Goal: Task Accomplishment & Management: Use online tool/utility

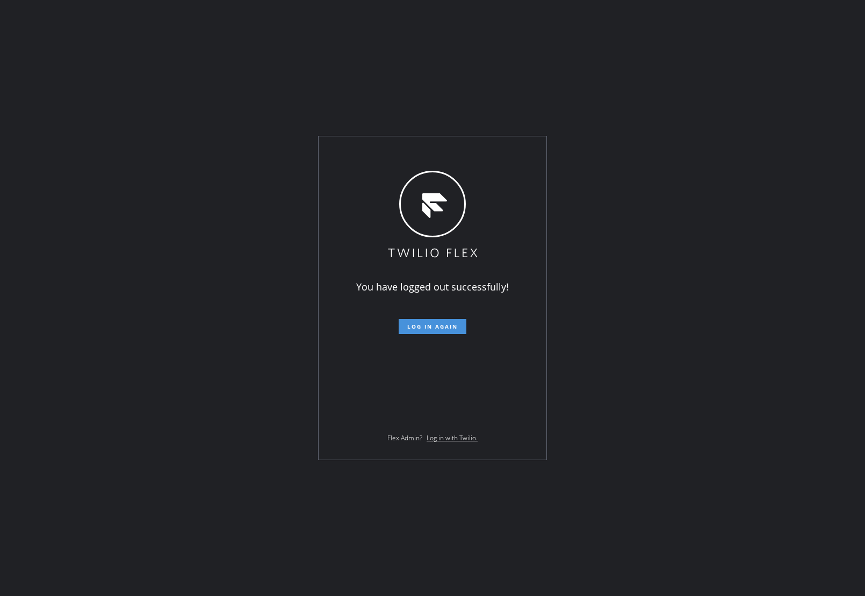
click at [412, 327] on span "Log in again" at bounding box center [432, 327] width 50 height 8
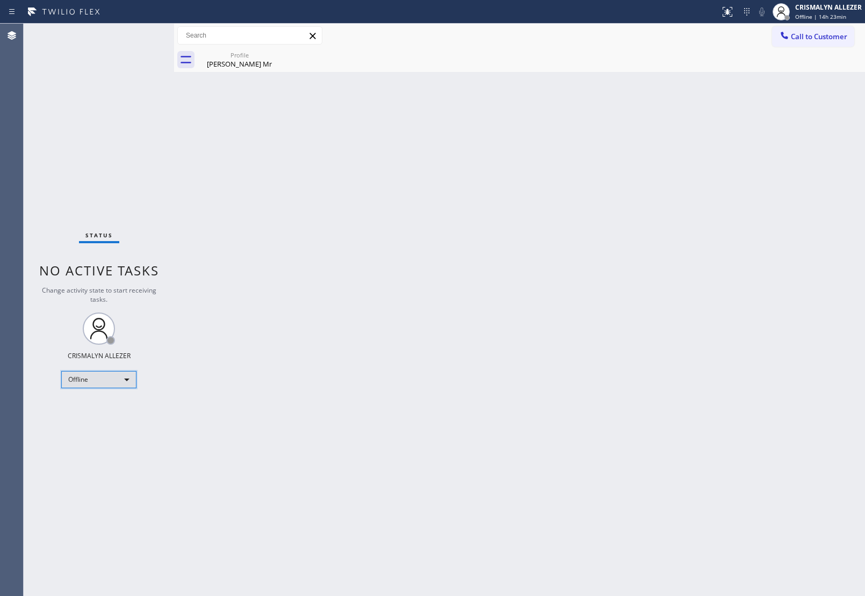
click at [126, 377] on div "Offline" at bounding box center [98, 379] width 75 height 17
click at [113, 421] on li "Unavailable" at bounding box center [98, 421] width 73 height 13
drag, startPoint x: 241, startPoint y: 62, endPoint x: 274, endPoint y: 56, distance: 33.7
click at [248, 61] on div "Nader Mr" at bounding box center [239, 64] width 81 height 10
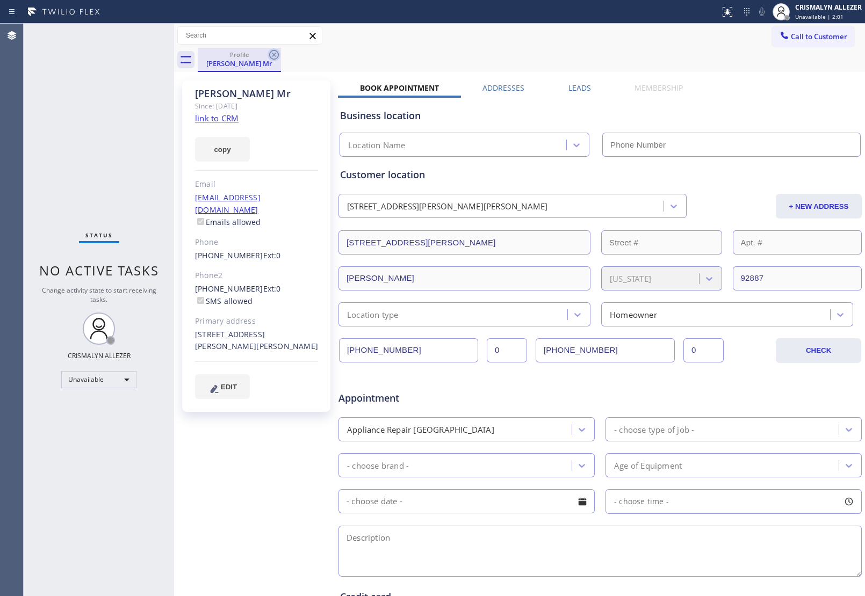
click at [274, 55] on icon at bounding box center [274, 55] width 10 height 10
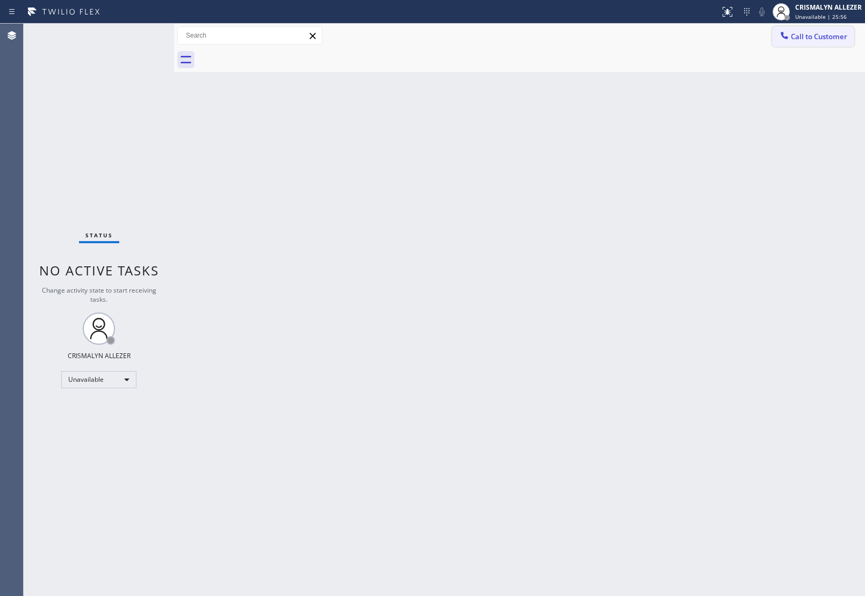
click at [806, 34] on span "Call to Customer" at bounding box center [819, 37] width 56 height 10
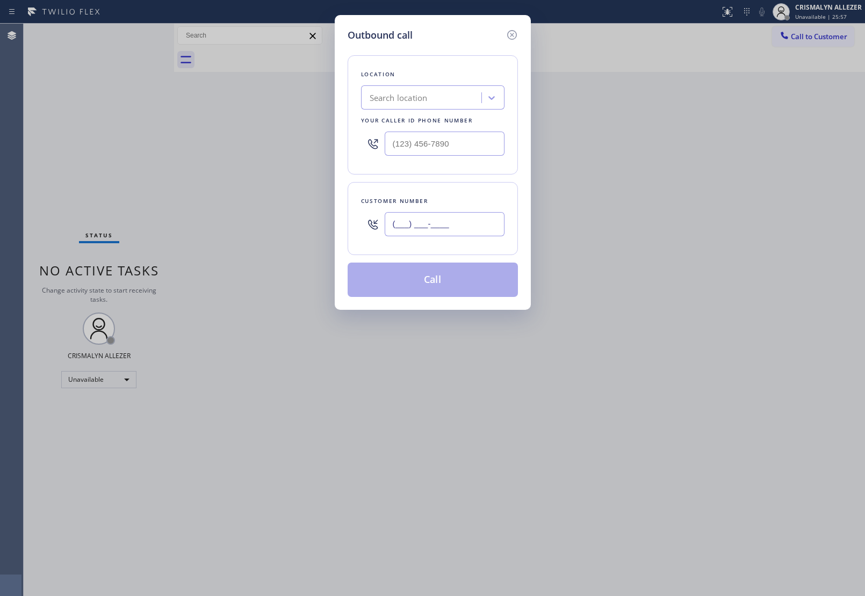
click at [471, 219] on input "(___) ___-____" at bounding box center [445, 224] width 120 height 24
paste input "626) 353-7128"
type input "[PHONE_NUMBER]"
click at [451, 97] on div "Search location" at bounding box center [422, 98] width 117 height 19
type input "5 star appliance re"
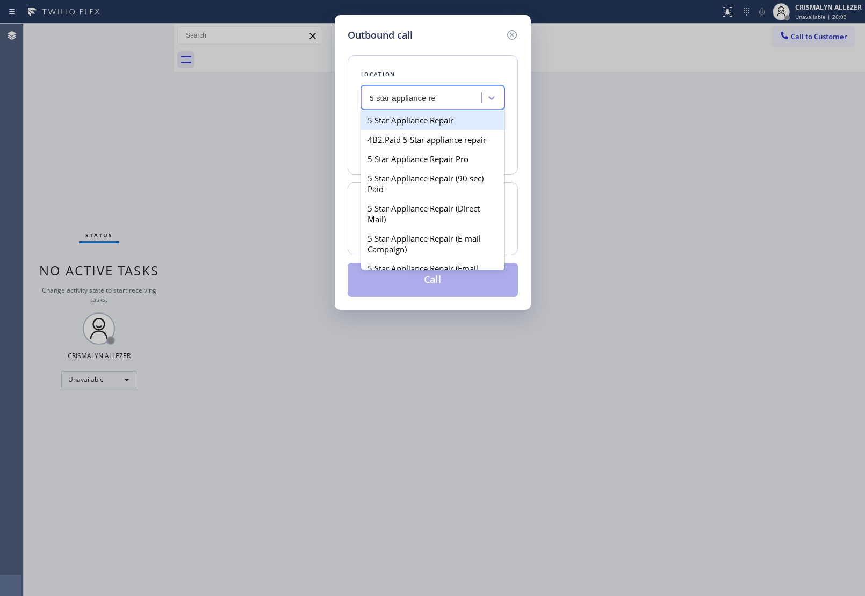
click at [445, 124] on div "5 Star Appliance Repair" at bounding box center [432, 120] width 143 height 19
type input "[PHONE_NUMBER]"
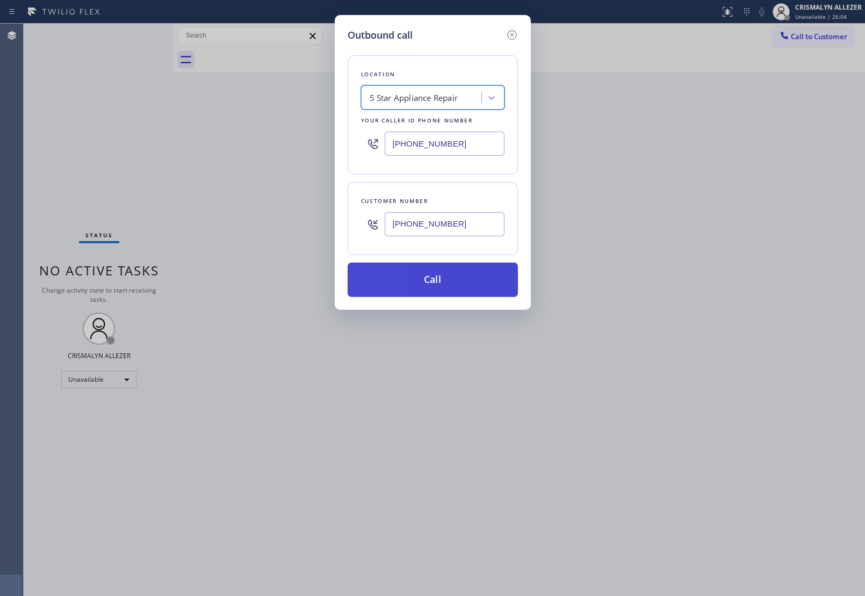
click at [426, 279] on button "Call" at bounding box center [433, 280] width 170 height 34
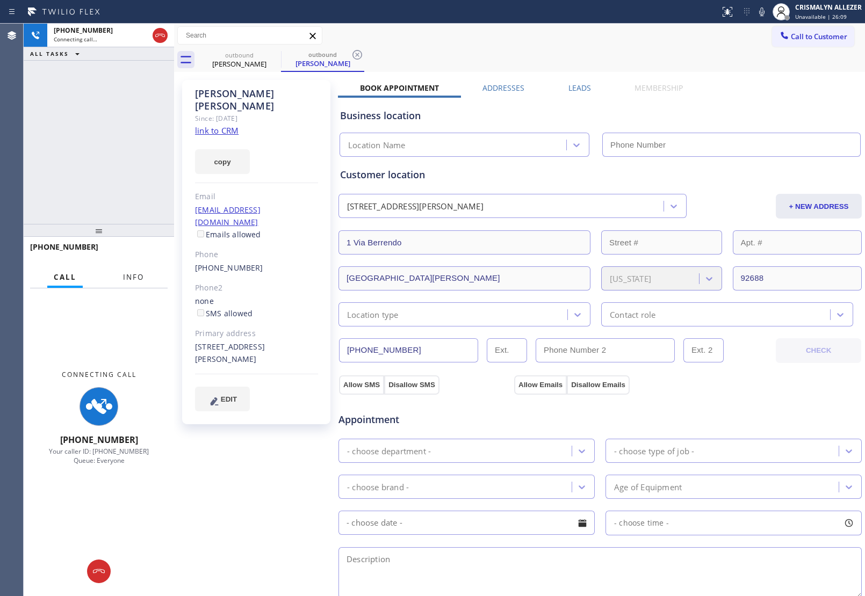
type input "[PHONE_NUMBER]"
click at [132, 278] on span "Info" at bounding box center [133, 277] width 21 height 10
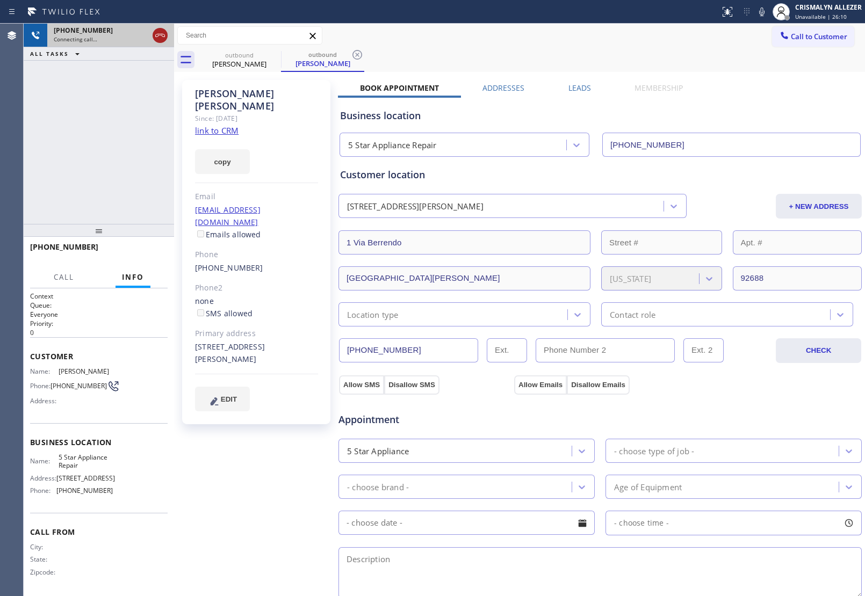
click at [161, 37] on icon at bounding box center [160, 35] width 13 height 13
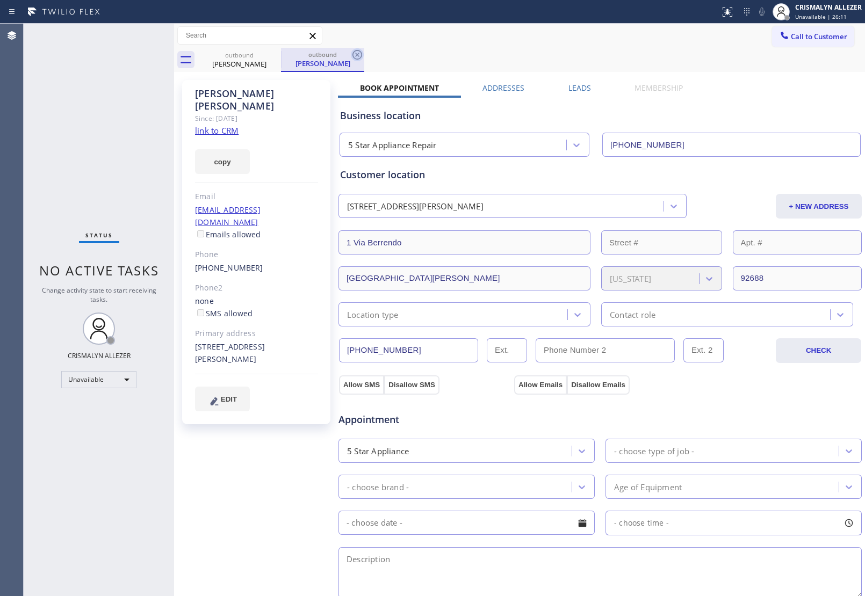
click at [358, 55] on icon at bounding box center [357, 55] width 10 height 10
click at [269, 54] on icon at bounding box center [274, 55] width 10 height 10
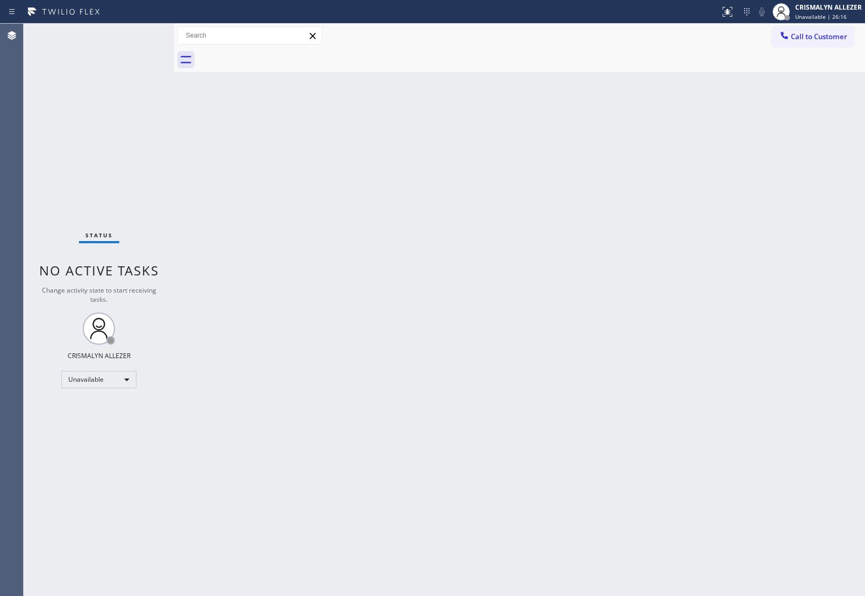
click at [763, 139] on div "Back to Dashboard Change Sender ID Customers Technicians Select a contact Outbo…" at bounding box center [519, 310] width 691 height 573
drag, startPoint x: 520, startPoint y: 282, endPoint x: 597, endPoint y: 190, distance: 120.5
click at [520, 278] on div "Back to Dashboard Change Sender ID Customers Technicians Select a contact Outbo…" at bounding box center [519, 310] width 691 height 573
click at [830, 31] on button "Call to Customer" at bounding box center [813, 36] width 82 height 20
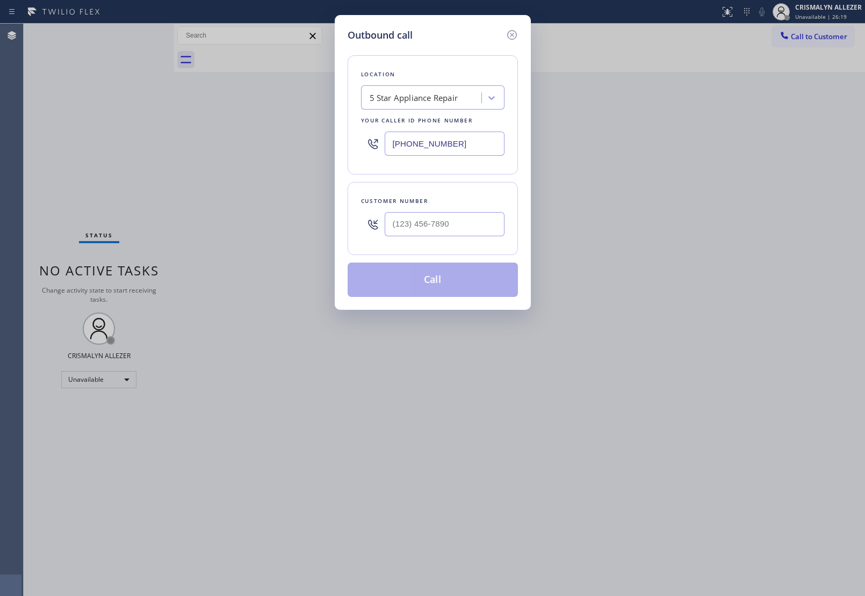
drag, startPoint x: 490, startPoint y: 148, endPoint x: 38, endPoint y: 139, distance: 452.4
click at [61, 139] on div "Outbound call Location 5 Star Appliance Repair Your caller id phone number [PHO…" at bounding box center [432, 298] width 865 height 596
paste input "203) 693-9269"
type input "[PHONE_NUMBER]"
click at [446, 215] on input "(___) ___-____" at bounding box center [445, 224] width 120 height 24
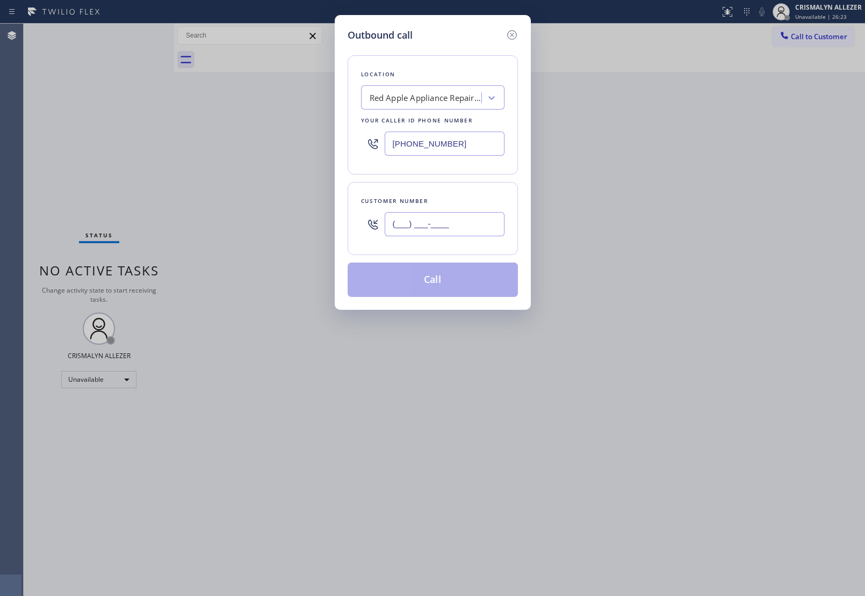
paste input "203) 506-9035"
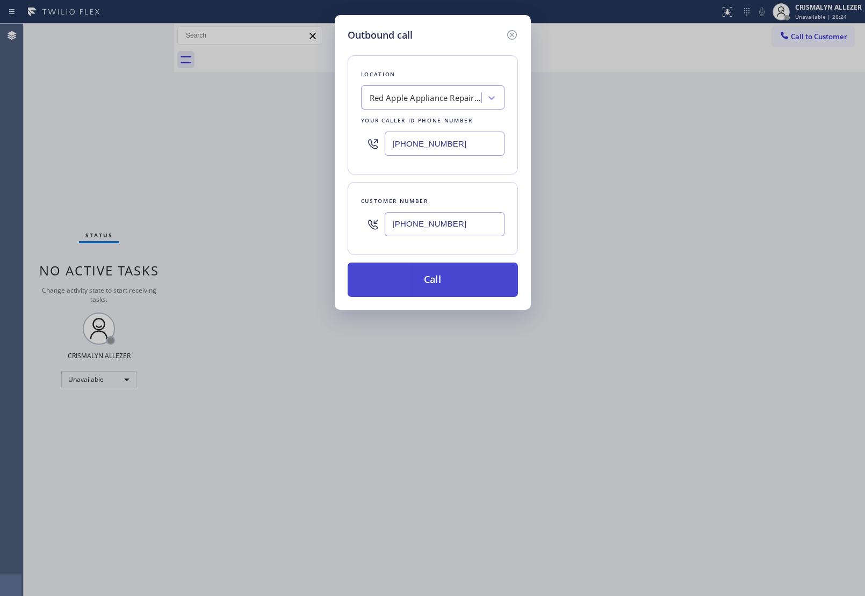
type input "[PHONE_NUMBER]"
click at [439, 277] on button "Call" at bounding box center [433, 280] width 170 height 34
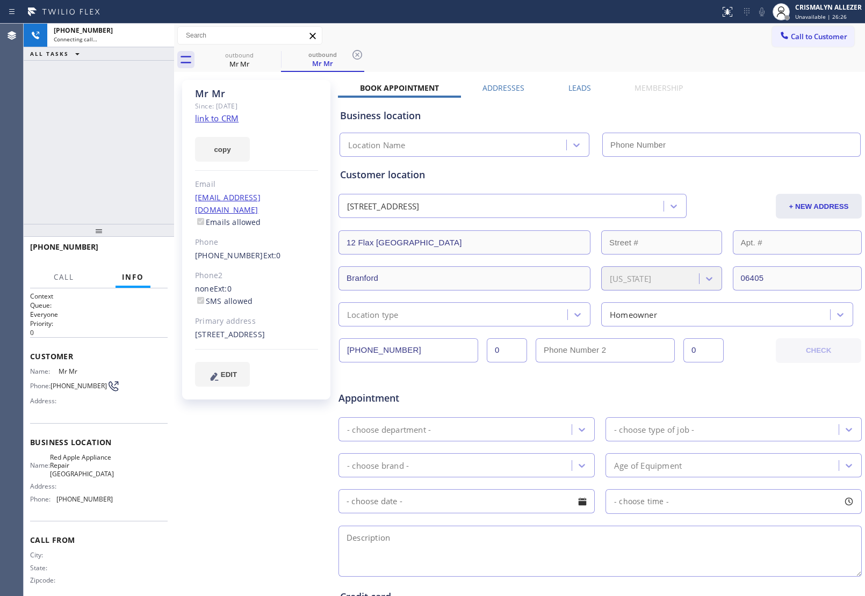
click at [226, 119] on link "link to CRM" at bounding box center [217, 118] width 44 height 11
type input "[PHONE_NUMBER]"
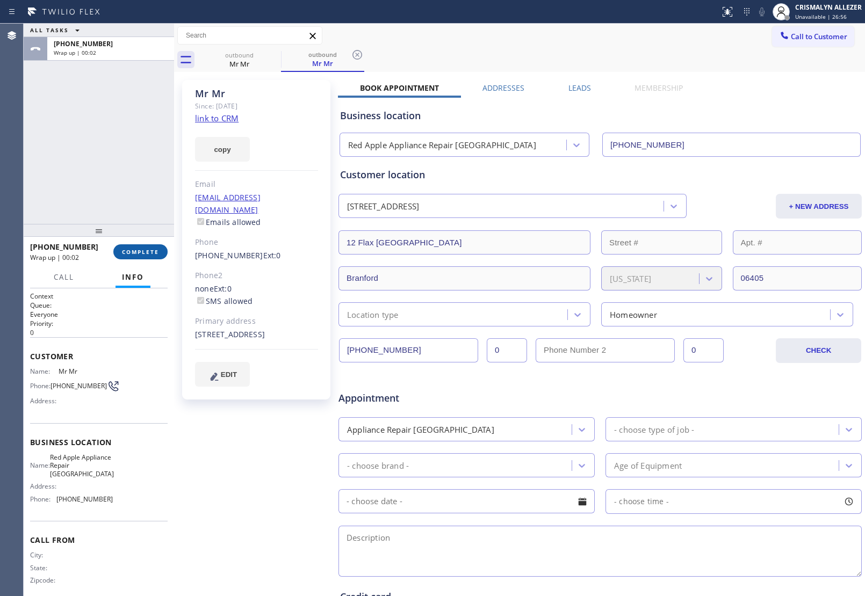
click at [140, 250] on span "COMPLETE" at bounding box center [140, 252] width 37 height 8
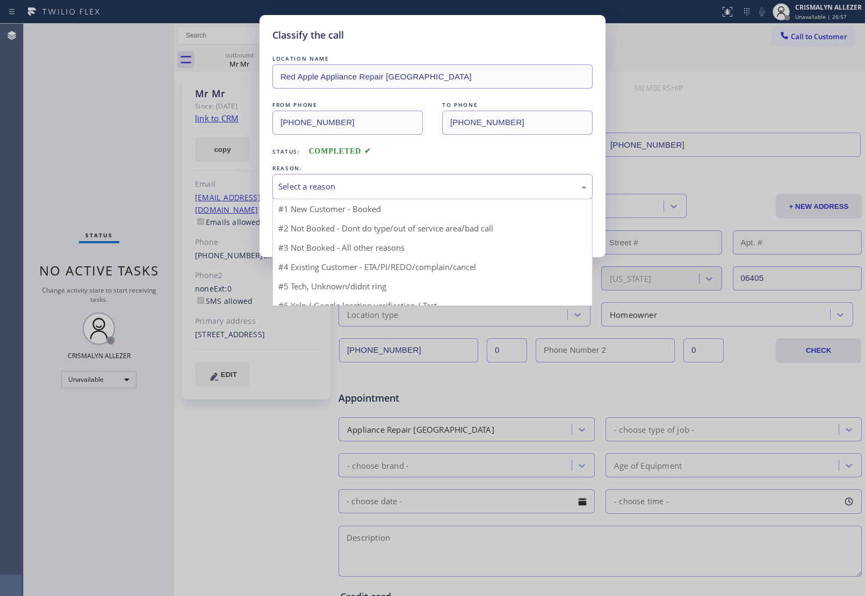
click at [400, 186] on div "Select a reason" at bounding box center [432, 186] width 308 height 12
click at [407, 189] on div "#2 Not Booked - Dont do type/out of service area/bad call" at bounding box center [432, 186] width 308 height 12
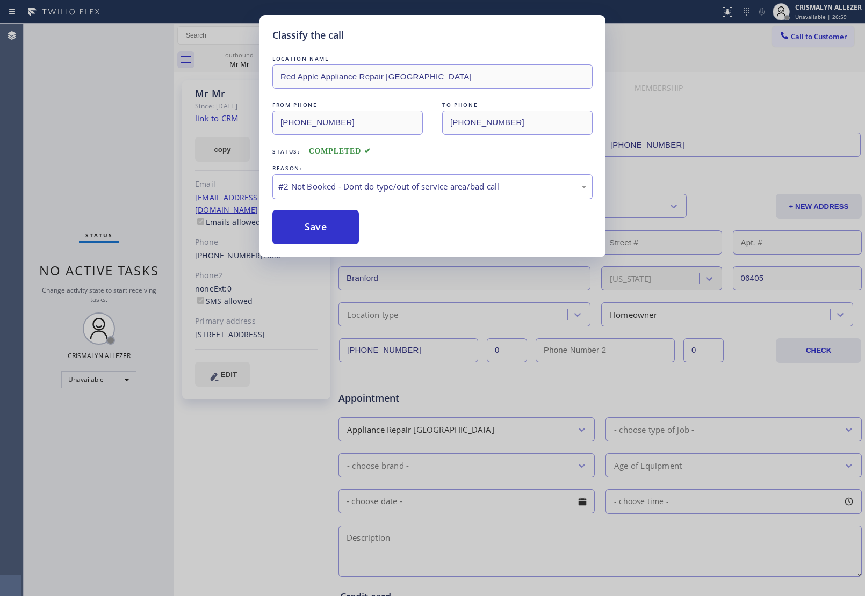
click at [309, 230] on button "Save" at bounding box center [315, 227] width 86 height 34
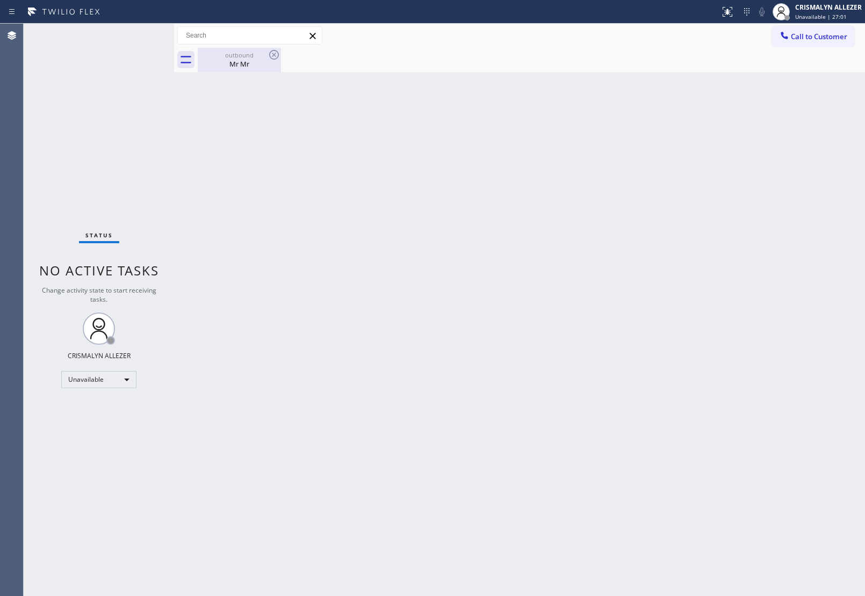
click at [242, 63] on div "Mr Mr" at bounding box center [239, 64] width 81 height 10
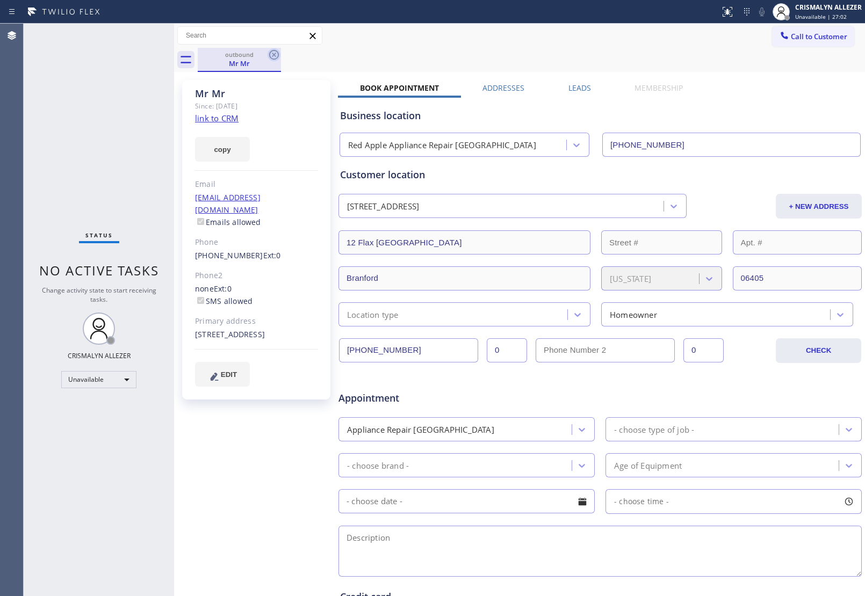
click at [272, 55] on icon at bounding box center [274, 54] width 13 height 13
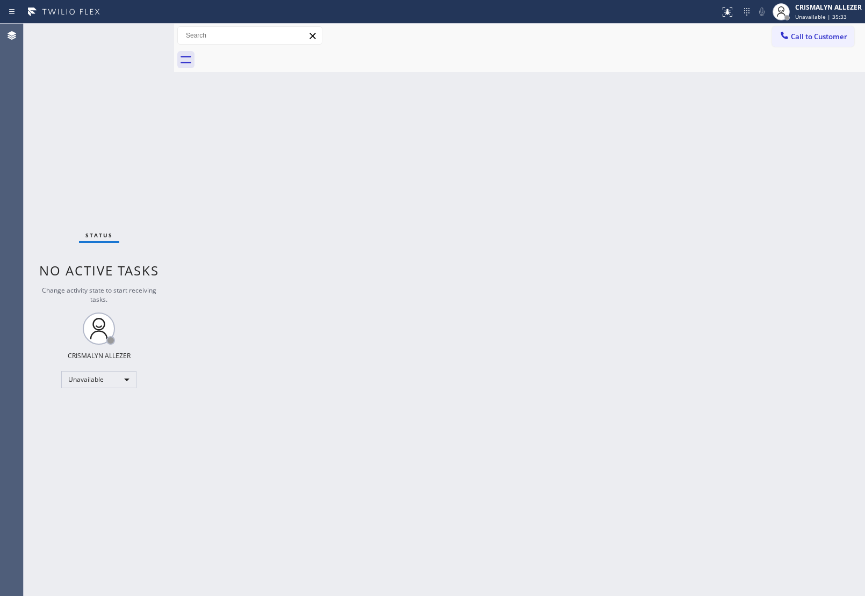
click at [818, 34] on span "Call to Customer" at bounding box center [819, 37] width 56 height 10
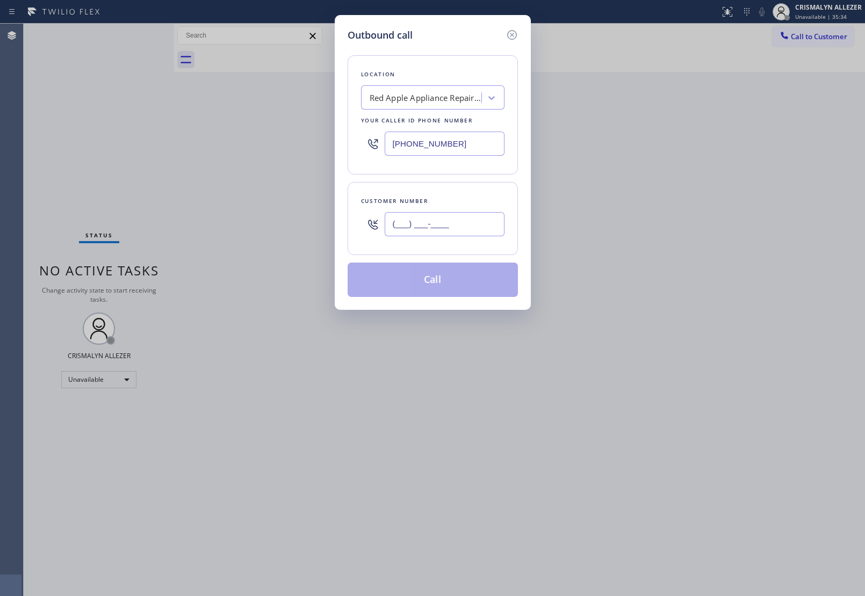
click at [465, 227] on input "(___) ___-____" at bounding box center [445, 224] width 120 height 24
paste input "626) 353-7128"
type input "[PHONE_NUMBER]"
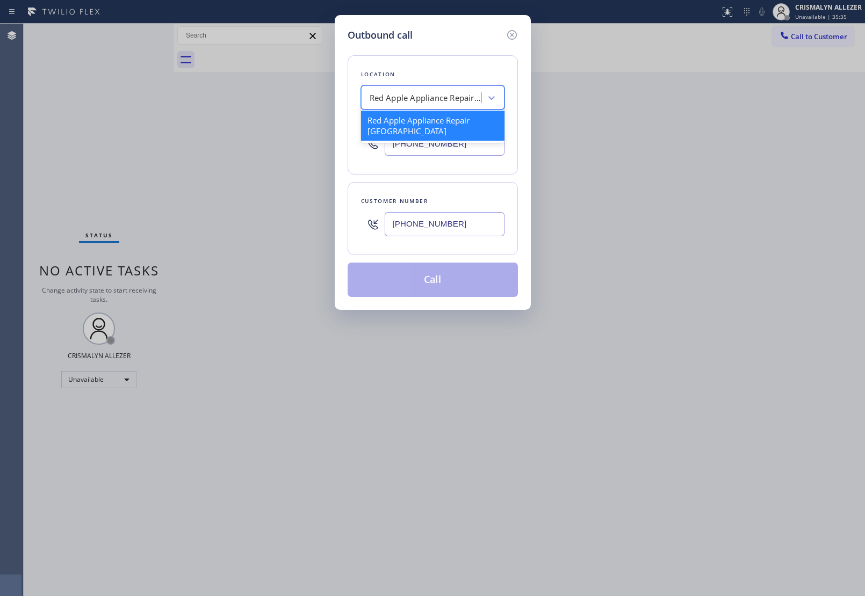
click at [444, 103] on div "Red Apple Appliance Repair [GEOGRAPHIC_DATA]" at bounding box center [426, 98] width 113 height 12
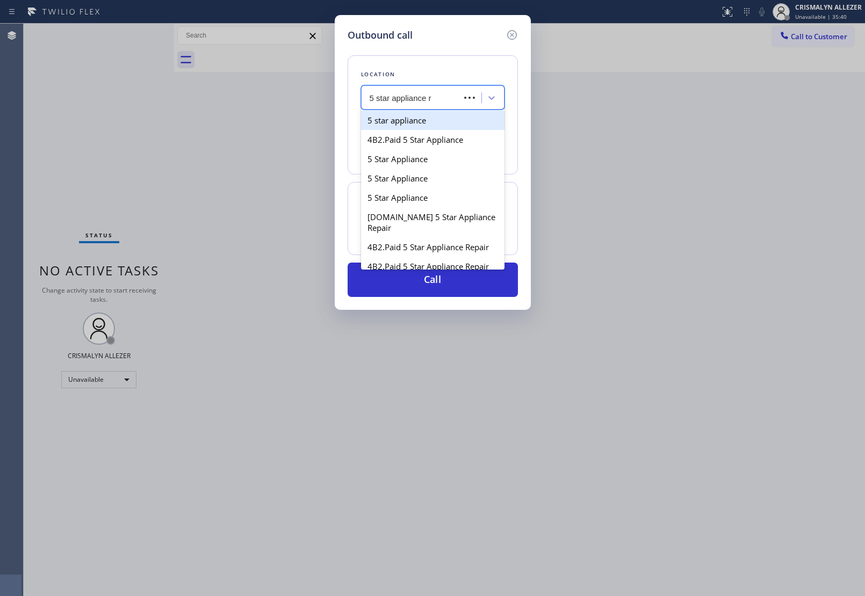
type input "5 star appliance re"
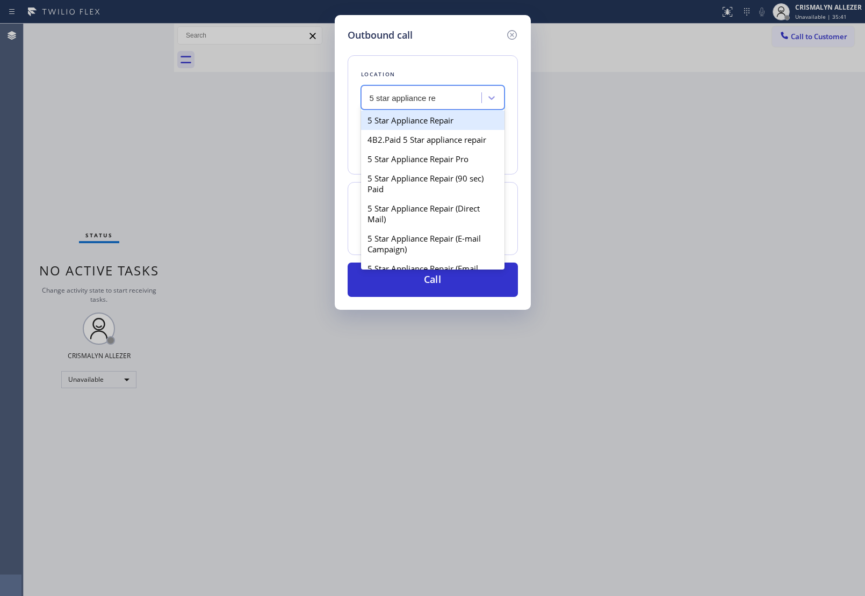
click at [427, 122] on div "5 Star Appliance Repair" at bounding box center [432, 120] width 143 height 19
type input "[PHONE_NUMBER]"
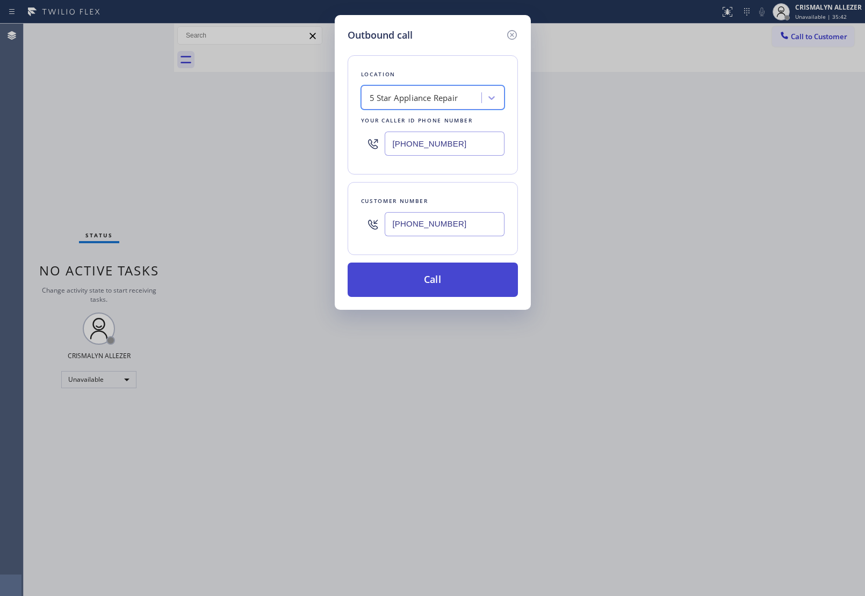
click at [436, 278] on button "Call" at bounding box center [433, 280] width 170 height 34
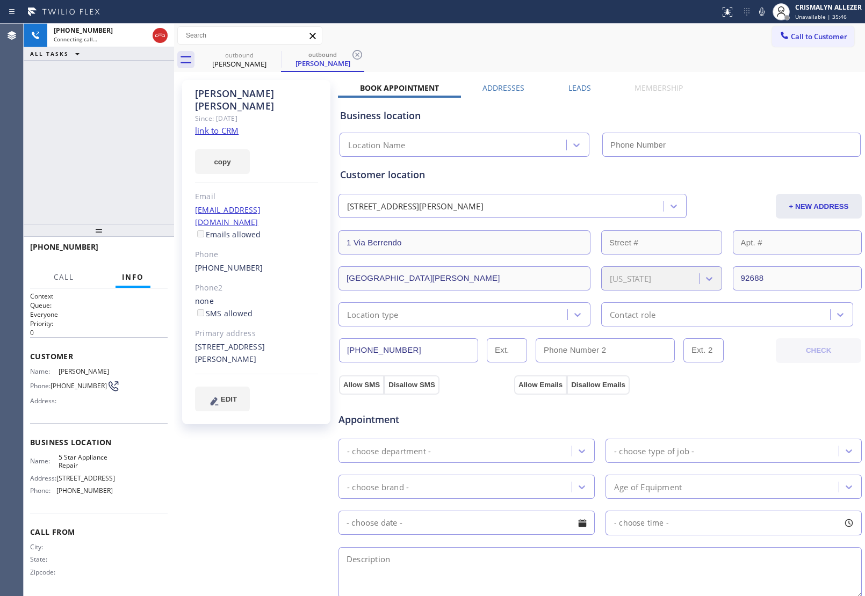
click at [230, 125] on link "link to CRM" at bounding box center [217, 130] width 44 height 11
type input "[PHONE_NUMBER]"
click at [133, 250] on span "HANG UP" at bounding box center [142, 252] width 33 height 8
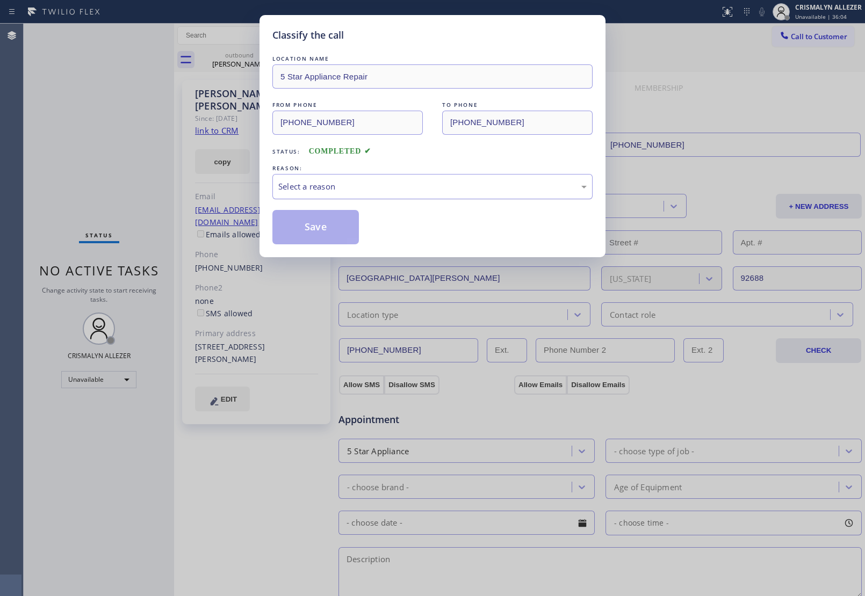
click at [382, 190] on div "Select a reason" at bounding box center [432, 186] width 308 height 12
click at [285, 234] on button "Save" at bounding box center [315, 227] width 86 height 34
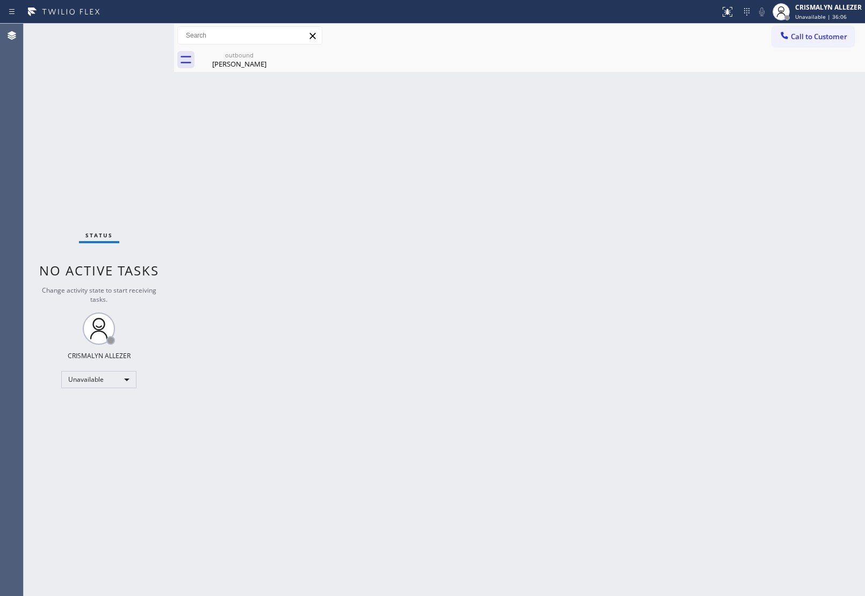
click at [244, 70] on div "outbound Harvey Wang" at bounding box center [239, 60] width 81 height 24
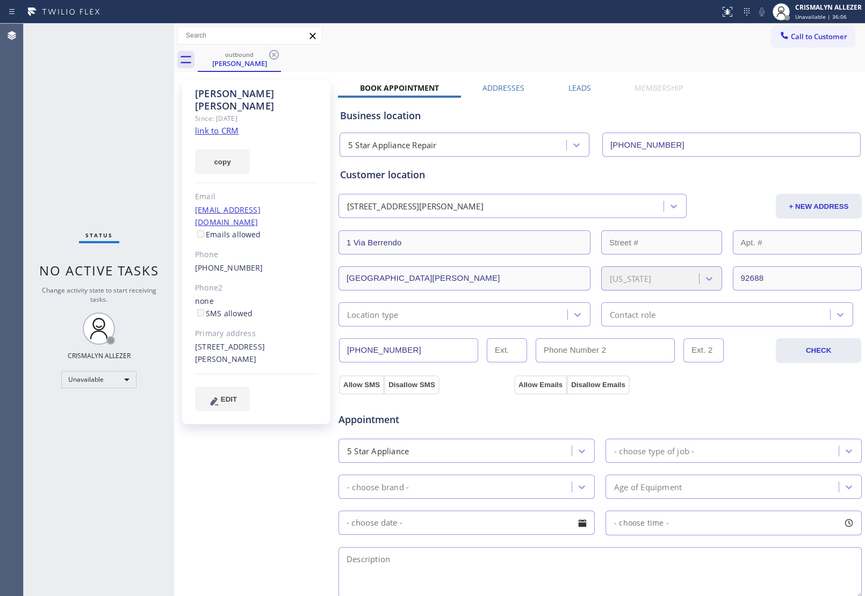
click at [584, 87] on label "Leads" at bounding box center [579, 88] width 23 height 10
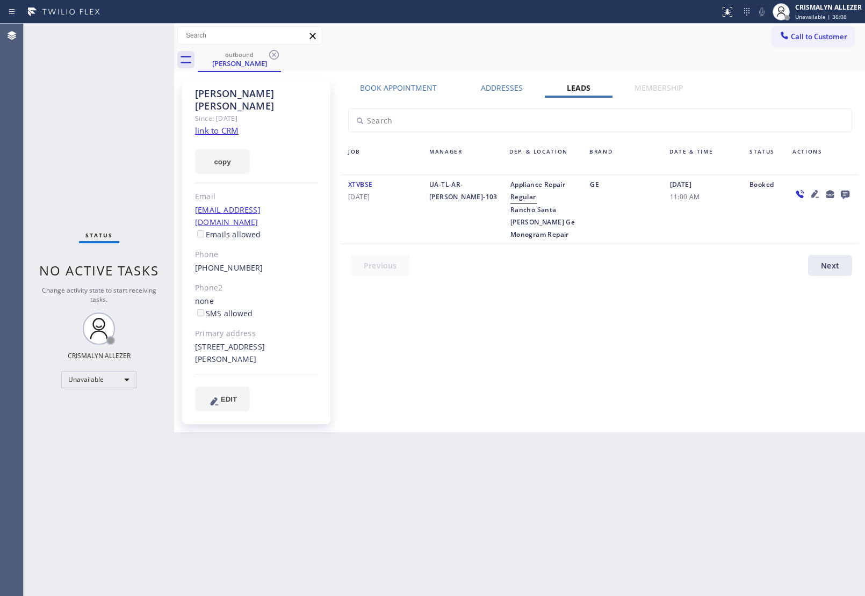
click at [847, 190] on icon at bounding box center [845, 193] width 13 height 13
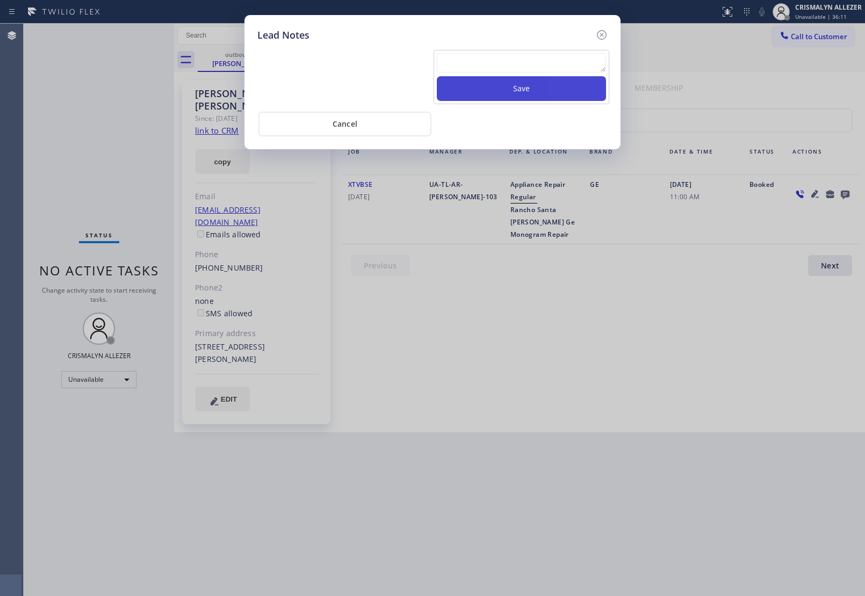
drag, startPoint x: 507, startPoint y: 61, endPoint x: 516, endPoint y: 81, distance: 21.9
click at [507, 61] on textarea at bounding box center [521, 62] width 169 height 19
paste textarea "no answer | pls xfer here cx cb"
type textarea "no answer | pls xfer here cx cb"
click at [519, 89] on button "Save" at bounding box center [521, 88] width 169 height 25
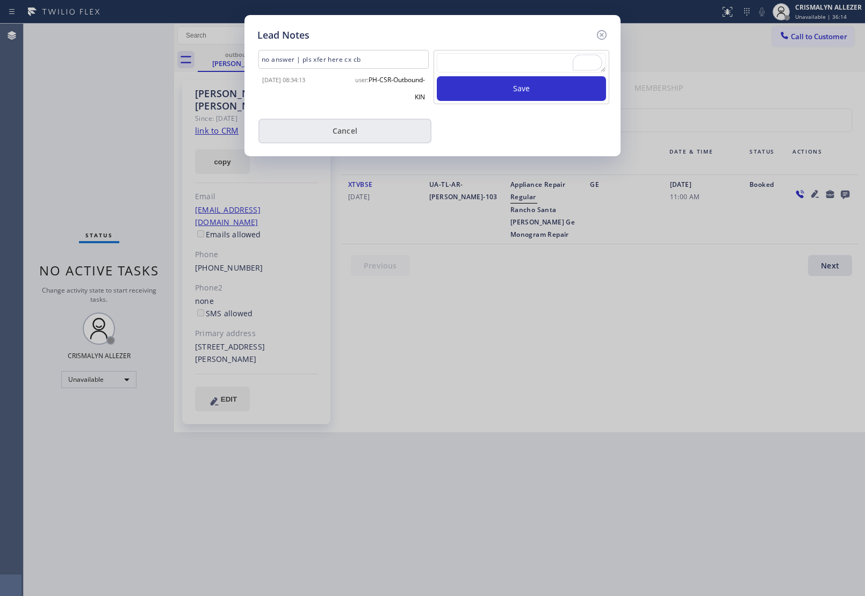
click at [348, 130] on button "Cancel" at bounding box center [344, 131] width 173 height 25
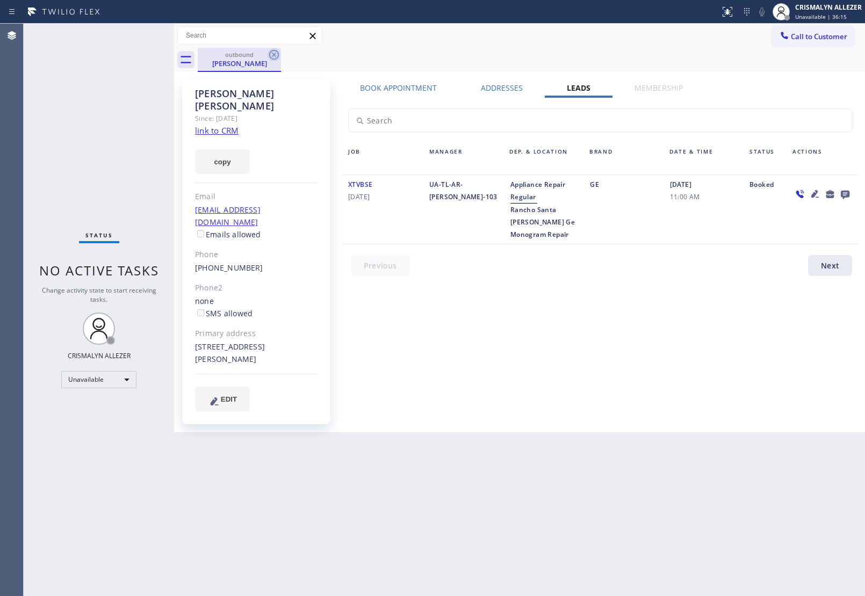
click at [272, 50] on icon at bounding box center [274, 54] width 13 height 13
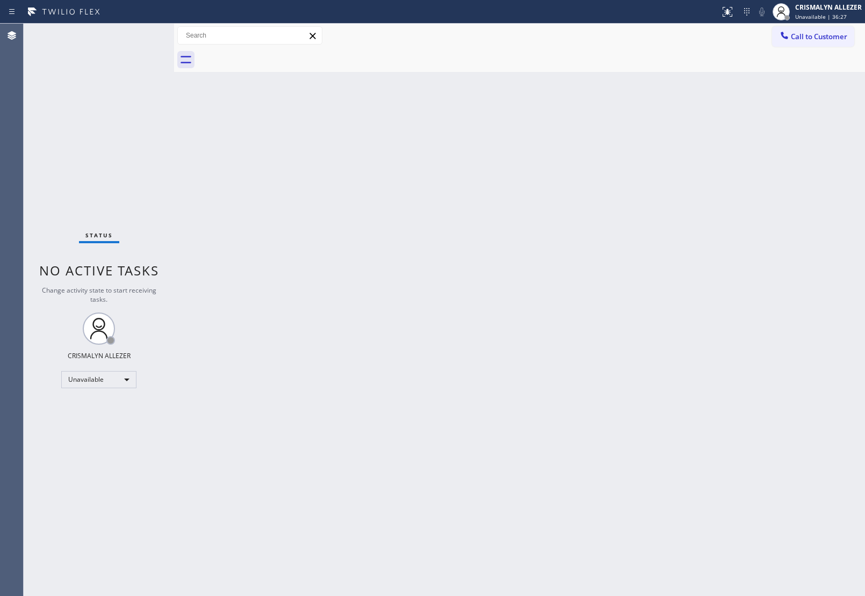
drag, startPoint x: 842, startPoint y: 35, endPoint x: 836, endPoint y: 43, distance: 9.6
click at [843, 35] on span "Call to Customer" at bounding box center [819, 37] width 56 height 10
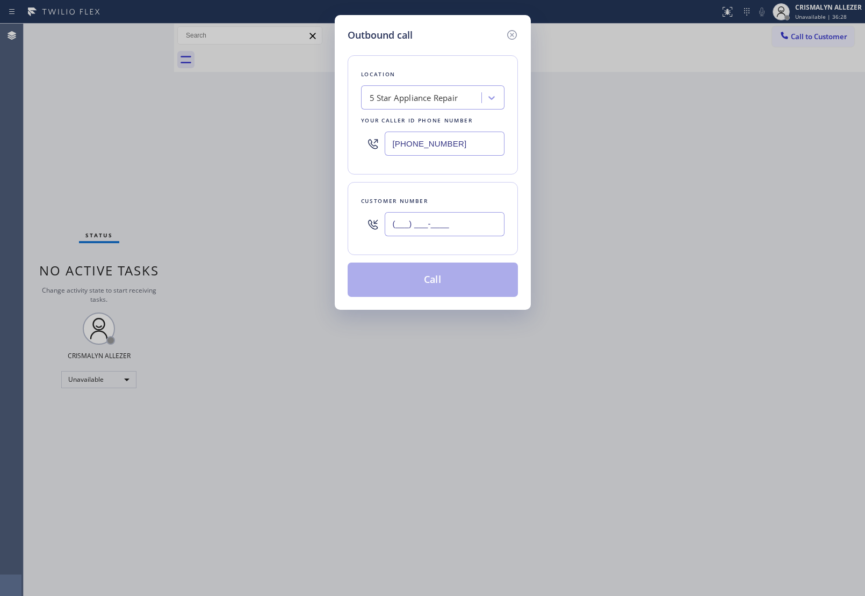
click at [478, 225] on input "(___) ___-____" at bounding box center [445, 224] width 120 height 24
paste input "703) 973-0610"
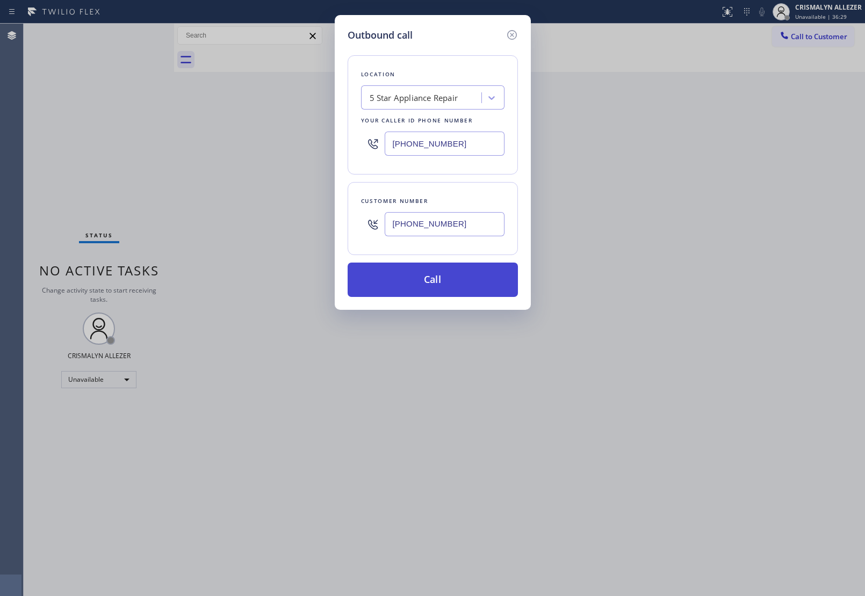
type input "[PHONE_NUMBER]"
click at [444, 283] on button "Call" at bounding box center [433, 280] width 170 height 34
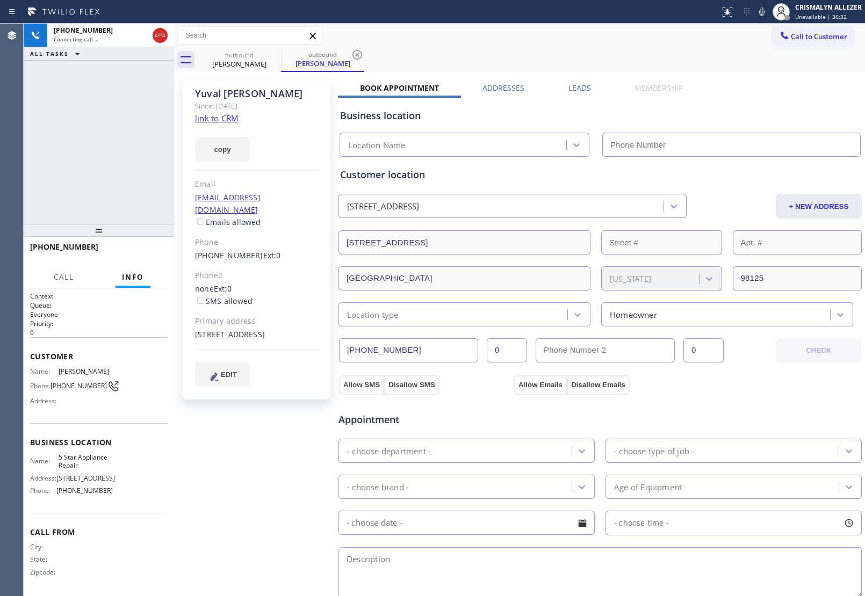
click at [221, 118] on link "link to CRM" at bounding box center [217, 118] width 44 height 11
type input "[PHONE_NUMBER]"
click at [138, 252] on span "HANG UP" at bounding box center [142, 252] width 33 height 8
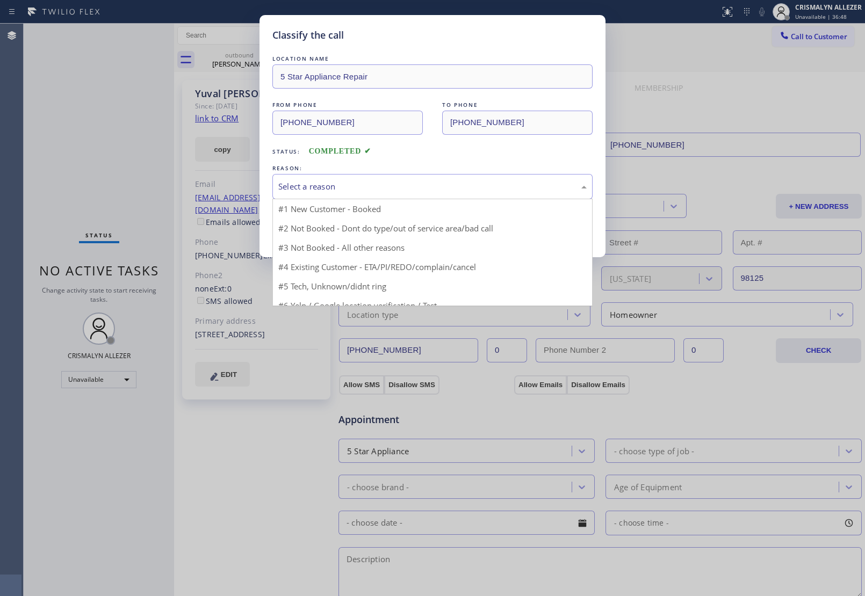
click at [399, 180] on div "Select a reason" at bounding box center [432, 186] width 308 height 12
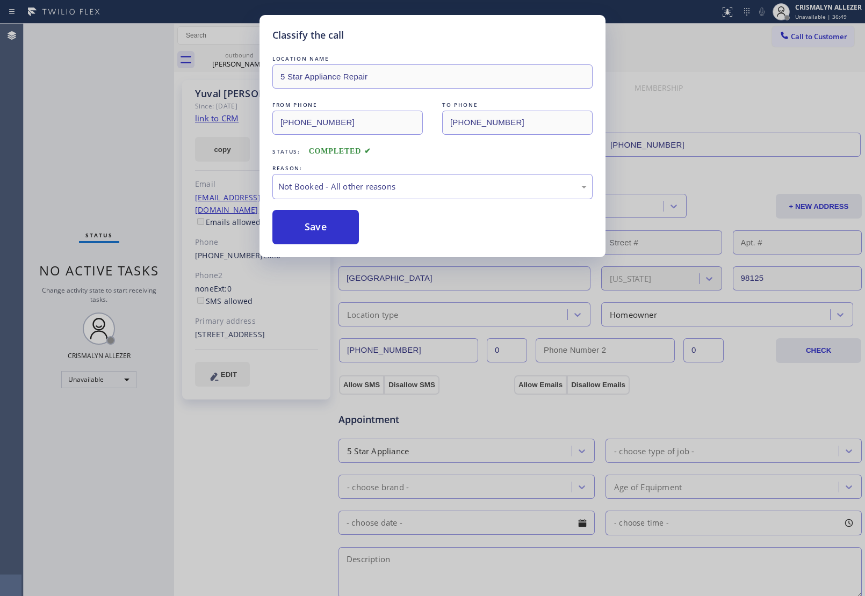
click at [299, 237] on button "Save" at bounding box center [315, 227] width 86 height 34
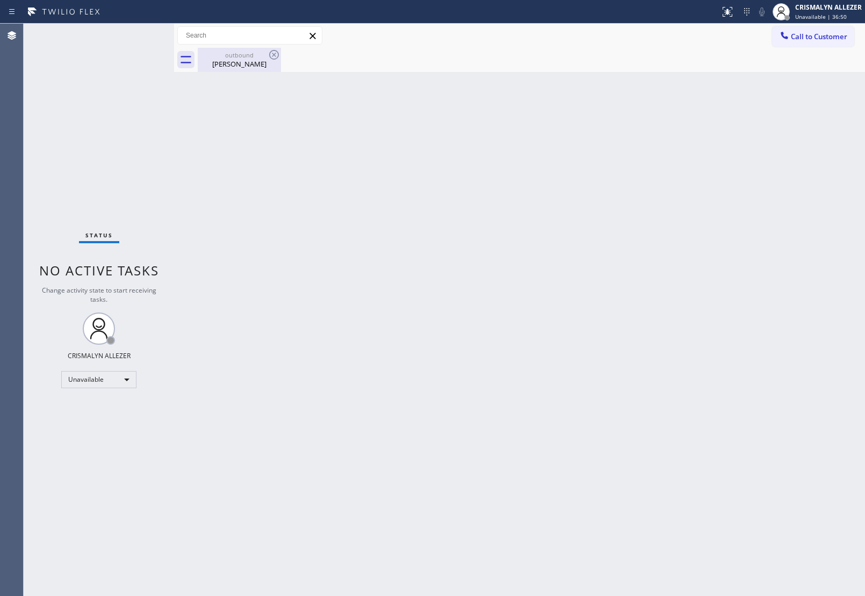
click at [242, 60] on div "Yuval Natan" at bounding box center [239, 64] width 81 height 10
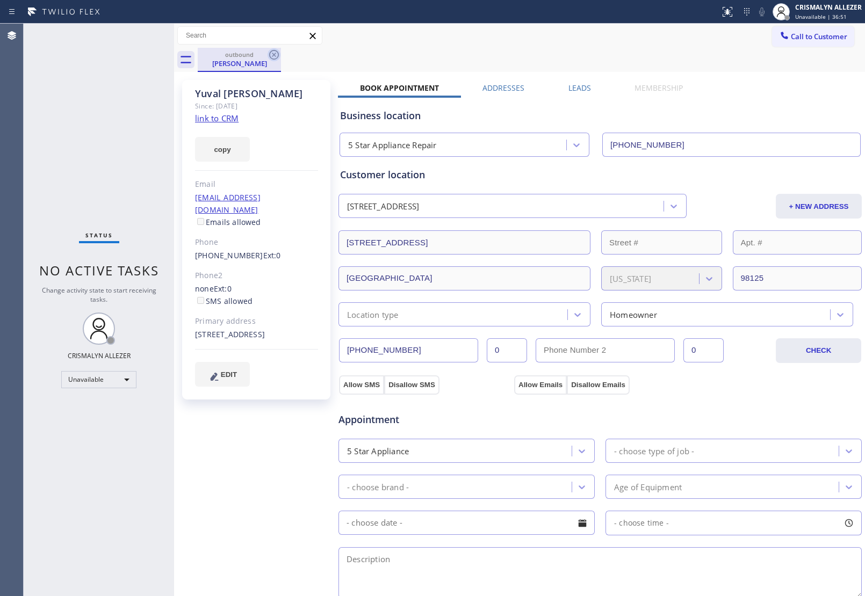
click at [274, 56] on icon at bounding box center [274, 54] width 13 height 13
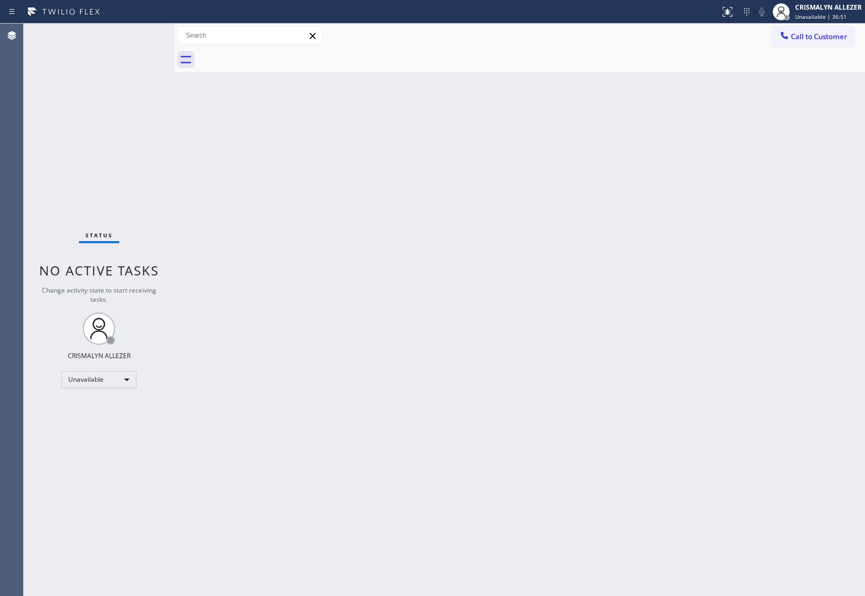
click at [798, 39] on span "Call to Customer" at bounding box center [819, 37] width 56 height 10
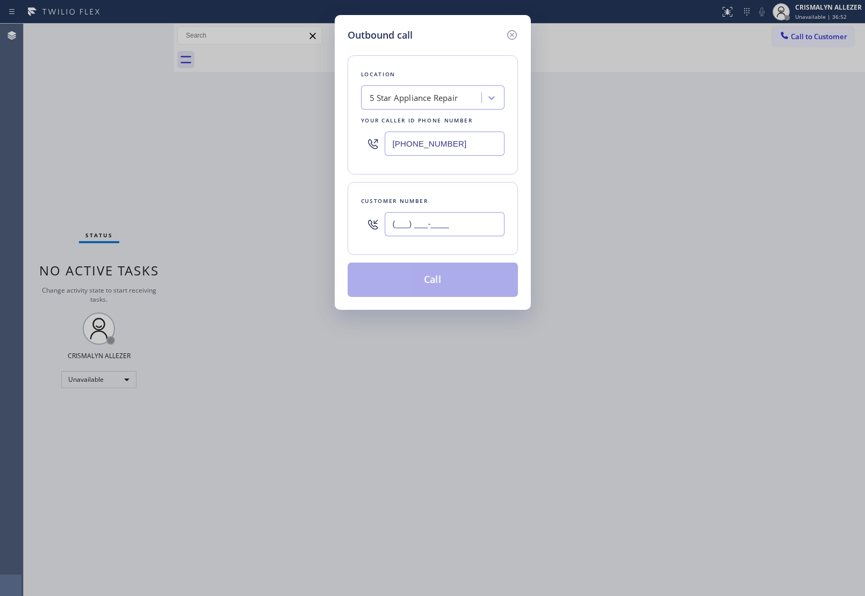
click at [464, 220] on input "(___) ___-____" at bounding box center [445, 224] width 120 height 24
paste input "703) 973-0610"
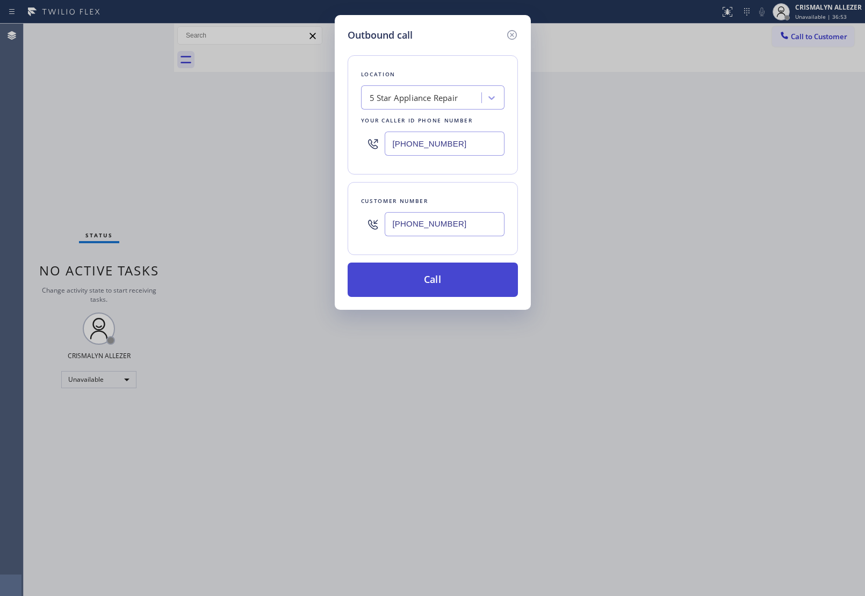
type input "[PHONE_NUMBER]"
click at [437, 284] on button "Call" at bounding box center [433, 280] width 170 height 34
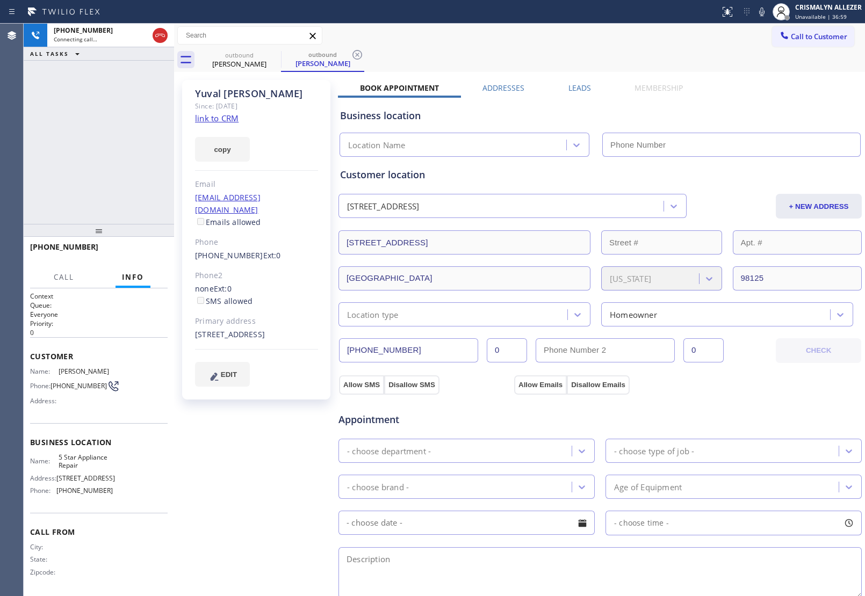
type input "[PHONE_NUMBER]"
click at [138, 251] on span "HANG UP" at bounding box center [142, 252] width 33 height 8
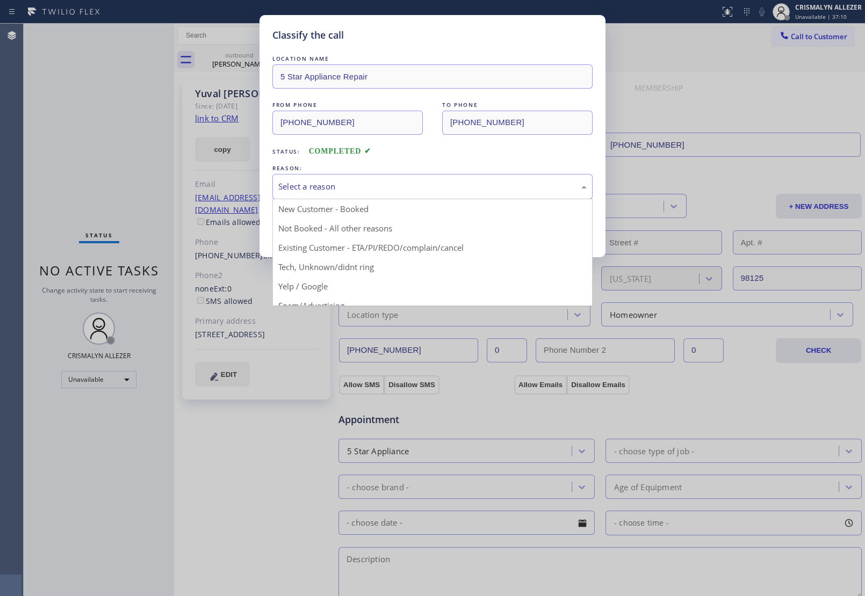
click at [417, 185] on div "Select a reason" at bounding box center [432, 186] width 308 height 12
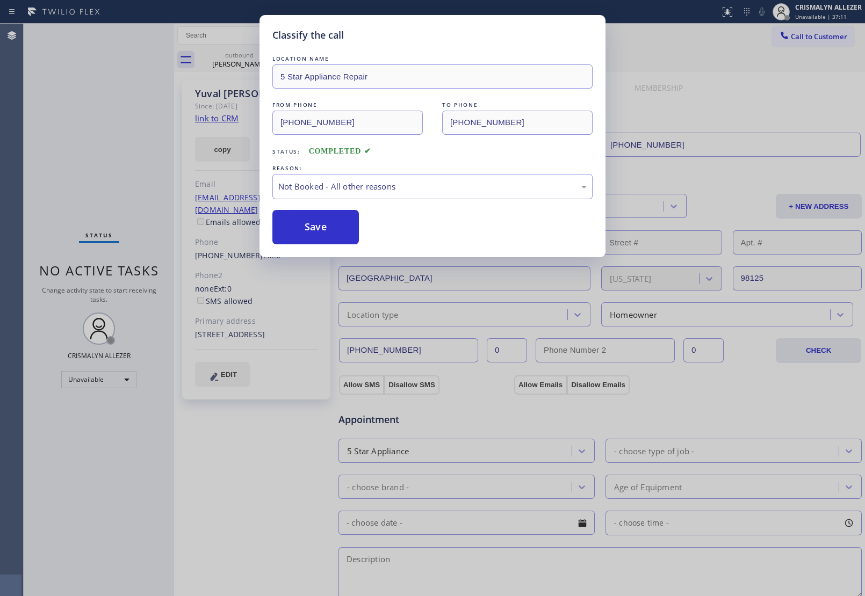
click at [311, 232] on button "Save" at bounding box center [315, 227] width 86 height 34
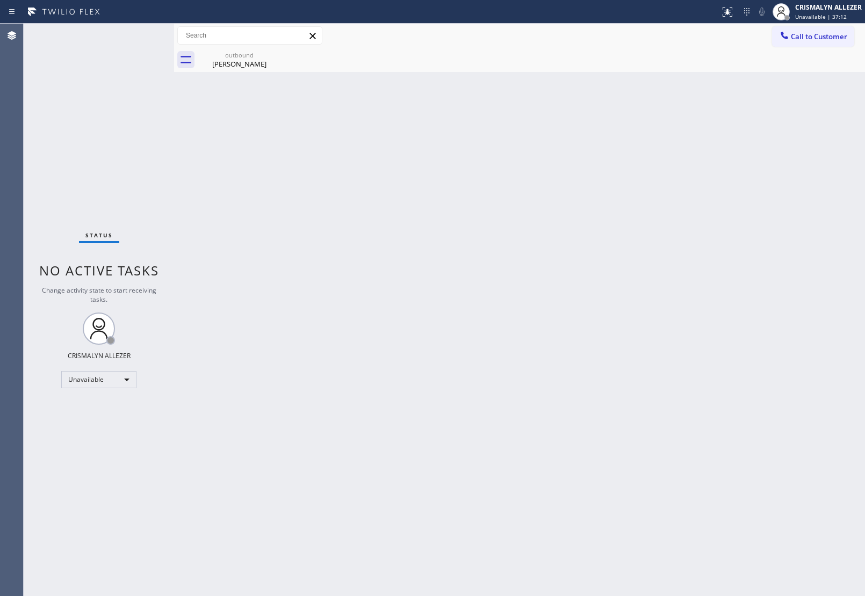
click at [242, 58] on div "outbound" at bounding box center [239, 55] width 81 height 8
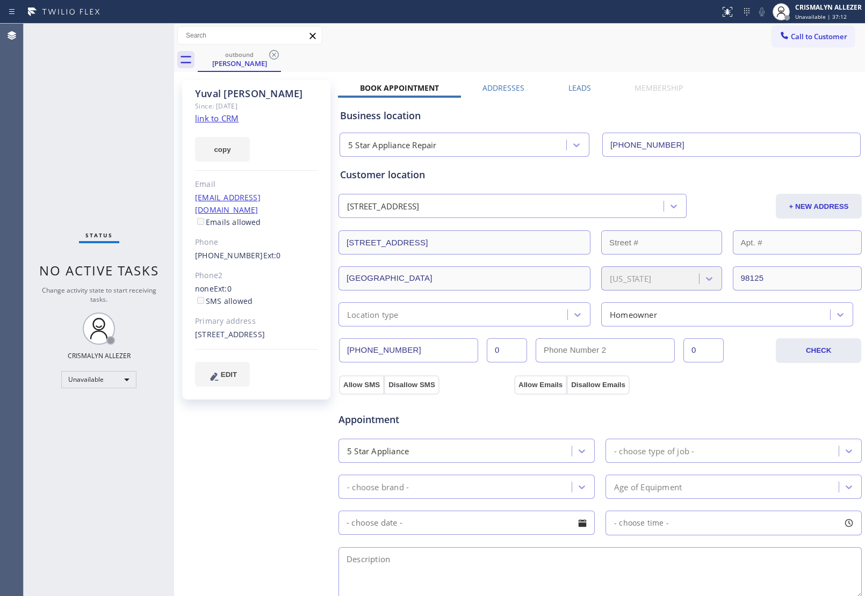
drag, startPoint x: 576, startPoint y: 84, endPoint x: 603, endPoint y: 95, distance: 29.1
click at [584, 88] on label "Leads" at bounding box center [579, 88] width 23 height 10
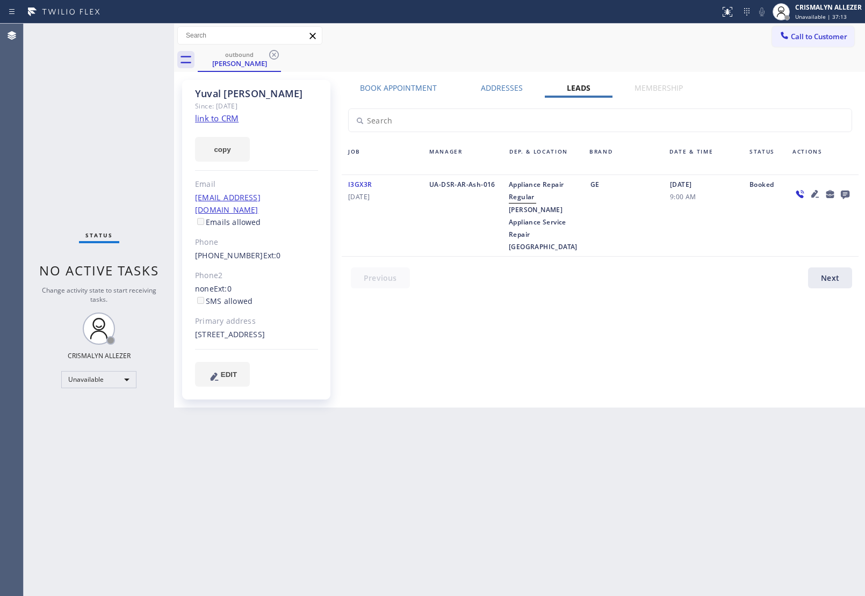
click at [848, 194] on icon at bounding box center [845, 195] width 9 height 9
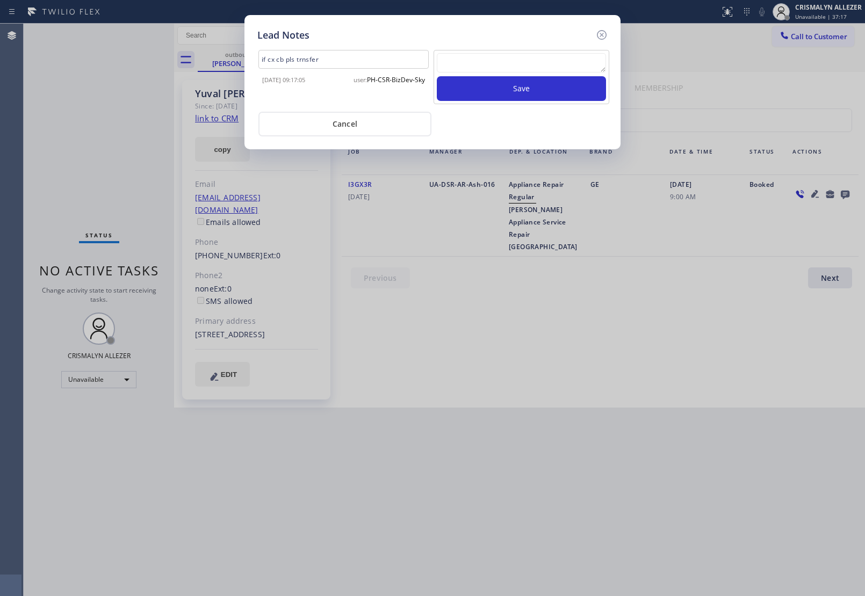
click at [516, 62] on textarea at bounding box center [521, 62] width 169 height 19
paste textarea "no answer | pls xfer here cx cb"
type textarea "no answer | pls xfer here cx cb"
click at [522, 86] on button "Save" at bounding box center [521, 88] width 169 height 25
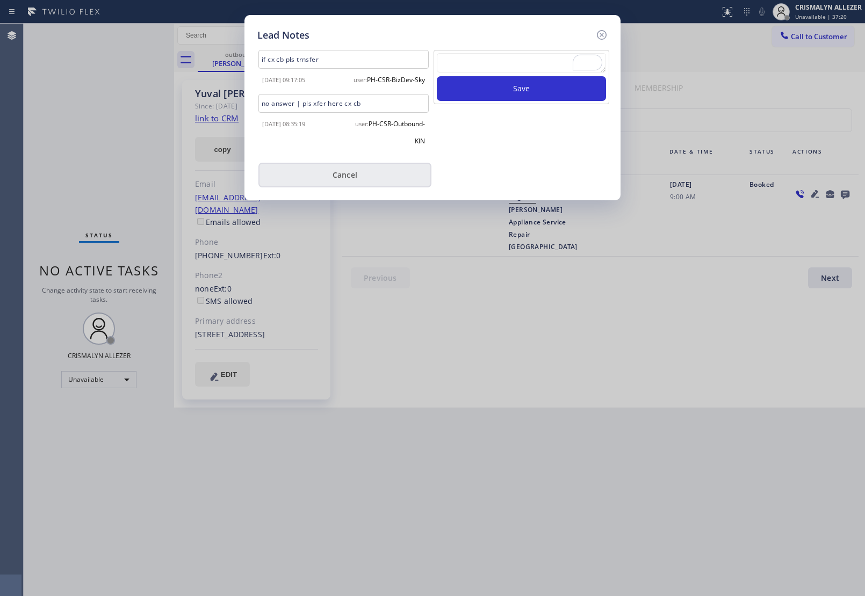
click at [352, 187] on button "Cancel" at bounding box center [344, 175] width 173 height 25
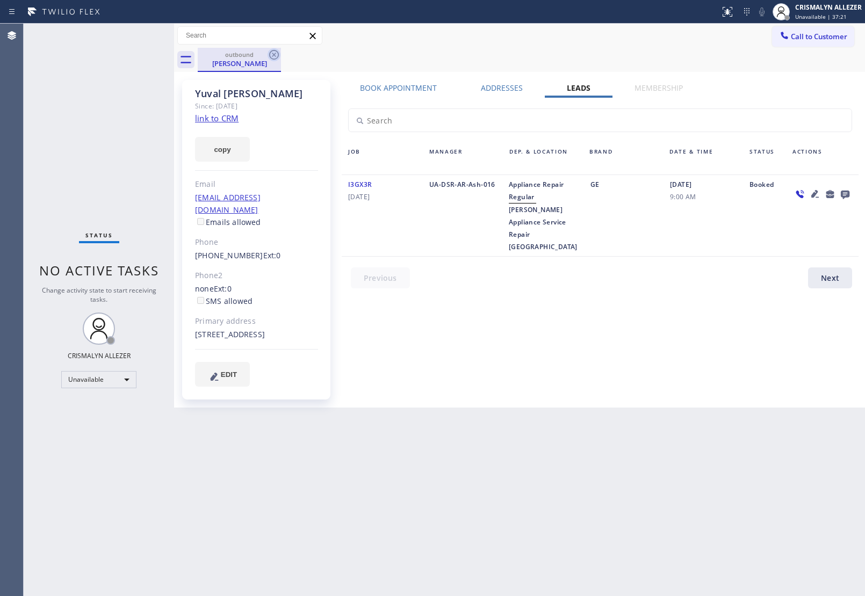
click at [275, 53] on icon at bounding box center [274, 55] width 10 height 10
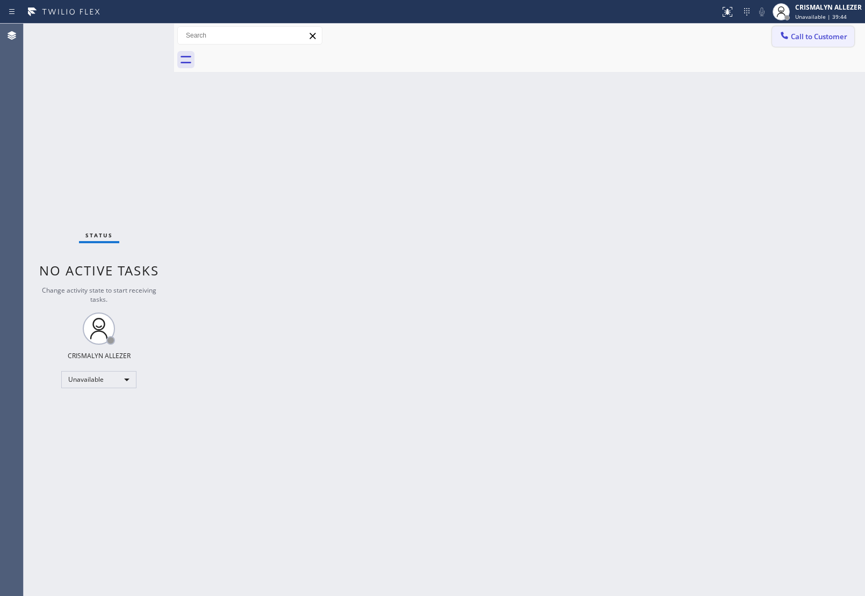
click at [812, 38] on span "Call to Customer" at bounding box center [819, 37] width 56 height 10
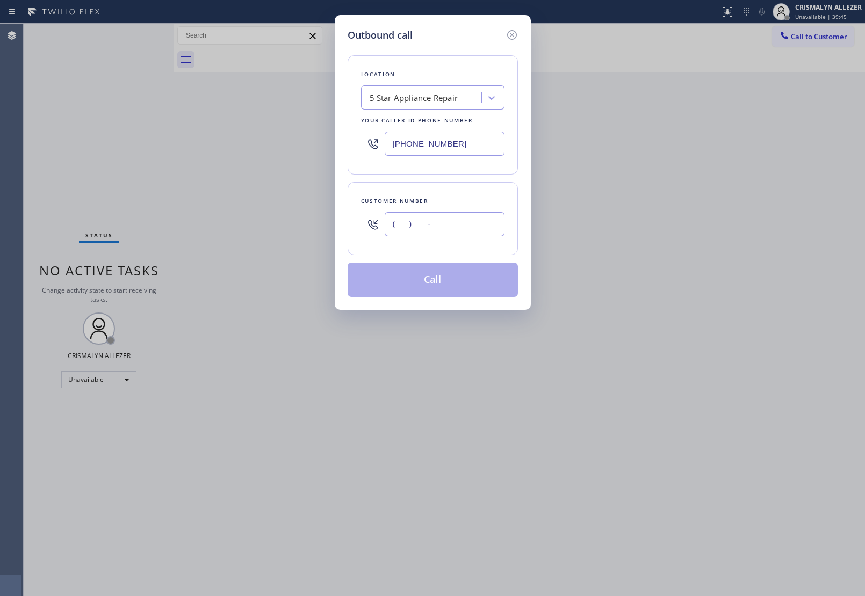
click at [471, 233] on input "(___) ___-____" at bounding box center [445, 224] width 120 height 24
paste input "206) 972-7922"
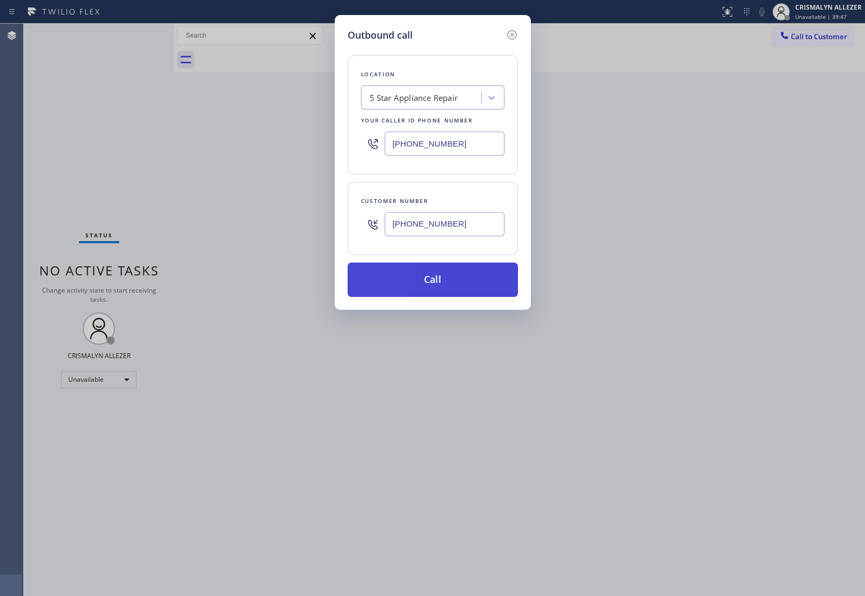
type input "[PHONE_NUMBER]"
click at [439, 282] on button "Call" at bounding box center [433, 280] width 170 height 34
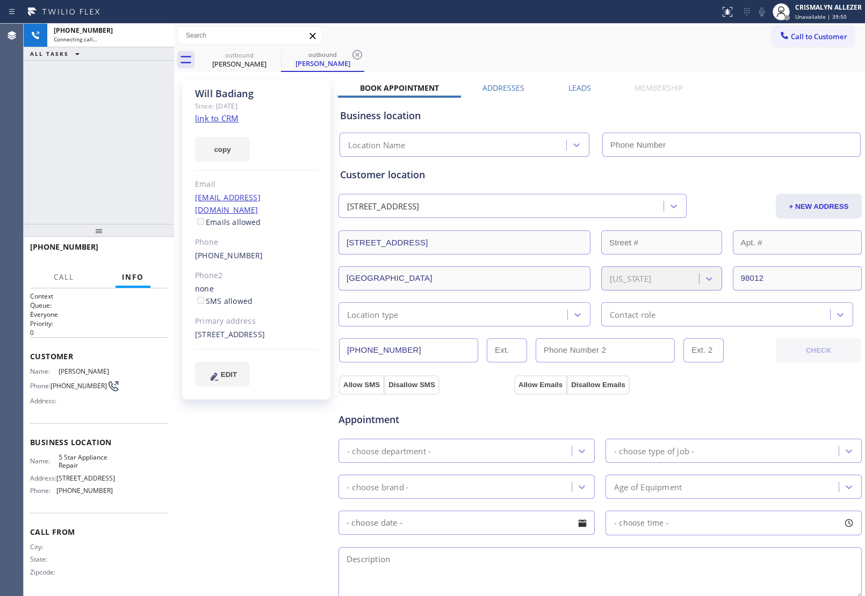
click at [231, 120] on link "link to CRM" at bounding box center [217, 118] width 44 height 11
type input "[PHONE_NUMBER]"
click at [810, 17] on span "Unavailable | 40:11" at bounding box center [821, 17] width 52 height 8
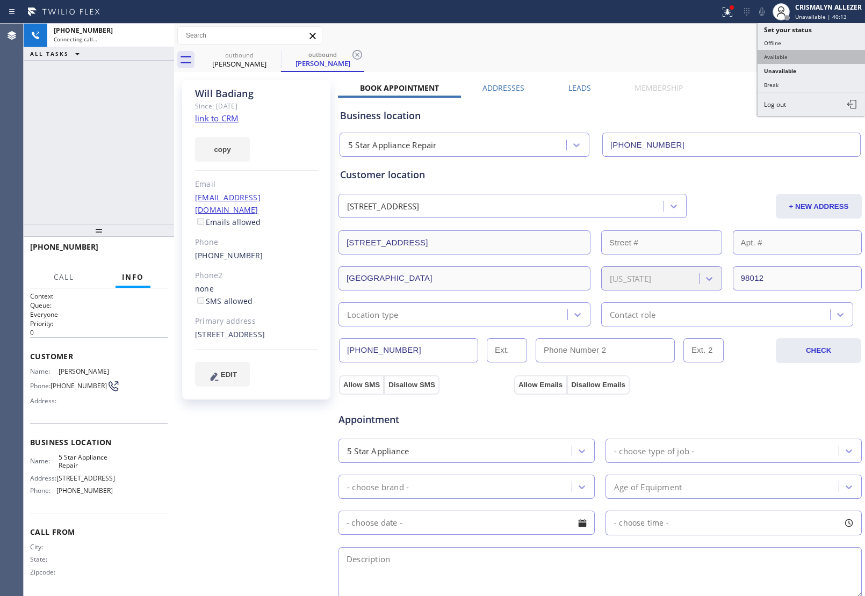
click at [793, 61] on button "Available" at bounding box center [810, 57] width 107 height 14
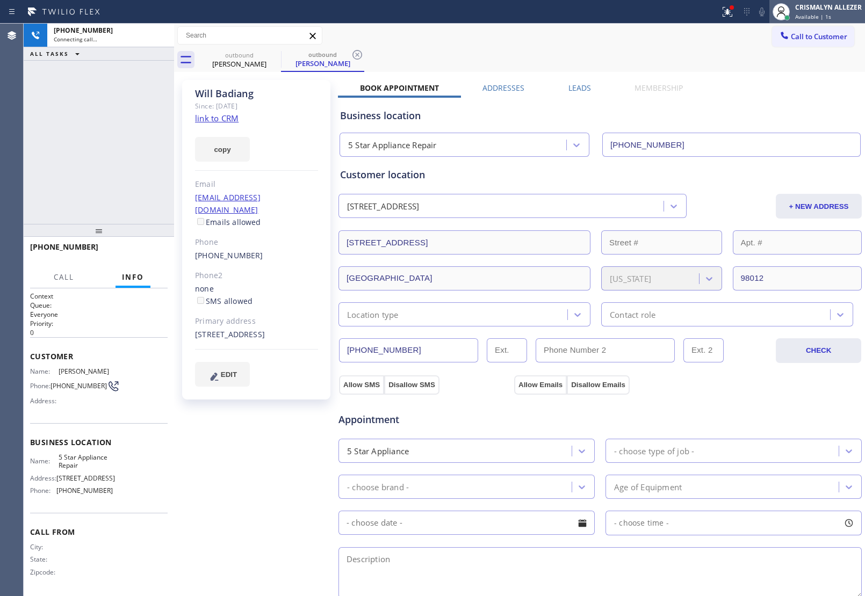
click at [829, 20] on div "CRISMALYN ALLEZER Available | 1s" at bounding box center [829, 11] width 72 height 19
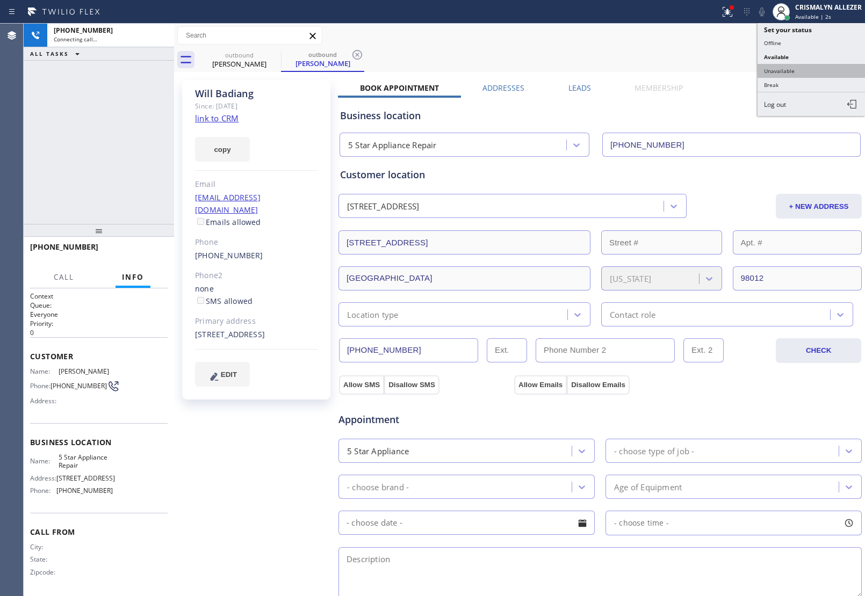
click at [797, 74] on button "Unavailable" at bounding box center [810, 71] width 107 height 14
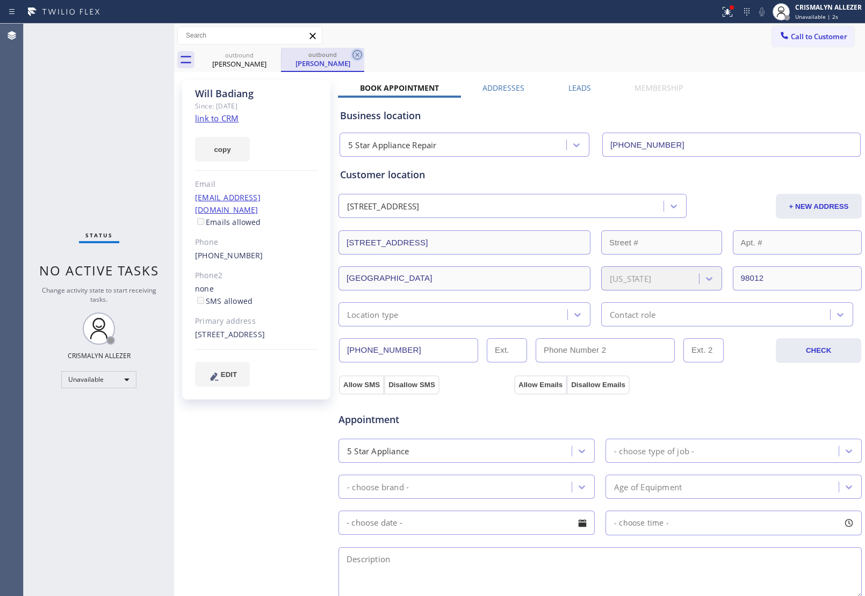
click at [356, 56] on icon at bounding box center [357, 55] width 10 height 10
click at [273, 54] on icon at bounding box center [274, 55] width 10 height 10
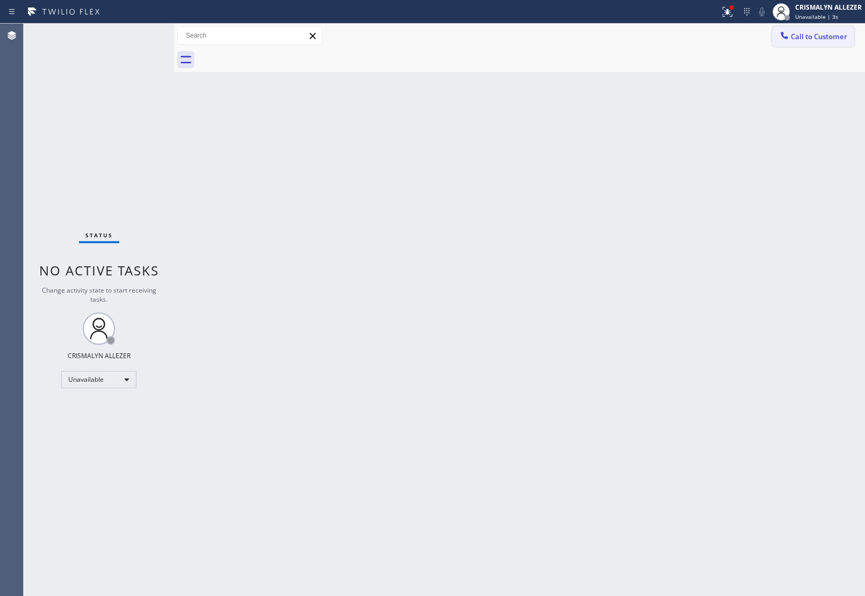
click at [822, 36] on span "Call to Customer" at bounding box center [819, 37] width 56 height 10
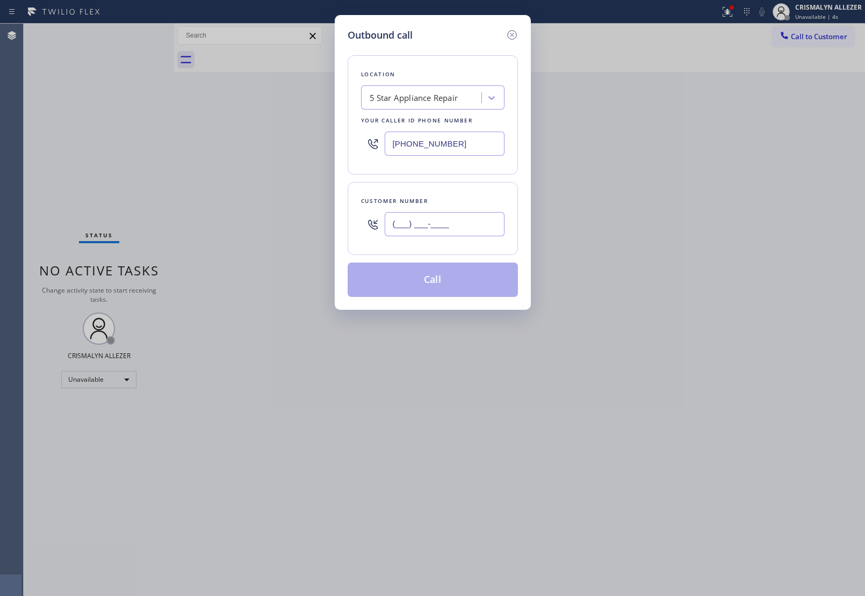
click at [468, 219] on input "(___) ___-____" at bounding box center [445, 224] width 120 height 24
paste input "206) 972-7922"
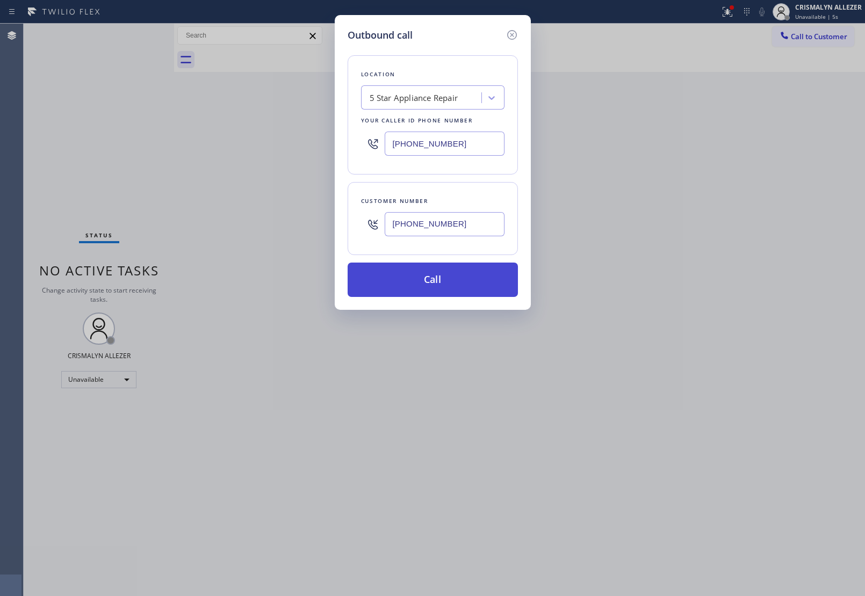
type input "[PHONE_NUMBER]"
click at [427, 288] on button "Call" at bounding box center [433, 280] width 170 height 34
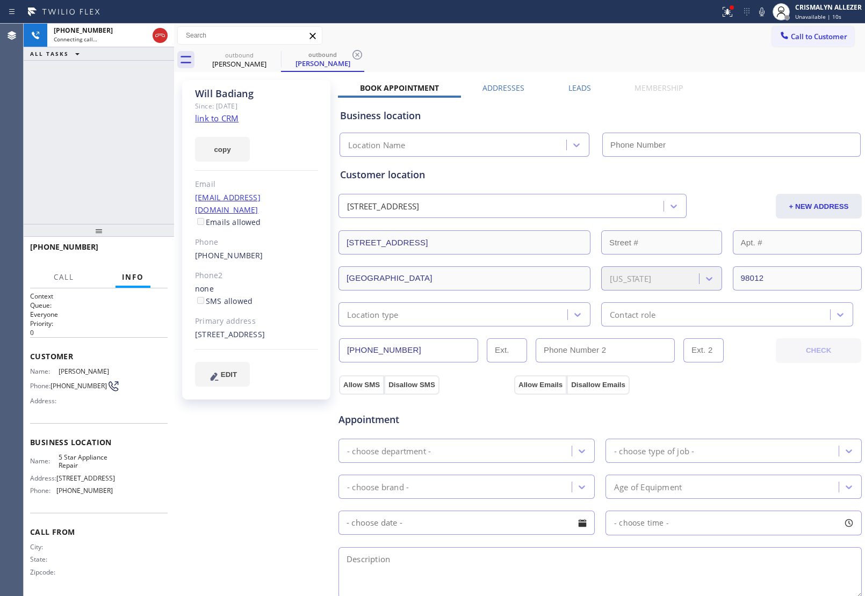
type input "[PHONE_NUMBER]"
click at [140, 252] on span "HANG UP" at bounding box center [142, 252] width 33 height 8
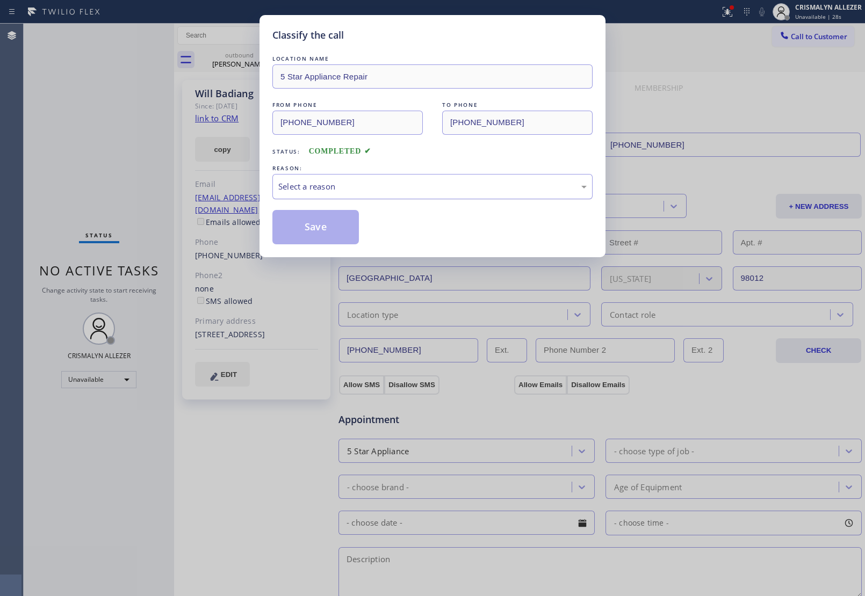
drag, startPoint x: 415, startPoint y: 197, endPoint x: 406, endPoint y: 199, distance: 9.3
click at [415, 197] on div "Select a reason" at bounding box center [432, 186] width 320 height 25
click at [324, 223] on button "Save" at bounding box center [315, 227] width 86 height 34
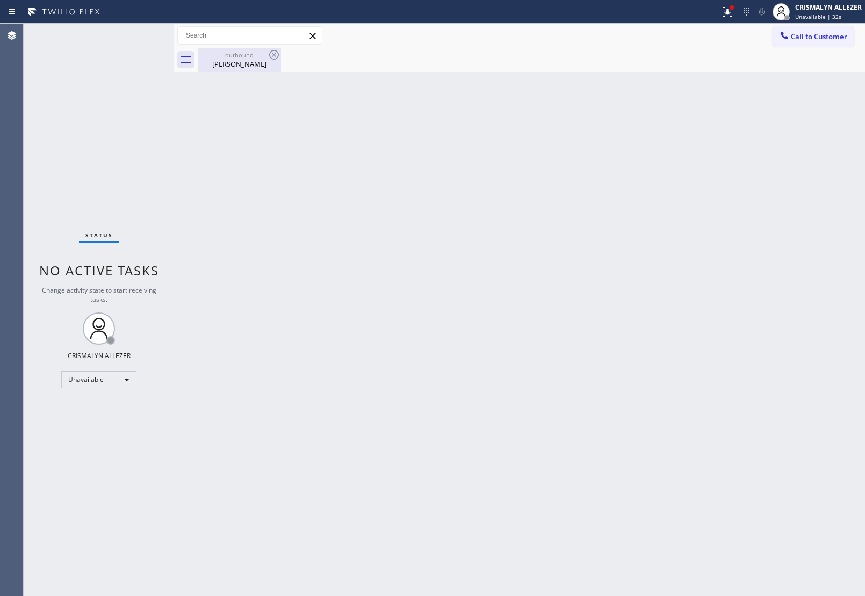
drag, startPoint x: 248, startPoint y: 55, endPoint x: 261, endPoint y: 56, distance: 12.9
click at [248, 55] on div "outbound" at bounding box center [239, 55] width 81 height 8
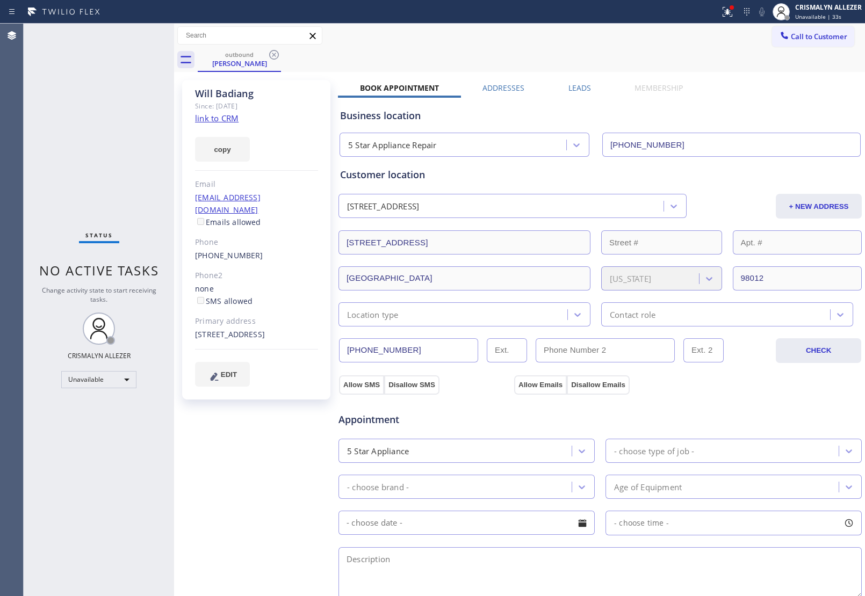
click at [579, 84] on label "Leads" at bounding box center [579, 88] width 23 height 10
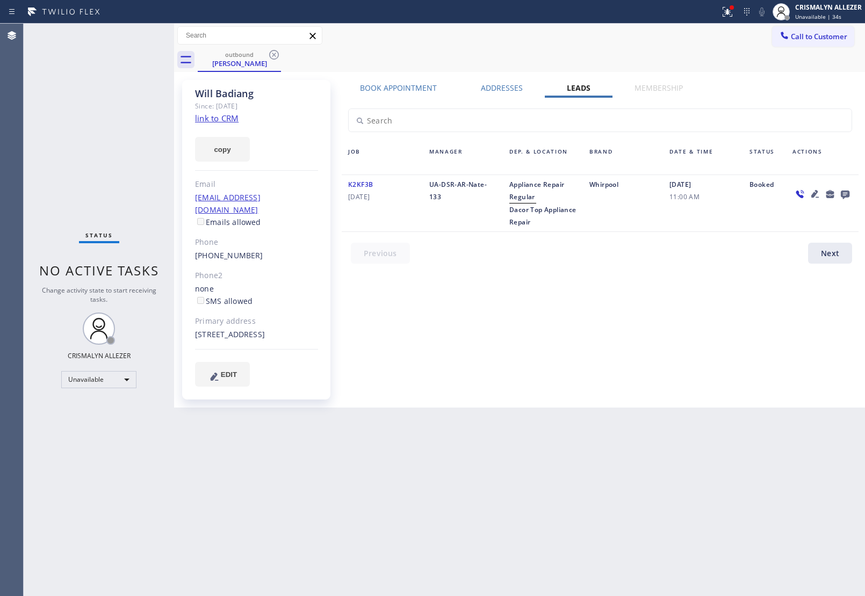
click at [844, 194] on icon at bounding box center [845, 195] width 9 height 9
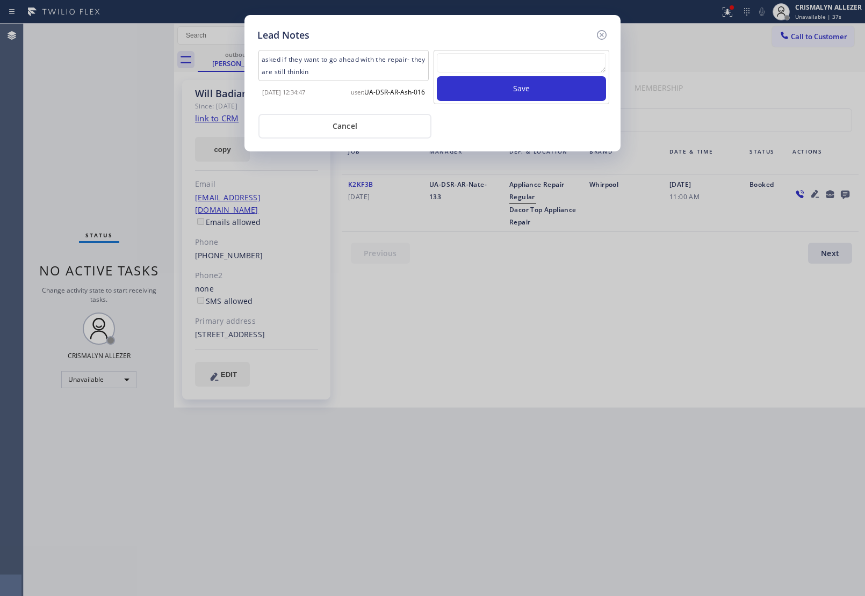
click at [493, 59] on textarea at bounding box center [521, 62] width 169 height 19
paste textarea "no answer | pls xfer here cx cb"
type textarea "no answer | pls xfer here cx cb"
click at [508, 83] on button "Save" at bounding box center [521, 88] width 169 height 25
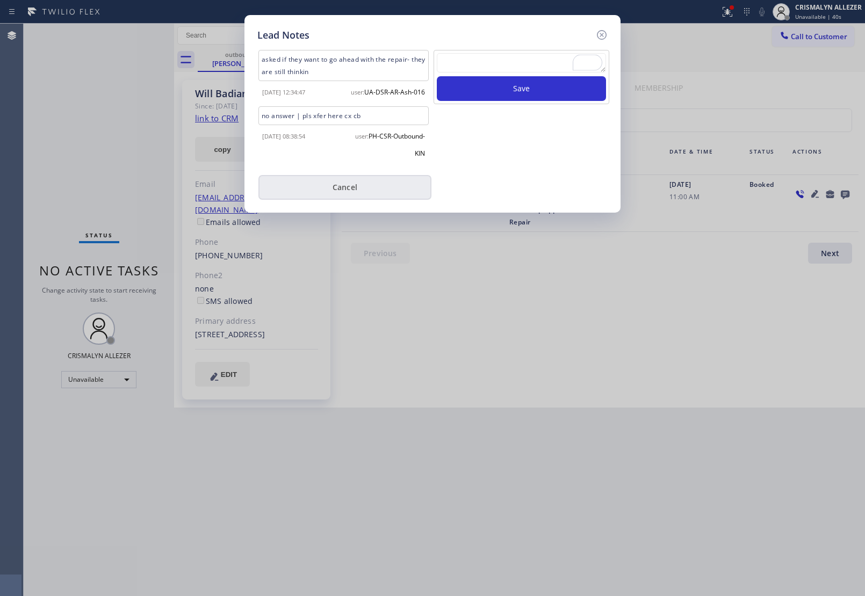
drag, startPoint x: 356, startPoint y: 204, endPoint x: 332, endPoint y: 132, distance: 76.4
click at [356, 200] on button "Cancel" at bounding box center [344, 187] width 173 height 25
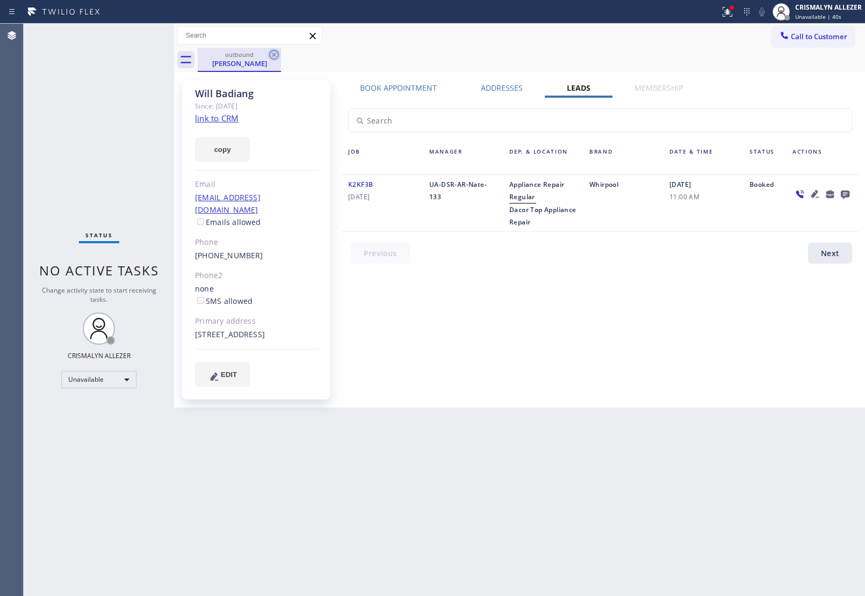
click at [274, 52] on icon at bounding box center [274, 54] width 13 height 13
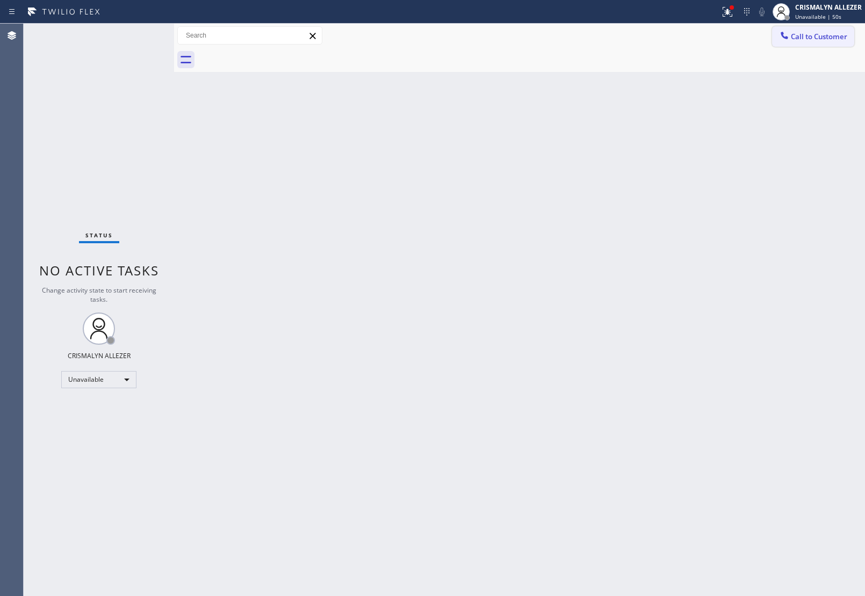
click at [819, 44] on button "Call to Customer" at bounding box center [813, 36] width 82 height 20
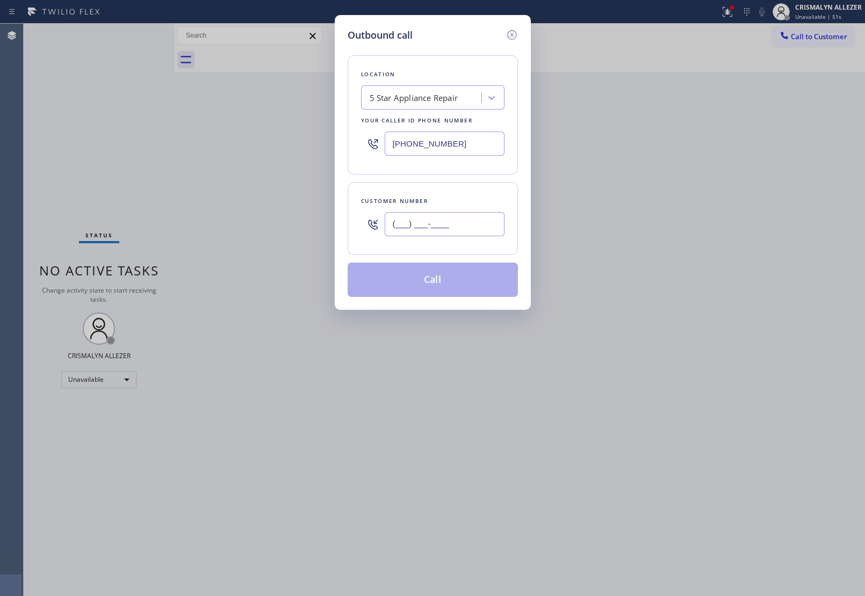
click at [455, 229] on input "(___) ___-____" at bounding box center [445, 224] width 120 height 24
paste input "206) 227-0887"
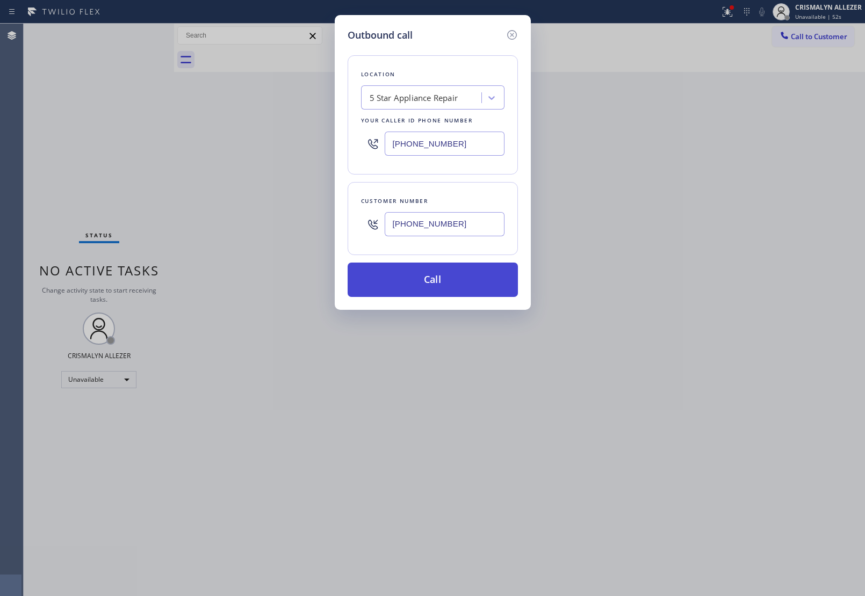
type input "[PHONE_NUMBER]"
click at [446, 286] on button "Call" at bounding box center [433, 280] width 170 height 34
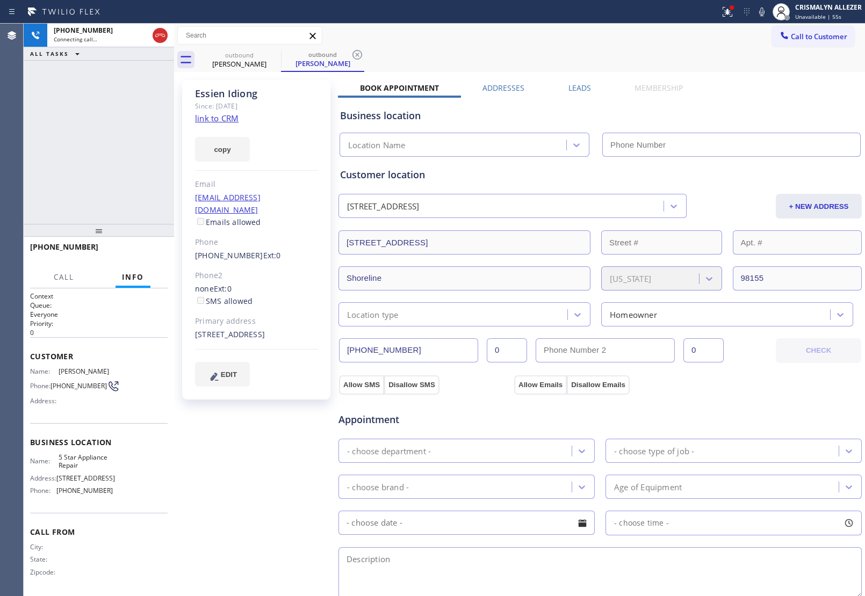
click at [224, 120] on link "link to CRM" at bounding box center [217, 118] width 44 height 11
type input "[PHONE_NUMBER]"
click at [141, 254] on span "HANG UP" at bounding box center [142, 252] width 33 height 8
click at [141, 254] on span "COMPLETE" at bounding box center [140, 252] width 37 height 8
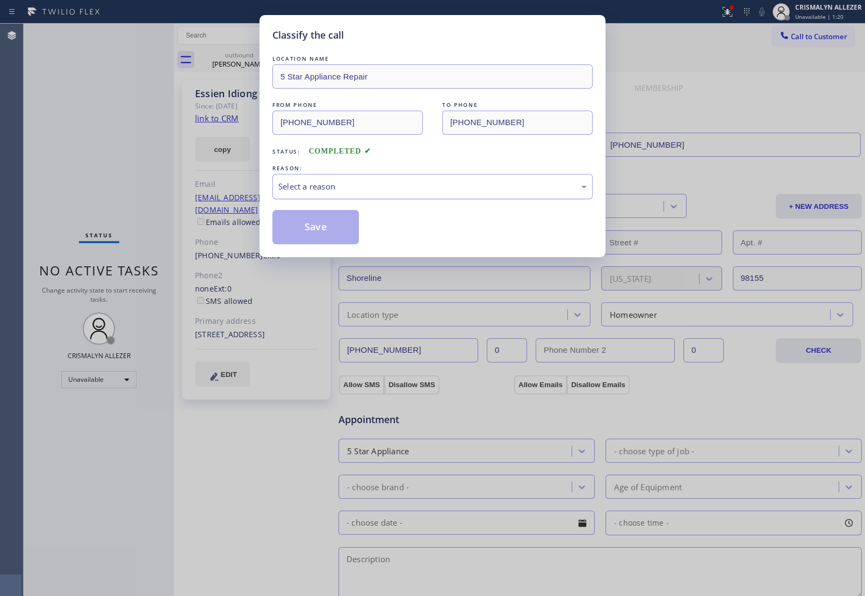
click at [385, 197] on div "Select a reason" at bounding box center [432, 186] width 320 height 25
click at [327, 230] on button "Save" at bounding box center [315, 227] width 86 height 34
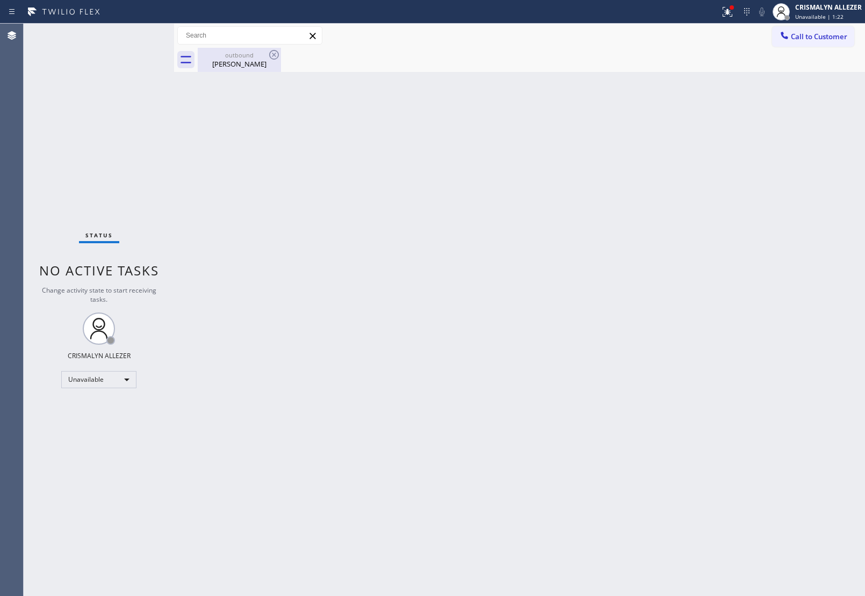
drag, startPoint x: 256, startPoint y: 62, endPoint x: 262, endPoint y: 55, distance: 8.8
click at [256, 60] on div "Essien Idiong" at bounding box center [239, 64] width 81 height 10
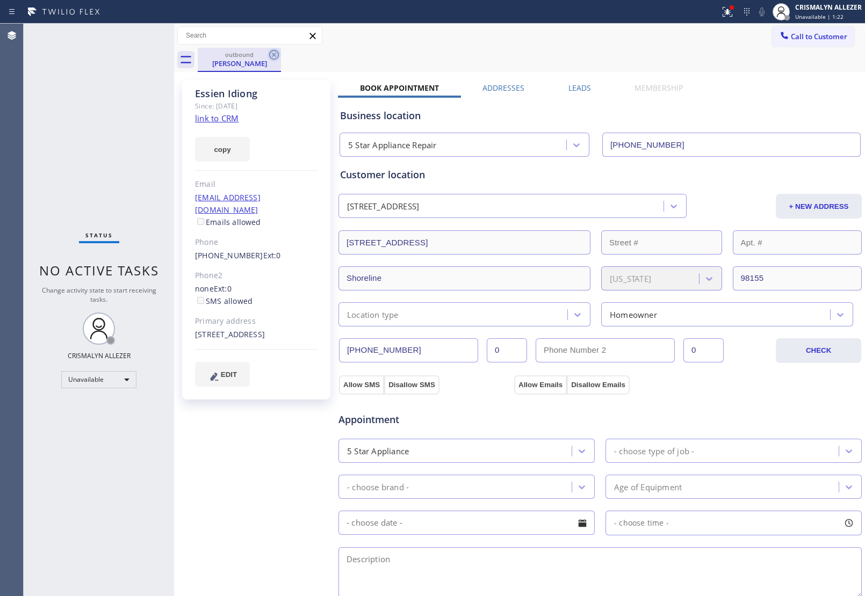
click at [274, 57] on icon at bounding box center [274, 54] width 13 height 13
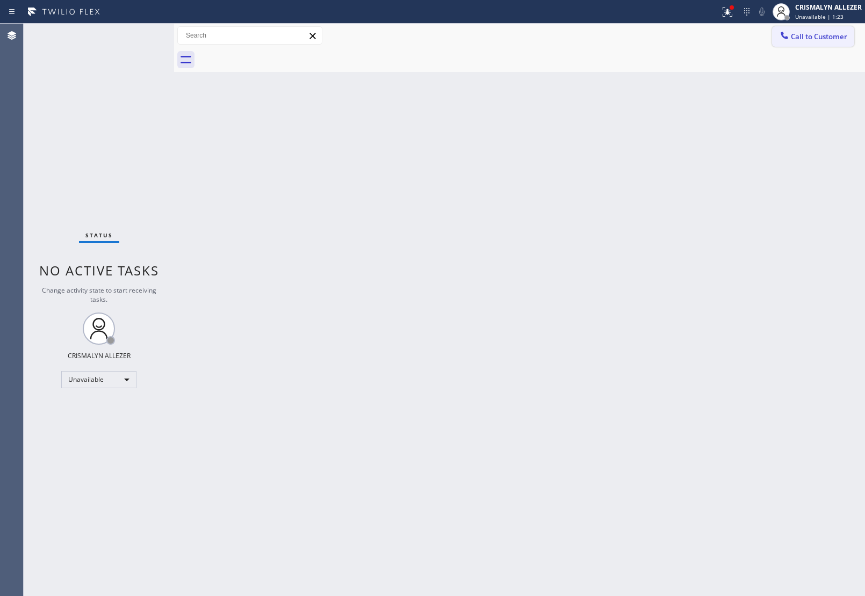
click at [807, 31] on button "Call to Customer" at bounding box center [813, 36] width 82 height 20
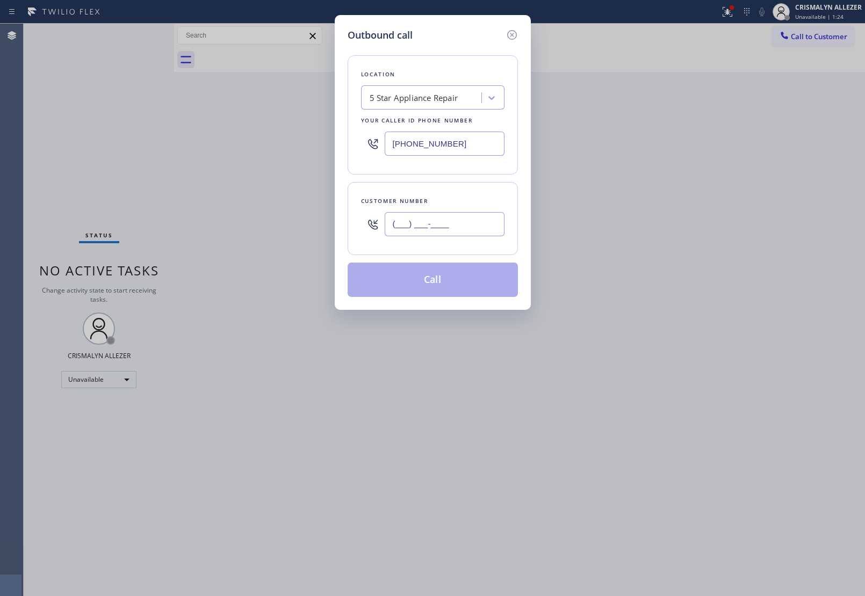
click at [490, 218] on input "(___) ___-____" at bounding box center [445, 224] width 120 height 24
paste input "206) 227-0887"
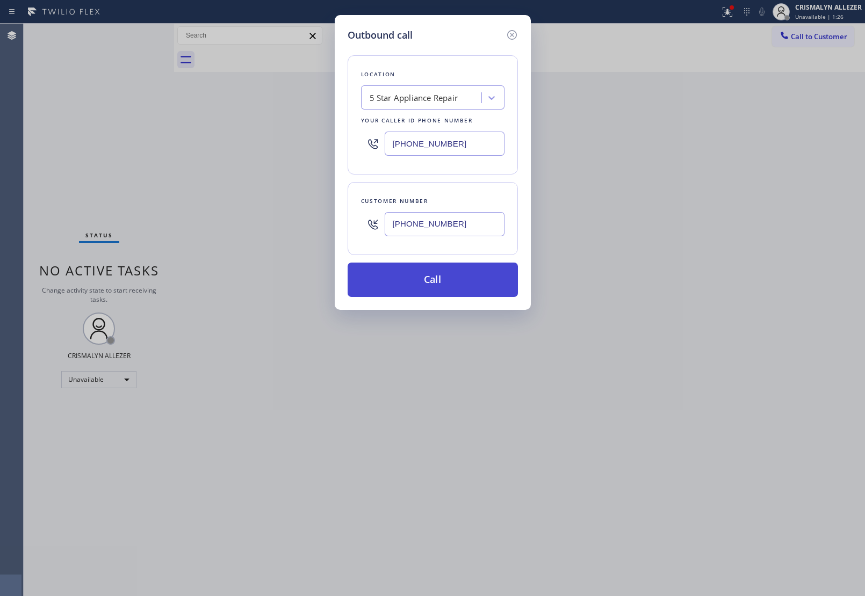
type input "[PHONE_NUMBER]"
click at [431, 280] on button "Call" at bounding box center [433, 280] width 170 height 34
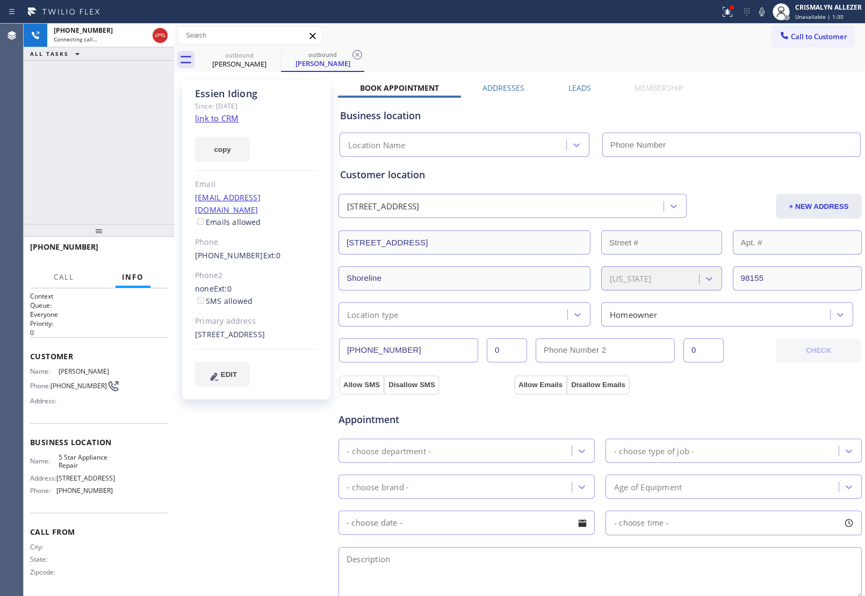
type input "[PHONE_NUMBER]"
click at [136, 256] on button "HANG UP" at bounding box center [143, 251] width 50 height 15
click at [136, 255] on span "HANG UP" at bounding box center [142, 252] width 33 height 8
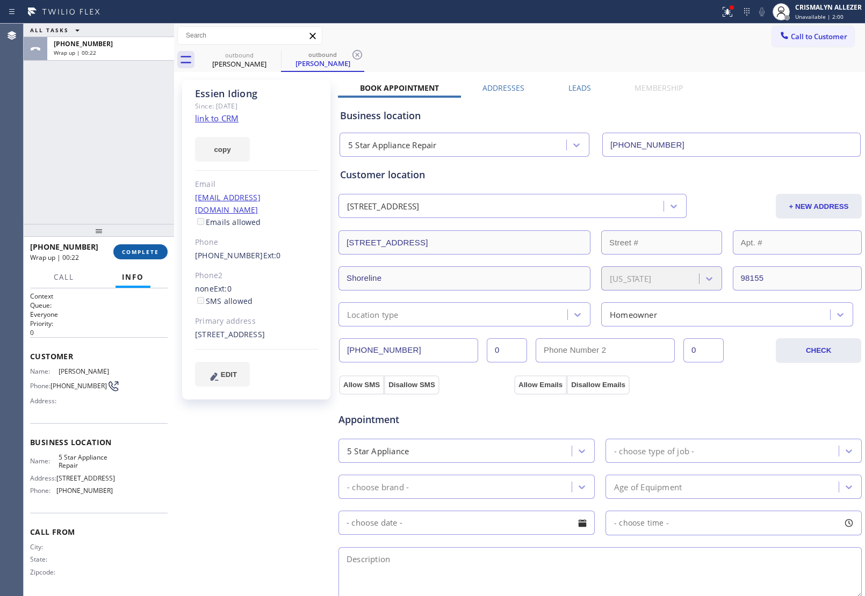
click at [136, 256] on button "COMPLETE" at bounding box center [140, 251] width 54 height 15
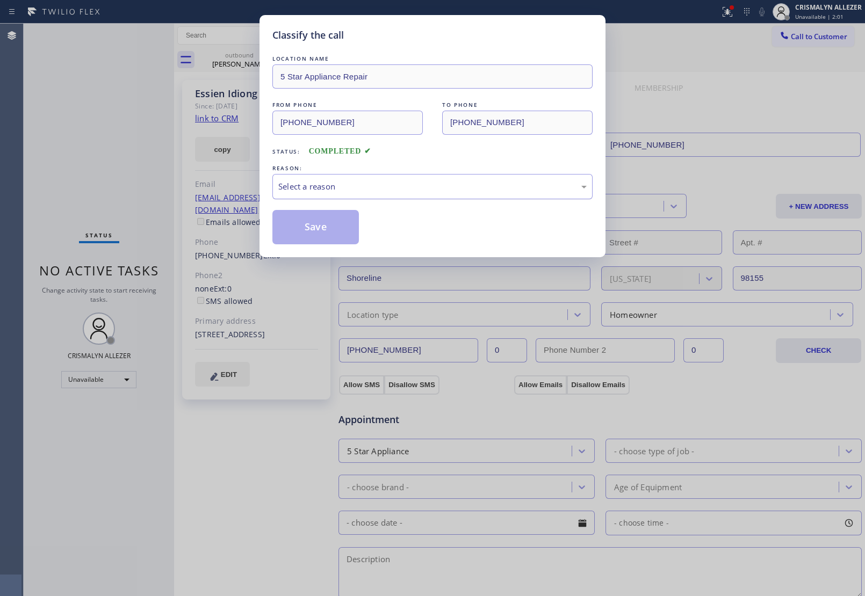
click at [390, 192] on div "Select a reason" at bounding box center [432, 186] width 308 height 12
click at [329, 233] on button "Save" at bounding box center [315, 227] width 86 height 34
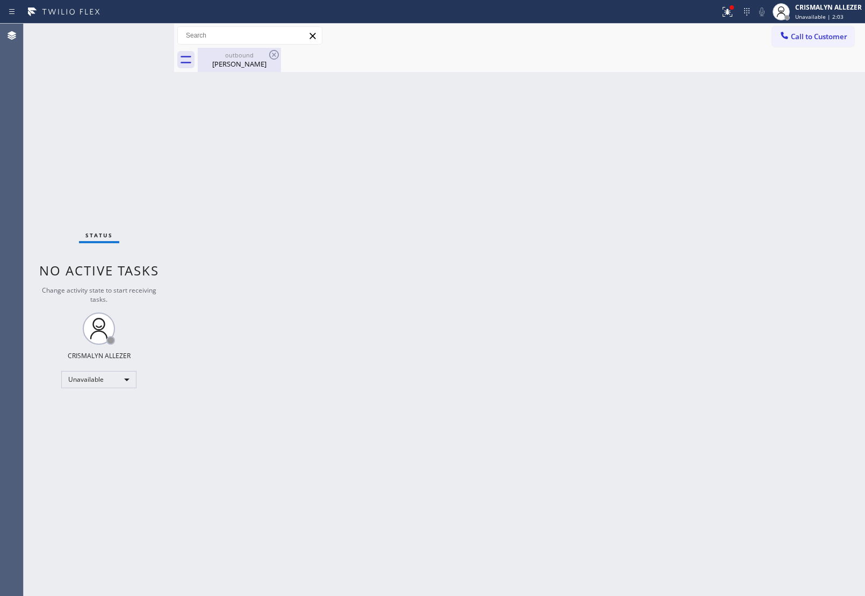
click at [235, 59] on div "Essien Idiong" at bounding box center [239, 64] width 81 height 10
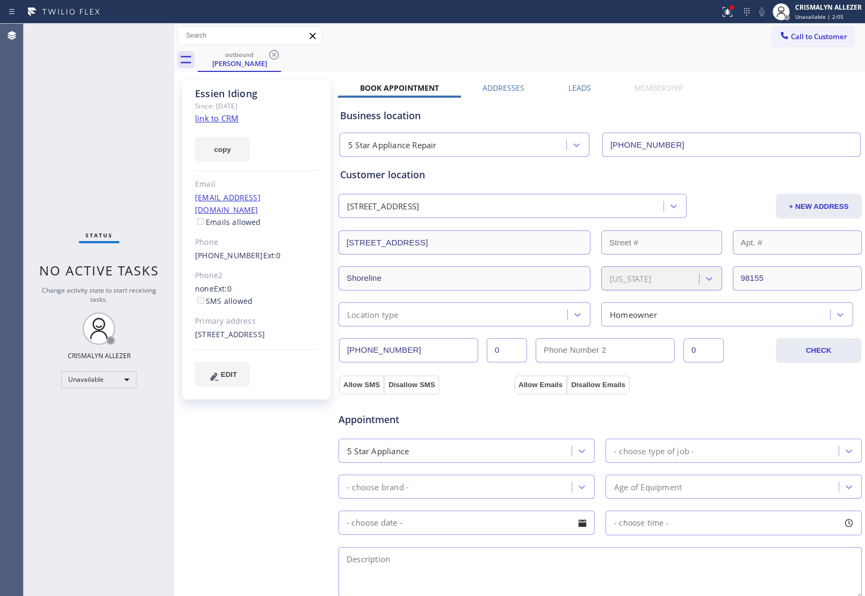
click at [581, 86] on label "Leads" at bounding box center [579, 88] width 23 height 10
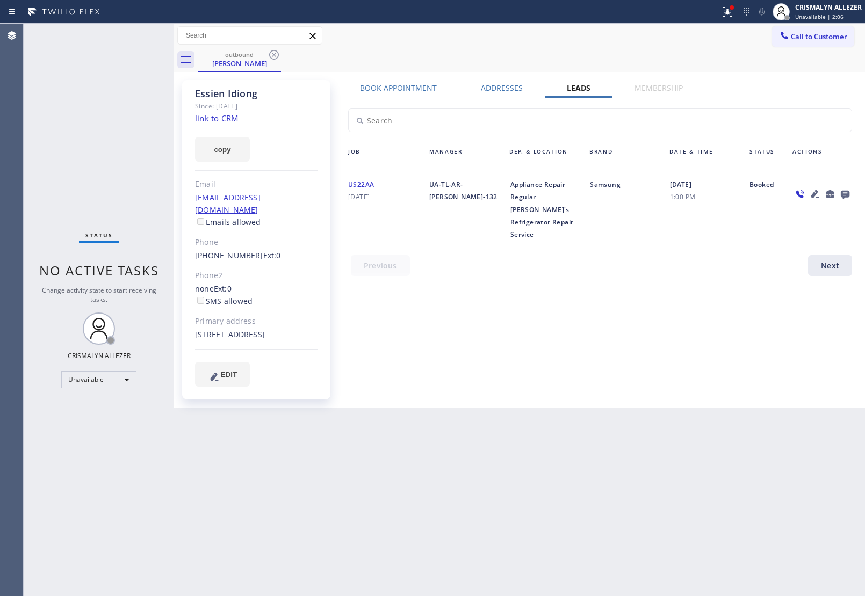
click at [847, 192] on icon at bounding box center [845, 195] width 9 height 9
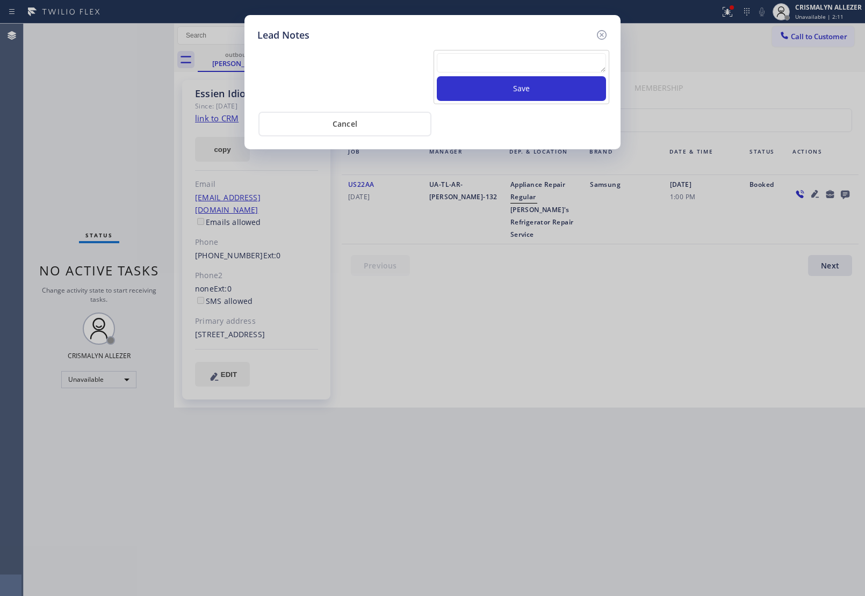
click at [503, 60] on textarea at bounding box center [521, 62] width 169 height 19
paste textarea "no answer | pls xfer here cx cb"
type textarea "no answer | pls xfer here cx cb"
click at [525, 89] on button "Save" at bounding box center [521, 88] width 169 height 25
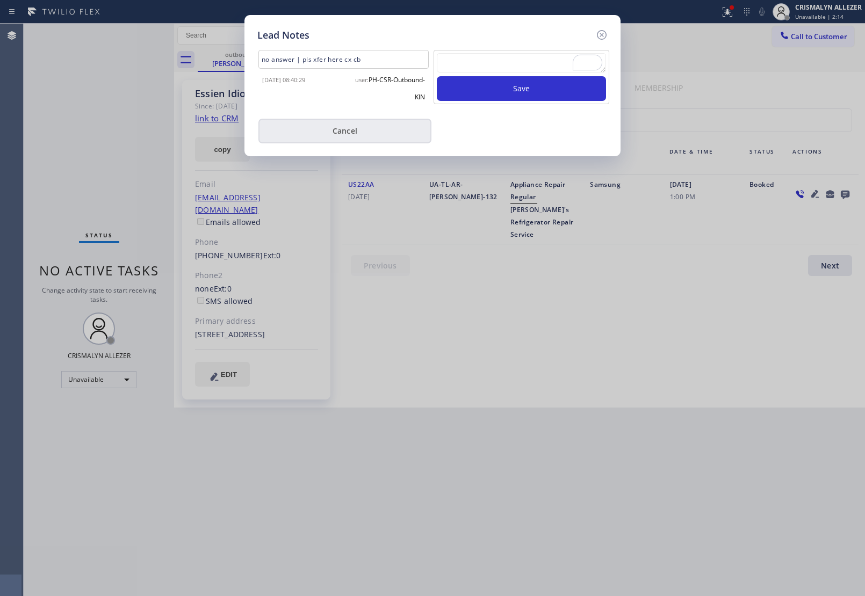
click at [359, 138] on button "Cancel" at bounding box center [344, 131] width 173 height 25
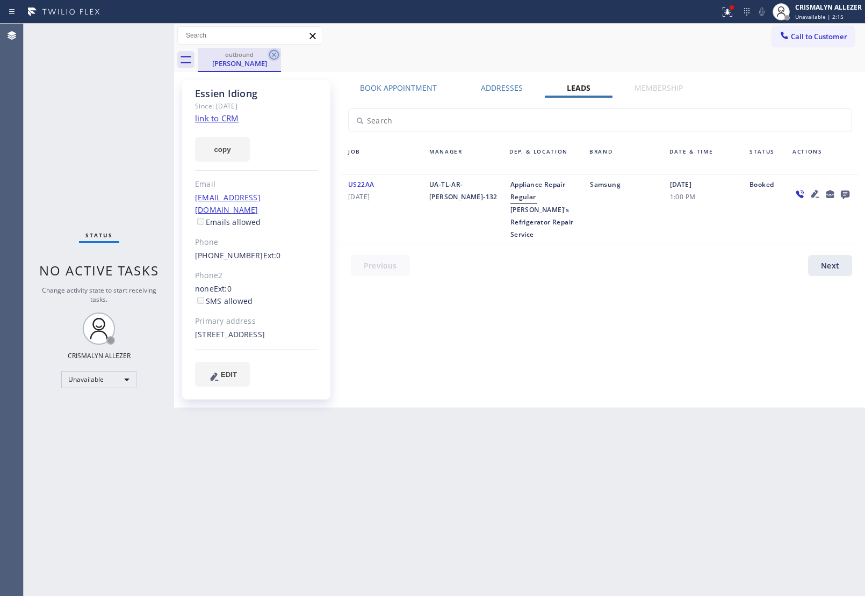
click at [277, 50] on icon at bounding box center [274, 54] width 13 height 13
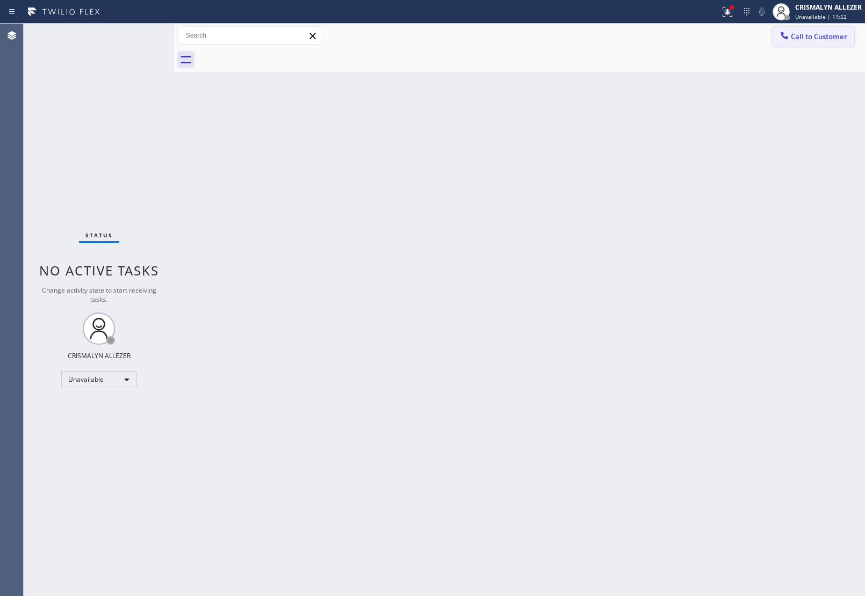
click at [813, 30] on button "Call to Customer" at bounding box center [813, 36] width 82 height 20
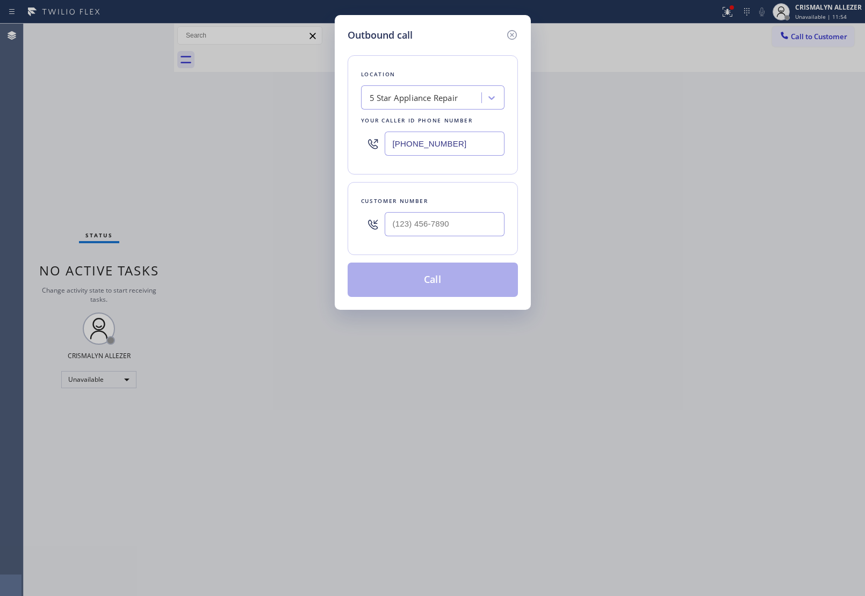
drag, startPoint x: 474, startPoint y: 147, endPoint x: 241, endPoint y: 154, distance: 233.3
click at [242, 154] on div "Outbound call Location 5 Star Appliance Repair Your caller id phone number [PHO…" at bounding box center [432, 298] width 865 height 596
paste input "text"
type input "[PHONE_NUMBER]"
click at [446, 237] on div at bounding box center [445, 224] width 120 height 35
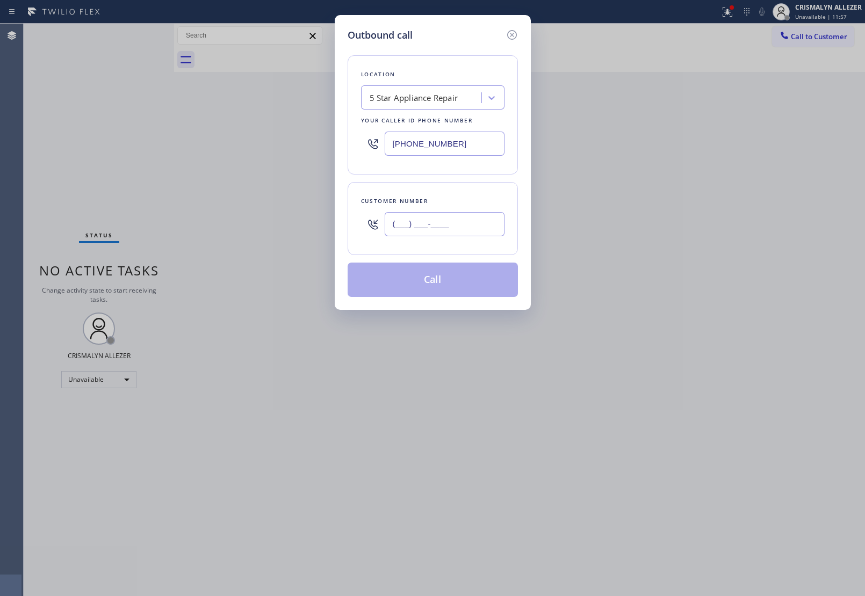
click at [455, 225] on input "(___) ___-____" at bounding box center [445, 224] width 120 height 24
paste input "310) 467-3908"
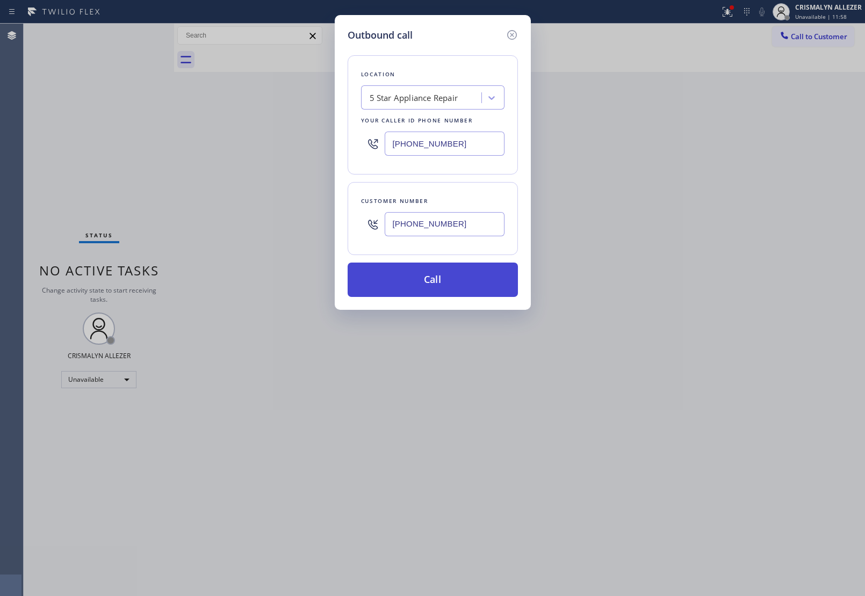
type input "[PHONE_NUMBER]"
click at [435, 283] on button "Call" at bounding box center [433, 280] width 170 height 34
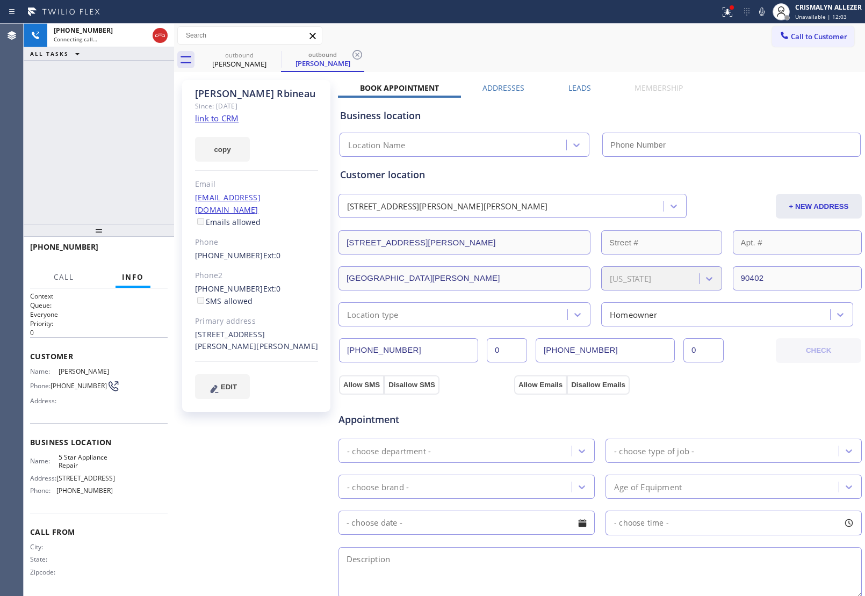
type input "[PHONE_NUMBER]"
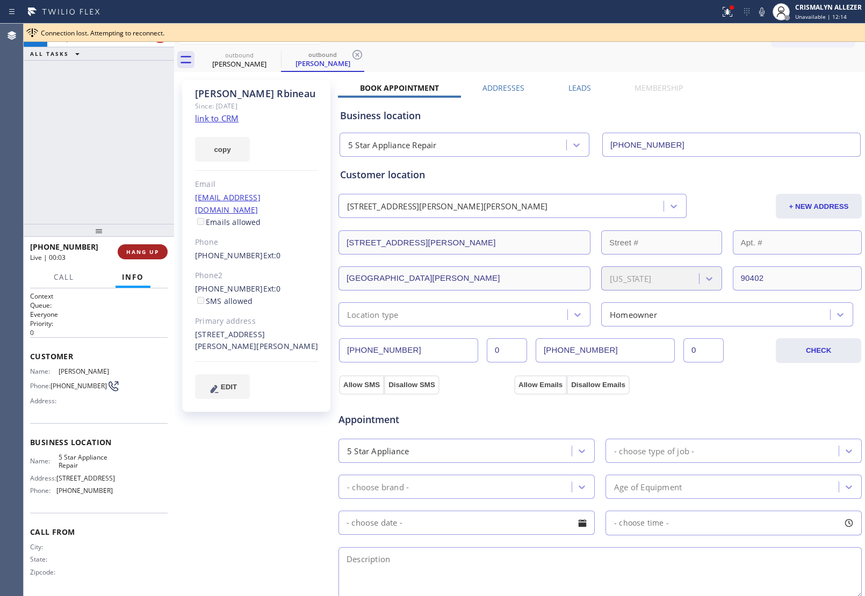
click at [141, 250] on span "HANG UP" at bounding box center [142, 252] width 33 height 8
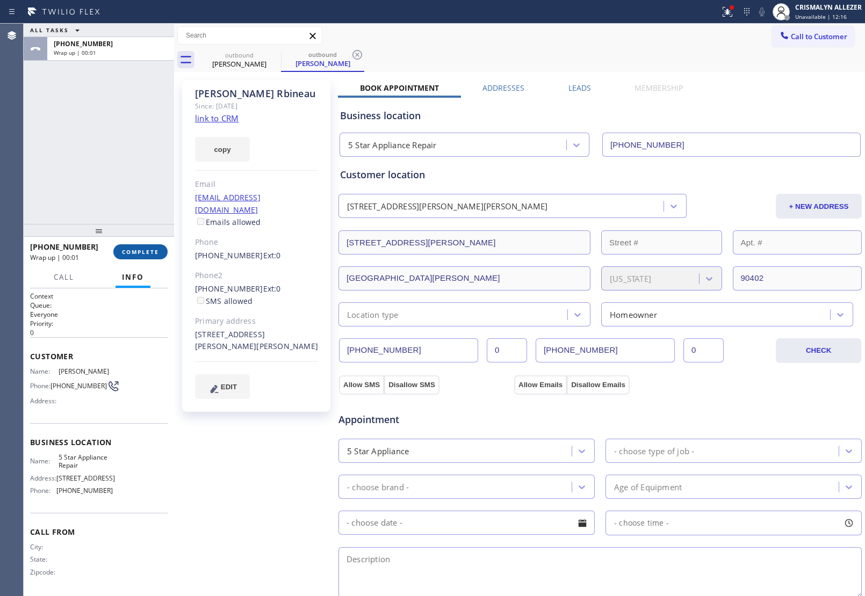
click at [131, 254] on span "COMPLETE" at bounding box center [140, 252] width 37 height 8
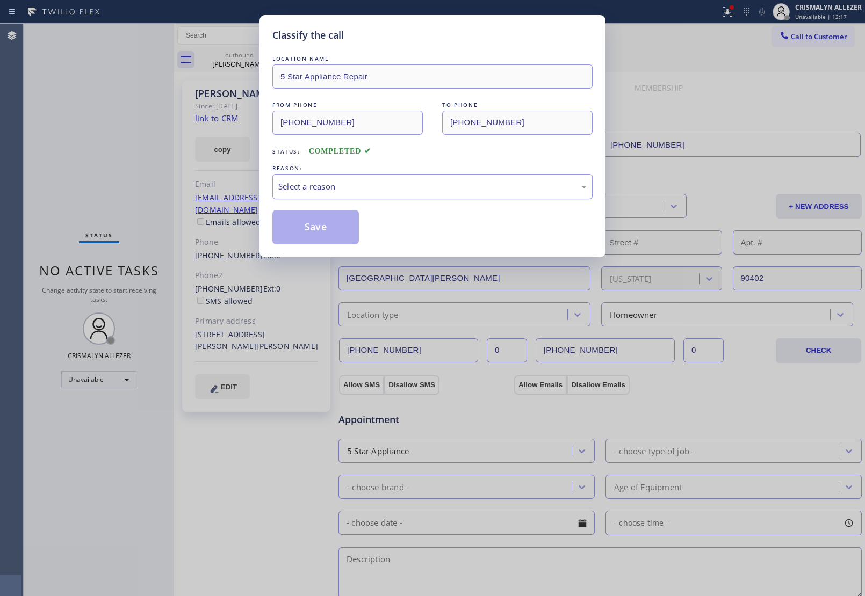
drag, startPoint x: 431, startPoint y: 192, endPoint x: 421, endPoint y: 197, distance: 11.5
click at [425, 195] on div "Select a reason" at bounding box center [432, 186] width 320 height 25
click at [313, 230] on button "Save" at bounding box center [315, 227] width 86 height 34
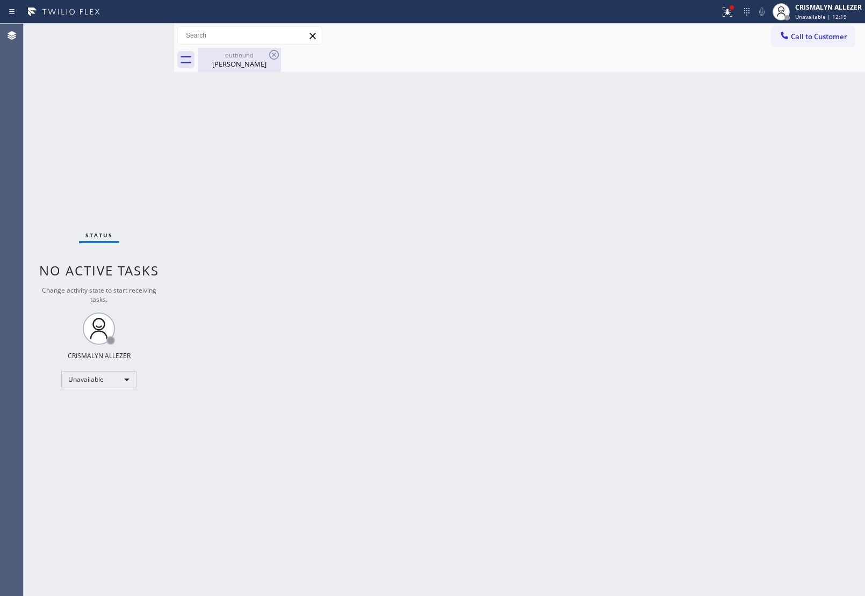
click at [257, 57] on div "outbound" at bounding box center [239, 55] width 81 height 8
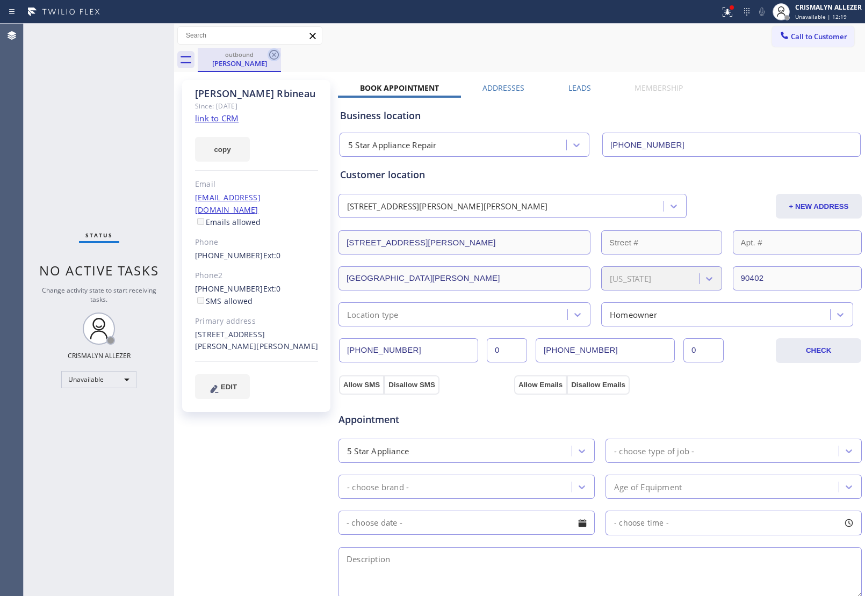
click at [272, 54] on icon at bounding box center [274, 55] width 10 height 10
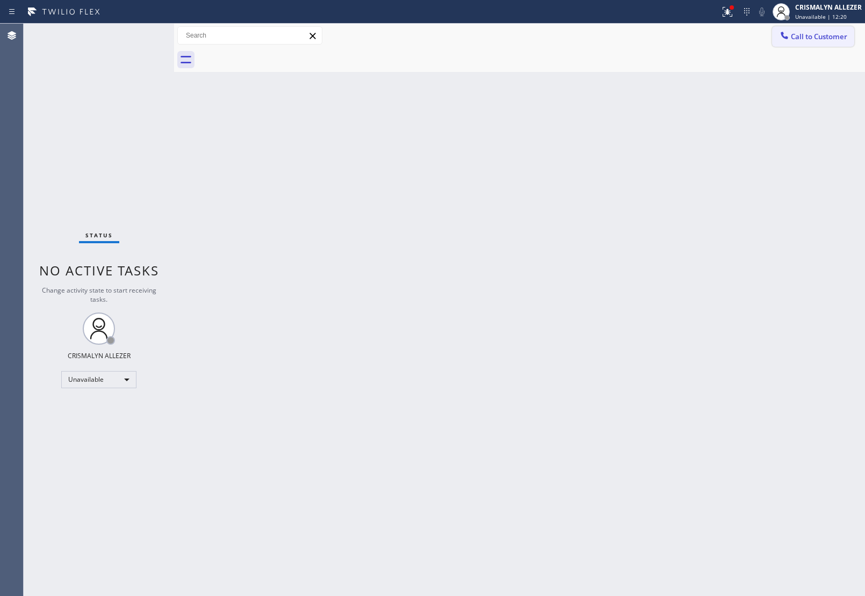
click at [817, 40] on span "Call to Customer" at bounding box center [819, 37] width 56 height 10
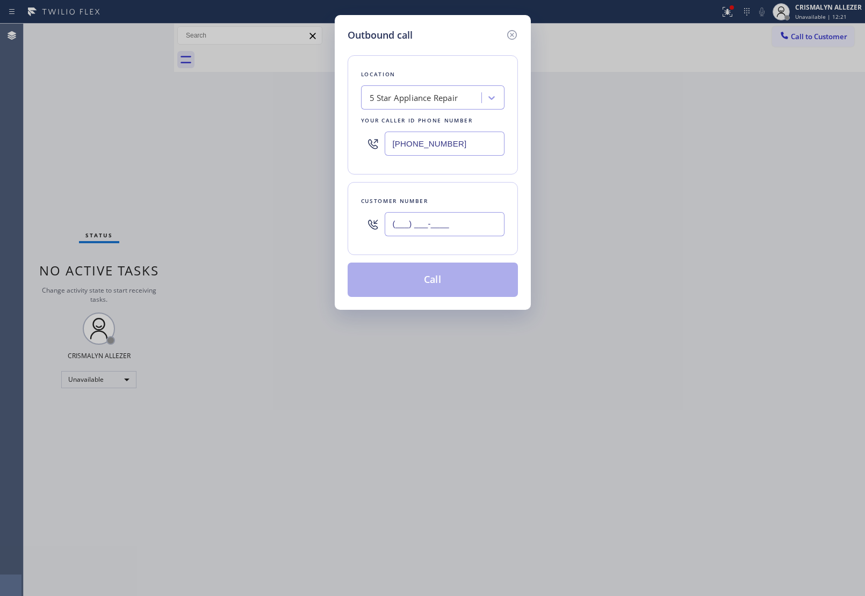
click at [482, 227] on input "(___) ___-____" at bounding box center [445, 224] width 120 height 24
paste input "310) 467-3908"
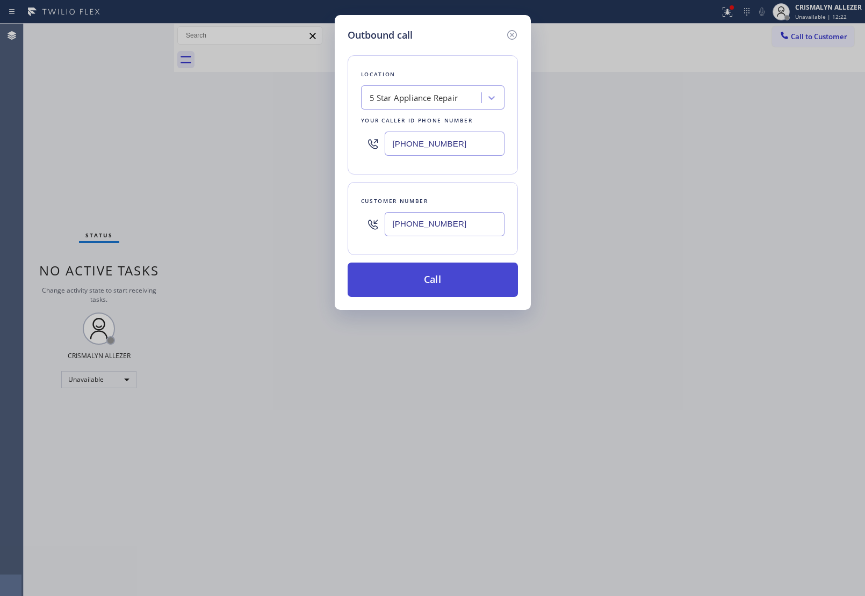
type input "[PHONE_NUMBER]"
click at [436, 290] on button "Call" at bounding box center [433, 280] width 170 height 34
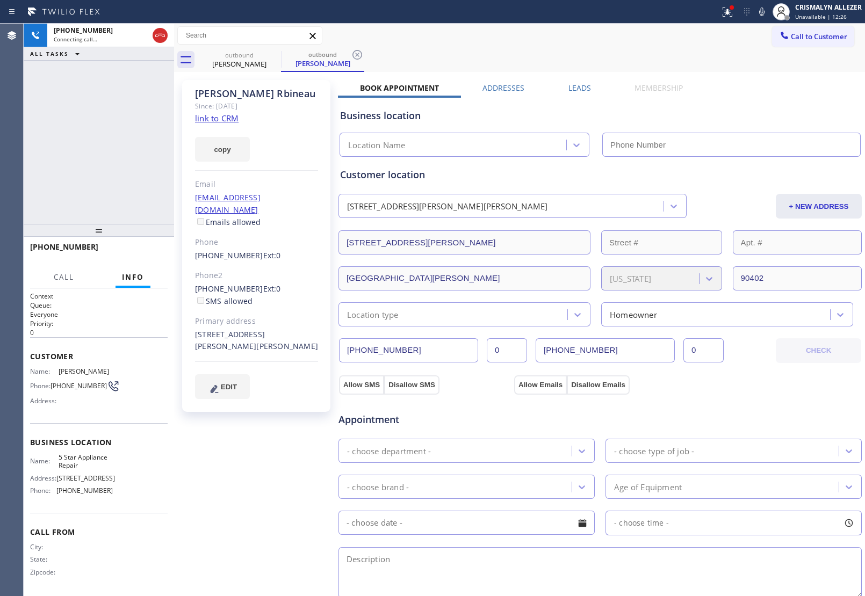
type input "[PHONE_NUMBER]"
click at [141, 255] on span "HANG UP" at bounding box center [142, 252] width 33 height 8
click at [141, 255] on span "COMPLETE" at bounding box center [140, 252] width 37 height 8
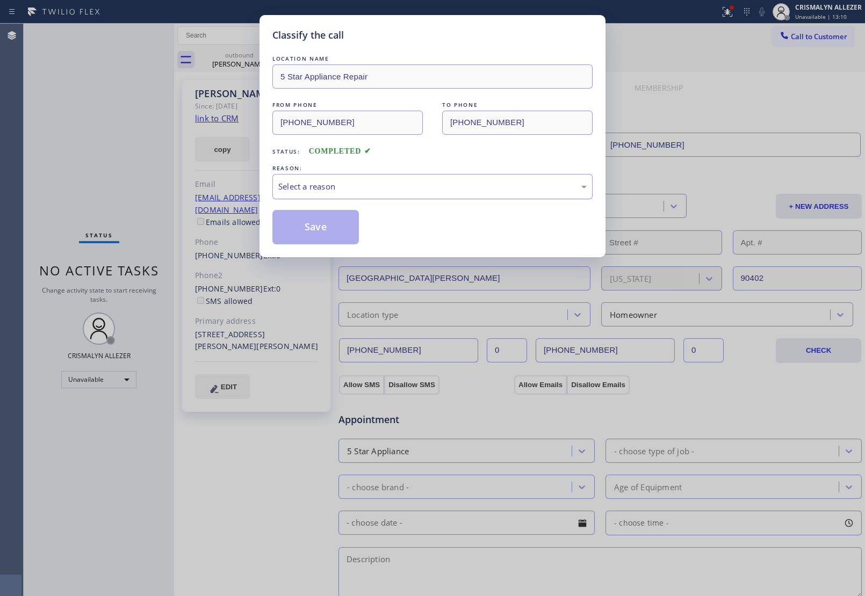
click at [425, 191] on div "Select a reason" at bounding box center [432, 186] width 308 height 12
click at [334, 226] on button "Save" at bounding box center [315, 227] width 86 height 34
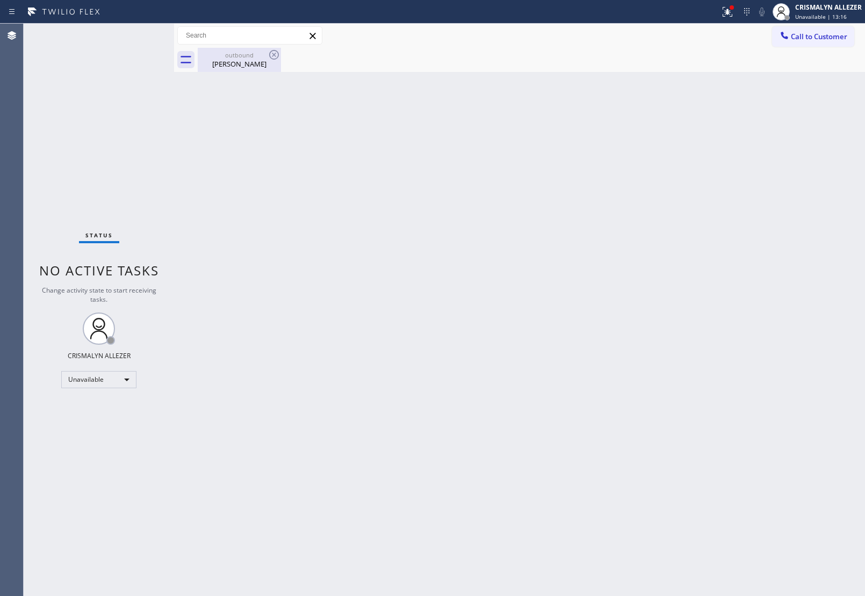
click at [240, 68] on div "Sylvia Rbineau" at bounding box center [239, 64] width 81 height 10
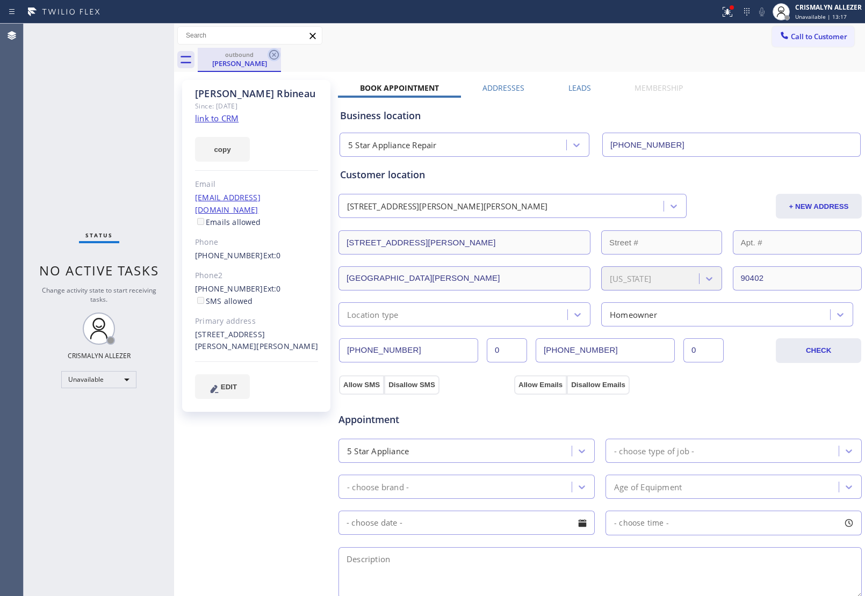
click at [277, 56] on icon at bounding box center [274, 54] width 13 height 13
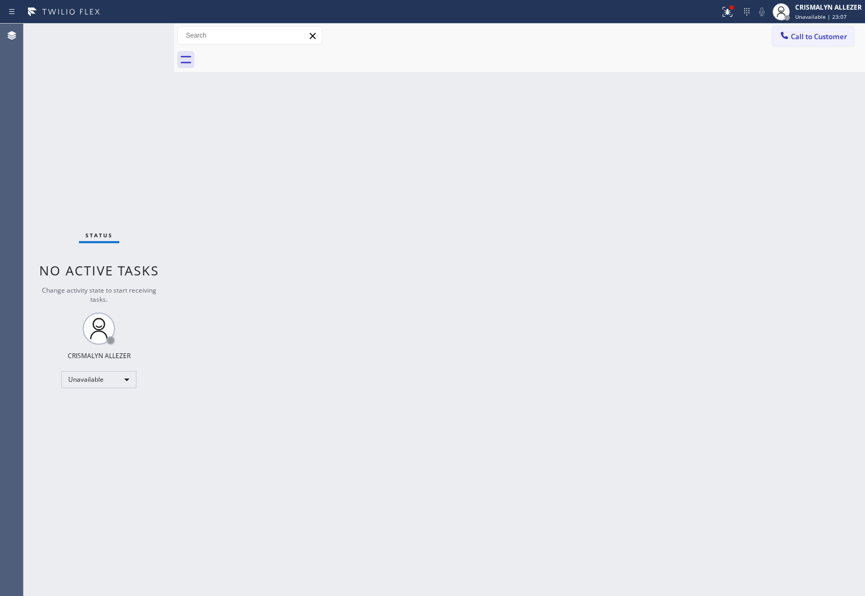
drag, startPoint x: 830, startPoint y: 30, endPoint x: 771, endPoint y: 81, distance: 77.3
click at [828, 33] on button "Call to Customer" at bounding box center [813, 36] width 82 height 20
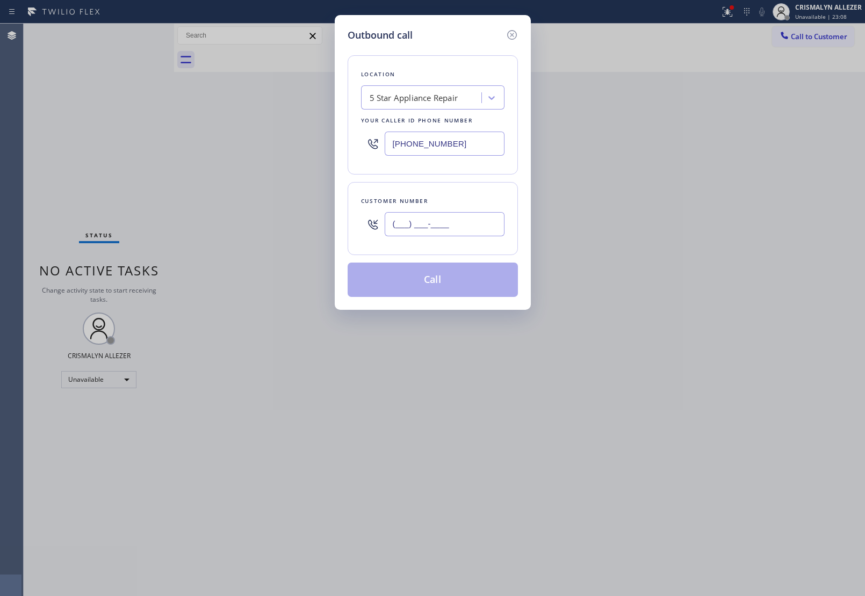
click at [476, 230] on input "(___) ___-____" at bounding box center [445, 224] width 120 height 24
paste input "310) 347-9388"
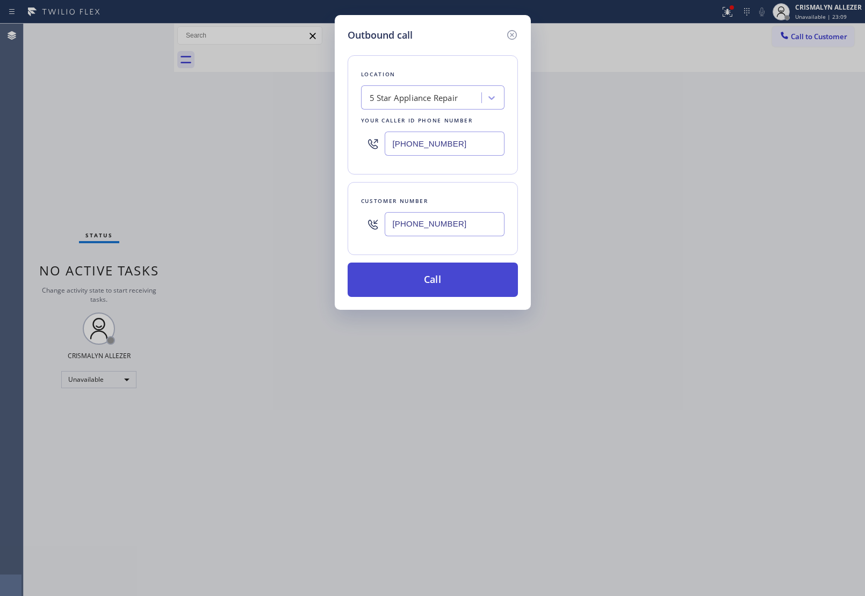
type input "[PHONE_NUMBER]"
click at [449, 277] on button "Call" at bounding box center [433, 280] width 170 height 34
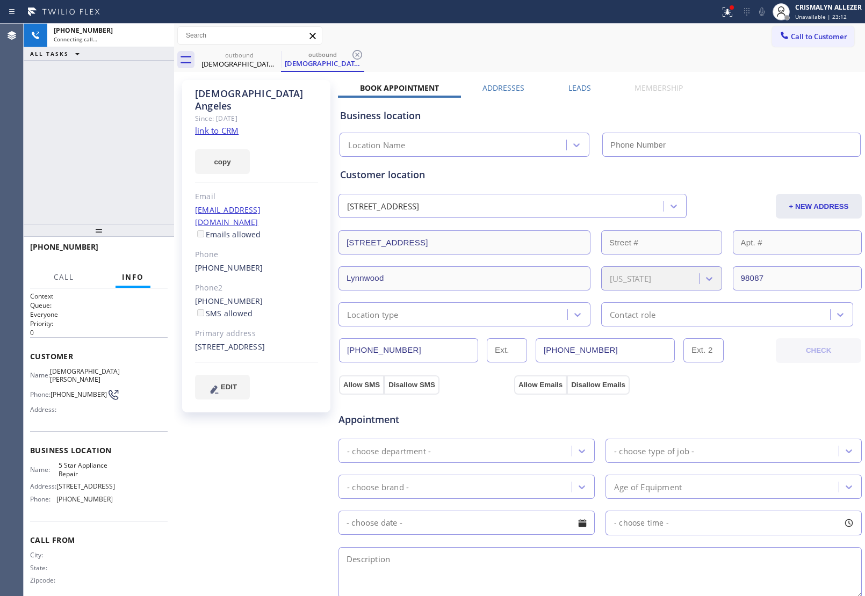
click at [232, 125] on link "link to CRM" at bounding box center [217, 130] width 44 height 11
type input "[PHONE_NUMBER]"
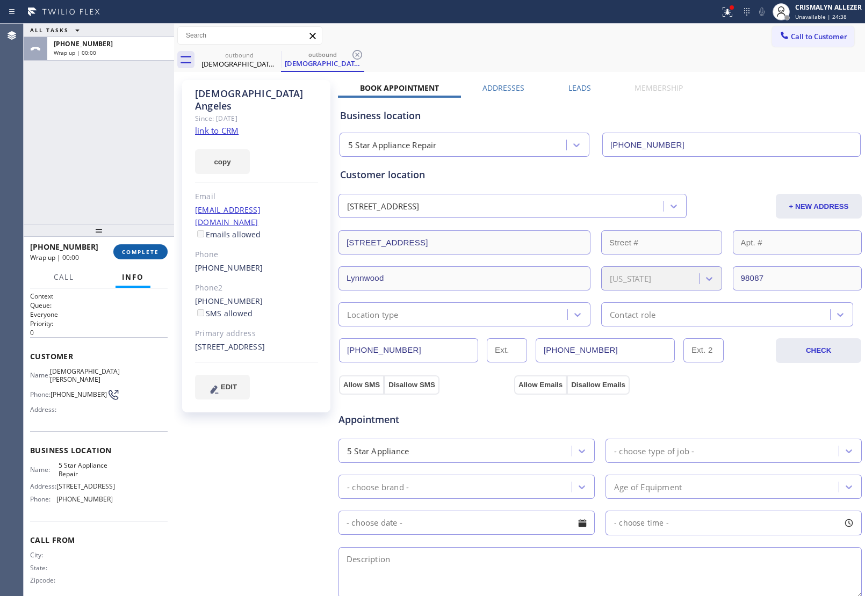
click at [141, 254] on span "COMPLETE" at bounding box center [140, 252] width 37 height 8
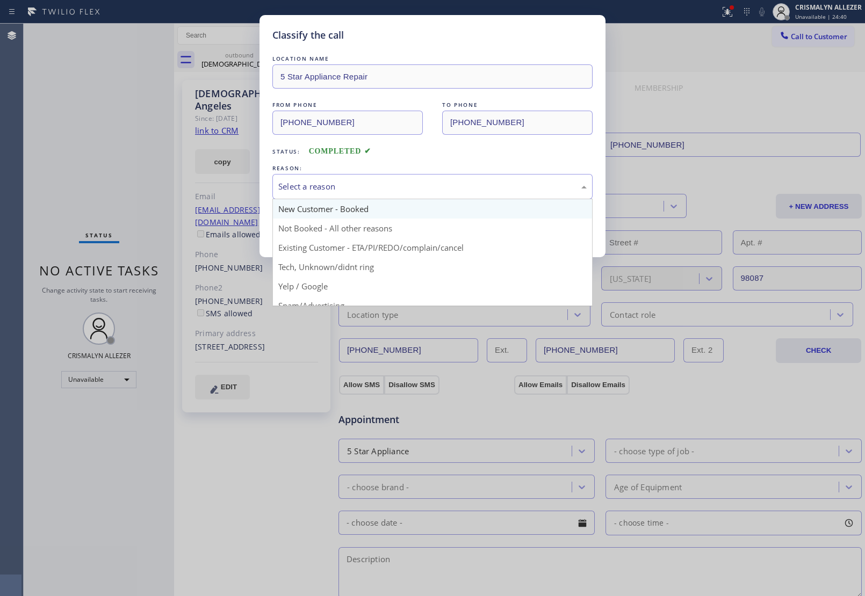
drag, startPoint x: 476, startPoint y: 189, endPoint x: 369, endPoint y: 215, distance: 111.3
click at [466, 193] on div "Select a reason" at bounding box center [432, 186] width 308 height 12
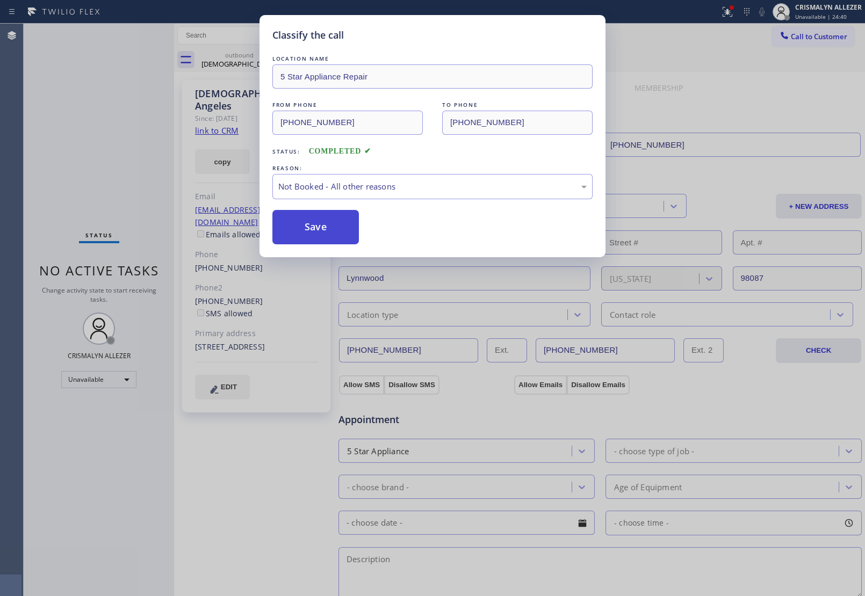
click at [331, 223] on button "Save" at bounding box center [315, 227] width 86 height 34
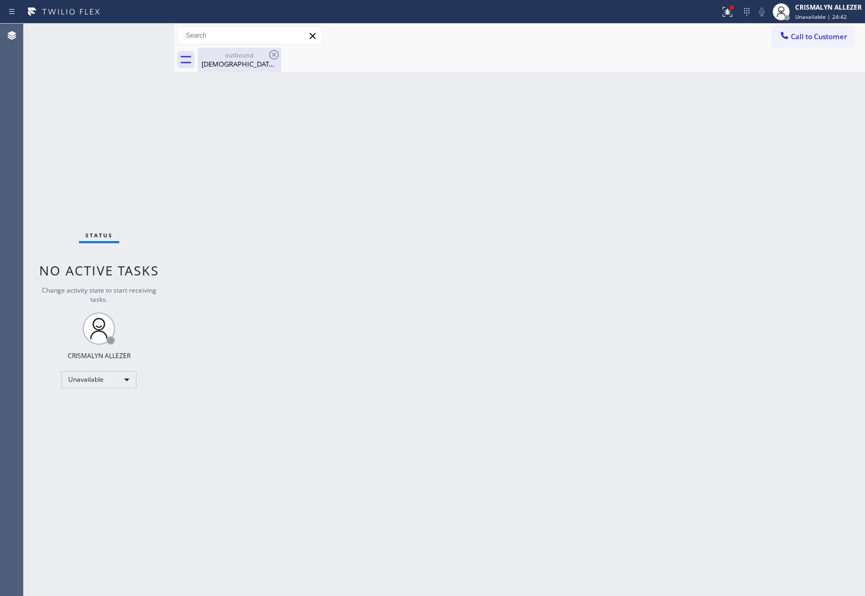
click at [246, 71] on div "outbound Carmelita Angeles" at bounding box center [239, 60] width 81 height 24
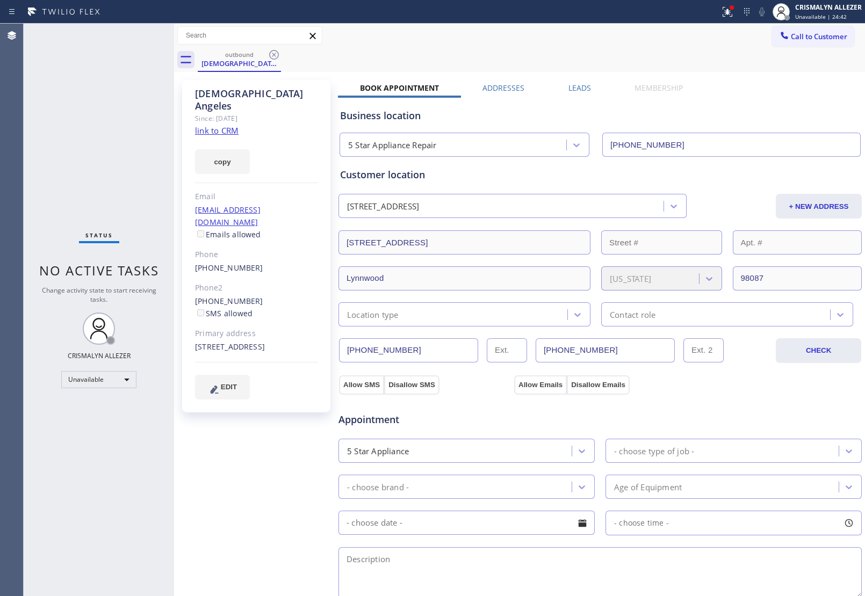
drag, startPoint x: 579, startPoint y: 82, endPoint x: 593, endPoint y: 105, distance: 26.7
click at [579, 82] on div "Carmelita Angeles Since: 20 may 2020 link to CRM copy Email no@gmail.com Emails…" at bounding box center [519, 434] width 685 height 718
click at [575, 84] on label "Leads" at bounding box center [579, 88] width 23 height 10
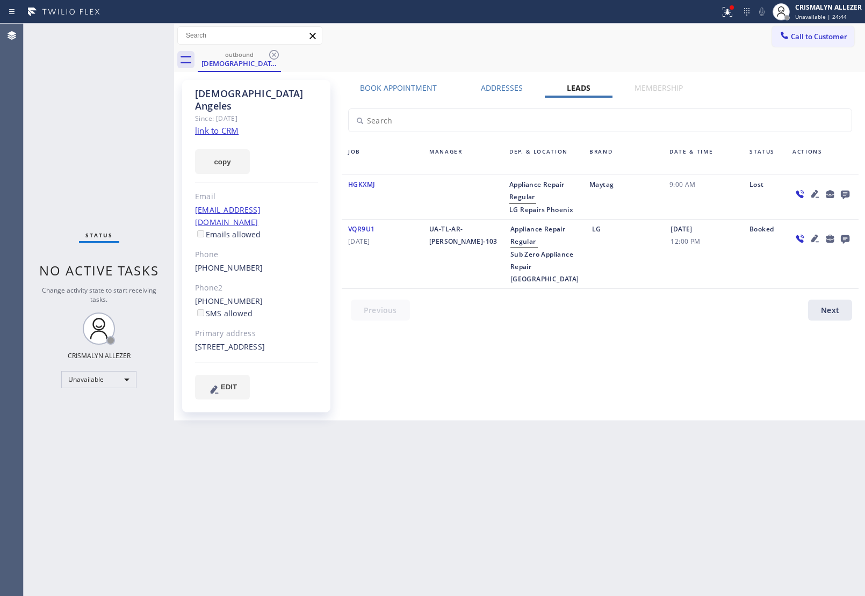
click at [844, 194] on icon at bounding box center [845, 195] width 9 height 9
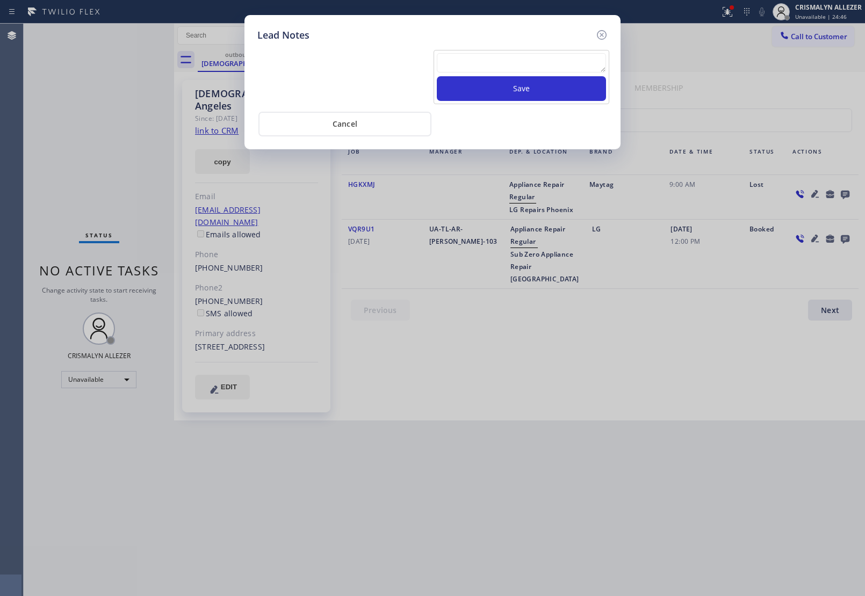
click at [531, 68] on textarea at bounding box center [521, 62] width 169 height 19
paste textarea "DON'T NEED SERVICE"
type textarea "DON'T NEED SERVICE"
click at [524, 96] on button "Save" at bounding box center [521, 88] width 169 height 25
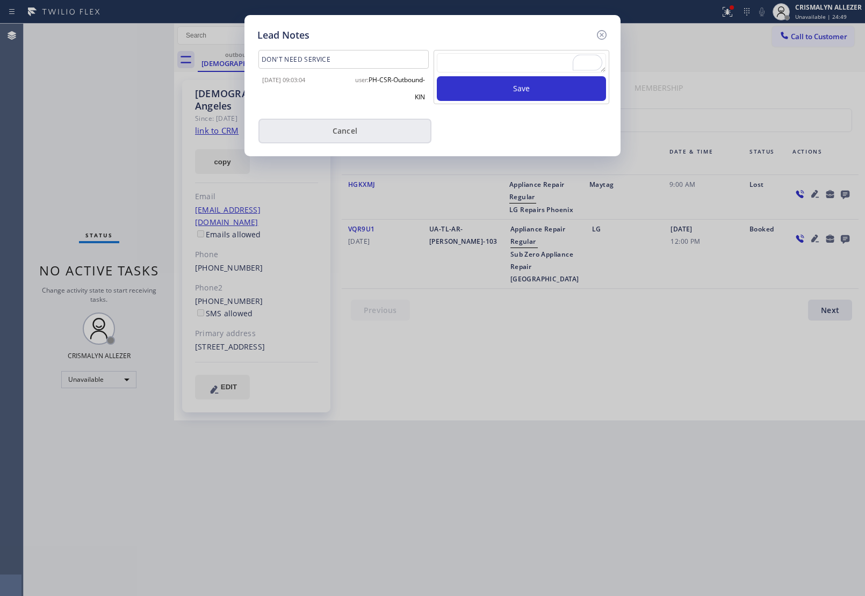
click at [365, 134] on button "Cancel" at bounding box center [344, 131] width 173 height 25
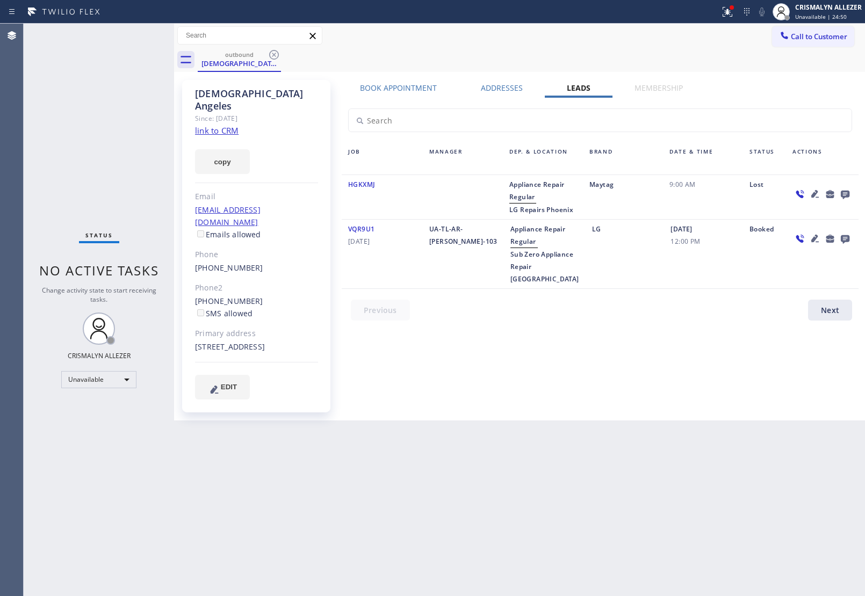
click at [273, 55] on icon at bounding box center [274, 55] width 10 height 10
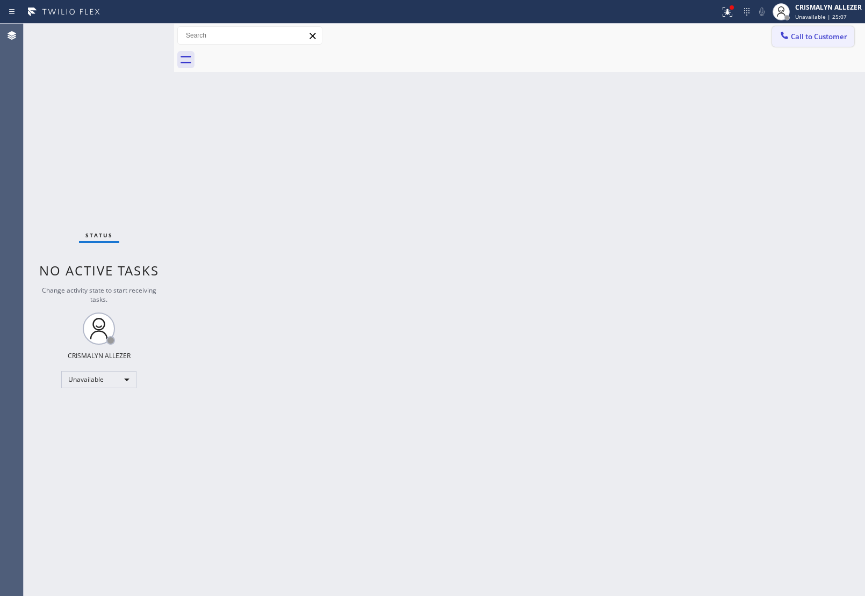
click at [822, 41] on span "Call to Customer" at bounding box center [819, 37] width 56 height 10
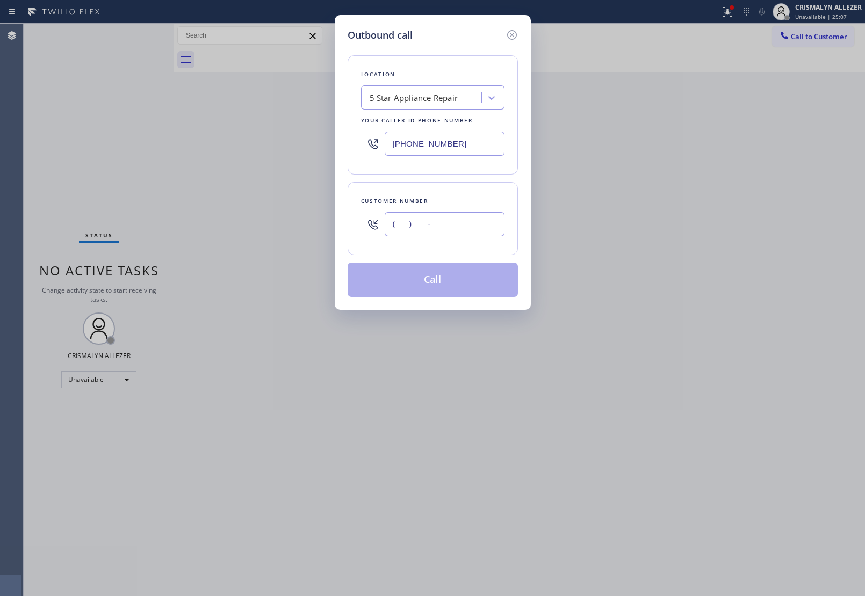
click at [468, 226] on input "(___) ___-____" at bounding box center [445, 224] width 120 height 24
paste input "305) 934-7993"
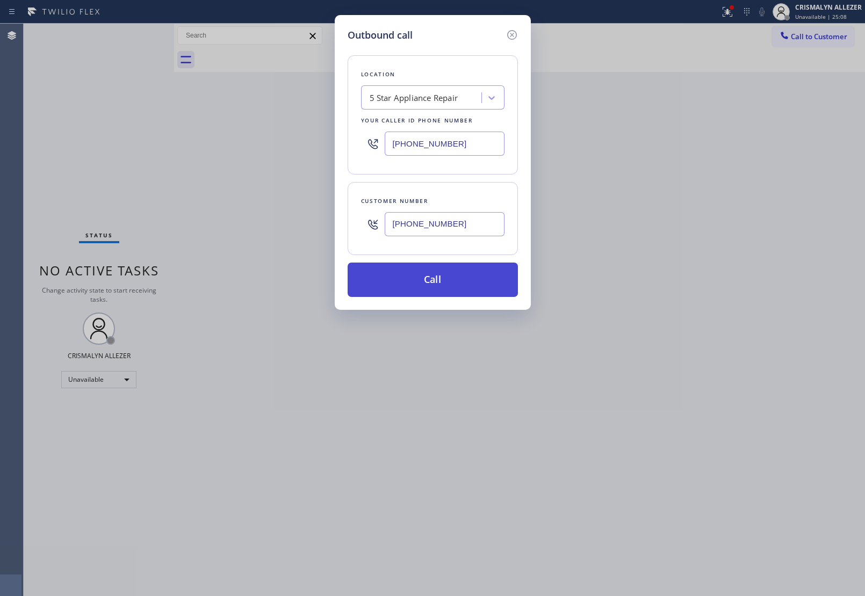
type input "[PHONE_NUMBER]"
click at [443, 284] on button "Call" at bounding box center [433, 280] width 170 height 34
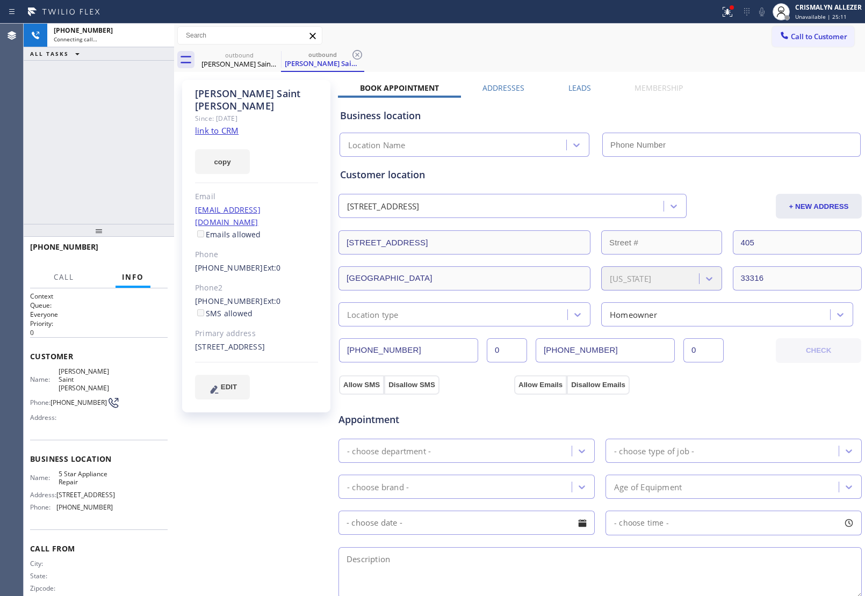
click at [229, 133] on link "link to CRM" at bounding box center [217, 130] width 44 height 11
type input "[PHONE_NUMBER]"
click at [149, 255] on span "HANG UP" at bounding box center [142, 252] width 33 height 8
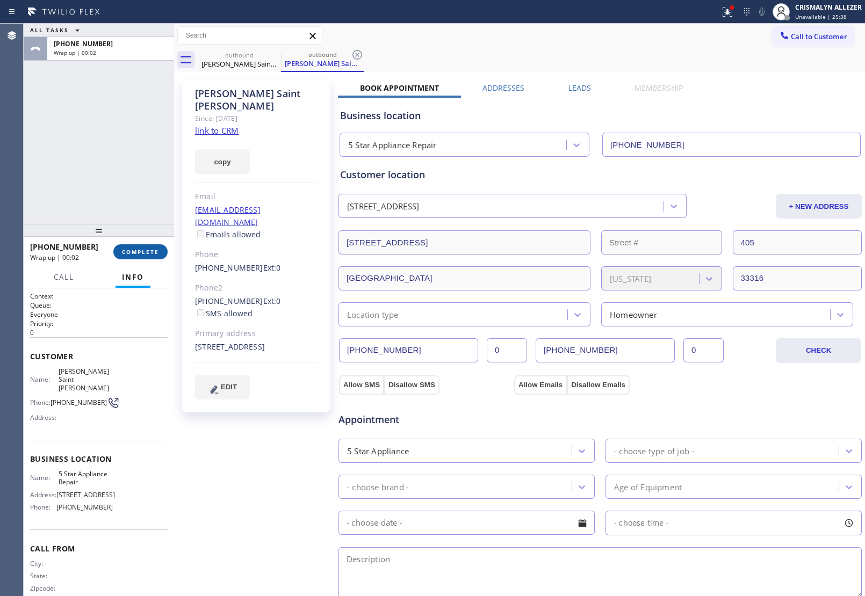
click at [146, 248] on span "COMPLETE" at bounding box center [140, 252] width 37 height 8
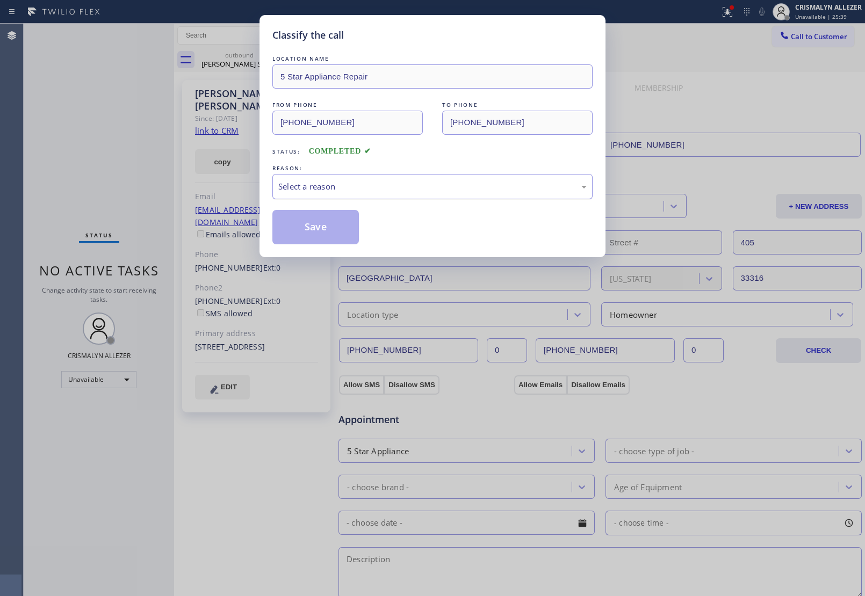
click at [428, 193] on div "Select a reason" at bounding box center [432, 186] width 308 height 12
click at [306, 239] on button "Save" at bounding box center [315, 227] width 86 height 34
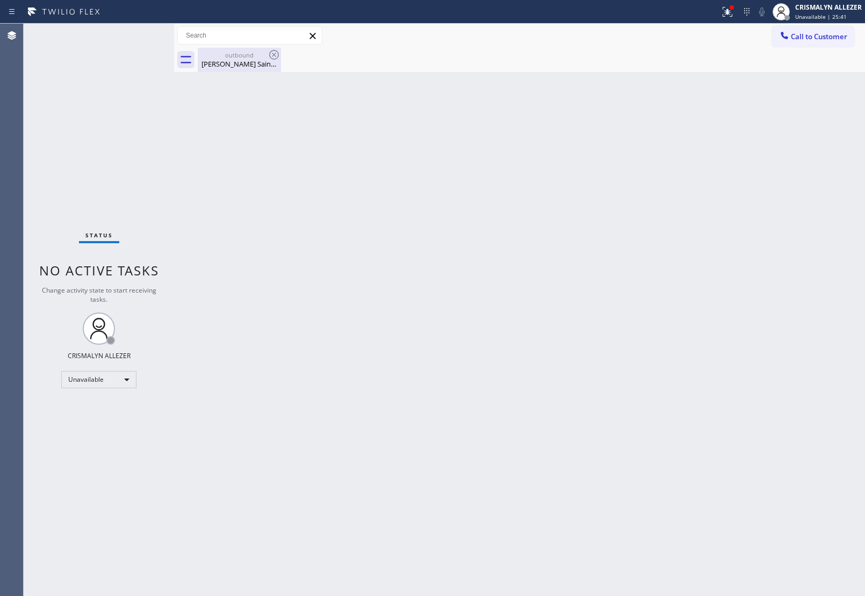
click at [239, 60] on div "Shanan Saint Dennis Haase" at bounding box center [239, 64] width 81 height 10
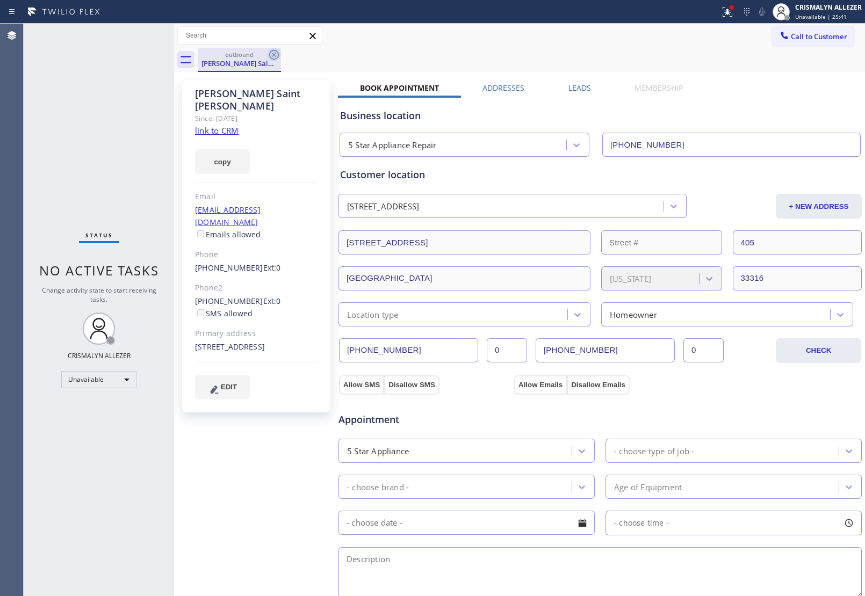
click at [275, 54] on icon at bounding box center [274, 55] width 10 height 10
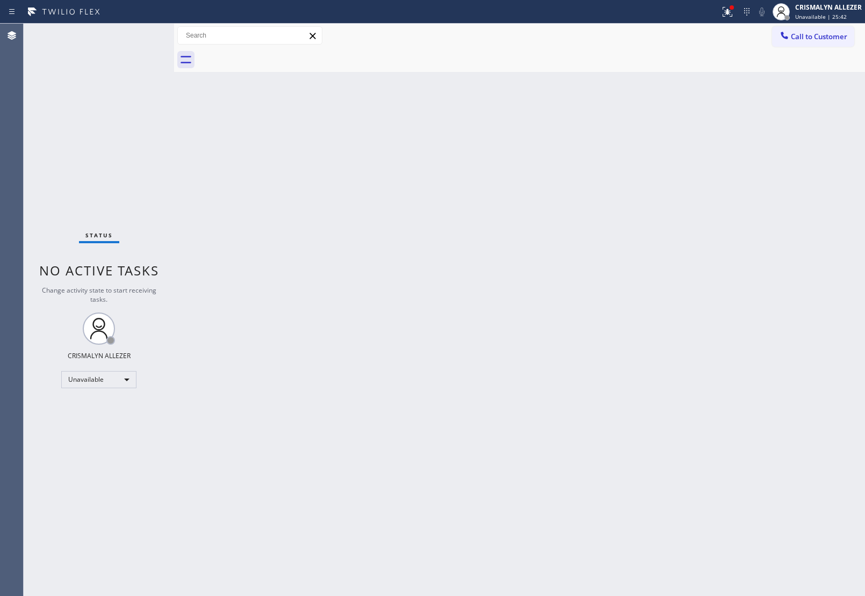
click at [821, 38] on span "Call to Customer" at bounding box center [819, 37] width 56 height 10
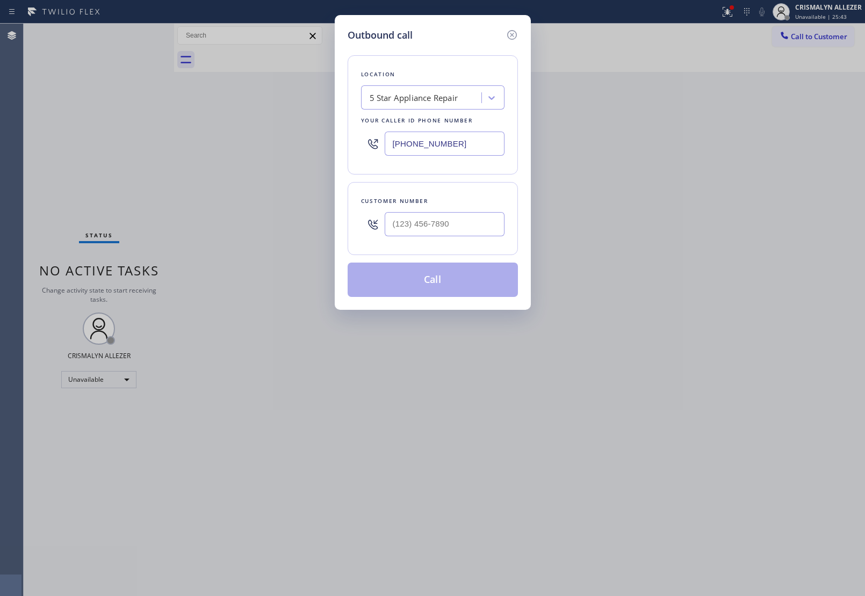
click at [430, 237] on div at bounding box center [445, 224] width 120 height 35
click at [442, 222] on input "(___) ___-____" at bounding box center [445, 224] width 120 height 24
paste input "805) 551-5129"
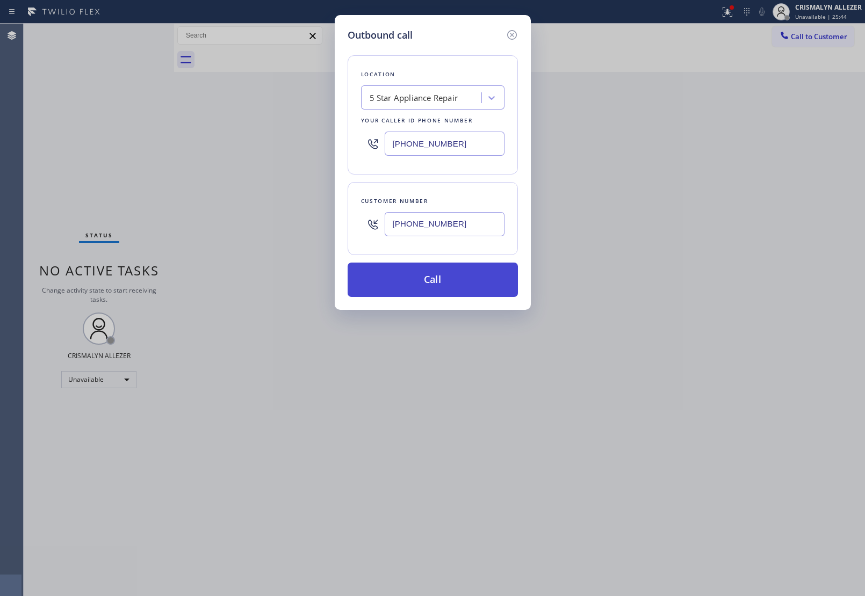
type input "(805) 551-5129"
click at [442, 278] on button "Call" at bounding box center [433, 280] width 170 height 34
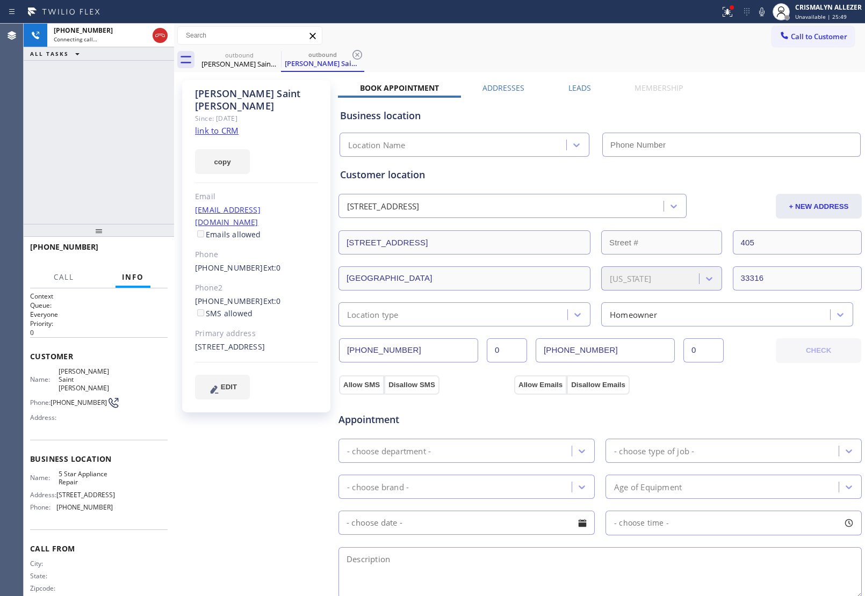
type input "[PHONE_NUMBER]"
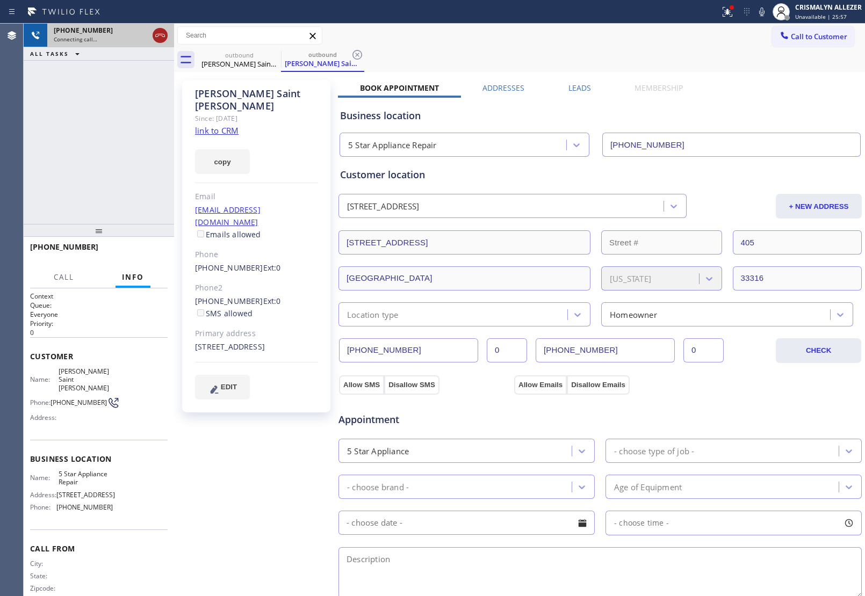
click at [160, 37] on icon at bounding box center [160, 35] width 13 height 13
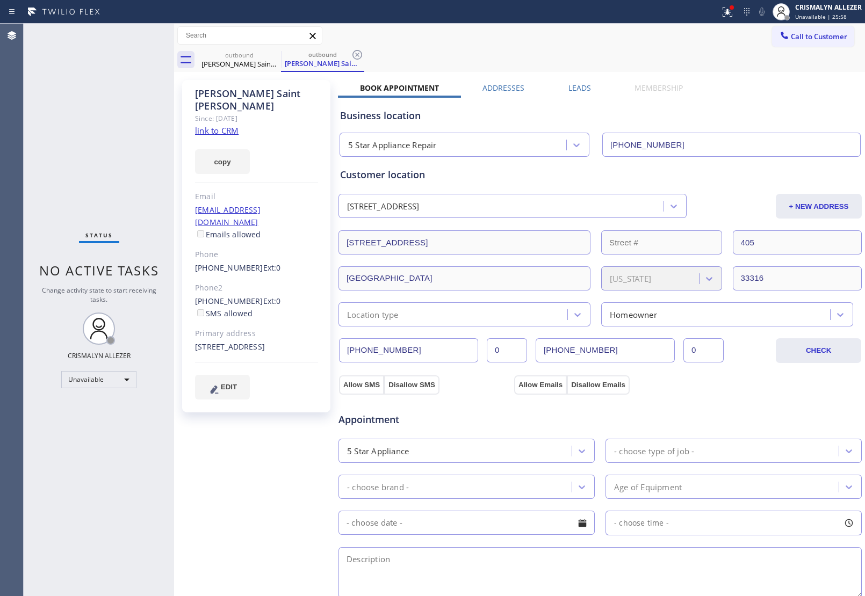
click at [356, 55] on icon at bounding box center [357, 55] width 10 height 10
click at [272, 56] on icon at bounding box center [274, 54] width 13 height 13
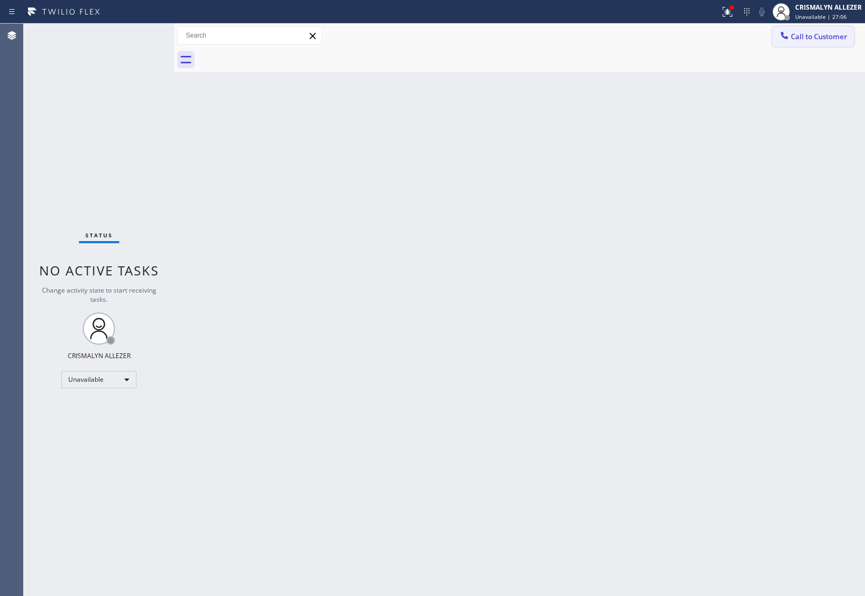
click at [808, 39] on span "Call to Customer" at bounding box center [819, 37] width 56 height 10
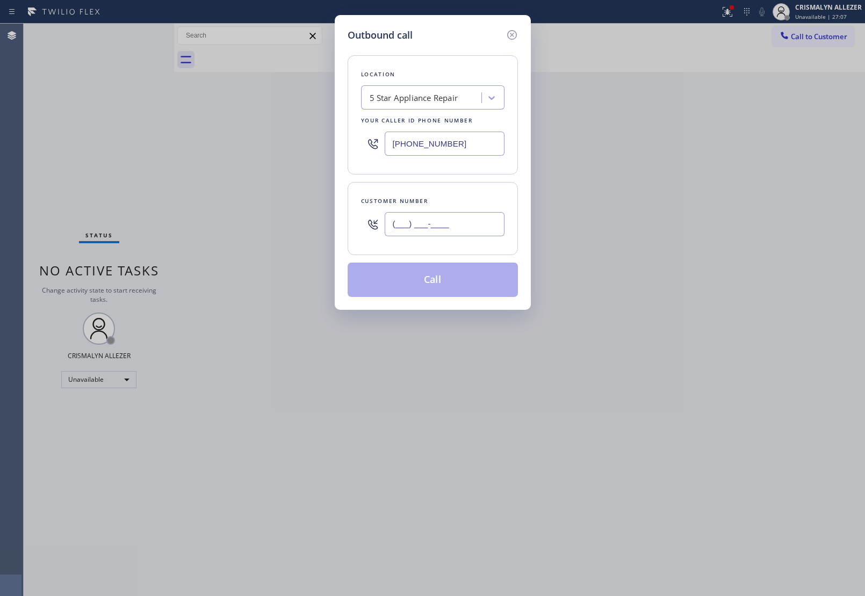
click at [476, 216] on input "(___) ___-____" at bounding box center [445, 224] width 120 height 24
paste input "305) 331-5686"
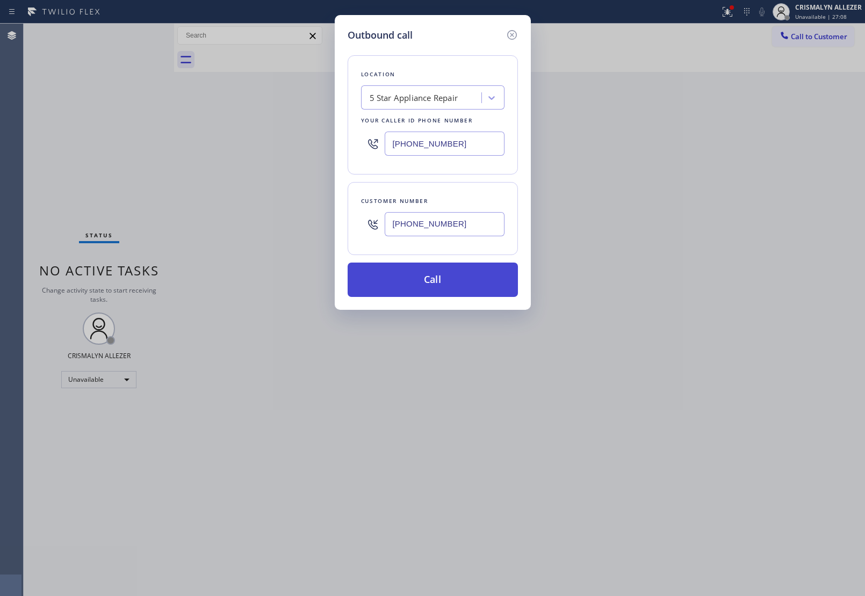
type input "[PHONE_NUMBER]"
click at [442, 281] on button "Call" at bounding box center [433, 280] width 170 height 34
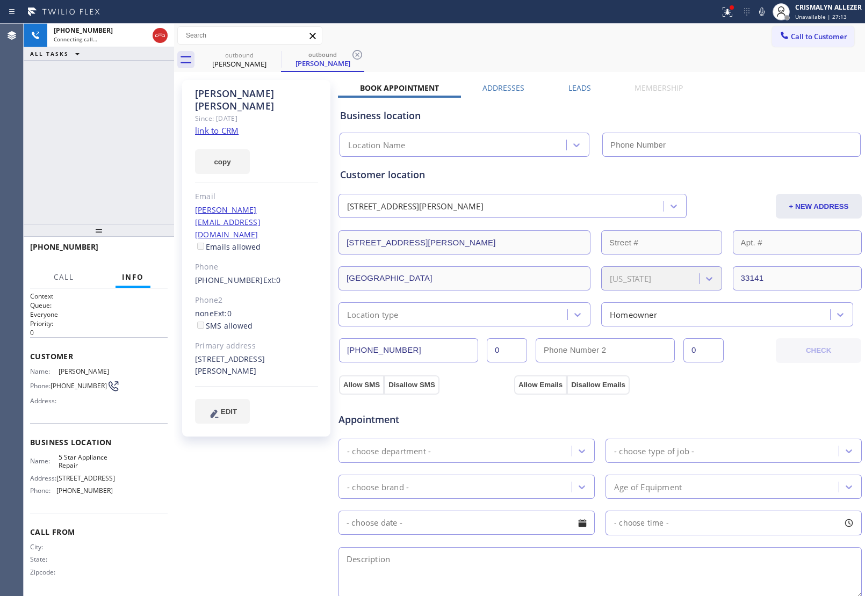
type input "[PHONE_NUMBER]"
click at [227, 125] on link "link to CRM" at bounding box center [217, 130] width 44 height 11
click at [145, 254] on span "HANG UP" at bounding box center [142, 252] width 33 height 8
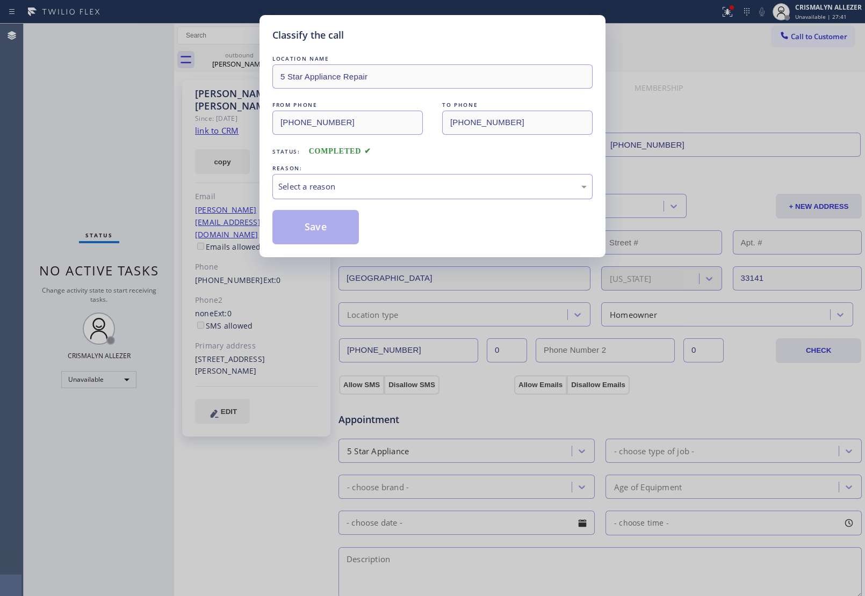
click at [401, 193] on div "Select a reason" at bounding box center [432, 186] width 308 height 12
click at [323, 221] on button "Save" at bounding box center [315, 227] width 86 height 34
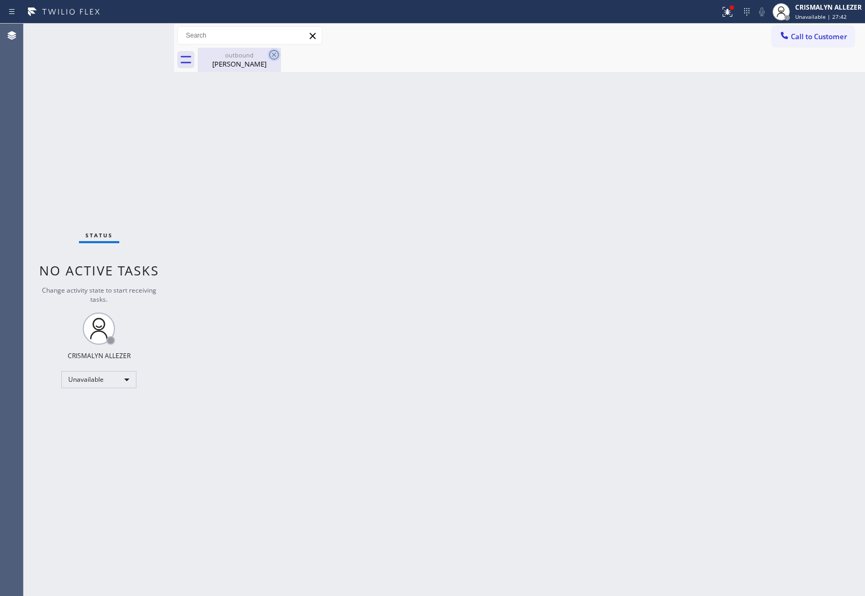
drag, startPoint x: 259, startPoint y: 68, endPoint x: 272, endPoint y: 59, distance: 15.9
click at [261, 66] on div "Maria Perez" at bounding box center [239, 64] width 81 height 10
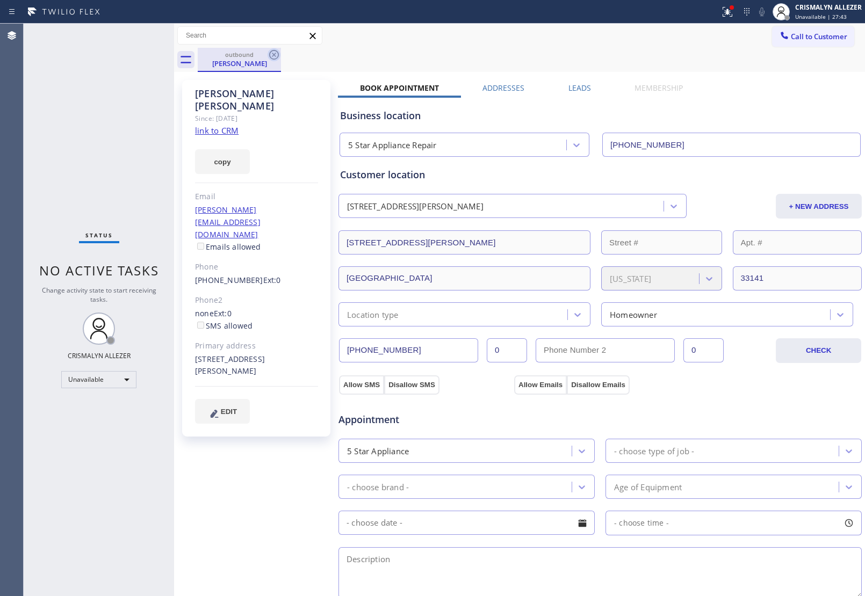
click at [273, 57] on icon at bounding box center [274, 54] width 13 height 13
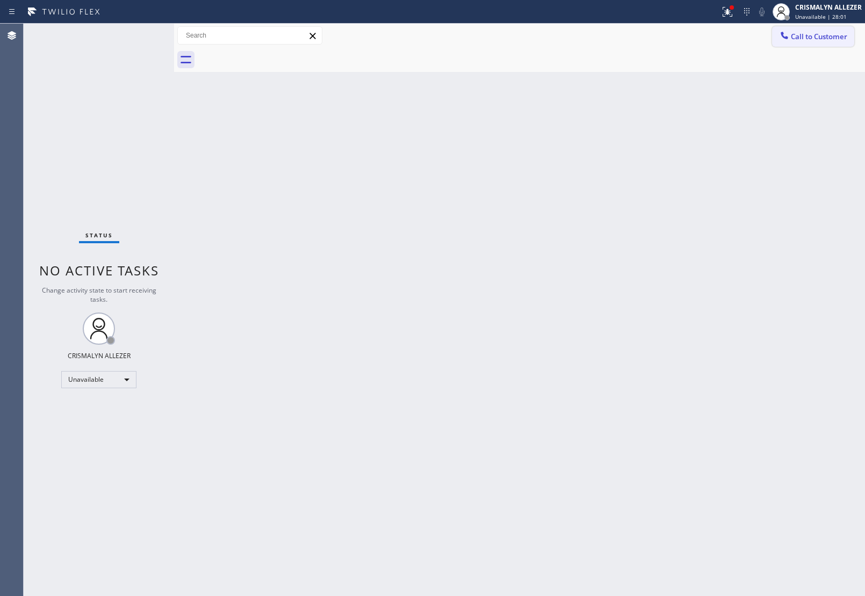
click at [814, 38] on span "Call to Customer" at bounding box center [819, 37] width 56 height 10
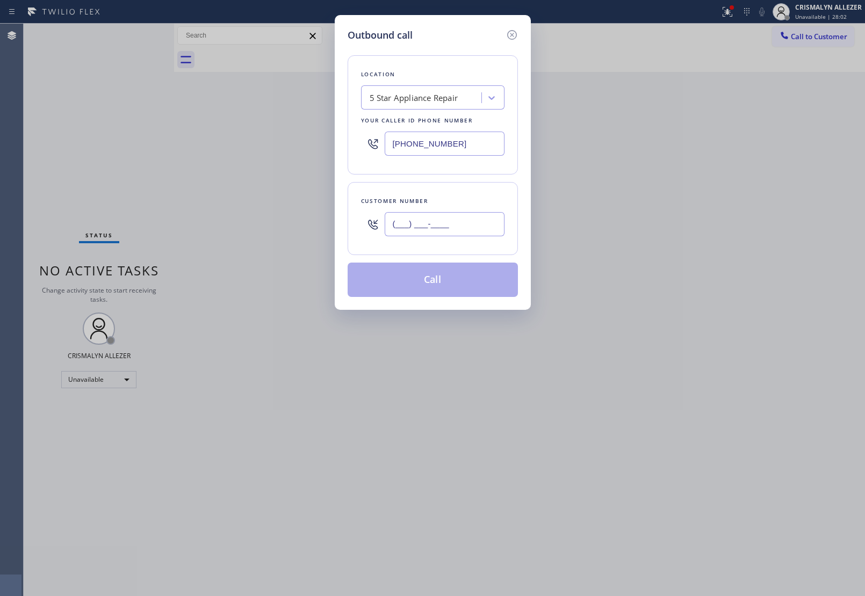
click at [446, 231] on input "(___) ___-____" at bounding box center [445, 224] width 120 height 24
paste input "805) 630-4457"
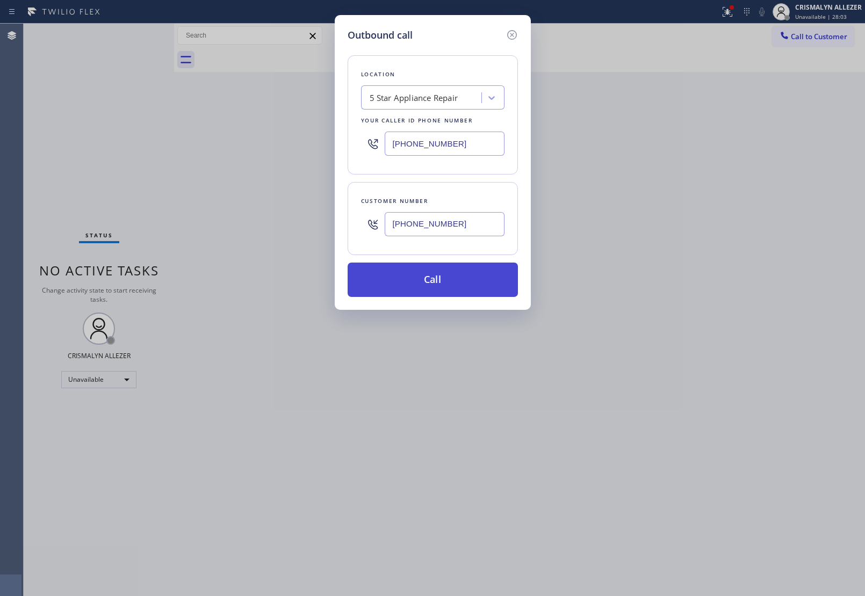
type input "[PHONE_NUMBER]"
click at [428, 280] on button "Call" at bounding box center [433, 280] width 170 height 34
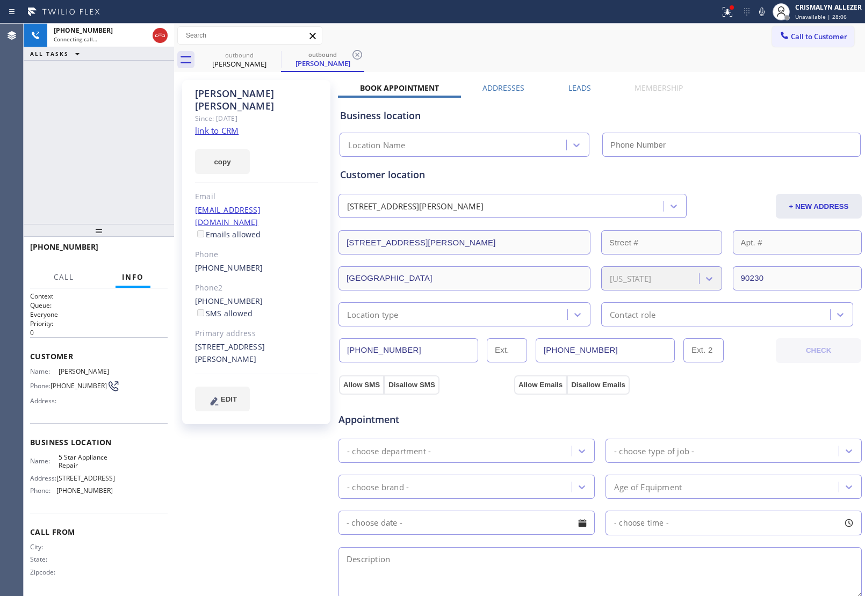
click at [218, 125] on link "link to CRM" at bounding box center [217, 130] width 44 height 11
type input "[PHONE_NUMBER]"
click at [144, 248] on span "HANG UP" at bounding box center [142, 252] width 33 height 8
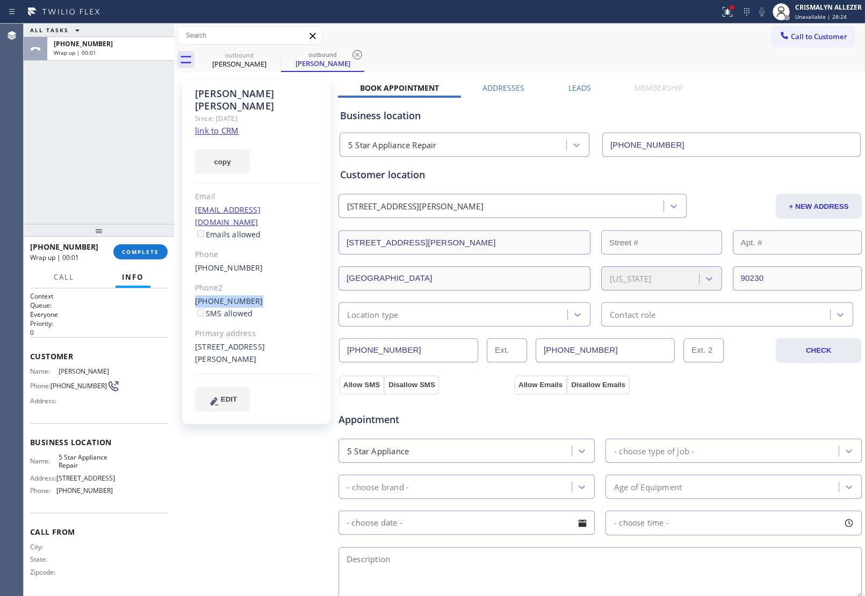
drag, startPoint x: 192, startPoint y: 274, endPoint x: 263, endPoint y: 275, distance: 71.4
click at [263, 275] on div "Jason Underhill Since: 20 may 2020 link to CRM copy Email junderhill@wendemuseu…" at bounding box center [256, 252] width 148 height 344
copy link "(617) 676-7940"
click at [129, 246] on button "COMPLETE" at bounding box center [140, 251] width 54 height 15
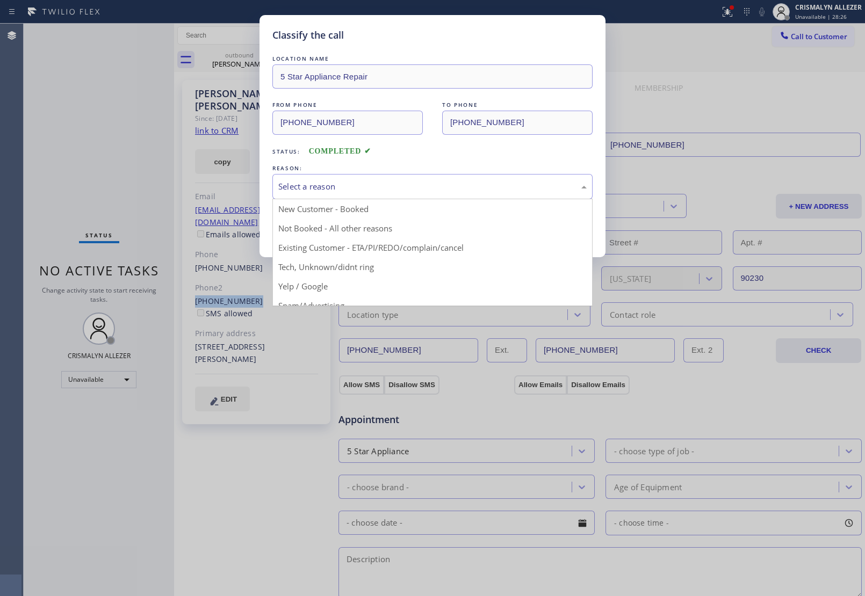
drag, startPoint x: 436, startPoint y: 183, endPoint x: 324, endPoint y: 231, distance: 122.0
click at [431, 188] on div "Select a reason" at bounding box center [432, 186] width 308 height 12
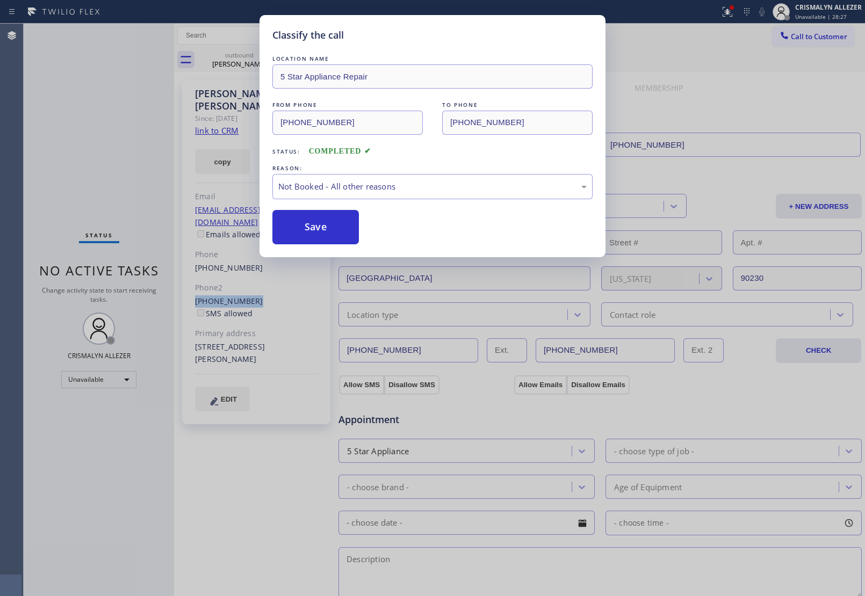
click at [312, 234] on button "Save" at bounding box center [315, 227] width 86 height 34
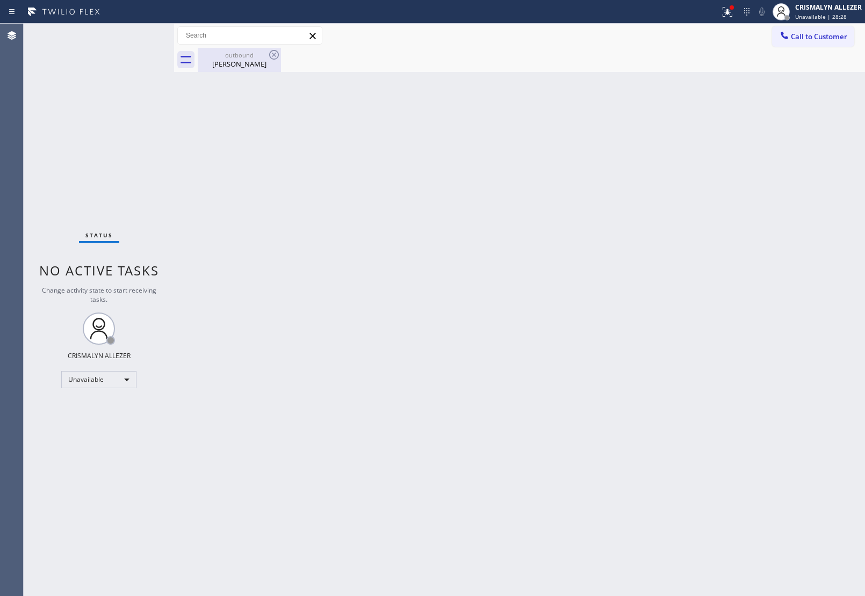
click at [235, 67] on div "Jason Underhill" at bounding box center [239, 64] width 81 height 10
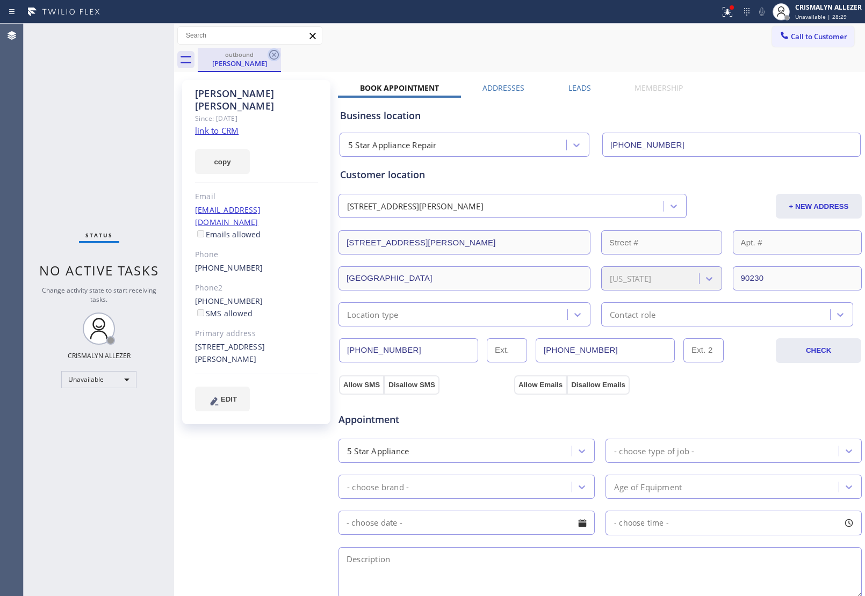
click at [277, 55] on icon at bounding box center [274, 54] width 13 height 13
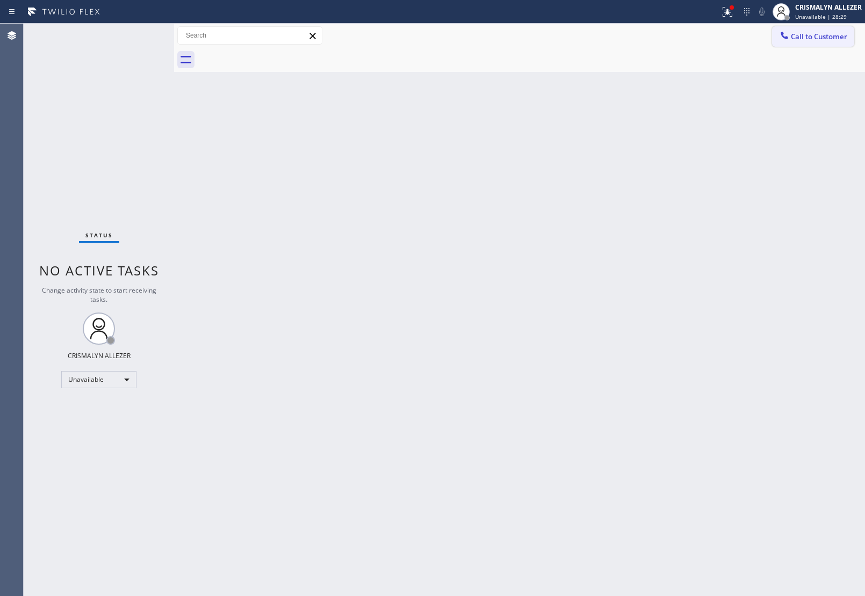
drag, startPoint x: 840, startPoint y: 34, endPoint x: 645, endPoint y: 116, distance: 211.1
click at [837, 35] on span "Call to Customer" at bounding box center [819, 37] width 56 height 10
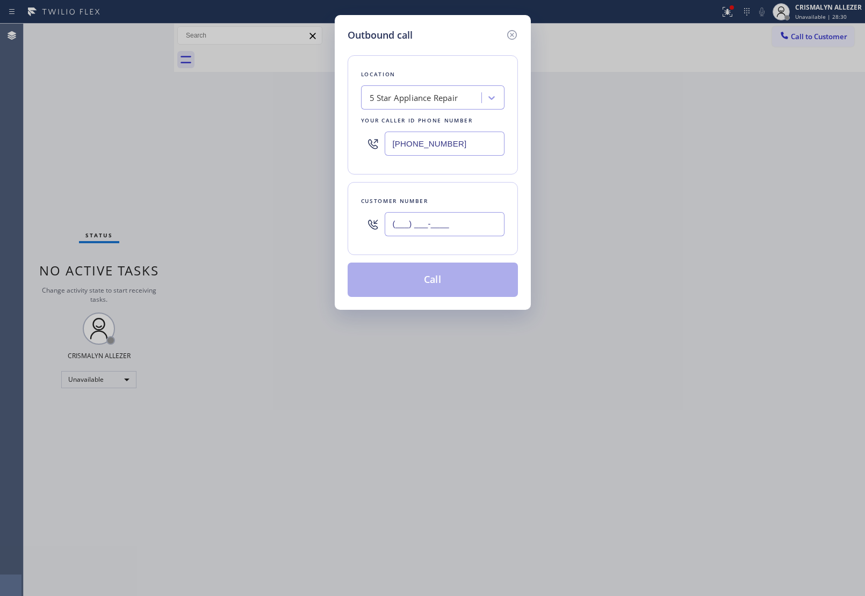
click at [471, 219] on input "(___) ___-____" at bounding box center [445, 224] width 120 height 24
paste input "617) 676-7940"
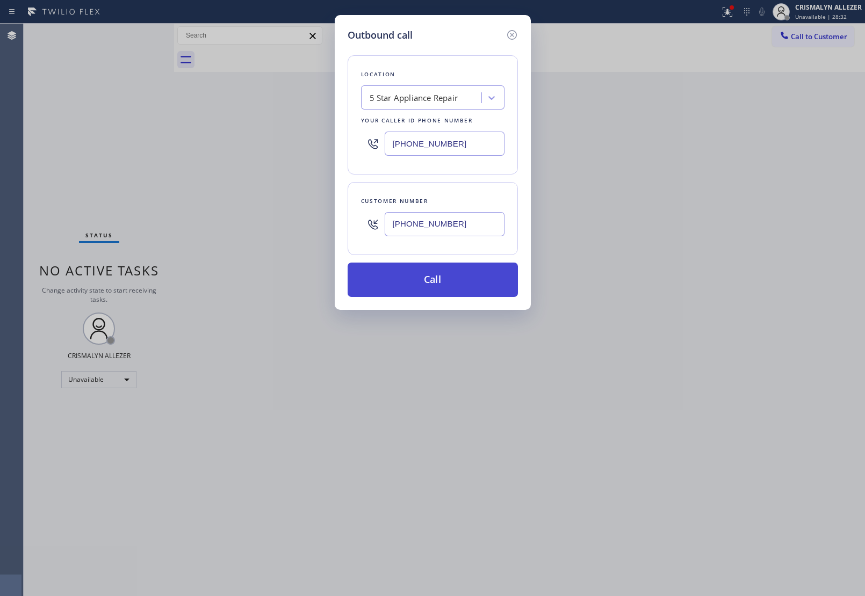
type input "(617) 676-7940"
click at [433, 281] on button "Call" at bounding box center [433, 280] width 170 height 34
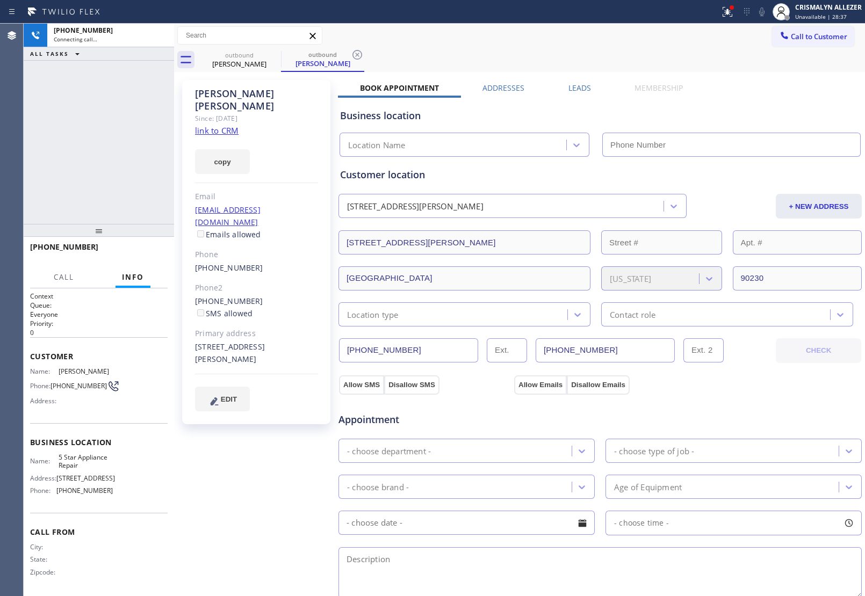
type input "[PHONE_NUMBER]"
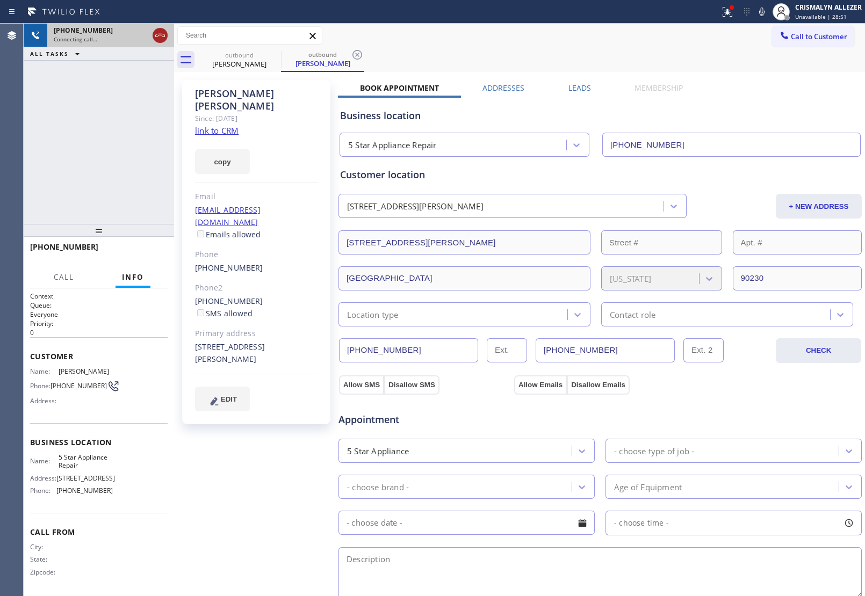
click at [157, 38] on icon at bounding box center [160, 35] width 13 height 13
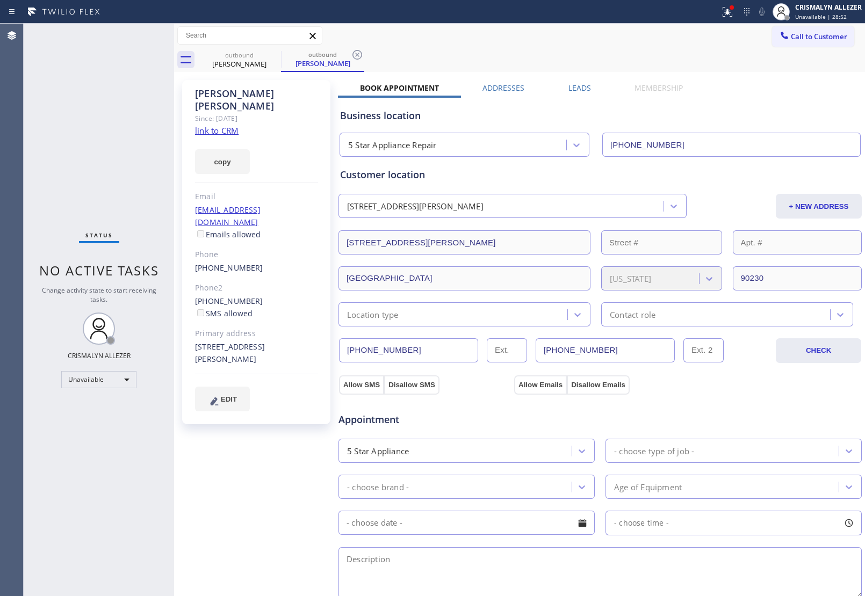
drag, startPoint x: 359, startPoint y: 55, endPoint x: 321, endPoint y: 56, distance: 38.2
click at [359, 55] on icon at bounding box center [357, 54] width 13 height 13
click at [275, 52] on icon at bounding box center [274, 54] width 13 height 13
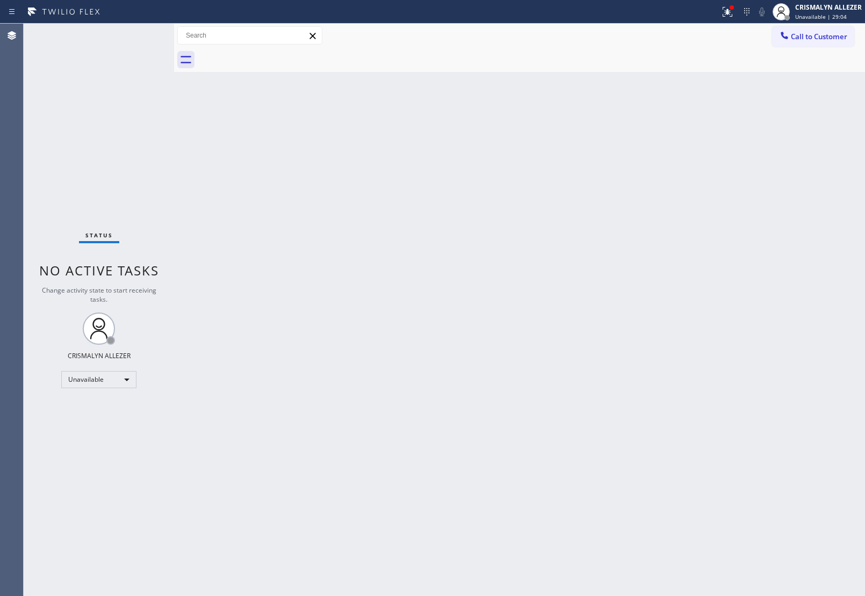
drag, startPoint x: 830, startPoint y: 41, endPoint x: 764, endPoint y: 82, distance: 77.4
click at [830, 42] on button "Call to Customer" at bounding box center [813, 36] width 82 height 20
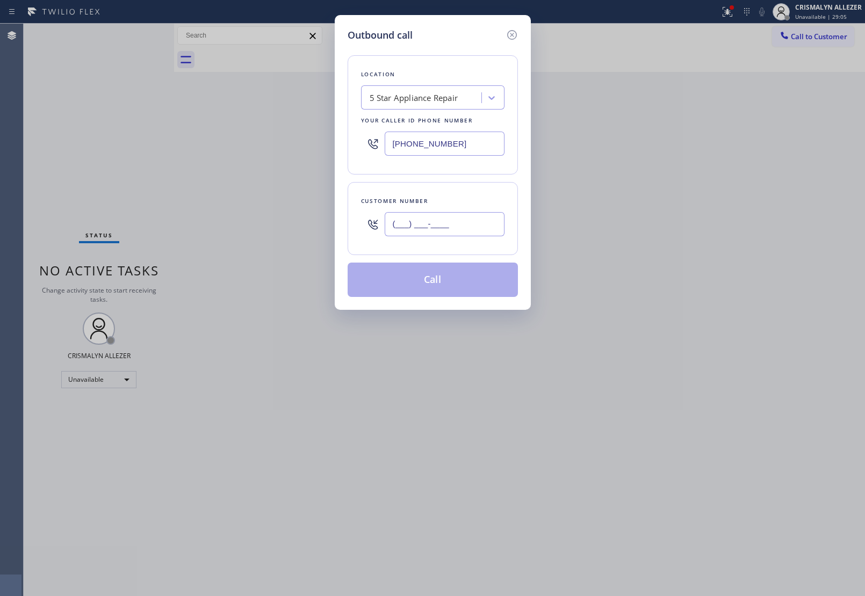
click at [442, 234] on input "(___) ___-____" at bounding box center [445, 224] width 120 height 24
paste input "818) 371-3719"
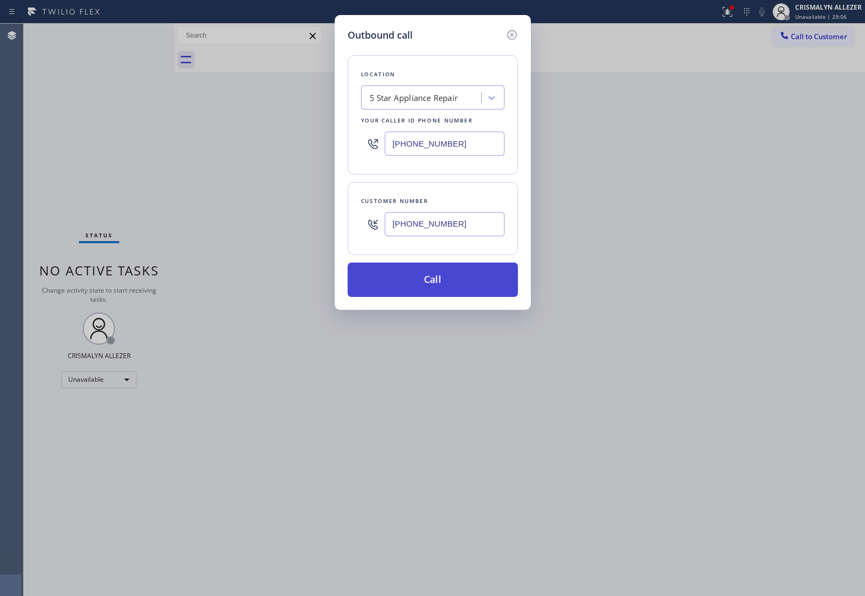
type input "[PHONE_NUMBER]"
click at [454, 285] on button "Call" at bounding box center [433, 280] width 170 height 34
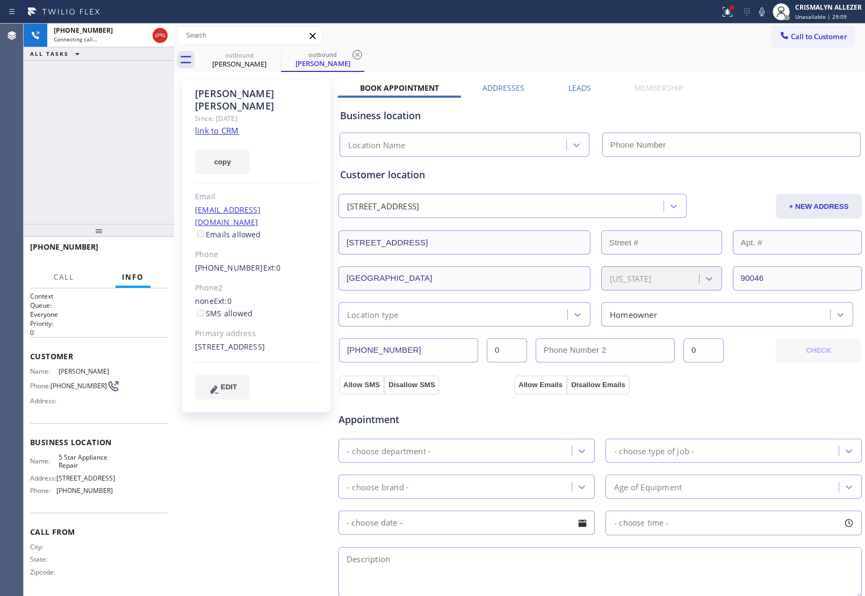
click at [227, 125] on link "link to CRM" at bounding box center [217, 130] width 44 height 11
type input "[PHONE_NUMBER]"
click at [154, 251] on span "HANG UP" at bounding box center [142, 252] width 33 height 8
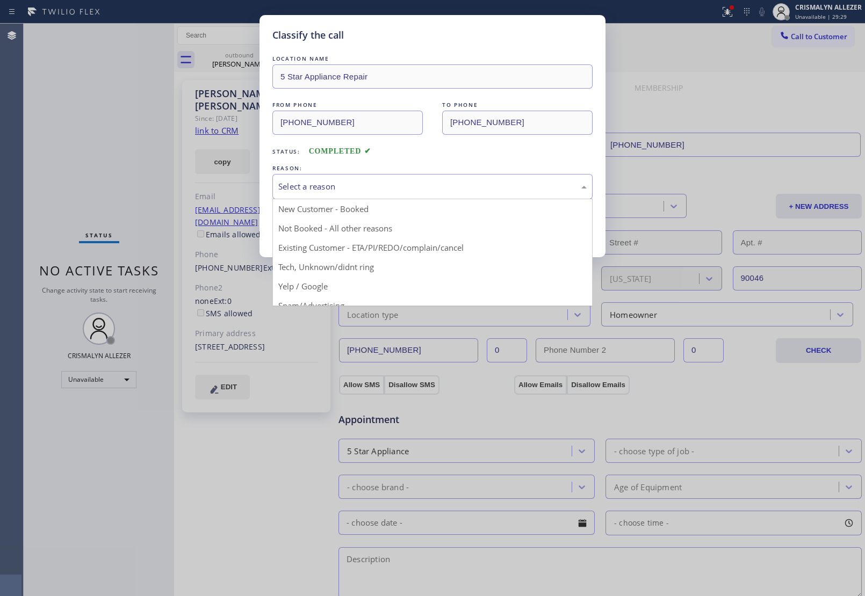
drag, startPoint x: 444, startPoint y: 191, endPoint x: 331, endPoint y: 227, distance: 118.8
click at [442, 193] on div "Select a reason" at bounding box center [432, 186] width 308 height 12
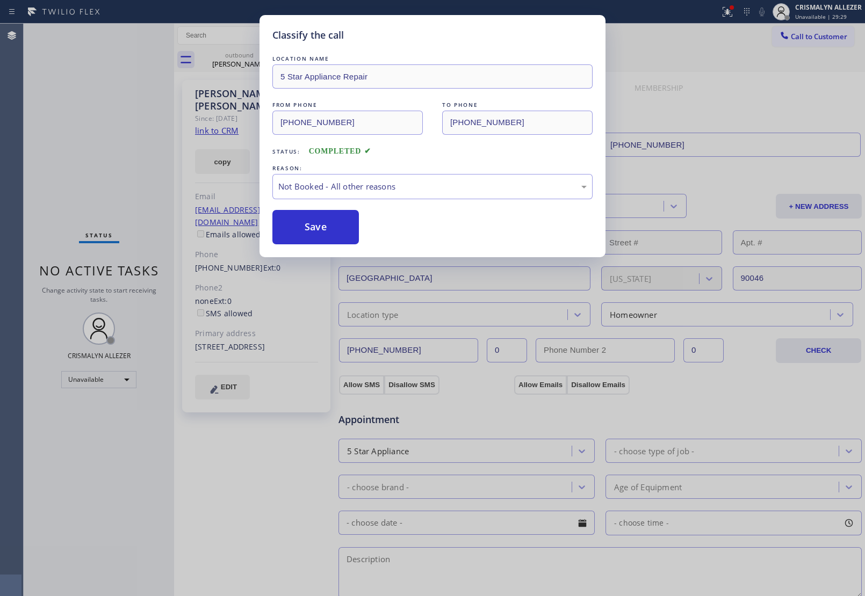
click at [323, 227] on button "Save" at bounding box center [315, 227] width 86 height 34
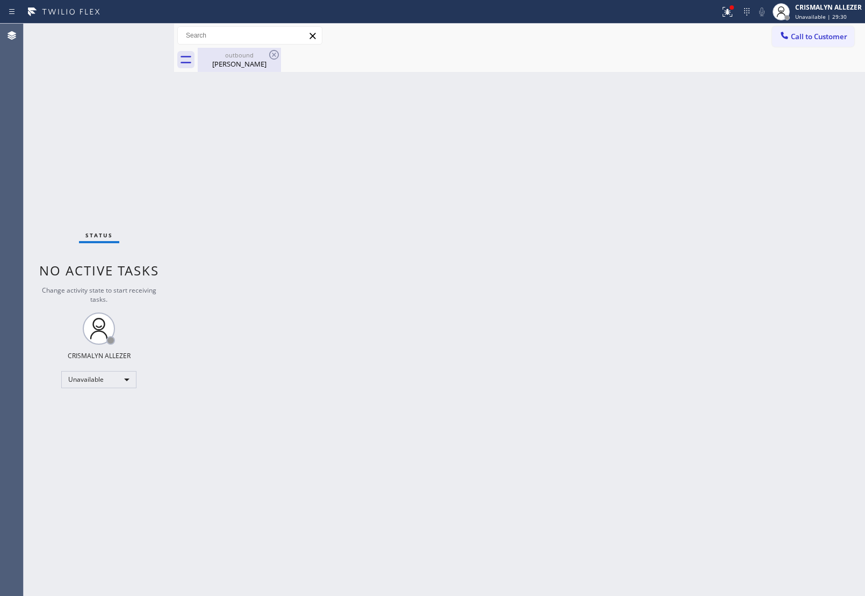
click at [252, 56] on div "outbound" at bounding box center [239, 55] width 81 height 8
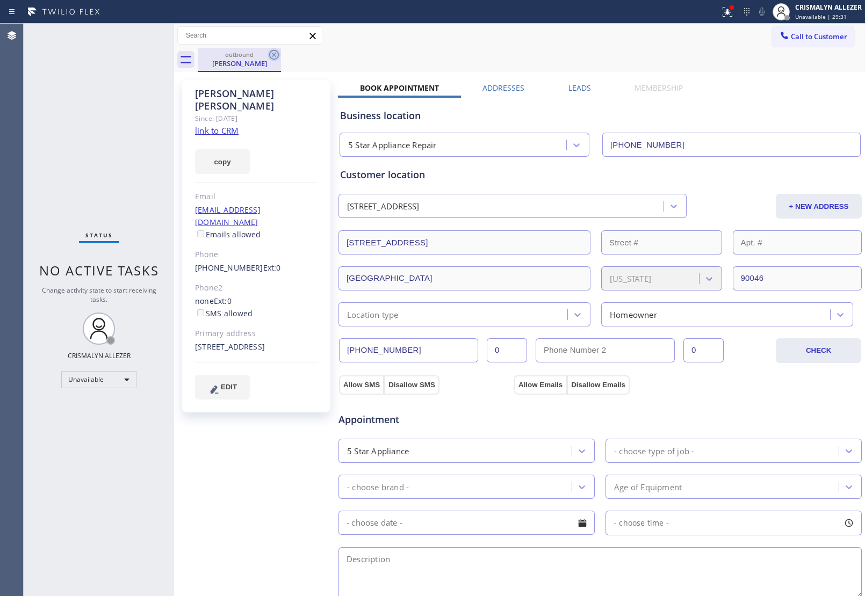
click at [275, 55] on icon at bounding box center [274, 55] width 10 height 10
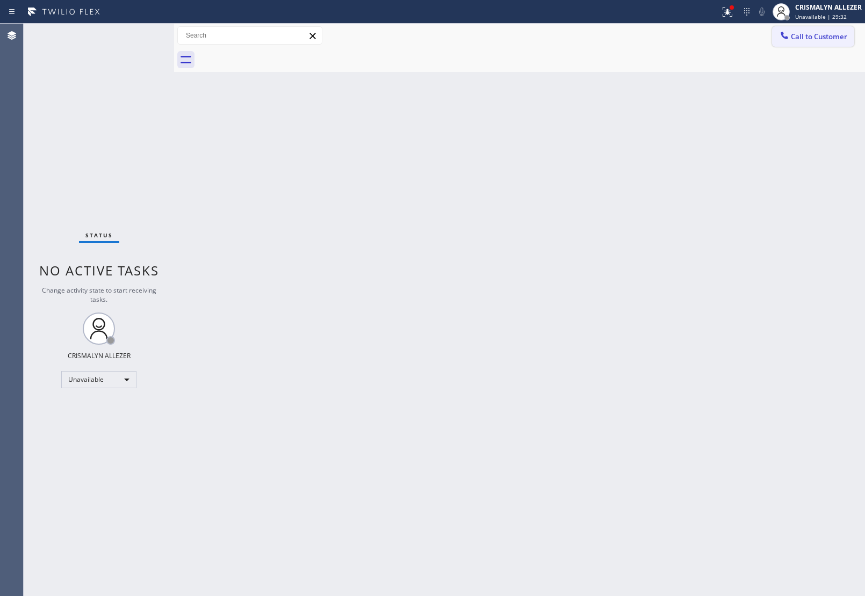
click at [808, 36] on span "Call to Customer" at bounding box center [819, 37] width 56 height 10
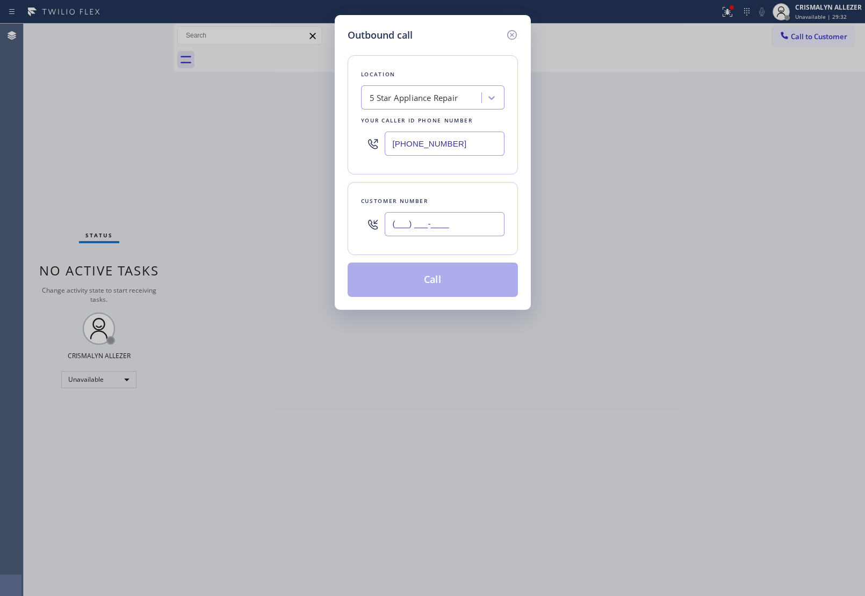
click at [479, 228] on input "(___) ___-____" at bounding box center [445, 224] width 120 height 24
paste input "818) 371-3719"
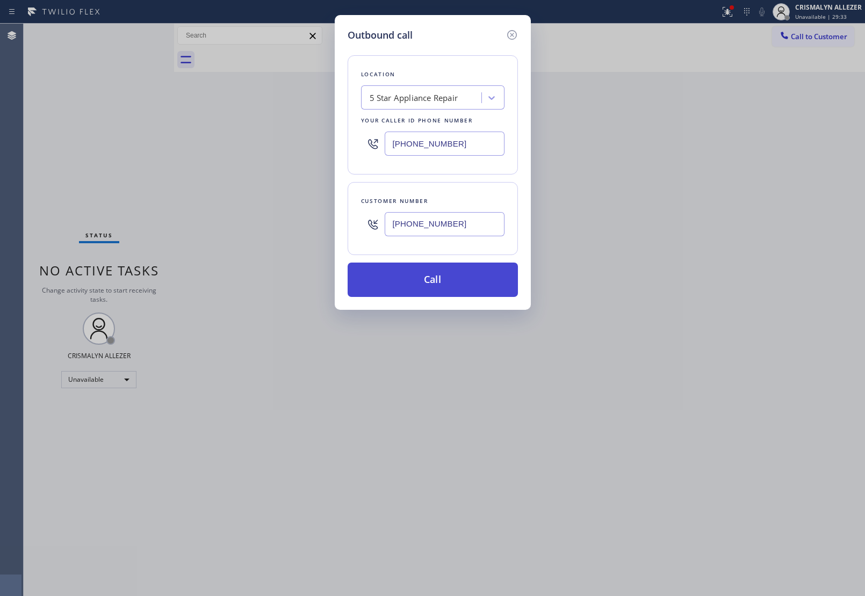
type input "[PHONE_NUMBER]"
click at [442, 287] on button "Call" at bounding box center [433, 280] width 170 height 34
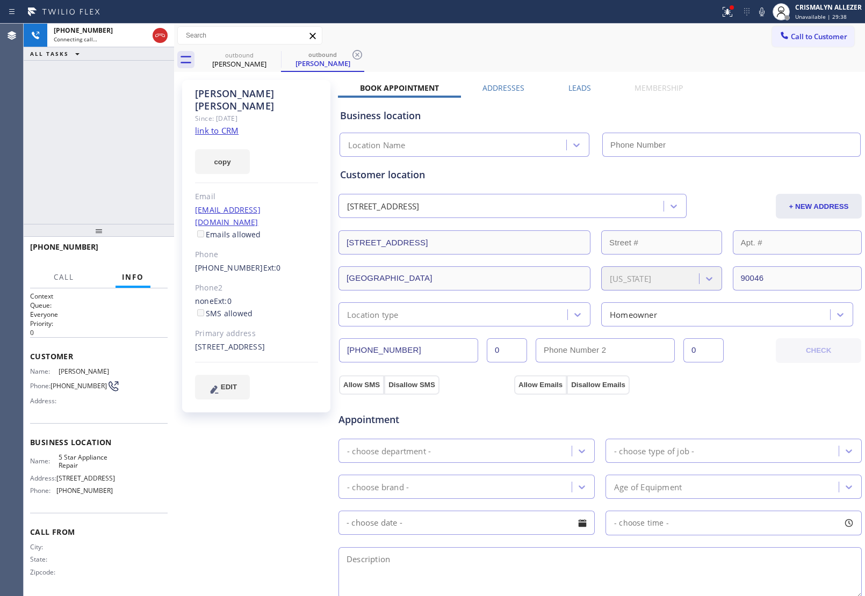
type input "[PHONE_NUMBER]"
click at [141, 255] on span "HANG UP" at bounding box center [142, 252] width 33 height 8
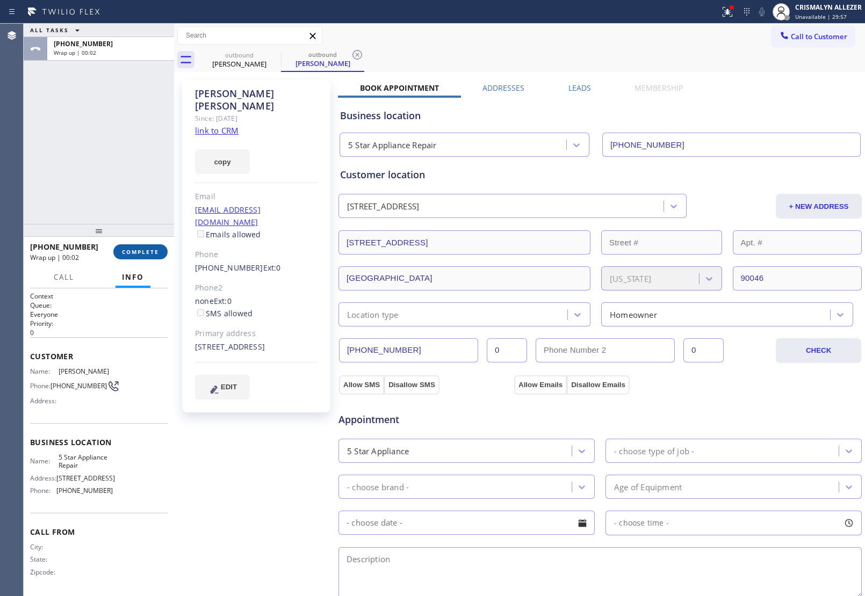
click at [139, 258] on button "COMPLETE" at bounding box center [140, 251] width 54 height 15
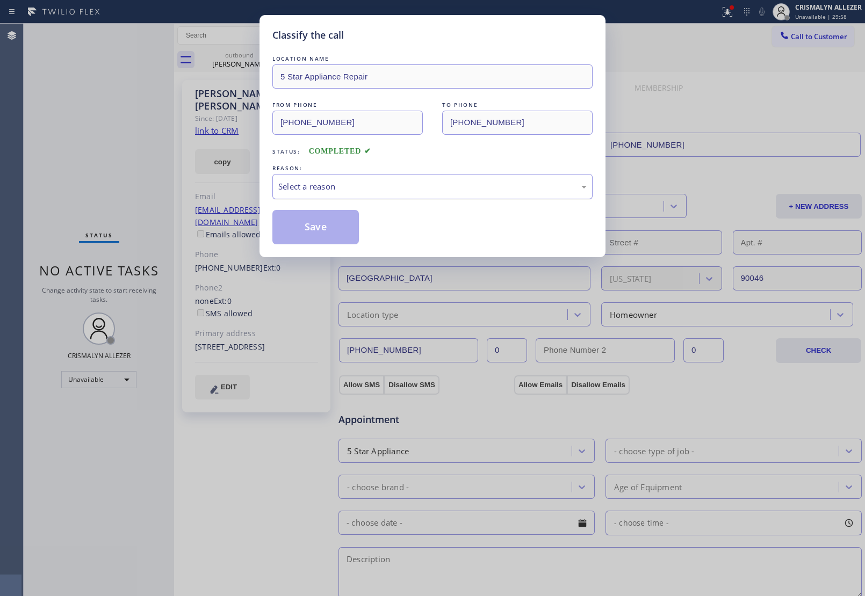
click at [480, 190] on div "Select a reason" at bounding box center [432, 186] width 308 height 12
click at [309, 229] on button "Save" at bounding box center [315, 227] width 86 height 34
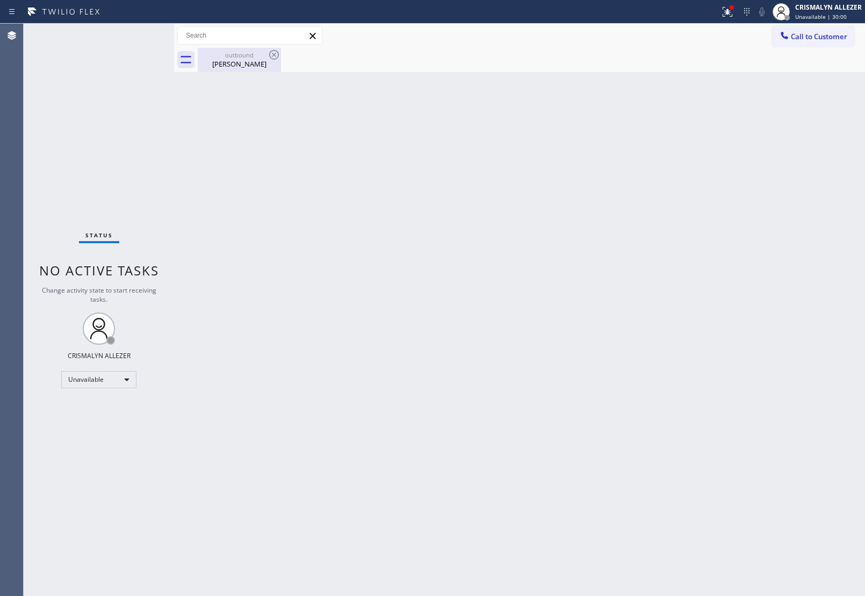
click at [253, 62] on div "Linda Newson" at bounding box center [239, 64] width 81 height 10
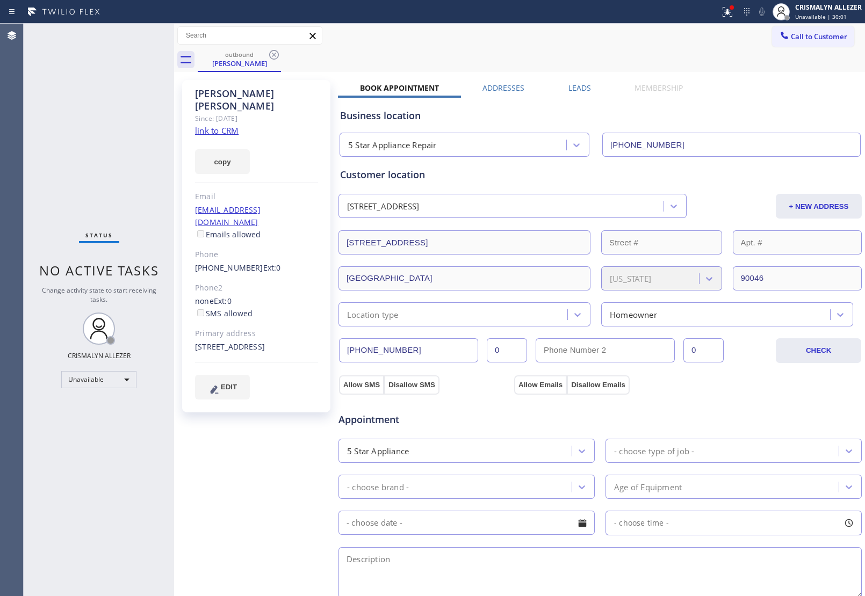
click at [579, 88] on label "Leads" at bounding box center [579, 88] width 23 height 10
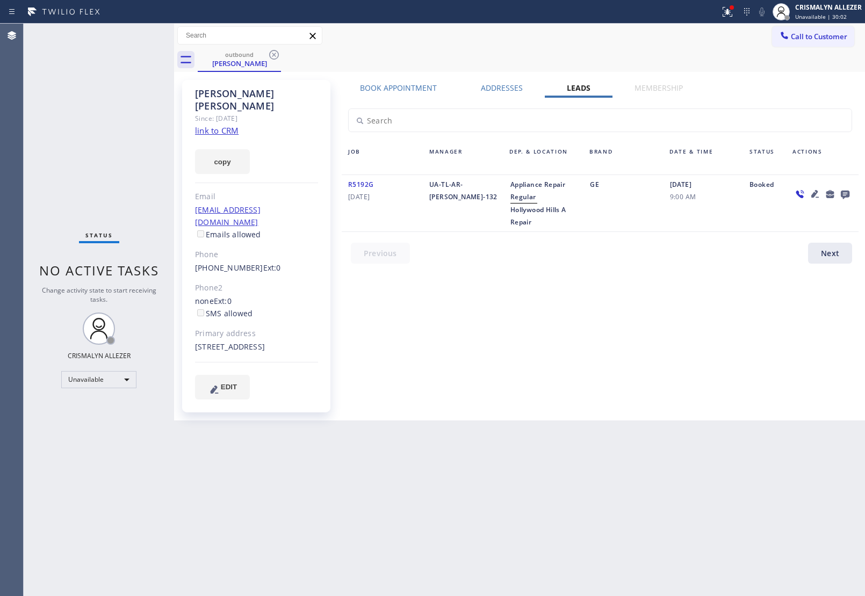
click at [848, 192] on icon at bounding box center [845, 195] width 9 height 9
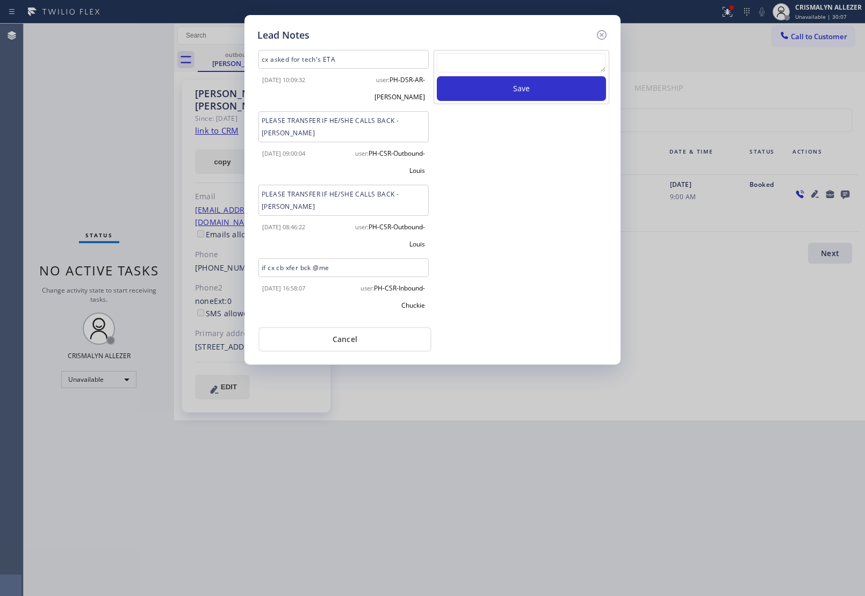
click at [536, 62] on textarea at bounding box center [521, 62] width 169 height 19
paste textarea "no answer | pls xfer here cx cb"
type textarea "no answer | pls xfer here cx cb"
click at [532, 89] on button "Save" at bounding box center [521, 88] width 169 height 25
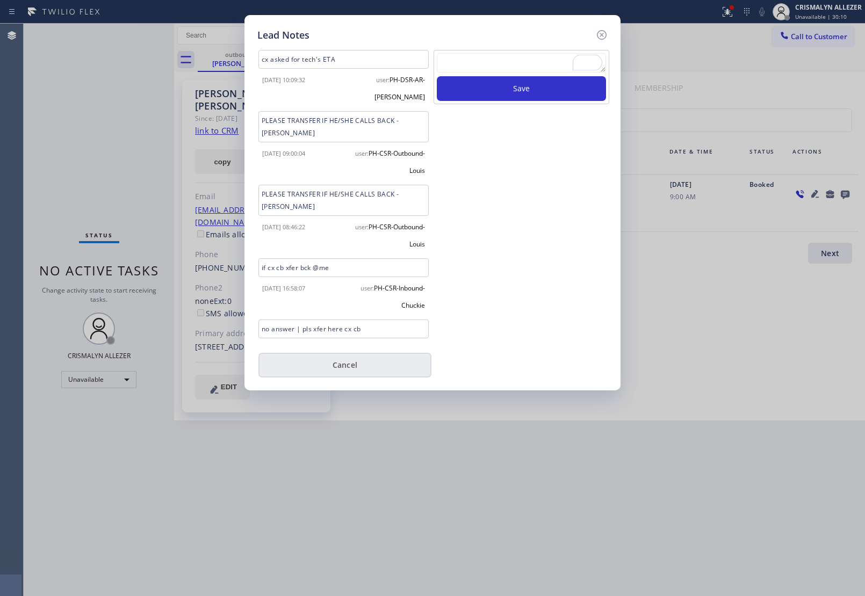
drag, startPoint x: 341, startPoint y: 364, endPoint x: 332, endPoint y: 198, distance: 166.8
click at [341, 360] on button "Cancel" at bounding box center [344, 365] width 173 height 25
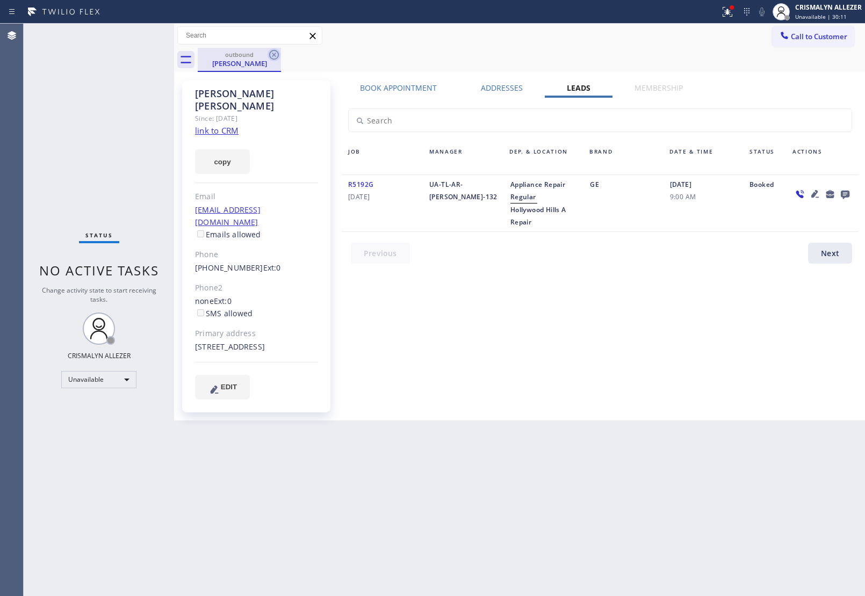
click at [272, 56] on icon at bounding box center [274, 55] width 10 height 10
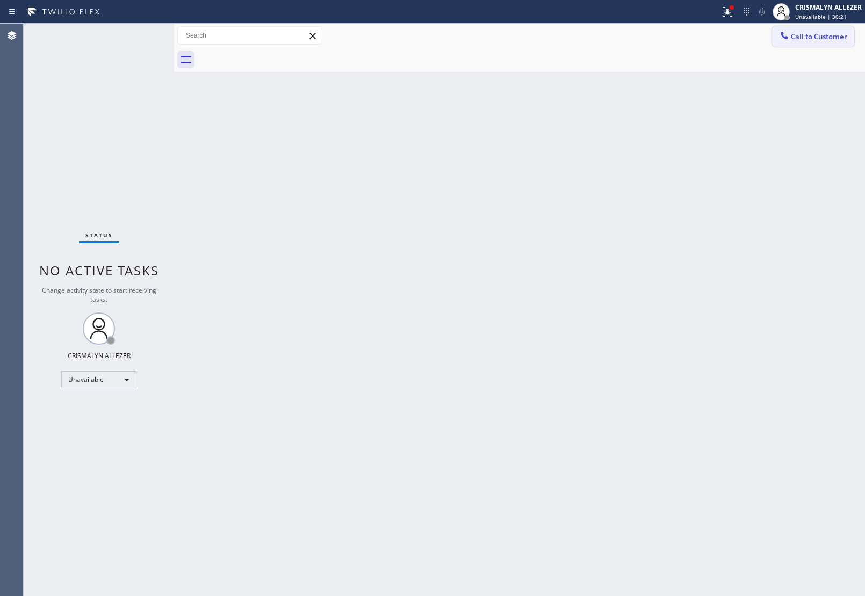
click at [804, 39] on span "Call to Customer" at bounding box center [819, 37] width 56 height 10
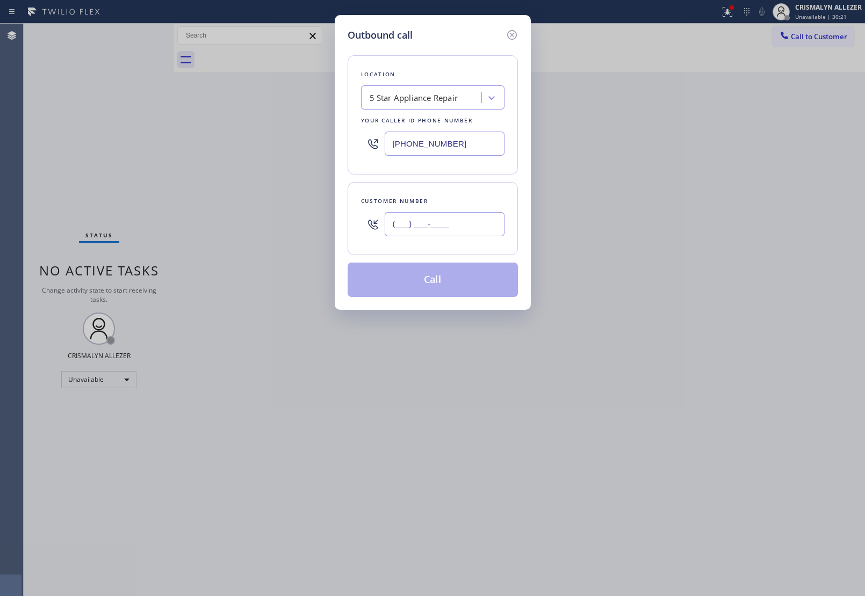
click at [467, 233] on input "(___) ___-____" at bounding box center [445, 224] width 120 height 24
paste input "786) 212-6749"
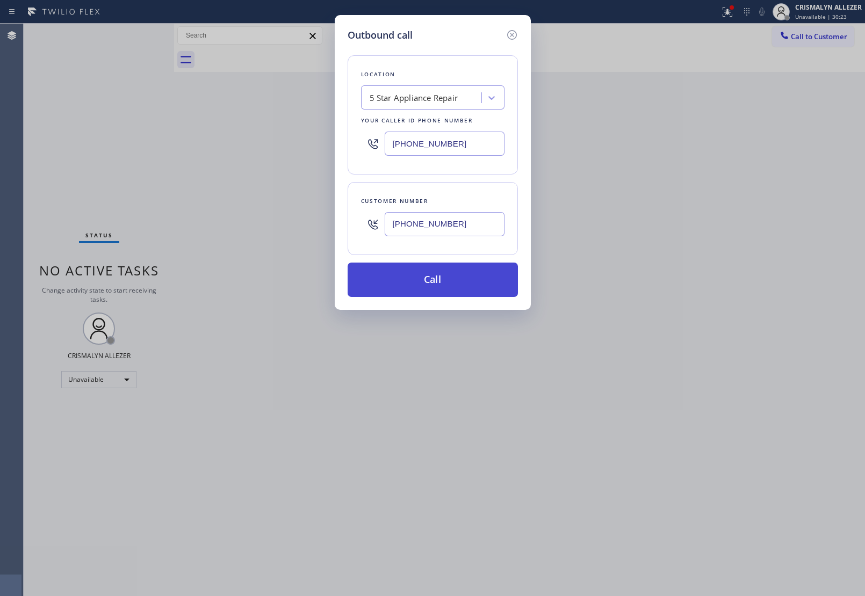
type input "[PHONE_NUMBER]"
click at [452, 281] on button "Call" at bounding box center [433, 280] width 170 height 34
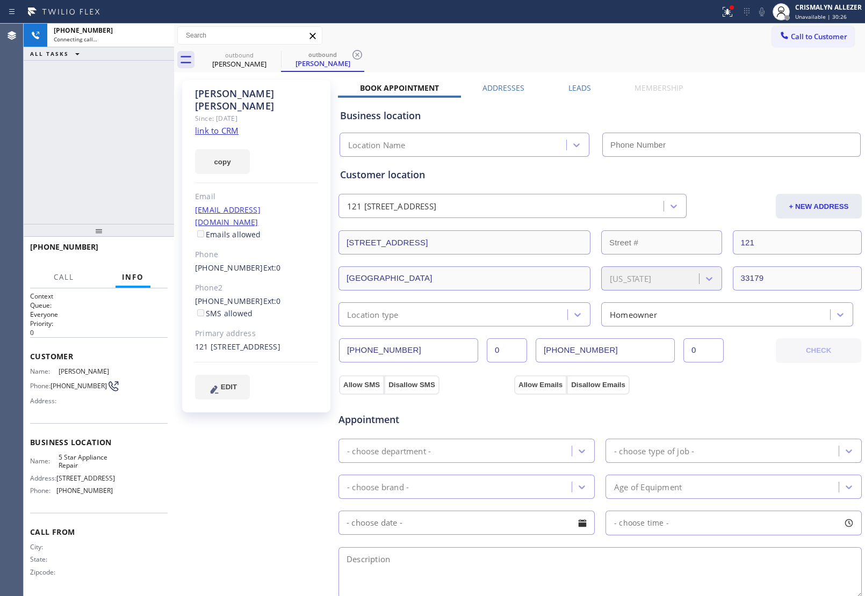
click at [223, 125] on link "link to CRM" at bounding box center [217, 130] width 44 height 11
type input "[PHONE_NUMBER]"
click at [140, 253] on span "HANG UP" at bounding box center [142, 252] width 33 height 8
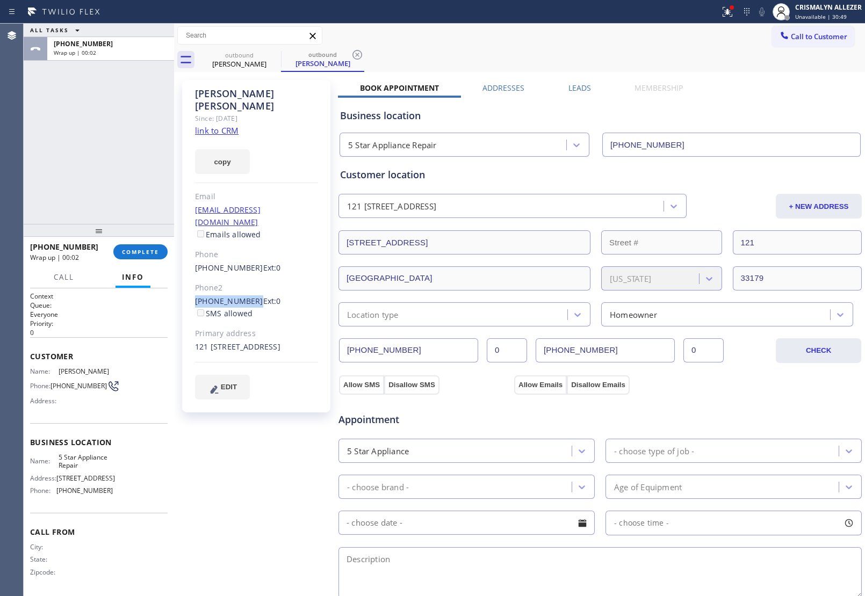
drag, startPoint x: 191, startPoint y: 274, endPoint x: 248, endPoint y: 276, distance: 57.0
click at [248, 276] on div "Joana Larche Since: 20 may 2020 link to CRM copy Email jolerche@hotmail.com Ema…" at bounding box center [256, 246] width 148 height 333
copy link "(571) 527-8469"
click at [144, 252] on span "COMPLETE" at bounding box center [140, 252] width 37 height 8
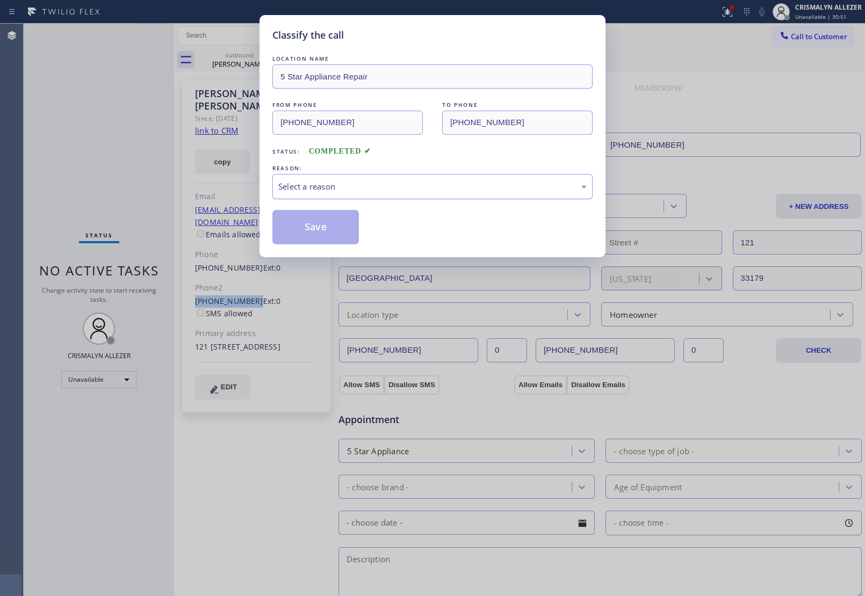
click at [407, 189] on div "Select a reason" at bounding box center [432, 186] width 308 height 12
click at [329, 230] on button "Save" at bounding box center [315, 227] width 86 height 34
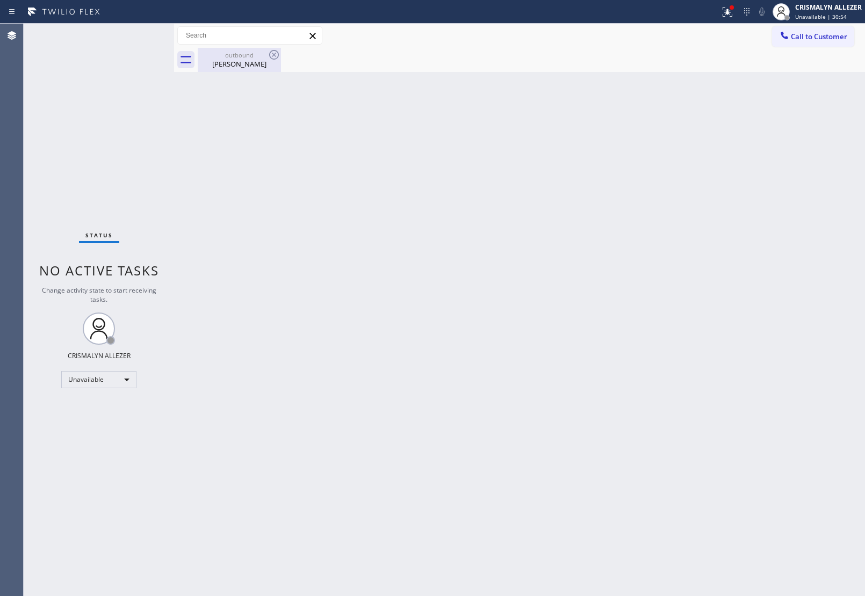
click at [243, 63] on div "Joana Larche" at bounding box center [239, 64] width 81 height 10
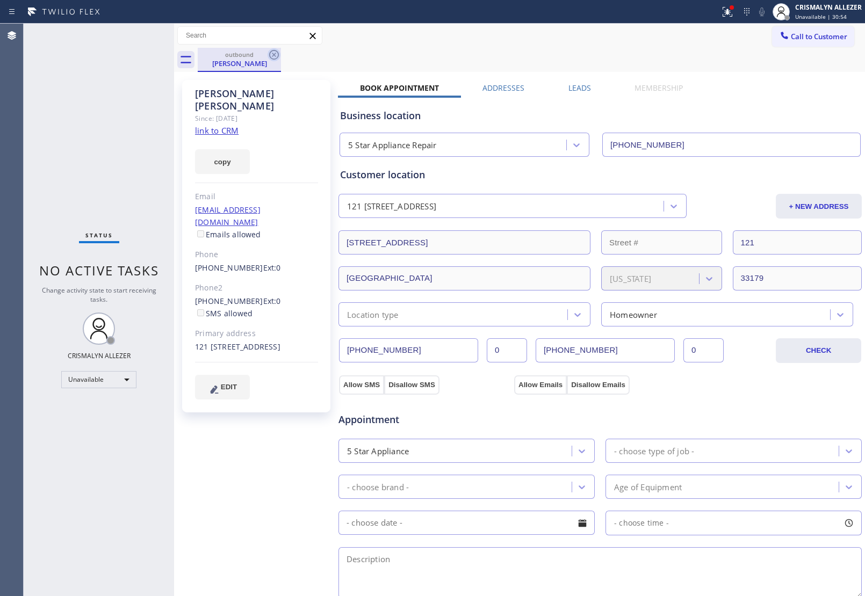
click at [272, 55] on icon at bounding box center [274, 54] width 13 height 13
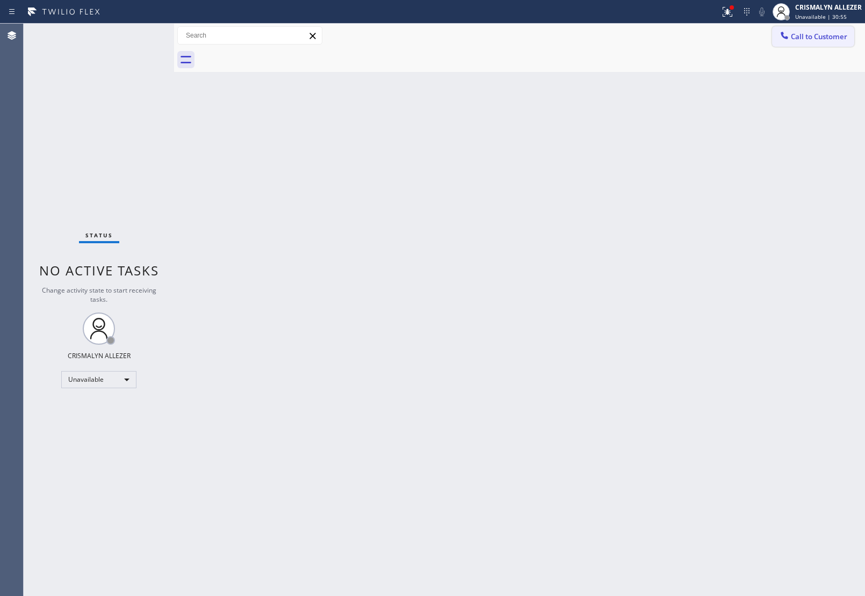
click at [790, 39] on div at bounding box center [784, 36] width 13 height 13
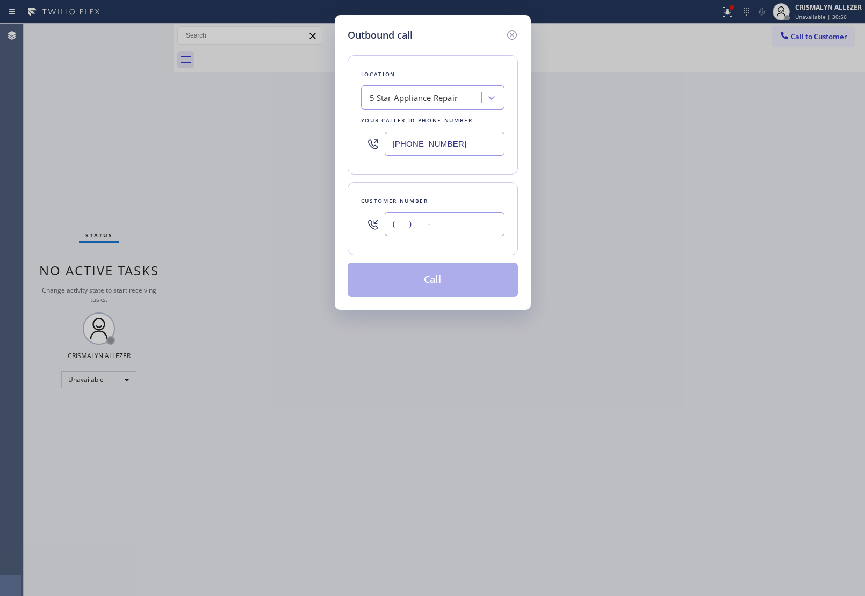
click at [474, 219] on input "(___) ___-____" at bounding box center [445, 224] width 120 height 24
paste input "571) 527-8469"
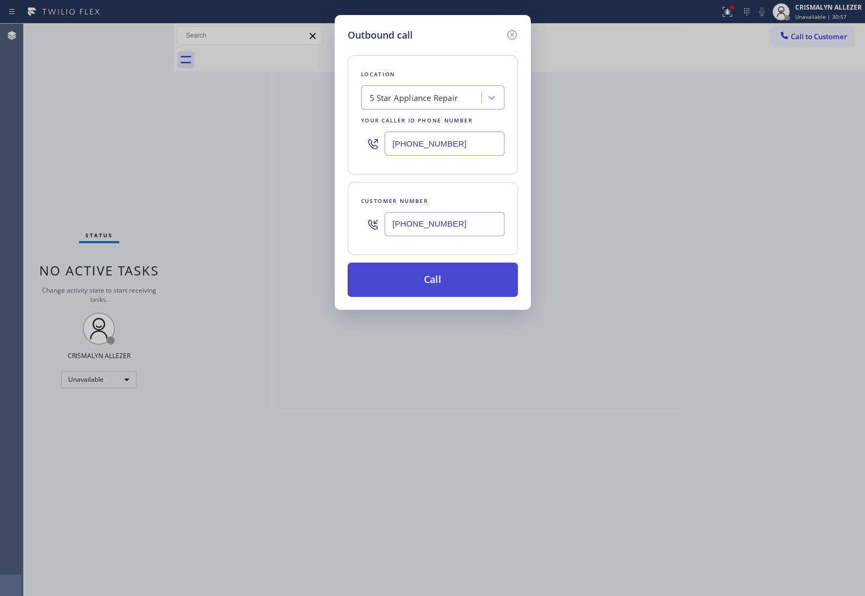
type input "(571) 527-8469"
click at [429, 288] on button "Call" at bounding box center [433, 280] width 170 height 34
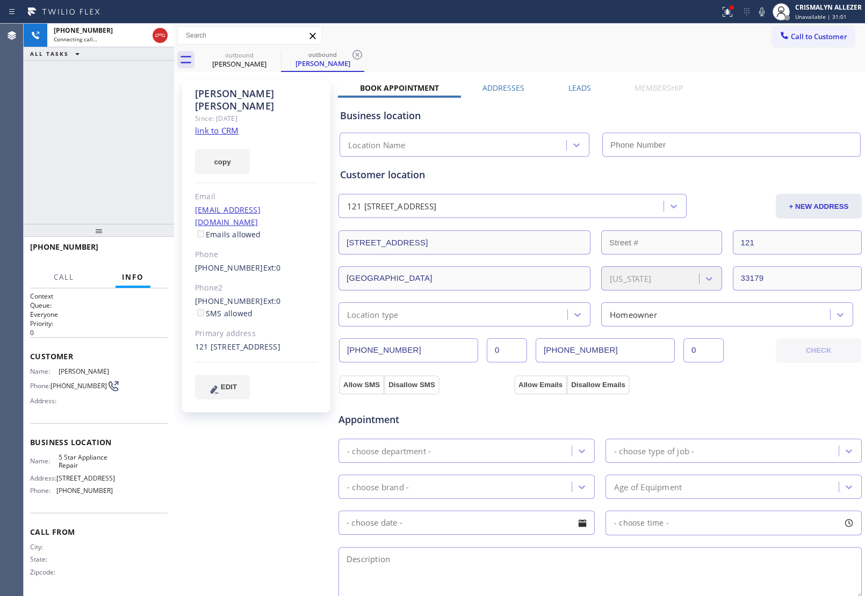
type input "[PHONE_NUMBER]"
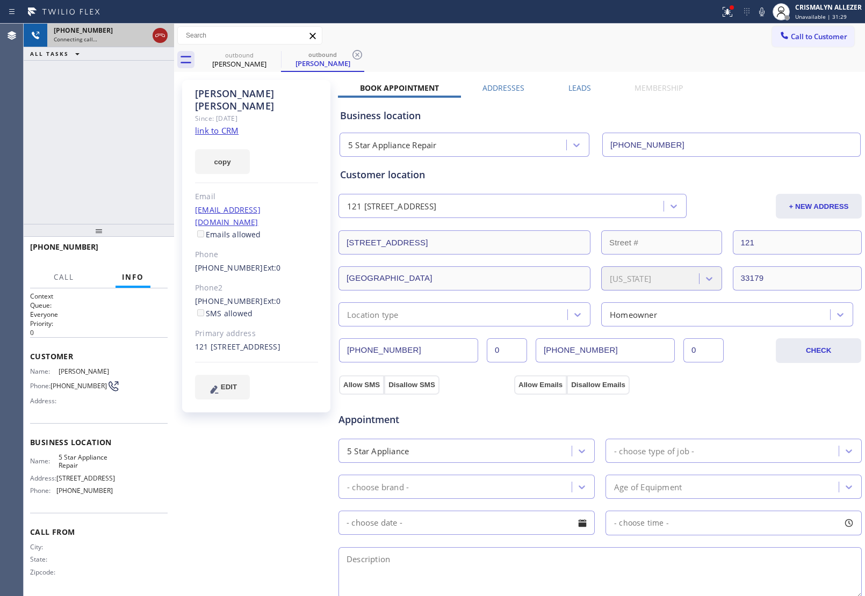
click at [161, 38] on icon at bounding box center [160, 35] width 13 height 13
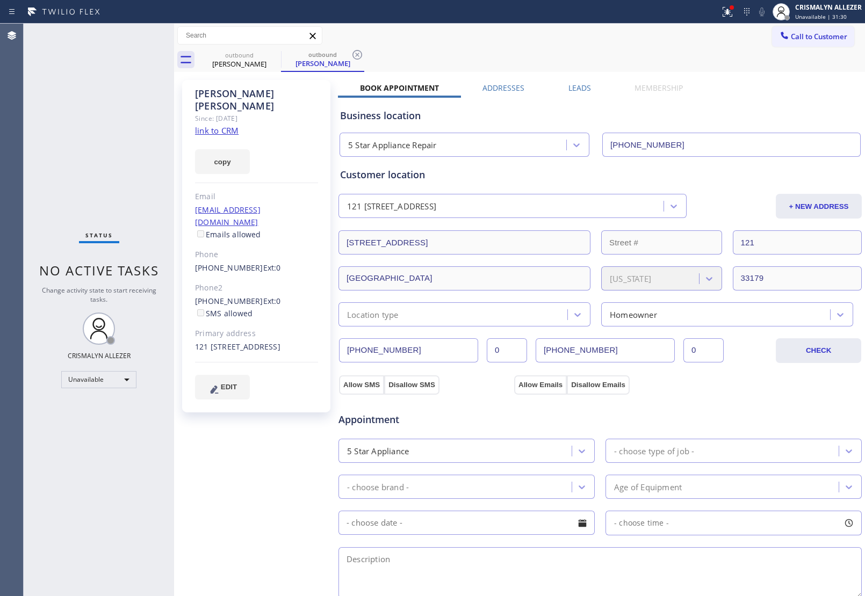
click at [364, 55] on div "outbound Joana Larche outbound Joana Larche" at bounding box center [531, 60] width 667 height 24
click at [360, 55] on icon at bounding box center [357, 54] width 13 height 13
click at [275, 55] on icon at bounding box center [274, 55] width 10 height 10
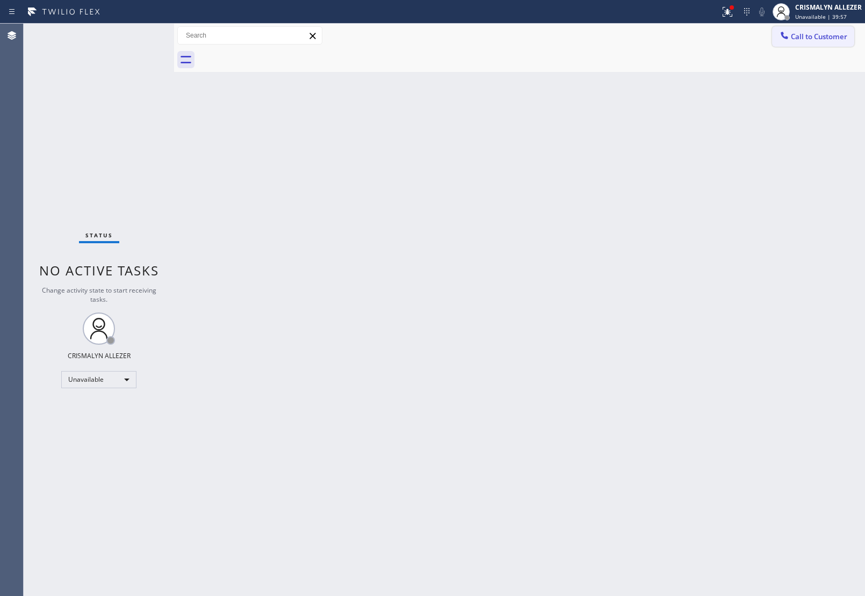
click at [800, 43] on button "Call to Customer" at bounding box center [813, 36] width 82 height 20
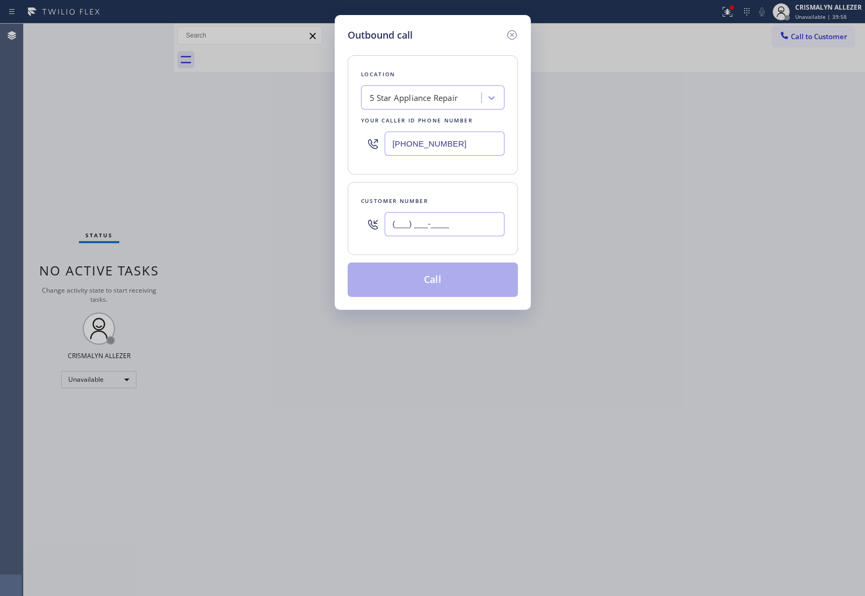
click at [469, 224] on input "(___) ___-____" at bounding box center [445, 224] width 120 height 24
paste input "425) 789-8130"
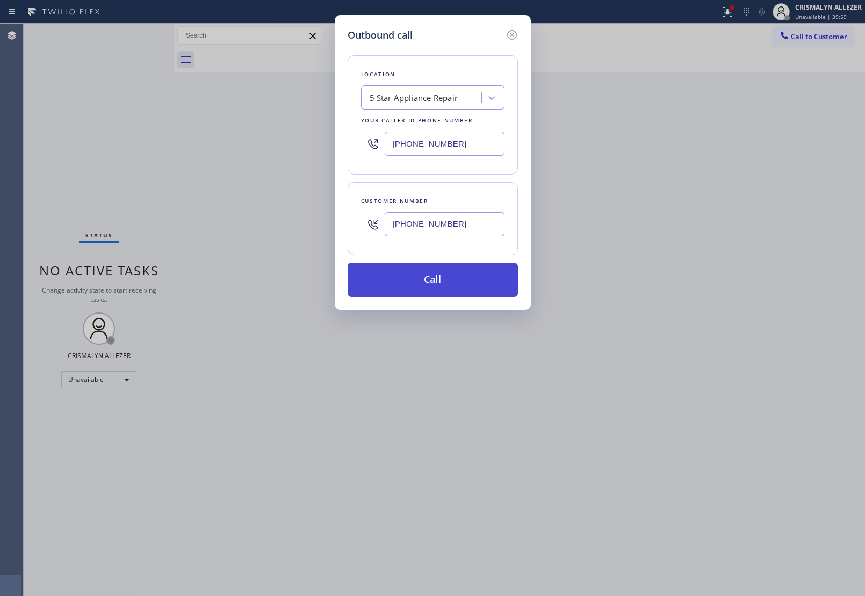
type input "[PHONE_NUMBER]"
click at [443, 285] on button "Call" at bounding box center [433, 280] width 170 height 34
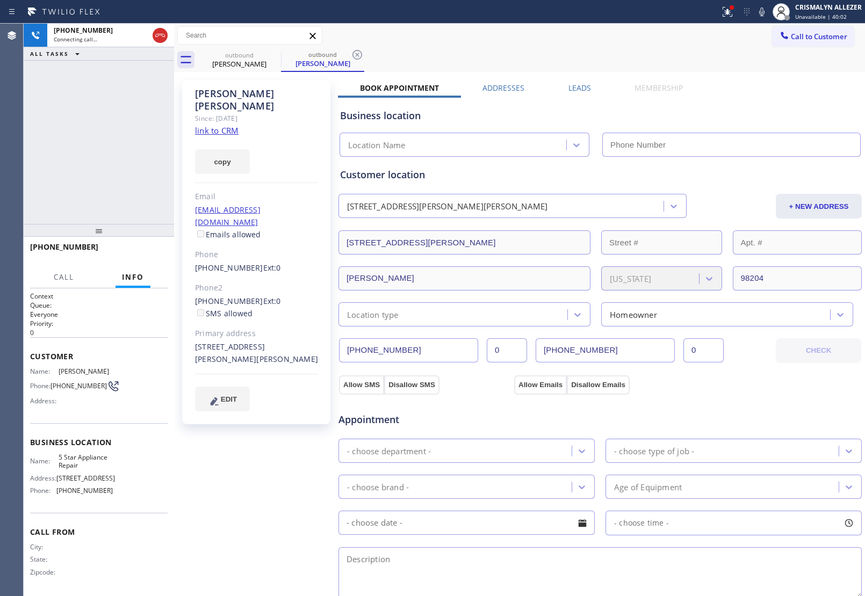
click at [226, 137] on div "copy" at bounding box center [256, 155] width 123 height 37
click at [227, 125] on link "link to CRM" at bounding box center [217, 130] width 44 height 11
type input "[PHONE_NUMBER]"
click at [145, 248] on span "HANG UP" at bounding box center [142, 252] width 33 height 8
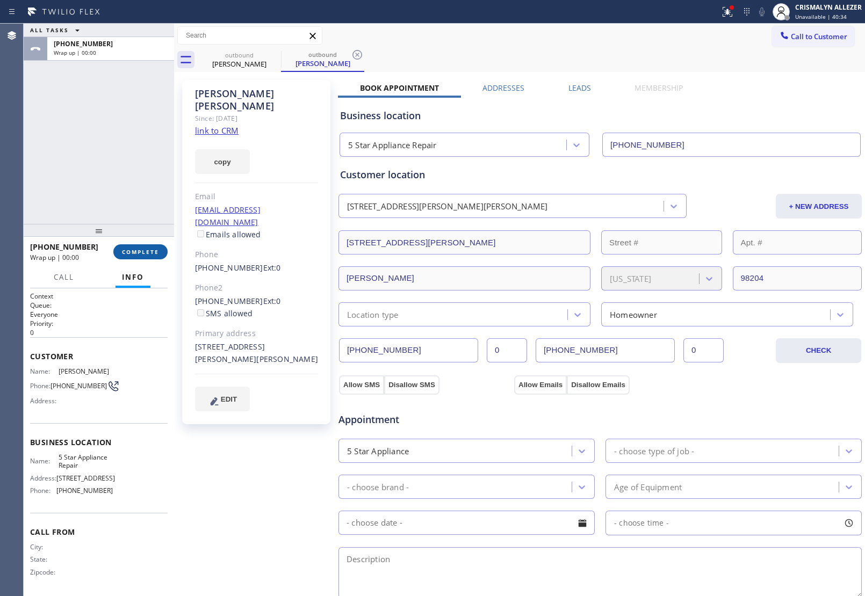
click at [145, 248] on span "COMPLETE" at bounding box center [140, 252] width 37 height 8
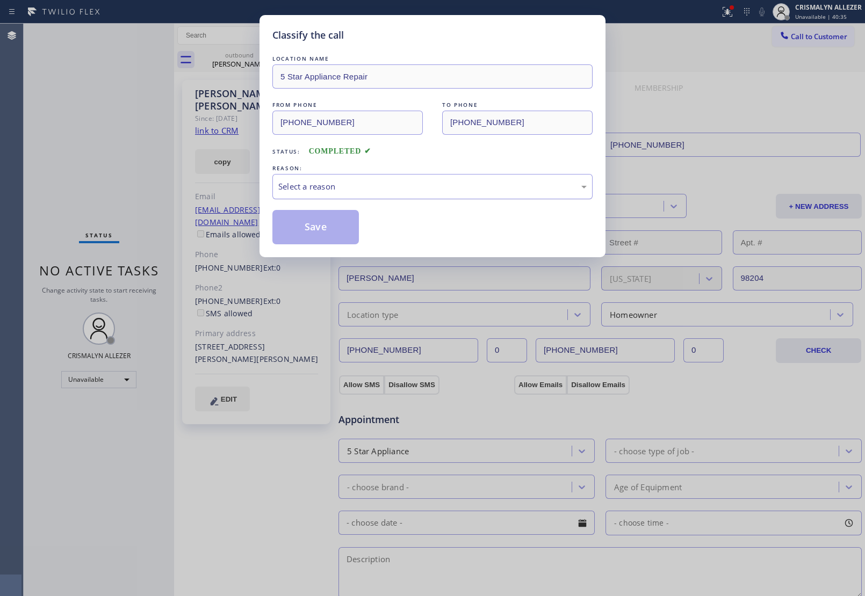
drag, startPoint x: 447, startPoint y: 183, endPoint x: 431, endPoint y: 196, distance: 21.1
click at [444, 189] on div "Select a reason" at bounding box center [432, 186] width 308 height 12
click at [321, 226] on button "Save" at bounding box center [315, 227] width 86 height 34
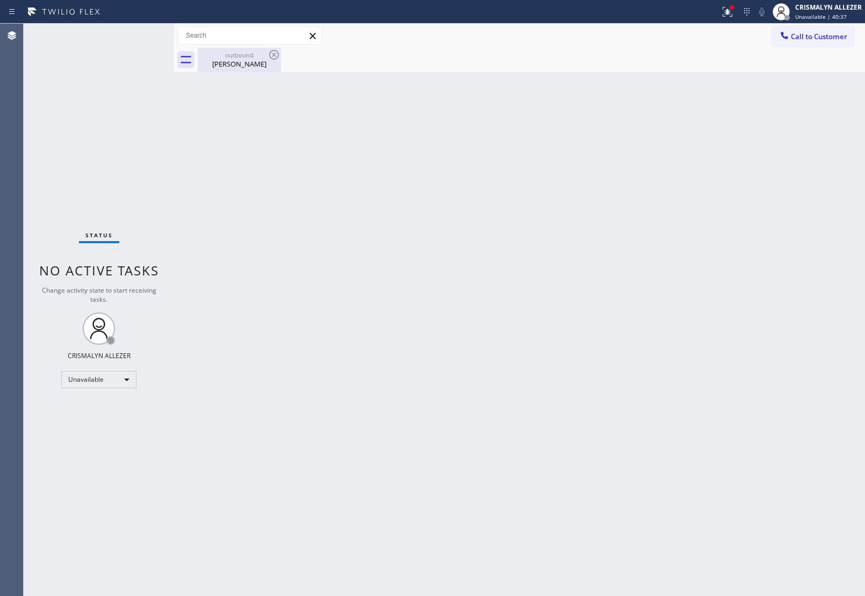
click at [251, 63] on div "Laura alvarez" at bounding box center [239, 64] width 81 height 10
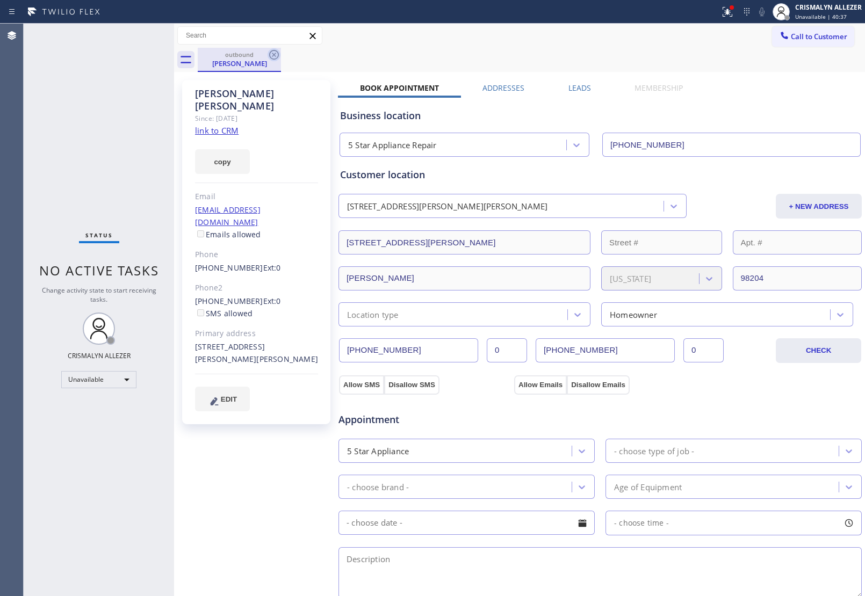
click at [272, 56] on icon at bounding box center [274, 54] width 13 height 13
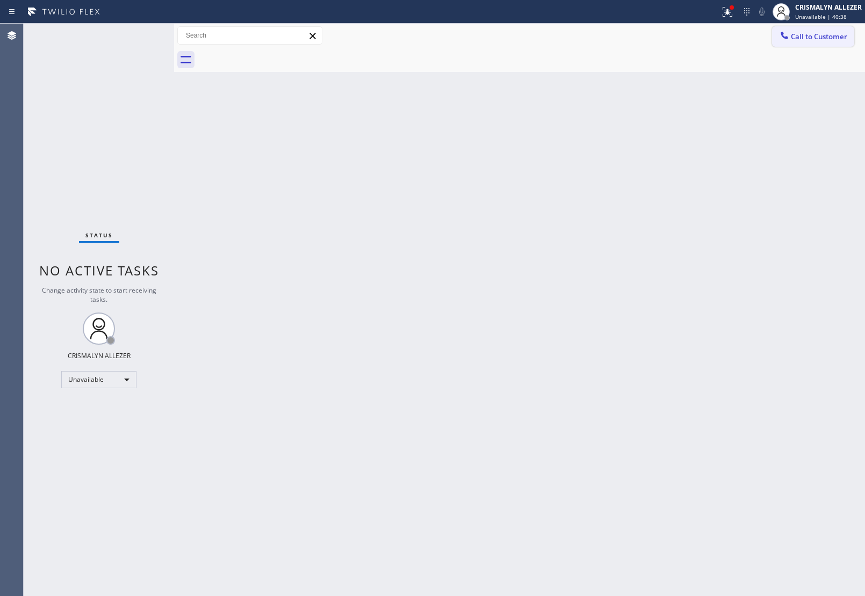
click at [813, 39] on span "Call to Customer" at bounding box center [819, 37] width 56 height 10
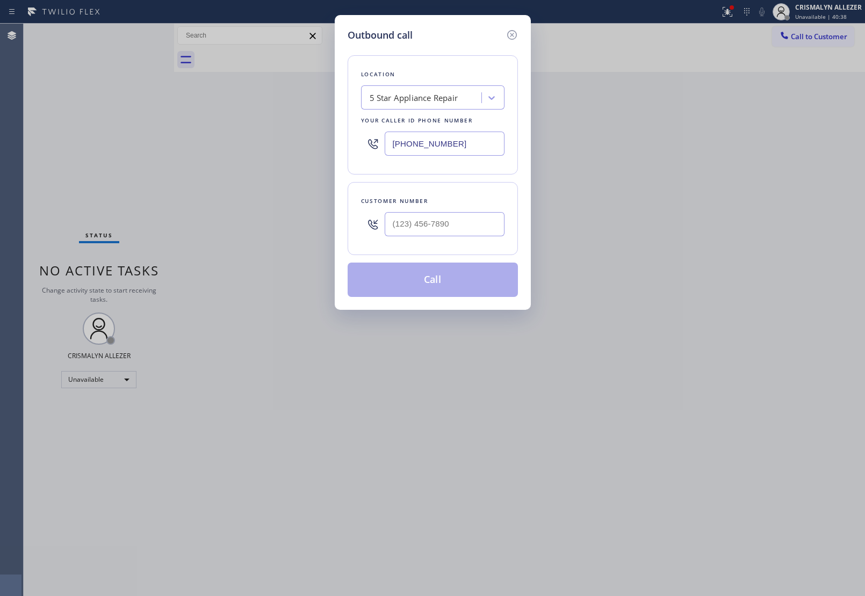
click at [469, 237] on div at bounding box center [445, 224] width 120 height 35
click at [475, 221] on input "(___) ___-____" at bounding box center [445, 224] width 120 height 24
paste input "425) 320-7976"
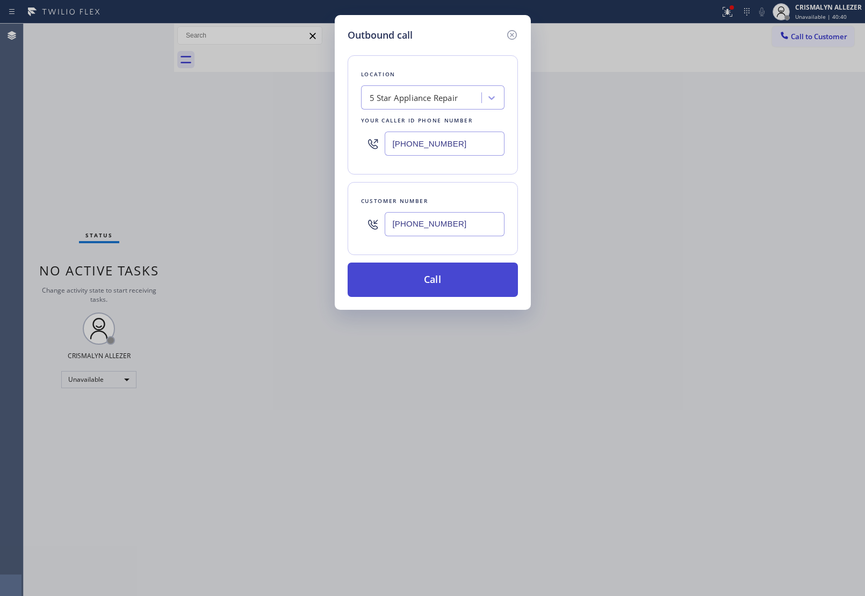
type input "[PHONE_NUMBER]"
click at [441, 287] on button "Call" at bounding box center [433, 280] width 170 height 34
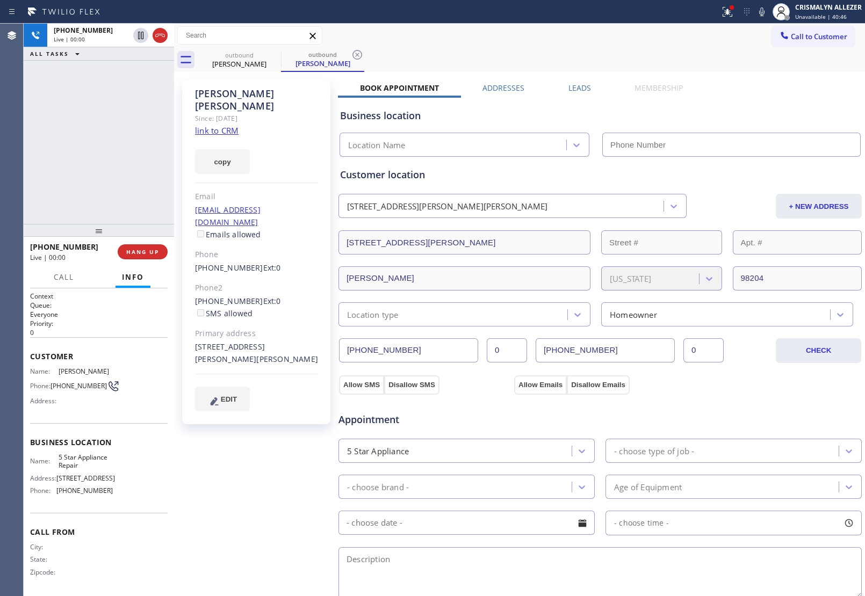
type input "[PHONE_NUMBER]"
click at [137, 248] on span "HANG UP" at bounding box center [142, 252] width 33 height 8
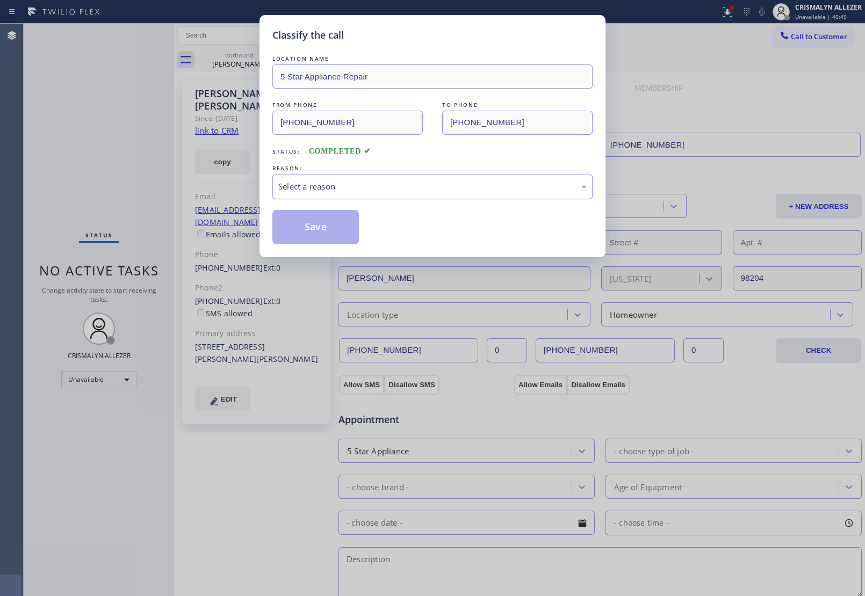
drag, startPoint x: 454, startPoint y: 189, endPoint x: 422, endPoint y: 197, distance: 33.2
click at [447, 189] on div "Select a reason" at bounding box center [432, 186] width 308 height 12
click at [293, 226] on button "Save" at bounding box center [315, 227] width 86 height 34
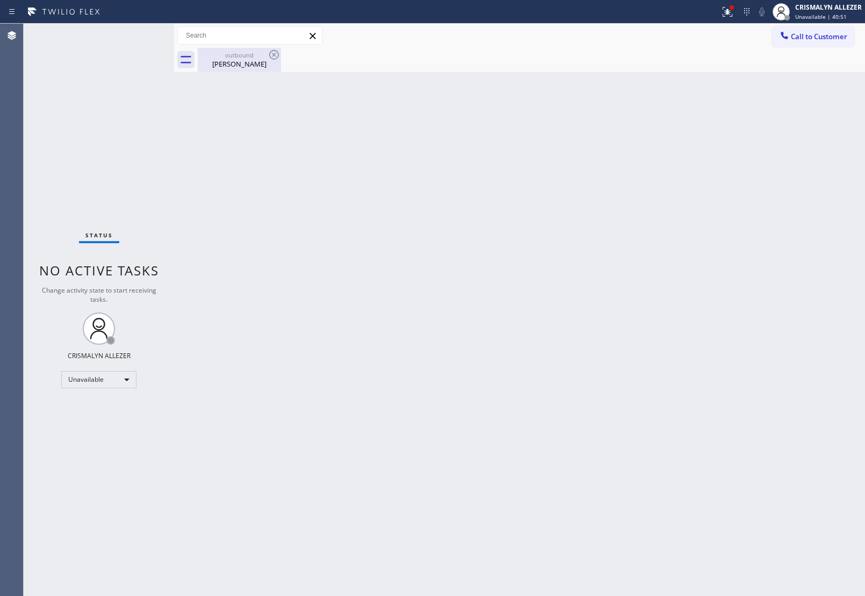
click at [243, 61] on div "Laura alvarez" at bounding box center [239, 64] width 81 height 10
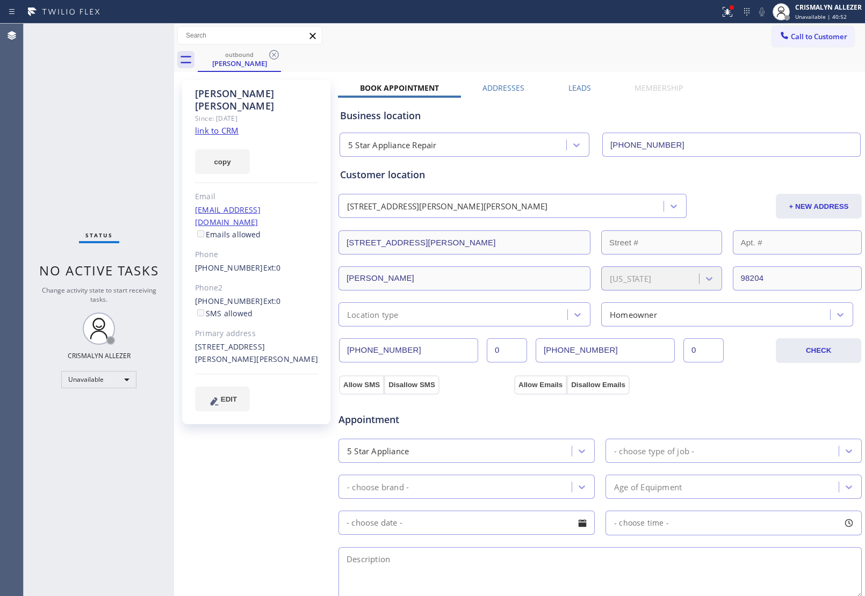
click at [582, 91] on label "Leads" at bounding box center [579, 88] width 23 height 10
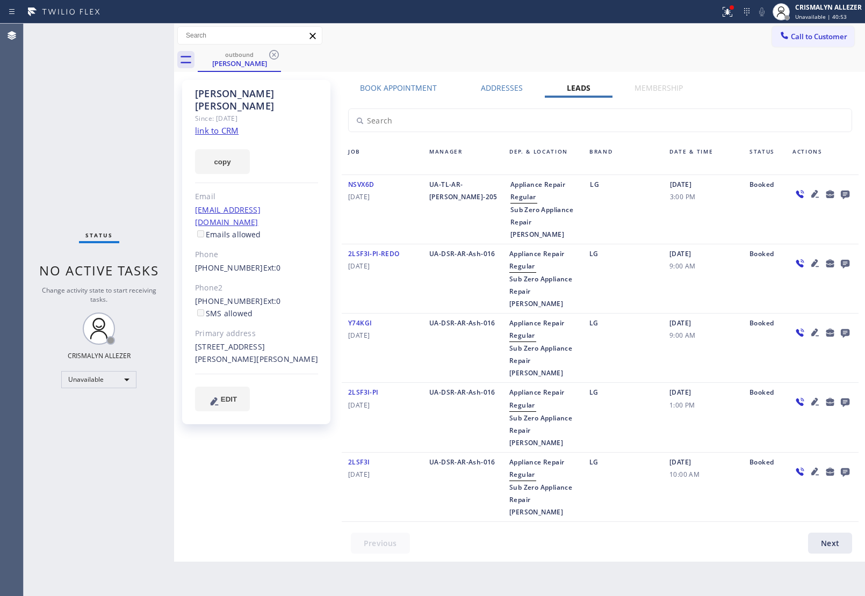
click at [848, 194] on icon at bounding box center [845, 195] width 9 height 9
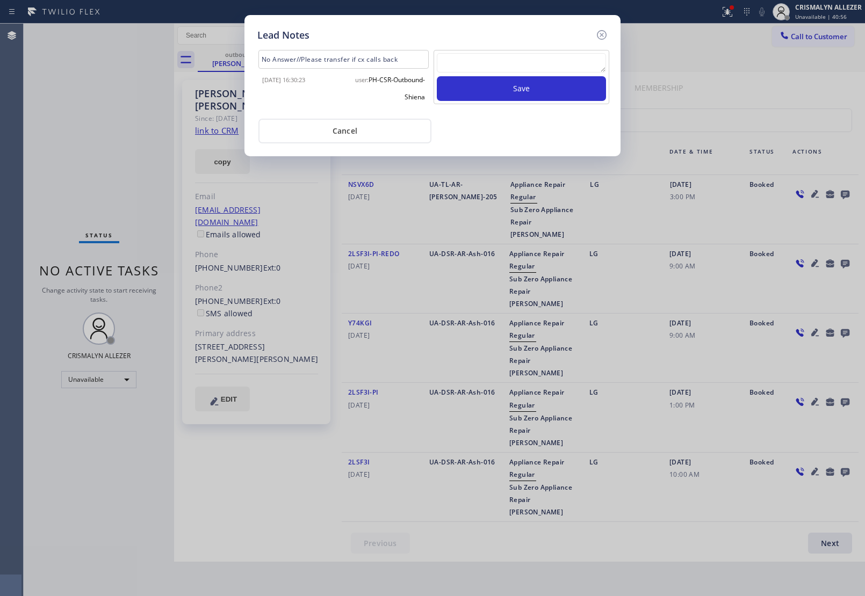
click at [508, 65] on textarea at bounding box center [521, 62] width 169 height 19
paste textarea "no answer | pls xfer here cx cb"
type textarea "no answer | pls xfer here cx cb"
click at [522, 90] on button "Save" at bounding box center [521, 88] width 169 height 25
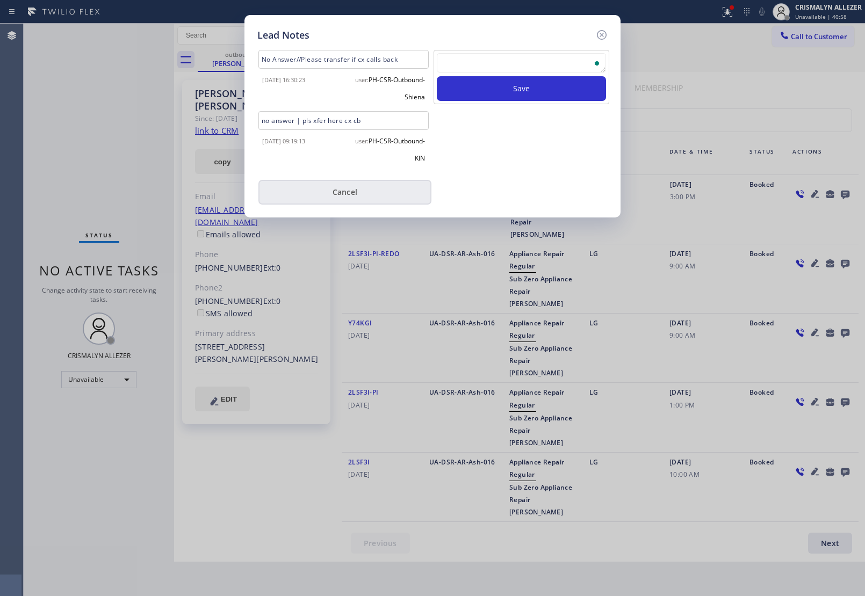
click at [359, 191] on button "Cancel" at bounding box center [344, 192] width 173 height 25
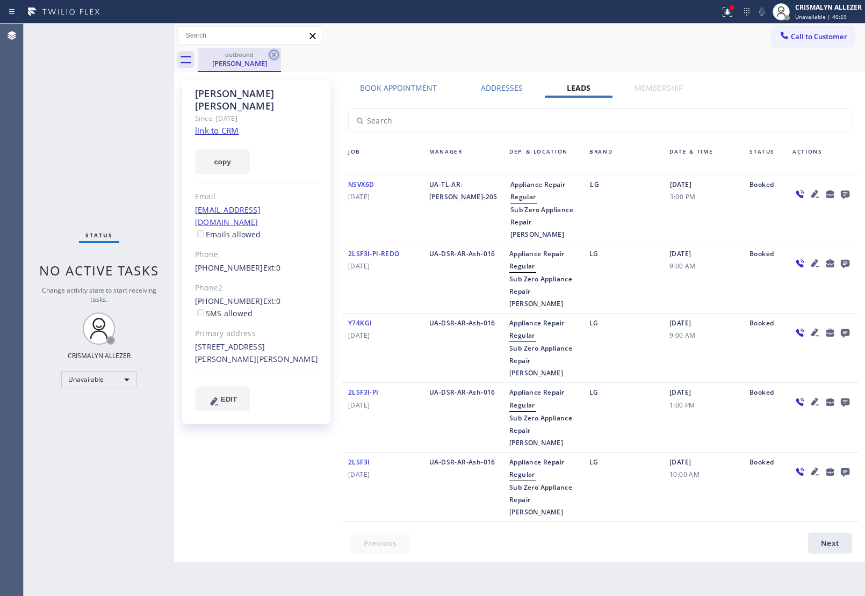
click at [275, 52] on icon at bounding box center [274, 54] width 13 height 13
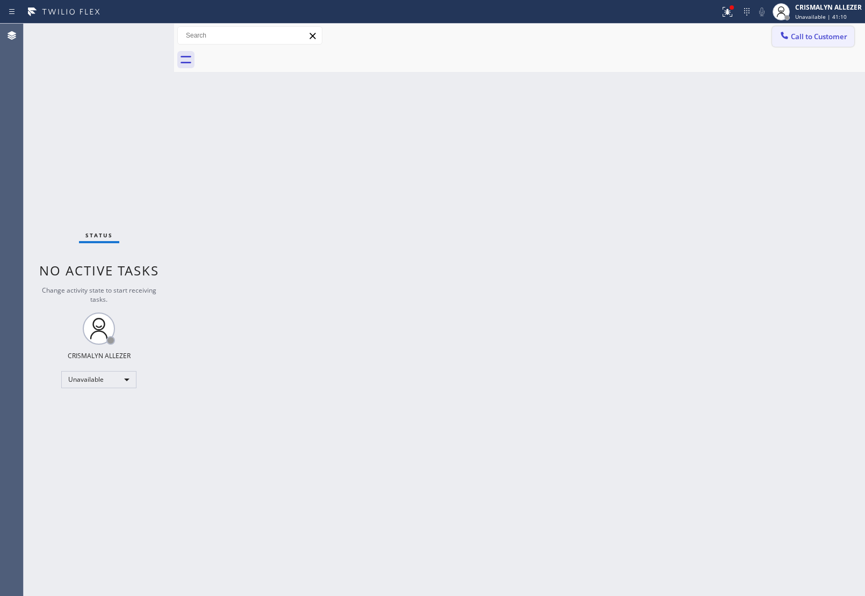
click at [821, 42] on button "Call to Customer" at bounding box center [813, 36] width 82 height 20
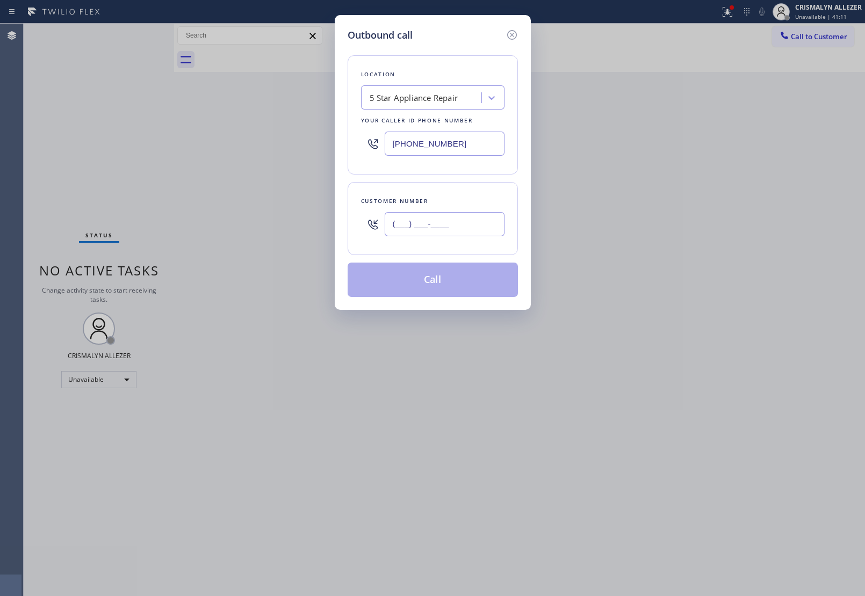
click at [454, 221] on input "(___) ___-____" at bounding box center [445, 224] width 120 height 24
paste input "562) 644-2336"
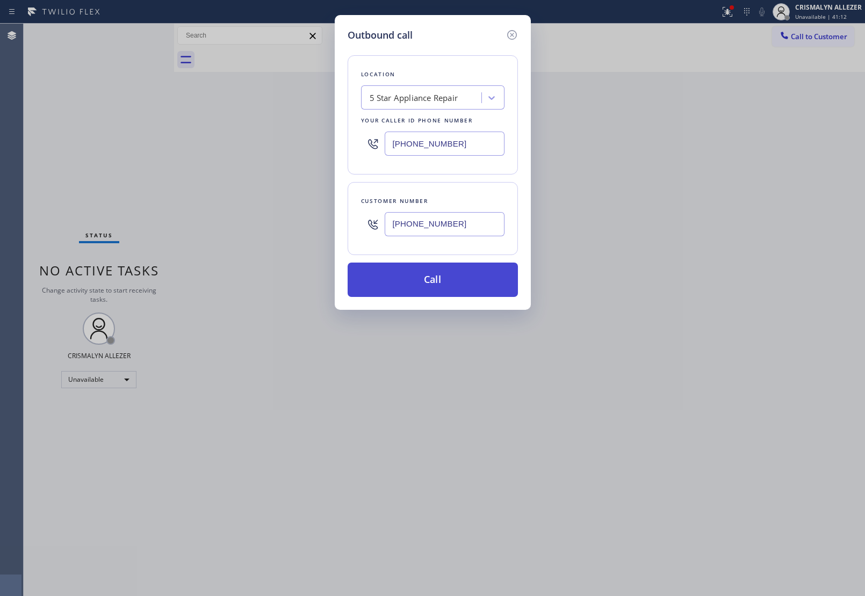
type input "[PHONE_NUMBER]"
click at [435, 286] on button "Call" at bounding box center [433, 280] width 170 height 34
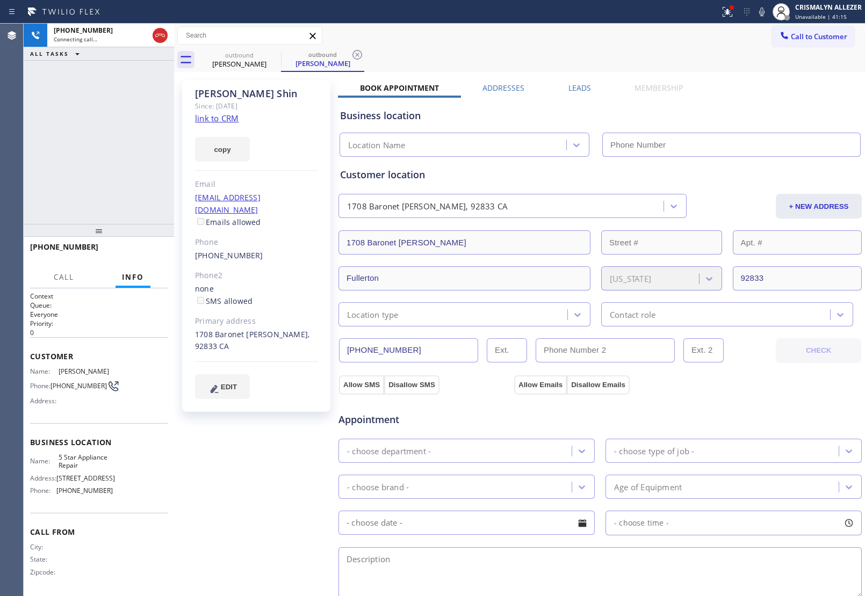
click at [234, 118] on link "link to CRM" at bounding box center [217, 118] width 44 height 11
type input "[PHONE_NUMBER]"
click at [135, 250] on span "HANG UP" at bounding box center [142, 252] width 33 height 8
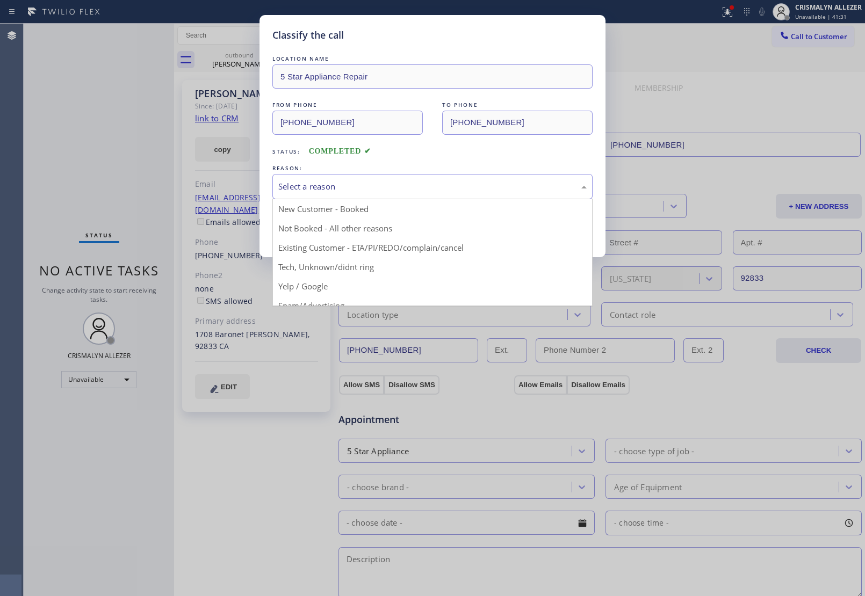
click at [399, 196] on div "Select a reason" at bounding box center [432, 186] width 320 height 25
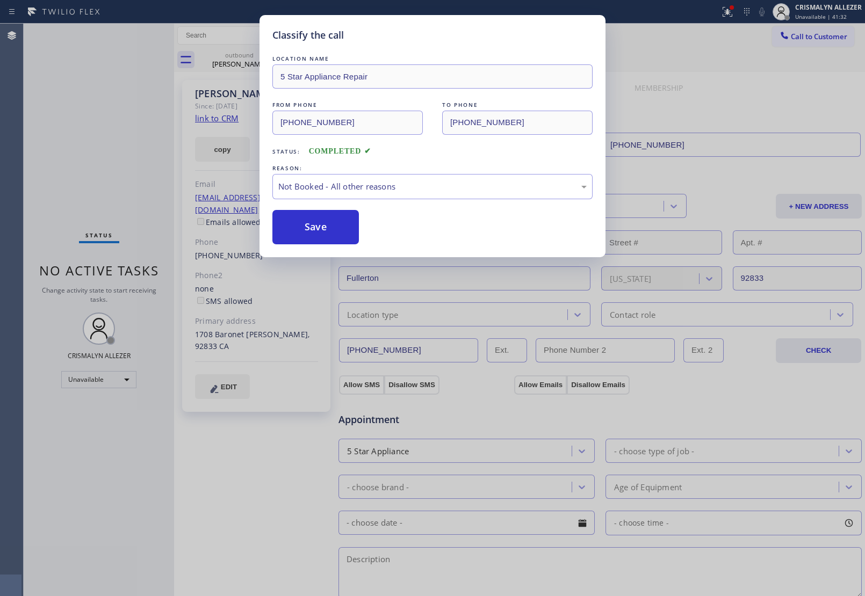
click at [329, 226] on button "Save" at bounding box center [315, 227] width 86 height 34
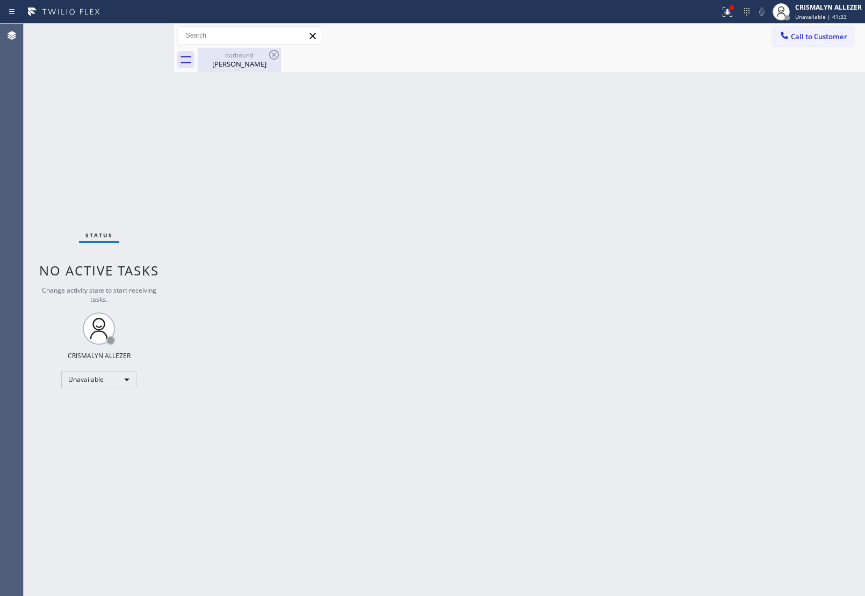
click at [251, 63] on div "Aida Shin" at bounding box center [239, 64] width 81 height 10
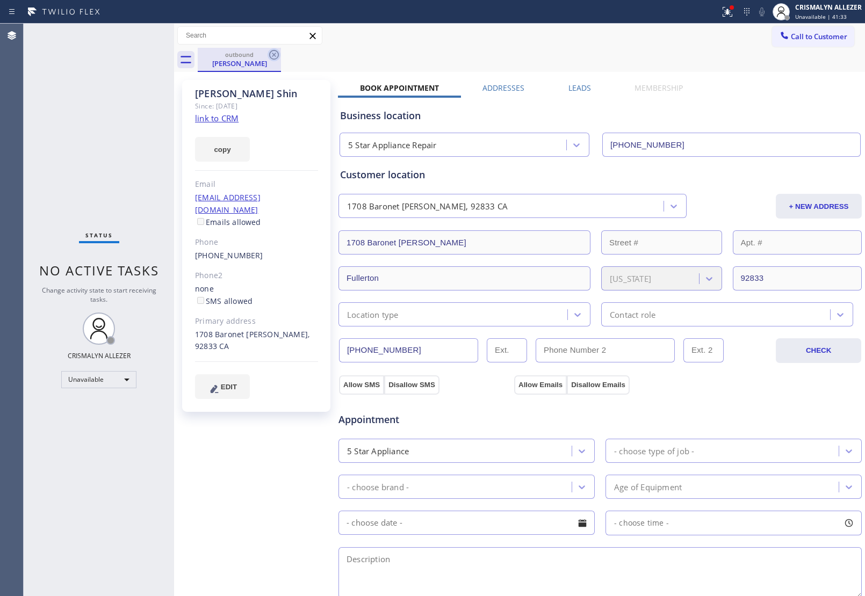
click at [271, 57] on icon at bounding box center [274, 54] width 13 height 13
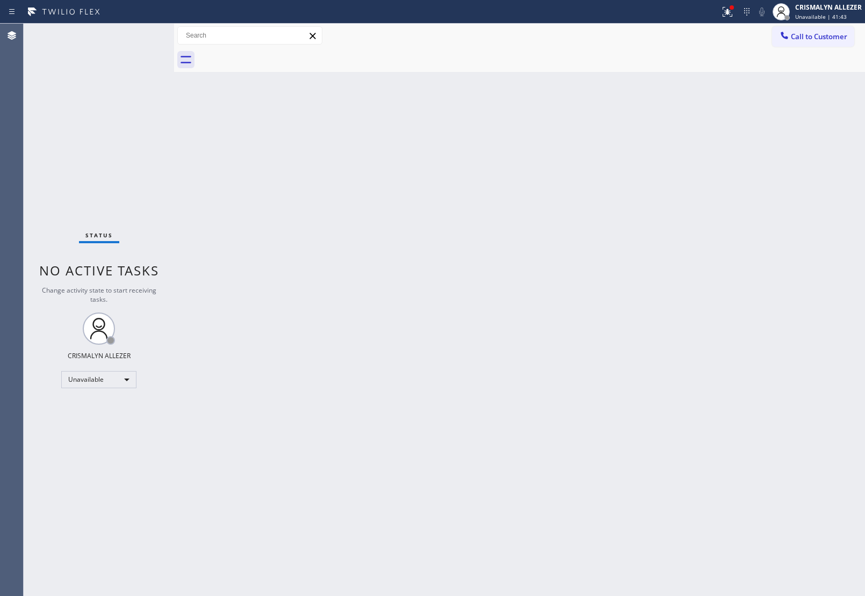
click at [820, 36] on span "Call to Customer" at bounding box center [819, 37] width 56 height 10
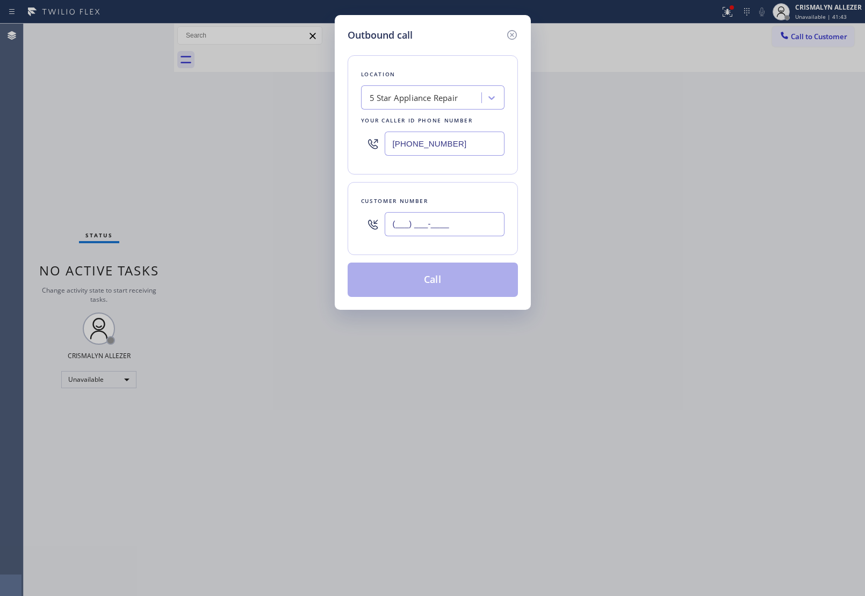
click at [441, 234] on input "(___) ___-____" at bounding box center [445, 224] width 120 height 24
paste input "510) 706-6994"
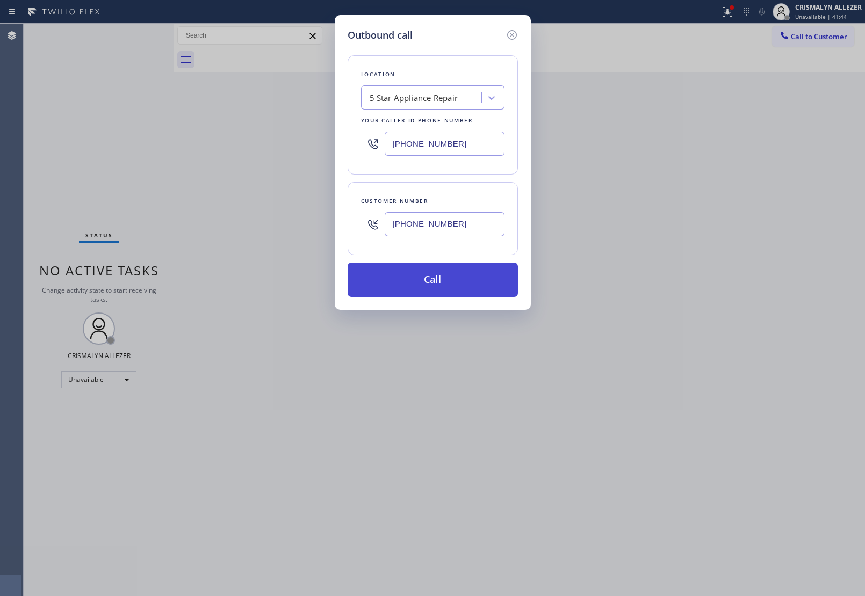
type input "(510) 706-6994"
click at [437, 292] on button "Call" at bounding box center [433, 280] width 170 height 34
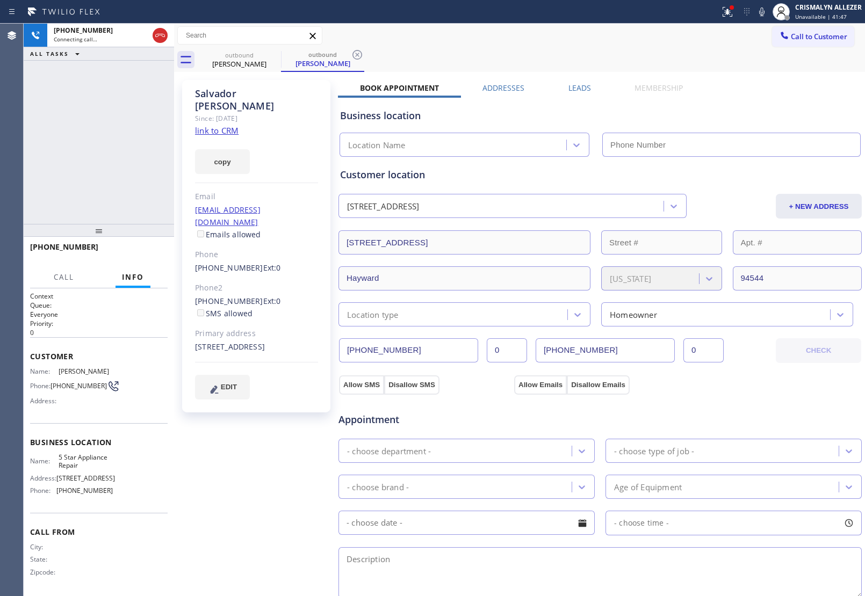
click at [236, 125] on link "link to CRM" at bounding box center [217, 130] width 44 height 11
type input "[PHONE_NUMBER]"
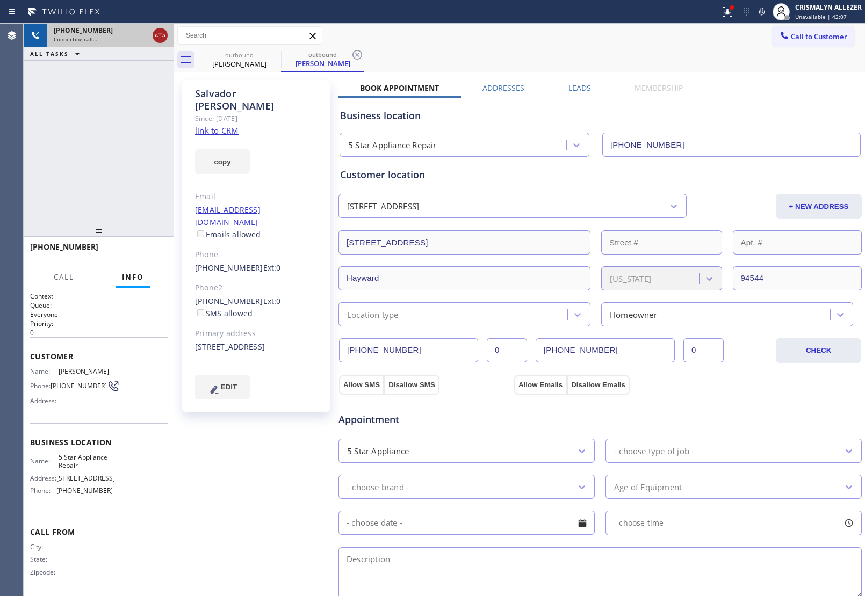
click at [160, 38] on icon at bounding box center [160, 35] width 13 height 13
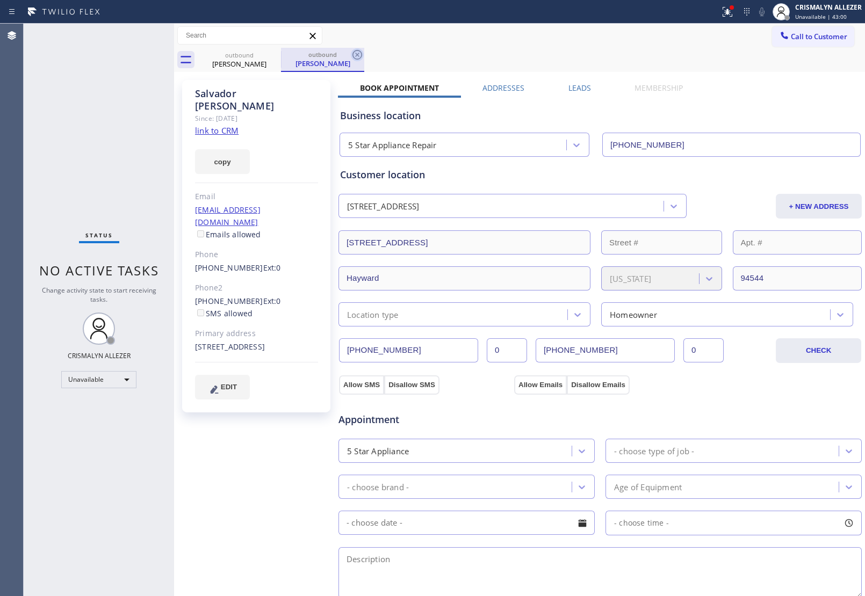
click at [358, 55] on icon at bounding box center [357, 55] width 10 height 10
click at [276, 52] on icon at bounding box center [274, 54] width 13 height 13
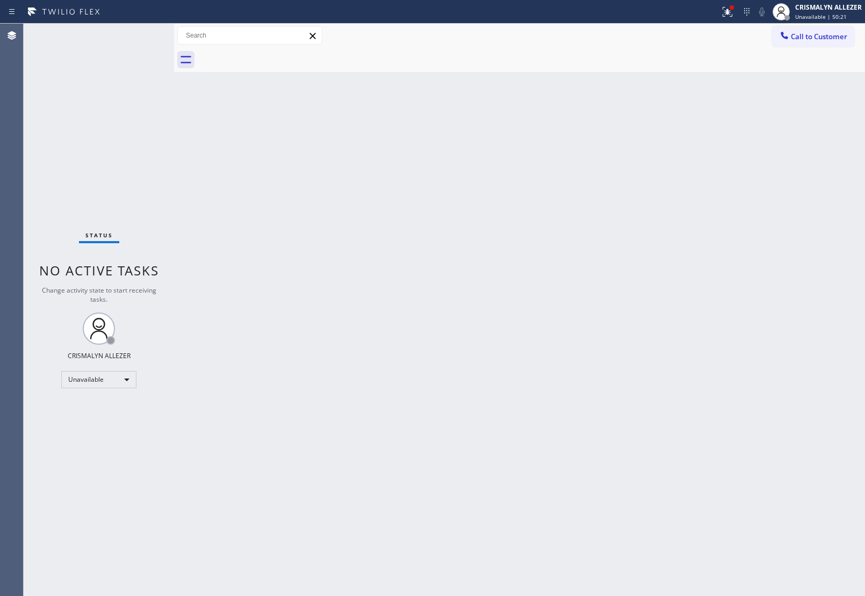
drag, startPoint x: 822, startPoint y: 30, endPoint x: 661, endPoint y: 148, distance: 199.4
click at [822, 30] on button "Call to Customer" at bounding box center [813, 36] width 82 height 20
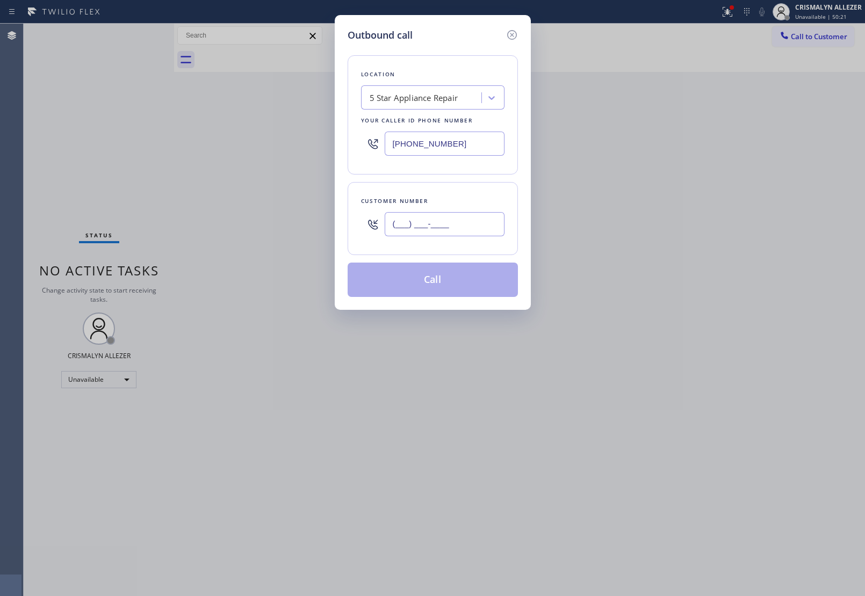
click at [471, 227] on input "(___) ___-____" at bounding box center [445, 224] width 120 height 24
paste input "650) 868-1895"
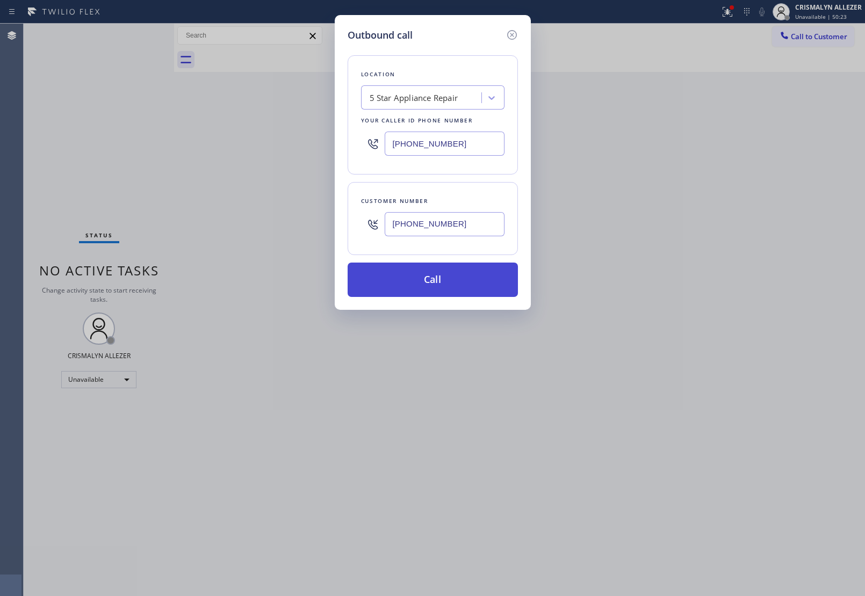
type input "[PHONE_NUMBER]"
click at [431, 294] on button "Call" at bounding box center [433, 280] width 170 height 34
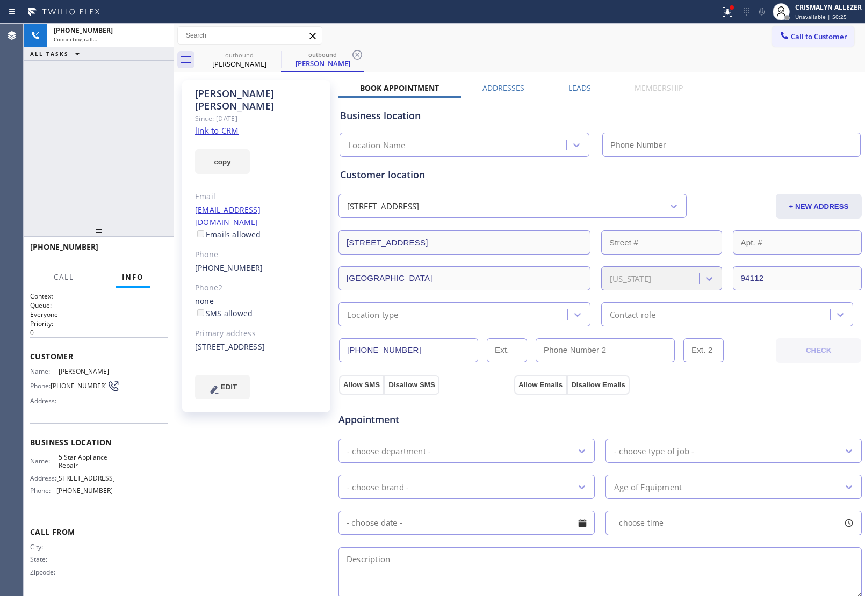
drag, startPoint x: 854, startPoint y: 93, endPoint x: 231, endPoint y: 120, distance: 623.7
click at [231, 125] on link "link to CRM" at bounding box center [217, 130] width 44 height 11
type input "[PHONE_NUMBER]"
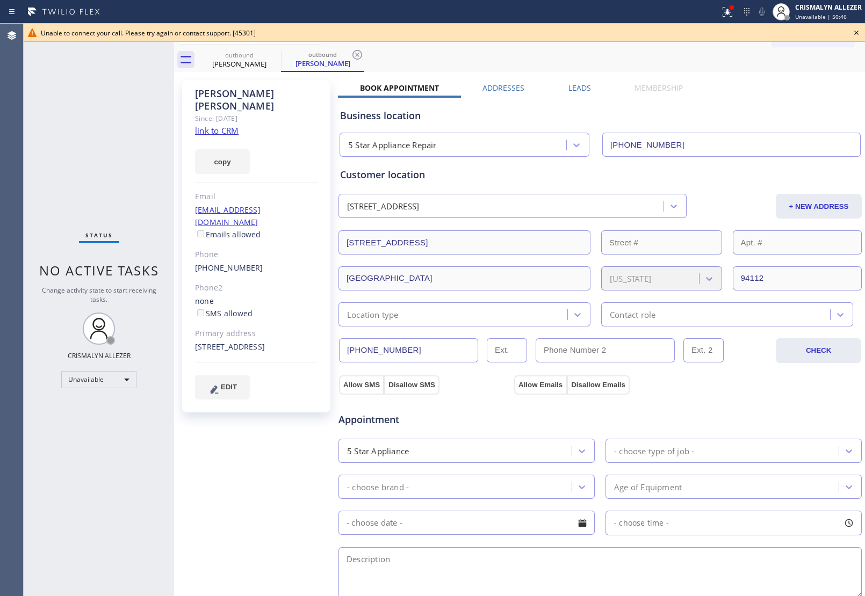
click at [855, 31] on icon at bounding box center [856, 33] width 4 height 4
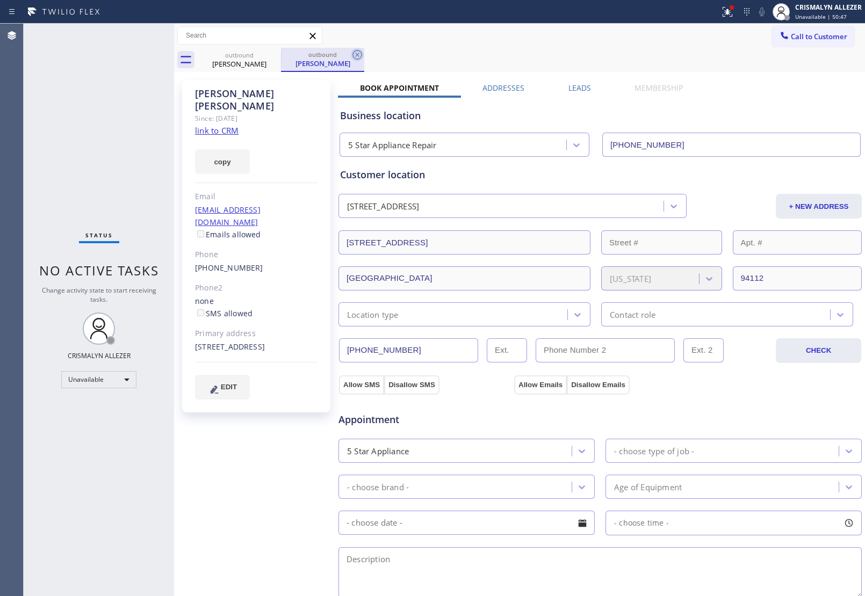
click at [356, 53] on icon at bounding box center [357, 55] width 10 height 10
drag, startPoint x: 277, startPoint y: 52, endPoint x: 689, endPoint y: 46, distance: 411.5
click at [278, 52] on icon at bounding box center [274, 55] width 10 height 10
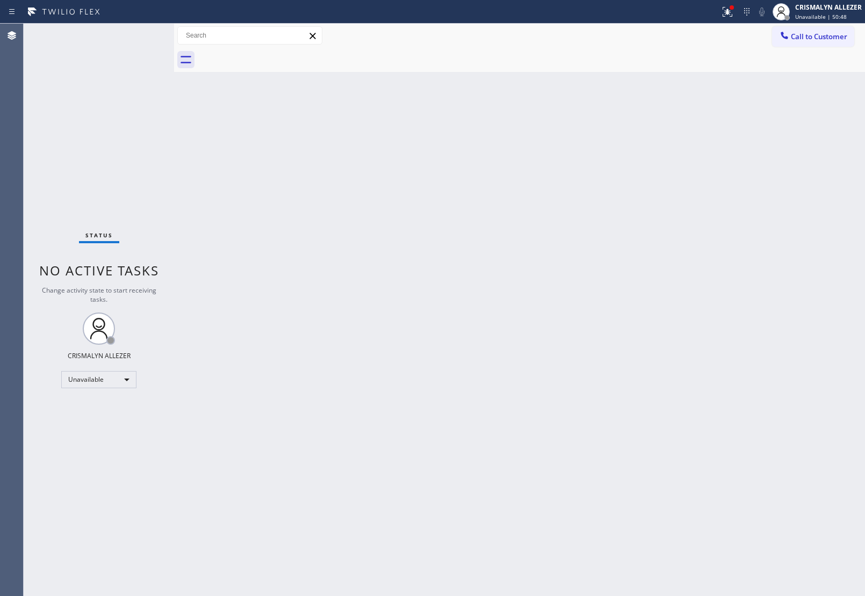
drag, startPoint x: 829, startPoint y: 30, endPoint x: 570, endPoint y: 108, distance: 270.4
click at [828, 31] on button "Call to Customer" at bounding box center [813, 36] width 82 height 20
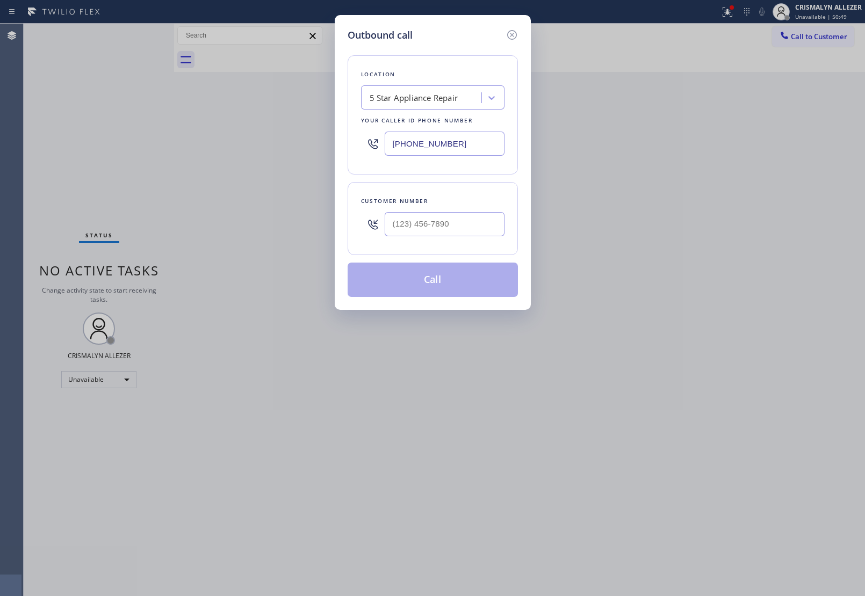
drag, startPoint x: 482, startPoint y: 139, endPoint x: 179, endPoint y: 135, distance: 303.0
click at [180, 137] on div "Outbound call Location 5 Star Appliance Repair Your caller id phone number [PHO…" at bounding box center [432, 298] width 865 height 596
paste input "415) 840-1356"
type input "[PHONE_NUMBER]"
click at [482, 225] on input "(___) ___-____" at bounding box center [445, 224] width 120 height 24
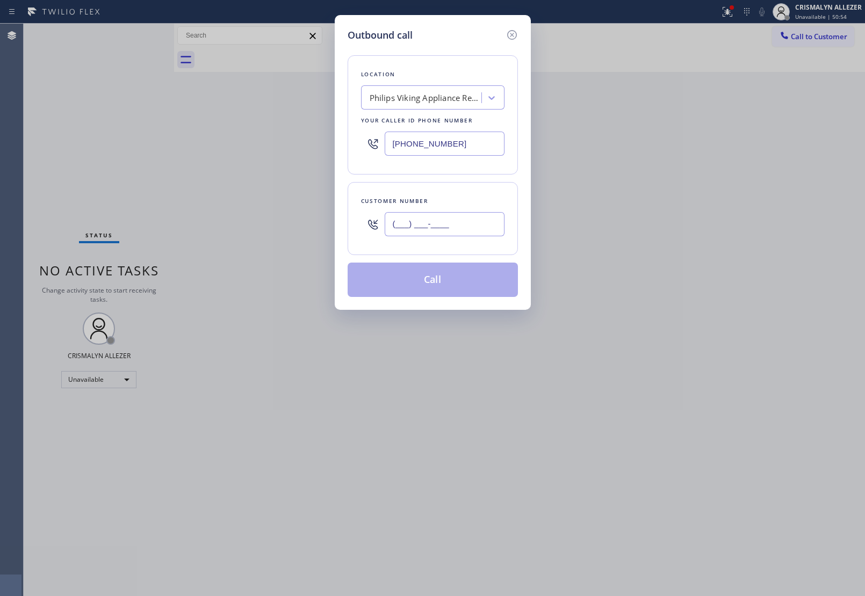
paste input "text"
paste input "650) 868-1895"
drag, startPoint x: 468, startPoint y: 224, endPoint x: 165, endPoint y: 238, distance: 303.3
click at [165, 238] on div "Outbound call Location Philips Viking Appliance Repair Service Your caller id p…" at bounding box center [432, 298] width 865 height 596
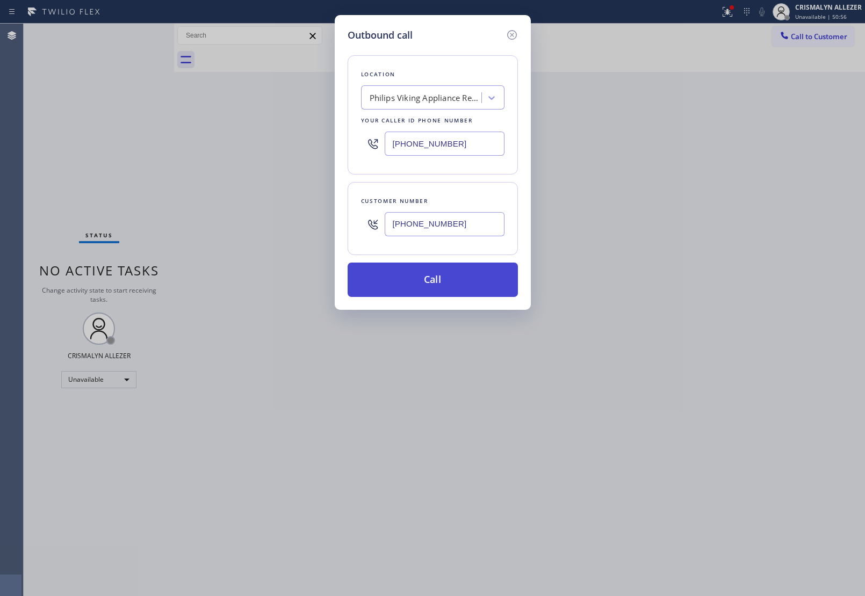
type input "[PHONE_NUMBER]"
click at [457, 282] on button "Call" at bounding box center [433, 280] width 170 height 34
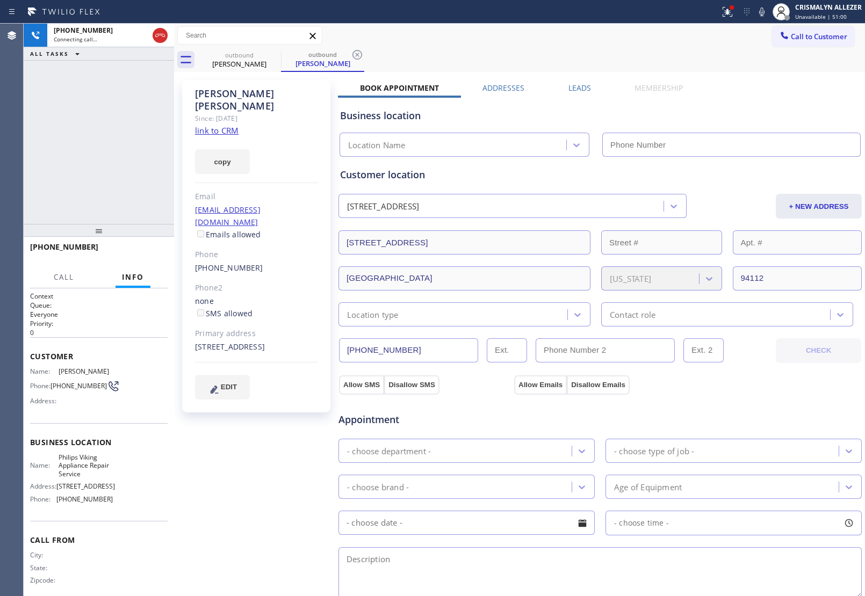
type input "[PHONE_NUMBER]"
click at [151, 253] on span "HANG UP" at bounding box center [142, 252] width 33 height 8
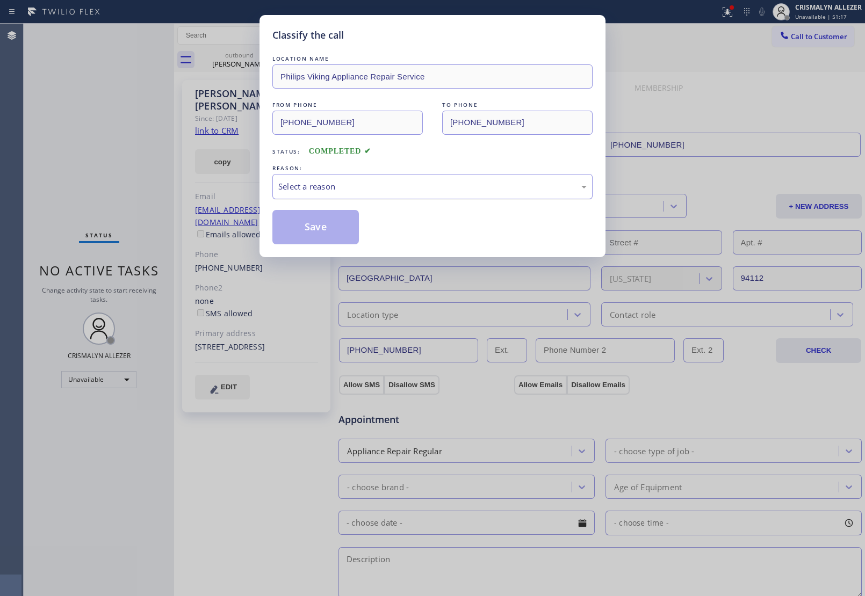
click at [428, 187] on div "Select a reason" at bounding box center [432, 186] width 308 height 12
click at [316, 232] on button "Save" at bounding box center [315, 227] width 86 height 34
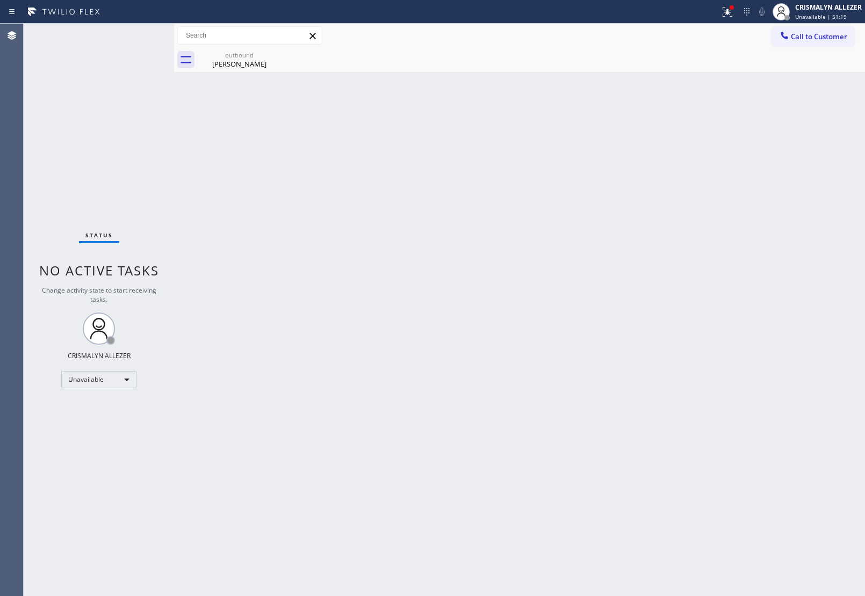
click at [242, 57] on div "outbound" at bounding box center [239, 55] width 81 height 8
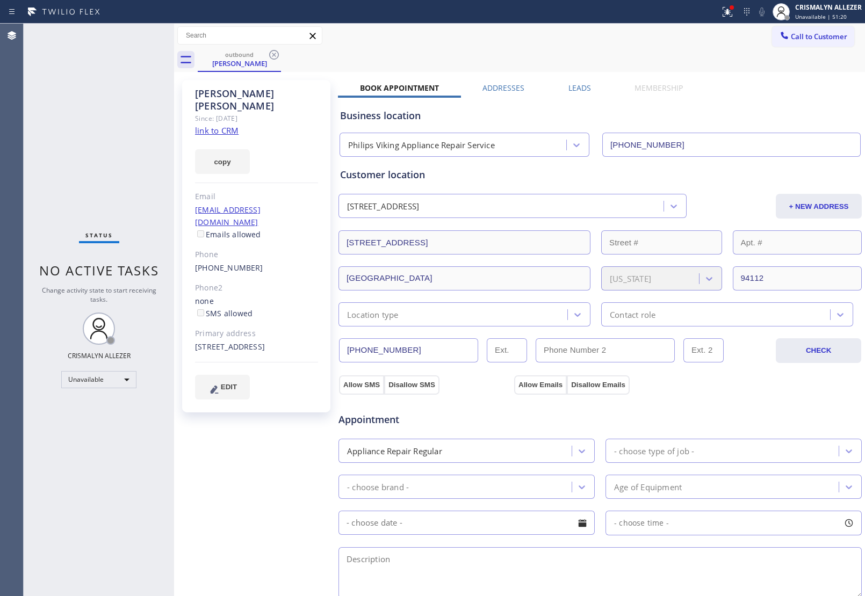
click at [581, 87] on label "Leads" at bounding box center [579, 88] width 23 height 10
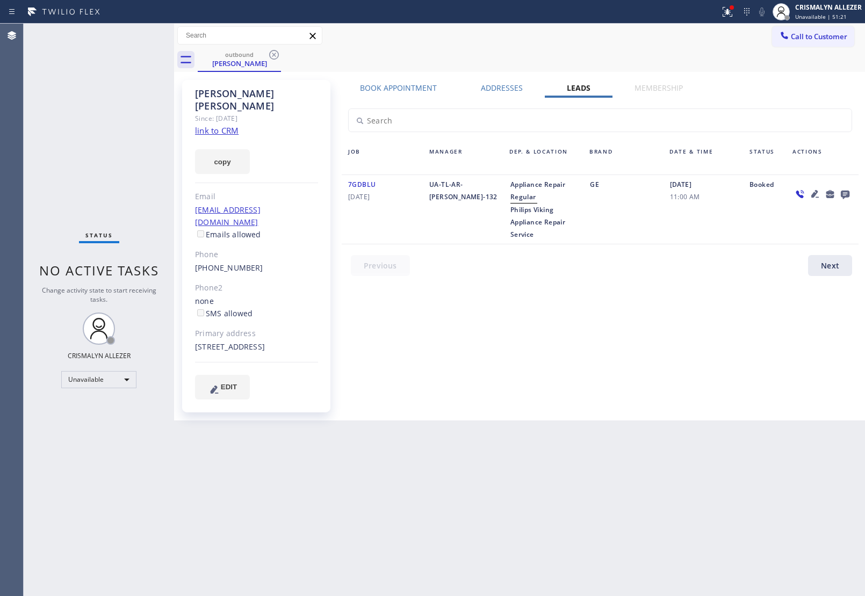
click at [846, 192] on icon at bounding box center [845, 195] width 9 height 9
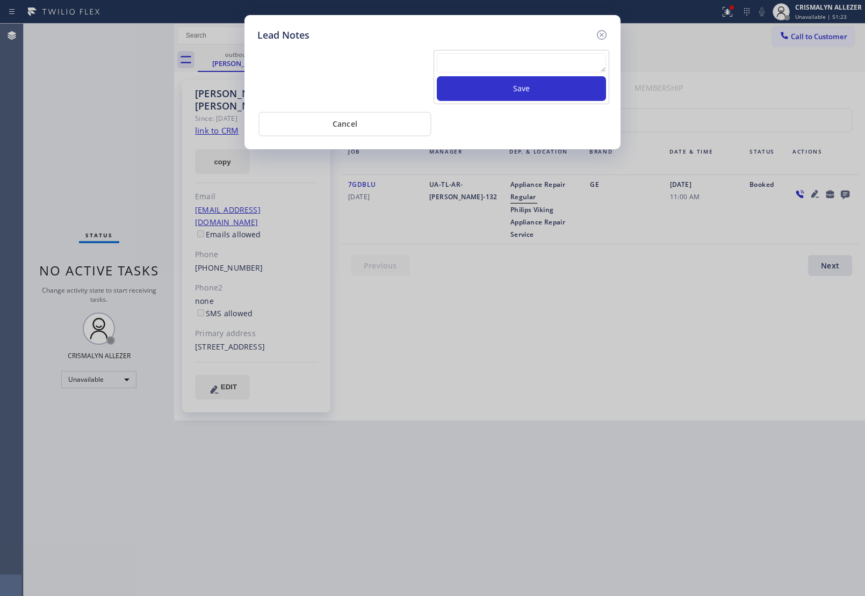
click at [503, 68] on textarea at bounding box center [521, 62] width 169 height 19
paste textarea "no answer | pls xfer here cx cb"
type textarea "no answer | pls xfer here cx cb"
click at [512, 97] on button "Save" at bounding box center [521, 88] width 169 height 25
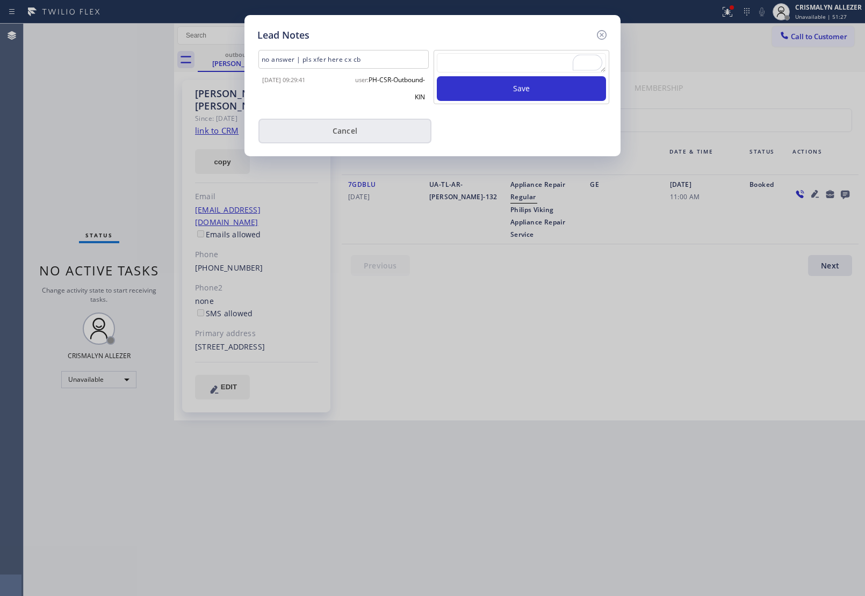
click at [360, 133] on button "Cancel" at bounding box center [344, 131] width 173 height 25
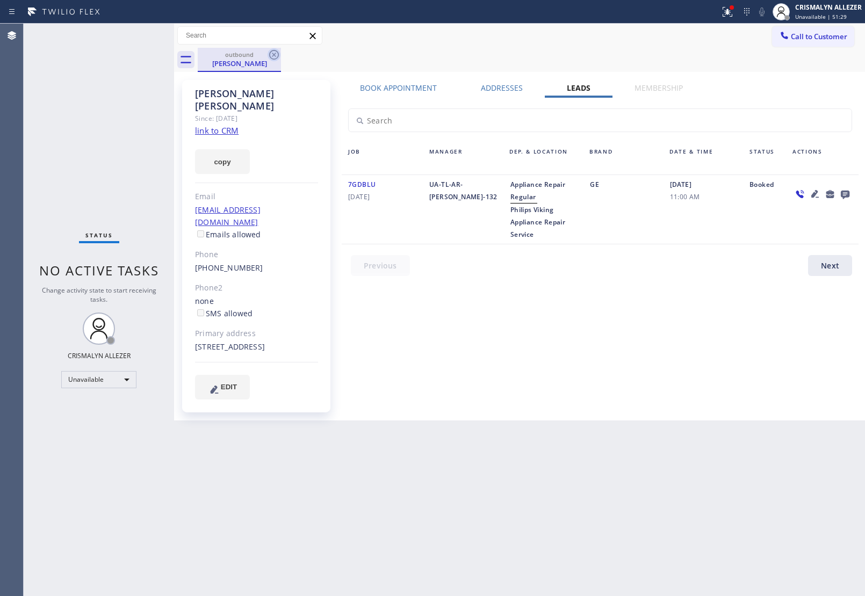
click at [270, 53] on icon at bounding box center [274, 54] width 13 height 13
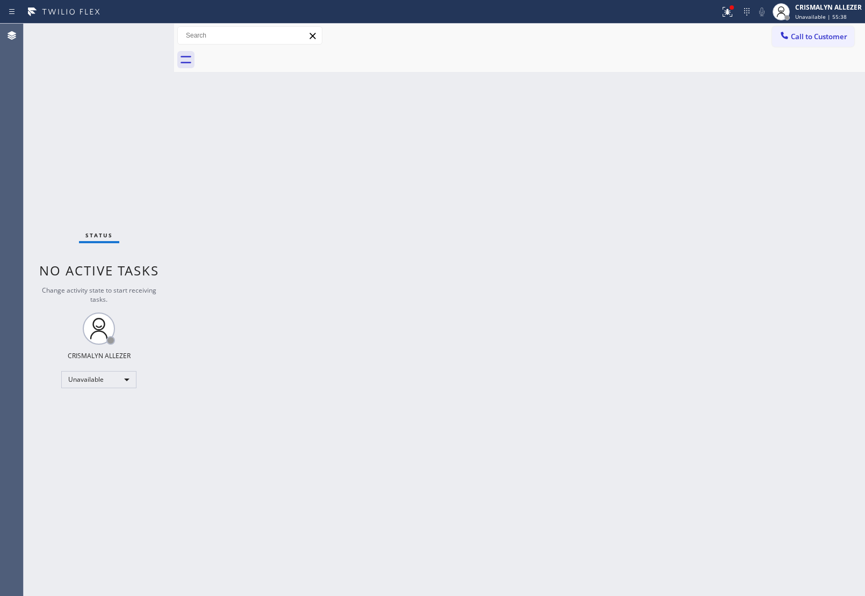
drag, startPoint x: 560, startPoint y: 310, endPoint x: 693, endPoint y: 163, distance: 198.2
click at [575, 295] on div "Back to Dashboard Change Sender ID Customers Technicians Select a contact Outbo…" at bounding box center [519, 310] width 691 height 573
click at [828, 38] on span "Call to Customer" at bounding box center [819, 37] width 56 height 10
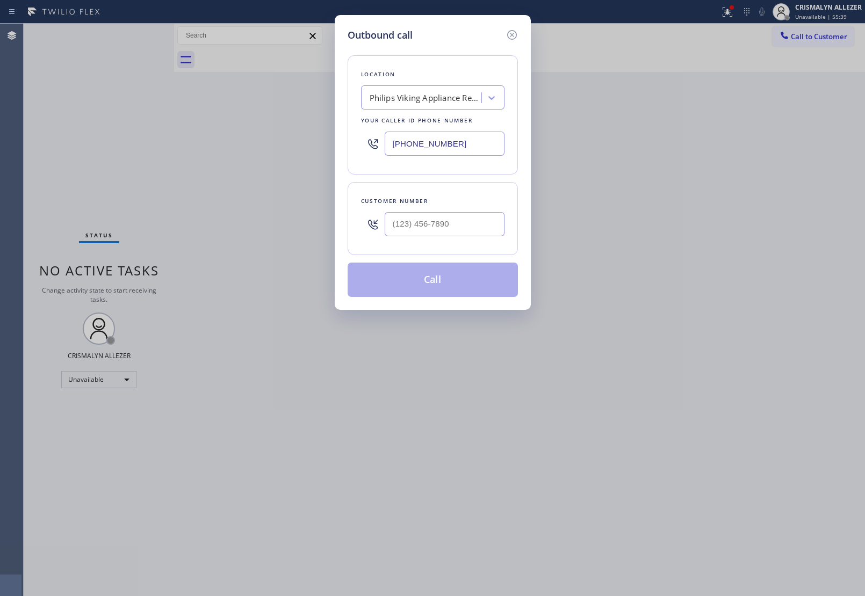
drag, startPoint x: 472, startPoint y: 141, endPoint x: 187, endPoint y: 137, distance: 284.7
click at [187, 137] on div "Outbound call Location Philips Viking Appliance Repair Service Your caller id p…" at bounding box center [432, 298] width 865 height 596
paste input "626) 548-332"
type input "[PHONE_NUMBER]"
click at [424, 225] on input "(___) ___-____" at bounding box center [445, 224] width 120 height 24
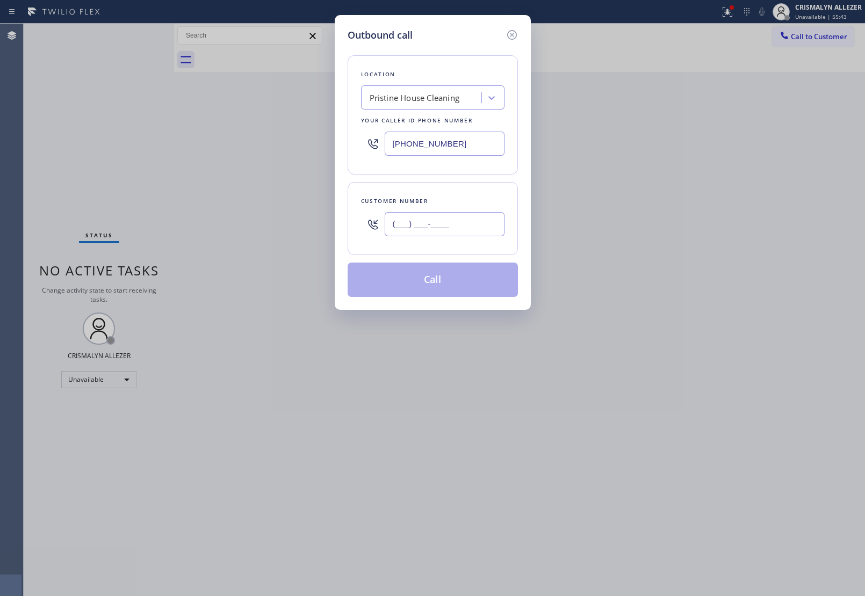
paste input "323) 528-5619"
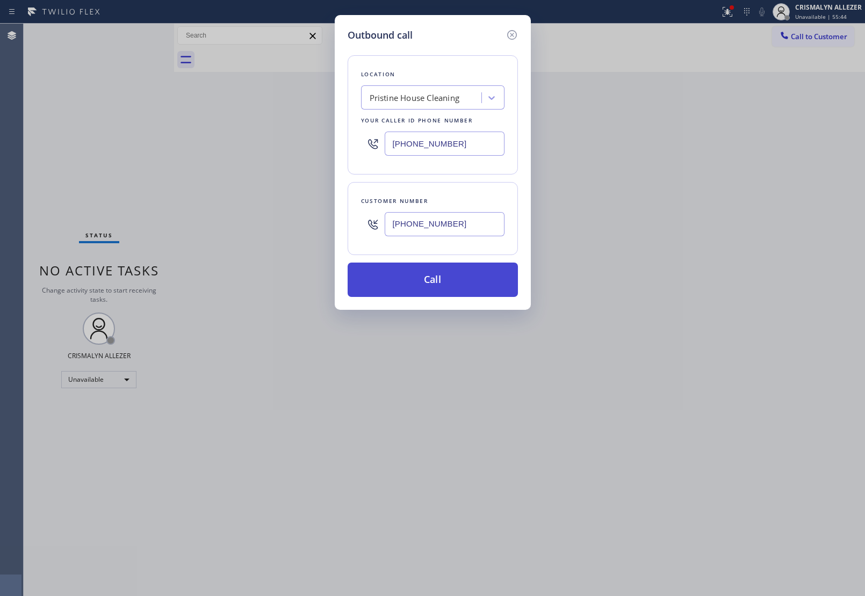
type input "[PHONE_NUMBER]"
click at [431, 280] on button "Call" at bounding box center [433, 280] width 170 height 34
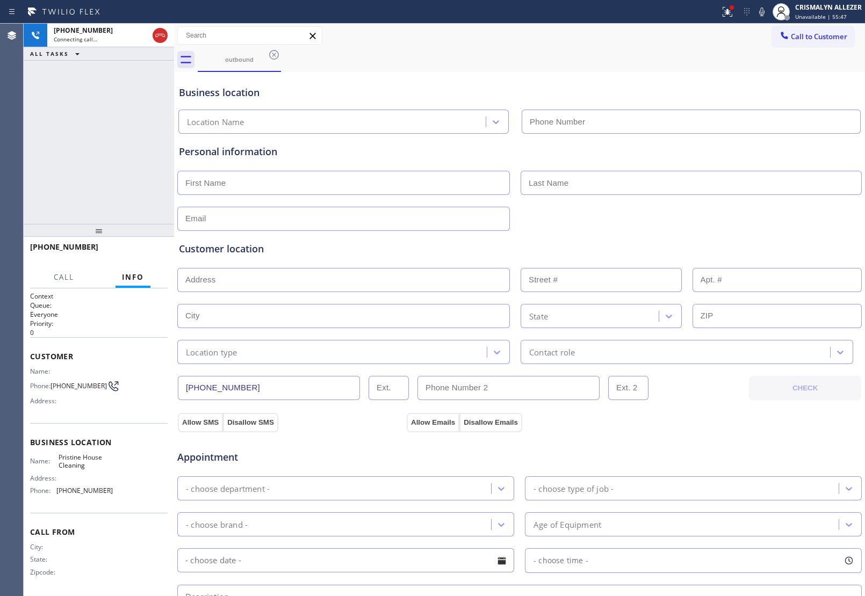
type input "[PHONE_NUMBER]"
drag, startPoint x: 156, startPoint y: 37, endPoint x: 156, endPoint y: 90, distance: 53.7
click at [156, 36] on icon at bounding box center [160, 35] width 10 height 3
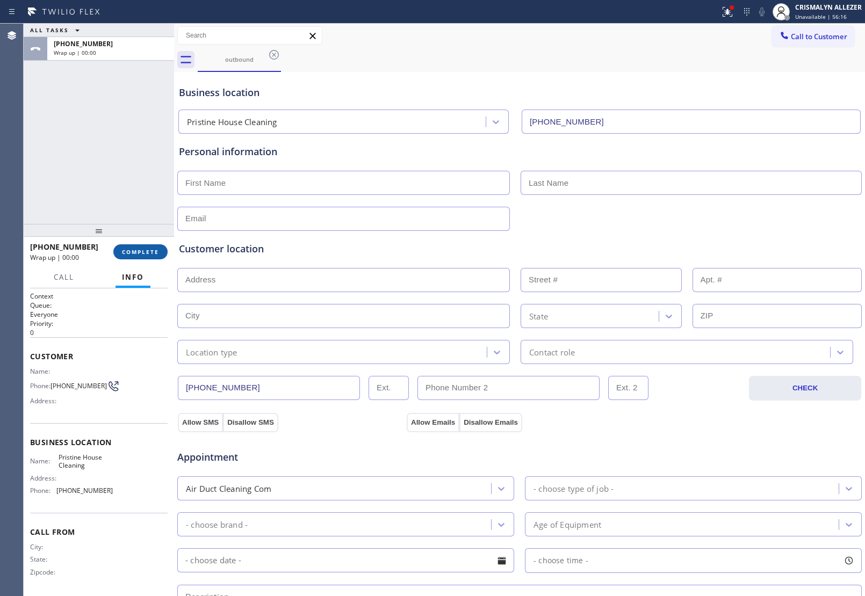
click at [135, 254] on span "COMPLETE" at bounding box center [140, 252] width 37 height 8
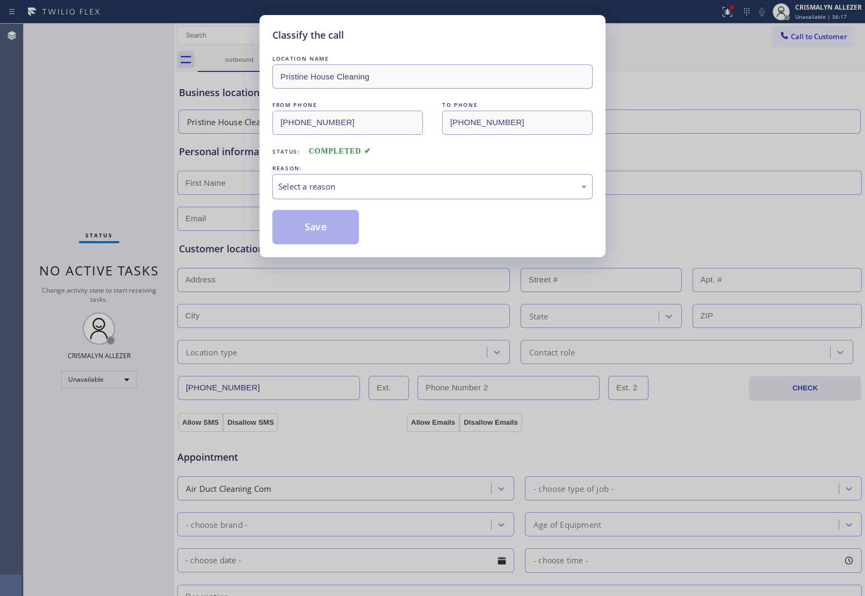
click at [470, 188] on div "Select a reason" at bounding box center [432, 186] width 308 height 12
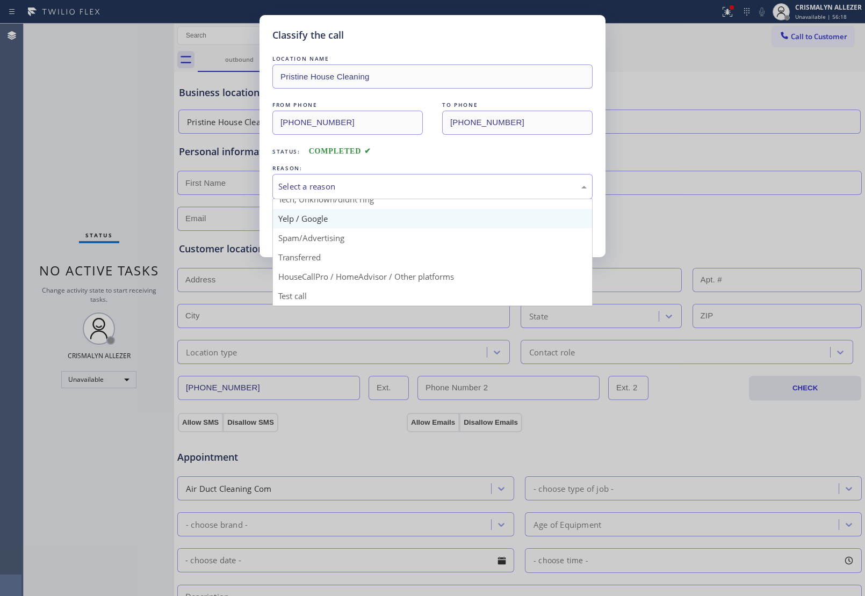
scroll to position [74, 0]
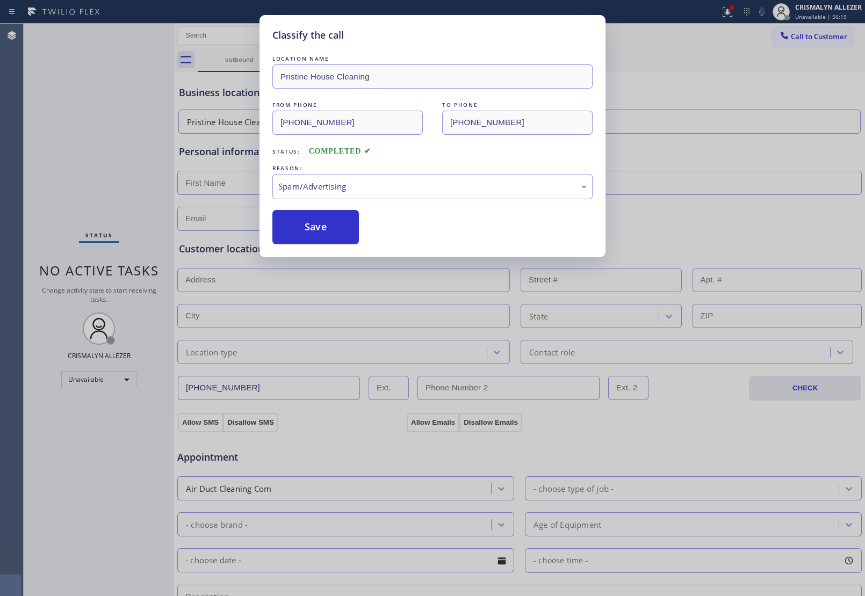
click at [334, 234] on button "Save" at bounding box center [315, 227] width 86 height 34
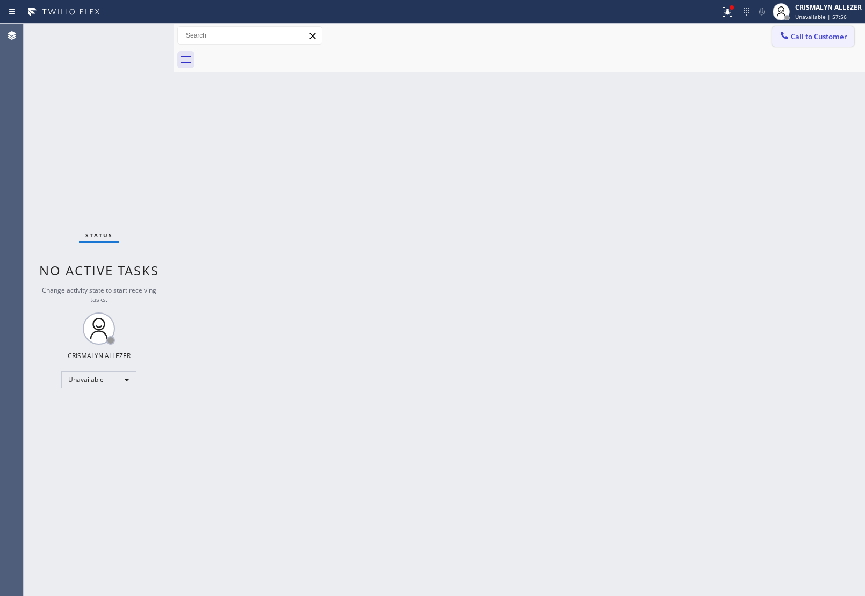
click at [812, 44] on button "Call to Customer" at bounding box center [813, 36] width 82 height 20
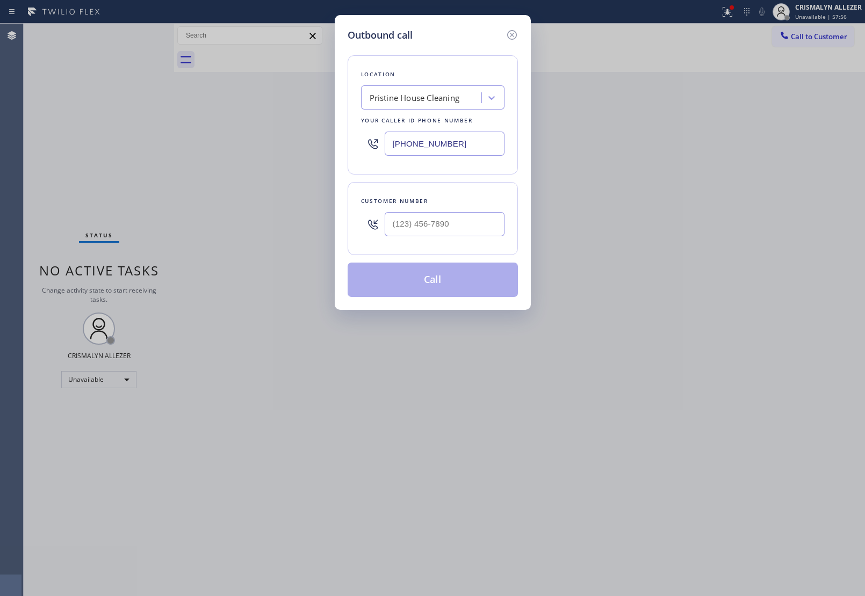
drag, startPoint x: 485, startPoint y: 147, endPoint x: 175, endPoint y: 143, distance: 310.5
click at [175, 143] on div "Outbound call Location Pristine House Cleaning Your caller id phone number (626…" at bounding box center [432, 298] width 865 height 596
paste input "510) 826-3688"
type input "[PHONE_NUMBER]"
click at [474, 222] on input "(___) ___-____" at bounding box center [445, 224] width 120 height 24
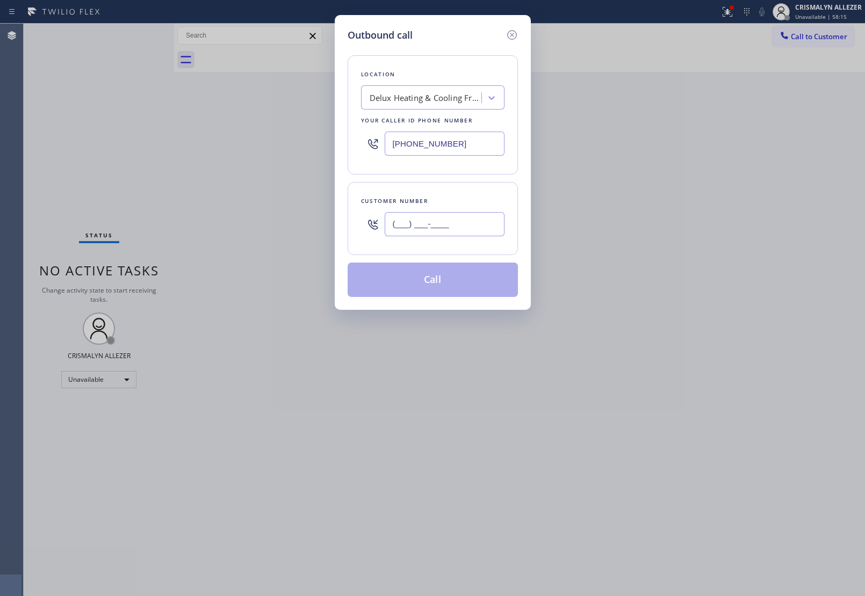
paste input "510) 240-7696"
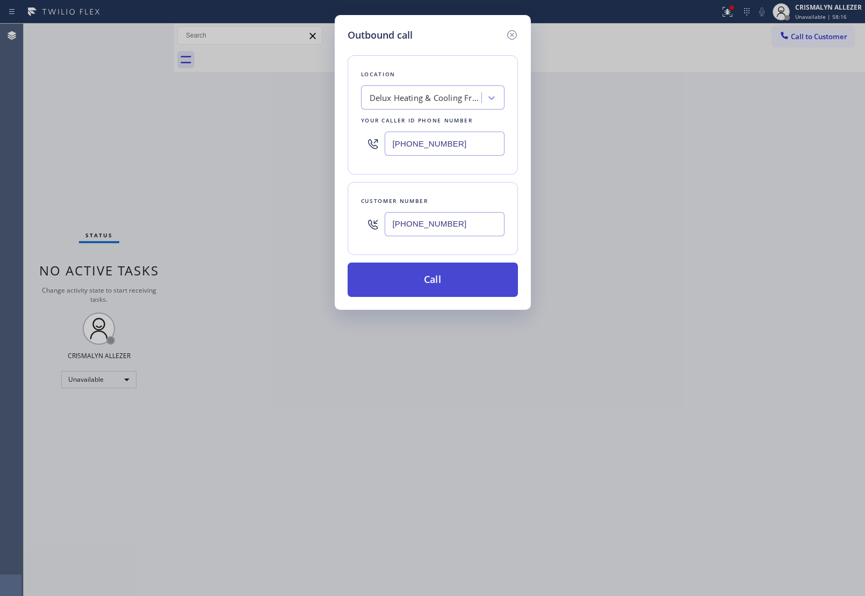
type input "[PHONE_NUMBER]"
click at [436, 297] on button "Call" at bounding box center [433, 280] width 170 height 34
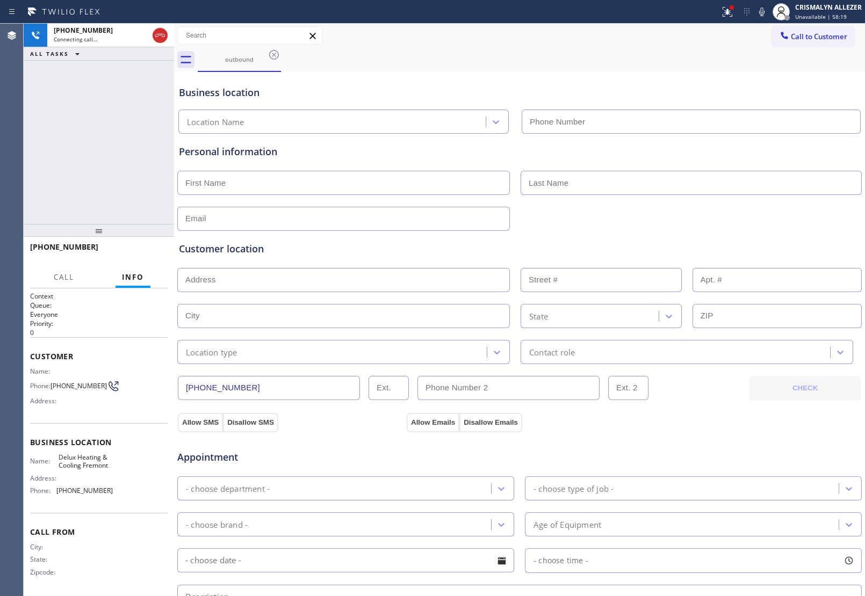
type input "[PHONE_NUMBER]"
click at [141, 253] on span "HANG UP" at bounding box center [142, 252] width 33 height 8
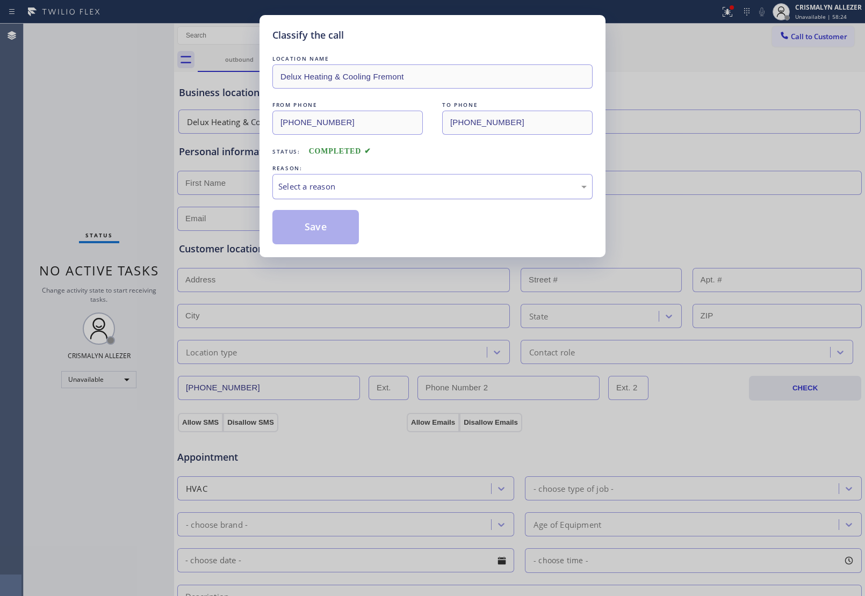
click at [452, 189] on div "Select a reason" at bounding box center [432, 186] width 308 height 12
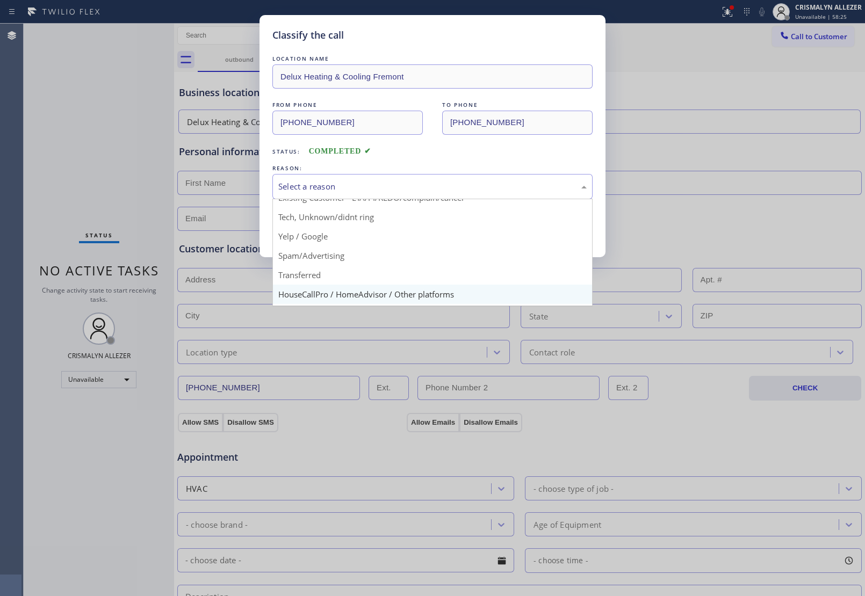
scroll to position [74, 0]
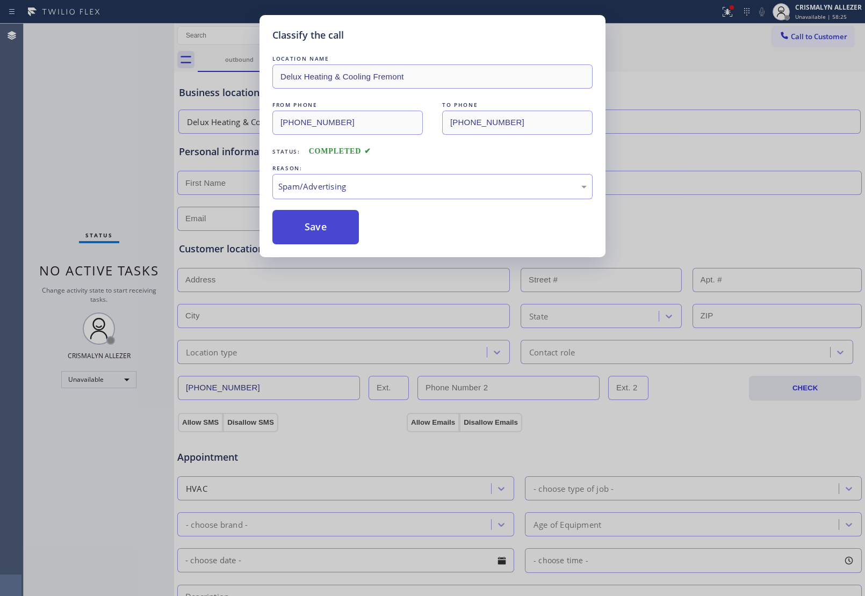
click at [335, 235] on button "Save" at bounding box center [315, 227] width 86 height 34
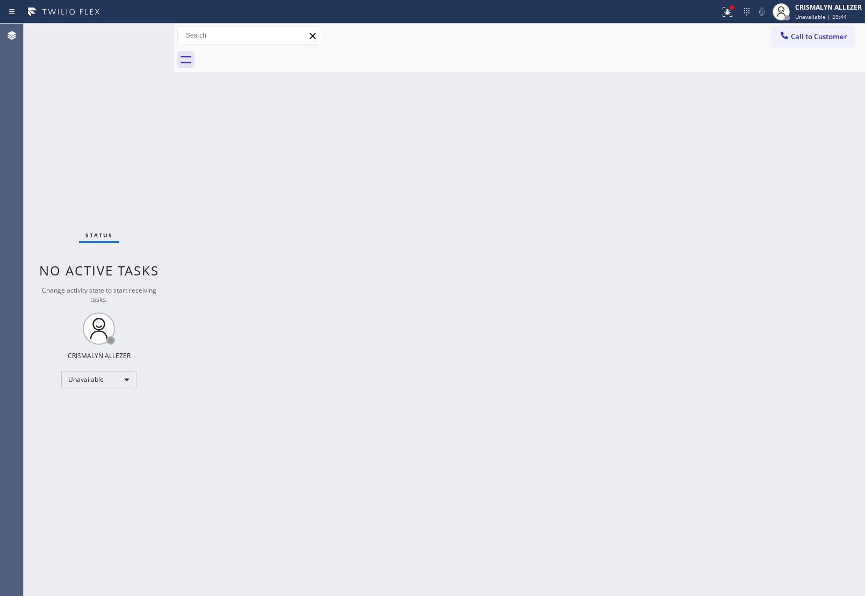
click at [634, 297] on div "Back to Dashboard Change Sender ID Customers Technicians Select a contact Outbo…" at bounding box center [519, 310] width 691 height 573
drag, startPoint x: 821, startPoint y: 37, endPoint x: 648, endPoint y: 132, distance: 197.4
click at [818, 41] on span "Call to Customer" at bounding box center [819, 37] width 56 height 10
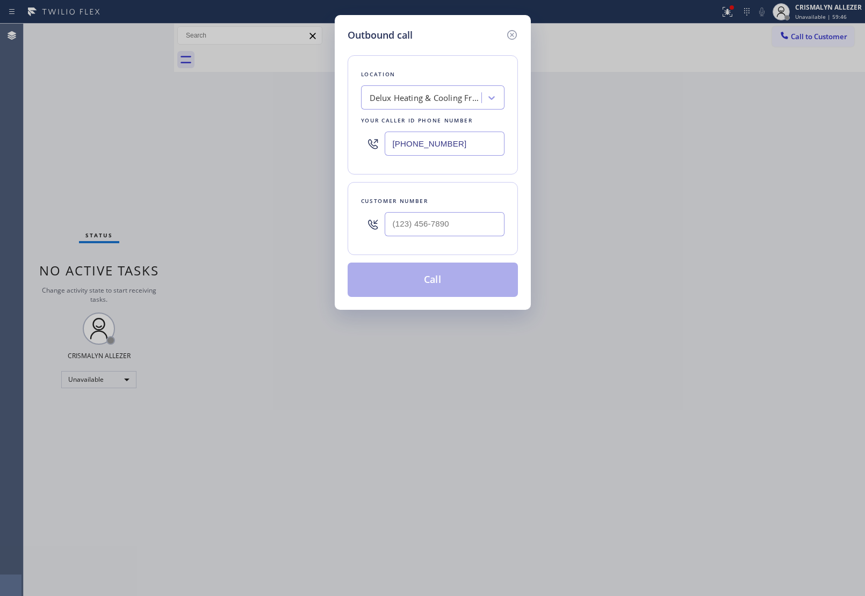
drag, startPoint x: 485, startPoint y: 141, endPoint x: 204, endPoint y: 135, distance: 280.5
click at [206, 135] on div "Outbound call Location Delux Heating & Cooling Fremont Your caller id phone num…" at bounding box center [432, 298] width 865 height 596
paste input "206) 201-1911"
type input "[PHONE_NUMBER]"
click at [461, 228] on input "(___) ___-____" at bounding box center [445, 224] width 120 height 24
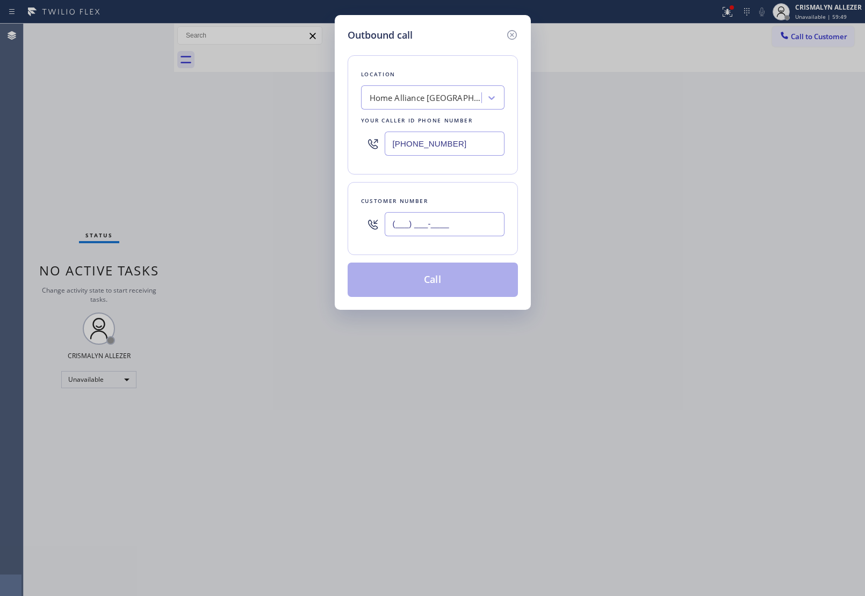
paste input "206) 479-9556"
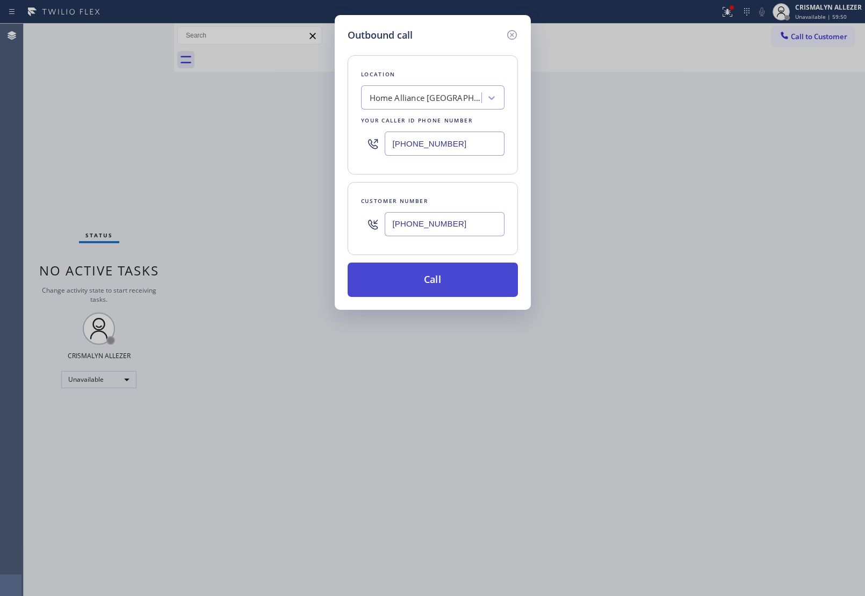
type input "[PHONE_NUMBER]"
click at [446, 276] on button "Call" at bounding box center [433, 280] width 170 height 34
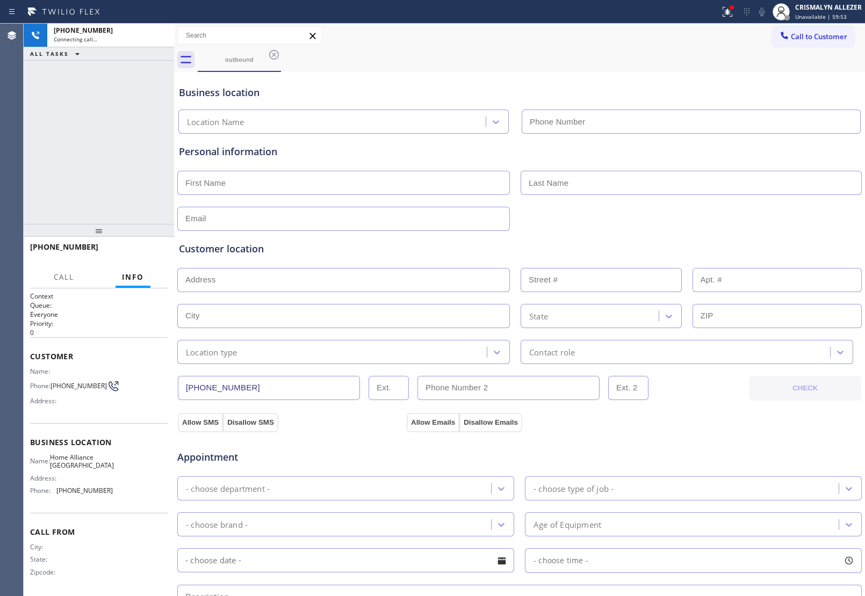
type input "[PHONE_NUMBER]"
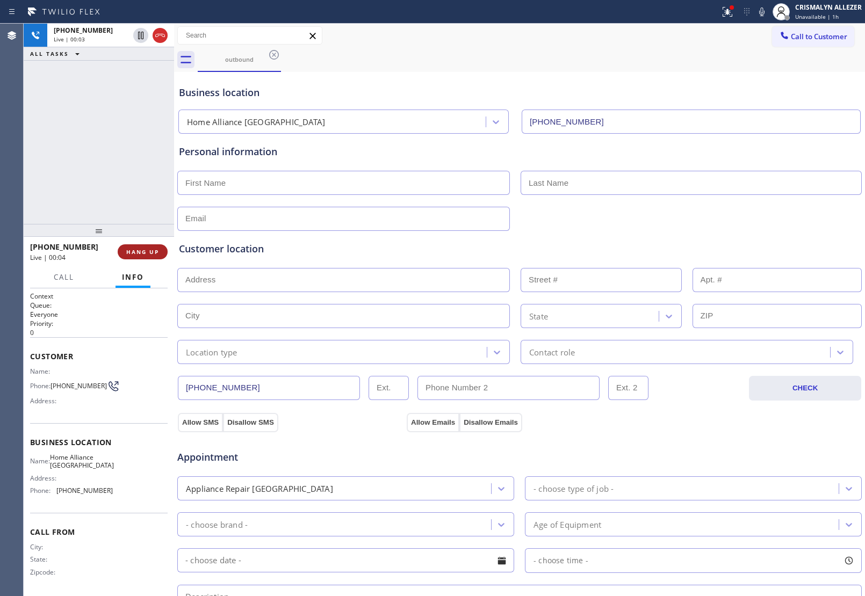
click at [146, 251] on span "HANG UP" at bounding box center [142, 252] width 33 height 8
click at [143, 258] on button "COMPLETE" at bounding box center [140, 251] width 54 height 15
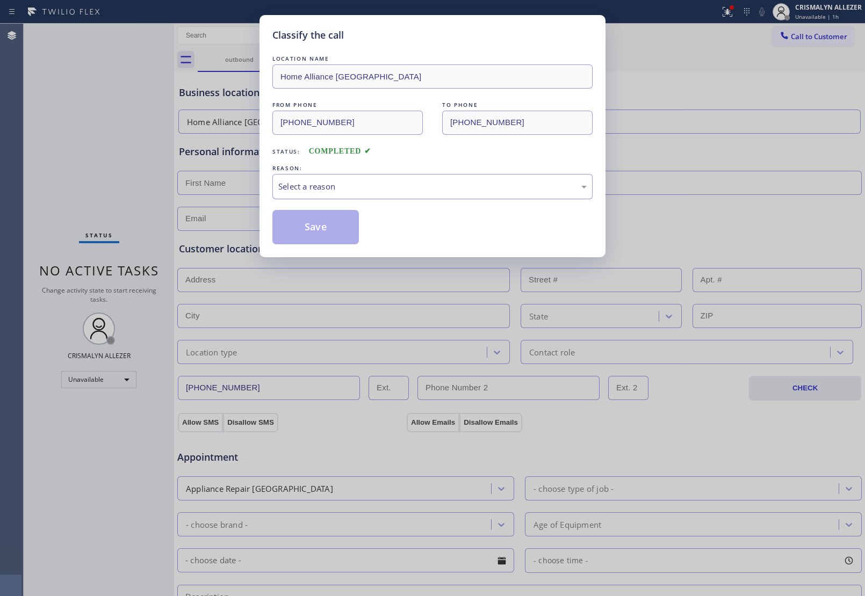
click at [389, 191] on div "Select a reason" at bounding box center [432, 186] width 308 height 12
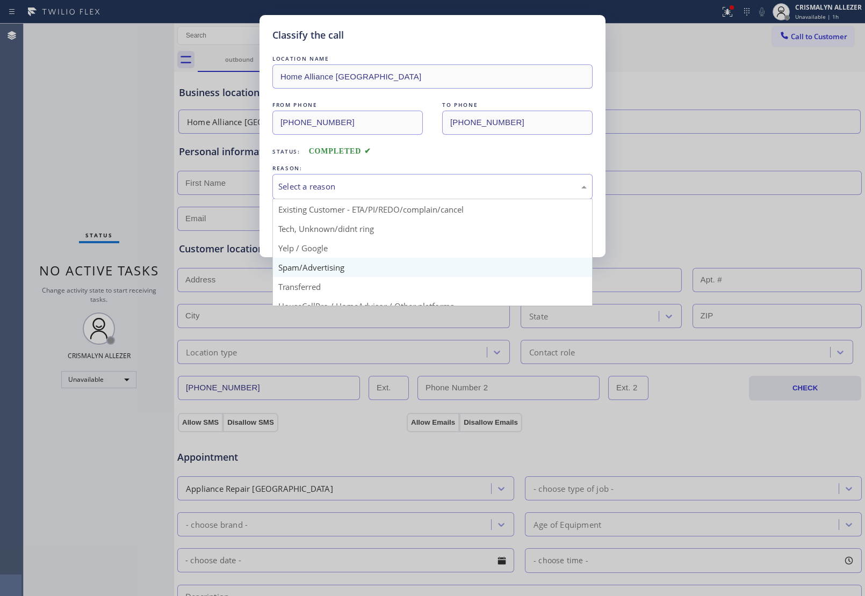
scroll to position [74, 0]
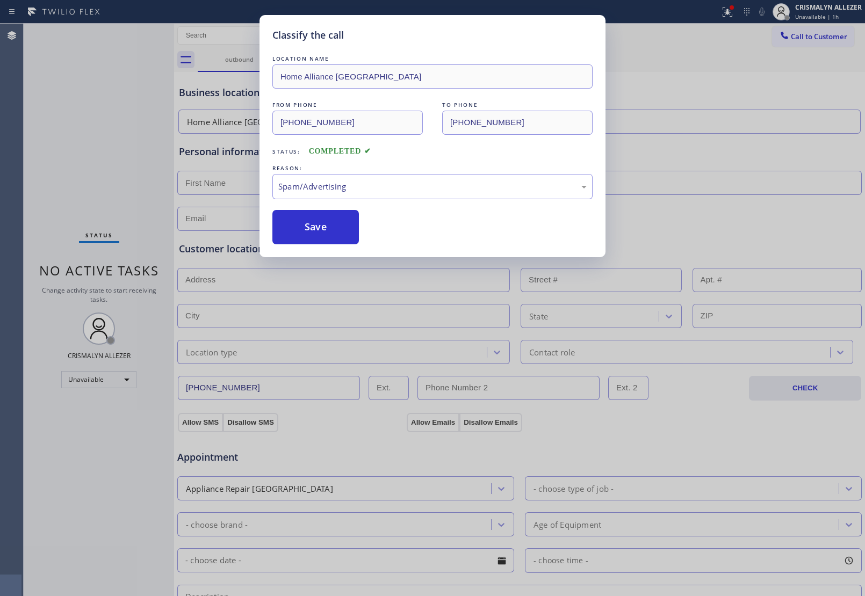
click at [325, 235] on button "Save" at bounding box center [315, 227] width 86 height 34
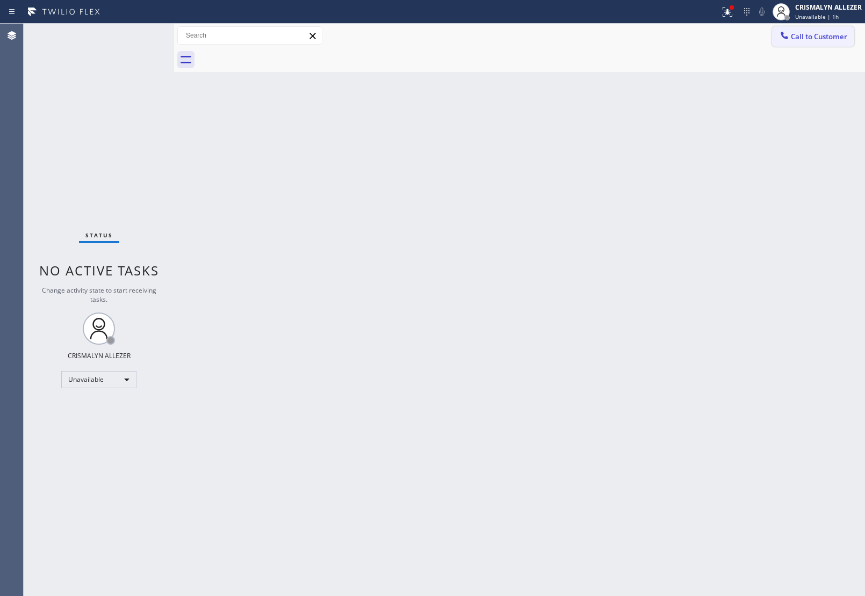
click at [833, 43] on button "Call to Customer" at bounding box center [813, 36] width 82 height 20
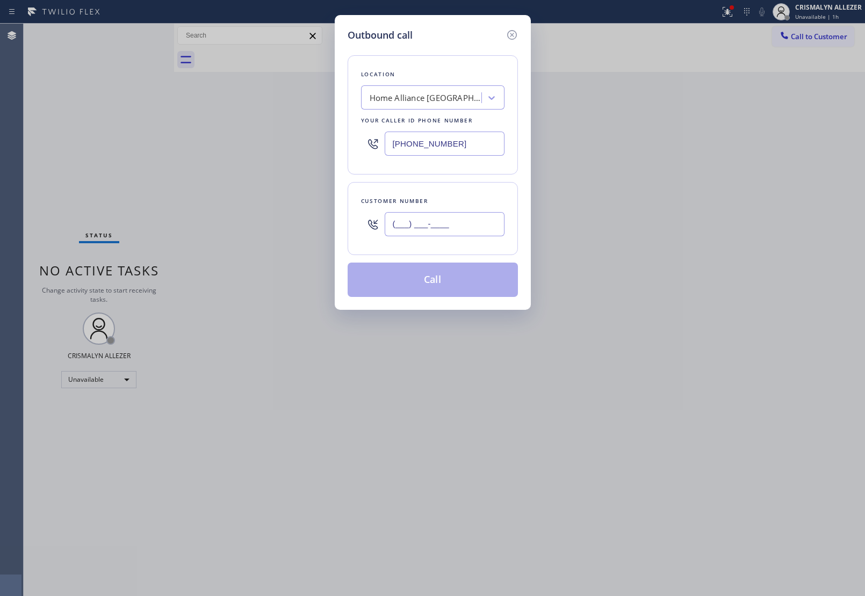
click at [455, 223] on input "(___) ___-____" at bounding box center [445, 224] width 120 height 24
paste input "954) 296-4353"
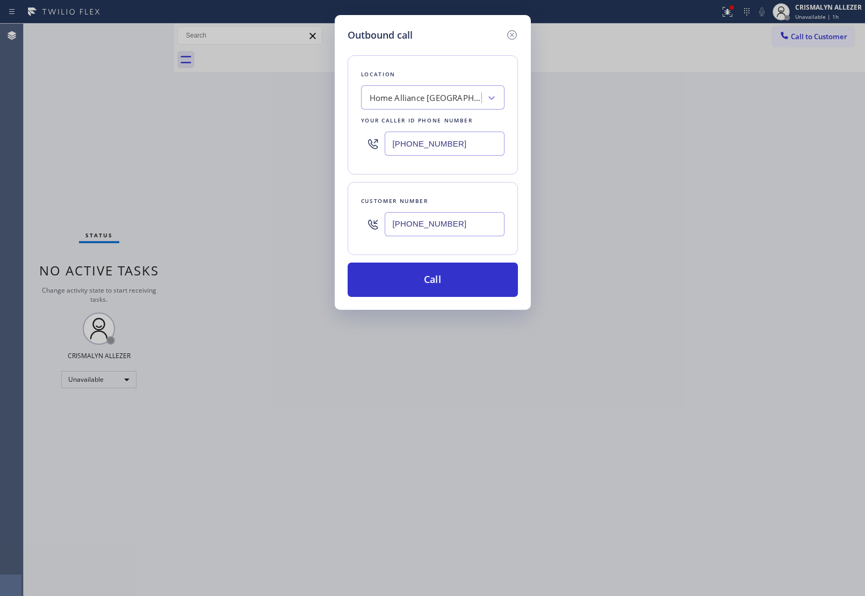
type input "(954) 296-4353"
click at [460, 100] on div "Home Alliance [GEOGRAPHIC_DATA]" at bounding box center [422, 98] width 117 height 19
type input "5 star appliance re"
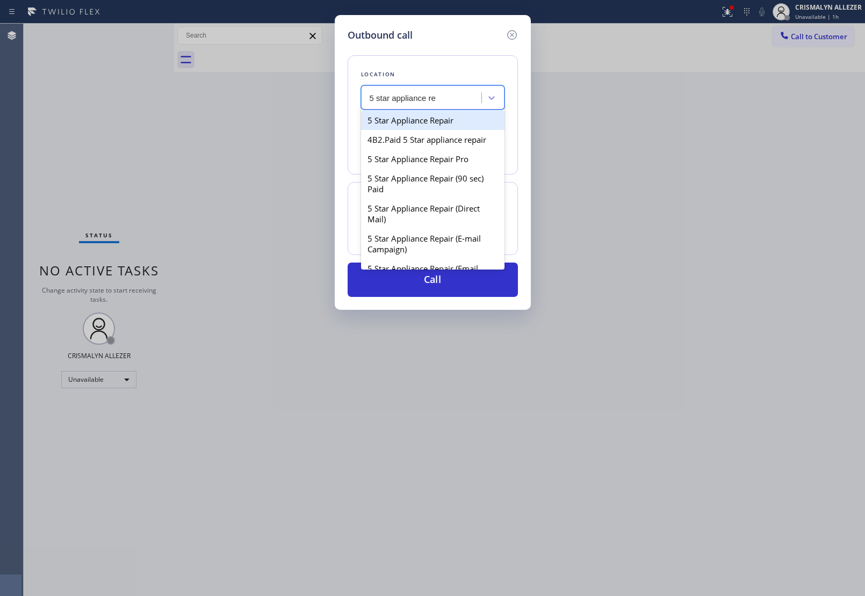
click at [441, 120] on div "5 Star Appliance Repair" at bounding box center [432, 120] width 143 height 19
type input "[PHONE_NUMBER]"
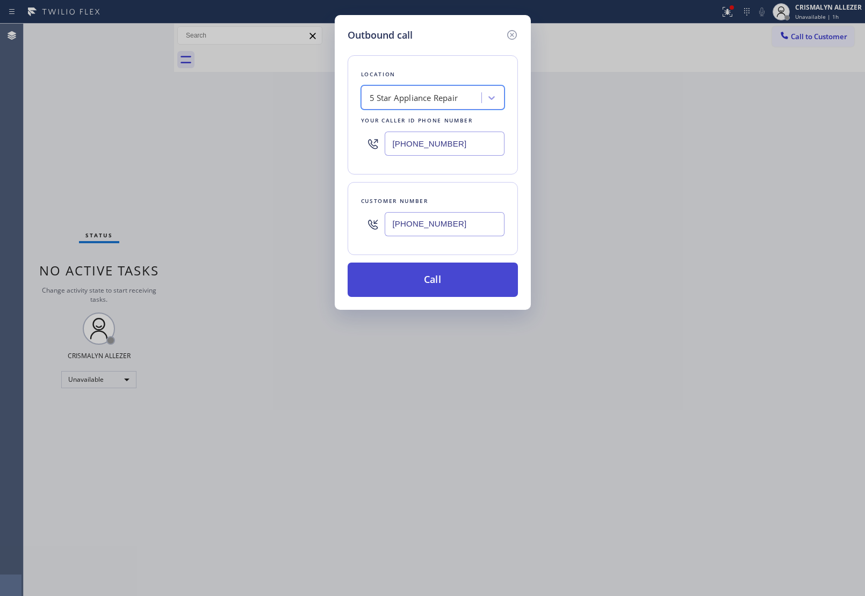
click at [446, 288] on button "Call" at bounding box center [433, 280] width 170 height 34
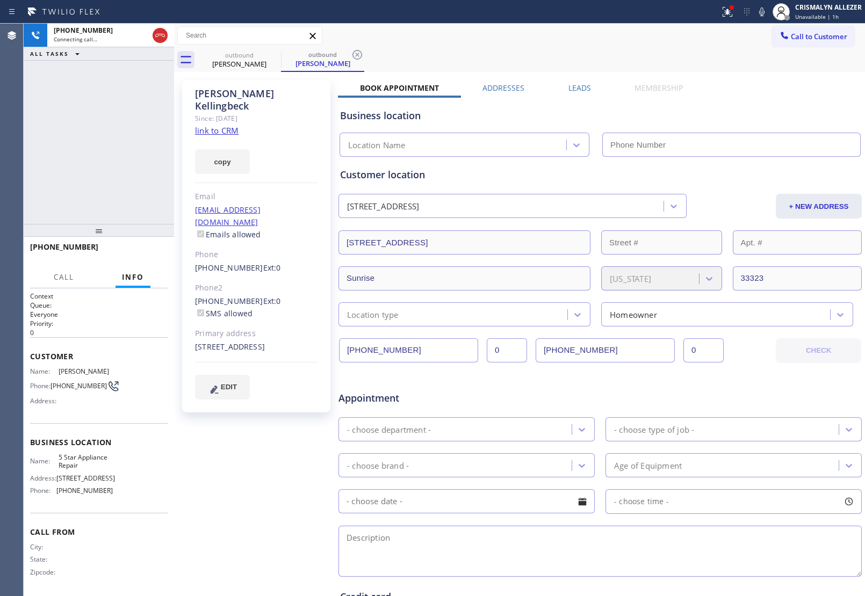
click at [233, 125] on link "link to CRM" at bounding box center [217, 130] width 44 height 11
type input "[PHONE_NUMBER]"
drag, startPoint x: 162, startPoint y: 37, endPoint x: 201, endPoint y: 78, distance: 57.4
click at [162, 37] on icon at bounding box center [160, 35] width 13 height 13
click at [579, 86] on label "Leads" at bounding box center [579, 88] width 23 height 10
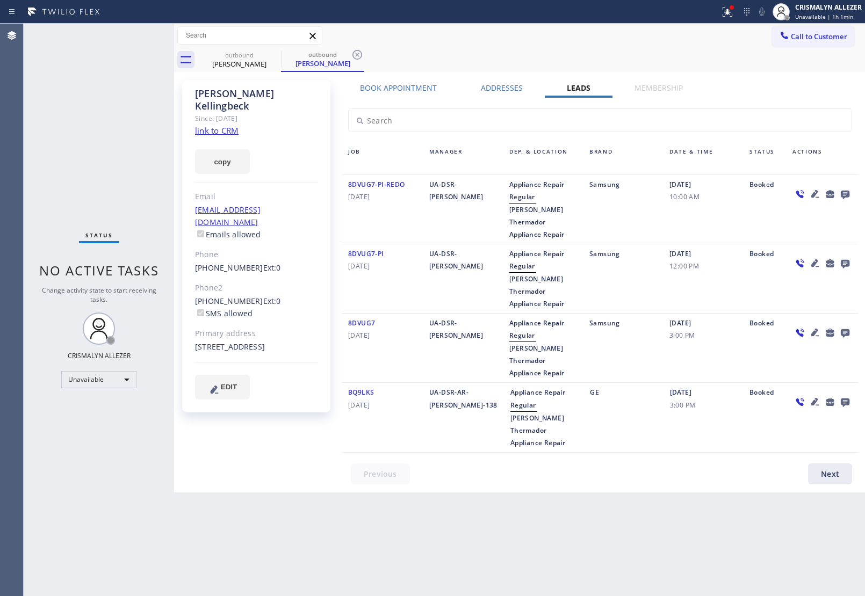
click at [842, 194] on icon at bounding box center [845, 195] width 9 height 9
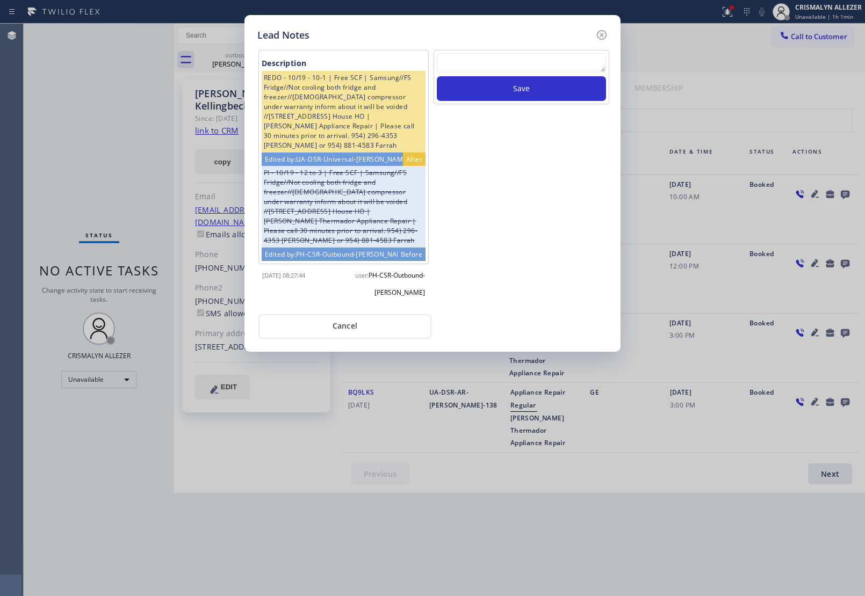
click at [522, 66] on textarea at bounding box center [521, 62] width 169 height 19
paste textarea "no answer | pls xfer here cx cb"
type textarea "no answer | pls xfer here cx cb"
click at [527, 86] on button "Save" at bounding box center [521, 88] width 169 height 25
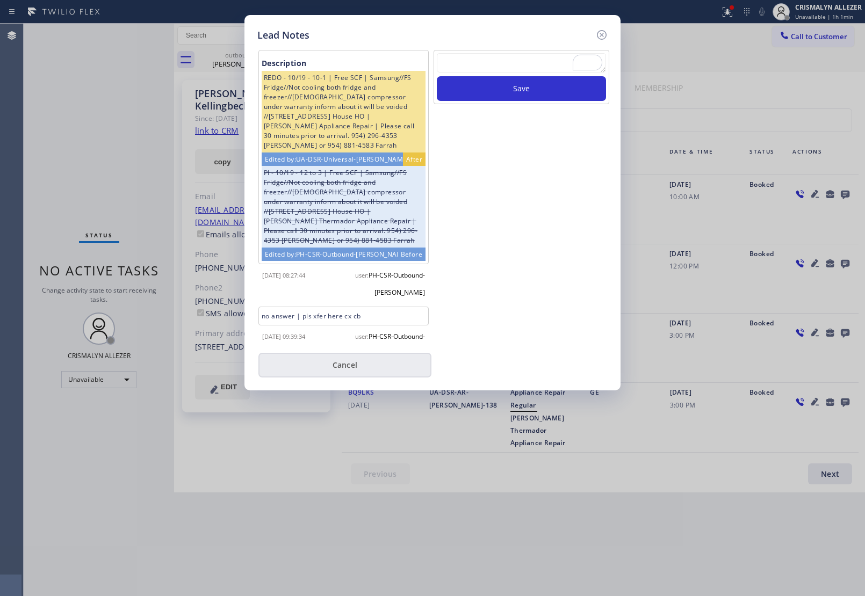
click at [351, 363] on button "Cancel" at bounding box center [344, 365] width 173 height 25
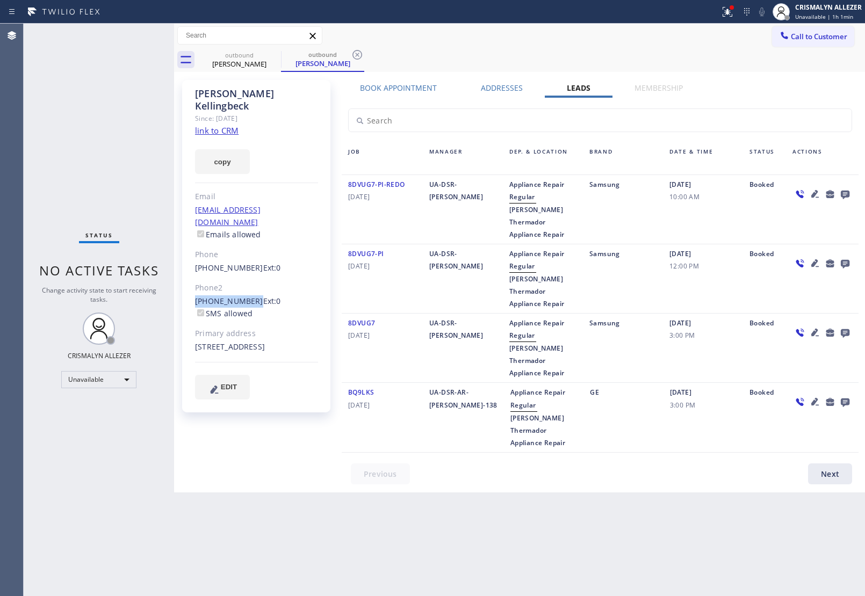
drag, startPoint x: 189, startPoint y: 272, endPoint x: 248, endPoint y: 277, distance: 59.2
click at [248, 277] on div "Kevin Kellingbeck Since: 20 may 2020 link to CRM copy Email kvkellingbeck@yahoo…" at bounding box center [256, 246] width 148 height 333
copy link "(954) 881-4583"
click at [352, 54] on icon at bounding box center [357, 55] width 10 height 10
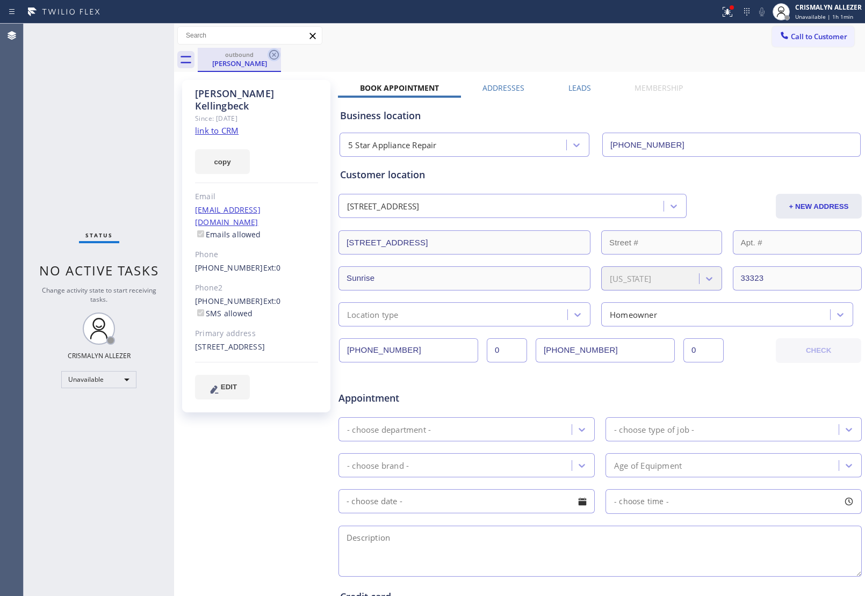
click at [273, 54] on icon at bounding box center [274, 55] width 10 height 10
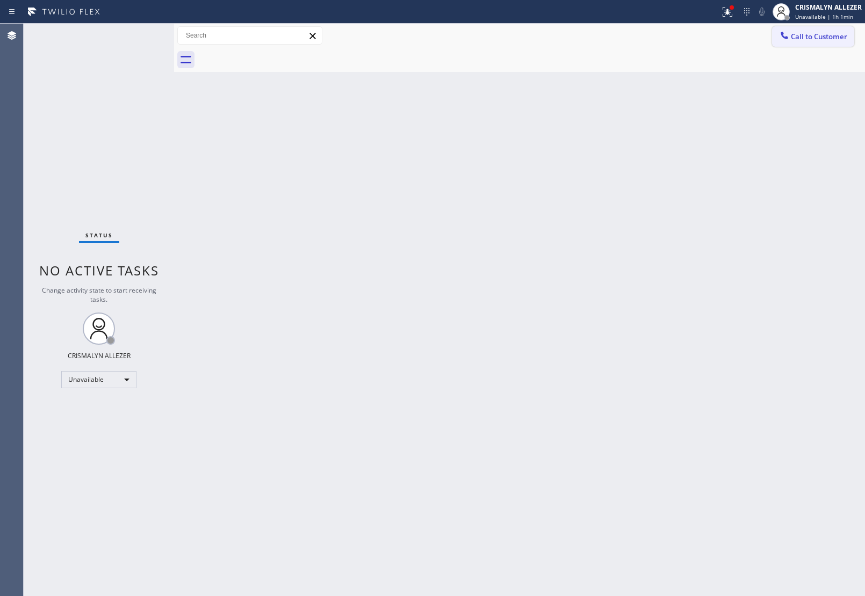
click at [831, 39] on span "Call to Customer" at bounding box center [819, 37] width 56 height 10
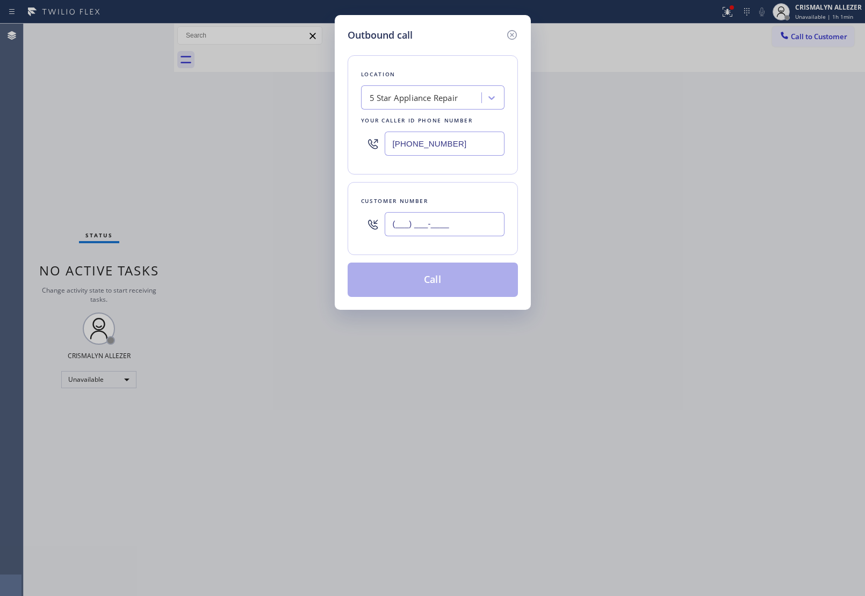
click at [466, 218] on input "(___) ___-____" at bounding box center [445, 224] width 120 height 24
paste input "954) 881-4583"
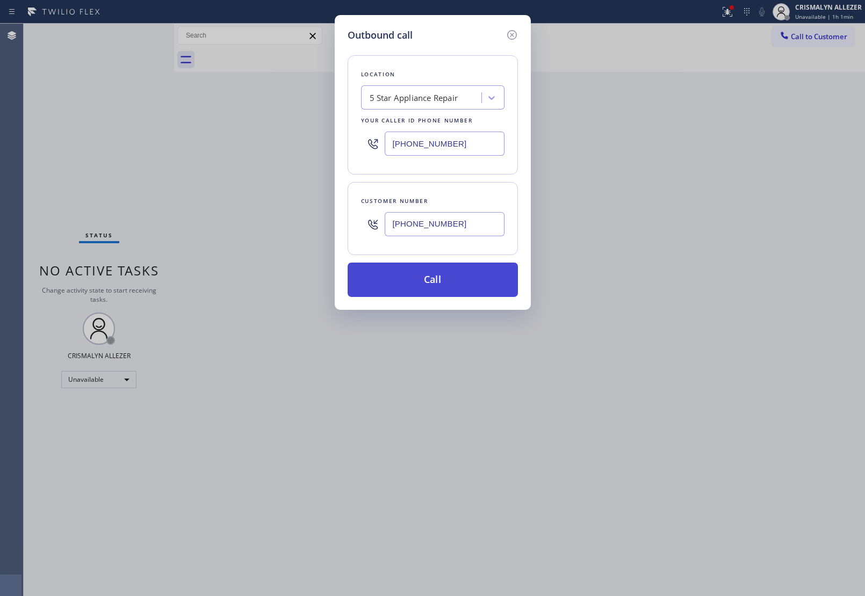
type input "(954) 881-4583"
click at [446, 278] on button "Call" at bounding box center [433, 280] width 170 height 34
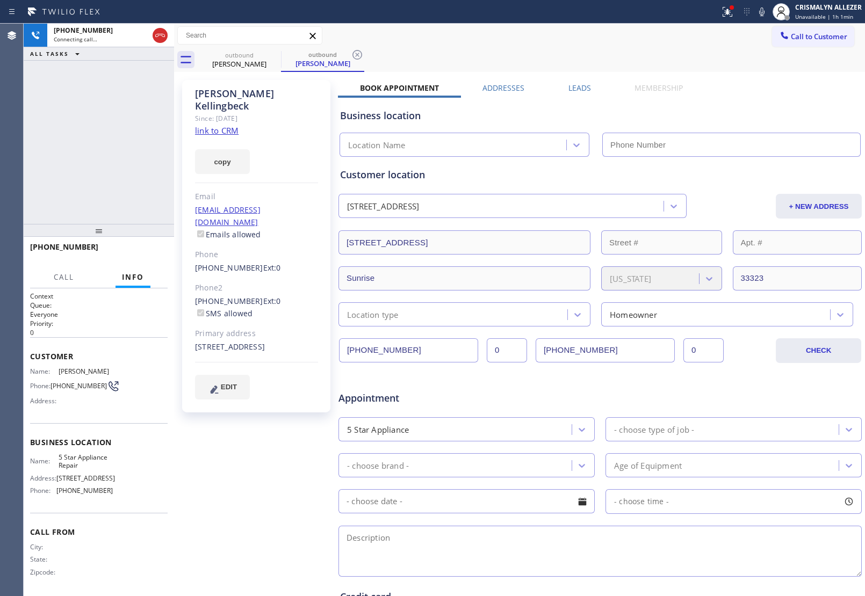
type input "[PHONE_NUMBER]"
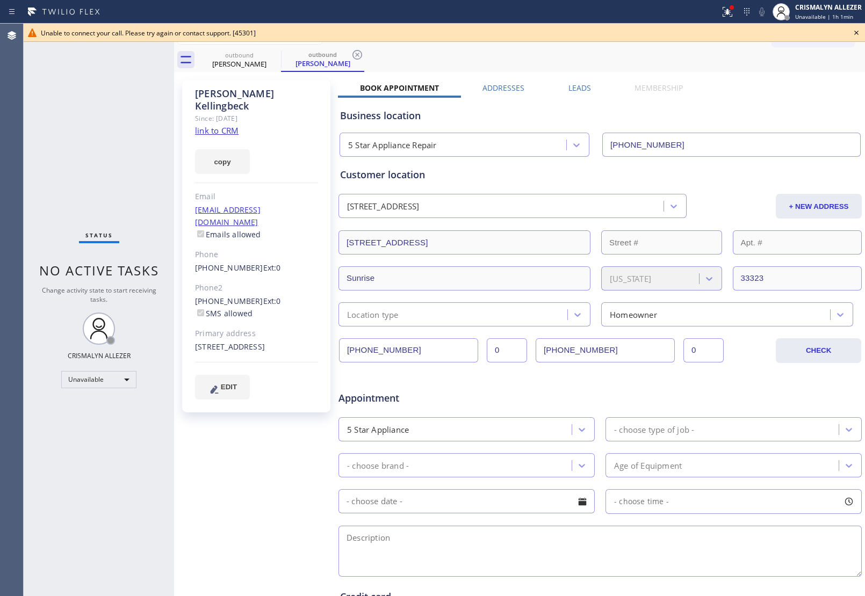
drag, startPoint x: 541, startPoint y: 66, endPoint x: 644, endPoint y: 60, distance: 102.2
click at [553, 65] on div "outbound Kevin Kellingbeck outbound Kevin Kellingbeck" at bounding box center [531, 60] width 667 height 24
click at [857, 32] on icon at bounding box center [856, 33] width 4 height 4
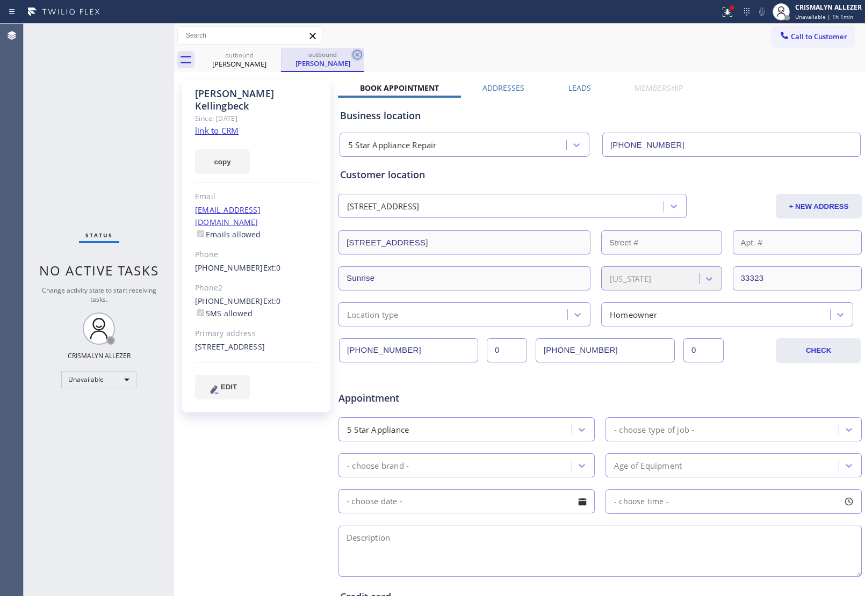
click at [356, 55] on icon at bounding box center [357, 55] width 10 height 10
drag, startPoint x: 275, startPoint y: 54, endPoint x: 288, endPoint y: 30, distance: 27.7
click at [275, 52] on icon at bounding box center [274, 54] width 13 height 13
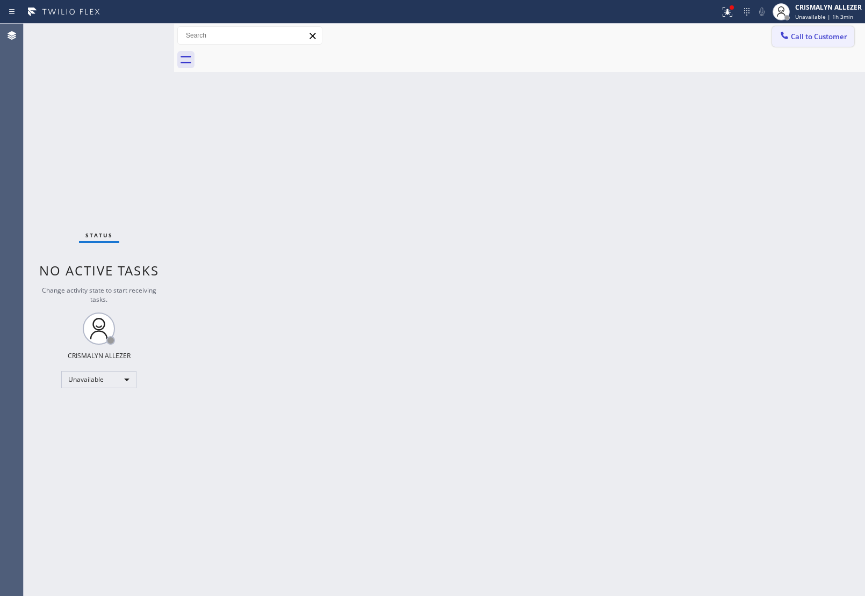
drag, startPoint x: 818, startPoint y: 35, endPoint x: 806, endPoint y: 43, distance: 14.0
click at [815, 38] on span "Call to Customer" at bounding box center [819, 37] width 56 height 10
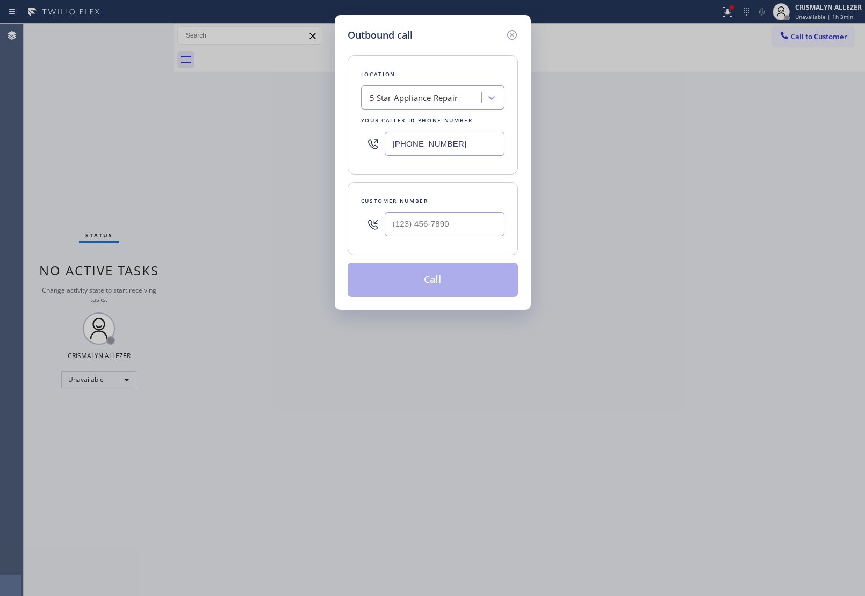
drag, startPoint x: 464, startPoint y: 242, endPoint x: 460, endPoint y: 235, distance: 7.9
click at [460, 240] on div at bounding box center [445, 224] width 120 height 35
click at [460, 233] on input "(___) ___-____" at bounding box center [445, 224] width 120 height 24
paste input "206) 715-2991"
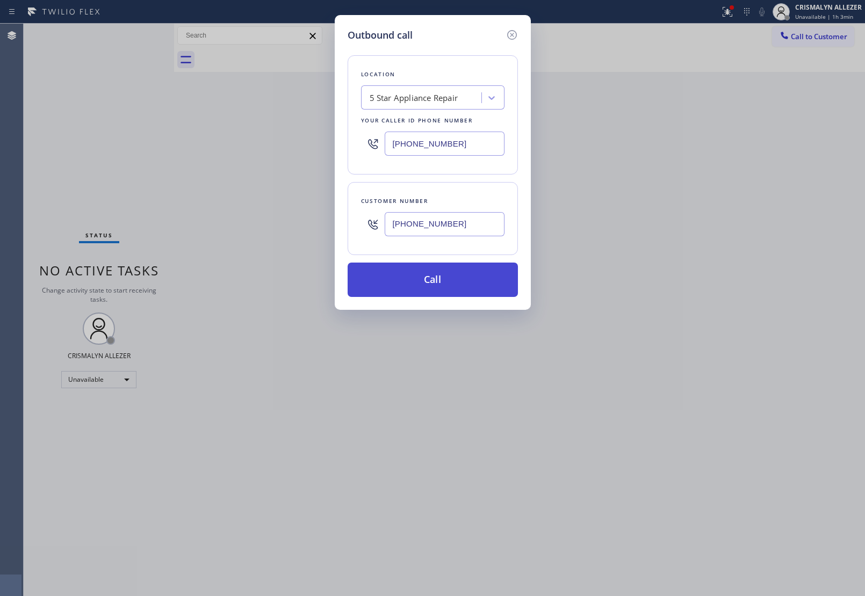
type input "[PHONE_NUMBER]"
click at [434, 283] on button "Call" at bounding box center [433, 280] width 170 height 34
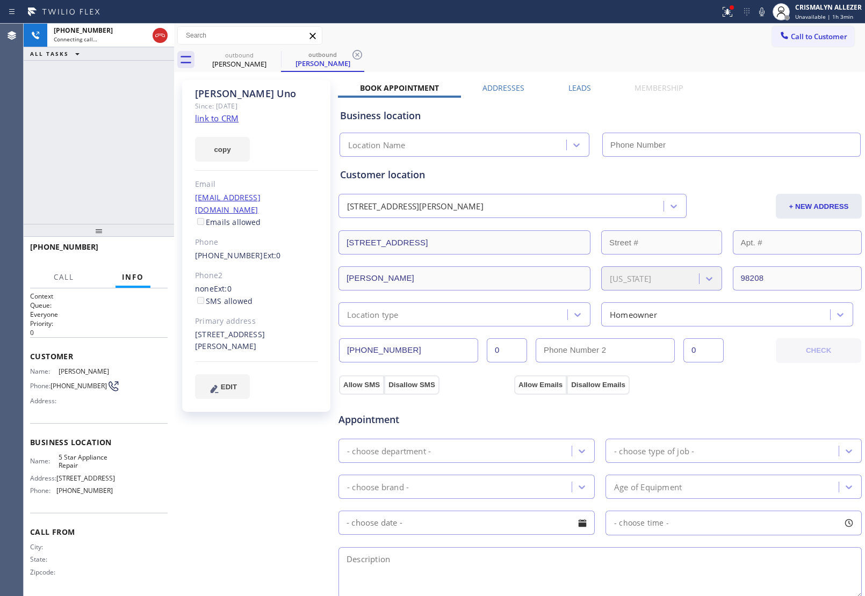
click at [208, 119] on link "link to CRM" at bounding box center [217, 118] width 44 height 11
type input "[PHONE_NUMBER]"
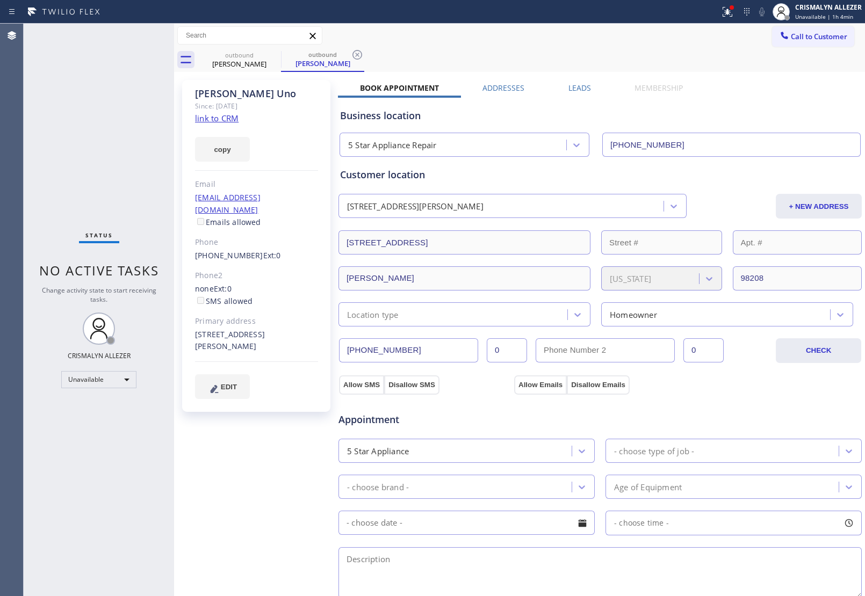
drag, startPoint x: 357, startPoint y: 57, endPoint x: 287, endPoint y: 62, distance: 70.0
click at [356, 57] on icon at bounding box center [357, 54] width 13 height 13
click at [272, 56] on icon at bounding box center [274, 55] width 10 height 10
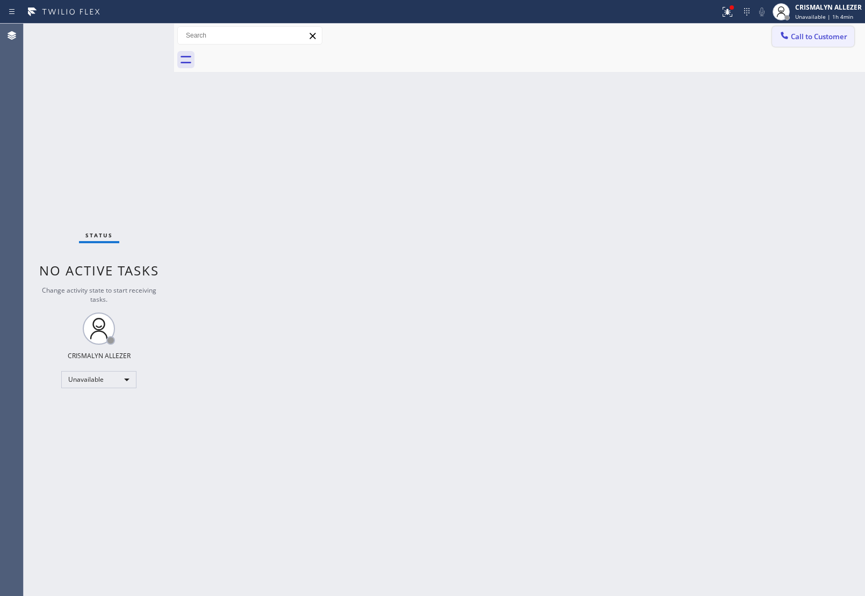
click at [812, 44] on button "Call to Customer" at bounding box center [813, 36] width 82 height 20
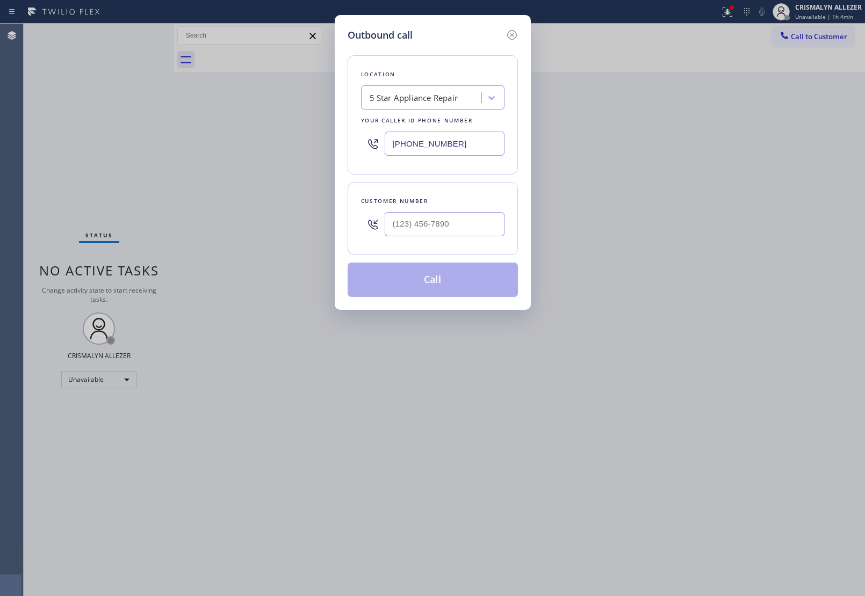
drag, startPoint x: 478, startPoint y: 145, endPoint x: 188, endPoint y: 135, distance: 290.3
click at [194, 136] on div "Outbound call Location 5 Star Appliance Repair Your caller id phone number [PHO…" at bounding box center [432, 298] width 865 height 596
paste input "786) 460-2723"
type input "[PHONE_NUMBER]"
click at [463, 230] on input "(___) ___-____" at bounding box center [445, 224] width 120 height 24
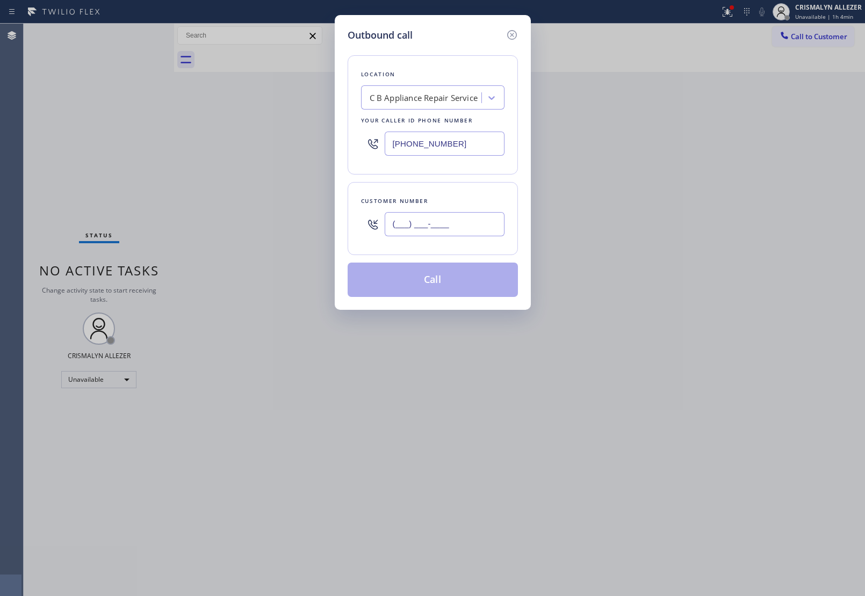
paste input "206) 715-2991"
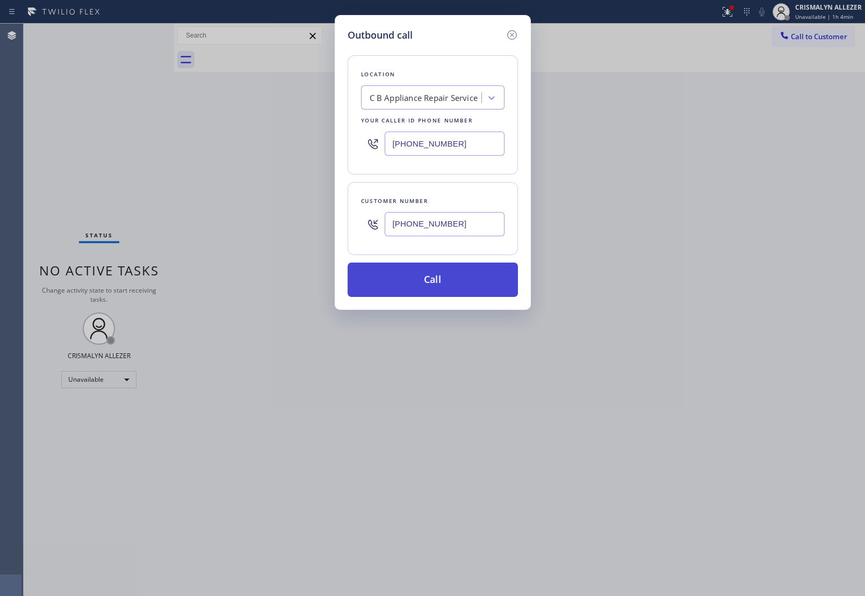
type input "[PHONE_NUMBER]"
click at [438, 278] on button "Call" at bounding box center [433, 280] width 170 height 34
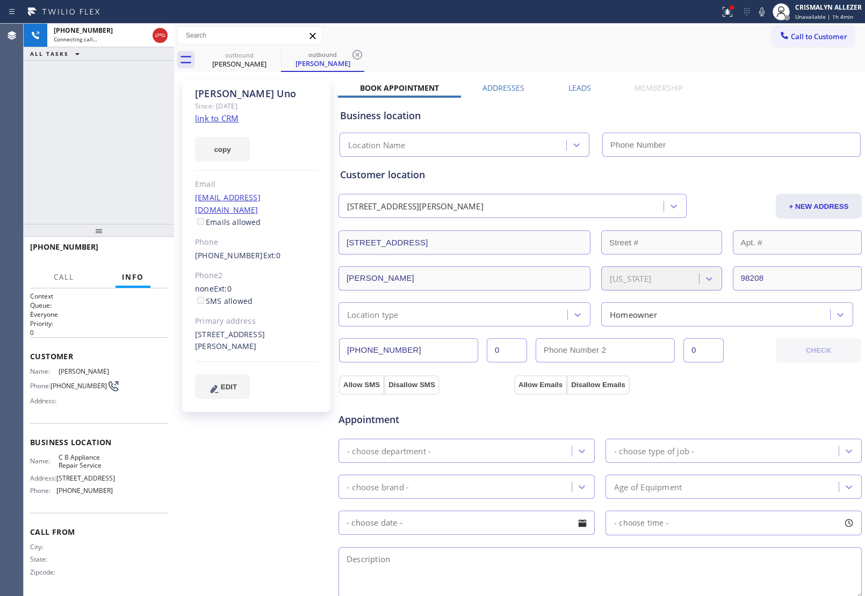
type input "[PHONE_NUMBER]"
click at [138, 251] on span "HANG UP" at bounding box center [142, 252] width 33 height 8
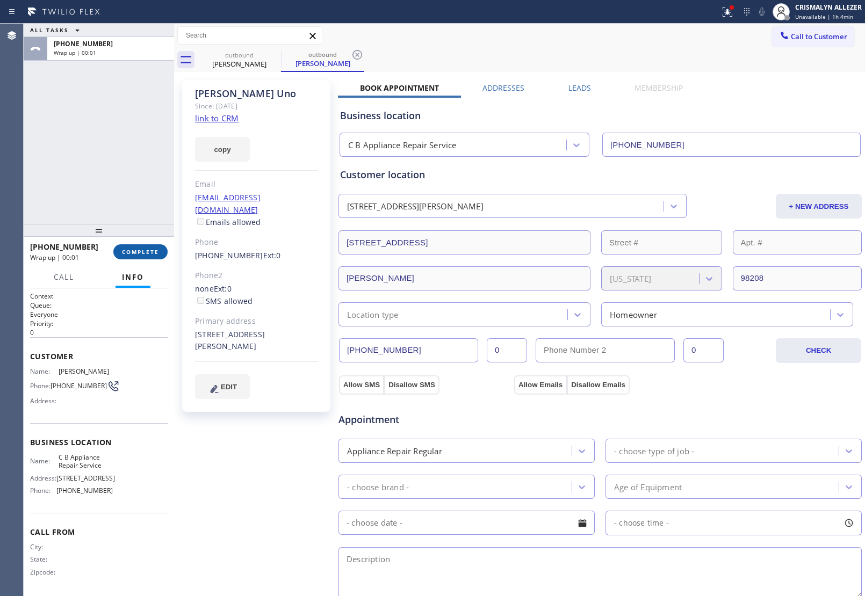
click at [148, 257] on button "COMPLETE" at bounding box center [140, 251] width 54 height 15
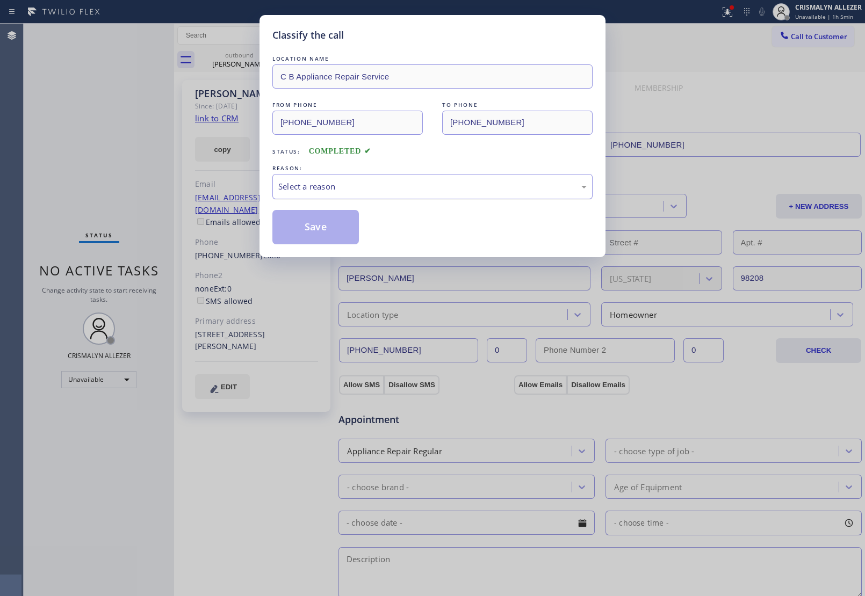
click at [408, 192] on div "Select a reason" at bounding box center [432, 186] width 308 height 12
click at [306, 235] on button "Save" at bounding box center [315, 227] width 86 height 34
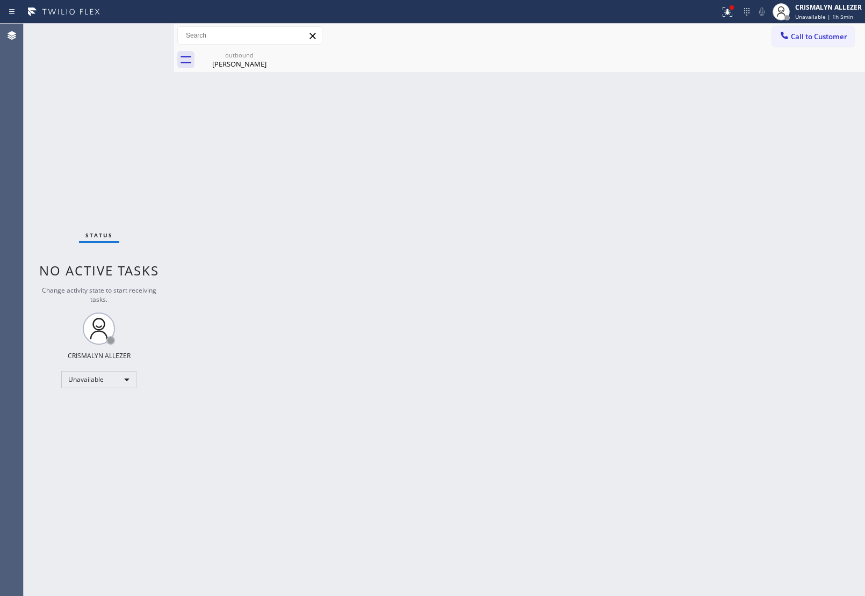
drag, startPoint x: 244, startPoint y: 64, endPoint x: 394, endPoint y: 85, distance: 150.7
click at [244, 65] on div "Paula Uno" at bounding box center [239, 64] width 81 height 10
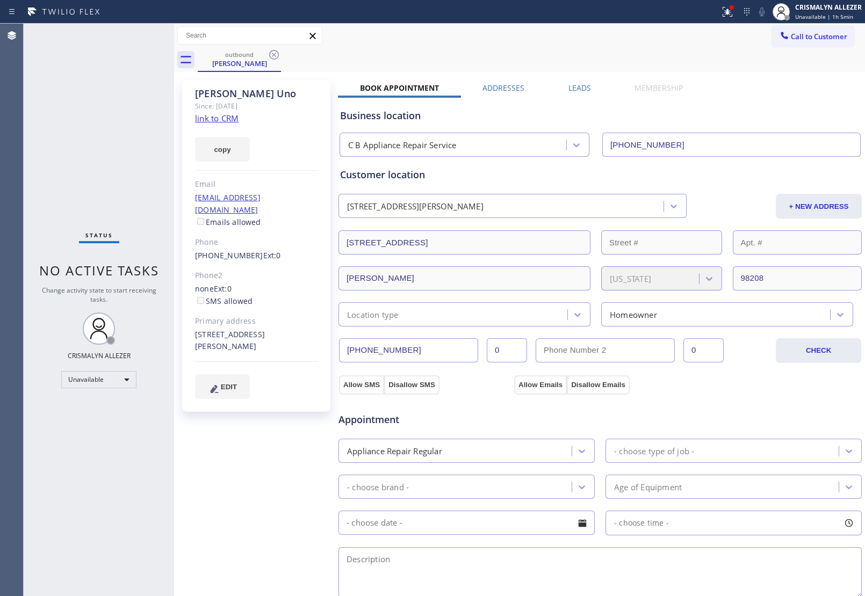
click at [568, 88] on label "Leads" at bounding box center [579, 88] width 23 height 10
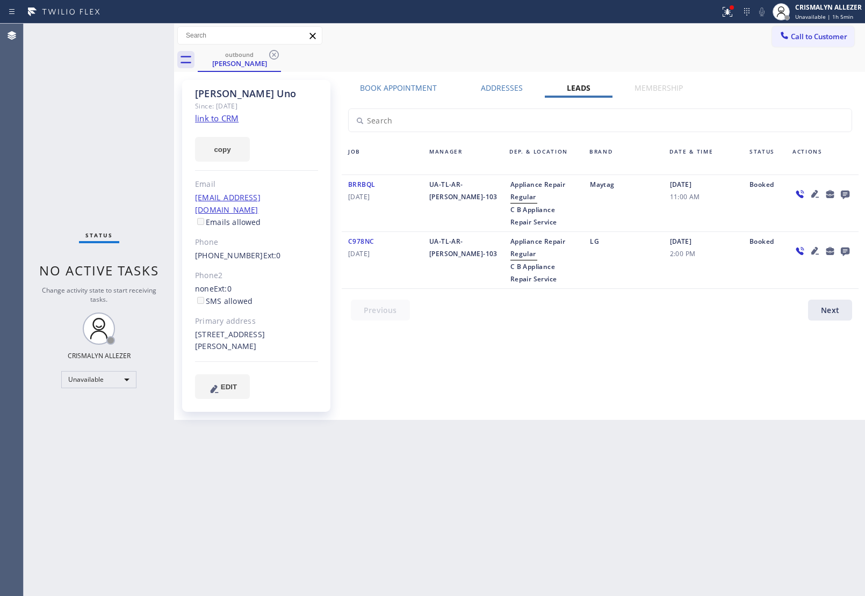
click at [844, 193] on icon at bounding box center [845, 195] width 9 height 9
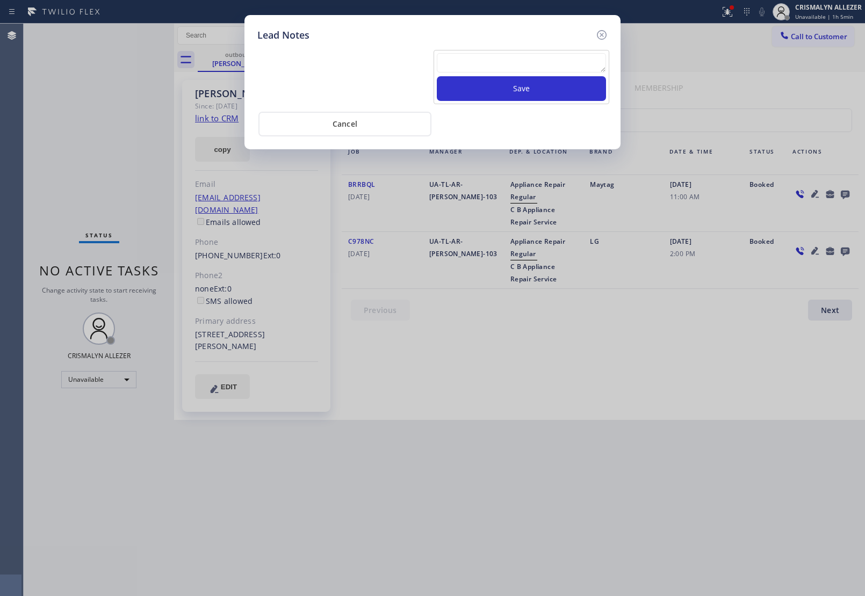
click at [515, 63] on textarea at bounding box center [521, 62] width 169 height 19
paste textarea "no answer | pls xfer here cx cb"
type textarea "no answer | pls xfer here cx cb"
click at [518, 88] on button "Save" at bounding box center [521, 88] width 169 height 25
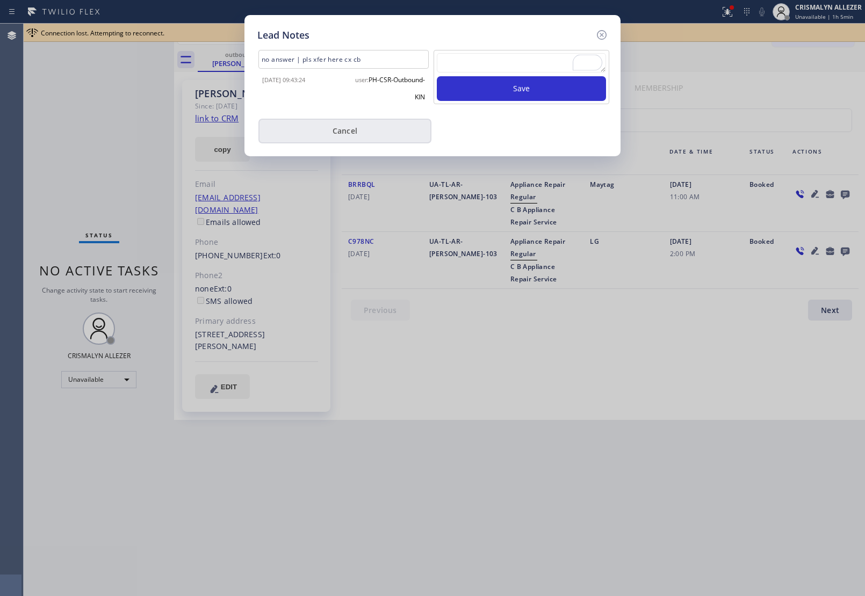
click at [356, 133] on button "Cancel" at bounding box center [344, 131] width 173 height 25
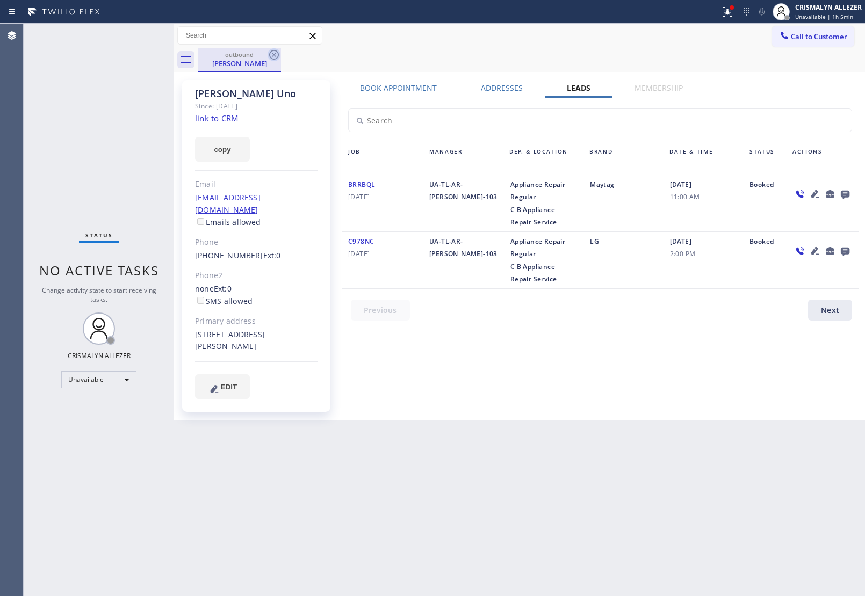
click at [278, 51] on icon at bounding box center [274, 54] width 13 height 13
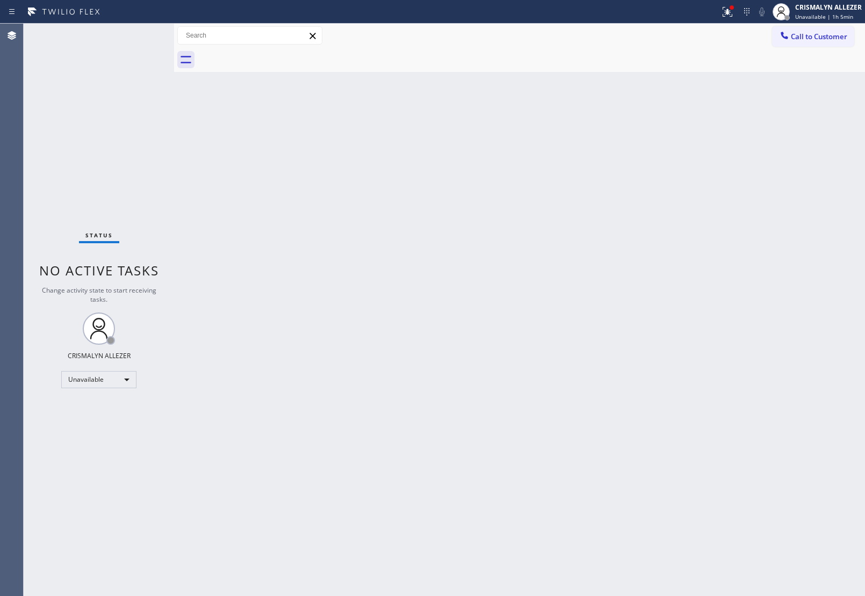
click at [807, 39] on span "Call to Customer" at bounding box center [819, 37] width 56 height 10
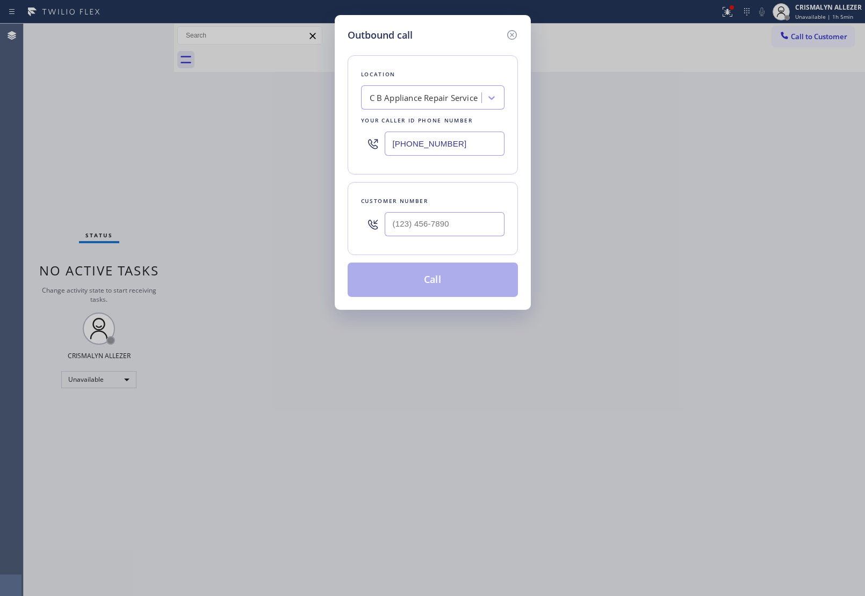
drag, startPoint x: 479, startPoint y: 140, endPoint x: 129, endPoint y: 117, distance: 350.5
click at [122, 124] on div "Outbound call Location C B Appliance Repair Service Your caller id phone number…" at bounding box center [432, 298] width 865 height 596
paste input "14) 336-8968"
type input "[PHONE_NUMBER]"
click at [470, 220] on input "(___) ___-____" at bounding box center [445, 224] width 120 height 24
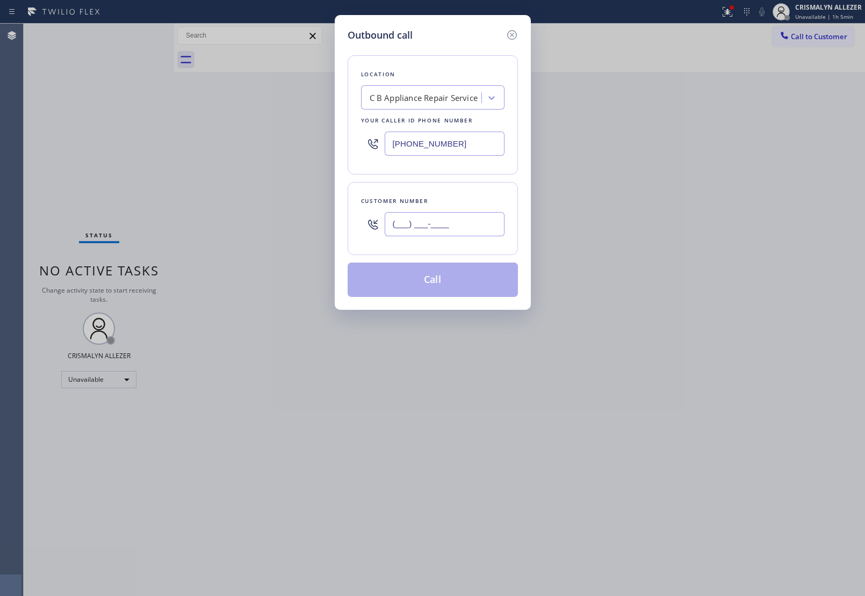
paste input "714) 336-8968"
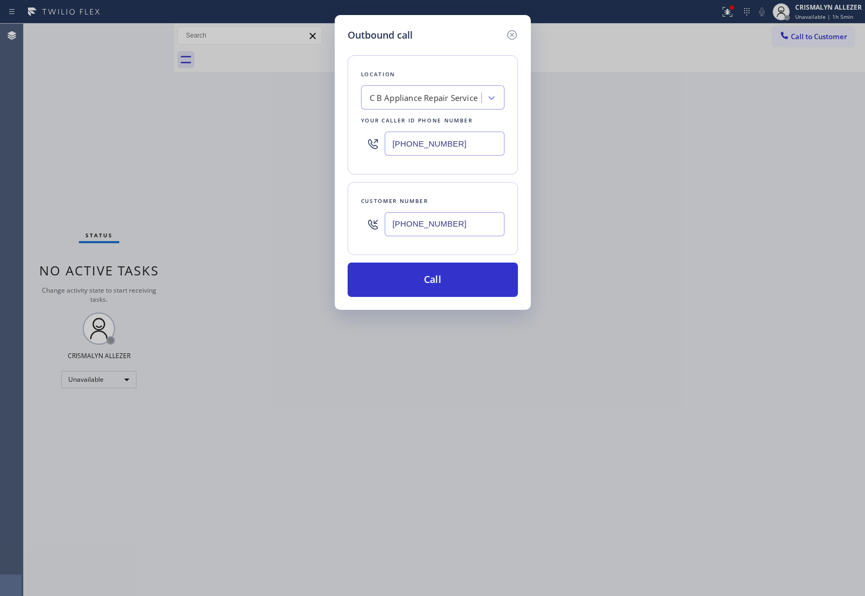
type input "(714) 336-8968"
click at [467, 97] on div "C B Appliance Repair Service" at bounding box center [424, 98] width 109 height 12
type input "5 star appliance re"
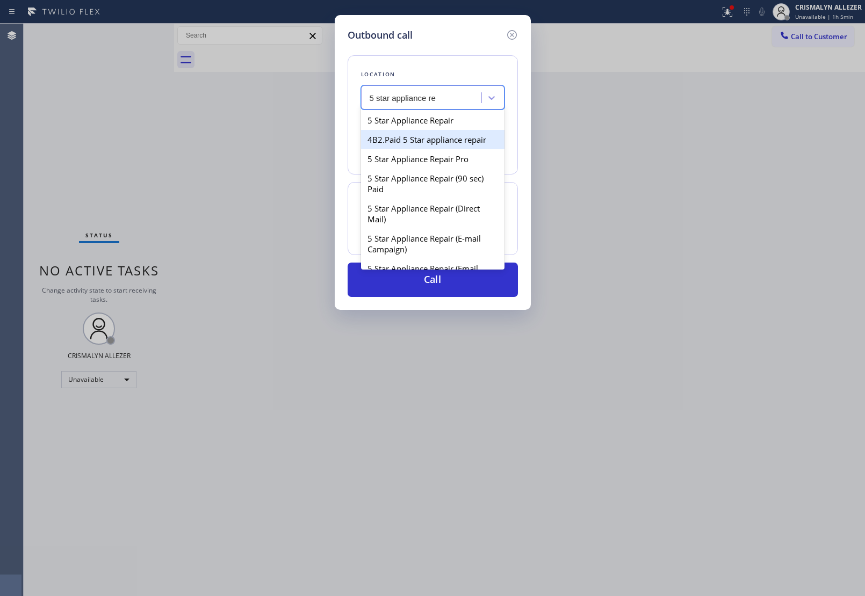
click at [456, 132] on div "4B2.Paid 5 Star appliance repair" at bounding box center [432, 139] width 143 height 19
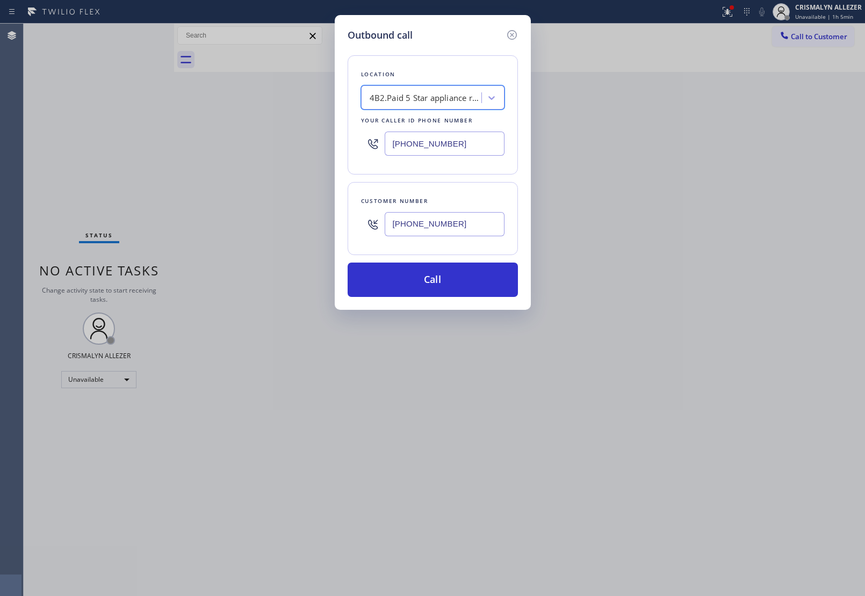
click at [458, 105] on div "4B2.Paid 5 Star appliance repair" at bounding box center [422, 98] width 117 height 19
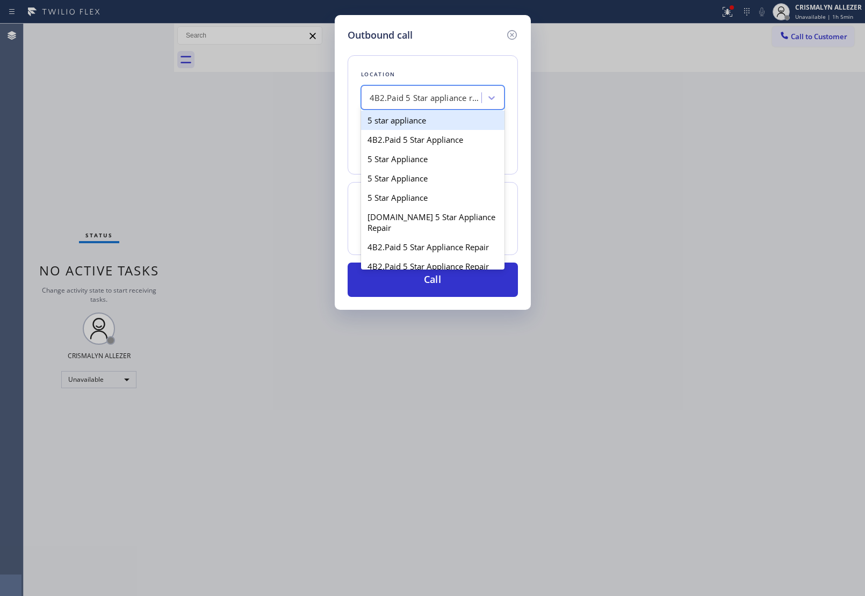
click at [454, 122] on div "5 star appliance" at bounding box center [432, 120] width 143 height 19
type input "[PHONE_NUMBER]"
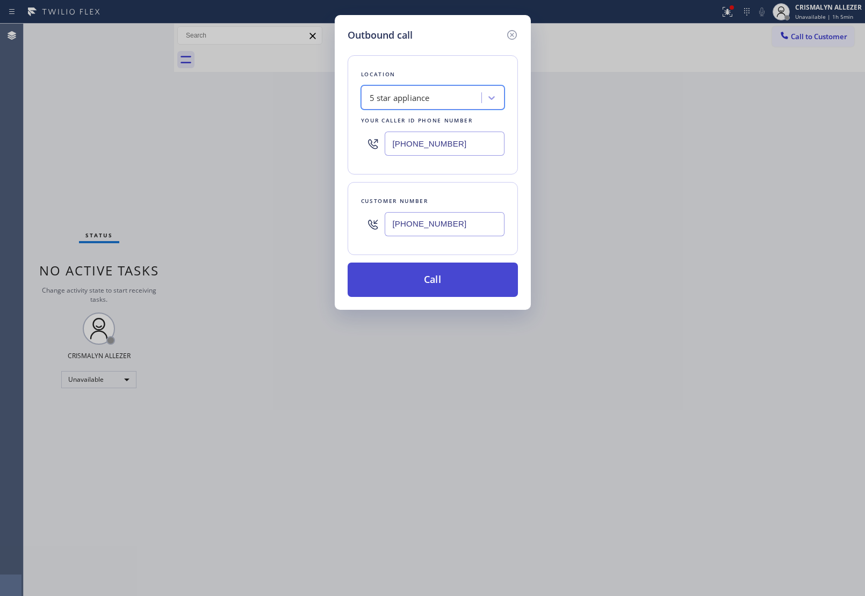
click at [430, 276] on button "Call" at bounding box center [433, 280] width 170 height 34
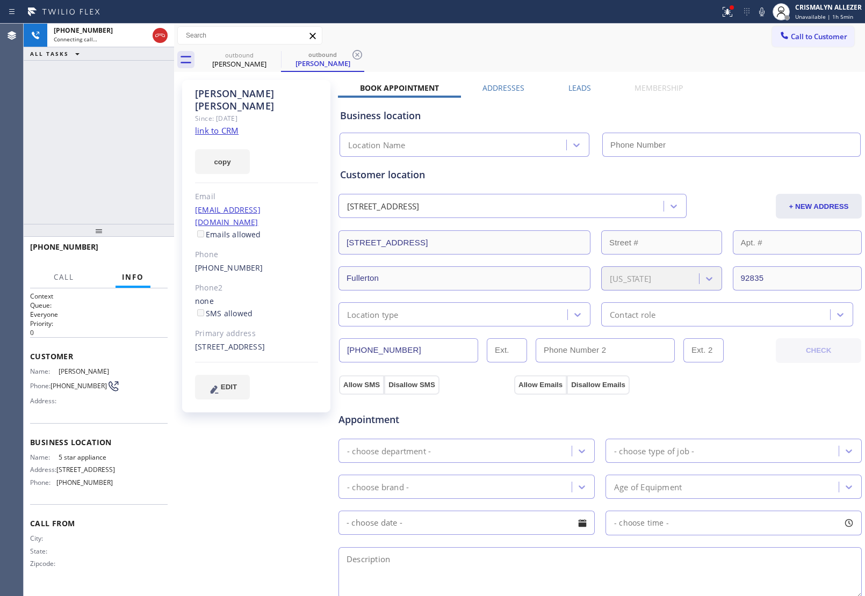
click at [225, 125] on link "link to CRM" at bounding box center [217, 130] width 44 height 11
type input "[PHONE_NUMBER]"
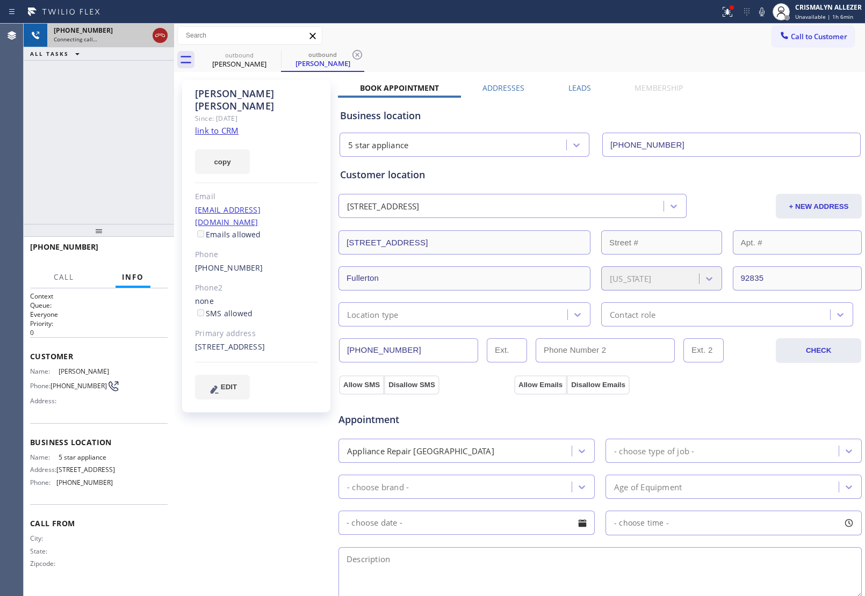
click at [155, 39] on icon at bounding box center [160, 35] width 13 height 13
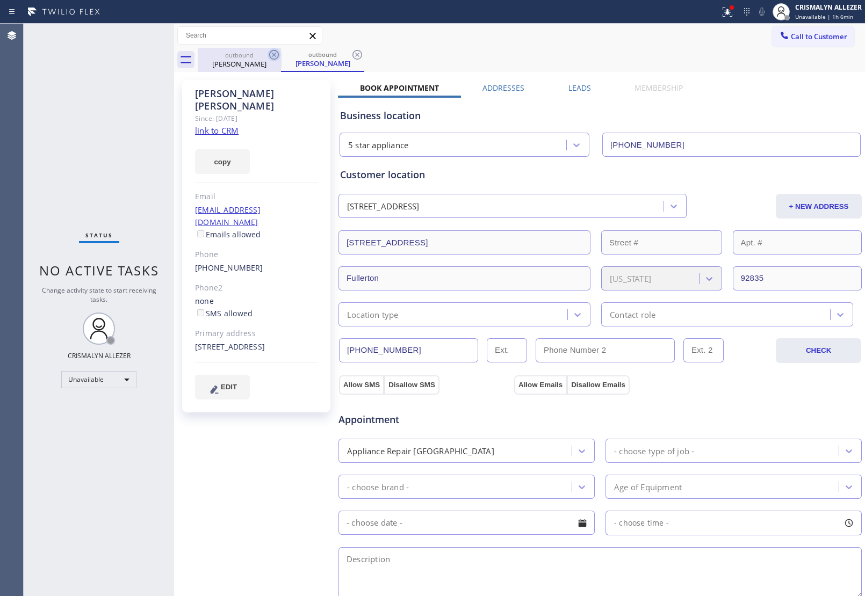
drag, startPoint x: 355, startPoint y: 56, endPoint x: 269, endPoint y: 60, distance: 86.5
click at [355, 56] on icon at bounding box center [357, 54] width 13 height 13
click at [275, 57] on icon at bounding box center [274, 54] width 13 height 13
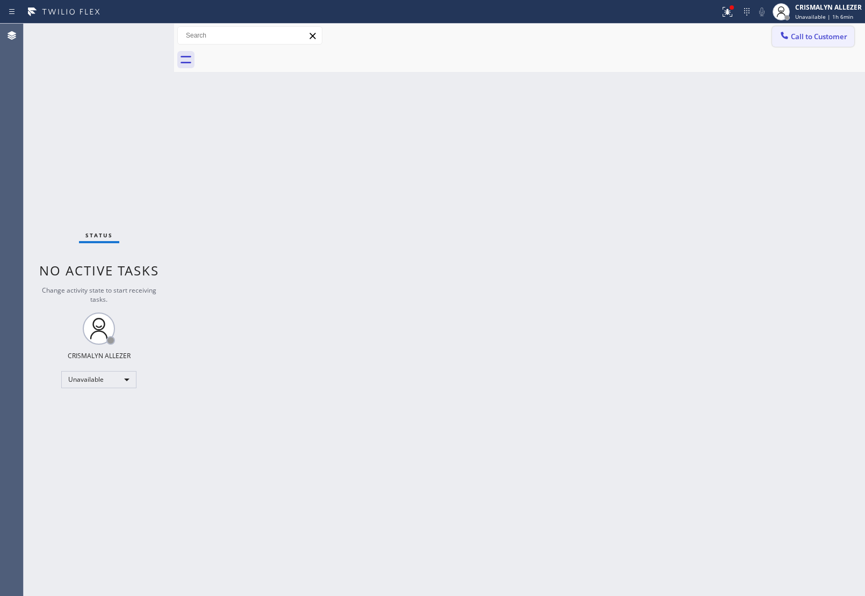
click at [807, 37] on span "Call to Customer" at bounding box center [819, 37] width 56 height 10
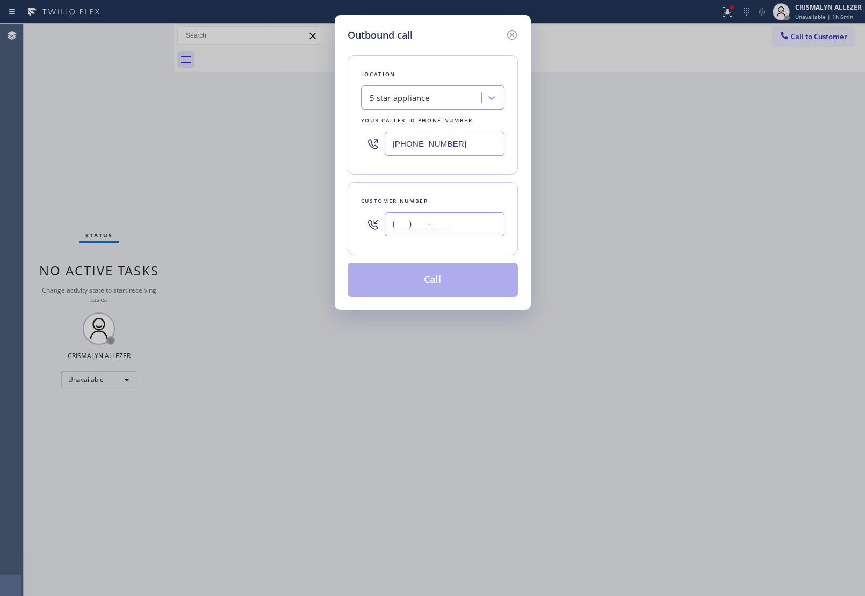
click at [461, 225] on input "(___) ___-____" at bounding box center [445, 224] width 120 height 24
paste input "609) 373-5313"
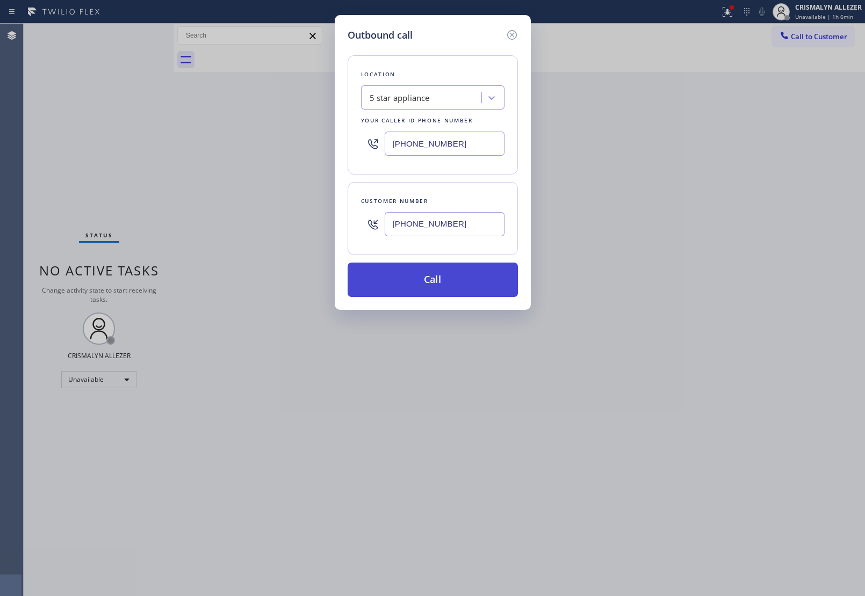
type input "[PHONE_NUMBER]"
drag, startPoint x: 439, startPoint y: 285, endPoint x: 731, endPoint y: 167, distance: 314.7
click at [441, 285] on button "Call" at bounding box center [433, 280] width 170 height 34
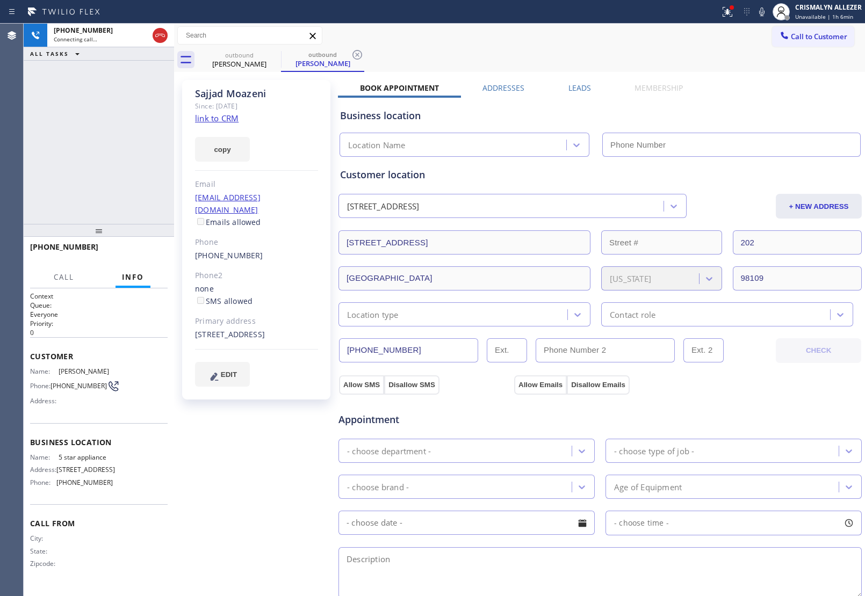
click at [230, 116] on link "link to CRM" at bounding box center [217, 118] width 44 height 11
type input "[PHONE_NUMBER]"
drag, startPoint x: 583, startPoint y: 88, endPoint x: 591, endPoint y: 96, distance: 11.8
click at [591, 96] on div "Book Appointment Addresses Leads Membership Business location 5 star appliance …" at bounding box center [600, 438] width 524 height 710
click at [563, 121] on div "Business location" at bounding box center [600, 116] width 520 height 15
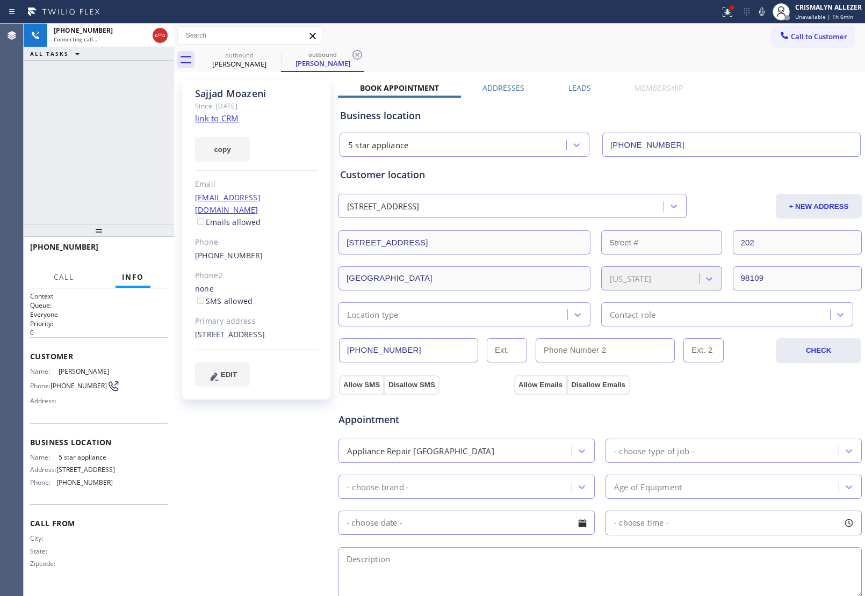
click at [576, 89] on label "Leads" at bounding box center [579, 88] width 23 height 10
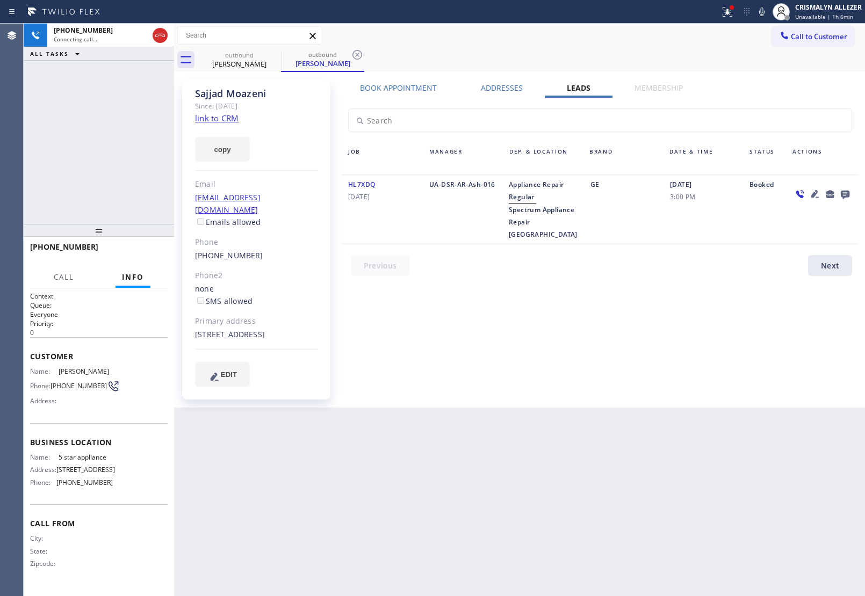
click at [847, 191] on icon at bounding box center [845, 195] width 9 height 9
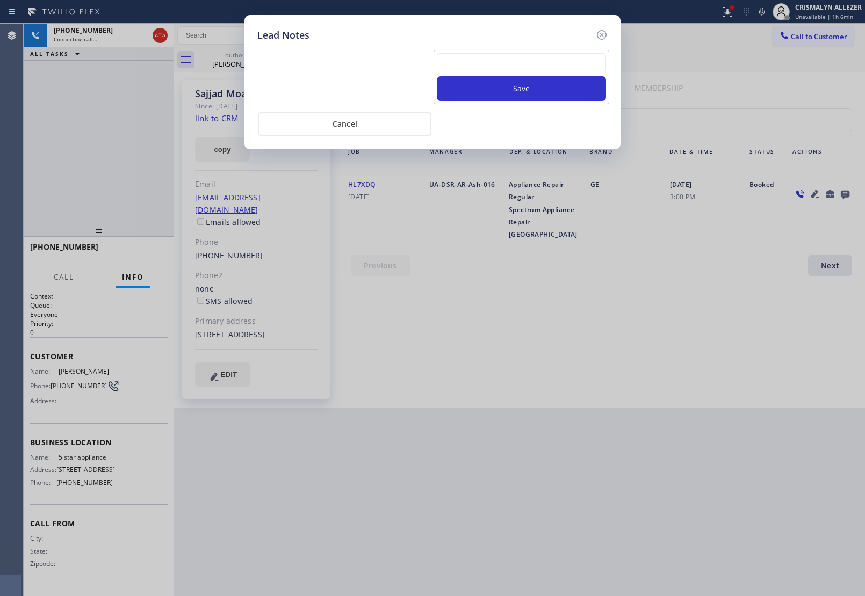
click at [485, 63] on textarea at bounding box center [521, 62] width 169 height 19
paste textarea "no answer | pls xfer here cx cb"
type textarea "no answer | pls xfer here cx cb"
click at [519, 95] on button "Save" at bounding box center [521, 88] width 169 height 25
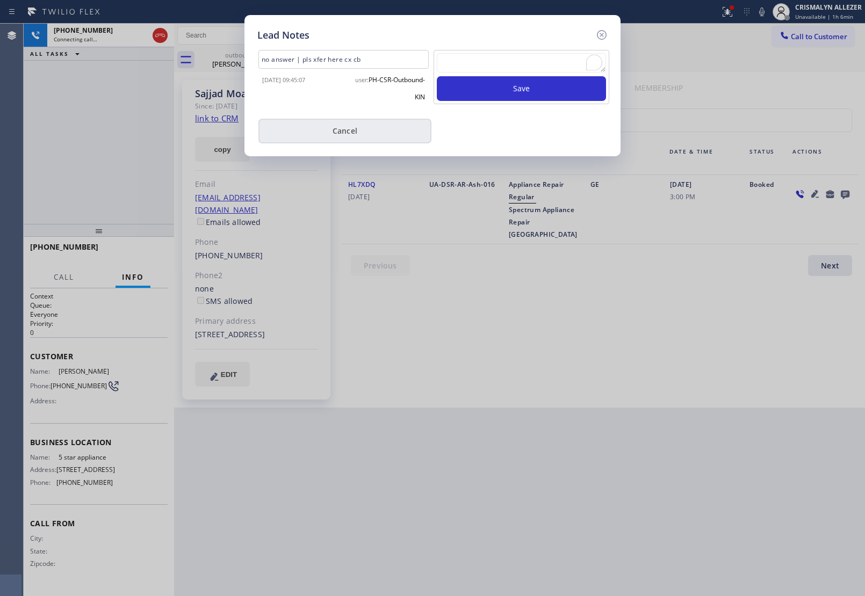
click at [349, 137] on button "Cancel" at bounding box center [344, 131] width 173 height 25
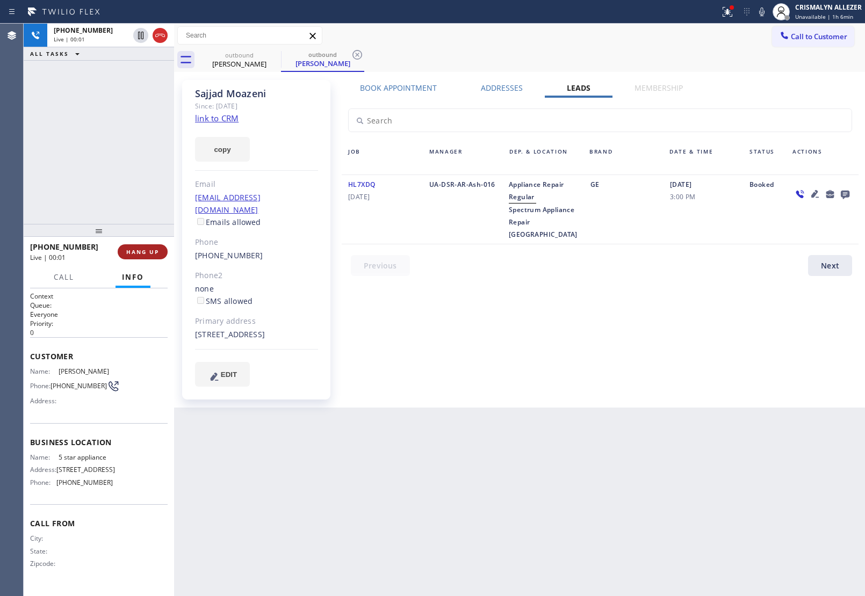
click at [138, 254] on span "HANG UP" at bounding box center [142, 252] width 33 height 8
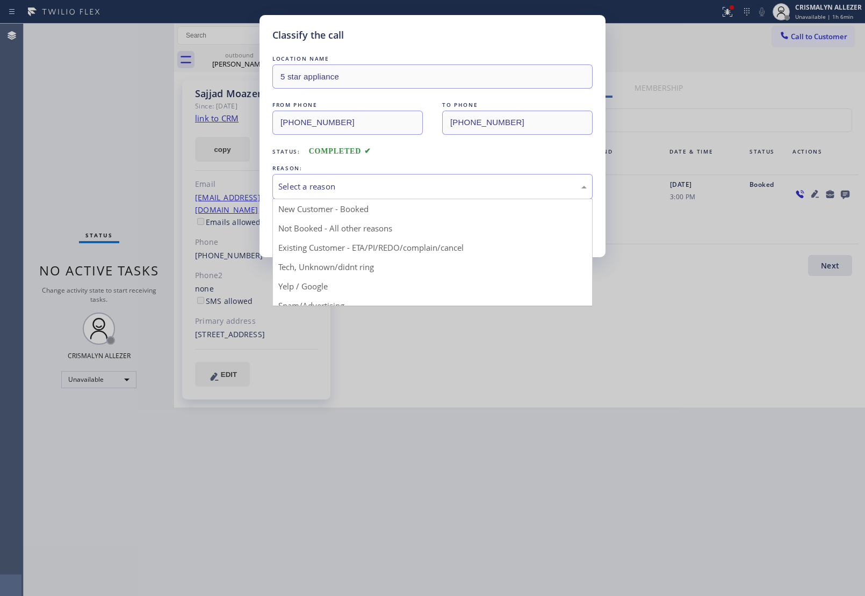
click at [412, 183] on div "Select a reason" at bounding box center [432, 186] width 308 height 12
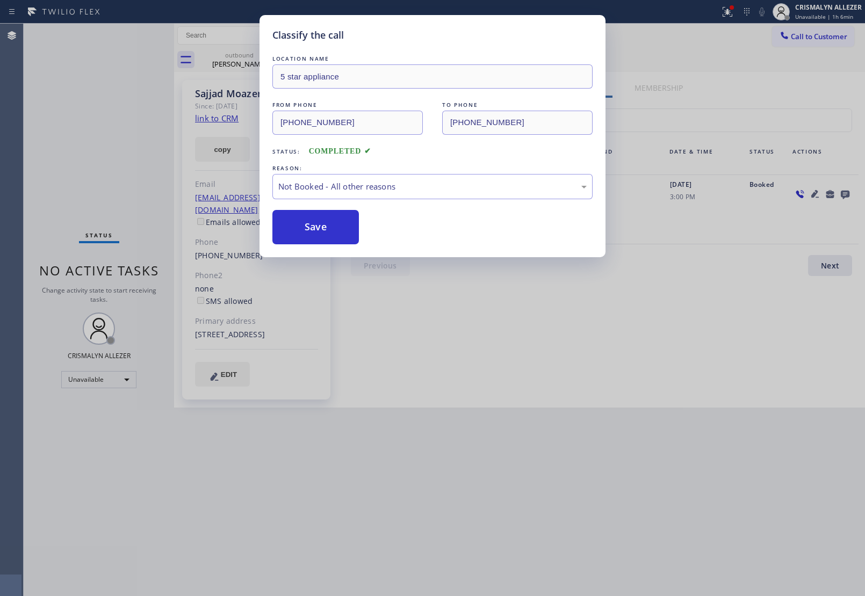
click at [334, 227] on button "Save" at bounding box center [315, 227] width 86 height 34
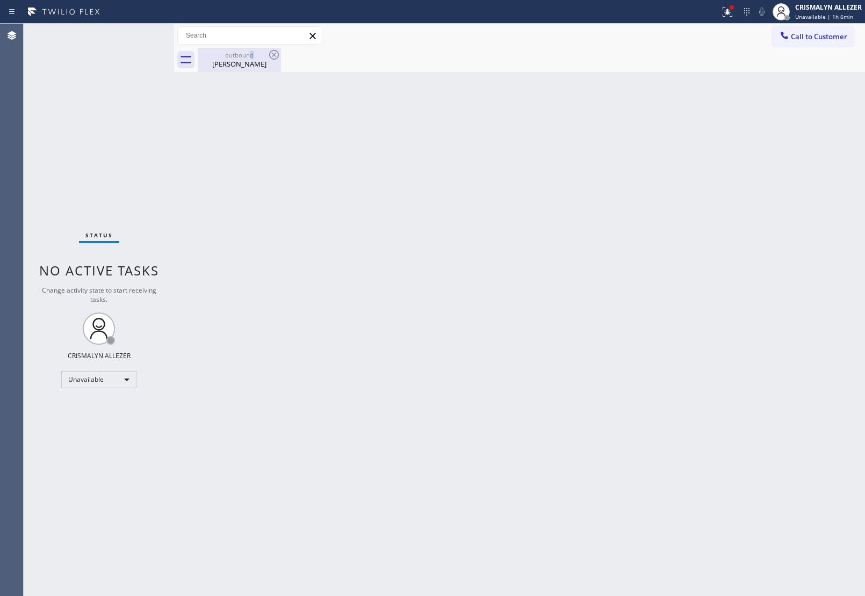
drag, startPoint x: 251, startPoint y: 57, endPoint x: 264, endPoint y: 52, distance: 14.0
click at [252, 57] on div "outbound" at bounding box center [239, 55] width 81 height 8
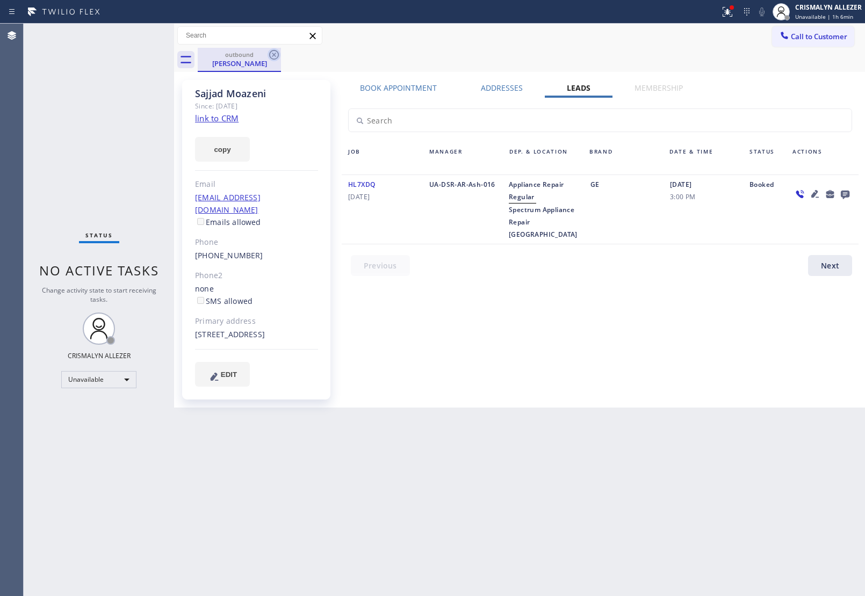
click at [273, 54] on icon at bounding box center [274, 55] width 10 height 10
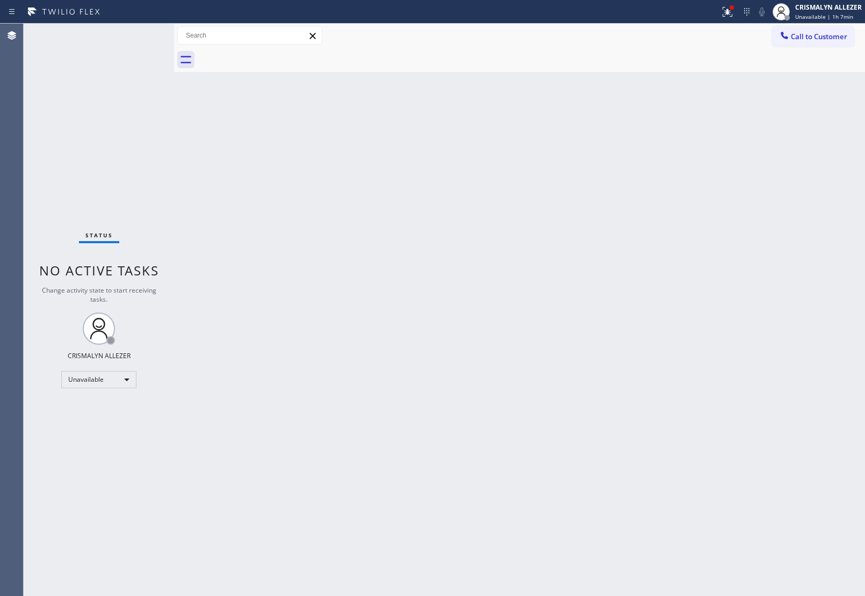
click at [815, 42] on button "Call to Customer" at bounding box center [813, 36] width 82 height 20
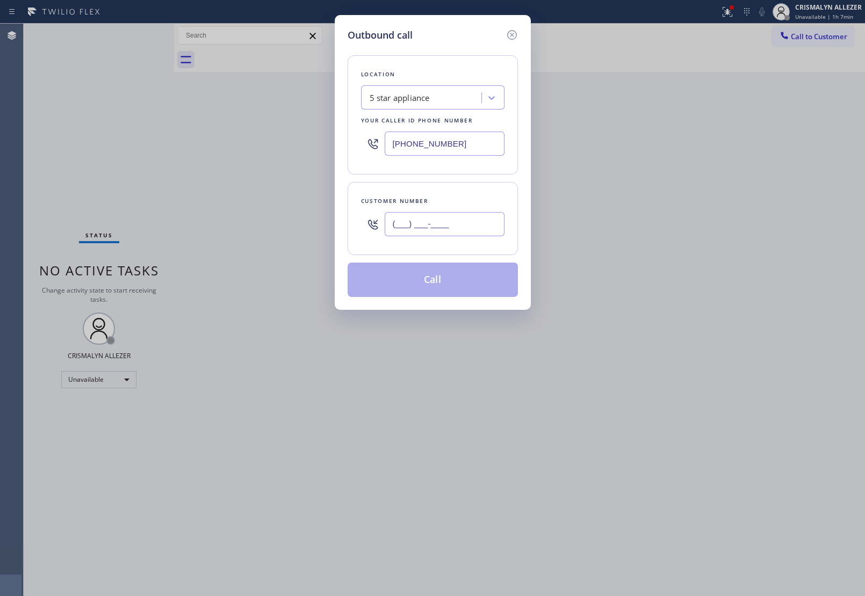
click at [471, 229] on input "(___) ___-____" at bounding box center [445, 224] width 120 height 24
paste input "425) 508-8733"
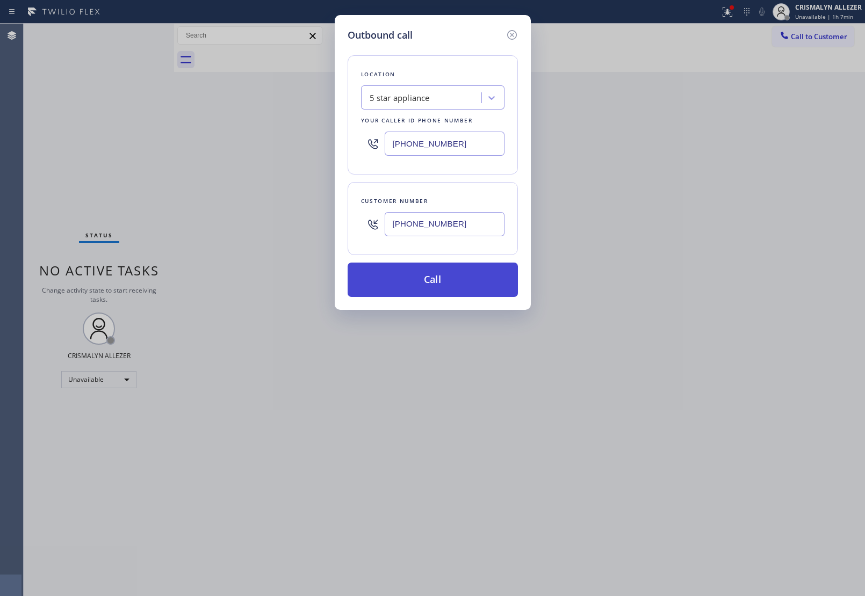
type input "(425) 508-8733"
click at [442, 280] on button "Call" at bounding box center [433, 280] width 170 height 34
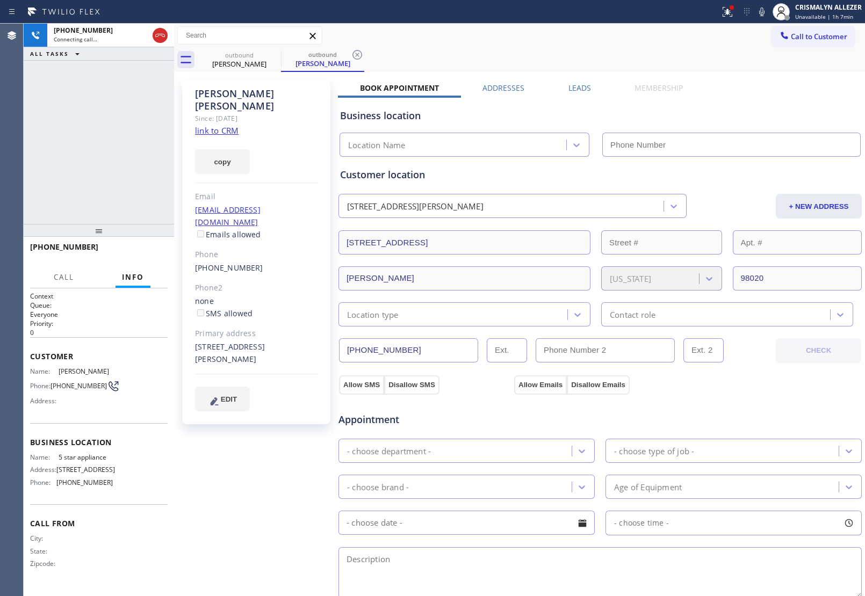
click at [237, 125] on link "link to CRM" at bounding box center [217, 130] width 44 height 11
type input "[PHONE_NUMBER]"
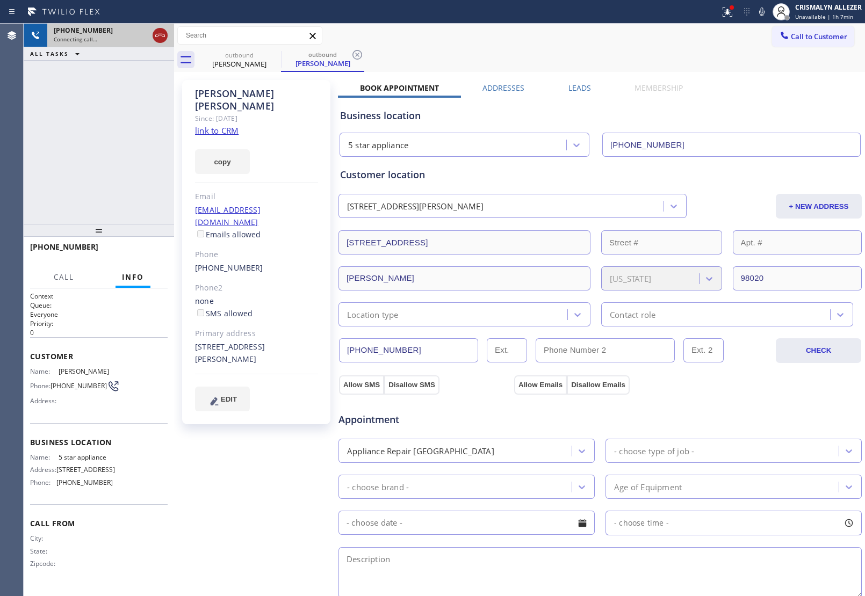
click at [160, 33] on icon at bounding box center [160, 35] width 13 height 13
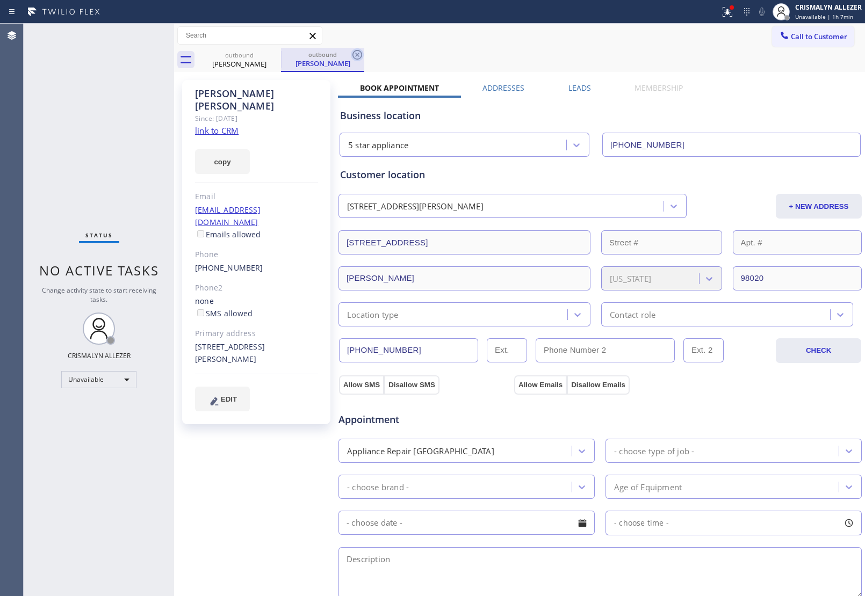
click at [358, 55] on icon at bounding box center [357, 54] width 13 height 13
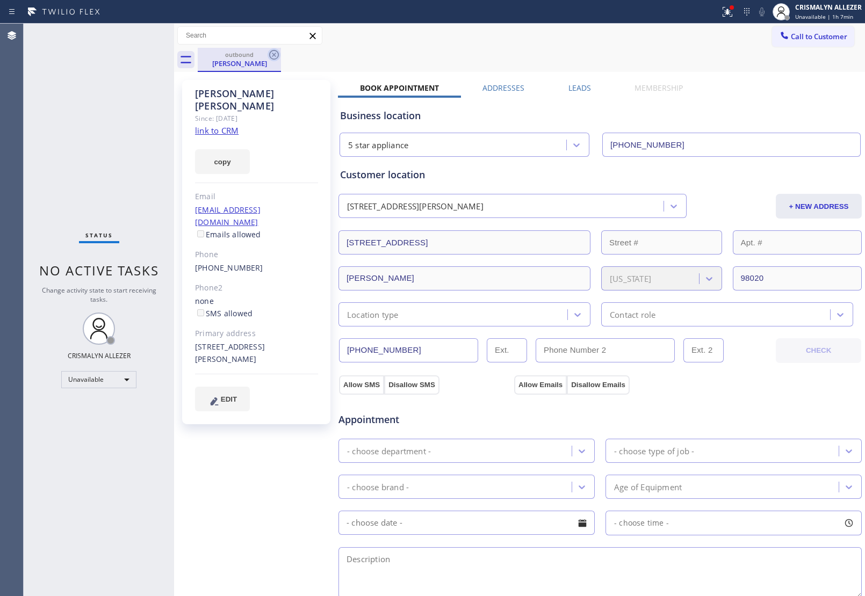
click at [273, 54] on icon at bounding box center [274, 55] width 10 height 10
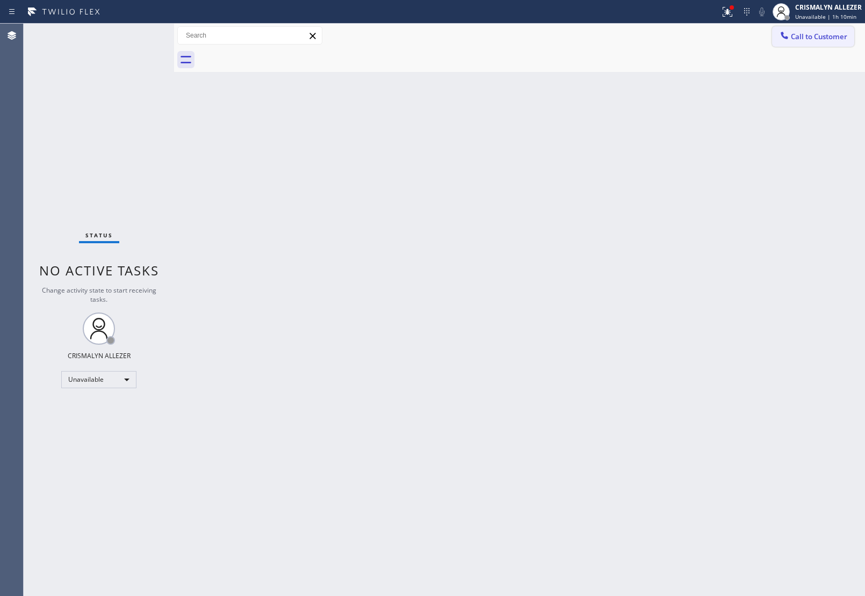
click at [804, 39] on span "Call to Customer" at bounding box center [819, 37] width 56 height 10
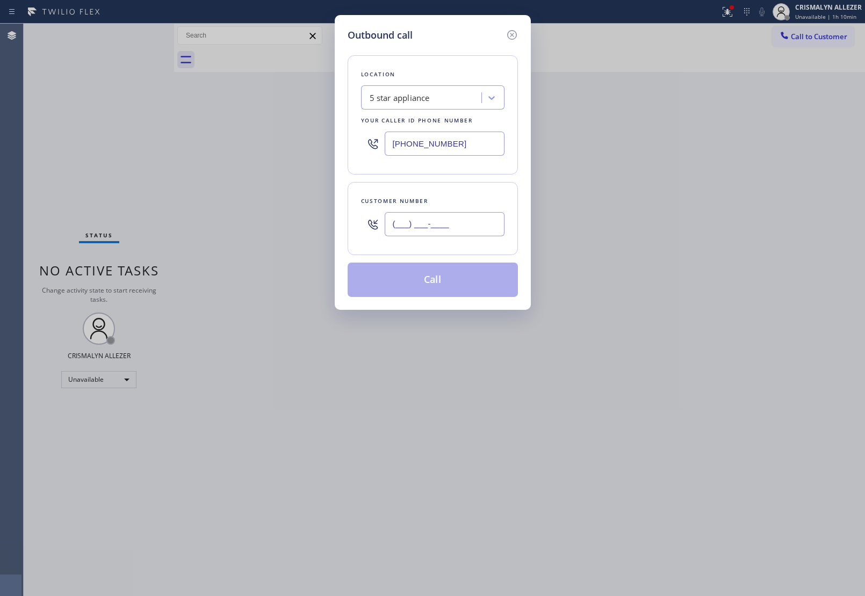
click at [492, 228] on input "(___) ___-____" at bounding box center [445, 224] width 120 height 24
paste input "510) 395-5840"
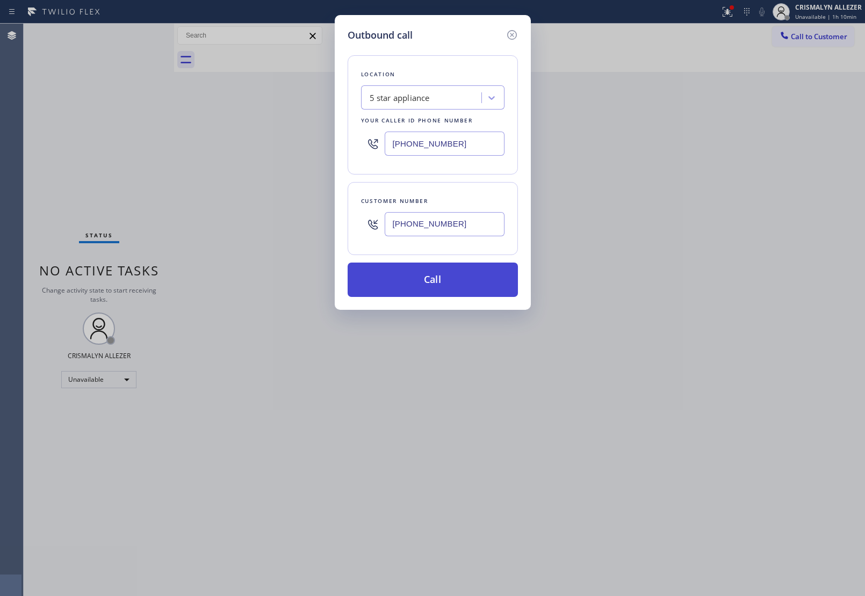
type input "(510) 395-5840"
click at [442, 286] on button "Call" at bounding box center [433, 280] width 170 height 34
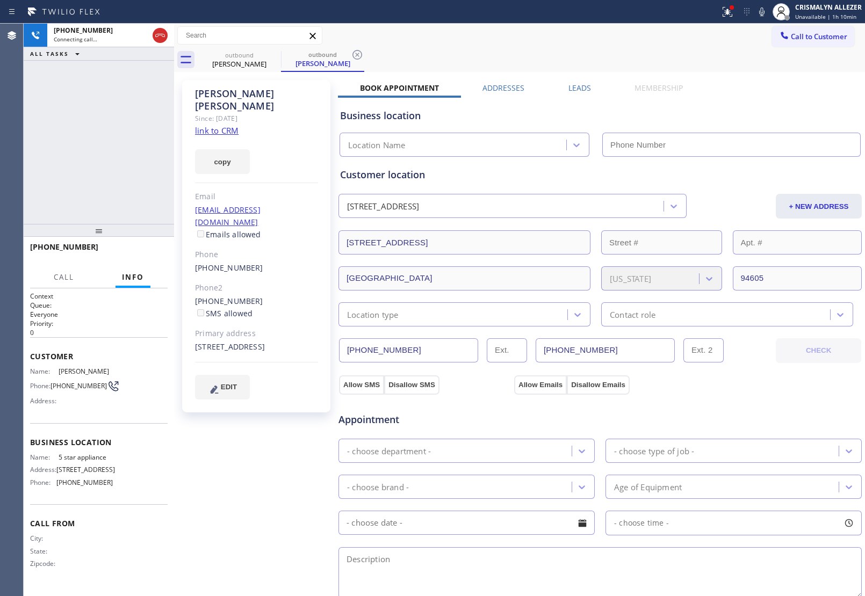
click at [222, 125] on link "link to CRM" at bounding box center [217, 130] width 44 height 11
type input "[PHONE_NUMBER]"
drag, startPoint x: 160, startPoint y: 39, endPoint x: 200, endPoint y: 57, distance: 44.7
click at [160, 38] on icon at bounding box center [160, 35] width 13 height 13
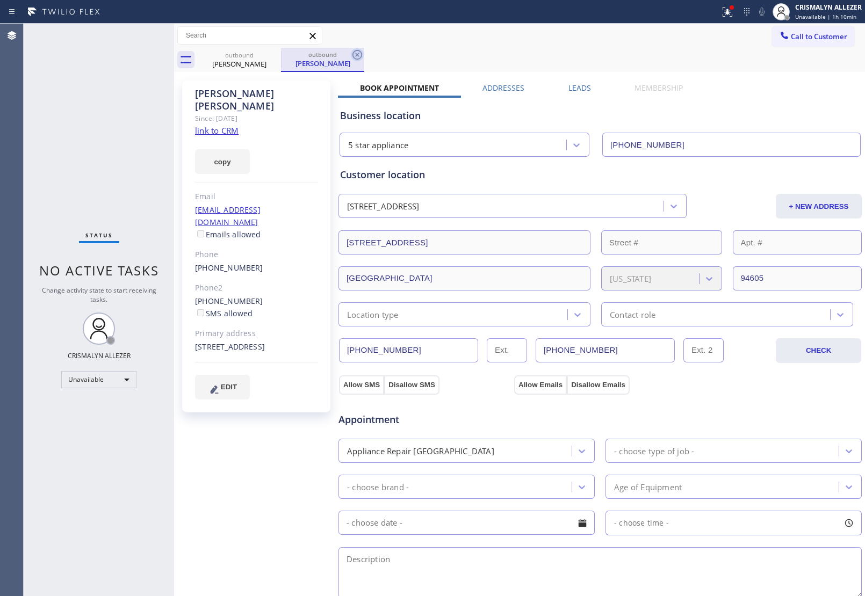
click at [359, 55] on icon at bounding box center [357, 54] width 13 height 13
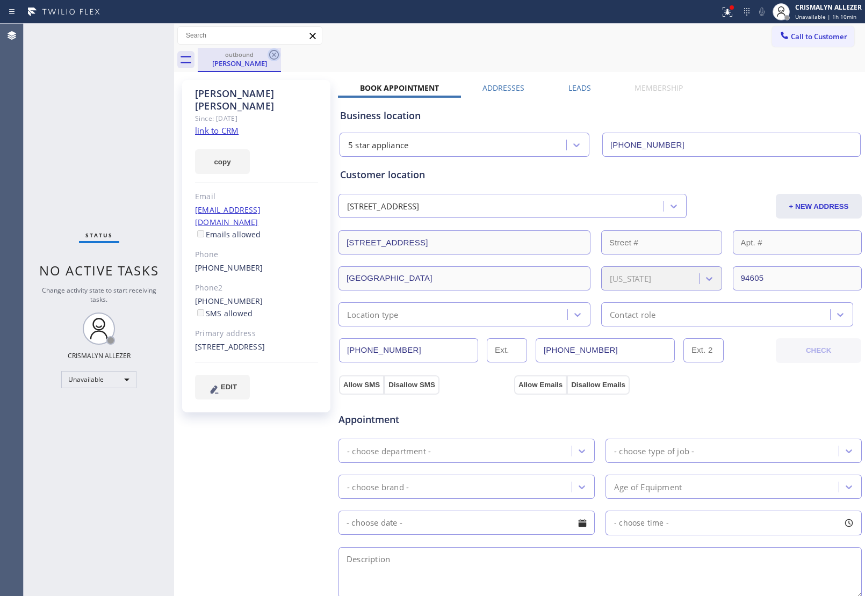
click at [277, 55] on icon at bounding box center [274, 54] width 13 height 13
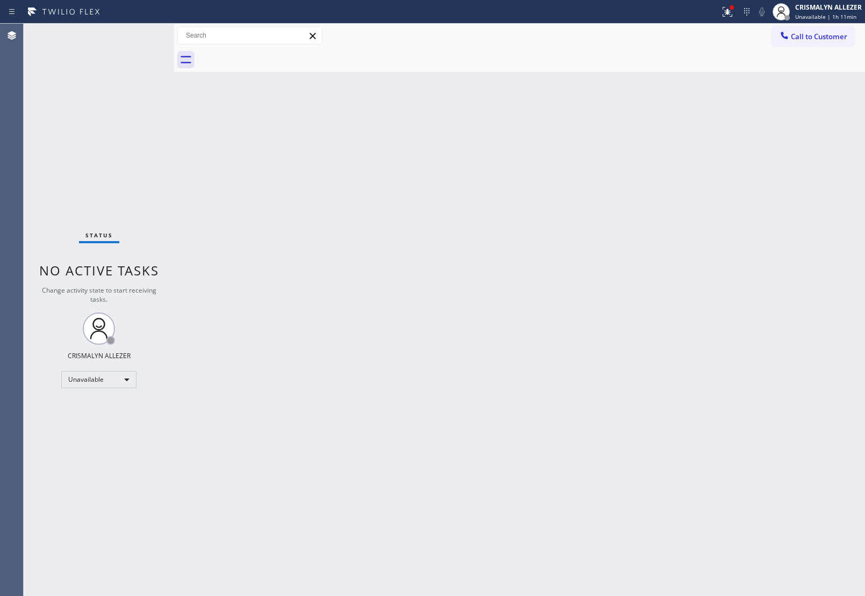
click at [825, 42] on button "Call to Customer" at bounding box center [813, 36] width 82 height 20
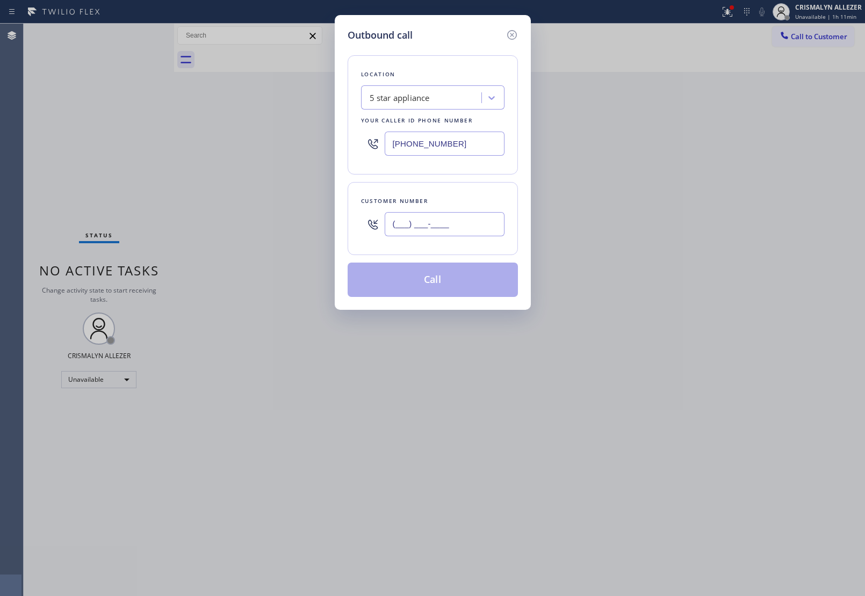
click at [503, 228] on input "(___) ___-____" at bounding box center [445, 224] width 120 height 24
paste input "949) 742-0779"
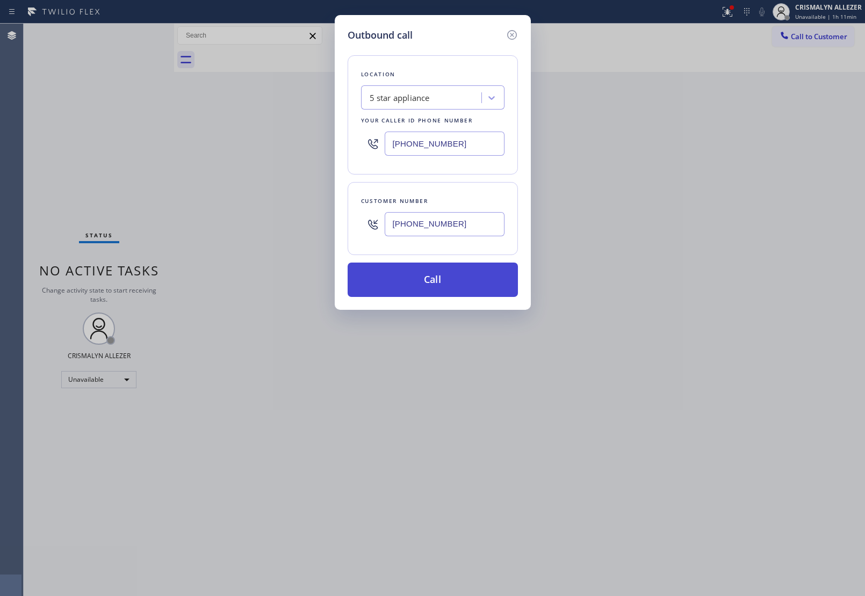
type input "(949) 742-0779"
click at [455, 290] on button "Call" at bounding box center [433, 280] width 170 height 34
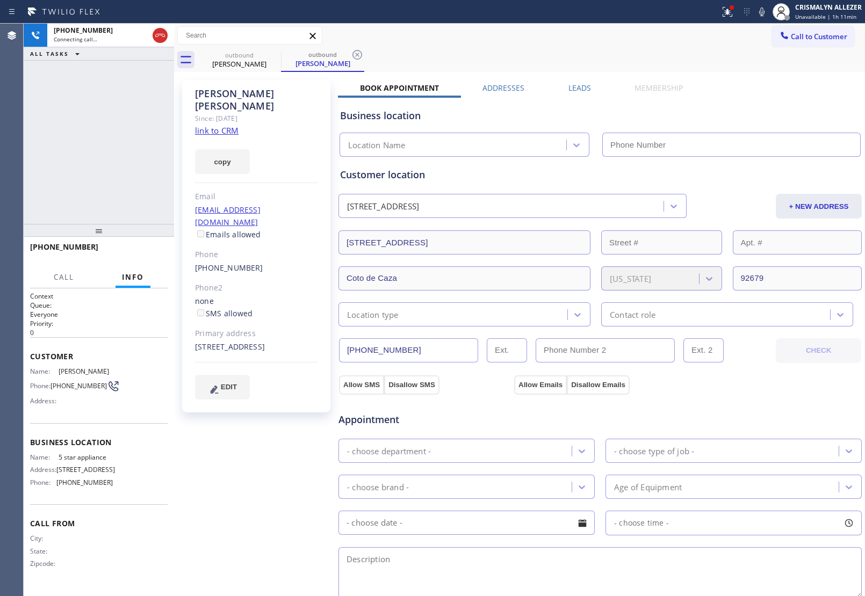
type input "[PHONE_NUMBER]"
click at [215, 125] on link "link to CRM" at bounding box center [217, 130] width 44 height 11
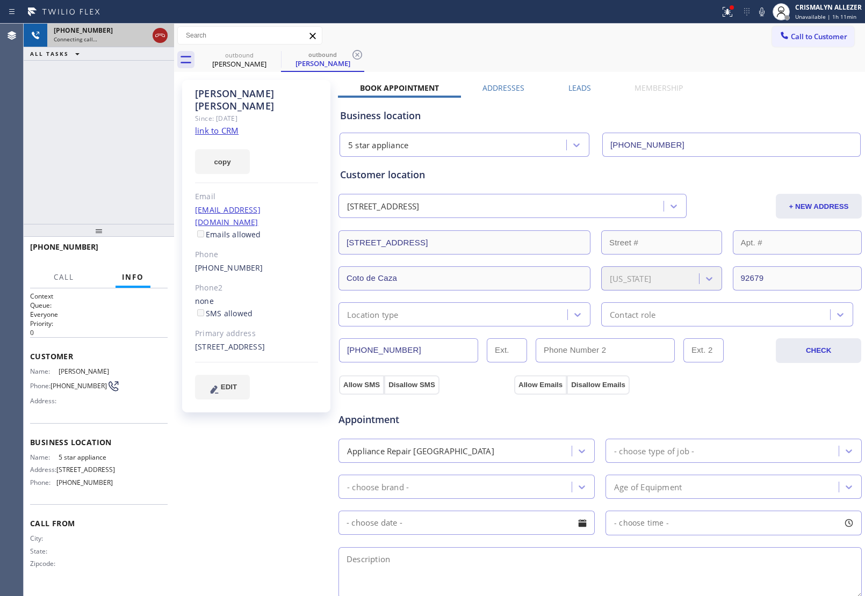
click at [156, 37] on icon at bounding box center [160, 35] width 10 height 3
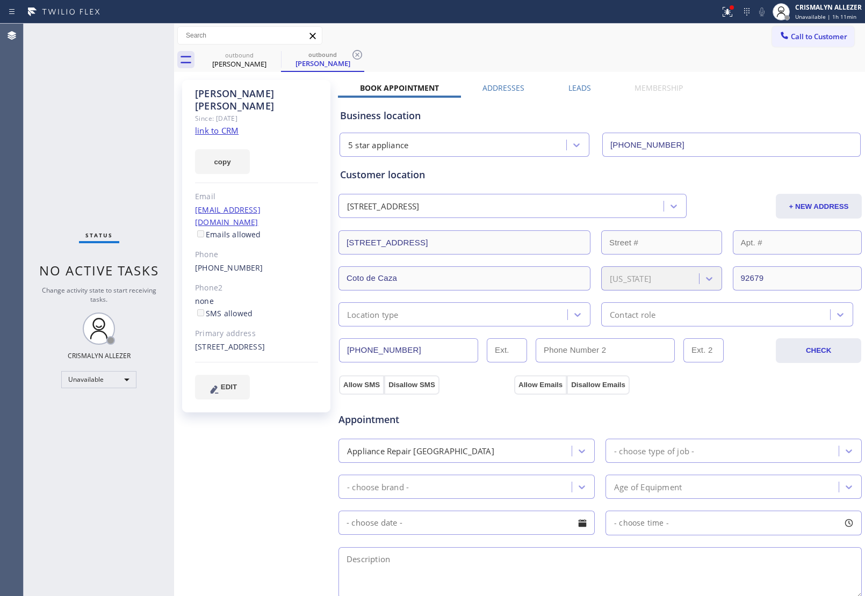
click at [576, 88] on label "Leads" at bounding box center [579, 88] width 23 height 10
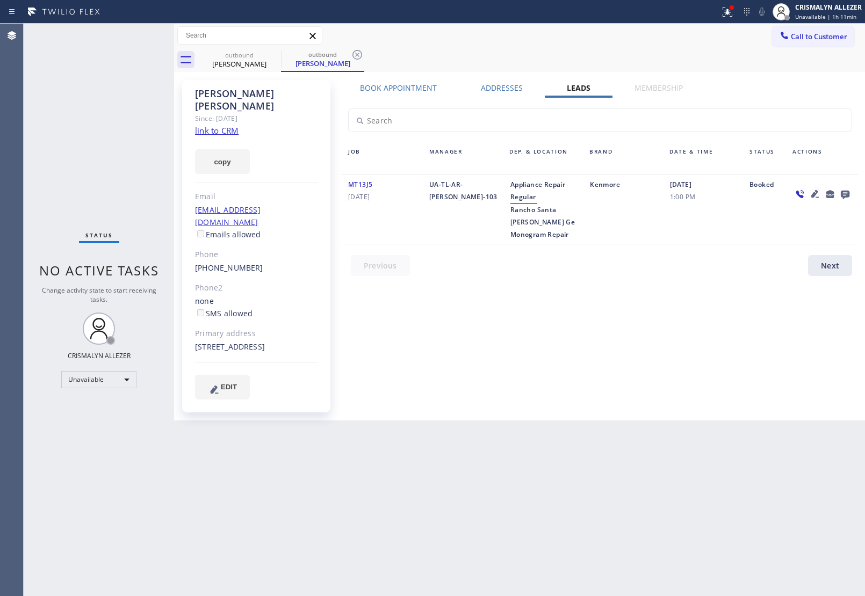
click at [844, 191] on icon at bounding box center [845, 195] width 9 height 9
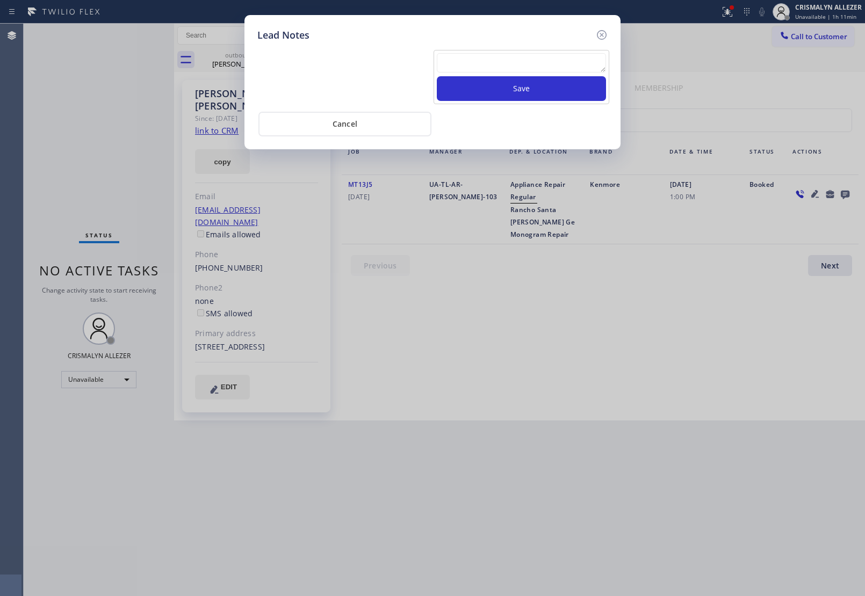
click at [540, 66] on textarea at bounding box center [521, 62] width 169 height 19
paste textarea "no answer | pls xfer here cx cb"
type textarea "no answer | pls xfer here cx cb"
click at [535, 89] on button "Save" at bounding box center [521, 88] width 169 height 25
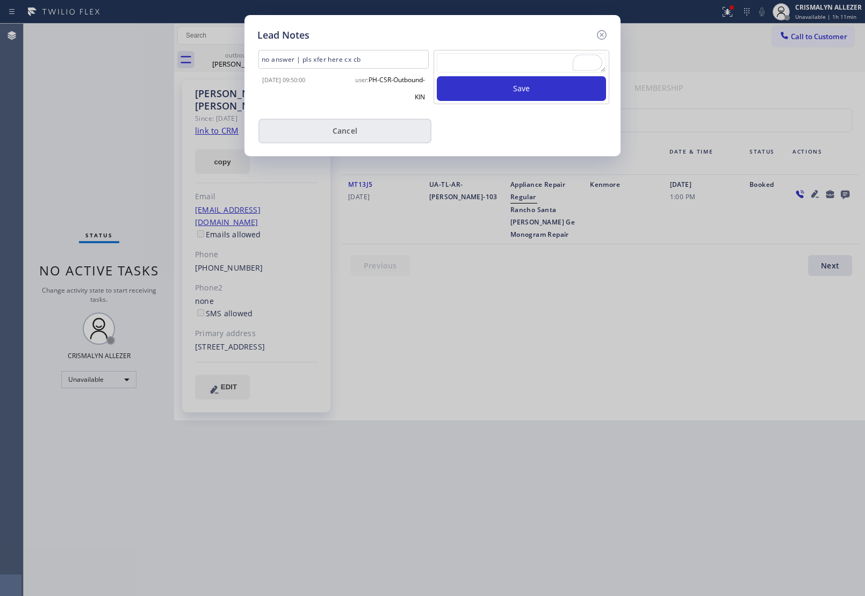
click at [348, 135] on button "Cancel" at bounding box center [344, 131] width 173 height 25
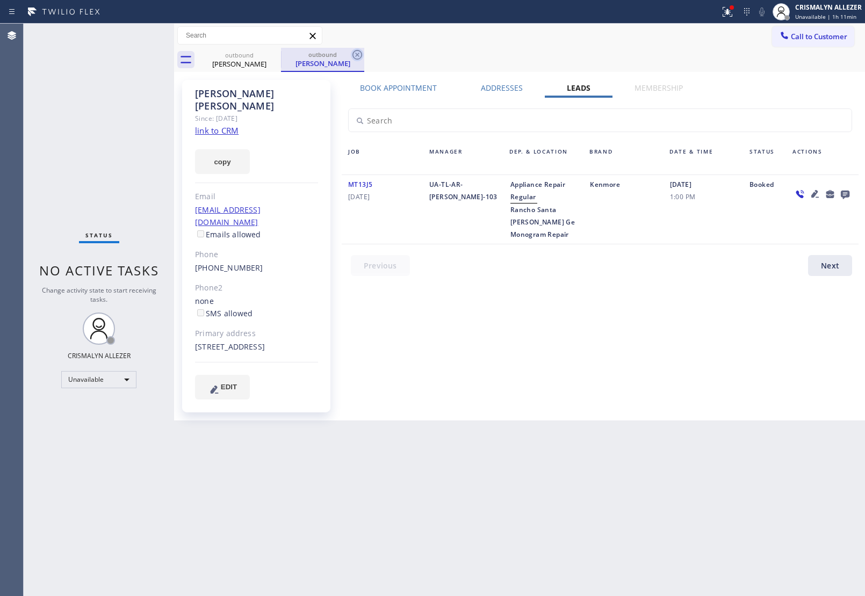
click at [358, 56] on icon at bounding box center [357, 55] width 10 height 10
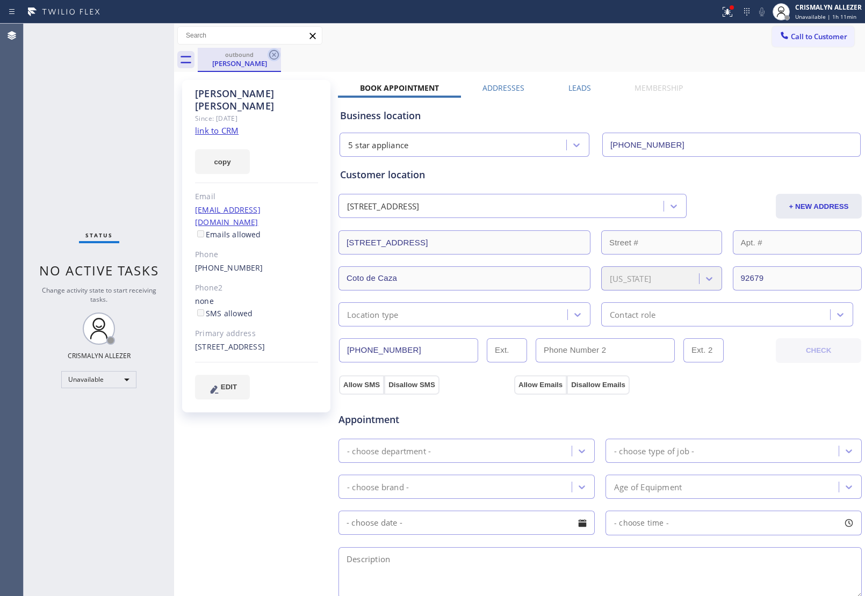
click at [277, 57] on icon at bounding box center [274, 54] width 13 height 13
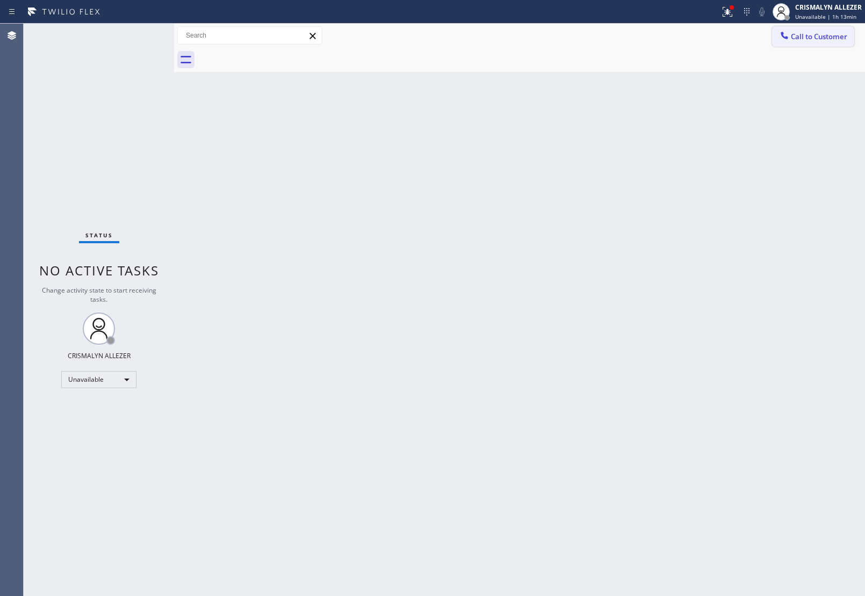
click at [818, 41] on span "Call to Customer" at bounding box center [819, 37] width 56 height 10
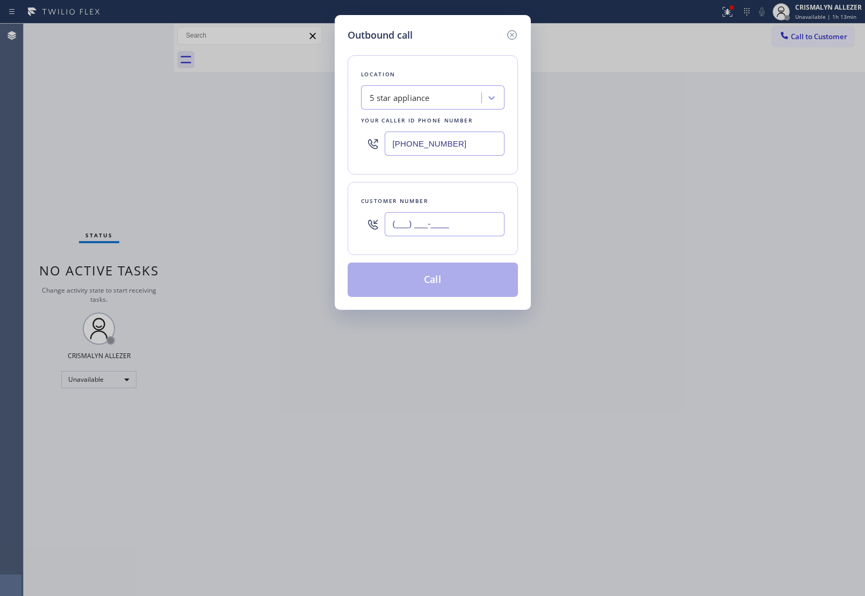
click at [475, 215] on input "(___) ___-____" at bounding box center [445, 224] width 120 height 24
paste input "310) 592-0144"
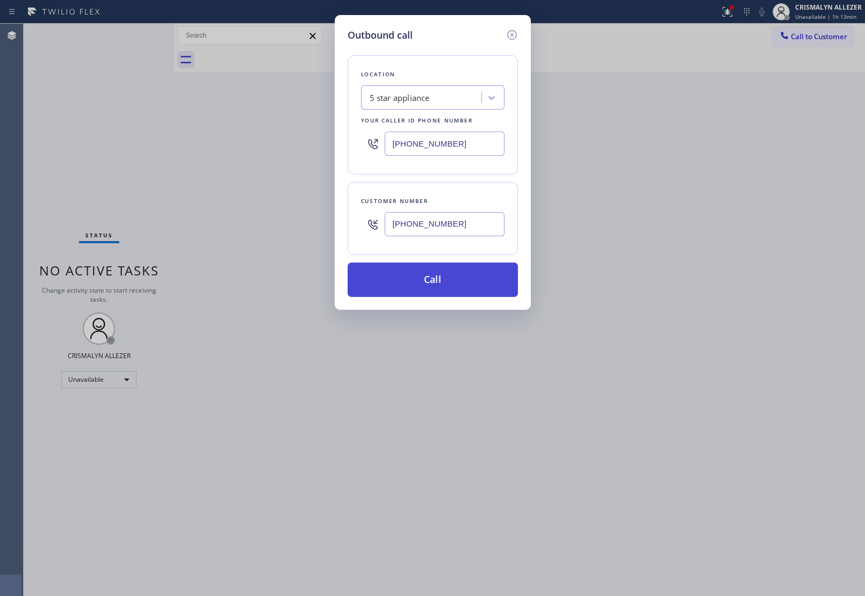
type input "(310) 592-0144"
click at [433, 286] on button "Call" at bounding box center [433, 280] width 170 height 34
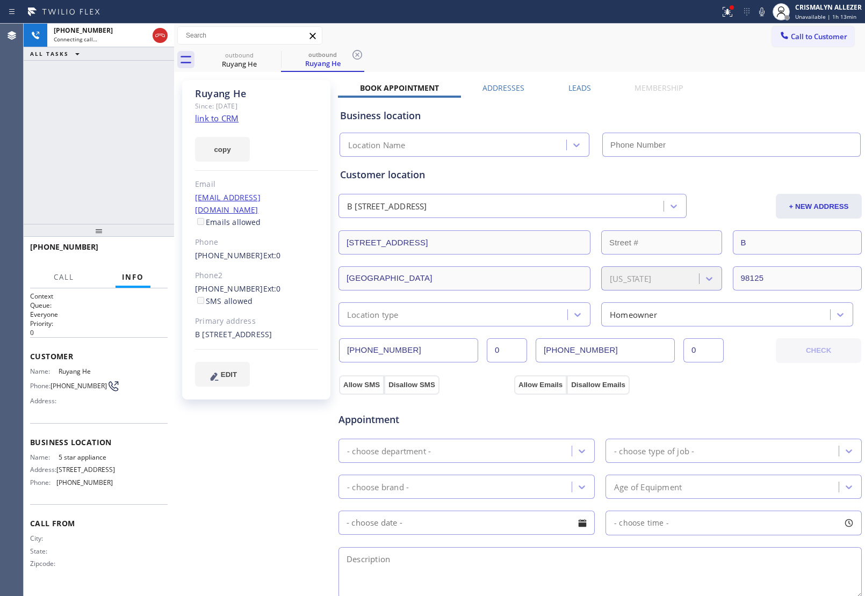
drag, startPoint x: 812, startPoint y: 39, endPoint x: 207, endPoint y: 117, distance: 609.4
click at [207, 117] on link "link to CRM" at bounding box center [217, 118] width 44 height 11
type input "[PHONE_NUMBER]"
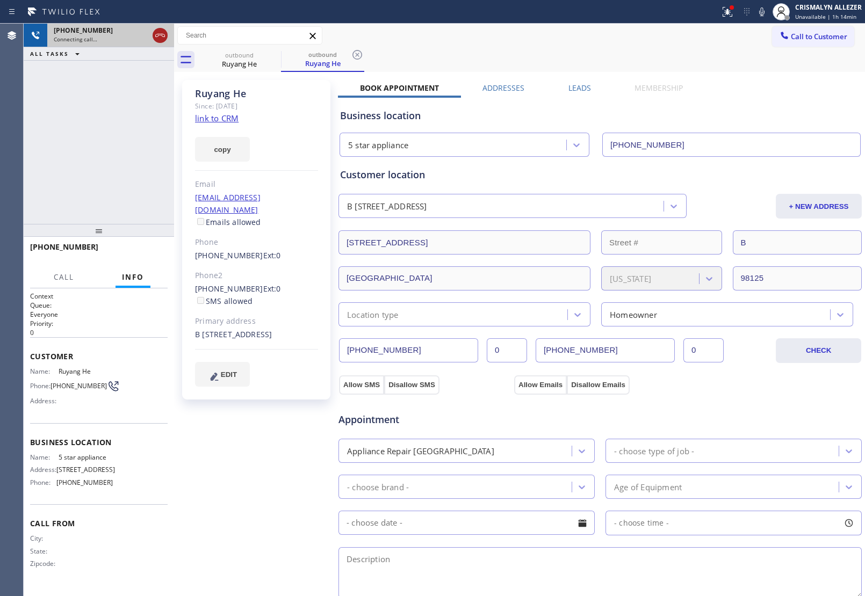
click at [159, 35] on icon at bounding box center [160, 35] width 13 height 13
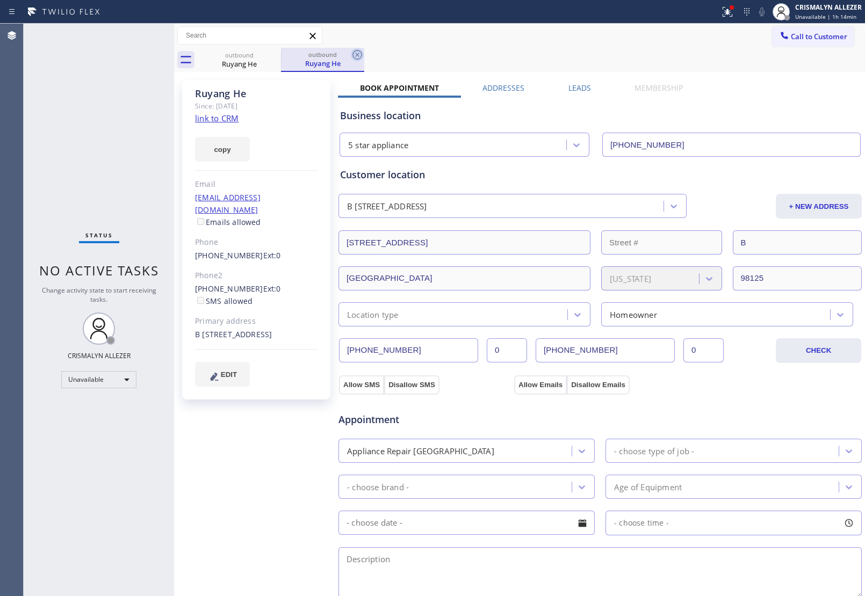
click at [360, 53] on icon at bounding box center [357, 54] width 13 height 13
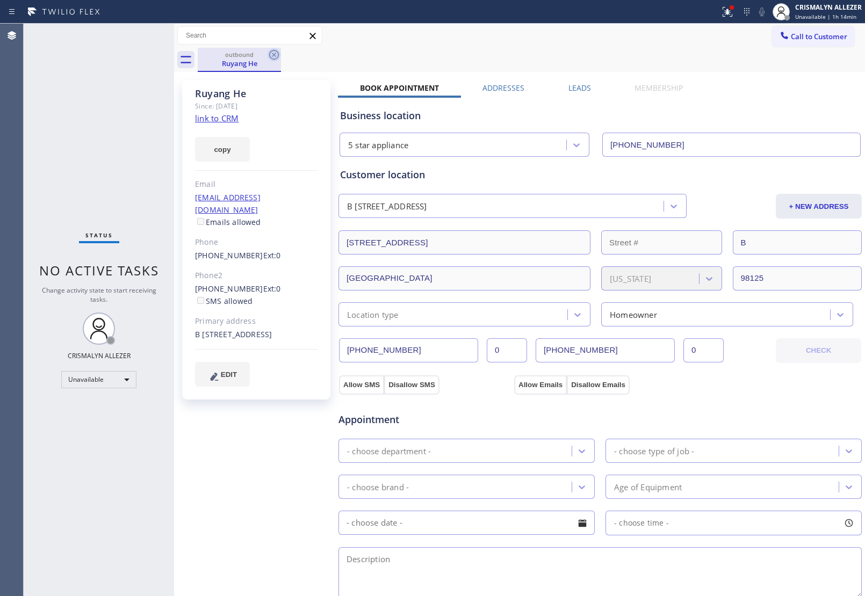
click at [273, 54] on icon at bounding box center [274, 55] width 10 height 10
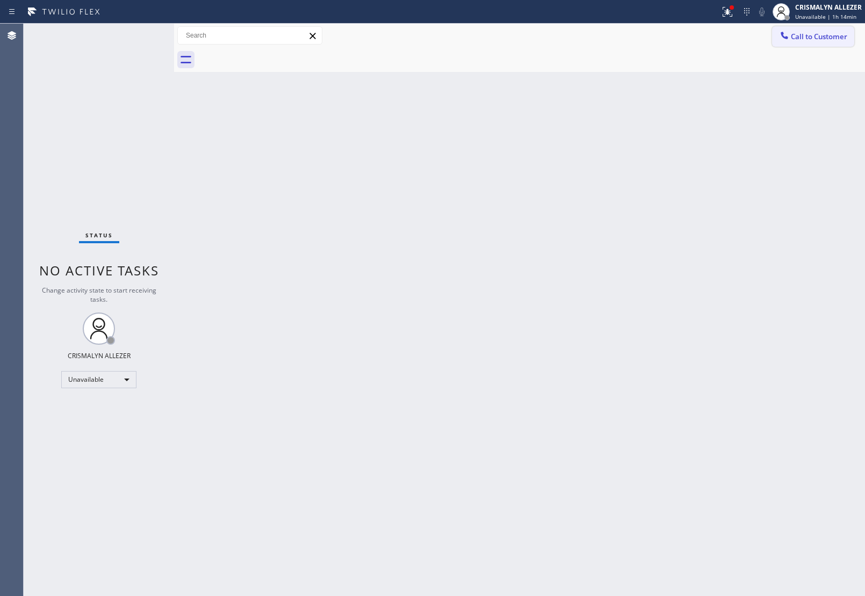
click at [808, 38] on span "Call to Customer" at bounding box center [819, 37] width 56 height 10
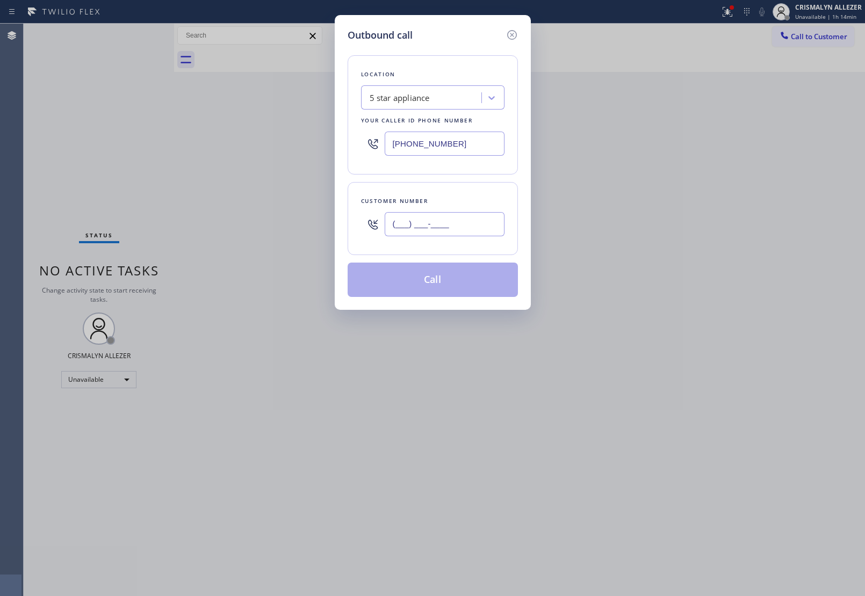
click at [489, 218] on input "(___) ___-____" at bounding box center [445, 224] width 120 height 24
paste input "360) 202-7169"
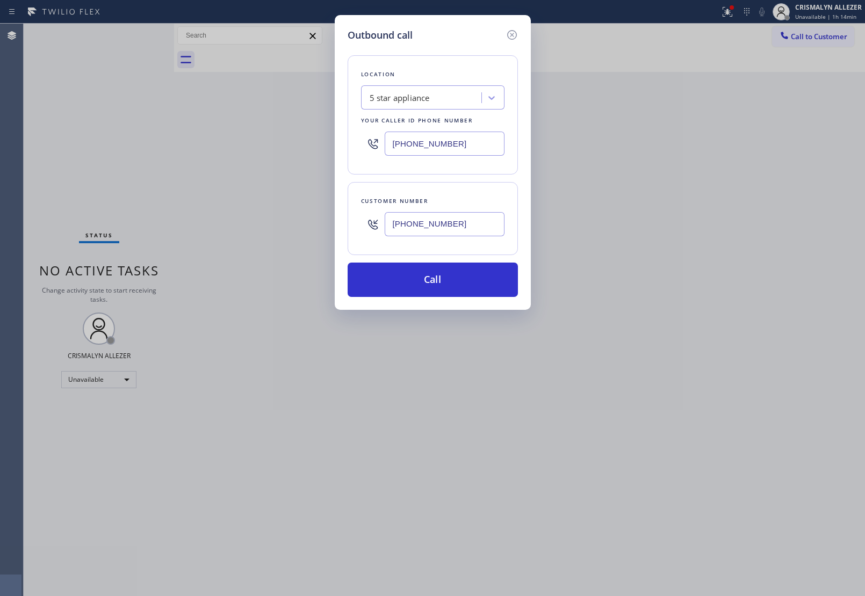
type input "(360) 202-7169"
click at [428, 299] on div "Outbound call Location 5 star appliance Your caller id phone number (213) 687-2…" at bounding box center [433, 162] width 196 height 295
click at [435, 293] on button "Call" at bounding box center [433, 280] width 170 height 34
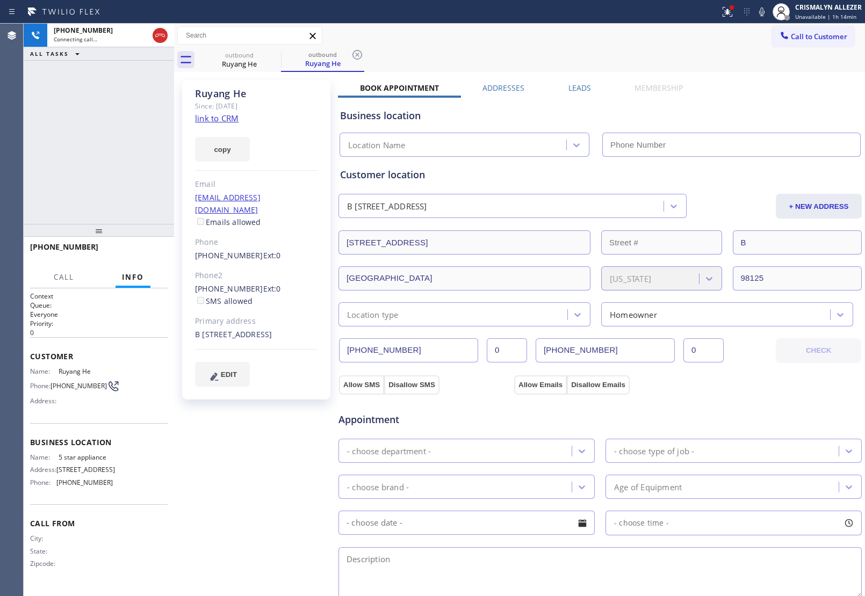
type input "[PHONE_NUMBER]"
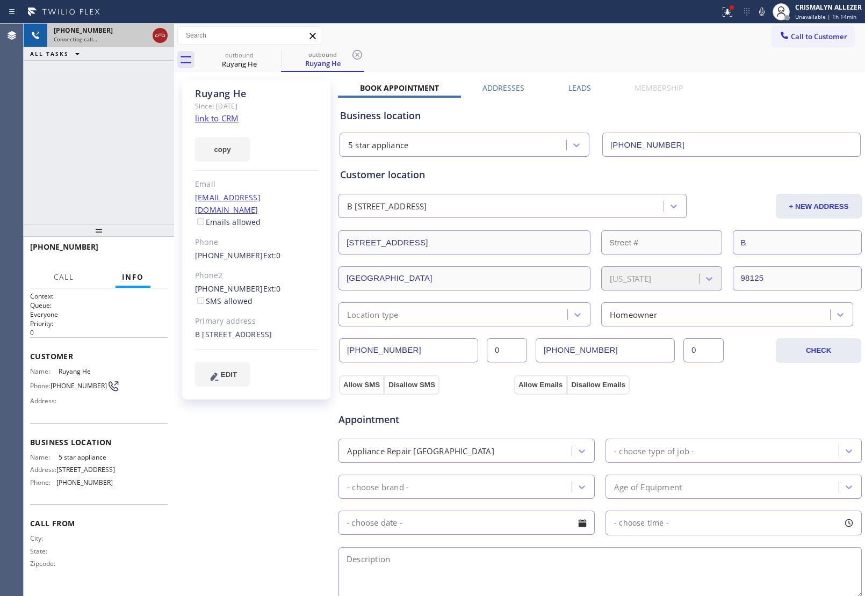
click at [158, 38] on icon at bounding box center [160, 35] width 13 height 13
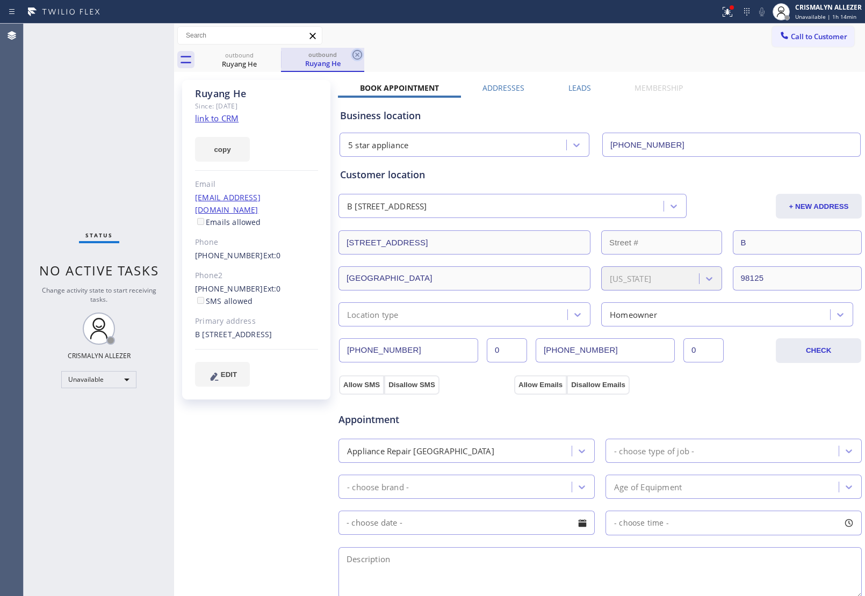
click at [358, 53] on icon at bounding box center [357, 54] width 13 height 13
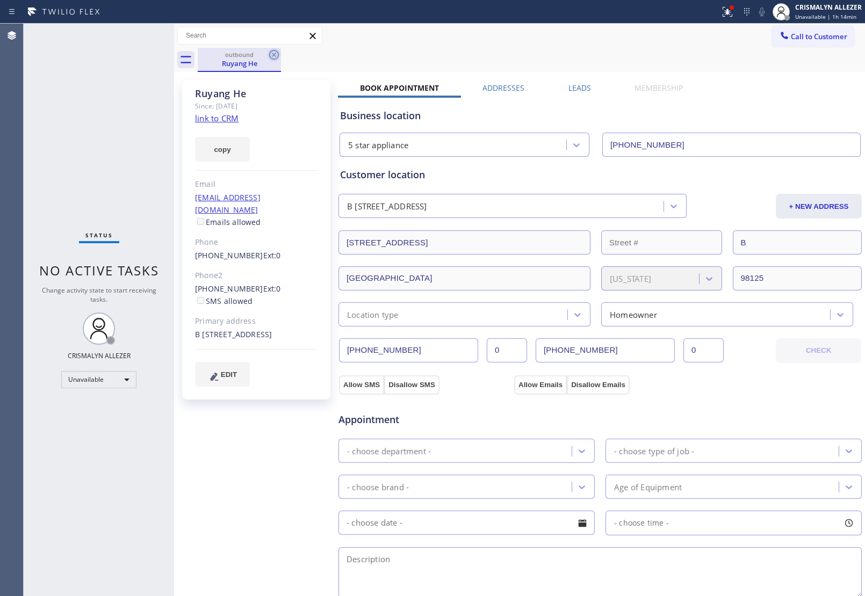
click at [270, 52] on icon at bounding box center [274, 55] width 10 height 10
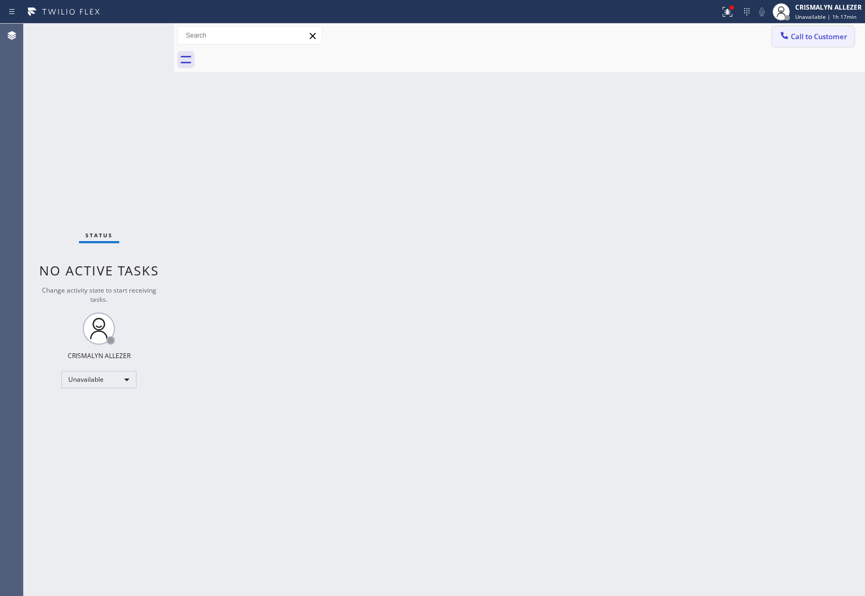
click at [822, 37] on span "Call to Customer" at bounding box center [819, 37] width 56 height 10
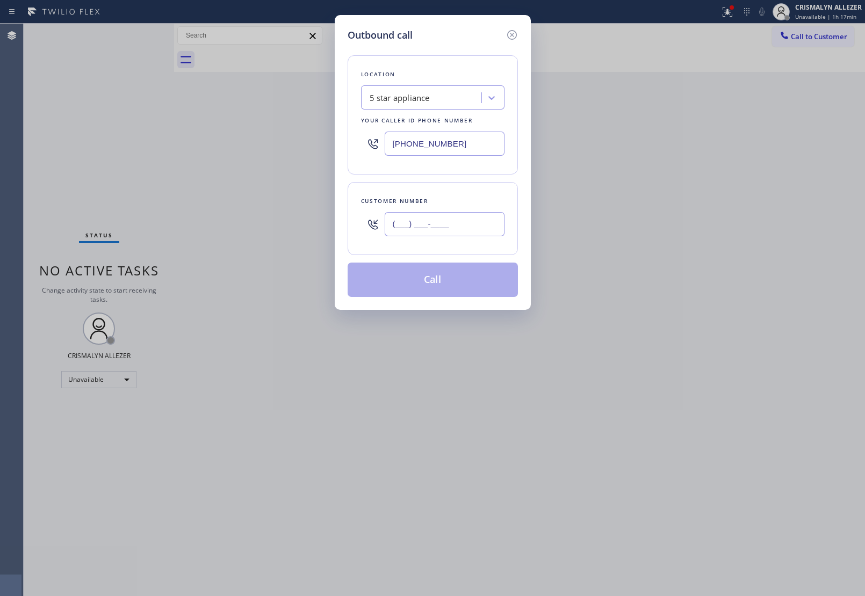
click at [473, 232] on input "(___) ___-____" at bounding box center [445, 224] width 120 height 24
paste input "305) 609-1311"
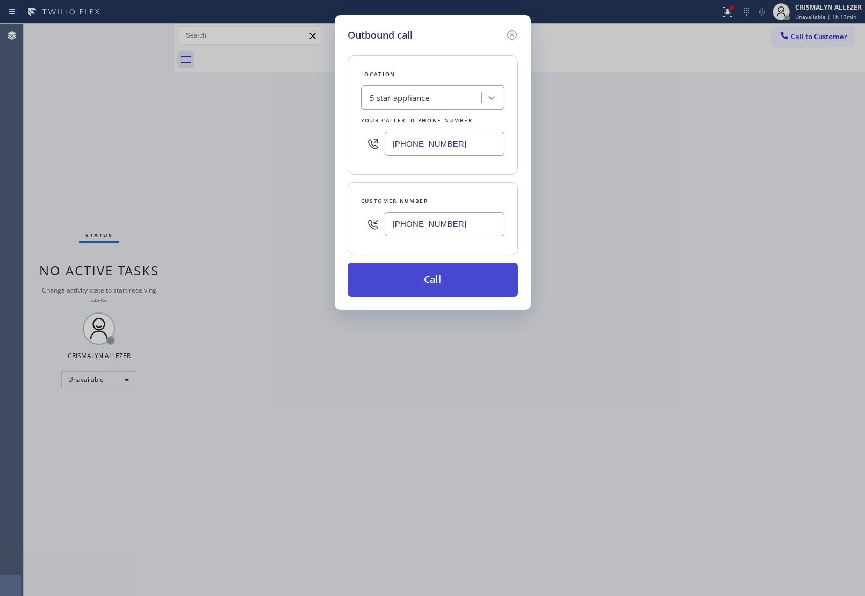
type input "[PHONE_NUMBER]"
click at [431, 277] on button "Call" at bounding box center [433, 280] width 170 height 34
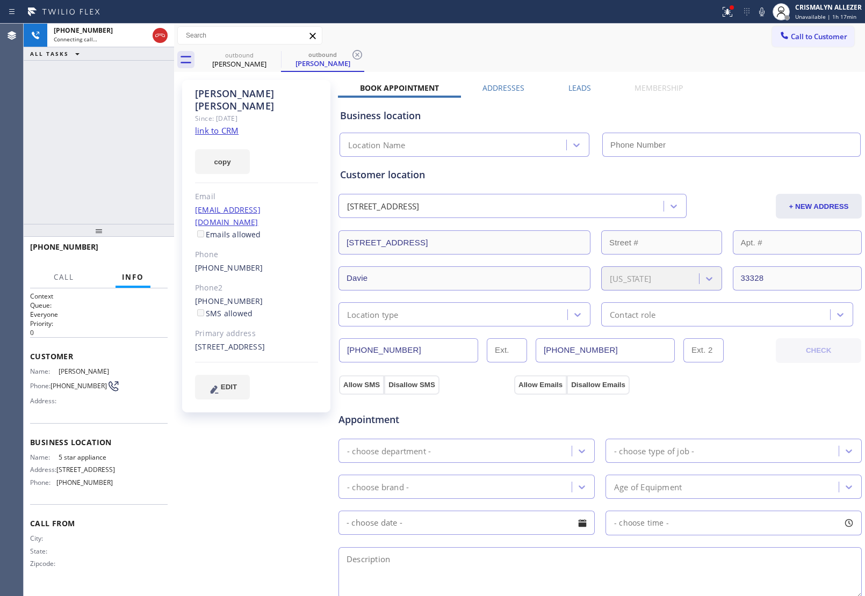
click at [221, 125] on link "link to CRM" at bounding box center [217, 130] width 44 height 11
type input "[PHONE_NUMBER]"
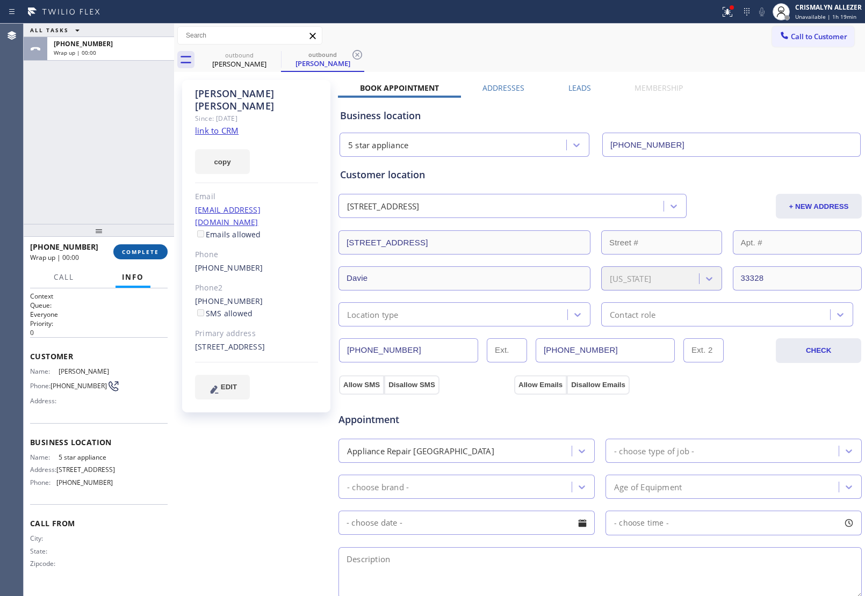
click at [148, 256] on button "COMPLETE" at bounding box center [140, 251] width 54 height 15
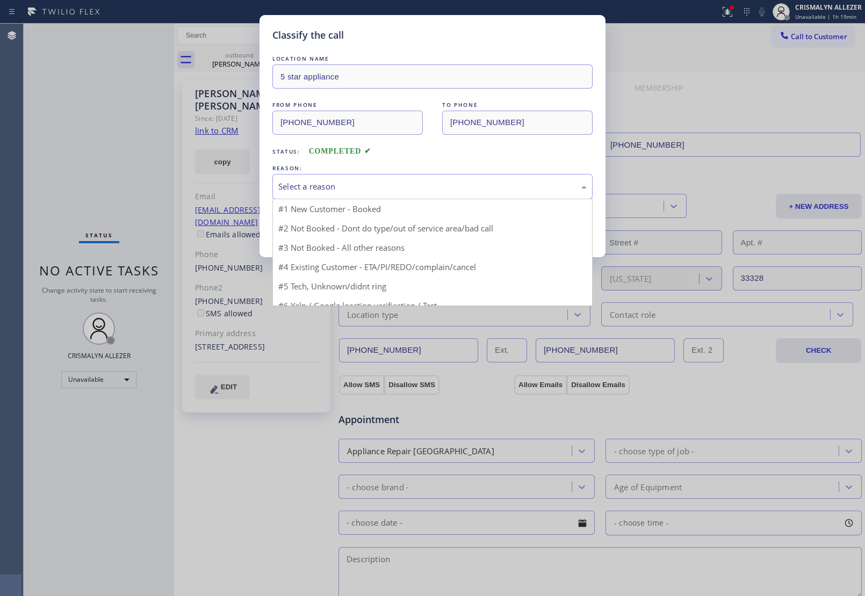
click at [430, 188] on div "Select a reason" at bounding box center [432, 186] width 308 height 12
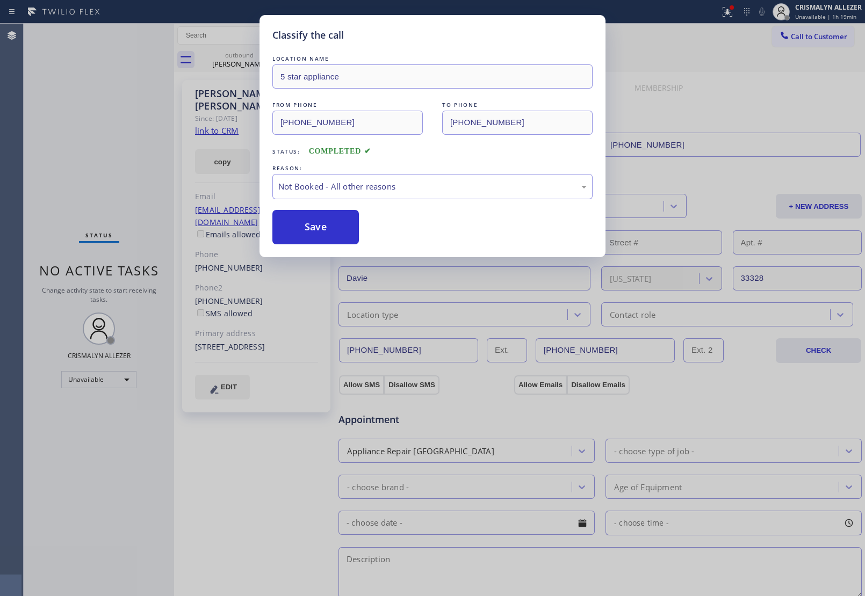
click at [318, 229] on button "Save" at bounding box center [315, 227] width 86 height 34
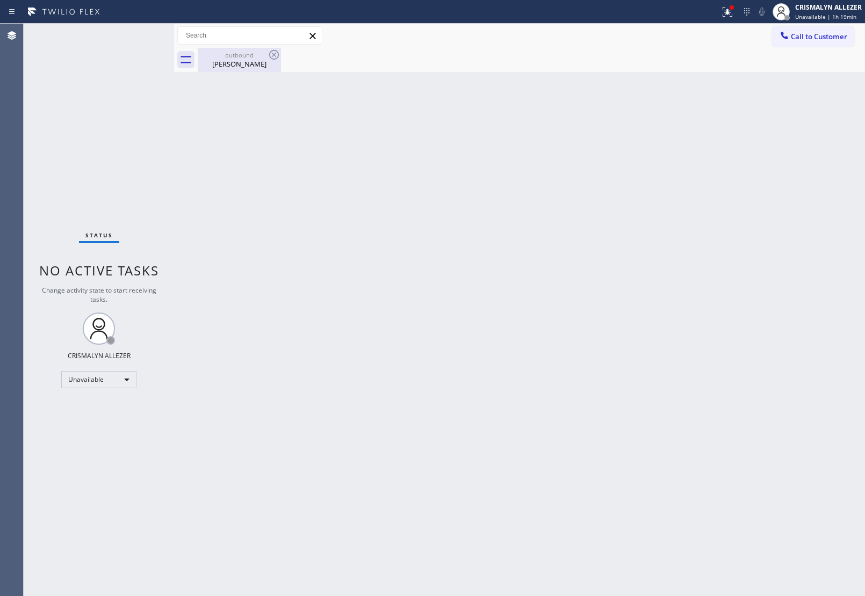
click at [249, 65] on div "Dean Thomas" at bounding box center [239, 64] width 81 height 10
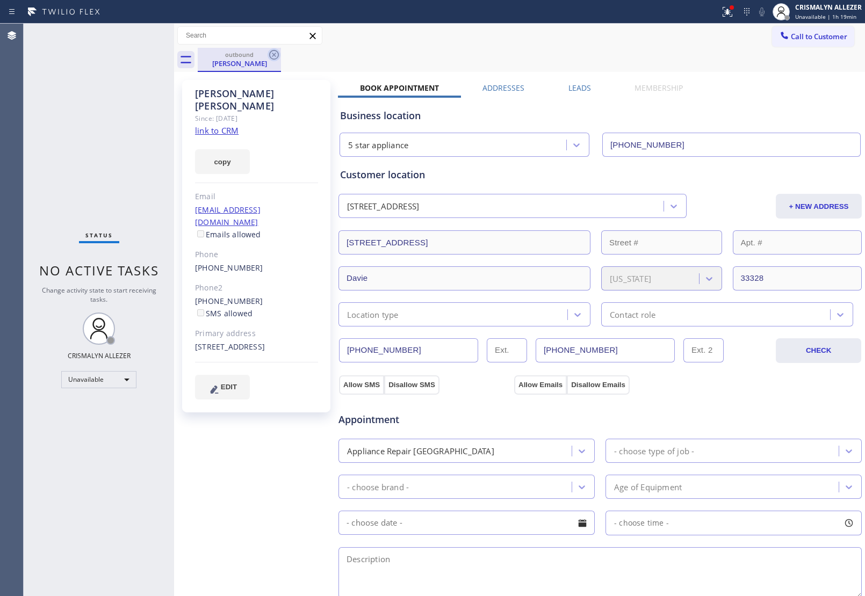
click at [273, 55] on icon at bounding box center [274, 55] width 10 height 10
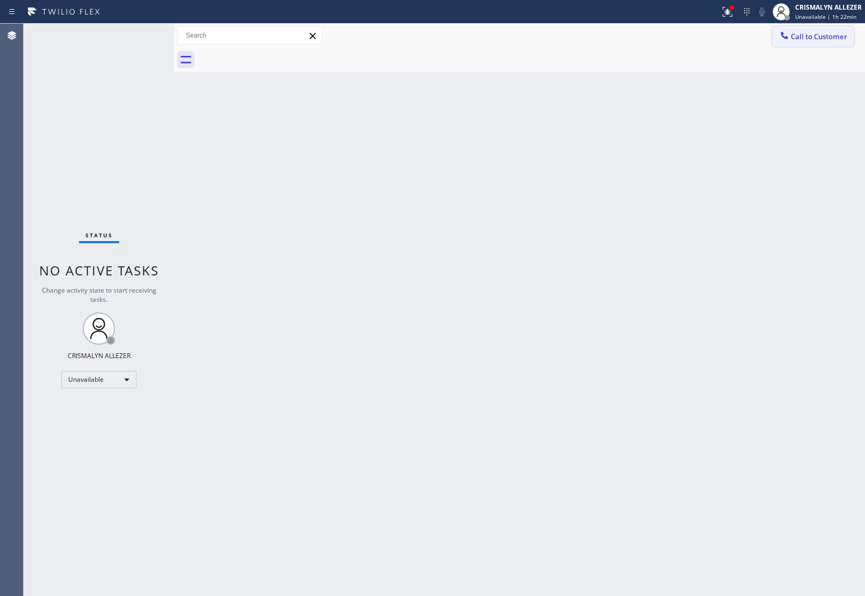
click at [825, 35] on span "Call to Customer" at bounding box center [819, 37] width 56 height 10
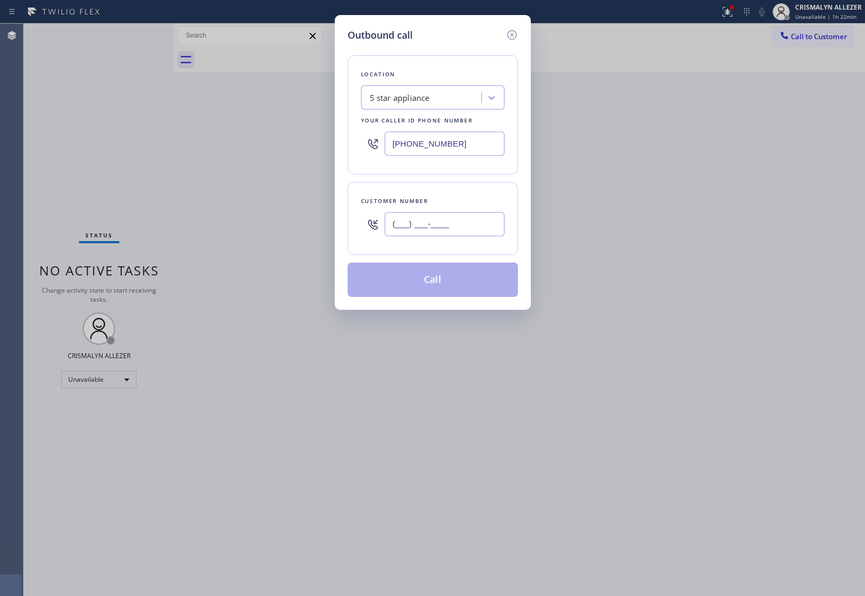
click at [492, 226] on input "(___) ___-____" at bounding box center [445, 224] width 120 height 24
paste input "415) 717-3073"
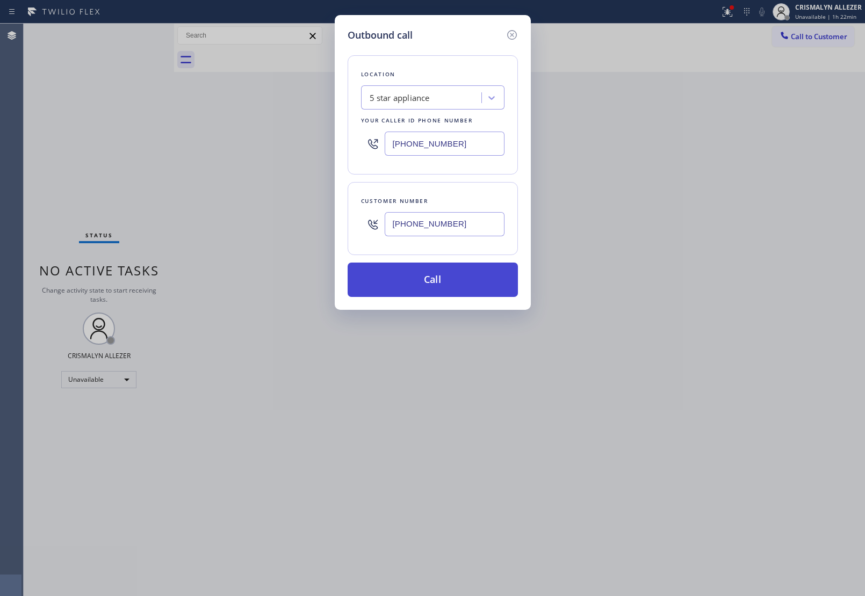
type input "[PHONE_NUMBER]"
click at [442, 286] on button "Call" at bounding box center [433, 280] width 170 height 34
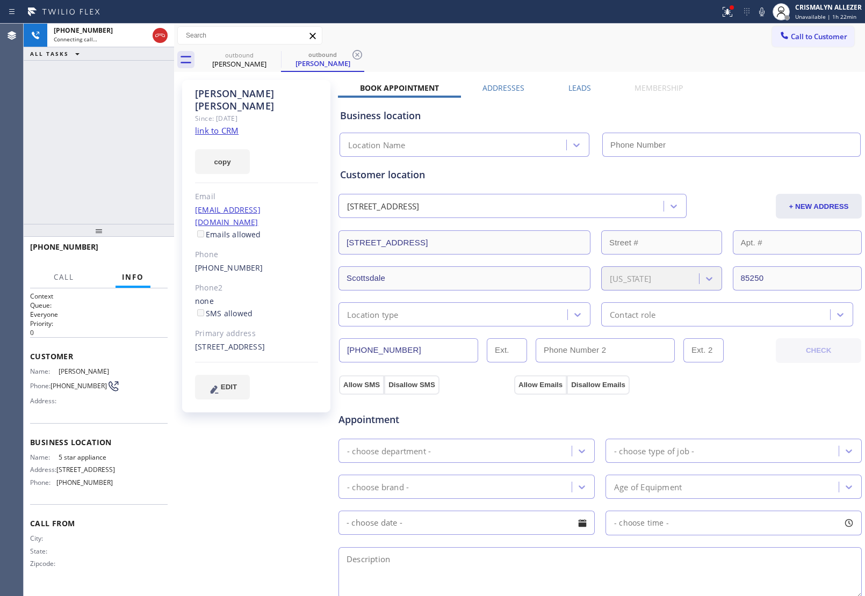
click at [229, 125] on link "link to CRM" at bounding box center [217, 130] width 44 height 11
type input "[PHONE_NUMBER]"
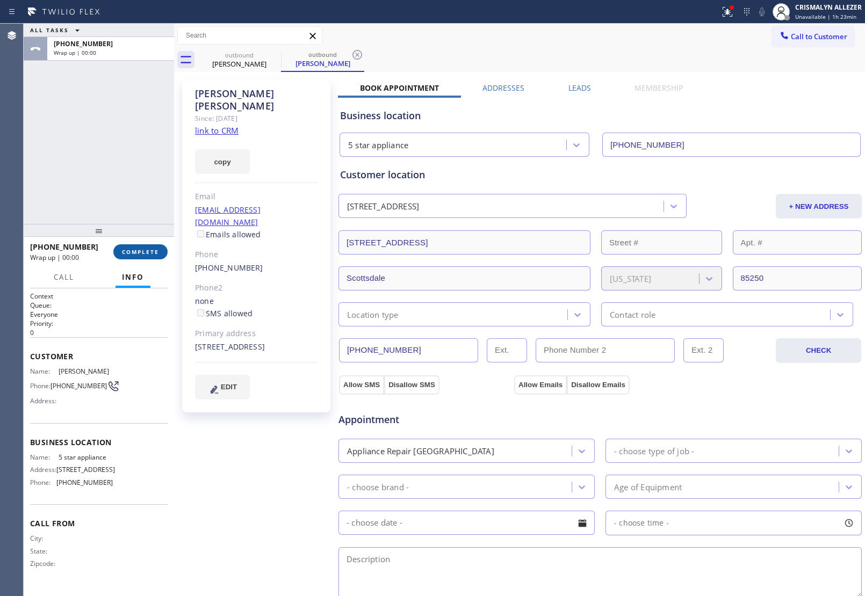
click at [145, 256] on button "COMPLETE" at bounding box center [140, 251] width 54 height 15
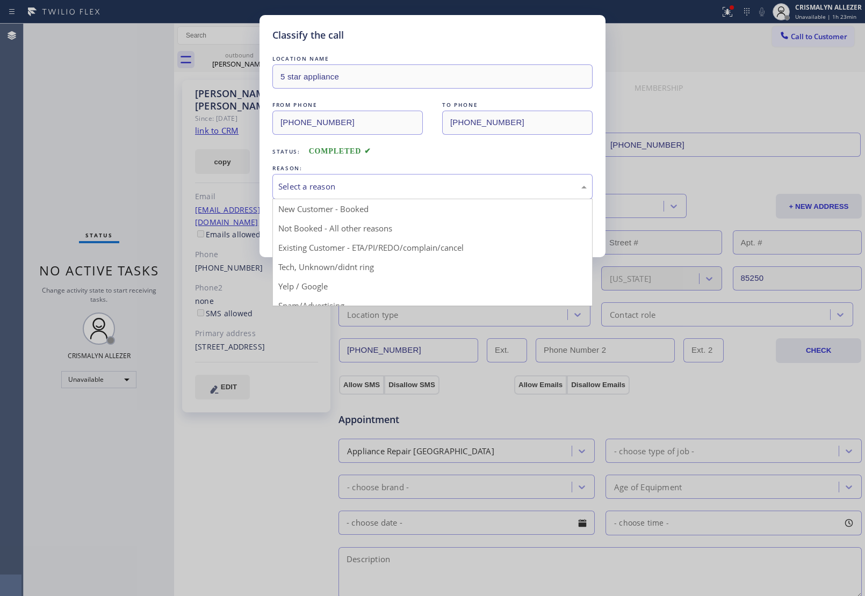
click at [442, 193] on div "Select a reason" at bounding box center [432, 186] width 308 height 12
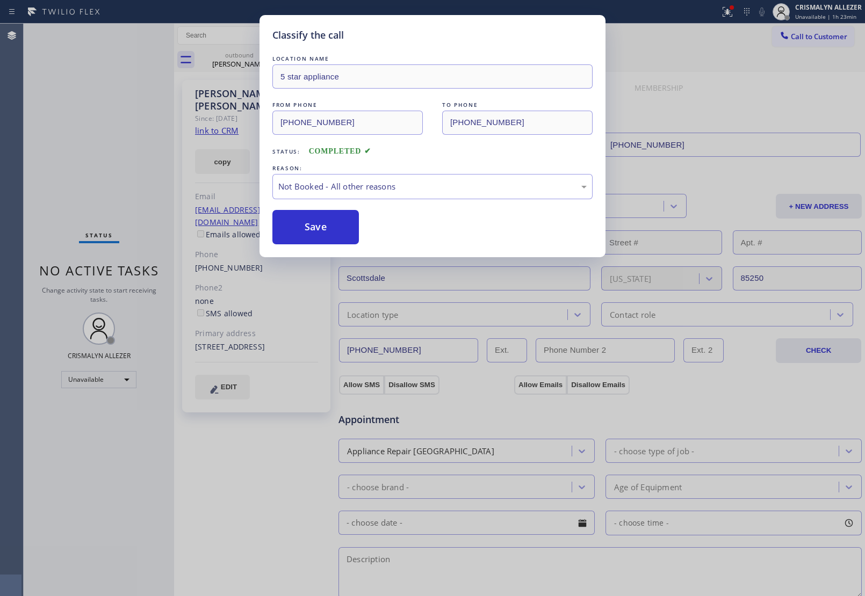
click at [337, 229] on button "Save" at bounding box center [315, 227] width 86 height 34
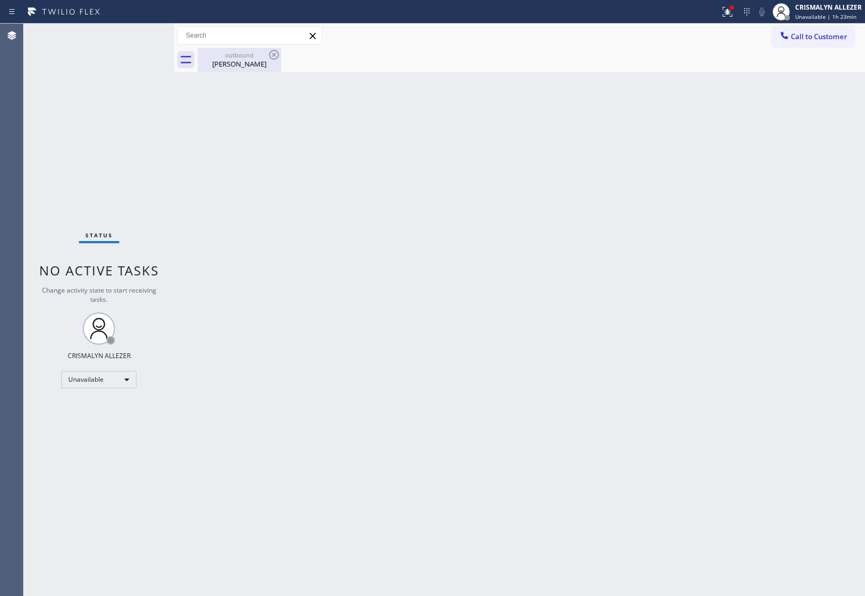
click at [244, 57] on div "outbound" at bounding box center [239, 55] width 81 height 8
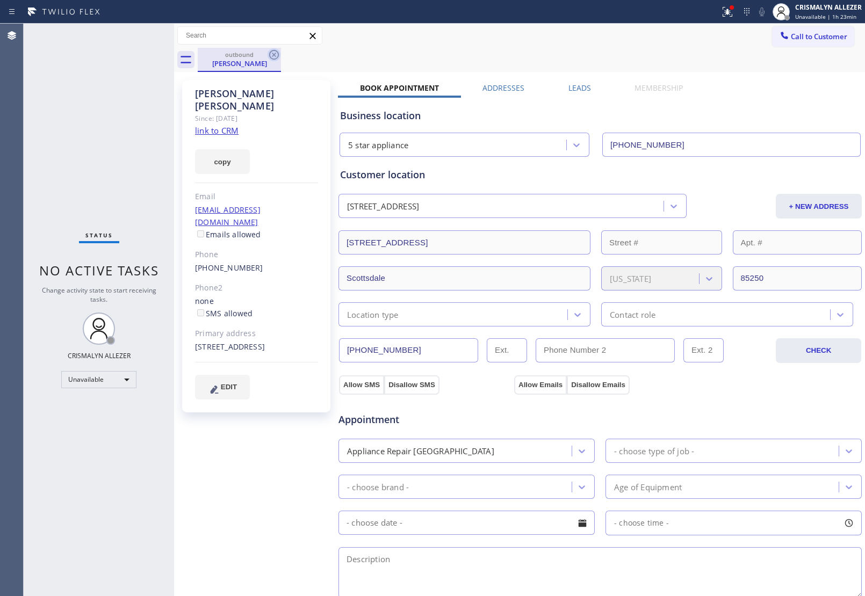
drag, startPoint x: 271, startPoint y: 57, endPoint x: 280, endPoint y: 2, distance: 56.0
click at [271, 56] on icon at bounding box center [274, 54] width 13 height 13
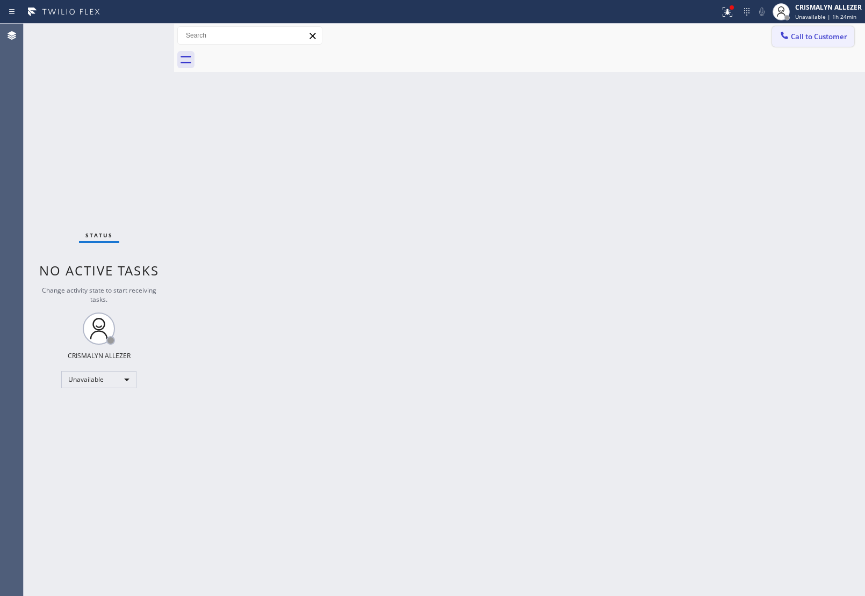
click at [811, 44] on button "Call to Customer" at bounding box center [813, 36] width 82 height 20
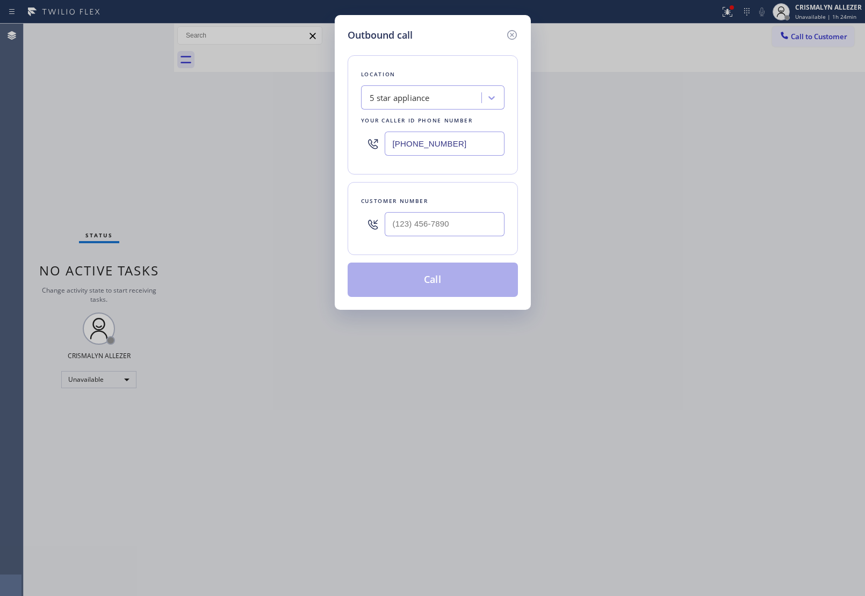
drag, startPoint x: 454, startPoint y: 242, endPoint x: 456, endPoint y: 233, distance: 9.8
click at [454, 234] on div at bounding box center [445, 224] width 120 height 35
click at [456, 232] on input "(___) ___-____" at bounding box center [445, 224] width 120 height 24
paste input "732) 688-4739"
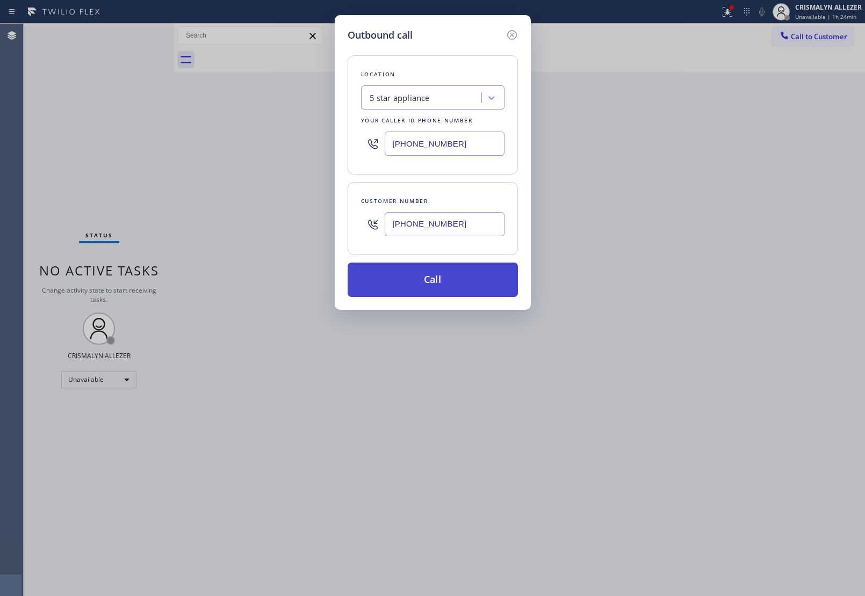
type input "[PHONE_NUMBER]"
click at [444, 278] on button "Call" at bounding box center [433, 280] width 170 height 34
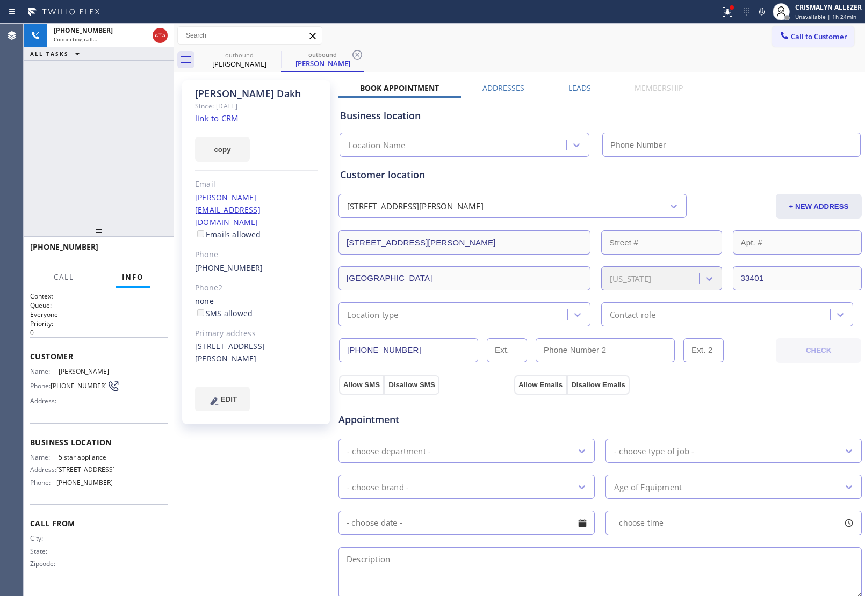
click at [218, 119] on link "link to CRM" at bounding box center [217, 118] width 44 height 11
type input "[PHONE_NUMBER]"
click at [151, 250] on span "HANG UP" at bounding box center [142, 252] width 33 height 8
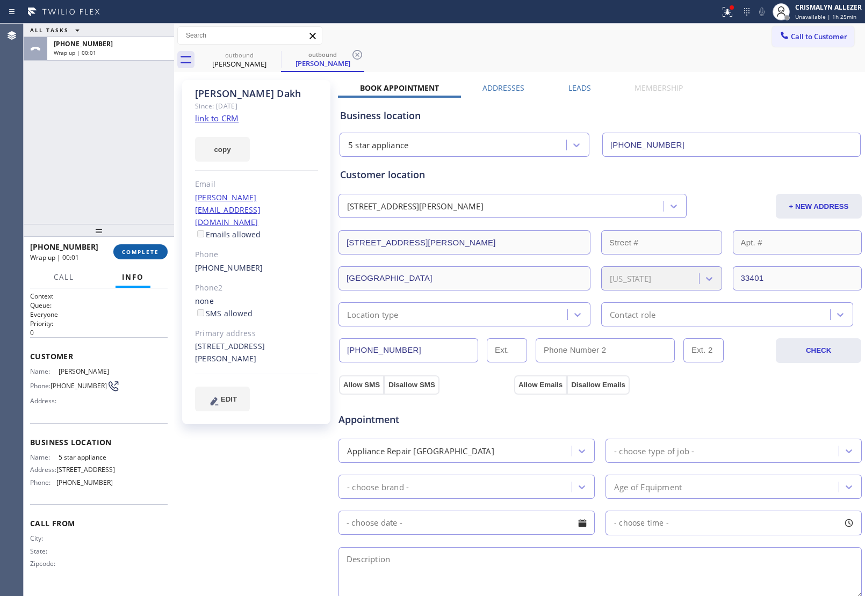
click at [132, 259] on button "COMPLETE" at bounding box center [140, 251] width 54 height 15
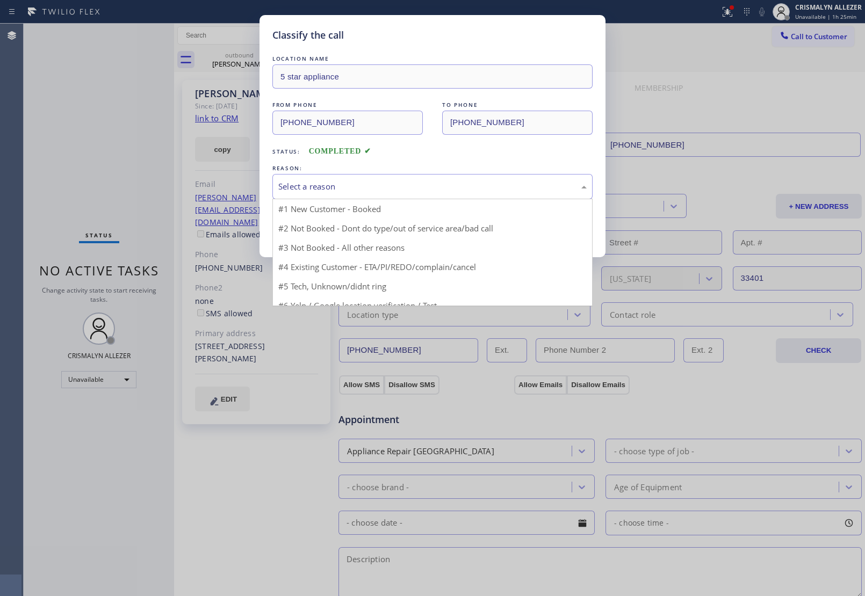
drag, startPoint x: 431, startPoint y: 192, endPoint x: 424, endPoint y: 193, distance: 7.2
click at [424, 193] on div "Select a reason" at bounding box center [432, 186] width 308 height 12
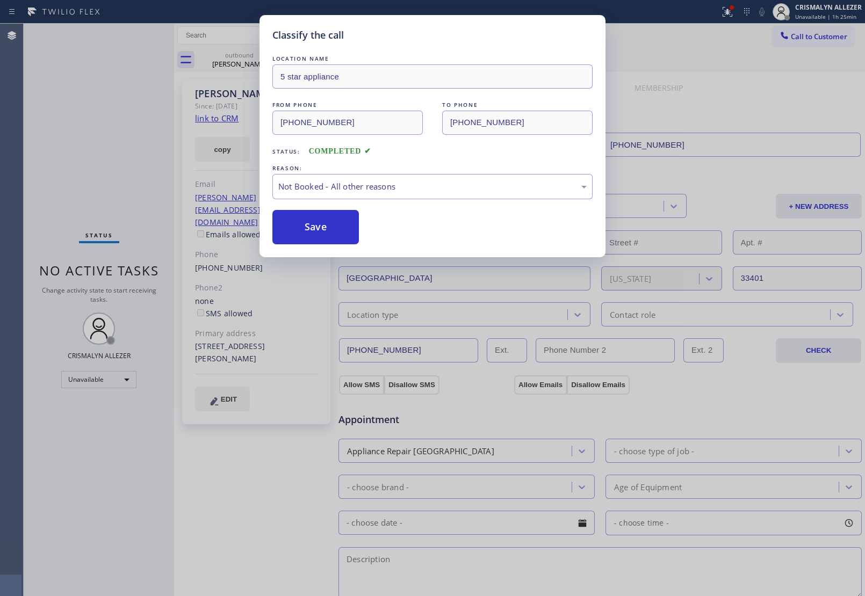
click at [311, 231] on button "Save" at bounding box center [315, 227] width 86 height 34
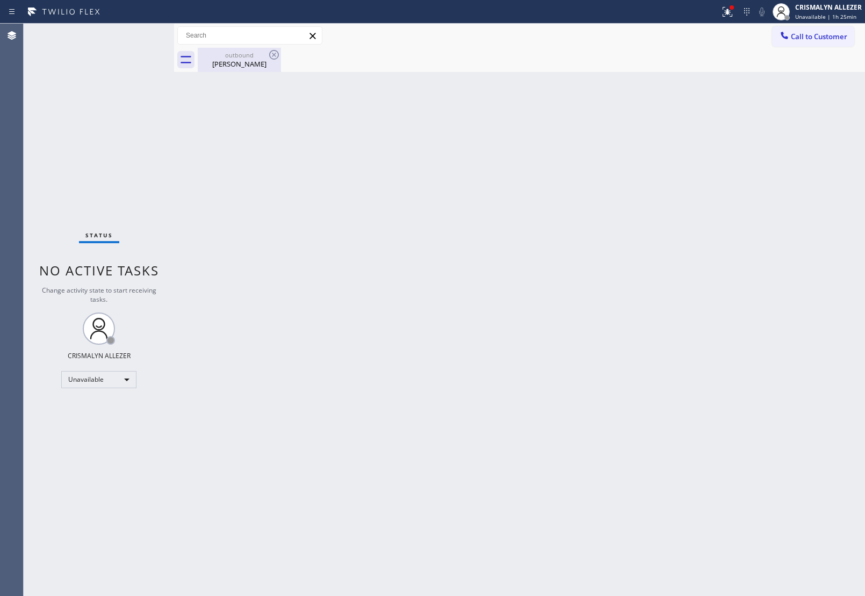
drag, startPoint x: 240, startPoint y: 63, endPoint x: 259, endPoint y: 55, distance: 21.4
click at [240, 62] on div "Steve Dakh" at bounding box center [239, 64] width 81 height 10
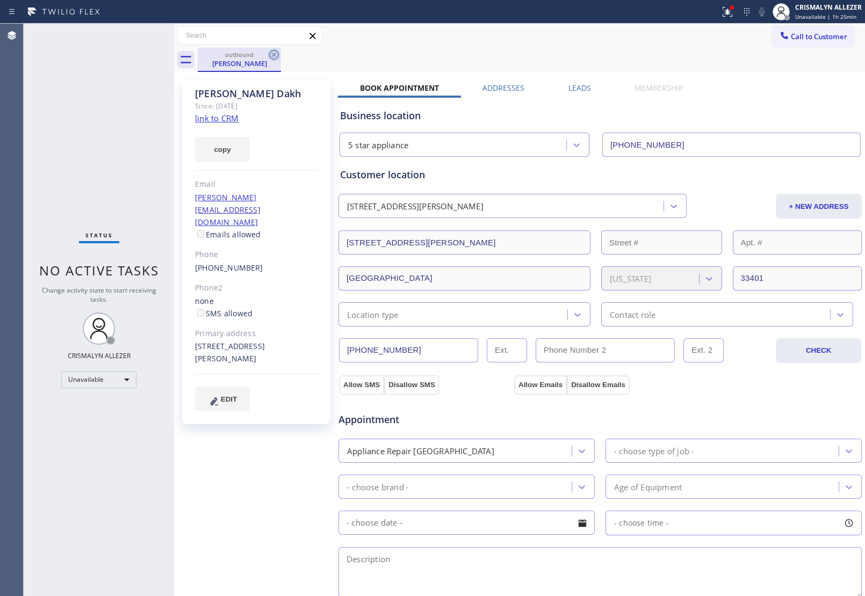
drag, startPoint x: 281, startPoint y: 31, endPoint x: 279, endPoint y: 57, distance: 26.9
click at [281, 31] on input "text" at bounding box center [250, 35] width 144 height 17
click at [278, 55] on icon at bounding box center [274, 55] width 10 height 10
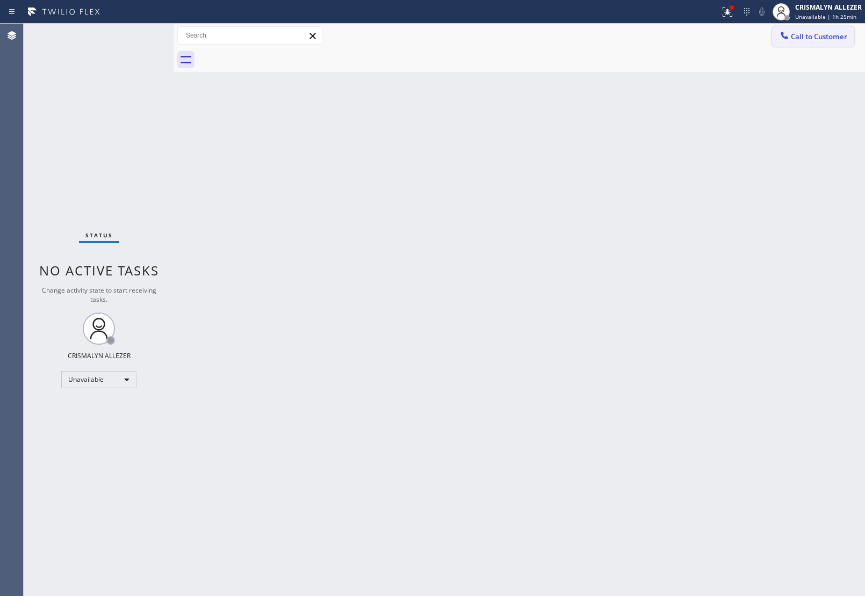
click at [812, 41] on span "Call to Customer" at bounding box center [819, 37] width 56 height 10
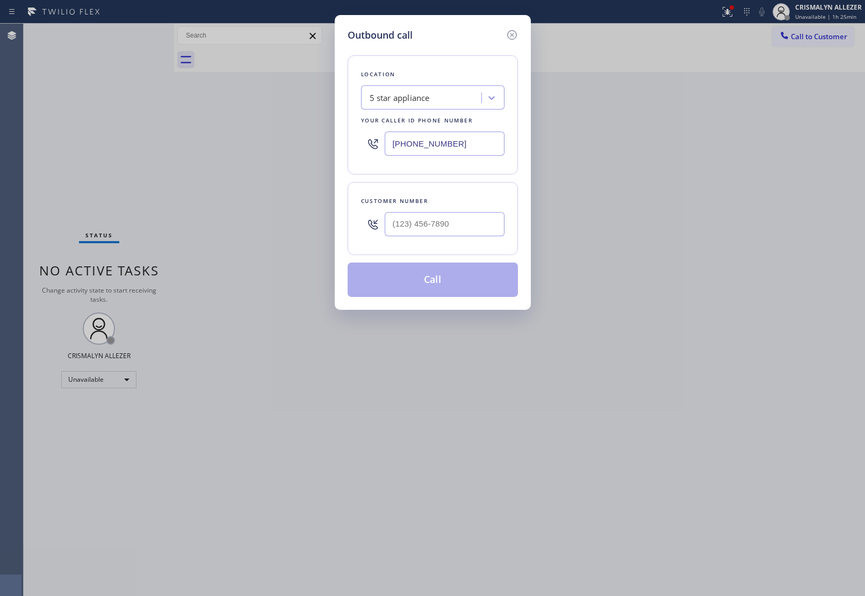
drag, startPoint x: 498, startPoint y: 148, endPoint x: 246, endPoint y: 154, distance: 252.0
click at [274, 151] on div "Outbound call Location 5 star appliance Your caller id phone number (213) 687-2…" at bounding box center [432, 298] width 865 height 596
paste input "561) 469-0936"
type input "(561) 469-0936"
click at [456, 223] on input "(___) ___-____" at bounding box center [445, 224] width 120 height 24
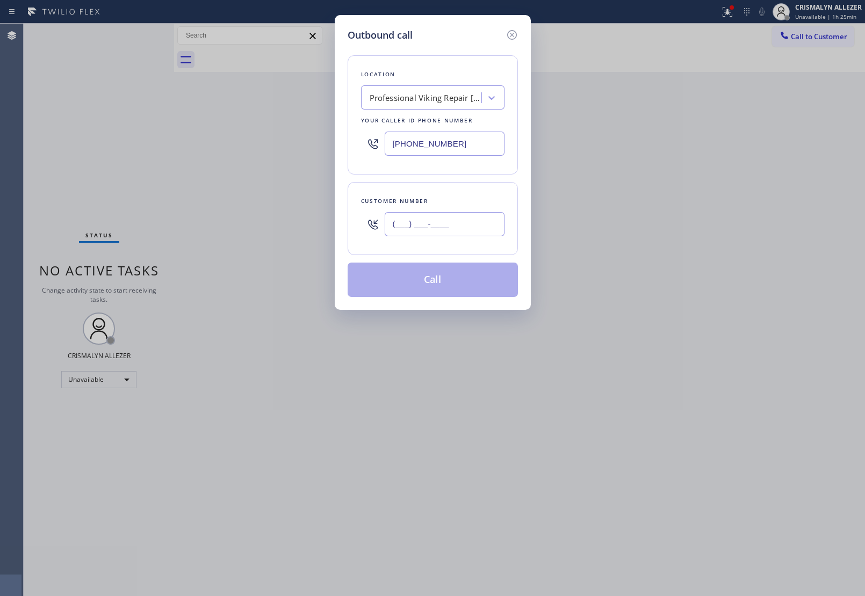
paste input "732) 688-4739"
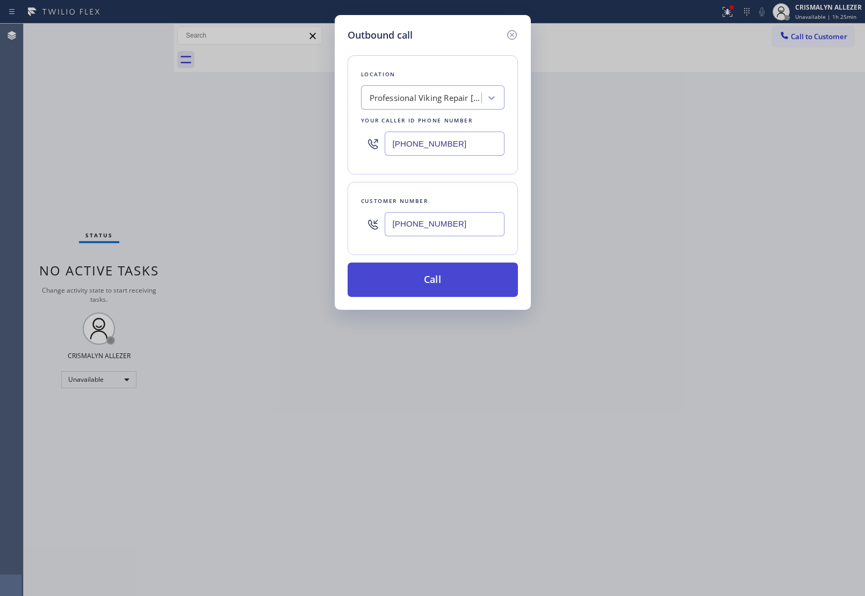
type input "[PHONE_NUMBER]"
click at [431, 287] on button "Call" at bounding box center [433, 280] width 170 height 34
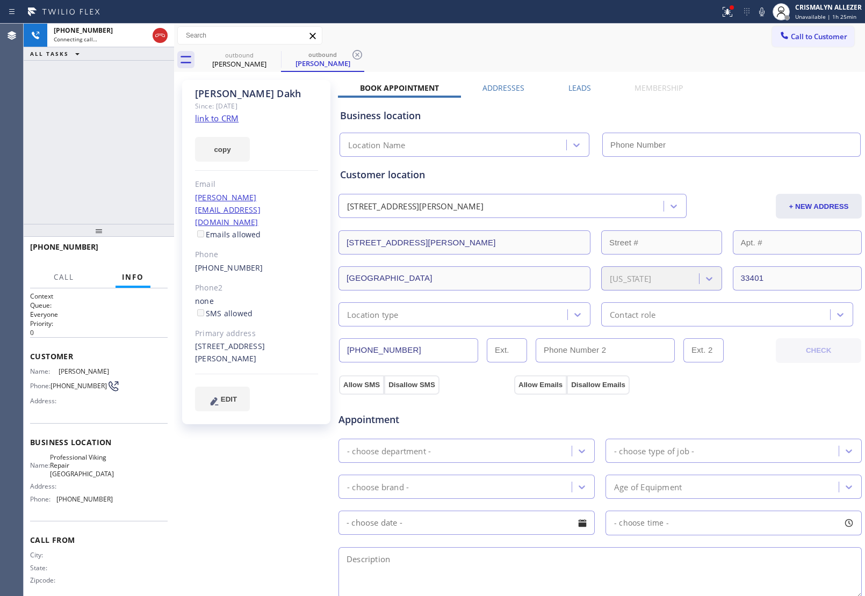
type input "(561) 469-0936"
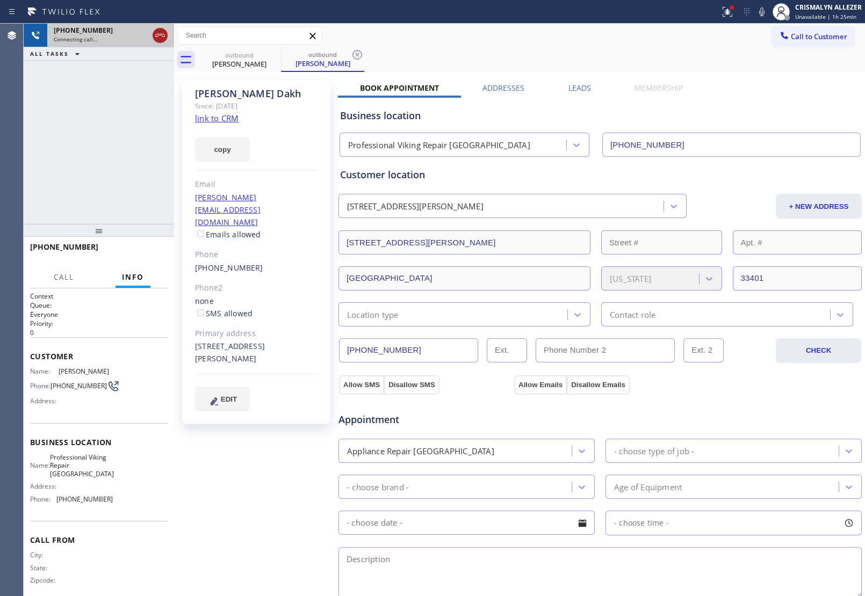
click at [154, 35] on icon at bounding box center [160, 35] width 13 height 13
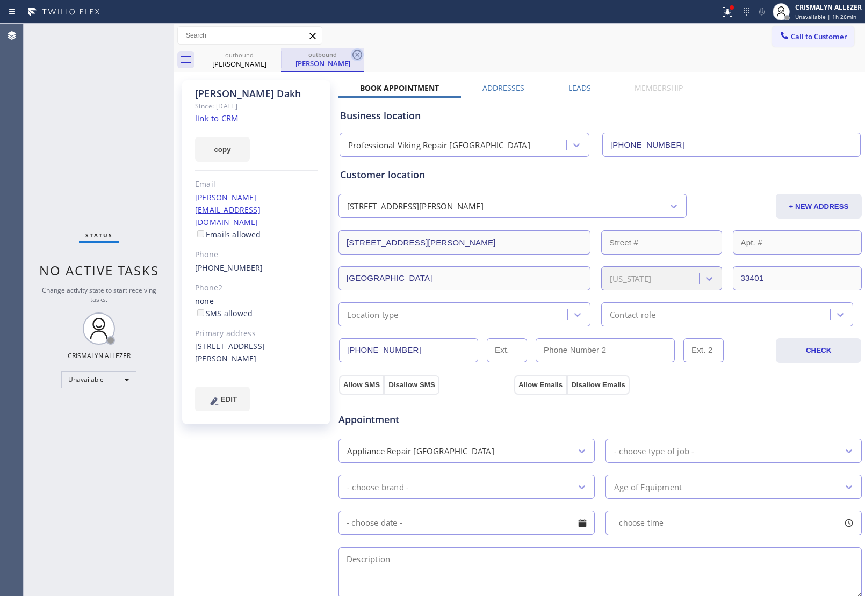
click at [363, 58] on icon at bounding box center [357, 54] width 13 height 13
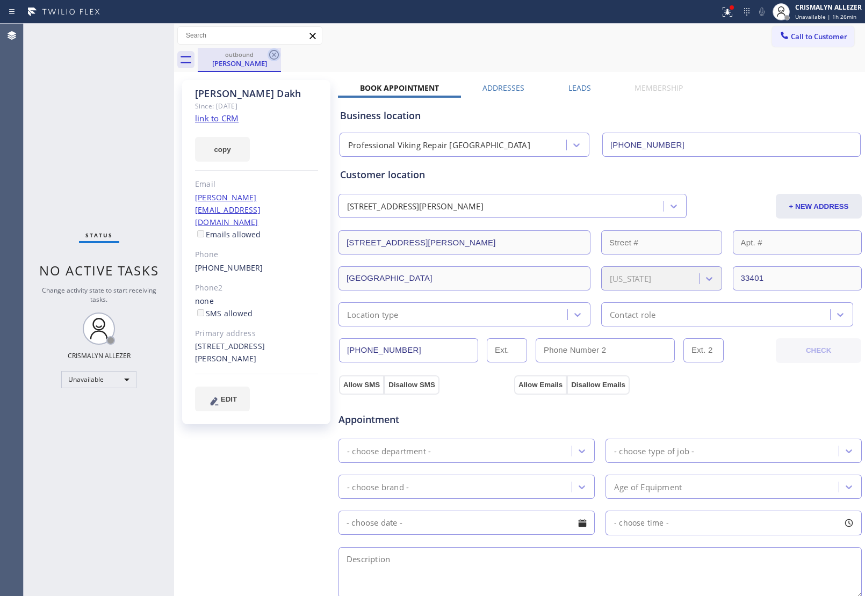
click at [277, 55] on icon at bounding box center [274, 54] width 13 height 13
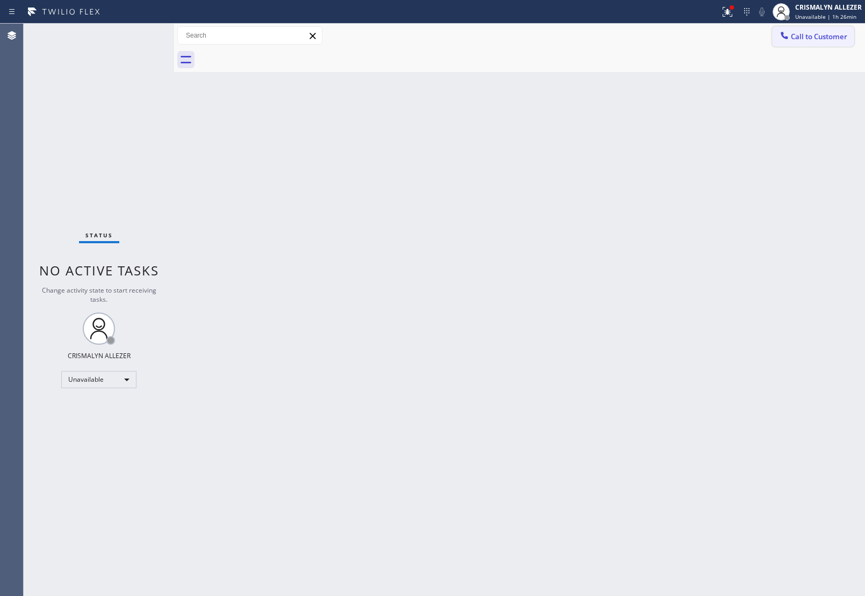
click at [810, 40] on span "Call to Customer" at bounding box center [819, 37] width 56 height 10
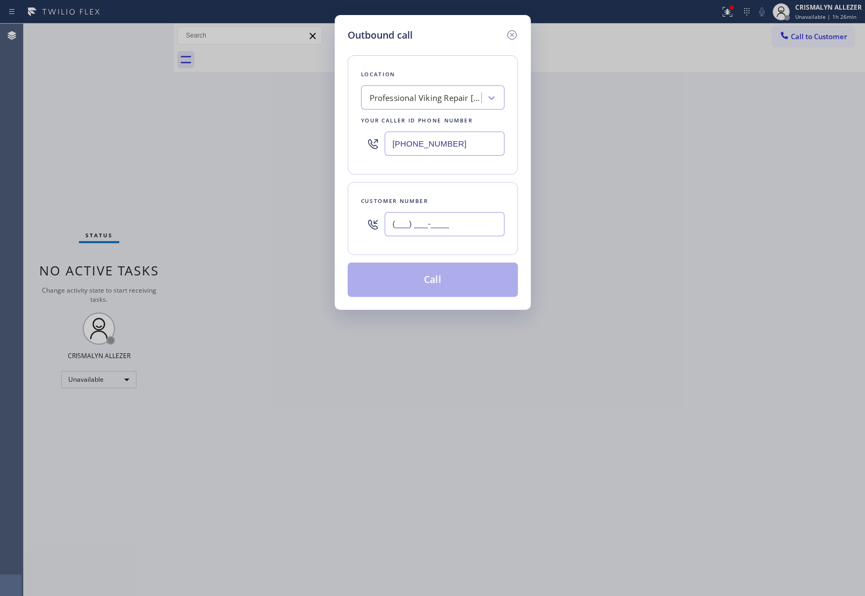
click at [473, 226] on input "(___) ___-____" at bounding box center [445, 224] width 120 height 24
paste input "714) 343-5723"
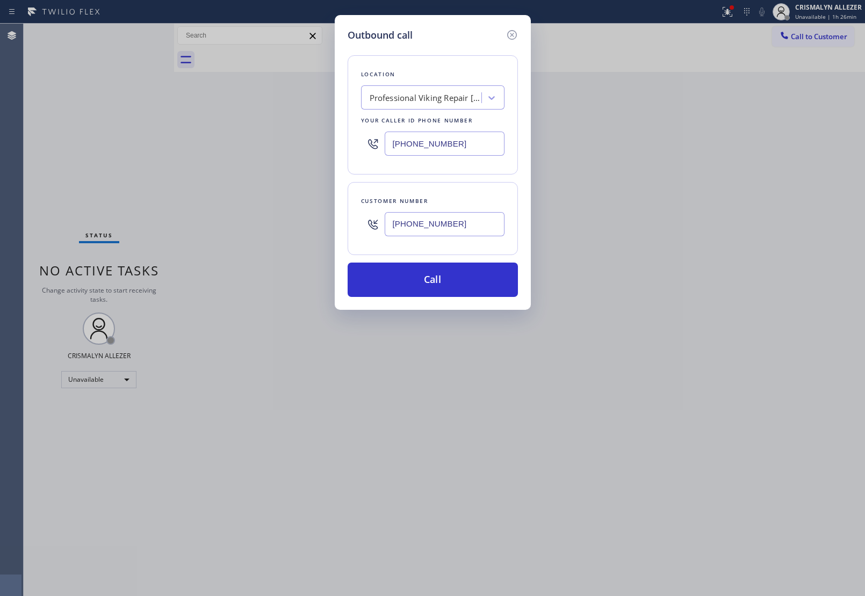
type input "[PHONE_NUMBER]"
click at [458, 98] on div "Professional Viking Repair West Palm Beach" at bounding box center [426, 98] width 113 height 12
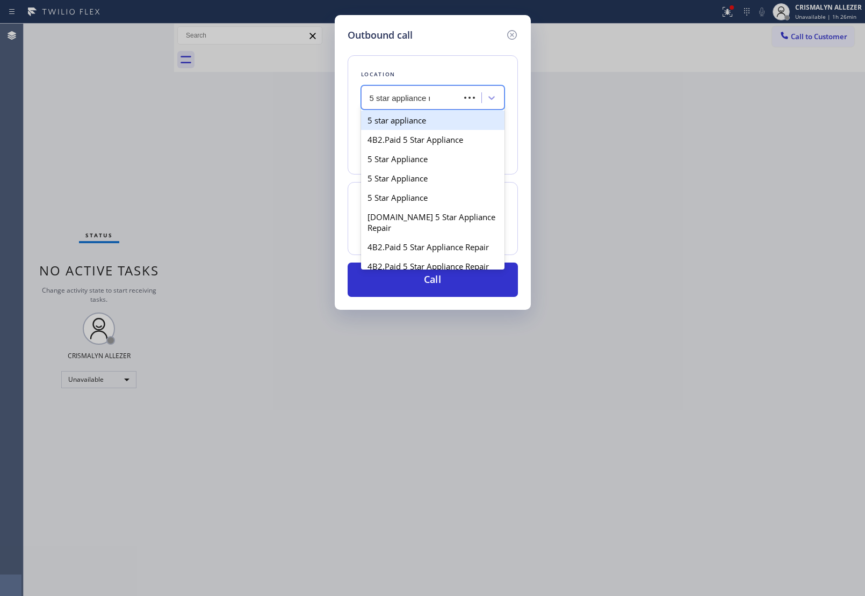
type input "5 star appliance re"
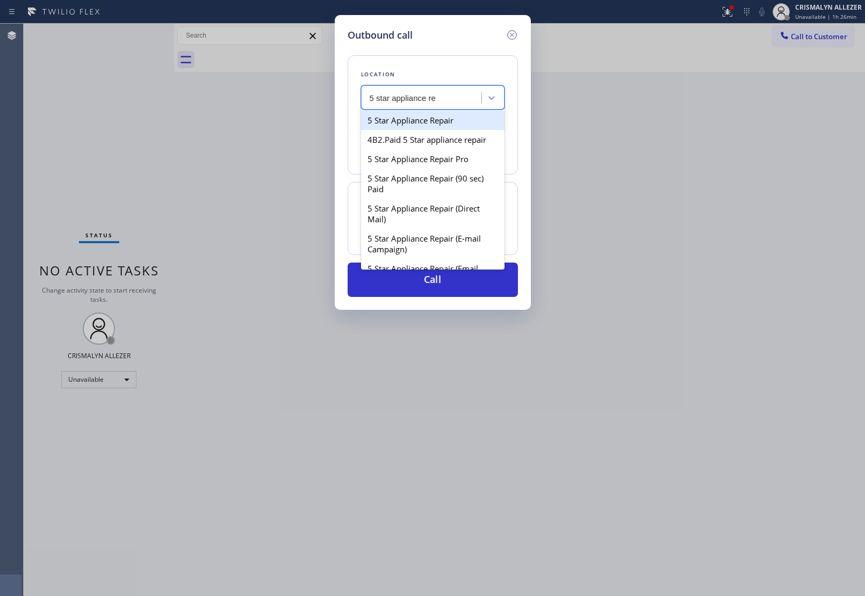
click at [437, 120] on div "5 Star Appliance Repair" at bounding box center [432, 120] width 143 height 19
type input "[PHONE_NUMBER]"
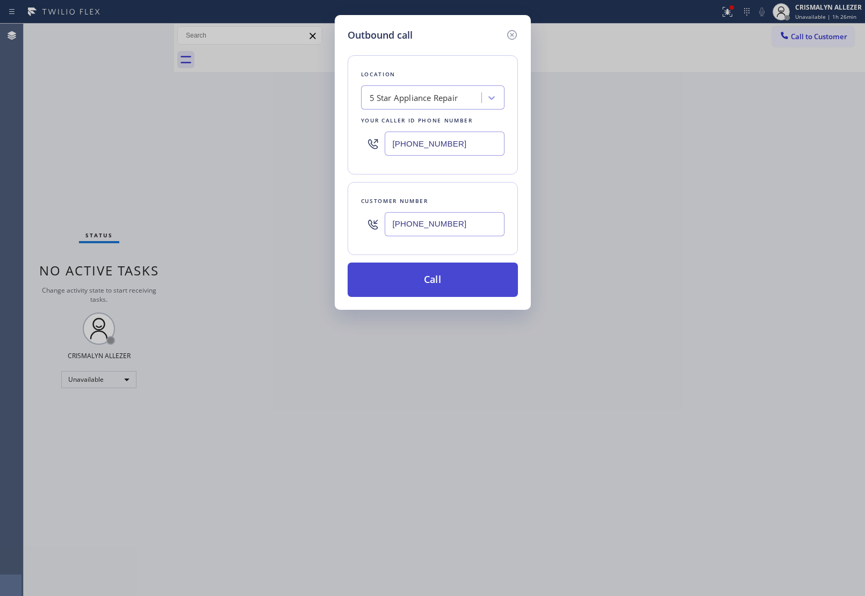
click at [439, 285] on button "Call" at bounding box center [433, 280] width 170 height 34
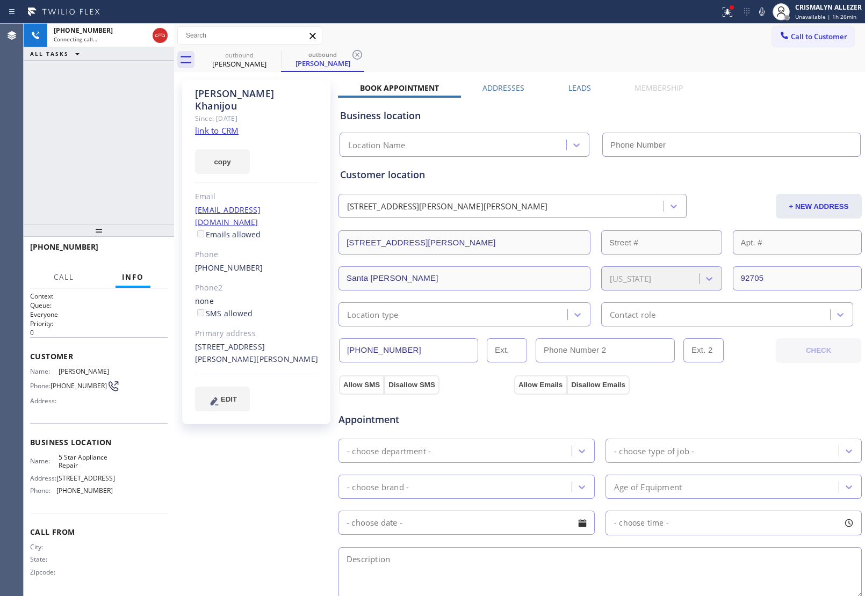
click at [227, 125] on link "link to CRM" at bounding box center [217, 130] width 44 height 11
type input "[PHONE_NUMBER]"
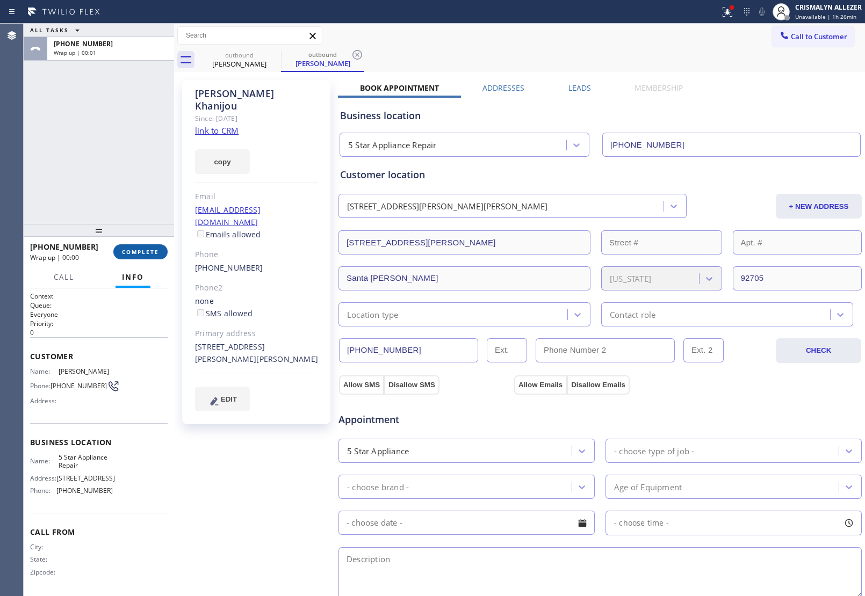
click at [135, 252] on span "COMPLETE" at bounding box center [140, 252] width 37 height 8
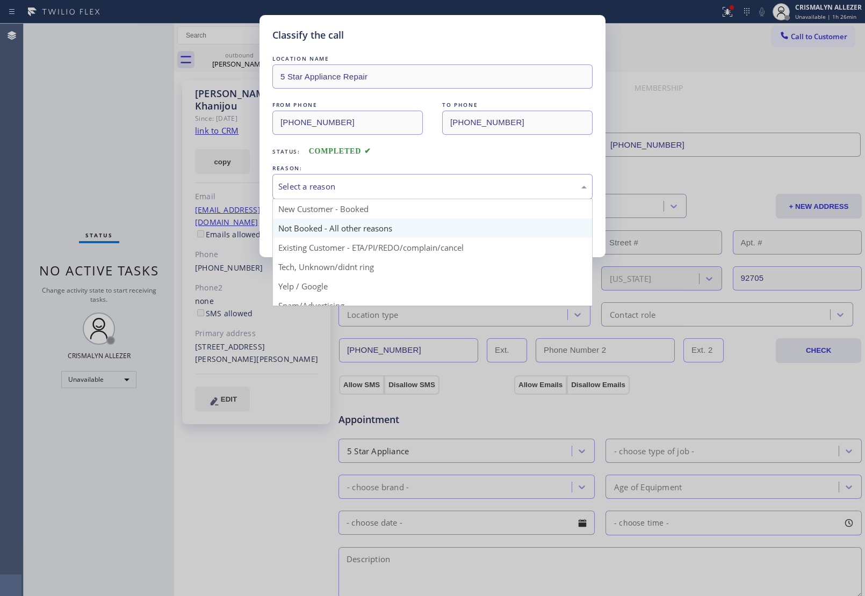
drag, startPoint x: 479, startPoint y: 184, endPoint x: 320, endPoint y: 232, distance: 165.9
click at [452, 194] on div "Select a reason" at bounding box center [432, 186] width 320 height 25
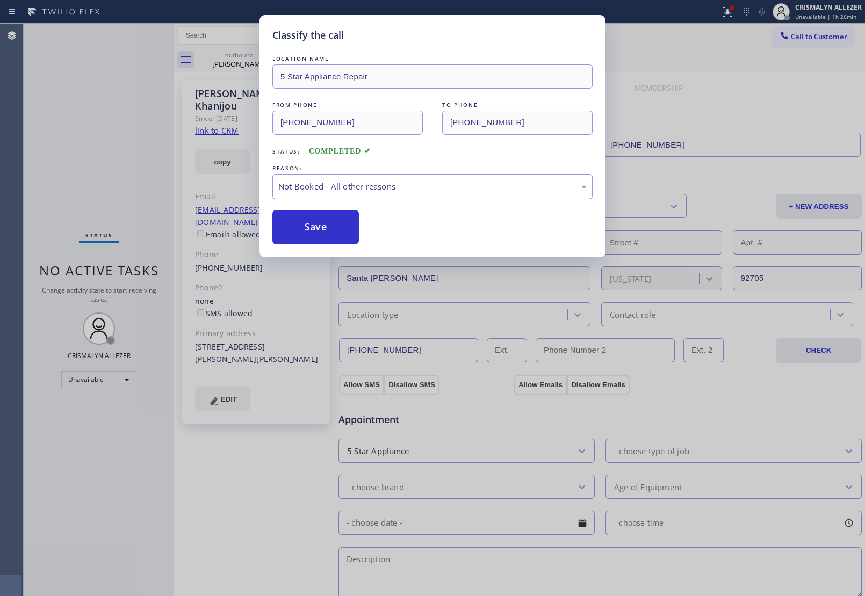
click at [314, 232] on button "Save" at bounding box center [315, 227] width 86 height 34
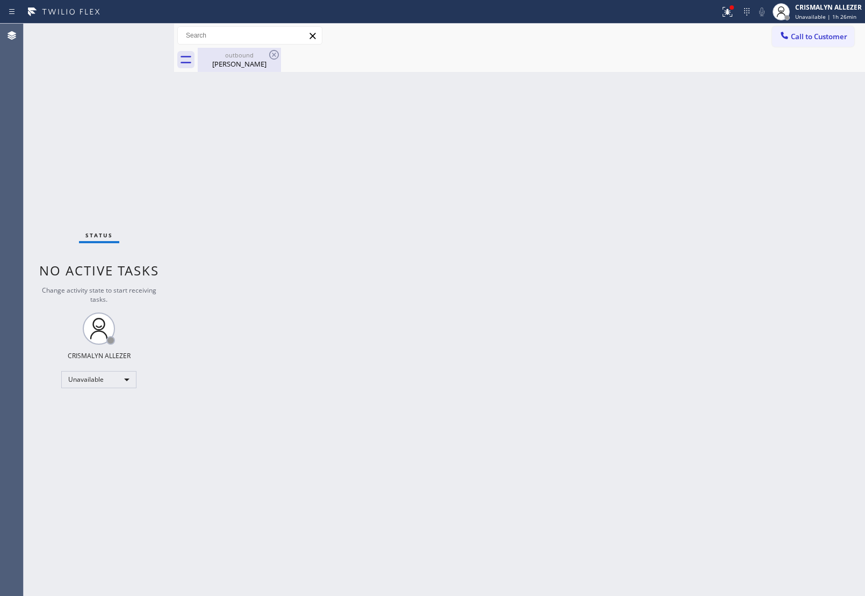
click at [248, 55] on div "outbound" at bounding box center [239, 55] width 81 height 8
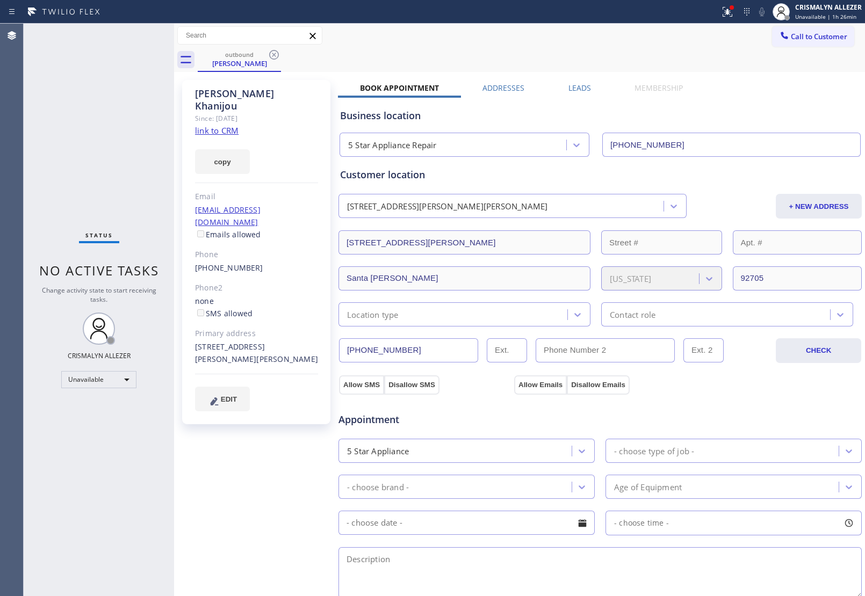
drag, startPoint x: 271, startPoint y: 53, endPoint x: 293, endPoint y: 12, distance: 46.1
click at [272, 51] on icon at bounding box center [274, 54] width 13 height 13
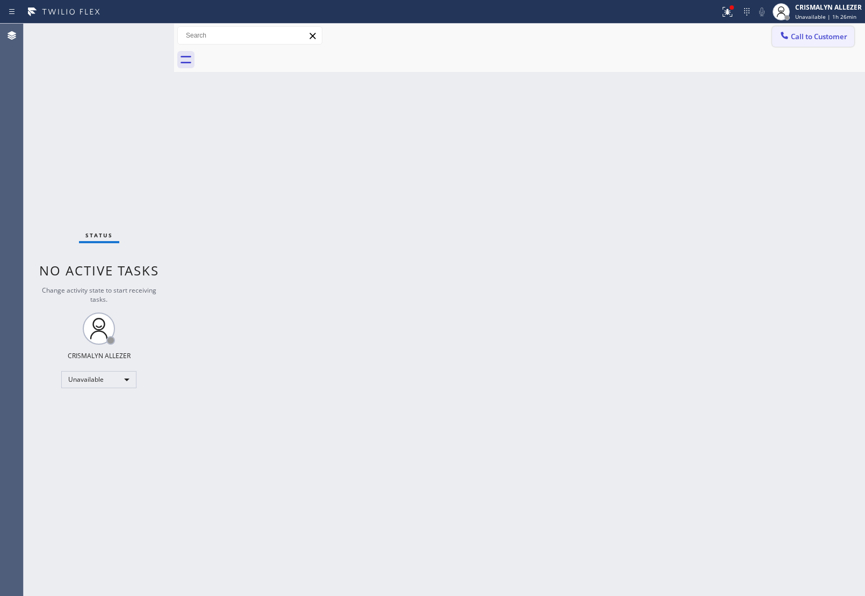
drag, startPoint x: 804, startPoint y: 46, endPoint x: 526, endPoint y: 122, distance: 287.6
click at [799, 46] on button "Call to Customer" at bounding box center [813, 36] width 82 height 20
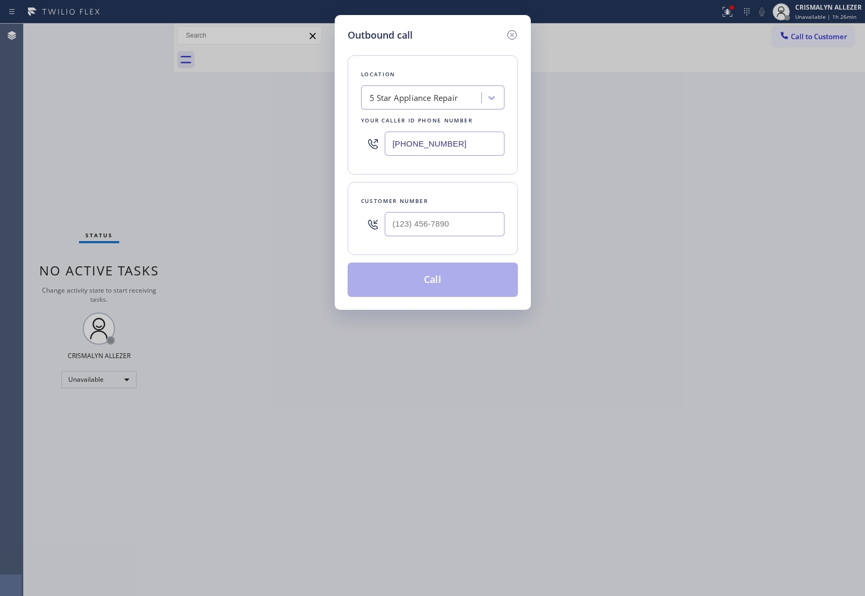
click at [438, 95] on div "5 Star Appliance Repair" at bounding box center [414, 98] width 89 height 12
paste input "Tustin Appliance Repair"
type input "Tustin Appliance Repair"
click at [417, 122] on div "Tustin Appliance Repair" at bounding box center [432, 120] width 143 height 19
type input "[PHONE_NUMBER]"
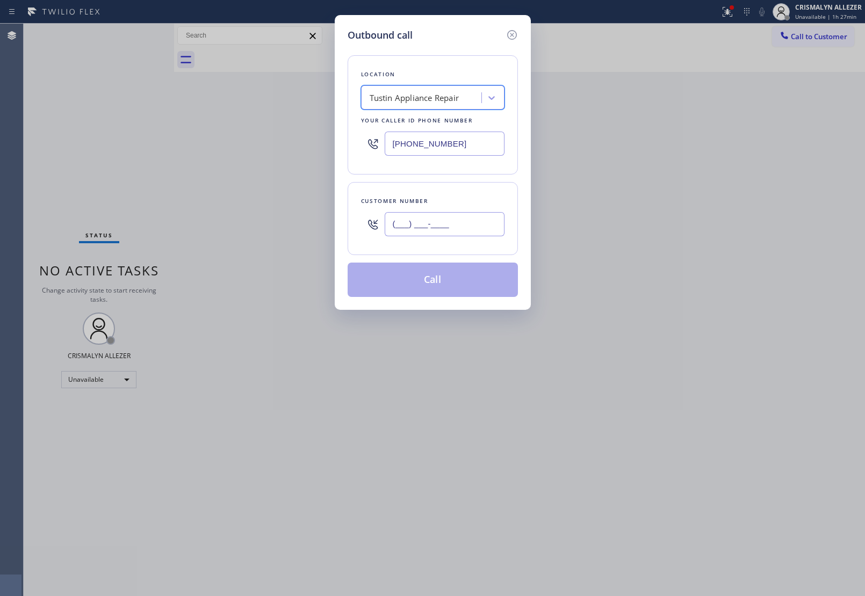
click at [474, 233] on input "(___) ___-____" at bounding box center [445, 224] width 120 height 24
paste input "714) 343-5723"
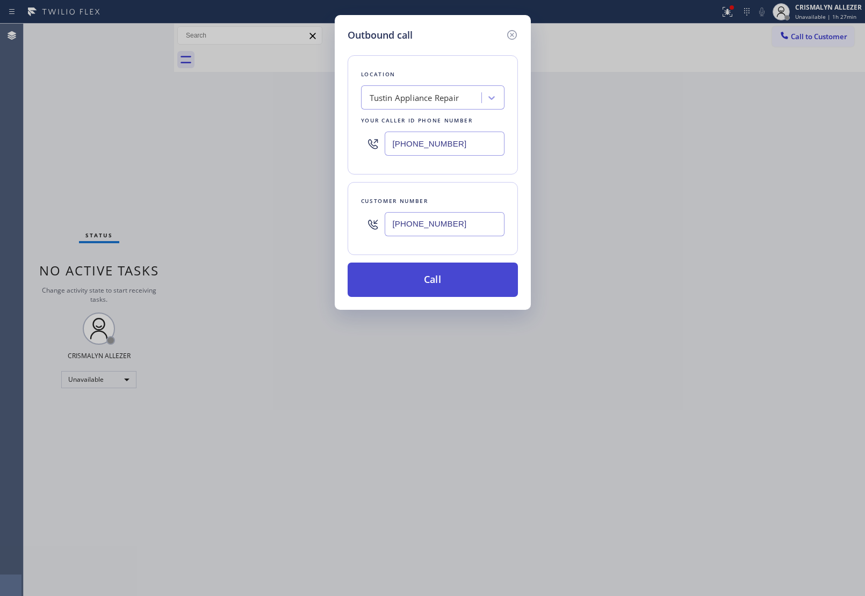
type input "[PHONE_NUMBER]"
click at [436, 278] on button "Call" at bounding box center [433, 280] width 170 height 34
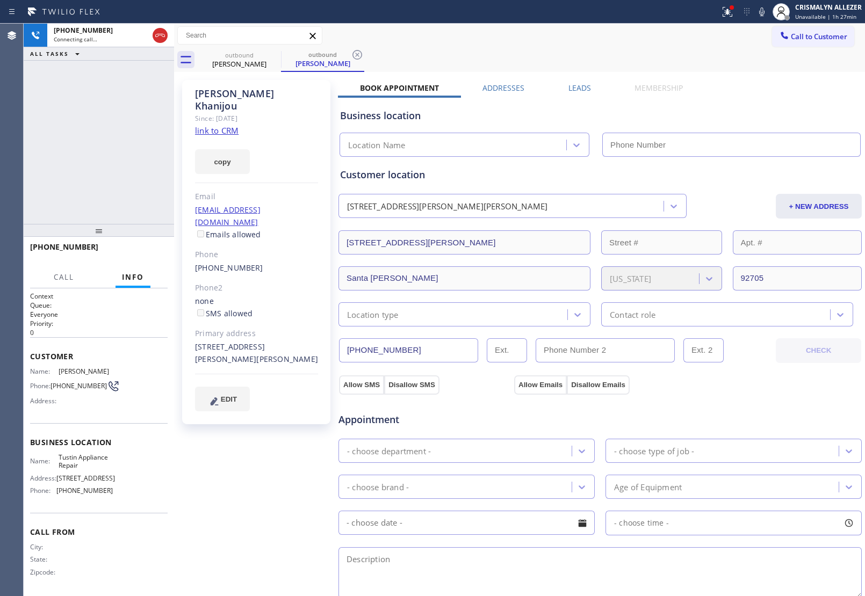
type input "[PHONE_NUMBER]"
click at [136, 245] on button "HANG UP" at bounding box center [143, 251] width 50 height 15
click at [138, 250] on span "HANG UP" at bounding box center [142, 252] width 33 height 8
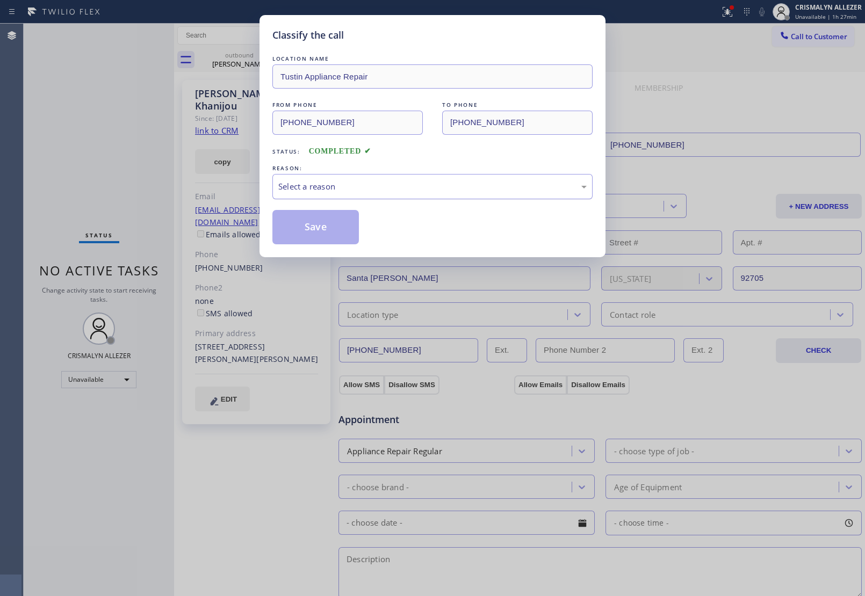
drag, startPoint x: 447, startPoint y: 189, endPoint x: 427, endPoint y: 195, distance: 20.7
click at [443, 190] on div "Select a reason" at bounding box center [432, 186] width 308 height 12
click at [300, 233] on button "Save" at bounding box center [315, 227] width 86 height 34
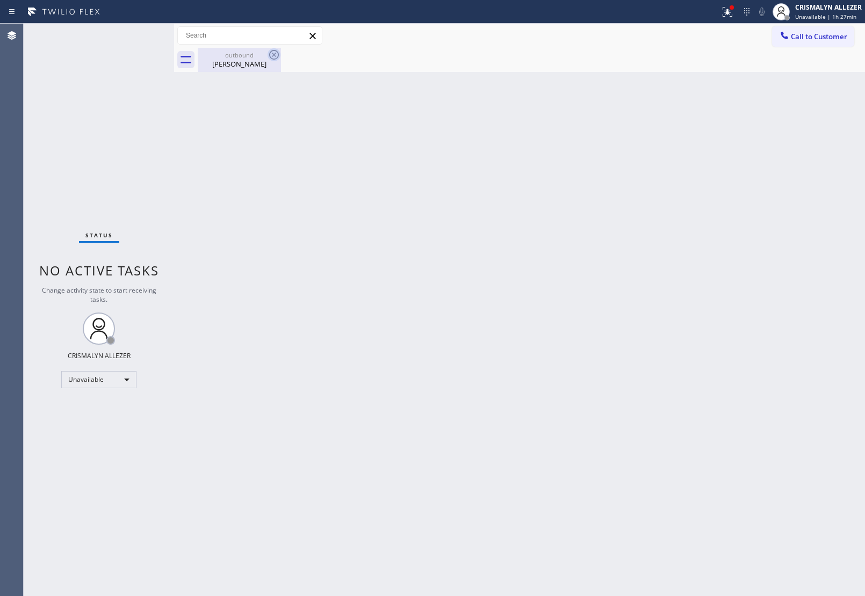
drag, startPoint x: 247, startPoint y: 63, endPoint x: 268, endPoint y: 55, distance: 21.8
click at [251, 60] on div "Raj Khanijou" at bounding box center [239, 64] width 81 height 10
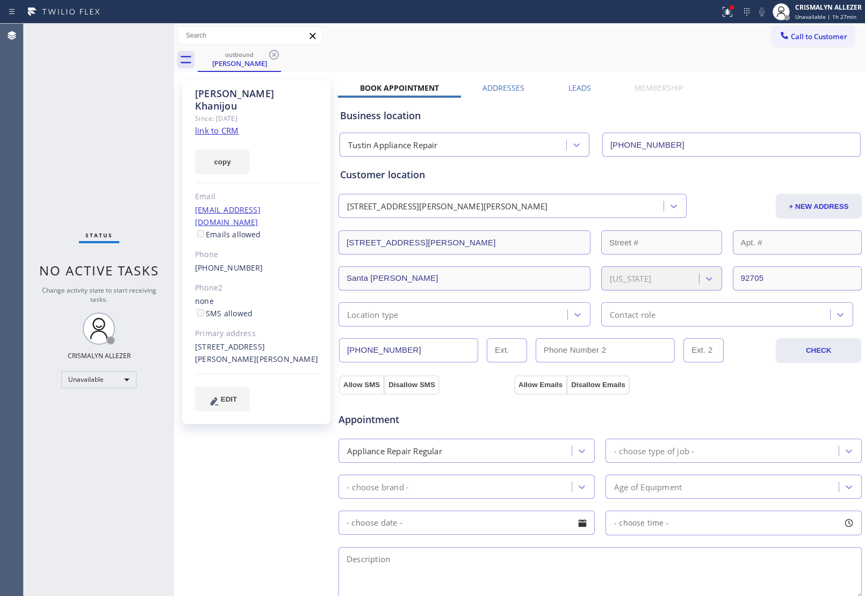
drag, startPoint x: 272, startPoint y: 56, endPoint x: 312, endPoint y: 3, distance: 66.1
click at [278, 45] on div "Call to Customer Outbound call Location Tustin Appliance Repair Your caller id …" at bounding box center [519, 48] width 691 height 48
click at [278, 51] on icon at bounding box center [274, 54] width 13 height 13
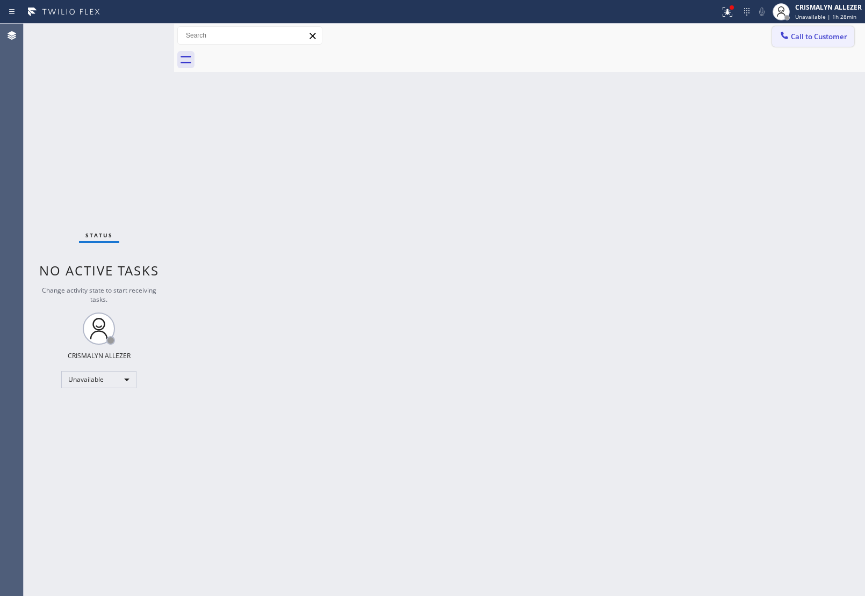
click at [826, 45] on button "Call to Customer" at bounding box center [813, 36] width 82 height 20
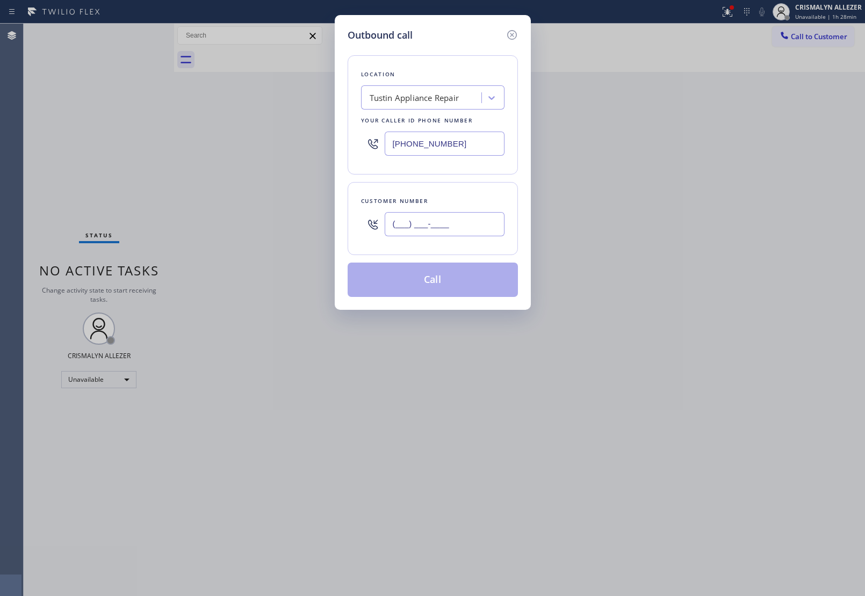
click at [461, 225] on input "(___) ___-____" at bounding box center [445, 224] width 120 height 24
paste input "425) 802-9728"
type input "[PHONE_NUMBER]"
click at [446, 105] on div "Tustin Appliance Repair" at bounding box center [422, 98] width 117 height 19
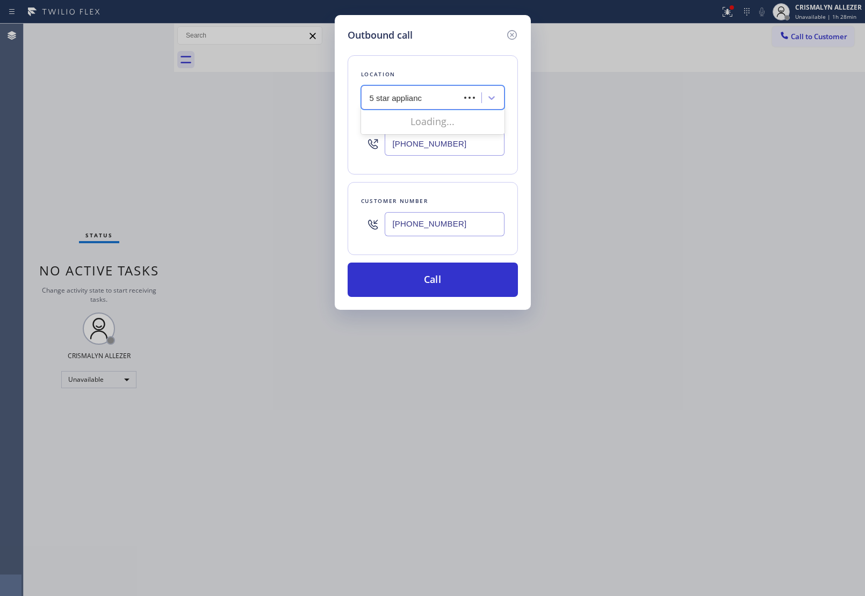
type input "5 star appliance"
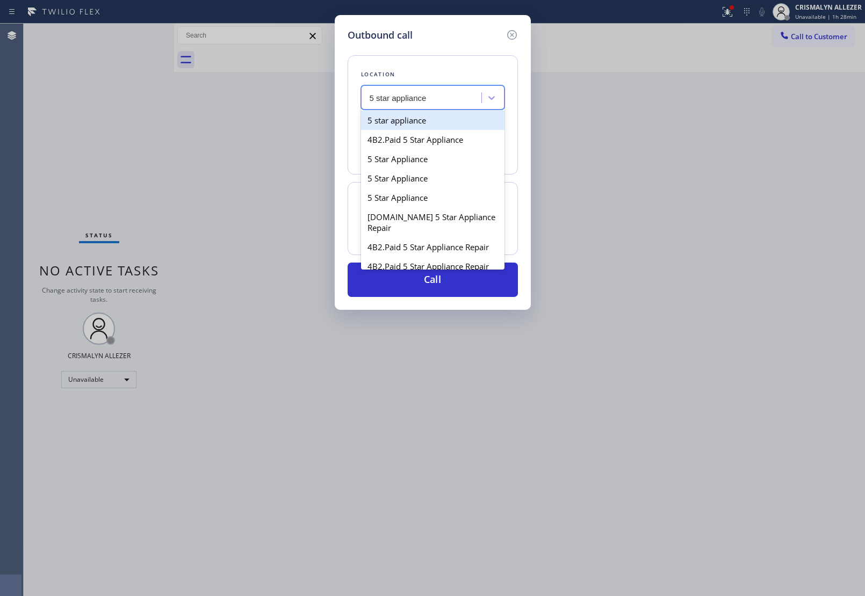
click at [437, 124] on div "5 star appliance" at bounding box center [432, 120] width 143 height 19
type input "[PHONE_NUMBER]"
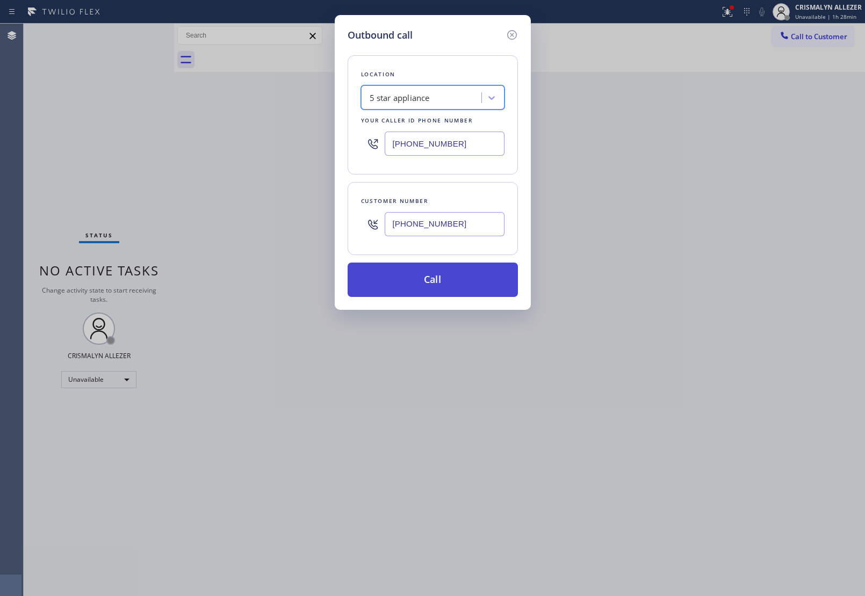
click at [441, 290] on button "Call" at bounding box center [433, 280] width 170 height 34
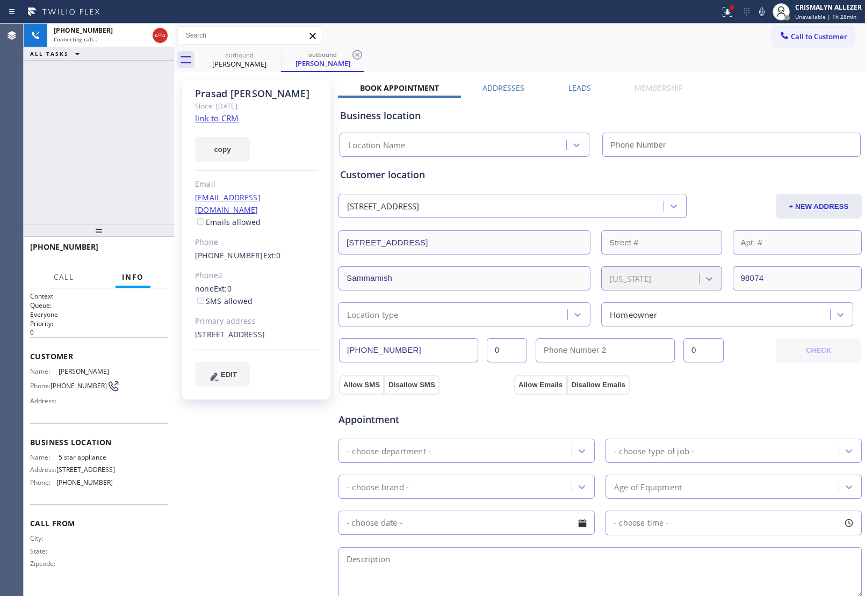
click at [237, 117] on link "link to CRM" at bounding box center [217, 118] width 44 height 11
type input "[PHONE_NUMBER]"
click at [140, 254] on span "HANG UP" at bounding box center [142, 252] width 33 height 8
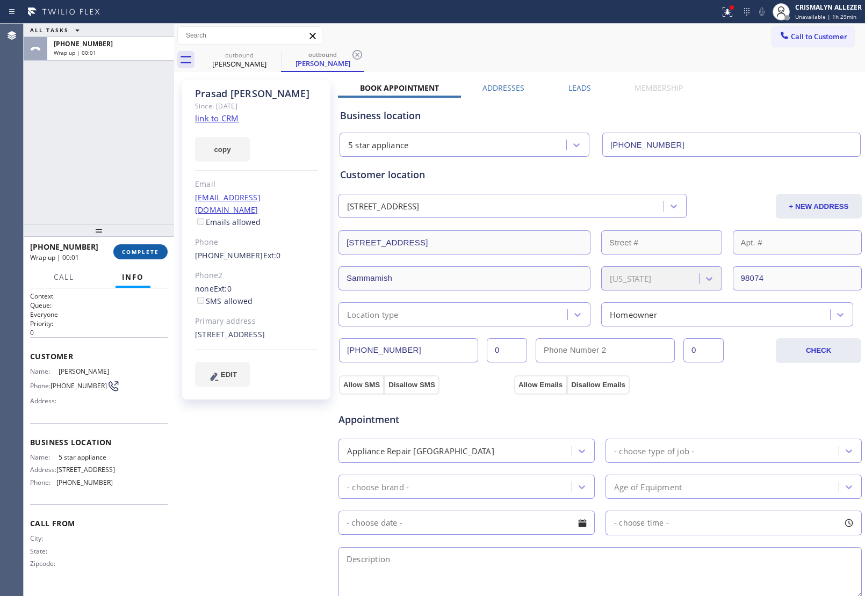
click at [129, 250] on span "COMPLETE" at bounding box center [140, 252] width 37 height 8
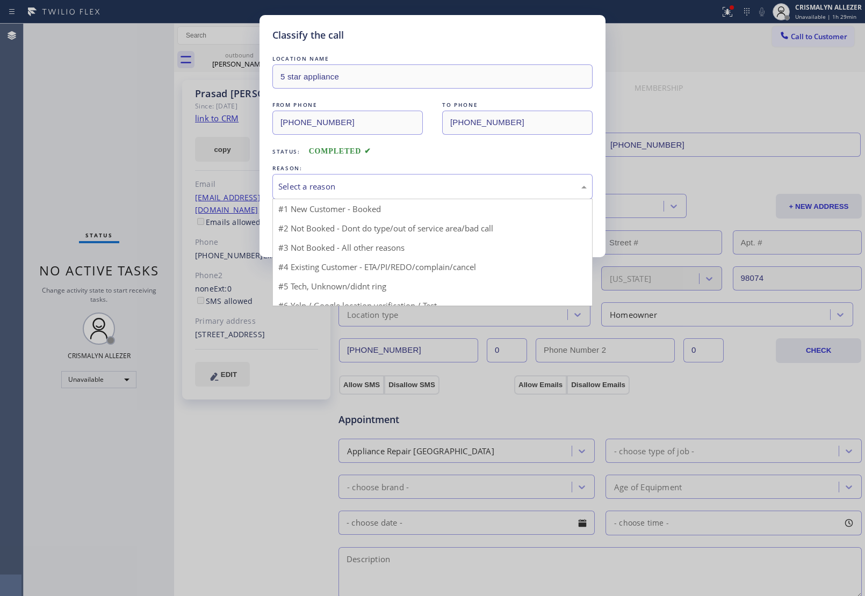
click at [465, 191] on div "Select a reason" at bounding box center [432, 186] width 308 height 12
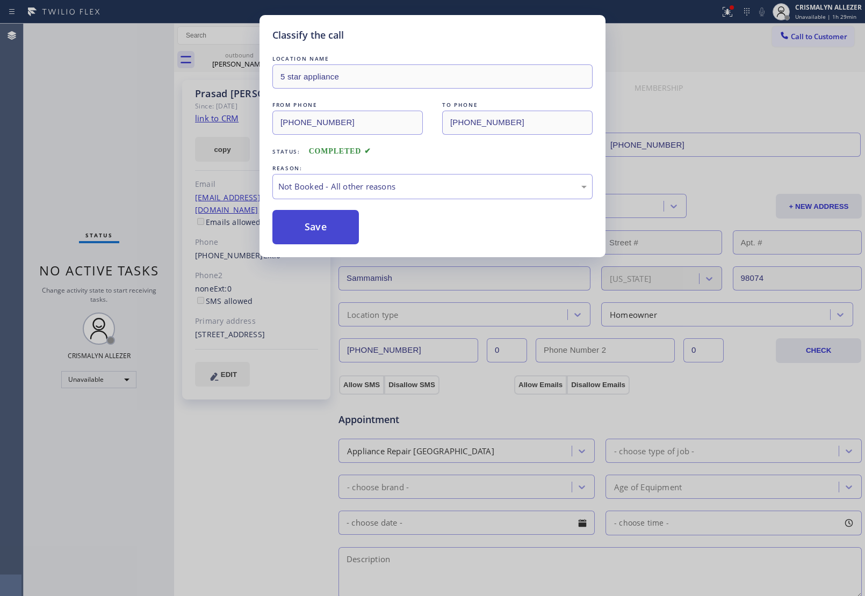
click at [329, 231] on button "Save" at bounding box center [315, 227] width 86 height 34
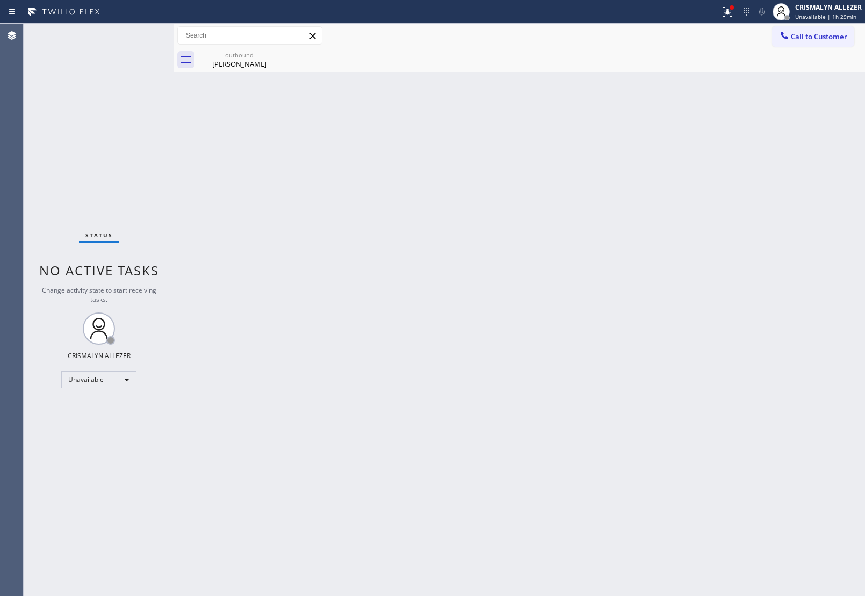
click at [251, 61] on div "Prasad Rao" at bounding box center [239, 64] width 81 height 10
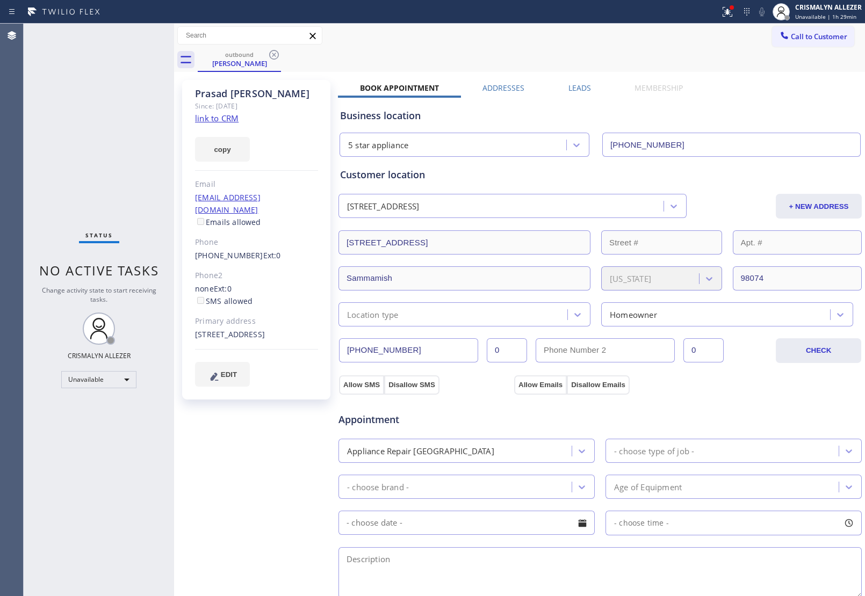
drag, startPoint x: 272, startPoint y: 56, endPoint x: 293, endPoint y: 2, distance: 58.9
click at [273, 52] on icon at bounding box center [274, 54] width 13 height 13
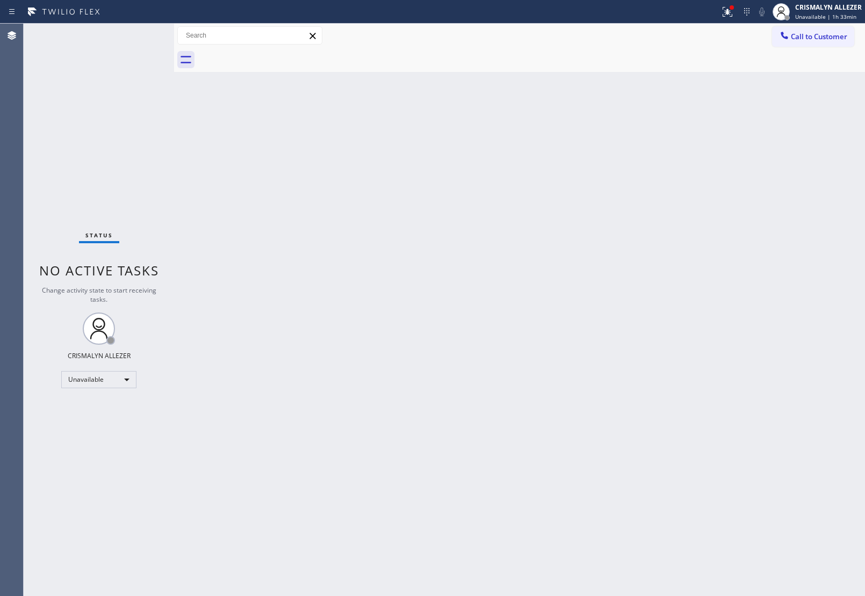
click at [827, 32] on span "Call to Customer" at bounding box center [819, 37] width 56 height 10
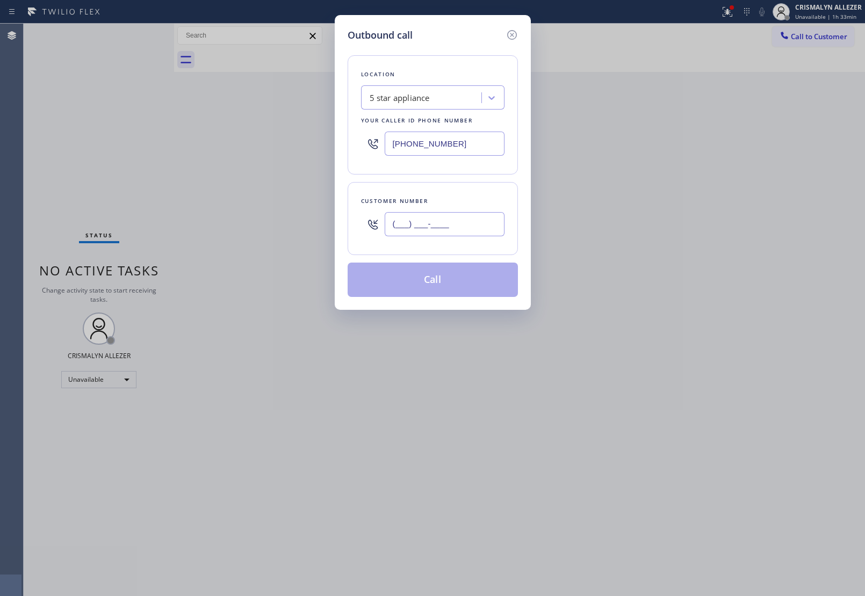
click at [466, 216] on input "(___) ___-____" at bounding box center [445, 224] width 120 height 24
paste input "925) 783-1879"
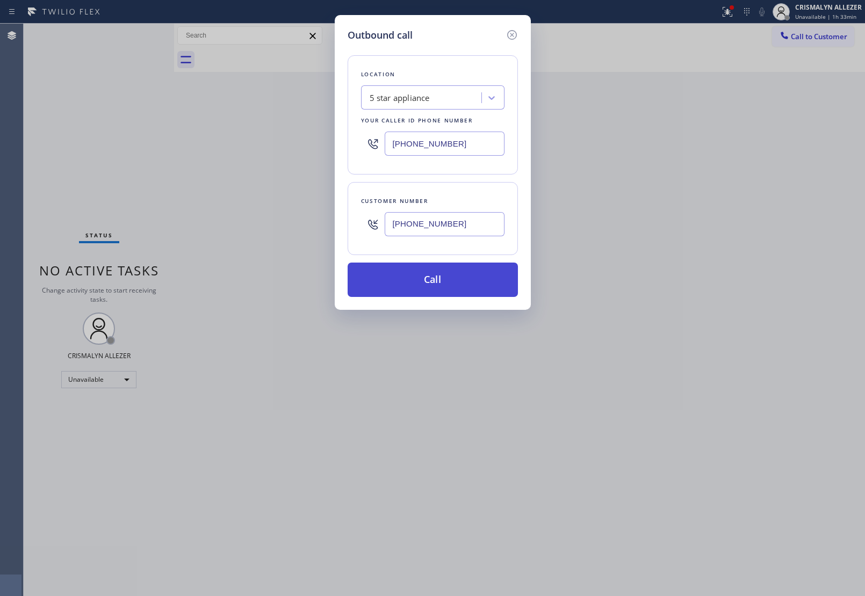
type input "(925) 783-1879"
click at [439, 277] on button "Call" at bounding box center [433, 280] width 170 height 34
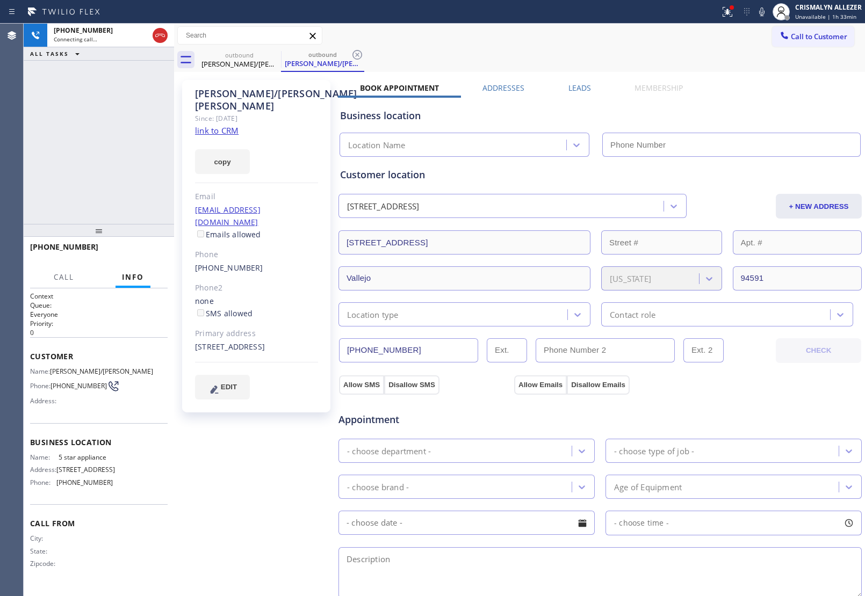
type input "[PHONE_NUMBER]"
click at [235, 125] on link "link to CRM" at bounding box center [217, 130] width 44 height 11
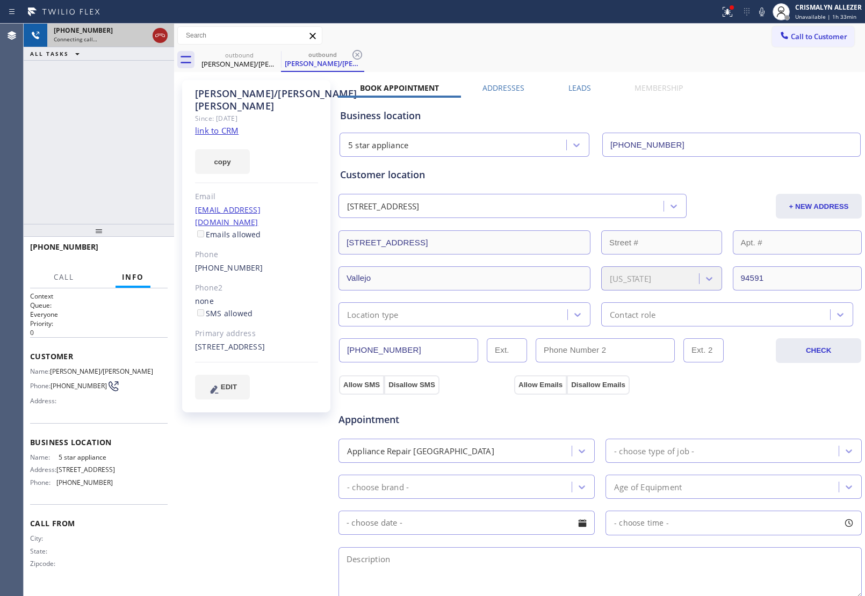
click at [161, 38] on icon at bounding box center [160, 35] width 13 height 13
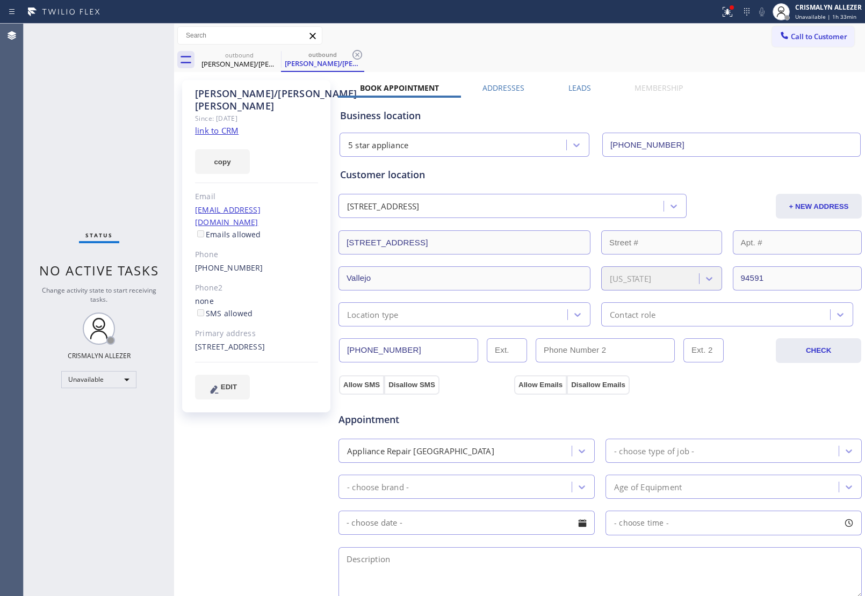
click at [578, 89] on label "Leads" at bounding box center [579, 88] width 23 height 10
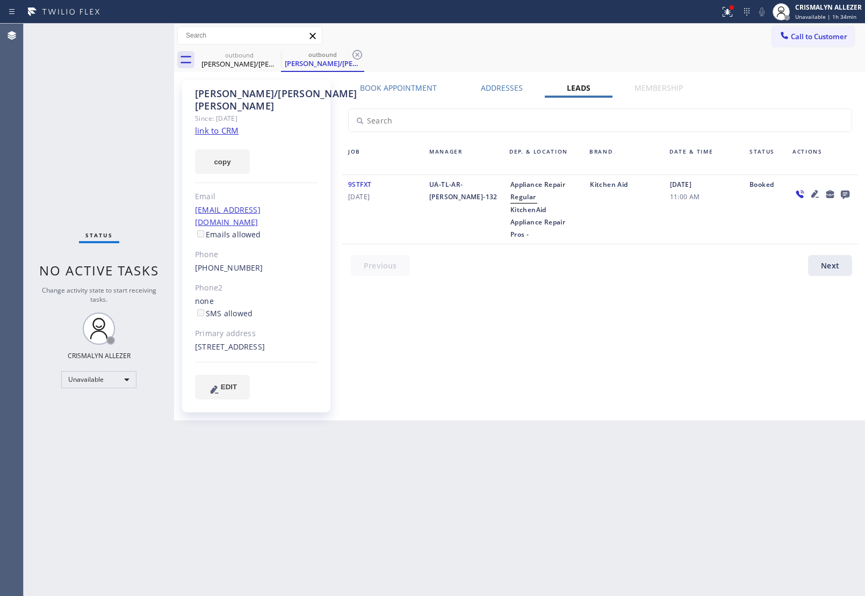
drag, startPoint x: 619, startPoint y: 291, endPoint x: 708, endPoint y: 205, distance: 123.5
click at [627, 286] on div "Book Appointment Addresses Leads Membership Business location 5 star appliance …" at bounding box center [600, 250] width 524 height 335
click at [841, 192] on icon at bounding box center [845, 195] width 9 height 9
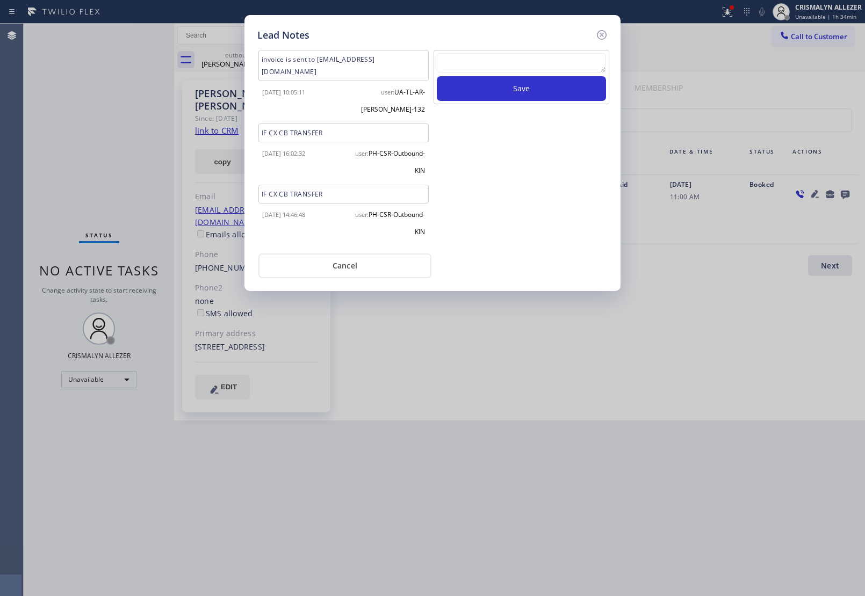
click at [546, 67] on textarea at bounding box center [521, 62] width 169 height 19
click at [462, 67] on textarea "To enrich screen reader interactions, please activate Accessibility in Grammarl…" at bounding box center [521, 62] width 169 height 19
paste textarea "no answer | pls xfer here cx cb"
type textarea "no answer | pls xfer here cx cb"
click at [496, 97] on button "Save" at bounding box center [521, 88] width 169 height 25
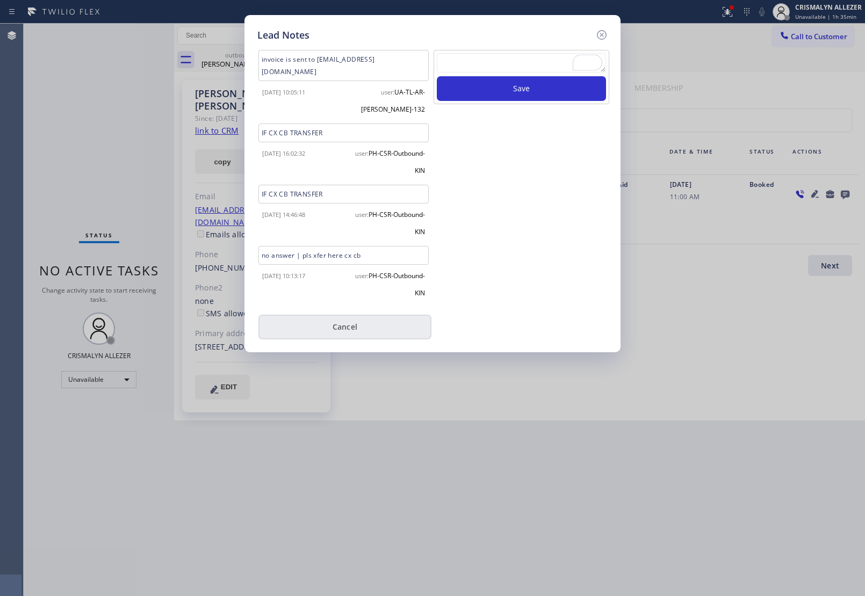
click at [344, 315] on button "Cancel" at bounding box center [344, 327] width 173 height 25
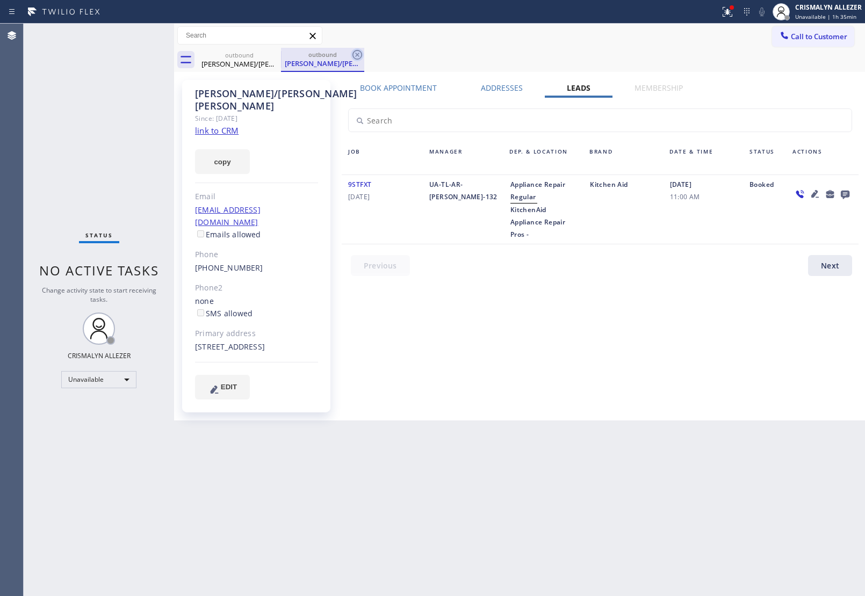
drag, startPoint x: 357, startPoint y: 55, endPoint x: 318, endPoint y: 54, distance: 39.2
click at [356, 55] on icon at bounding box center [357, 54] width 13 height 13
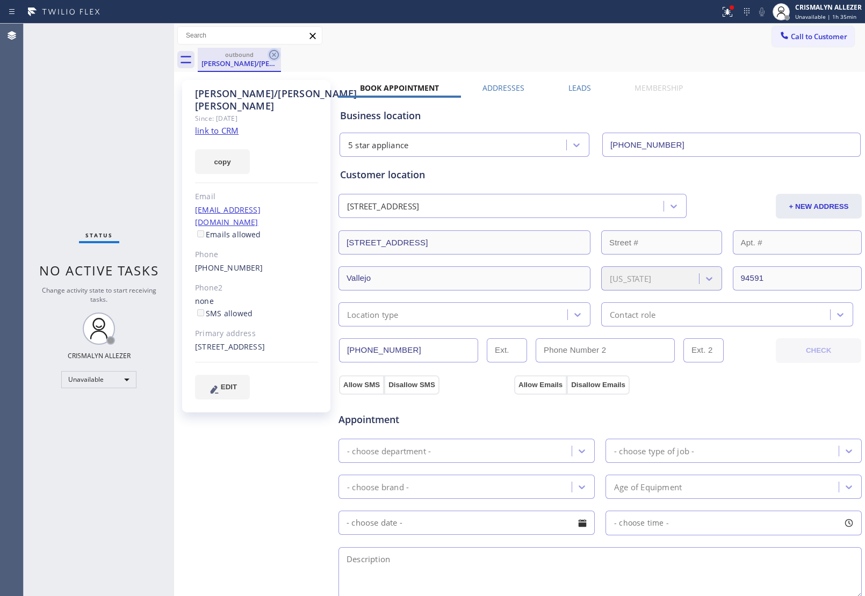
click at [275, 51] on icon at bounding box center [274, 55] width 10 height 10
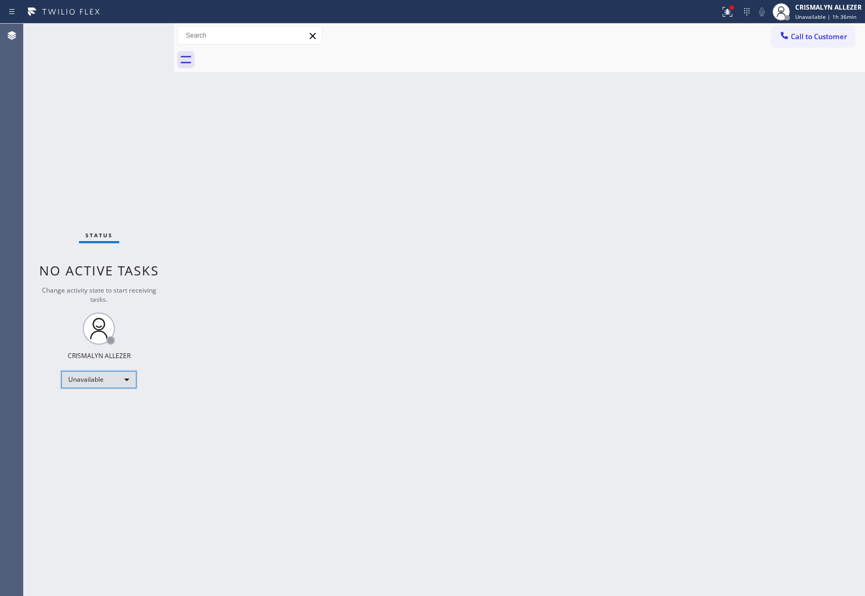
click at [126, 379] on div "Unavailable" at bounding box center [98, 379] width 75 height 17
click at [90, 438] on div "Offline Available Unavailable Break" at bounding box center [432, 298] width 865 height 596
click at [90, 438] on li "Break" at bounding box center [98, 434] width 73 height 13
click at [276, 282] on div "Back to Dashboard Change Sender ID Customers Technicians Select a contact Outbo…" at bounding box center [519, 310] width 691 height 573
click at [125, 380] on div "Break" at bounding box center [98, 379] width 75 height 17
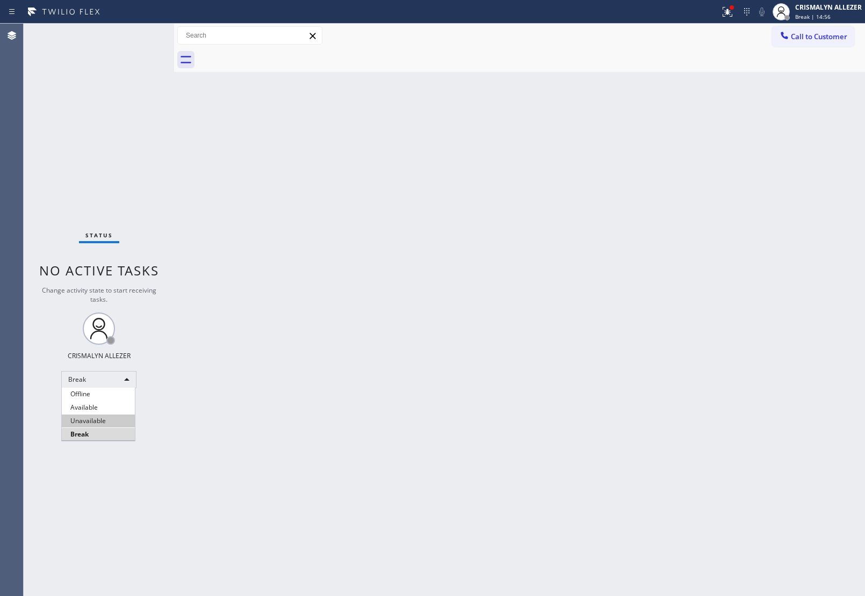
click at [110, 419] on li "Unavailable" at bounding box center [98, 421] width 73 height 13
click at [524, 122] on div "Back to Dashboard Change Sender ID Customers Technicians Select a contact Outbo…" at bounding box center [519, 310] width 691 height 573
click at [815, 41] on button "Call to Customer" at bounding box center [813, 36] width 82 height 20
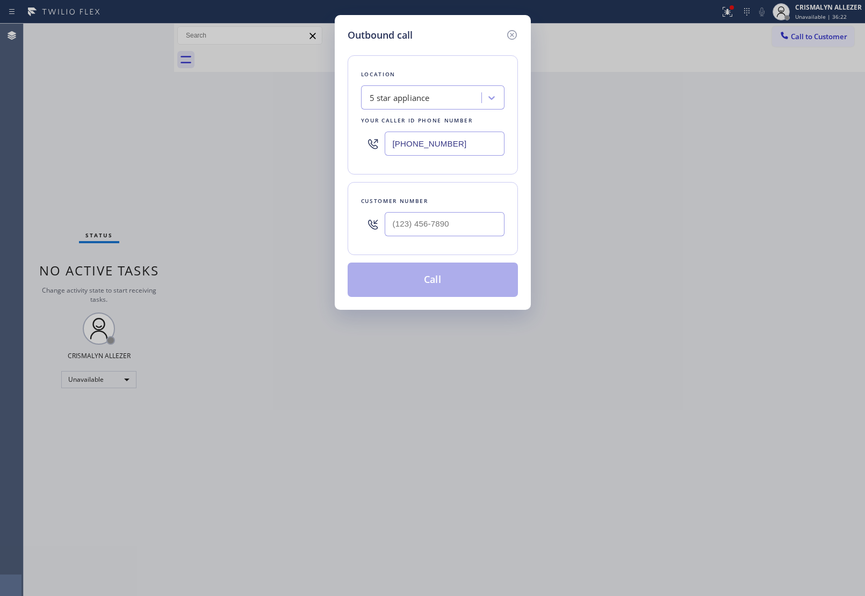
drag, startPoint x: 473, startPoint y: 143, endPoint x: 112, endPoint y: 104, distance: 363.2
click at [165, 114] on div "Outbound call Location 5 star appliance Your caller id phone number (213) 687-2…" at bounding box center [432, 298] width 865 height 596
paste input "855) 213-9318"
type input "(855) 213-9318"
click at [459, 230] on input "(___) ___-____" at bounding box center [445, 224] width 120 height 24
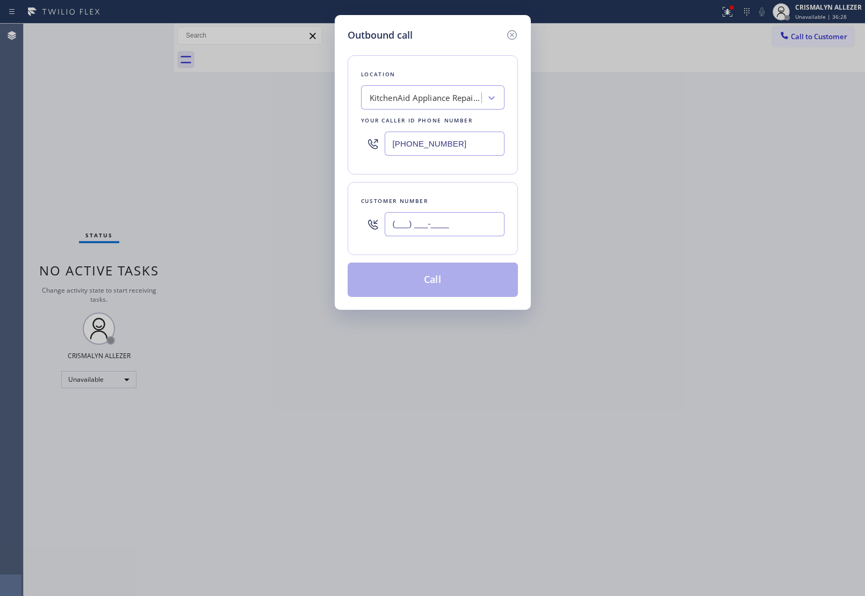
paste input "925) 783-1879"
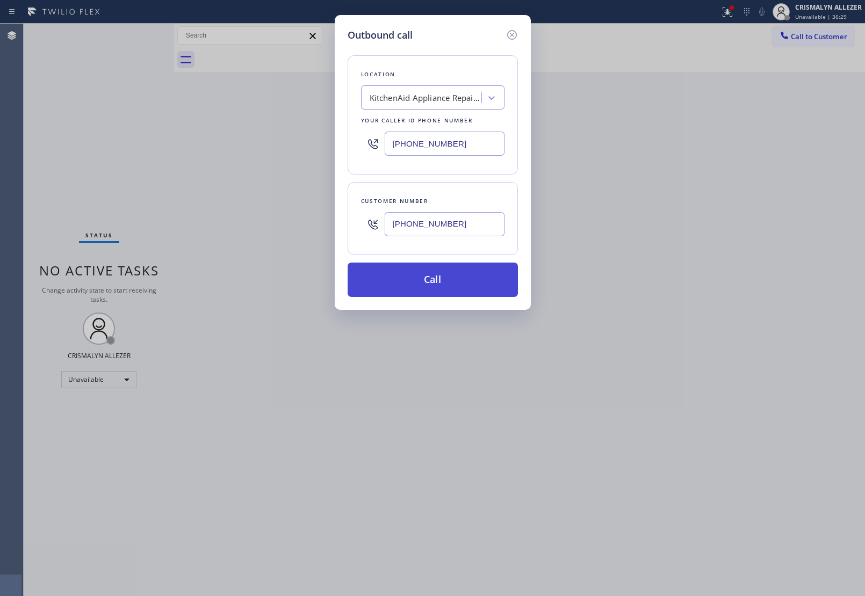
type input "(925) 783-1879"
click at [430, 293] on button "Call" at bounding box center [433, 280] width 170 height 34
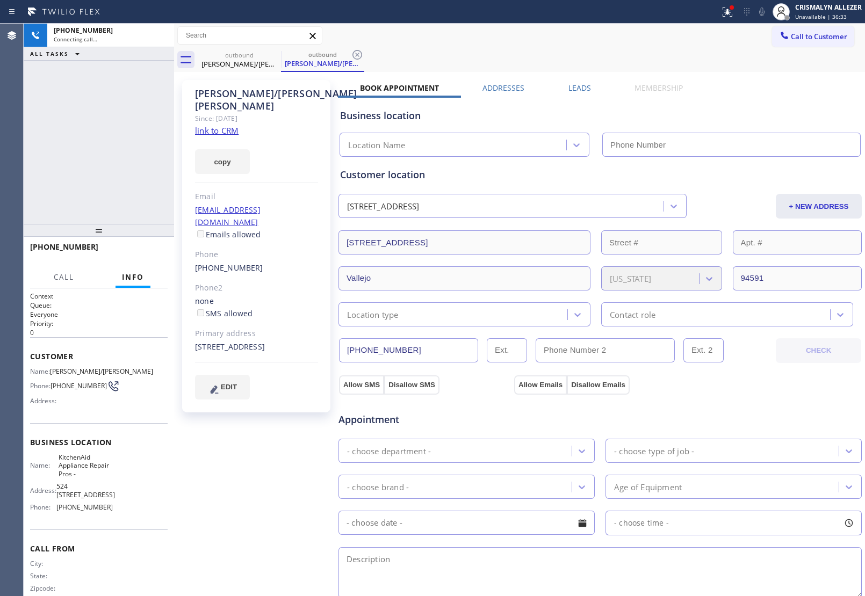
type input "(855) 213-9318"
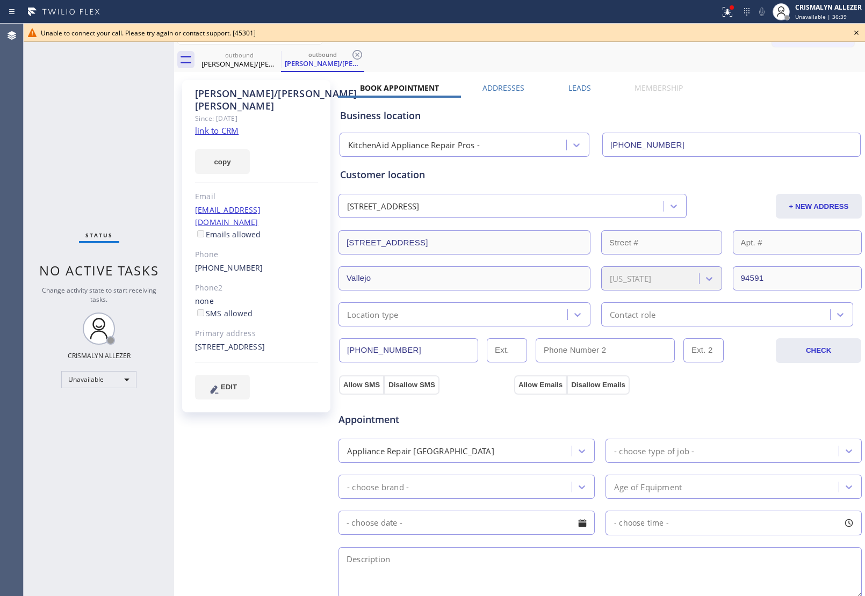
drag, startPoint x: 857, startPoint y: 30, endPoint x: 798, endPoint y: 42, distance: 60.9
click at [857, 30] on icon at bounding box center [856, 32] width 13 height 13
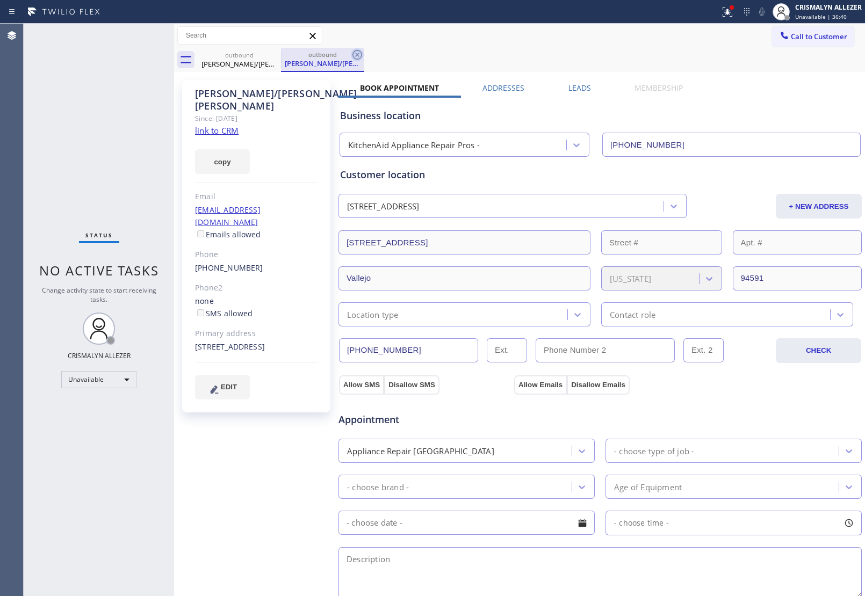
drag, startPoint x: 356, startPoint y: 53, endPoint x: 300, endPoint y: 55, distance: 55.9
click at [355, 53] on icon at bounding box center [357, 54] width 13 height 13
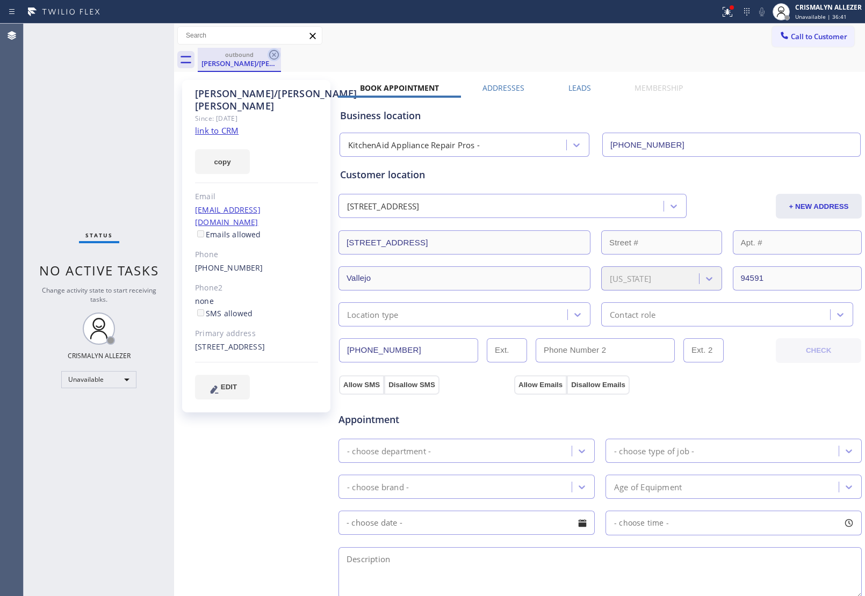
click at [272, 54] on icon at bounding box center [274, 54] width 13 height 13
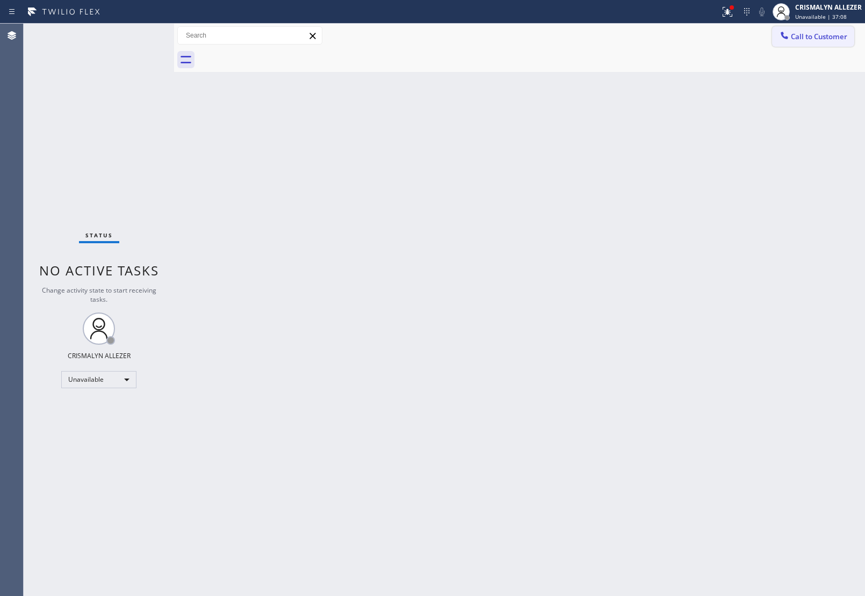
click at [830, 31] on button "Call to Customer" at bounding box center [813, 36] width 82 height 20
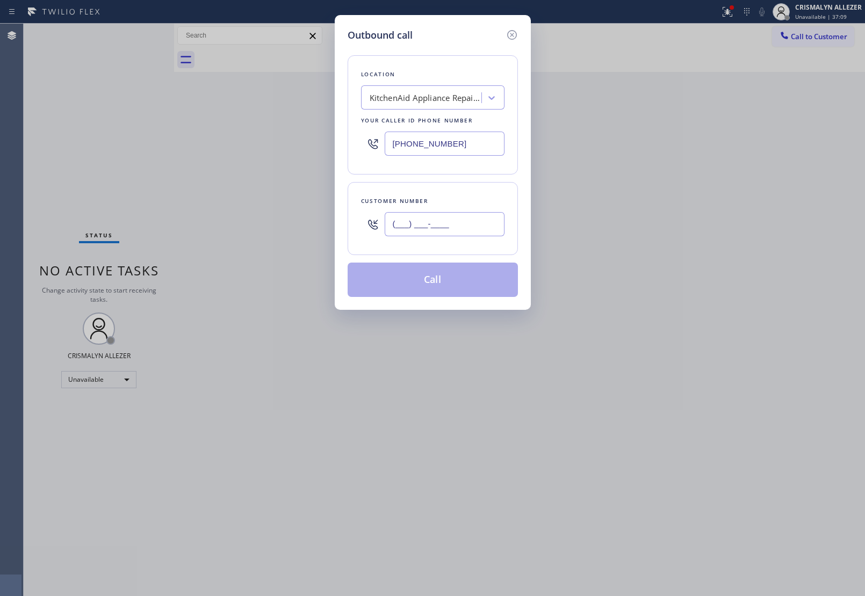
click at [457, 227] on input "(___) ___-____" at bounding box center [445, 224] width 120 height 24
paste input "970) 596-8117"
type input "[PHONE_NUMBER]"
click at [452, 106] on div "KitchenAid Appliance Repair Pros -" at bounding box center [422, 98] width 117 height 19
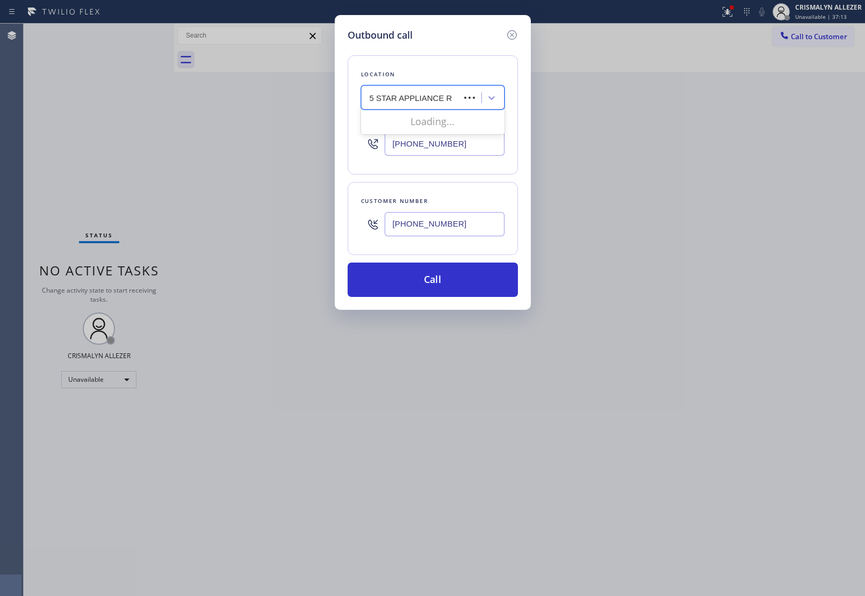
type input "5 STAR APPLIANCE RE"
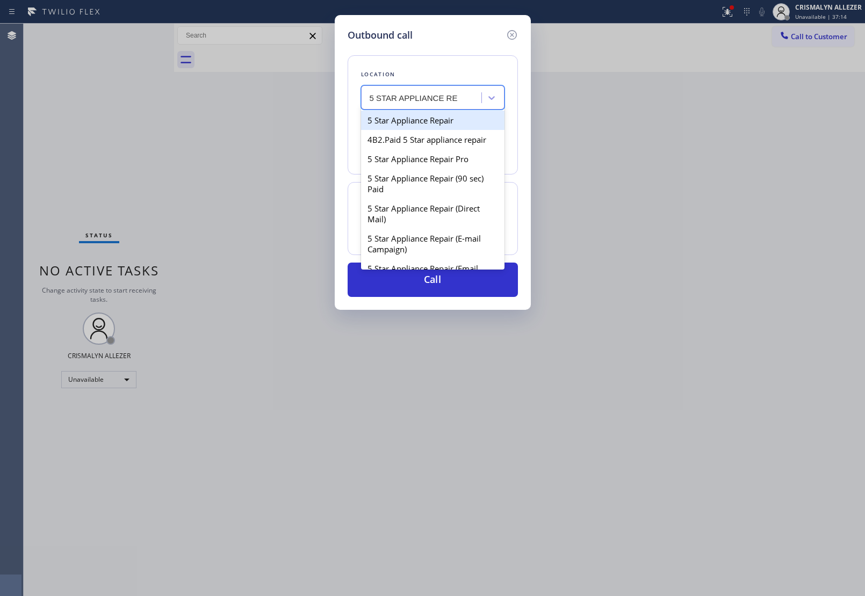
click at [438, 116] on div "5 Star Appliance Repair" at bounding box center [432, 120] width 143 height 19
type input "[PHONE_NUMBER]"
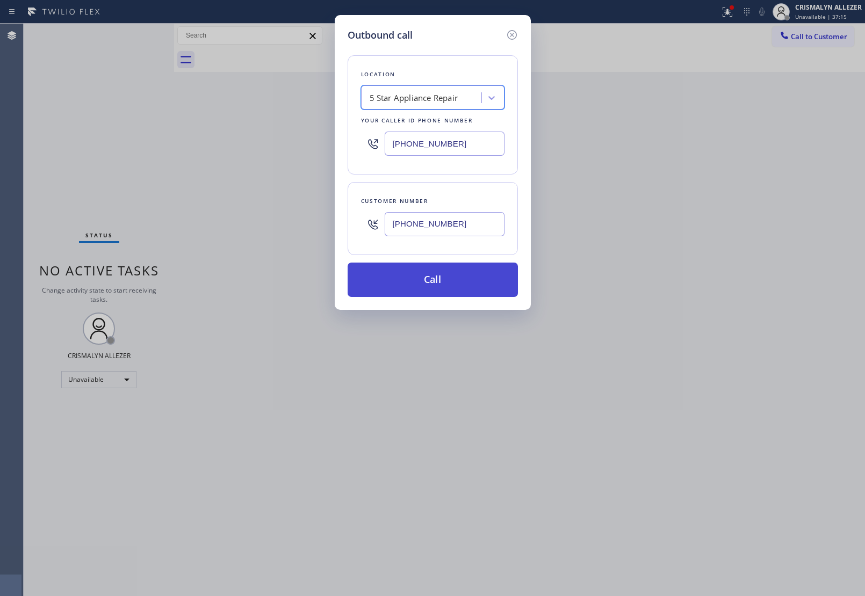
click at [449, 286] on button "Call" at bounding box center [433, 280] width 170 height 34
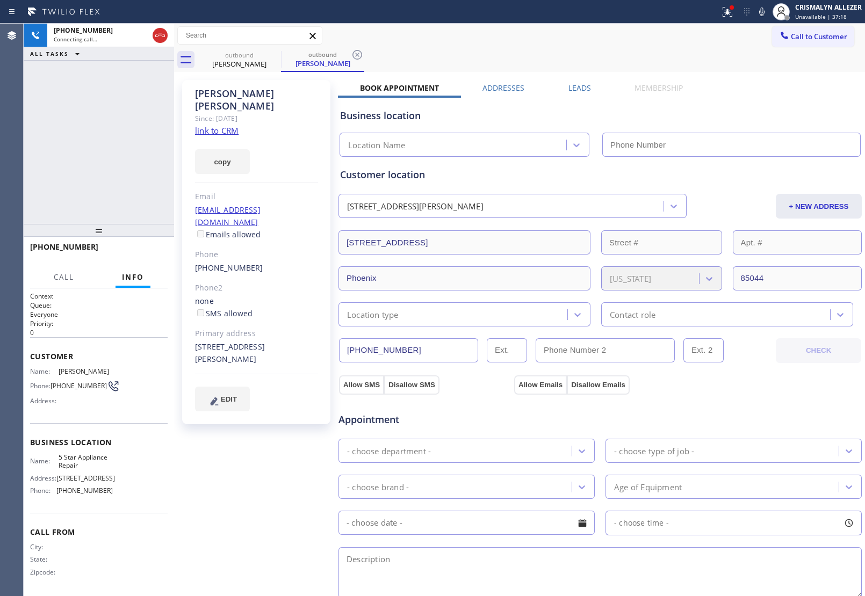
click at [216, 125] on link "link to CRM" at bounding box center [217, 130] width 44 height 11
type input "[PHONE_NUMBER]"
click at [136, 254] on span "HANG UP" at bounding box center [142, 252] width 33 height 8
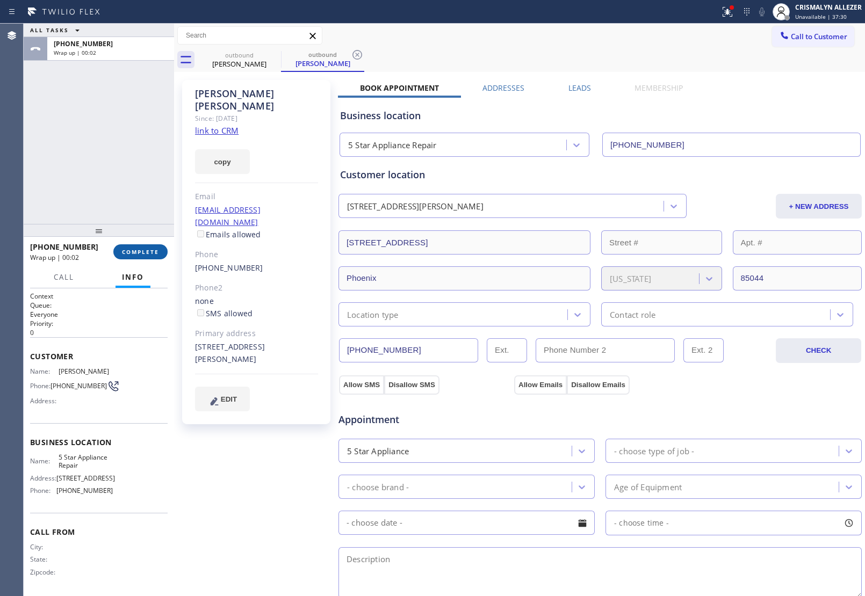
click at [141, 253] on span "COMPLETE" at bounding box center [140, 252] width 37 height 8
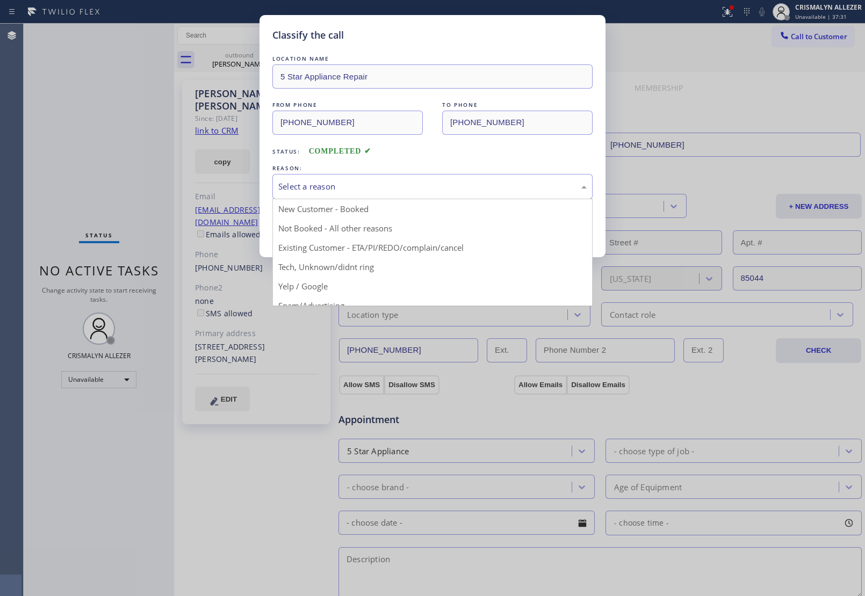
click at [460, 190] on div "Select a reason" at bounding box center [432, 186] width 308 height 12
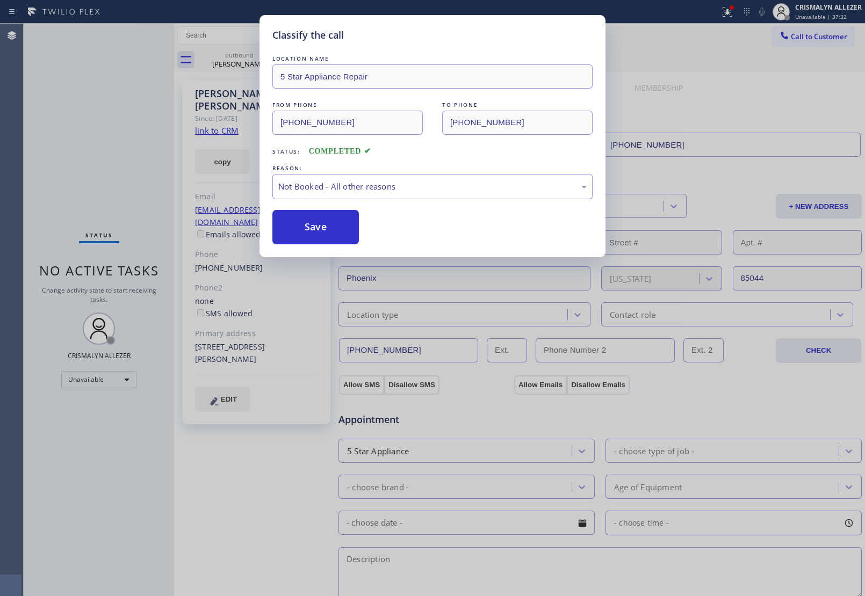
click at [315, 234] on button "Save" at bounding box center [315, 227] width 86 height 34
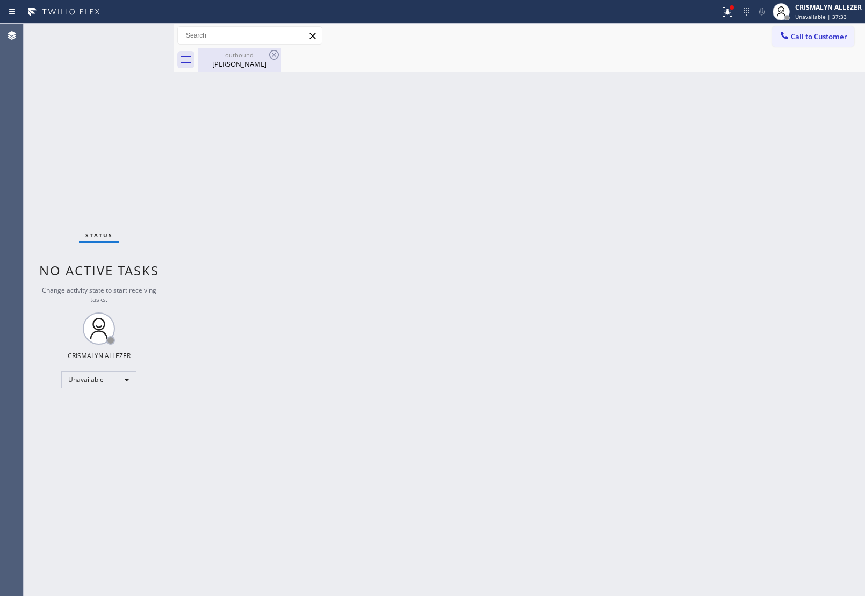
click at [245, 62] on div "Tim Reardon" at bounding box center [239, 64] width 81 height 10
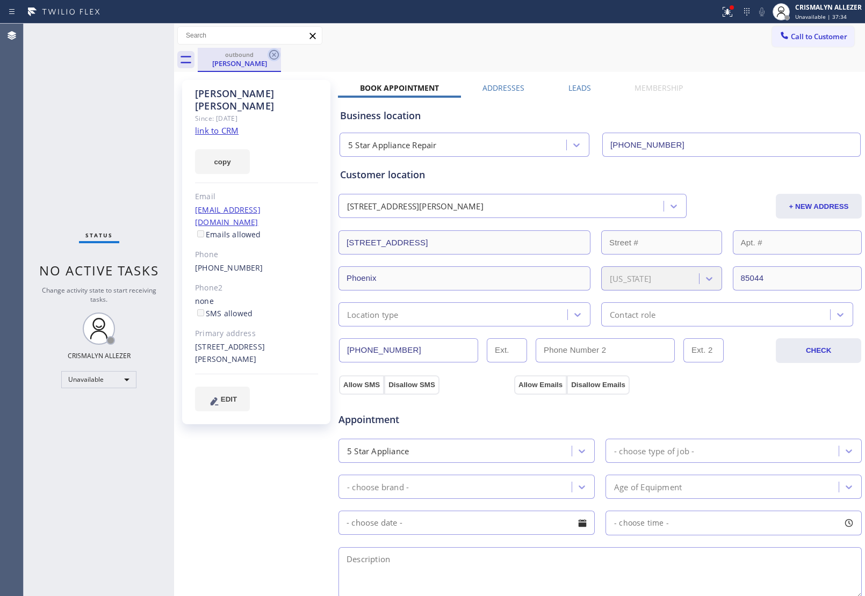
click at [278, 54] on icon at bounding box center [274, 55] width 10 height 10
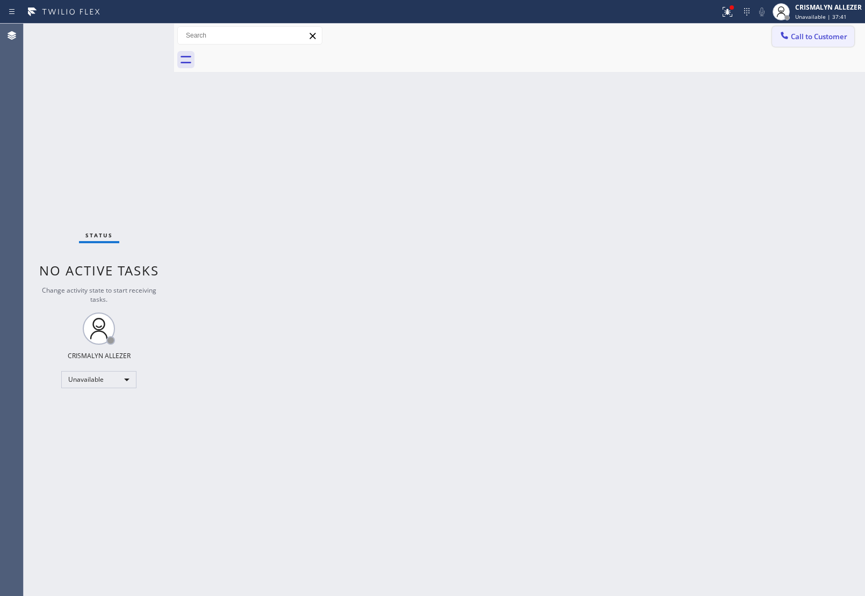
click at [836, 31] on button "Call to Customer" at bounding box center [813, 36] width 82 height 20
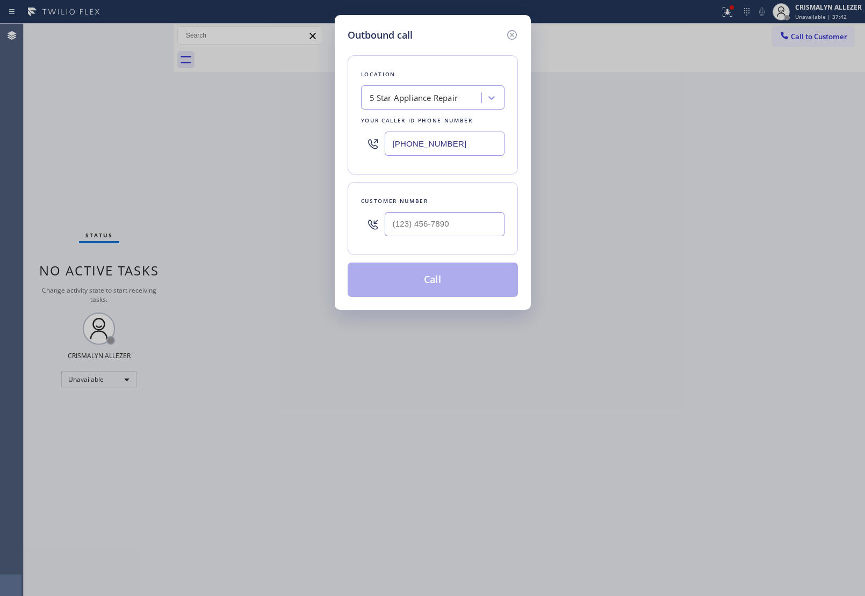
drag, startPoint x: 493, startPoint y: 146, endPoint x: 189, endPoint y: 130, distance: 303.9
click at [194, 130] on div "Outbound call Location 5 Star Appliance Repair Your caller id phone number [PHO…" at bounding box center [432, 298] width 865 height 596
paste input "623) 292-5313"
type input "[PHONE_NUMBER]"
click at [458, 229] on input "(___) ___-____" at bounding box center [445, 224] width 120 height 24
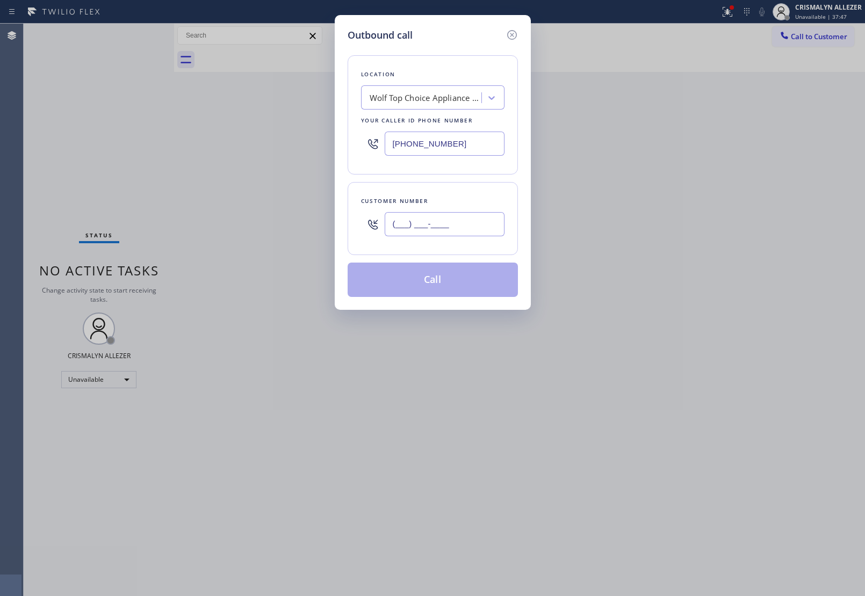
paste input "970) 596-8117"
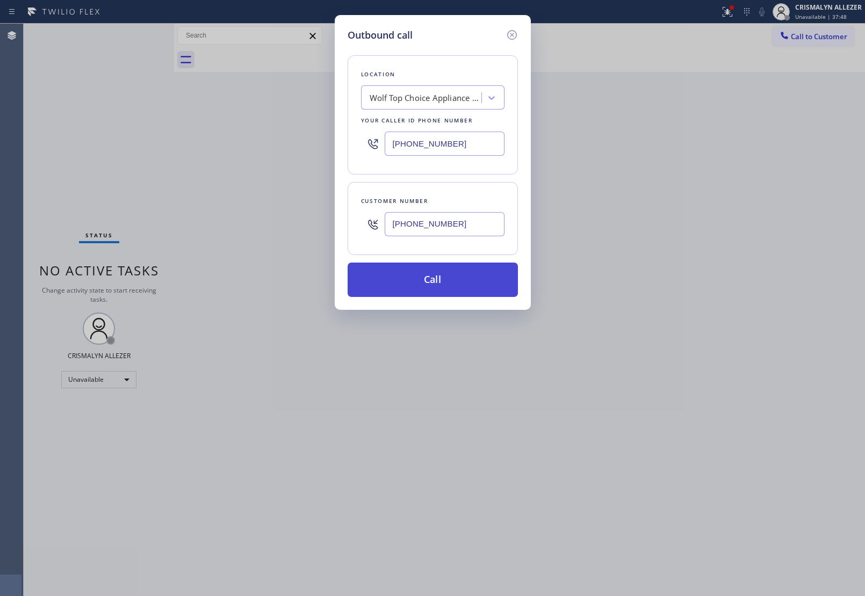
type input "[PHONE_NUMBER]"
click at [426, 289] on button "Call" at bounding box center [433, 280] width 170 height 34
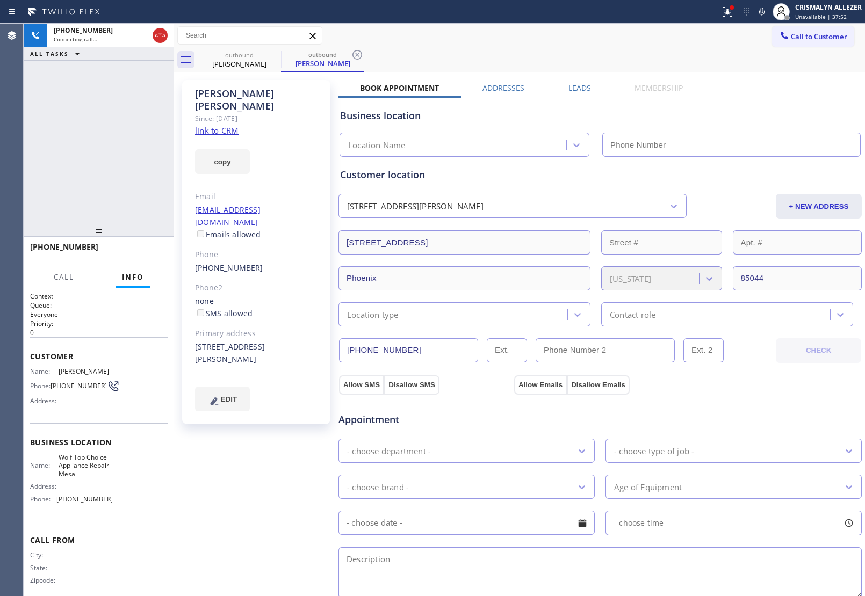
type input "[PHONE_NUMBER]"
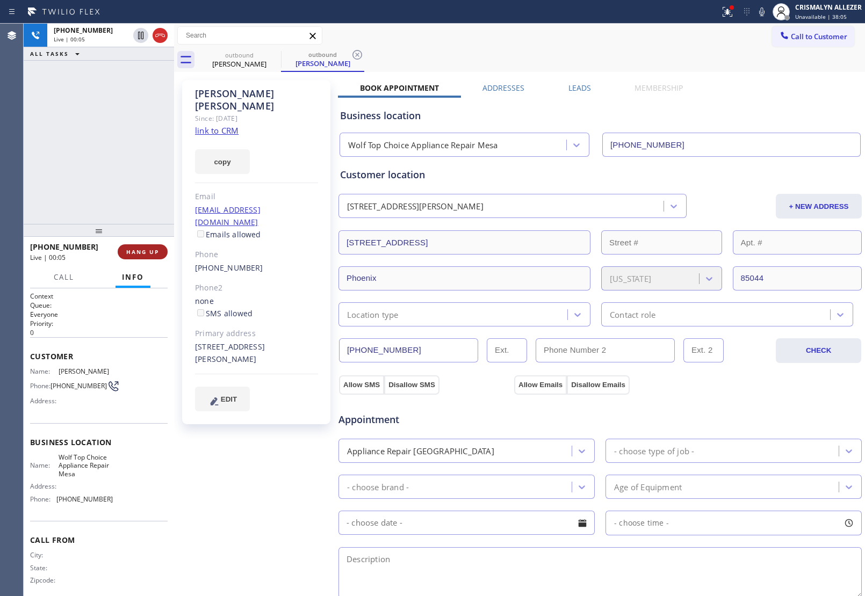
click at [143, 253] on span "HANG UP" at bounding box center [142, 252] width 33 height 8
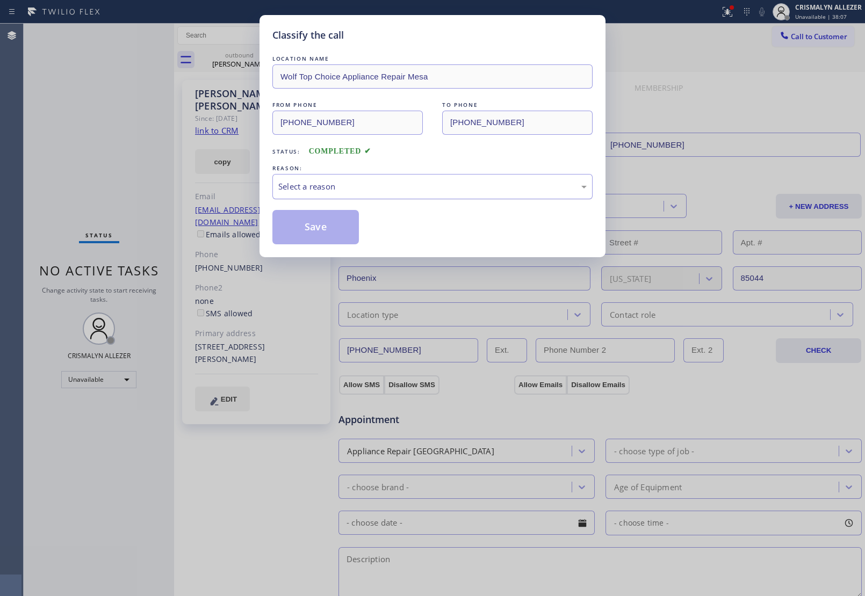
drag, startPoint x: 474, startPoint y: 191, endPoint x: 457, endPoint y: 194, distance: 17.5
click at [469, 190] on div "Select a reason" at bounding box center [432, 186] width 308 height 12
click at [301, 227] on button "Save" at bounding box center [315, 227] width 86 height 34
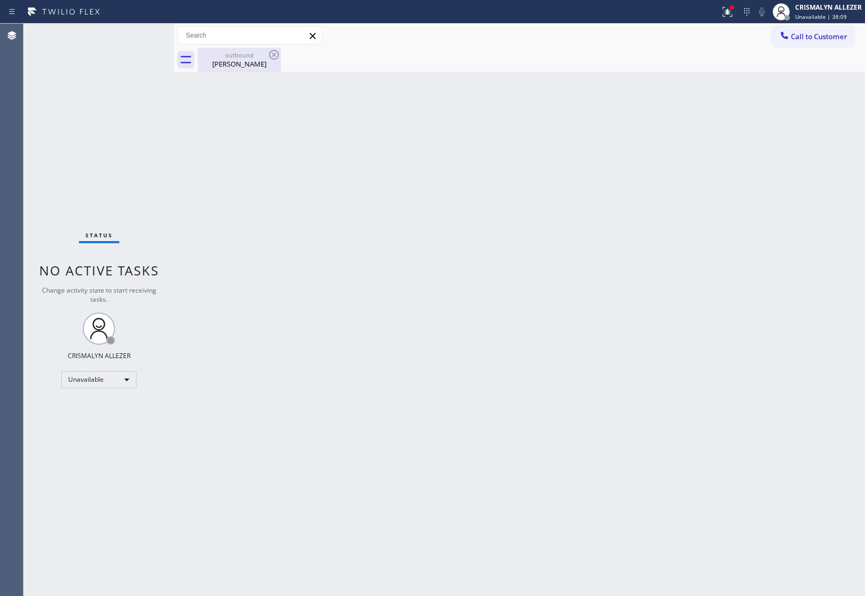
click at [240, 62] on div "Tim Reardon" at bounding box center [239, 64] width 81 height 10
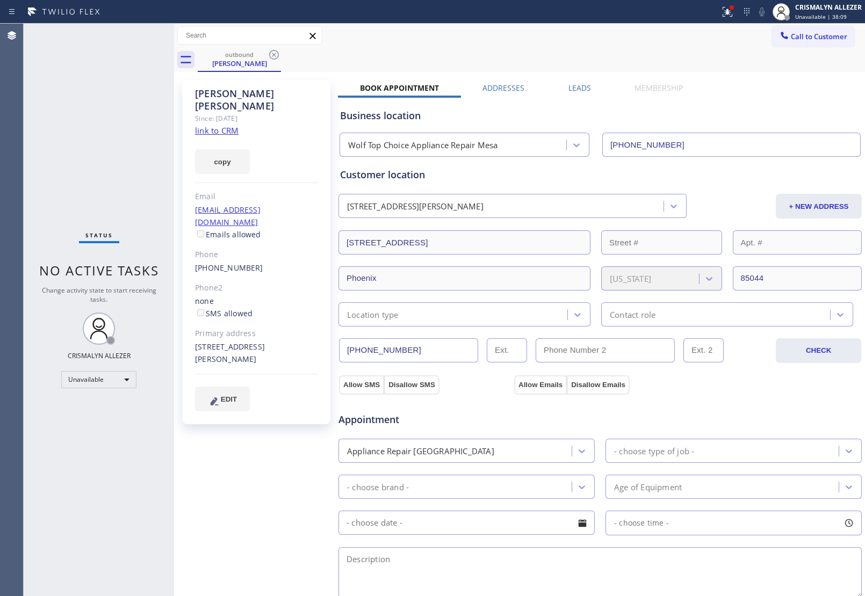
click at [574, 93] on div "Business location Wolf Top Choice Appliance Repair Mesa (623) 292-5313" at bounding box center [600, 124] width 524 height 63
click at [574, 87] on label "Leads" at bounding box center [579, 88] width 23 height 10
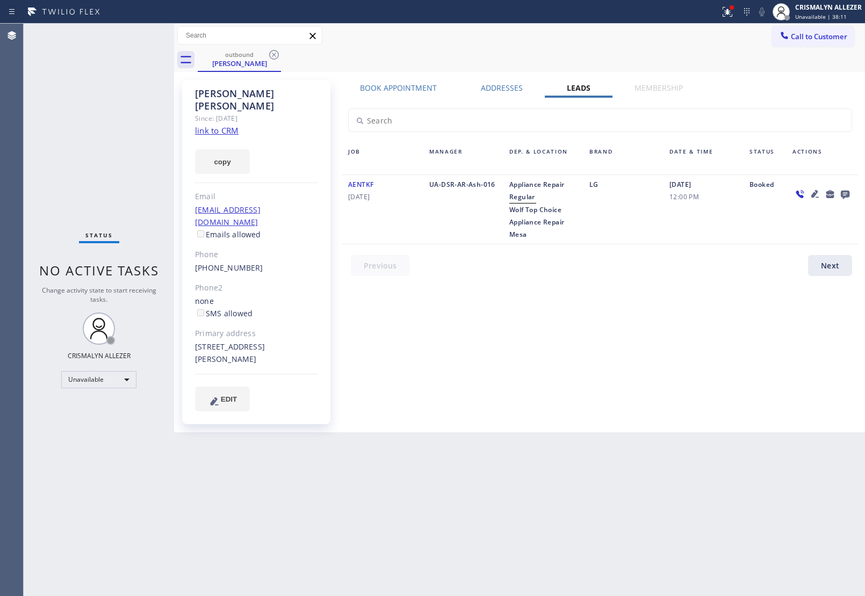
click at [844, 191] on icon at bounding box center [845, 195] width 9 height 9
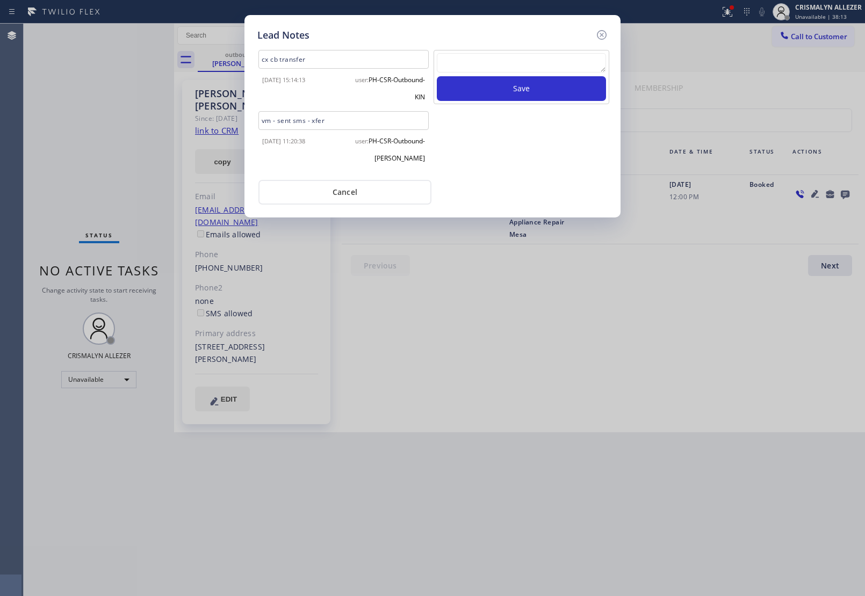
click at [434, 69] on div "Save" at bounding box center [522, 77] width 176 height 54
click at [476, 63] on textarea at bounding box center [521, 62] width 169 height 19
paste textarea "no answer | pls xfer here cx cb"
type textarea "no answer | pls xfer here cx cb"
click at [490, 92] on button "Save" at bounding box center [521, 88] width 169 height 25
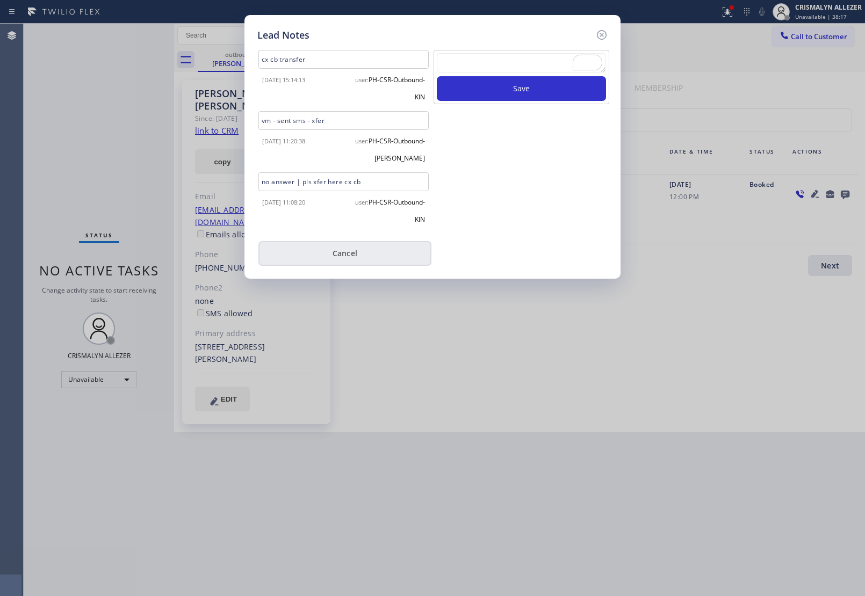
click at [334, 253] on button "Cancel" at bounding box center [344, 253] width 173 height 25
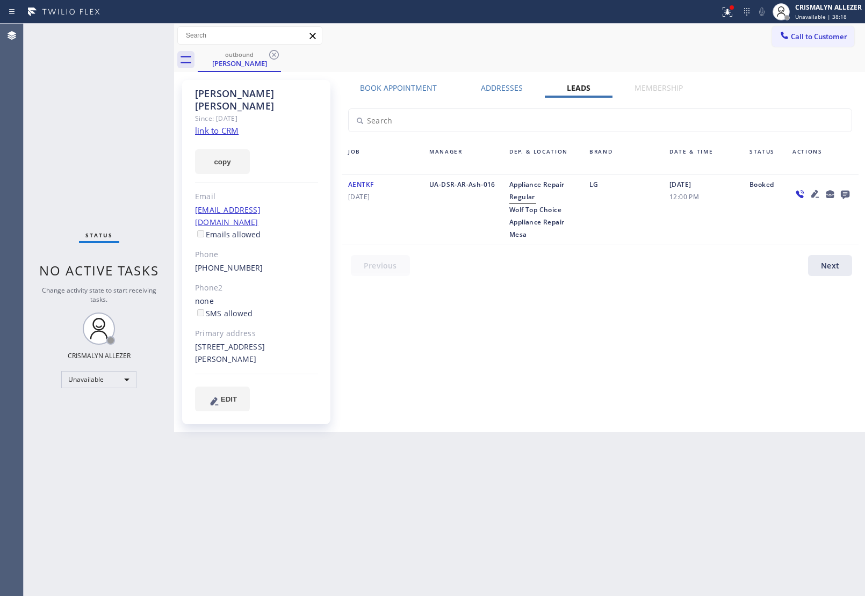
drag, startPoint x: 275, startPoint y: 55, endPoint x: 297, endPoint y: 24, distance: 38.5
click at [275, 54] on icon at bounding box center [274, 55] width 10 height 10
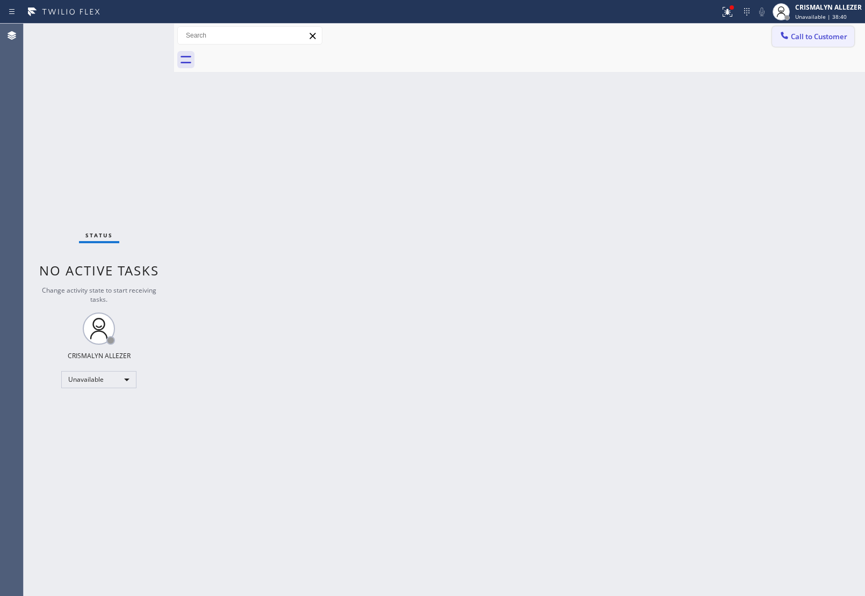
click at [819, 34] on span "Call to Customer" at bounding box center [819, 37] width 56 height 10
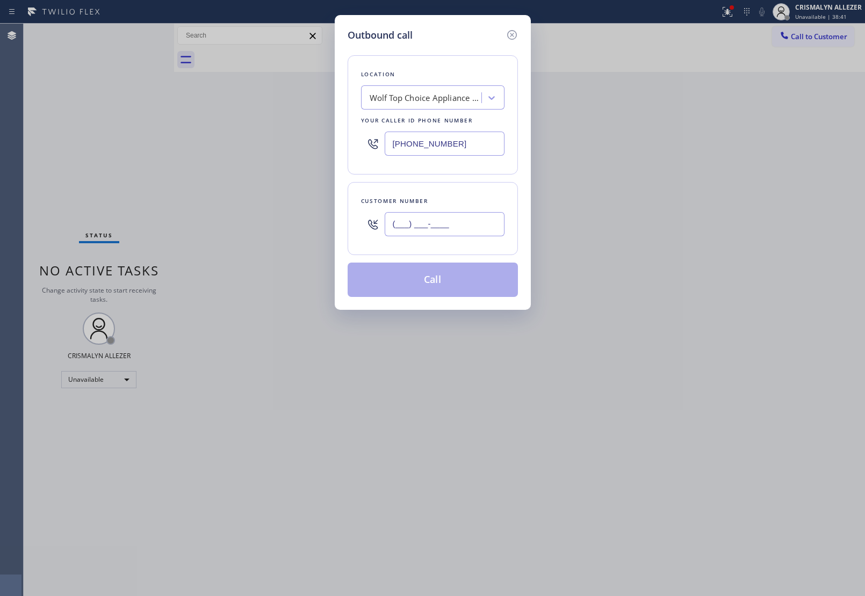
click at [478, 226] on input "(___) ___-____" at bounding box center [445, 224] width 120 height 24
paste input "415) 568-5743"
type input "[PHONE_NUMBER]"
click at [444, 95] on div "Wolf Top Choice Appliance Repair Mesa" at bounding box center [426, 98] width 113 height 12
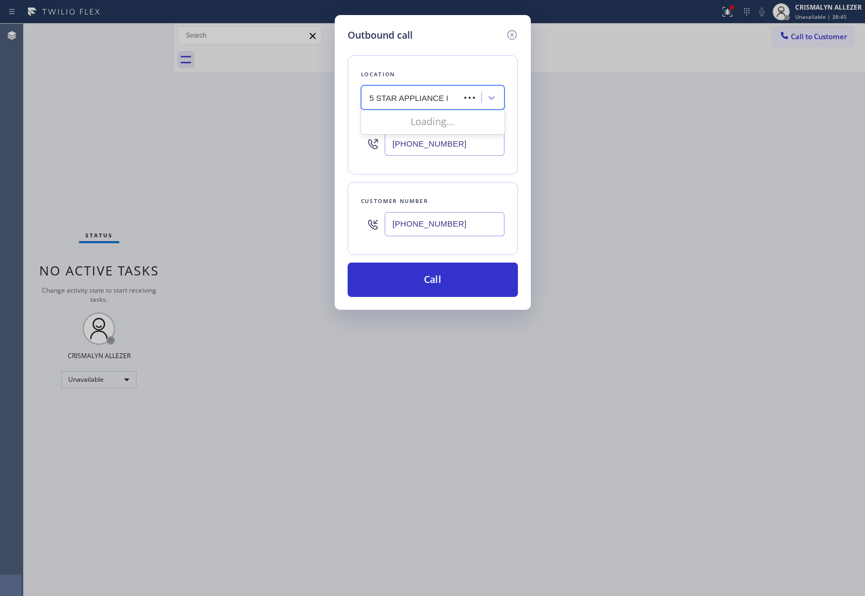
type input "5 STAR APPLIANCE RE"
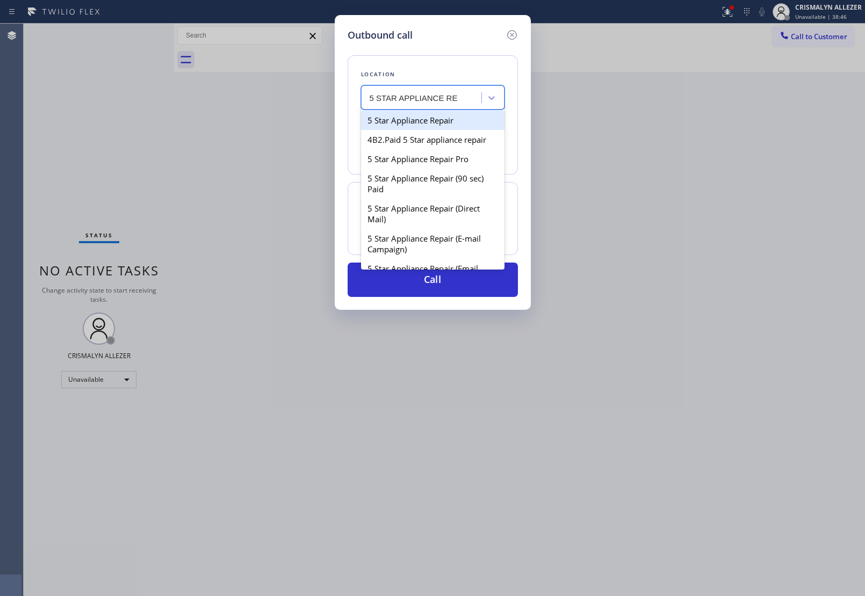
click at [434, 120] on div "5 Star Appliance Repair" at bounding box center [432, 120] width 143 height 19
type input "[PHONE_NUMBER]"
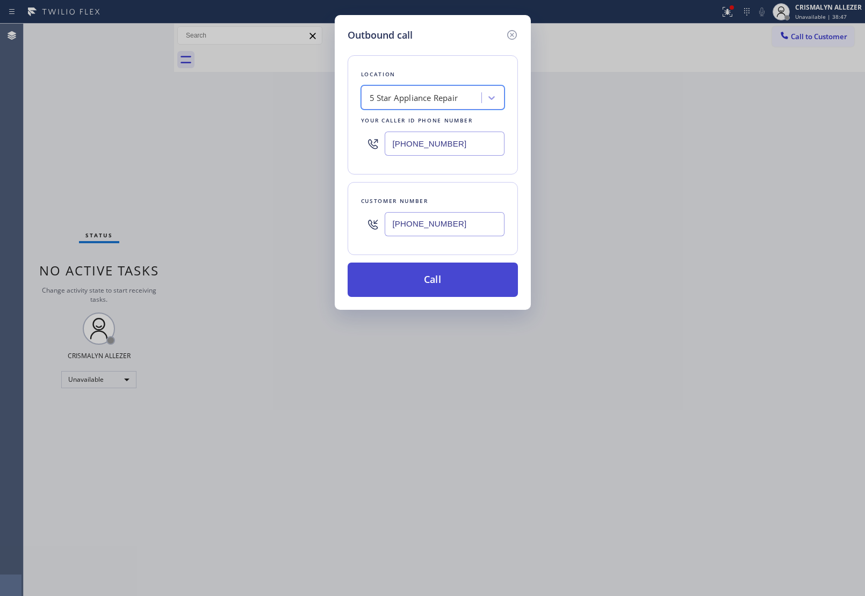
click at [423, 278] on button "Call" at bounding box center [433, 280] width 170 height 34
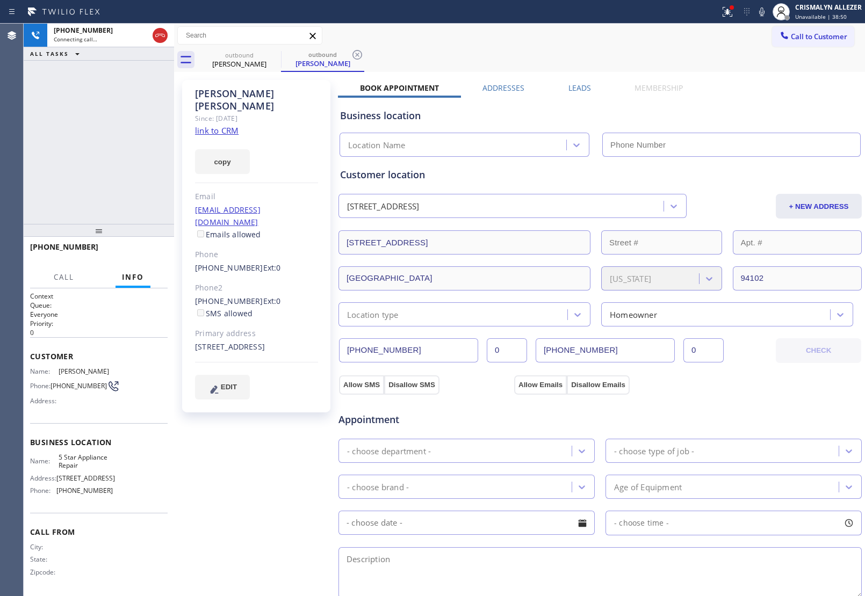
click at [219, 125] on link "link to CRM" at bounding box center [217, 130] width 44 height 11
type input "[PHONE_NUMBER]"
click at [137, 259] on button "HANG UP" at bounding box center [143, 251] width 50 height 15
click at [140, 256] on button "COMPLETE" at bounding box center [140, 251] width 54 height 15
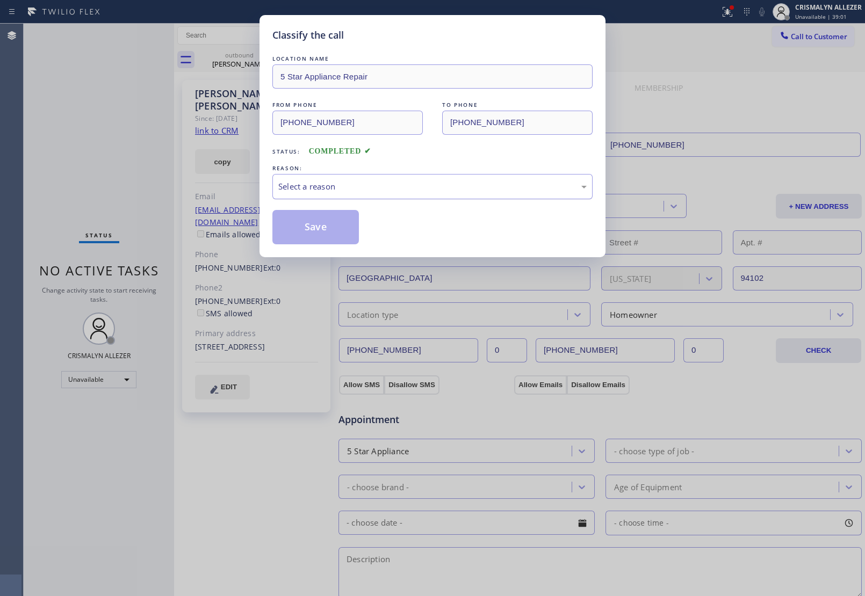
click at [432, 189] on div "Select a reason" at bounding box center [432, 186] width 308 height 12
click at [318, 239] on button "Save" at bounding box center [315, 227] width 86 height 34
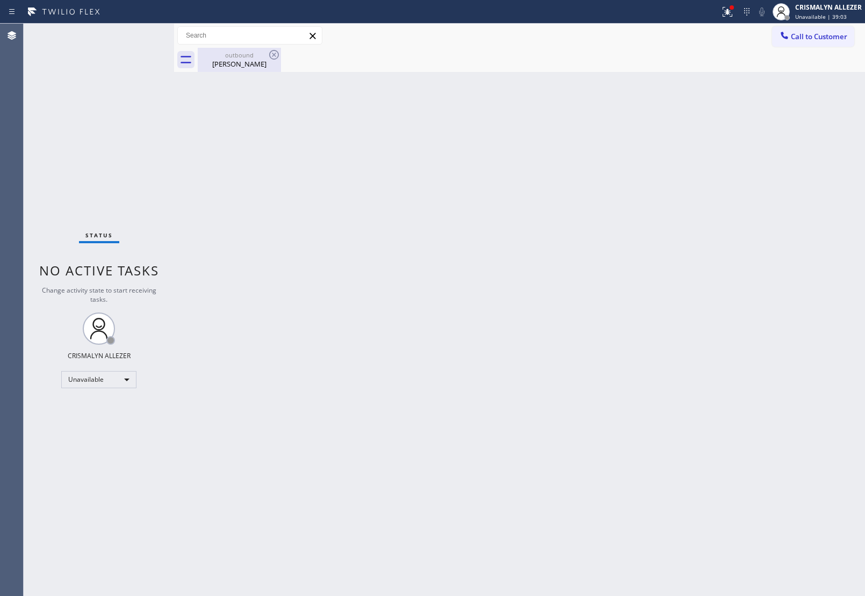
click at [237, 57] on div "outbound" at bounding box center [239, 55] width 81 height 8
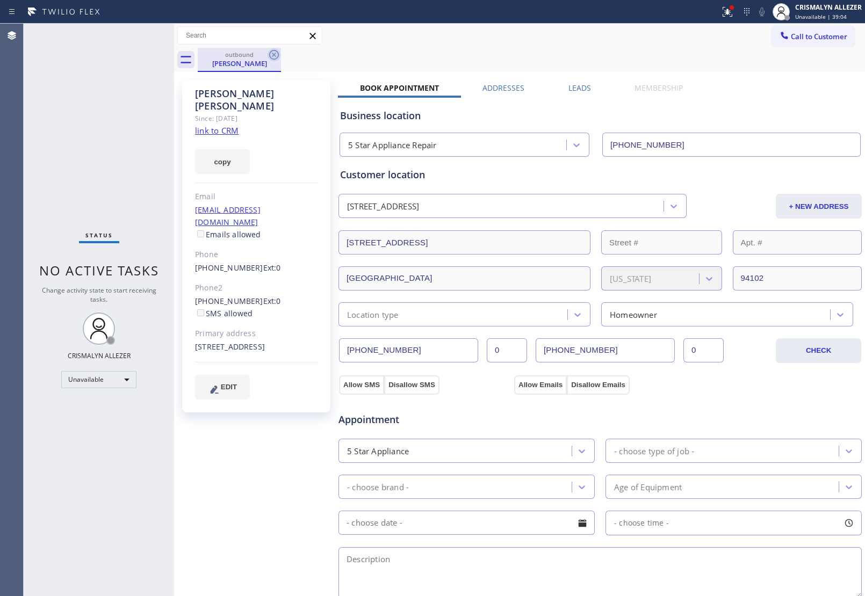
click at [273, 54] on icon at bounding box center [274, 55] width 10 height 10
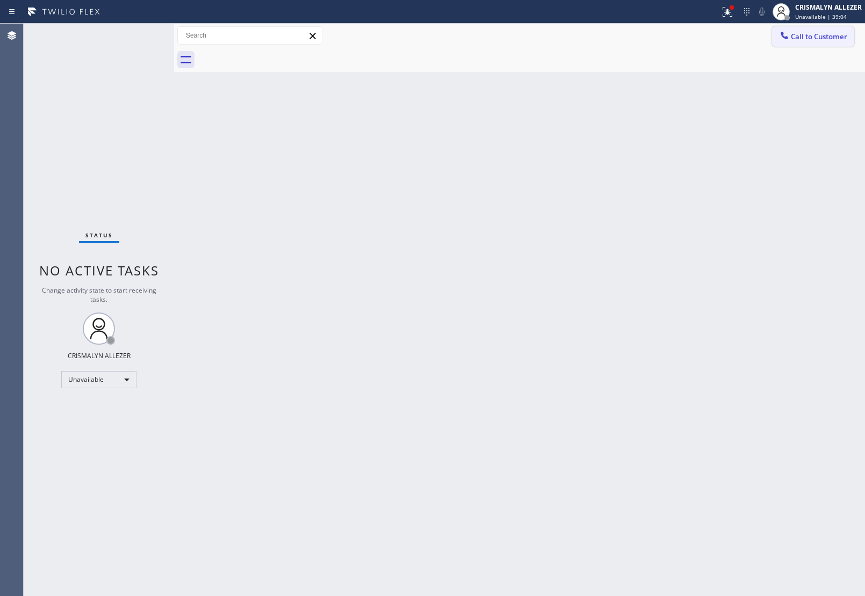
click at [842, 39] on span "Call to Customer" at bounding box center [819, 37] width 56 height 10
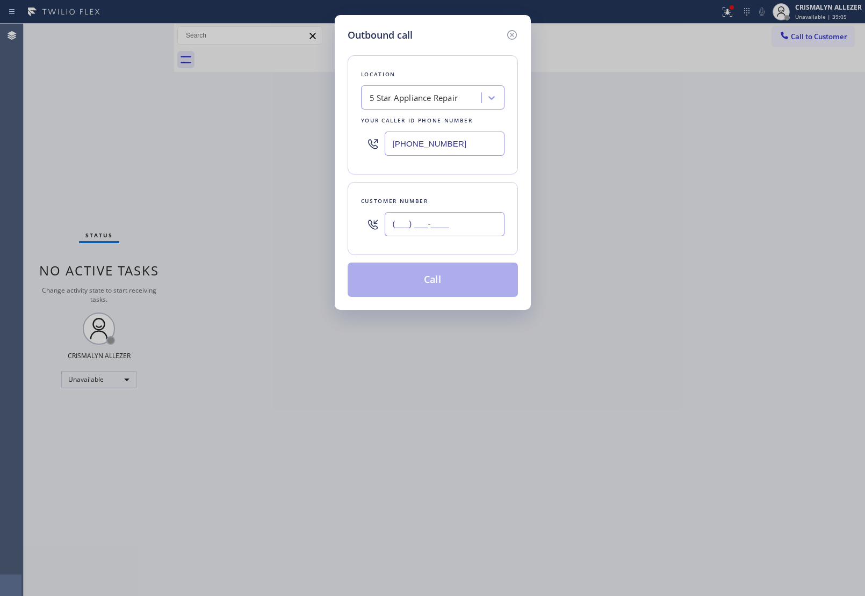
click at [476, 223] on input "(___) ___-____" at bounding box center [445, 224] width 120 height 24
paste input "415) 200-8112"
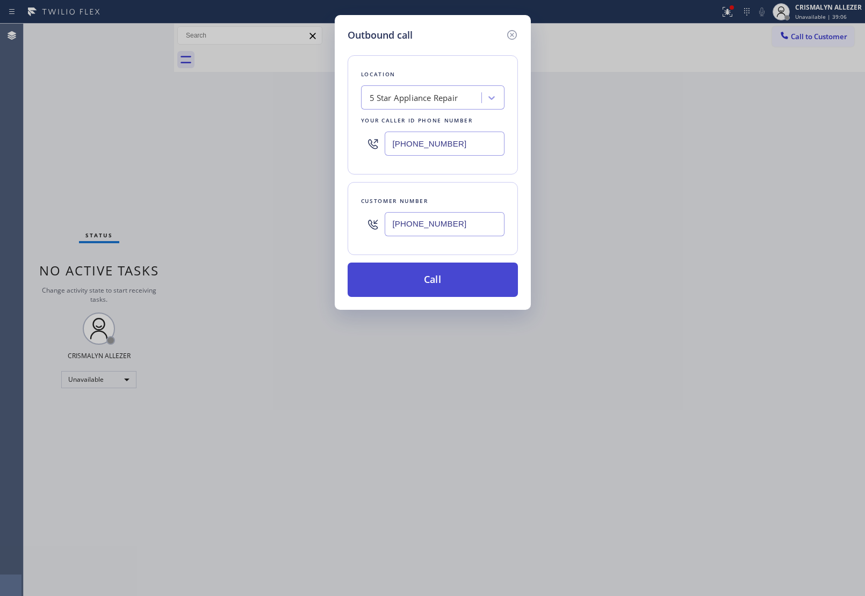
type input "[PHONE_NUMBER]"
click at [434, 281] on button "Call" at bounding box center [433, 280] width 170 height 34
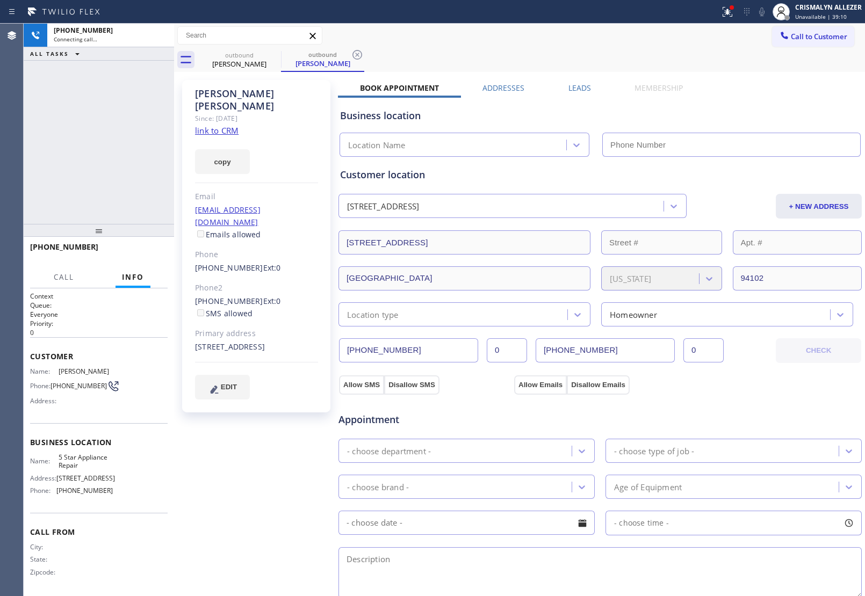
type input "[PHONE_NUMBER]"
click at [133, 259] on button "HANG UP" at bounding box center [143, 251] width 50 height 15
click at [136, 257] on button "HANG UP" at bounding box center [143, 251] width 50 height 15
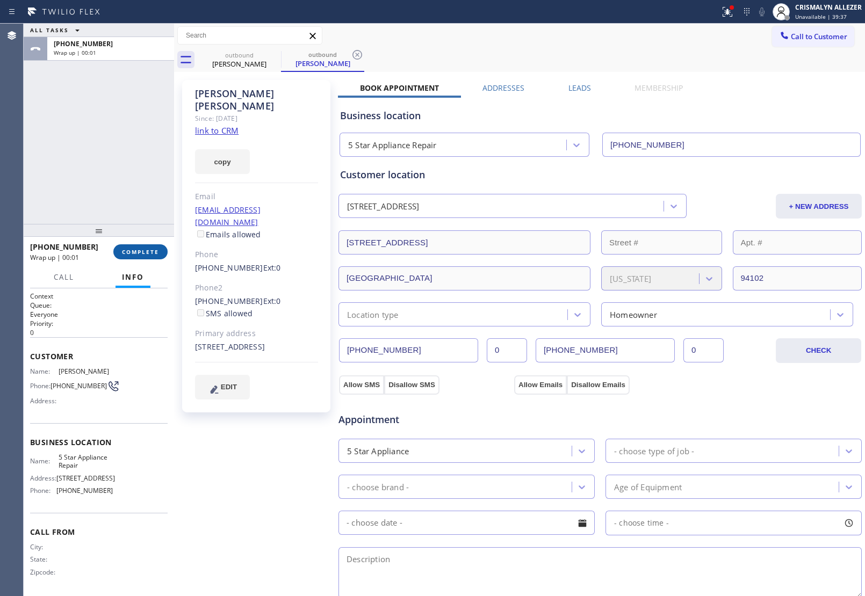
click at [139, 254] on span "COMPLETE" at bounding box center [140, 252] width 37 height 8
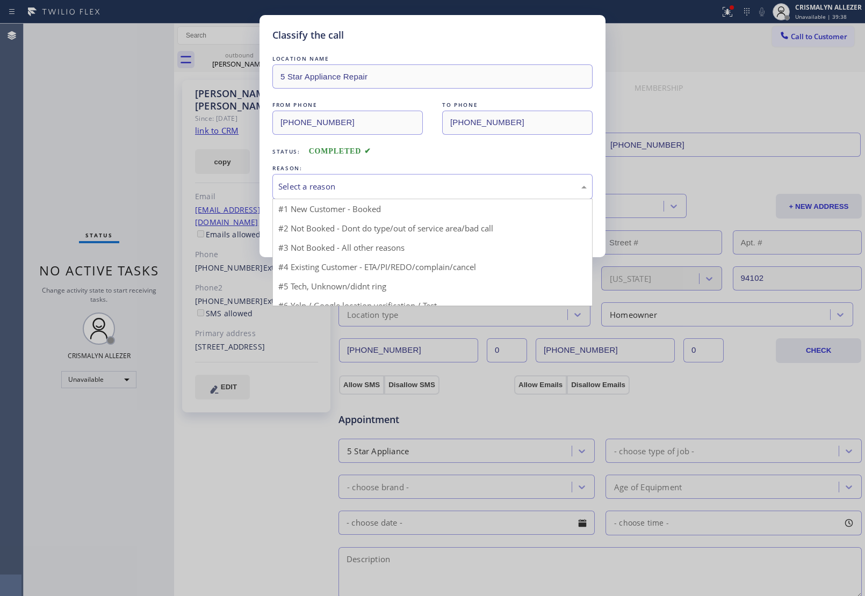
click at [411, 189] on div "Select a reason" at bounding box center [432, 186] width 308 height 12
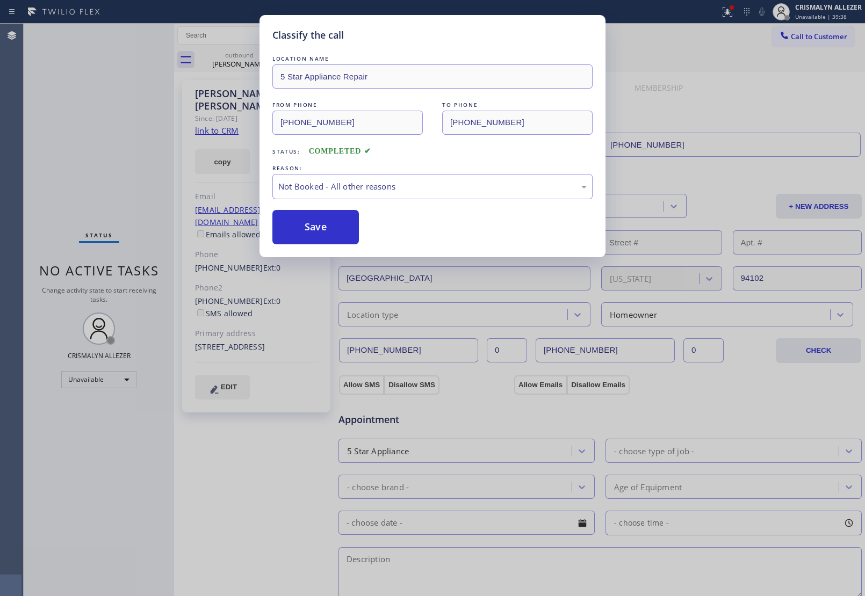
click at [311, 226] on button "Save" at bounding box center [315, 227] width 86 height 34
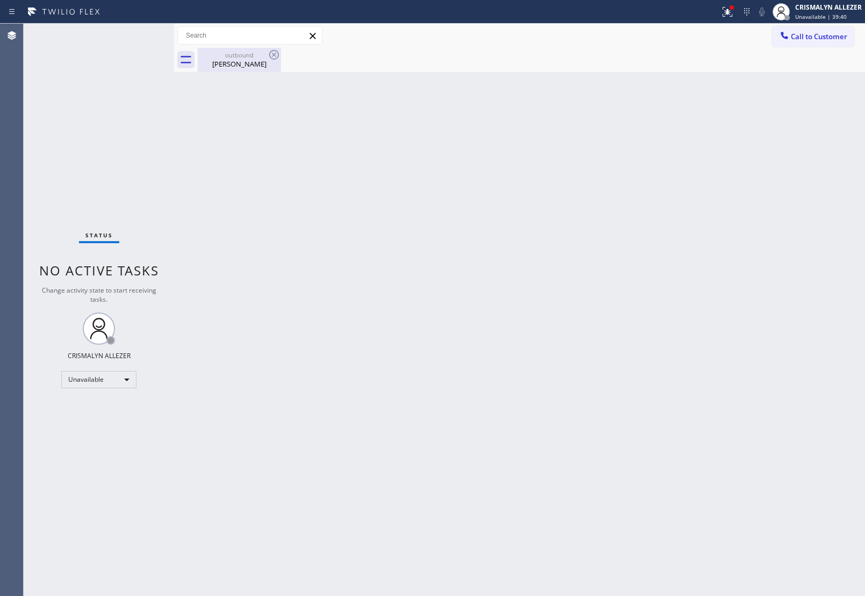
click at [250, 65] on div "[PERSON_NAME]" at bounding box center [239, 64] width 81 height 10
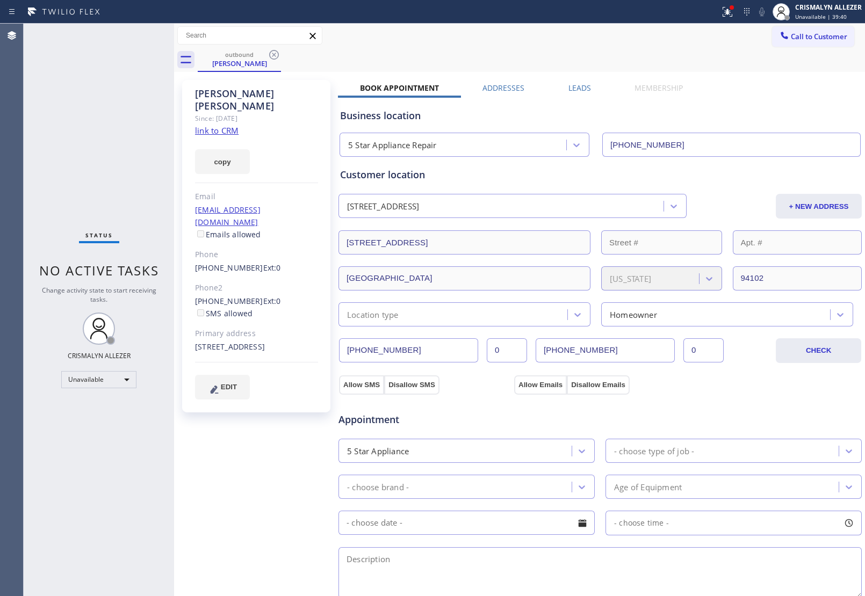
drag, startPoint x: 271, startPoint y: 53, endPoint x: 274, endPoint y: 45, distance: 8.5
click at [272, 47] on div "Call to Customer Outbound call Location 5 Star Appliance Repair Your caller id …" at bounding box center [519, 48] width 691 height 48
click at [278, 55] on icon at bounding box center [274, 55] width 10 height 10
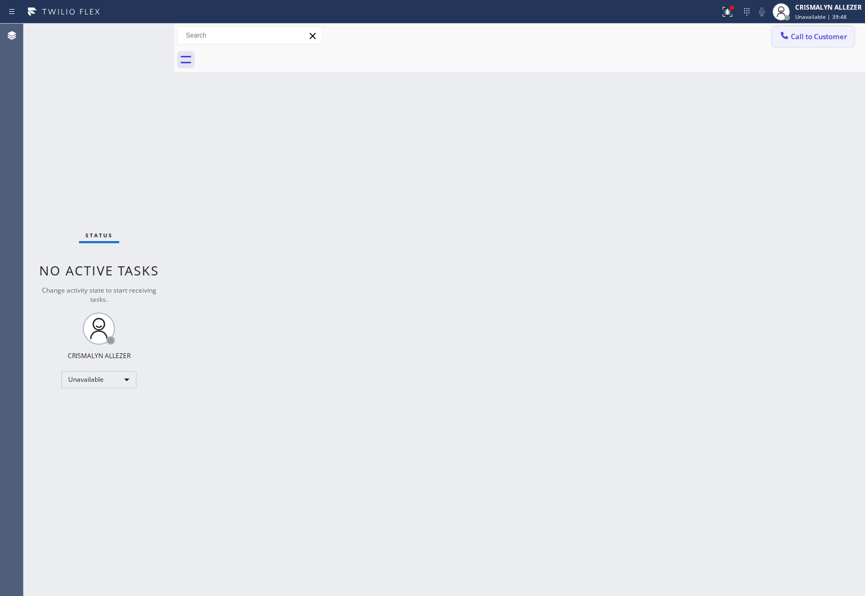
click at [817, 33] on span "Call to Customer" at bounding box center [819, 37] width 56 height 10
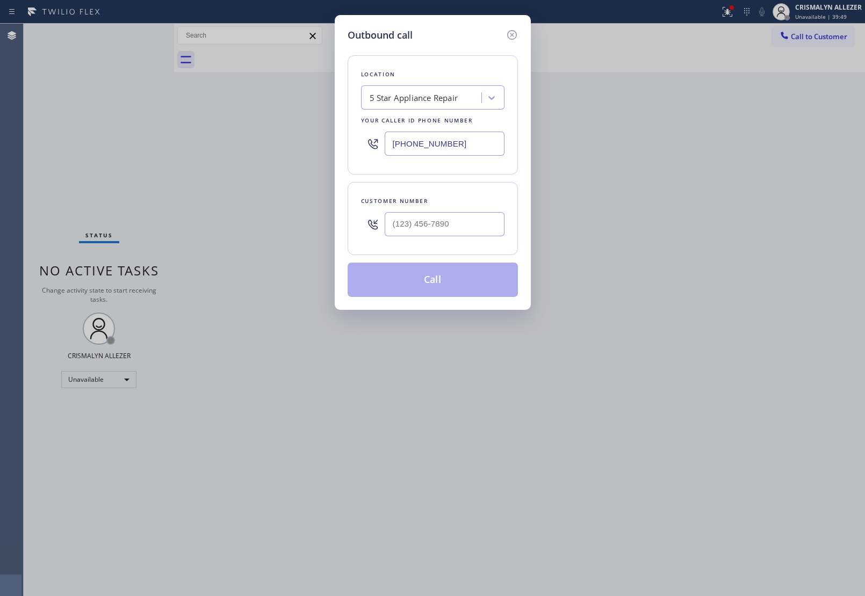
drag, startPoint x: 475, startPoint y: 147, endPoint x: 144, endPoint y: 130, distance: 331.9
click at [183, 130] on div "Outbound call Location 5 Star Appliance Repair Your caller id phone number [PHO…" at bounding box center [432, 298] width 865 height 596
paste input "415) 367-090"
type input "[PHONE_NUMBER]"
click at [465, 232] on input "(___) ___-____" at bounding box center [445, 224] width 120 height 24
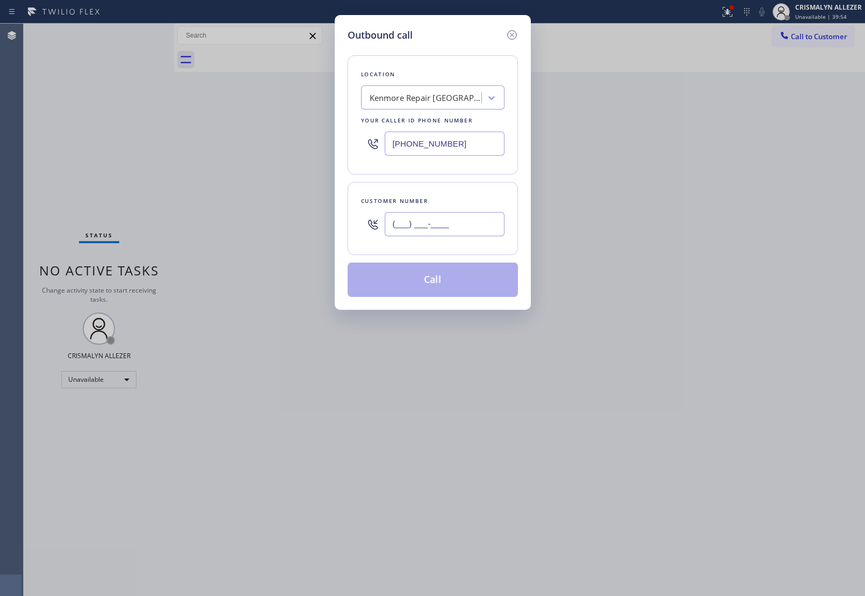
paste input "415) 568-5743"
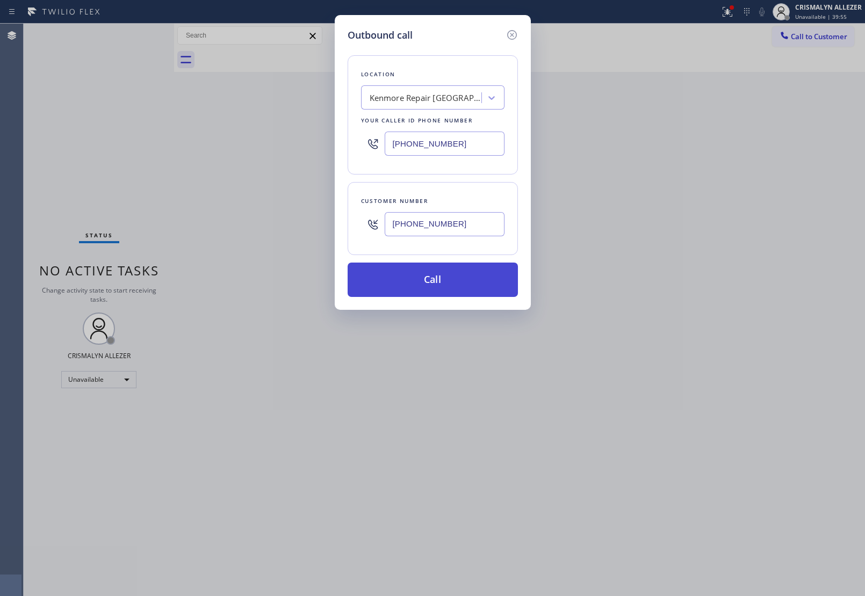
type input "[PHONE_NUMBER]"
click at [441, 285] on button "Call" at bounding box center [433, 280] width 170 height 34
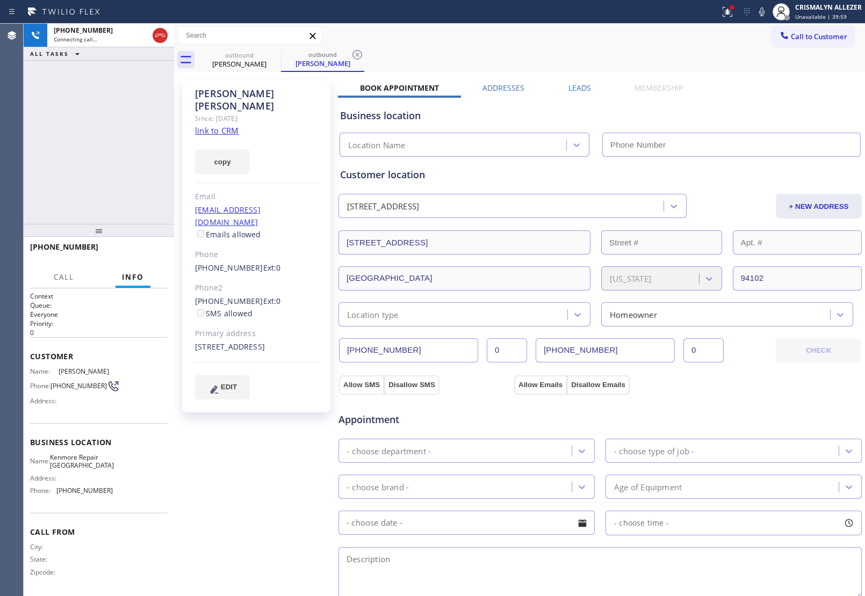
type input "[PHONE_NUMBER]"
click at [304, 137] on div "copy" at bounding box center [256, 155] width 123 height 37
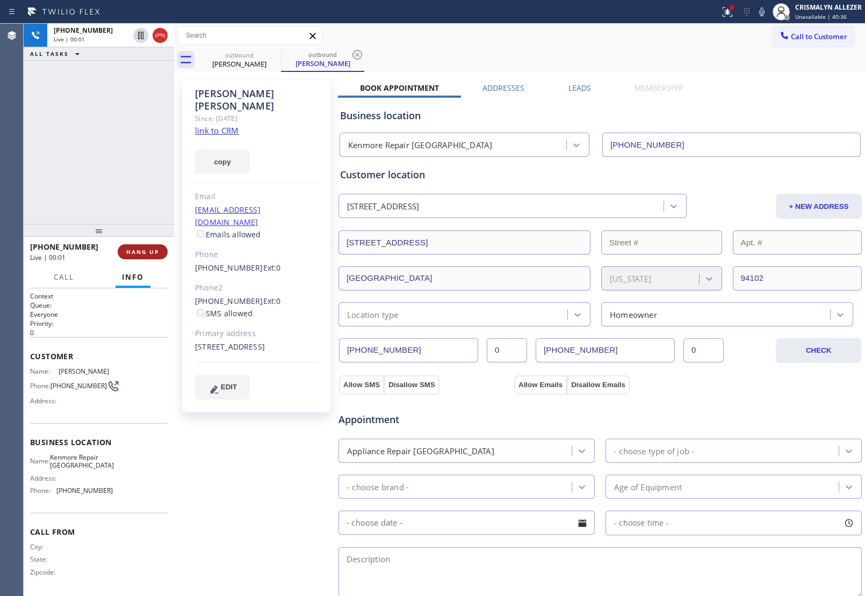
click at [140, 248] on span "HANG UP" at bounding box center [142, 252] width 33 height 8
click at [141, 250] on span "HANG UP" at bounding box center [142, 252] width 33 height 8
click at [132, 255] on span "COMPLETE" at bounding box center [140, 252] width 37 height 8
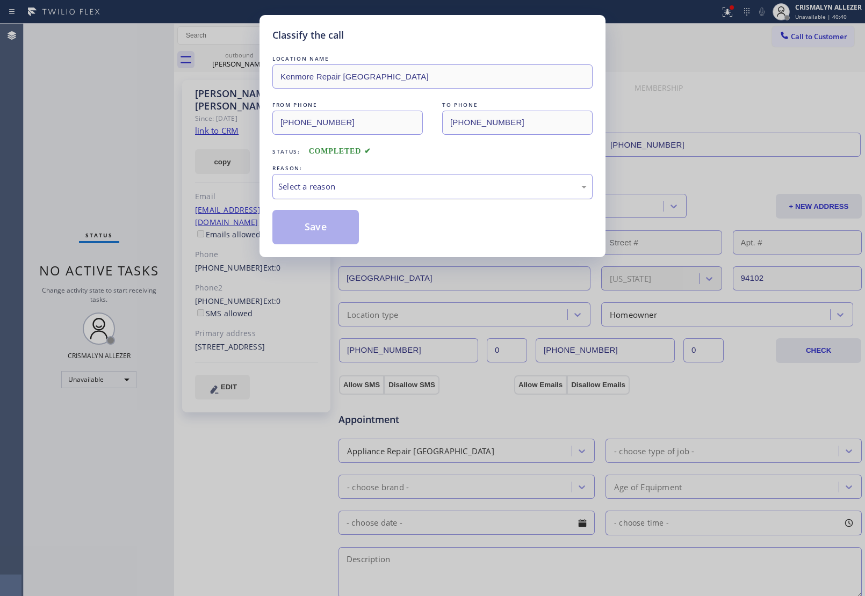
click at [389, 182] on div "Select a reason" at bounding box center [432, 186] width 308 height 12
click at [300, 236] on button "Save" at bounding box center [315, 227] width 86 height 34
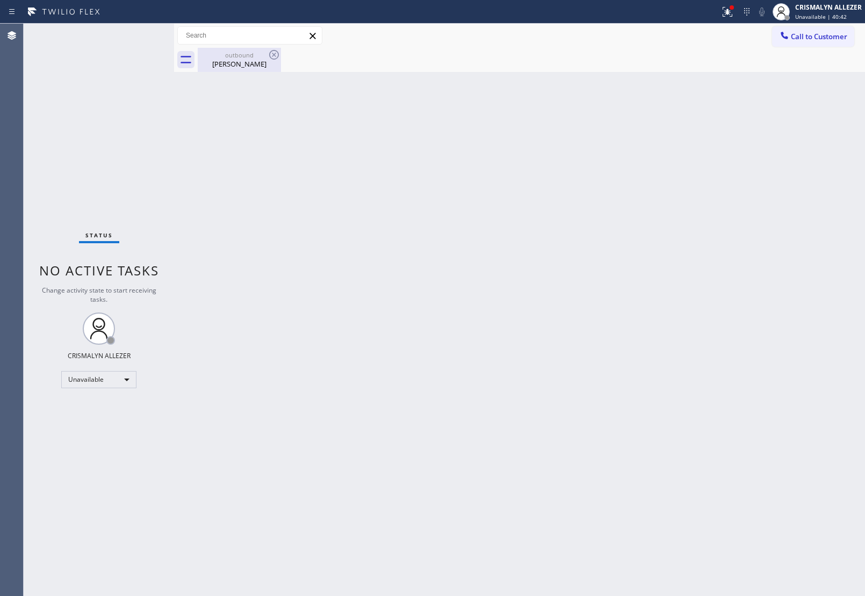
drag, startPoint x: 237, startPoint y: 63, endPoint x: 249, endPoint y: 60, distance: 11.6
click at [241, 63] on div "[PERSON_NAME]" at bounding box center [239, 64] width 81 height 10
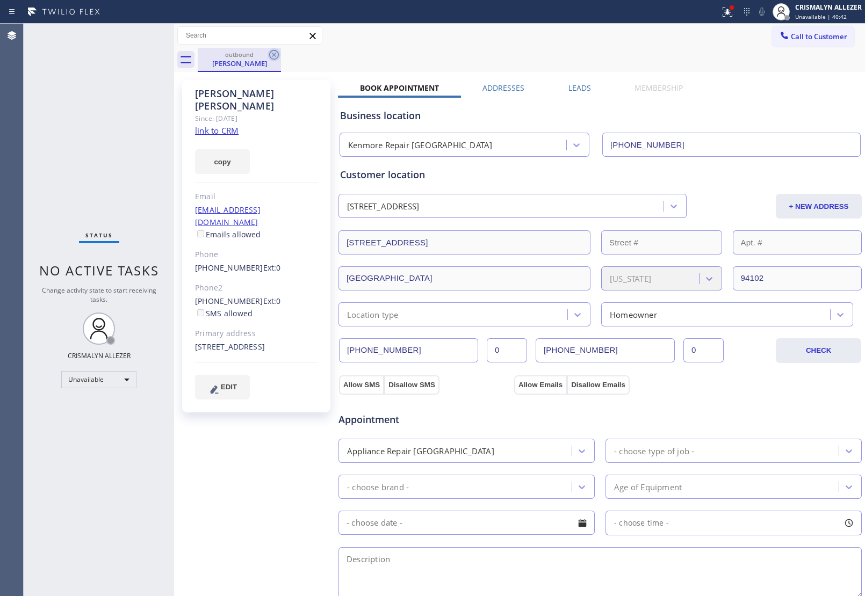
click at [272, 55] on icon at bounding box center [274, 54] width 13 height 13
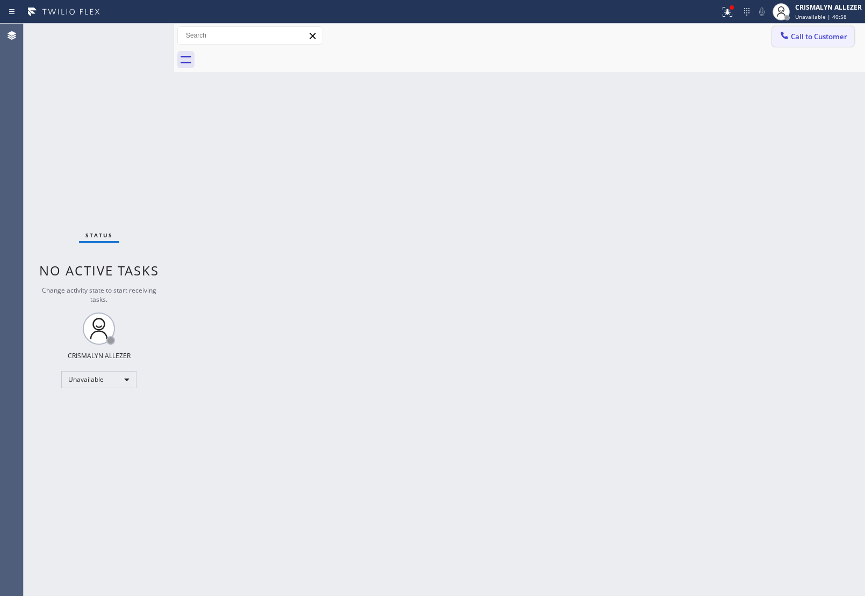
click at [831, 38] on span "Call to Customer" at bounding box center [819, 37] width 56 height 10
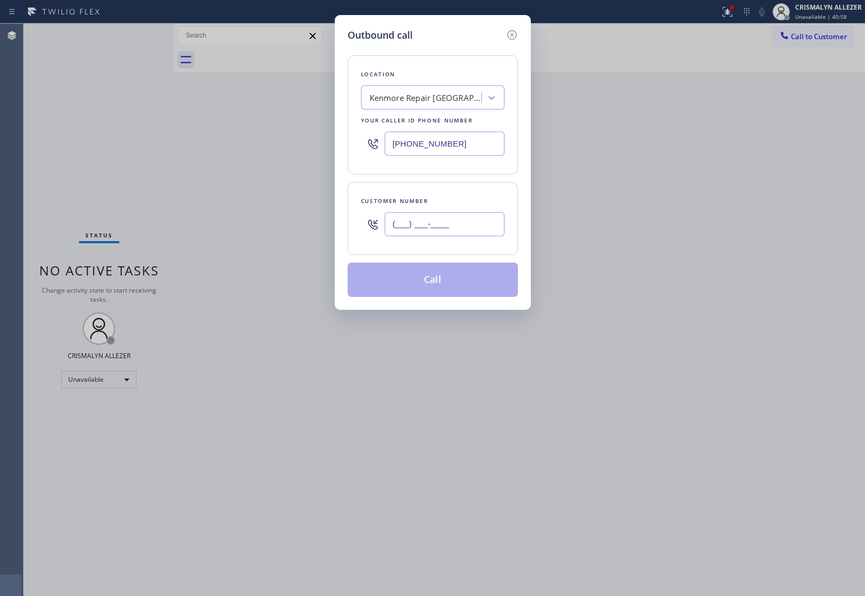
click at [459, 226] on input "(___) ___-____" at bounding box center [445, 224] width 120 height 24
paste input "206) 218-9352"
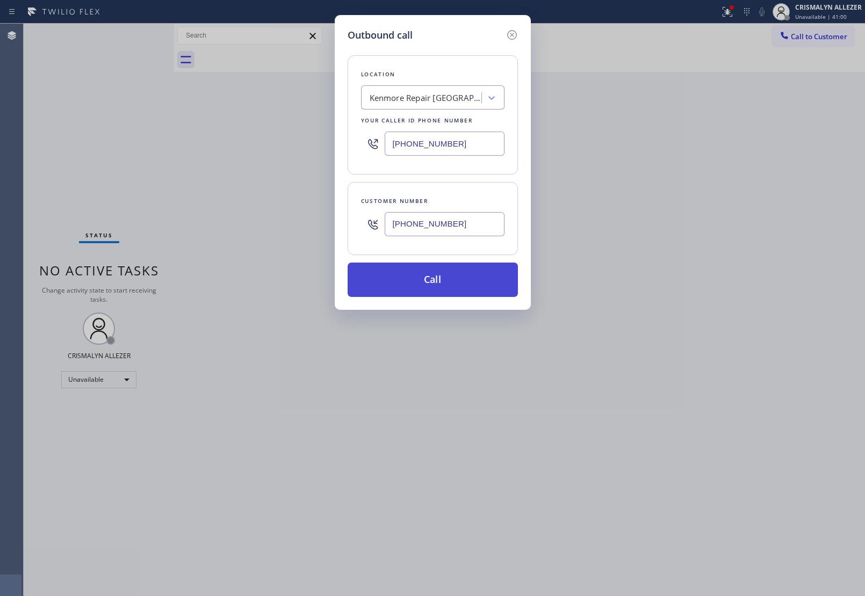
type input "[PHONE_NUMBER]"
click at [441, 290] on button "Call" at bounding box center [433, 280] width 170 height 34
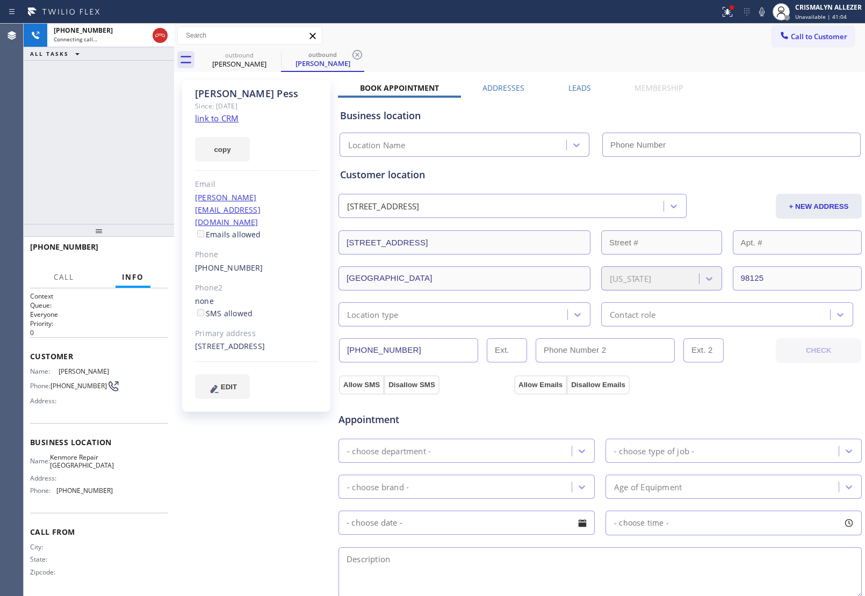
click at [221, 118] on link "link to CRM" at bounding box center [217, 118] width 44 height 11
type input "[PHONE_NUMBER]"
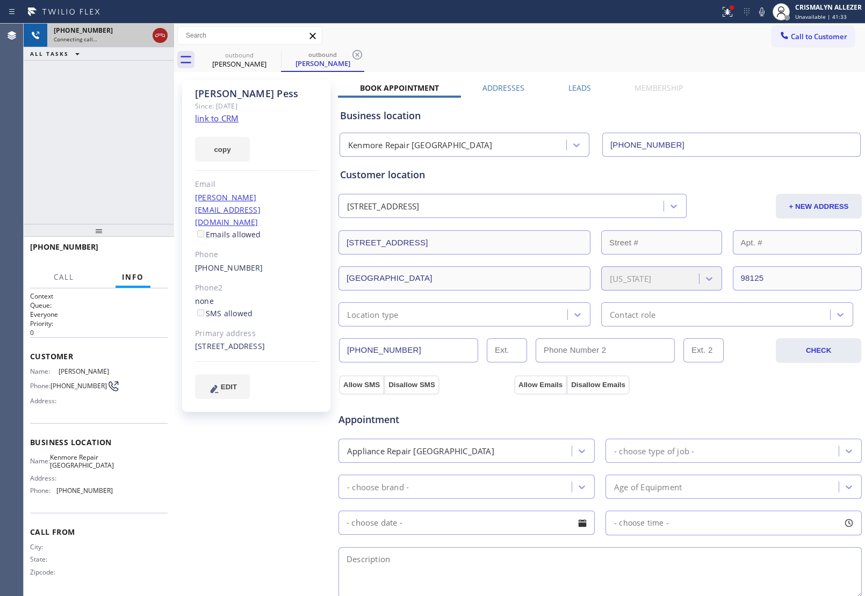
click at [164, 38] on icon at bounding box center [160, 35] width 13 height 13
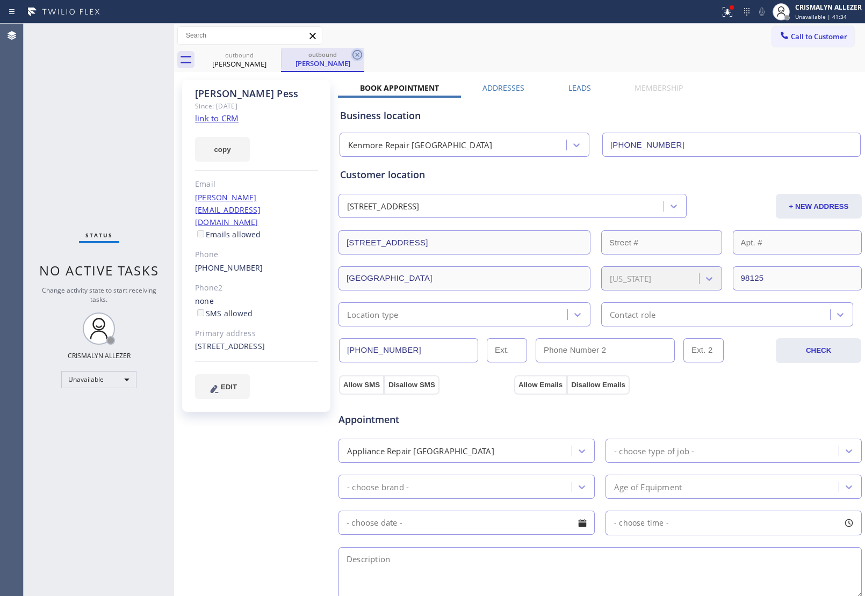
click at [358, 56] on icon at bounding box center [357, 54] width 13 height 13
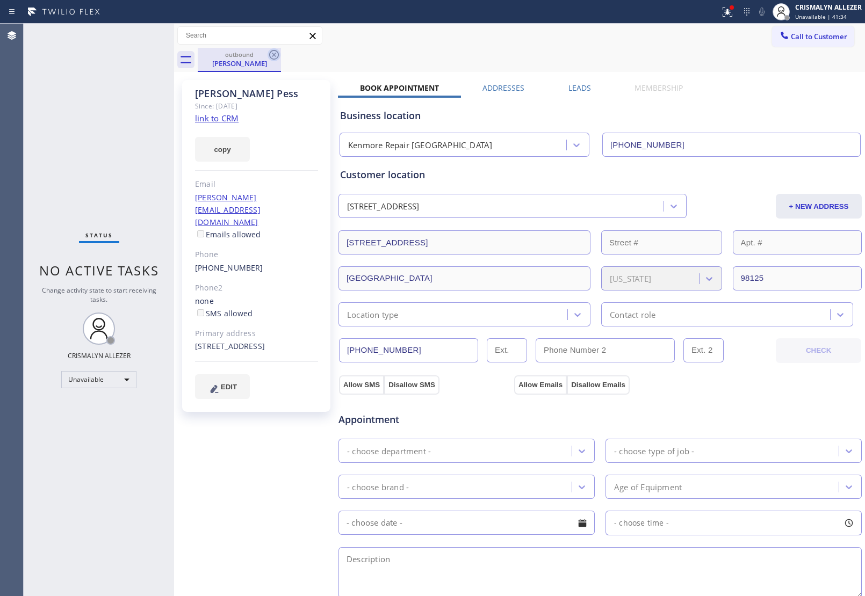
click at [275, 55] on icon at bounding box center [274, 55] width 10 height 10
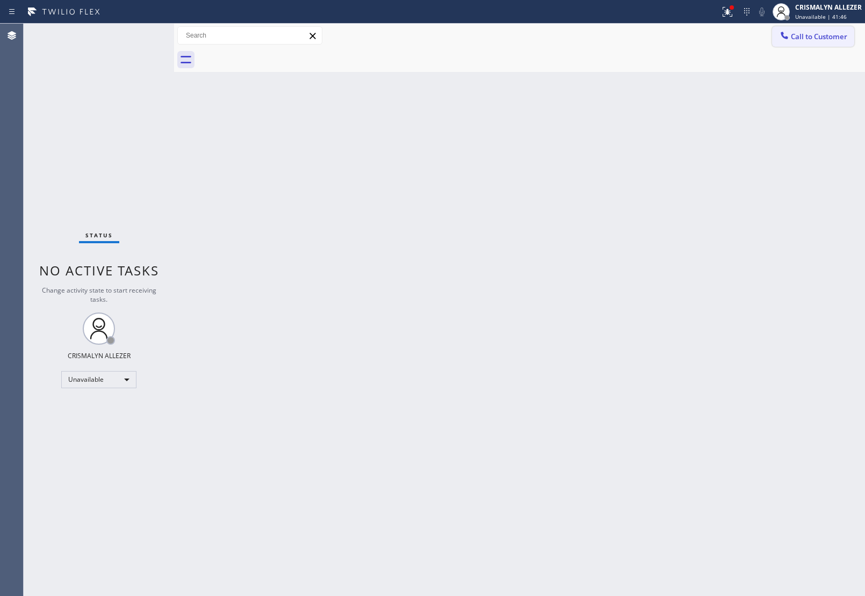
click at [808, 35] on span "Call to Customer" at bounding box center [819, 37] width 56 height 10
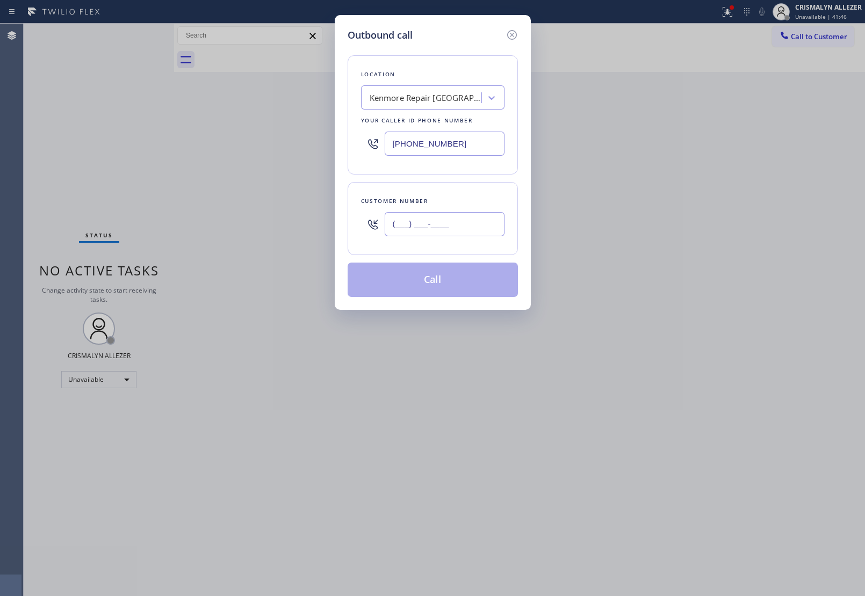
click at [460, 226] on input "(___) ___-____" at bounding box center [445, 224] width 120 height 24
paste input "310) 801-3177"
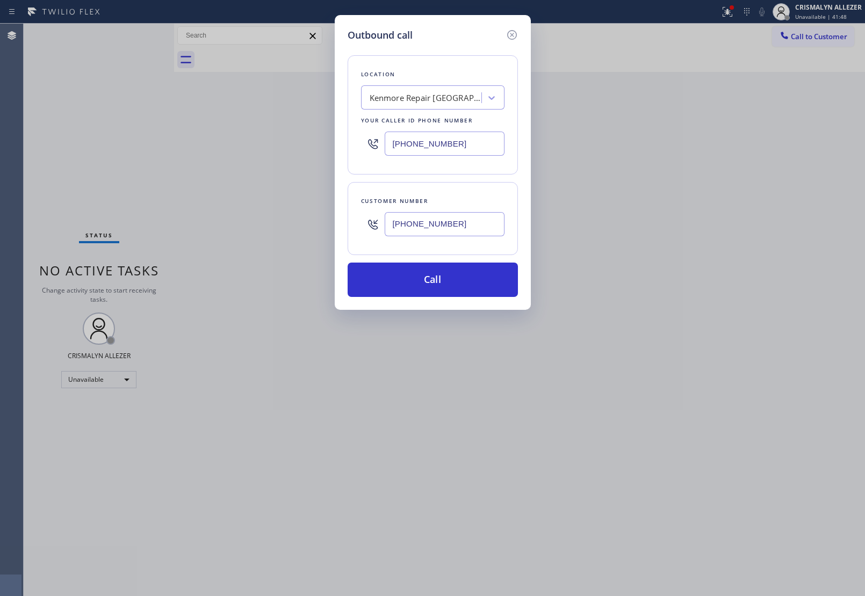
type input "[PHONE_NUMBER]"
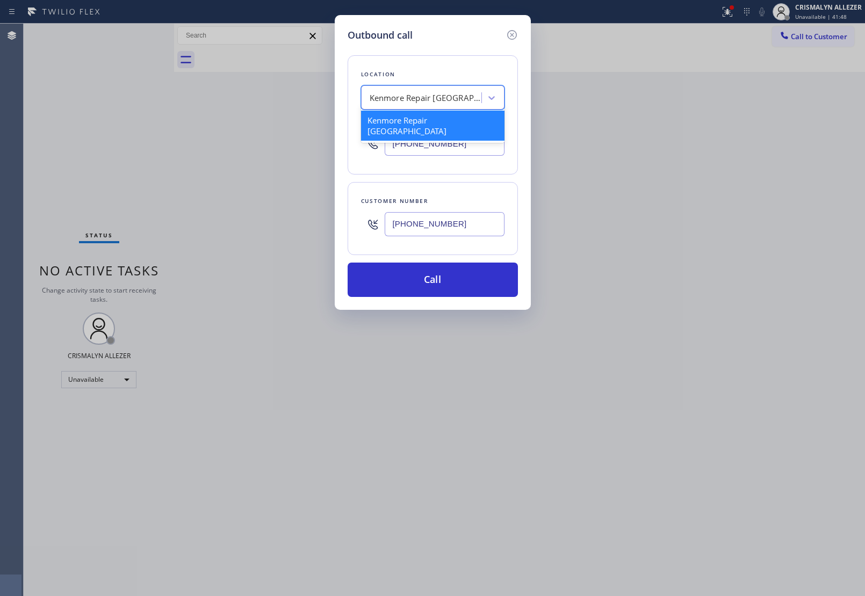
click at [451, 96] on div "Kenmore Repair [GEOGRAPHIC_DATA]" at bounding box center [426, 98] width 113 height 12
type input "5 STAR APPLIANCE RE"
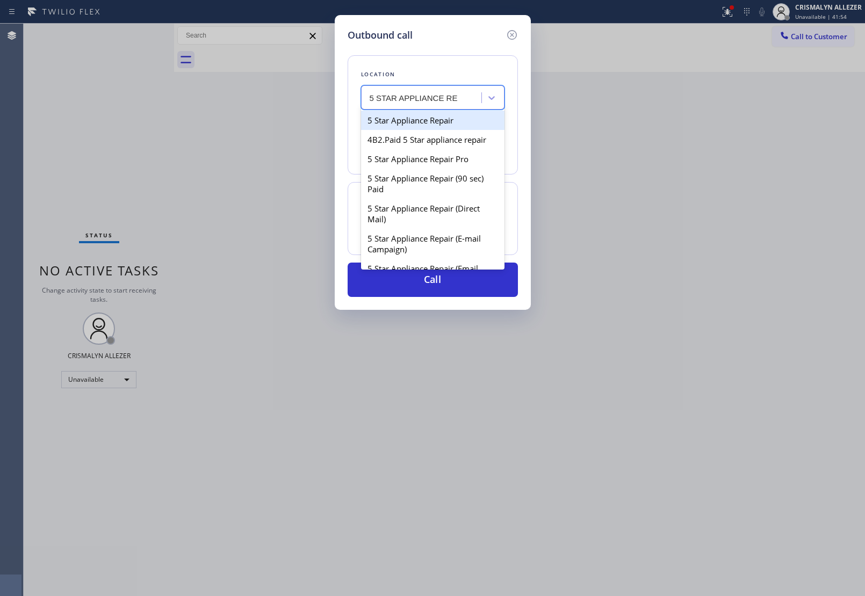
click at [435, 128] on div "5 Star Appliance Repair" at bounding box center [432, 120] width 143 height 19
type input "[PHONE_NUMBER]"
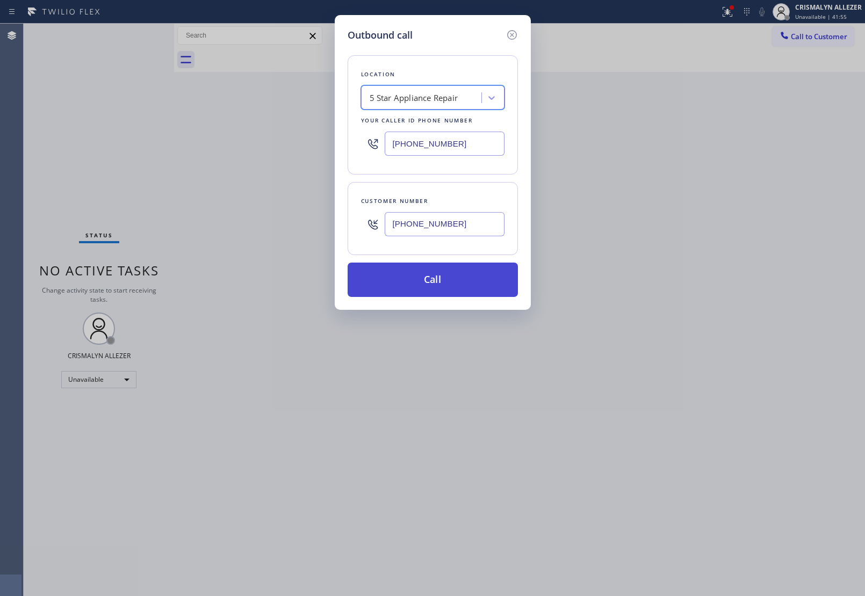
click at [438, 275] on button "Call" at bounding box center [433, 280] width 170 height 34
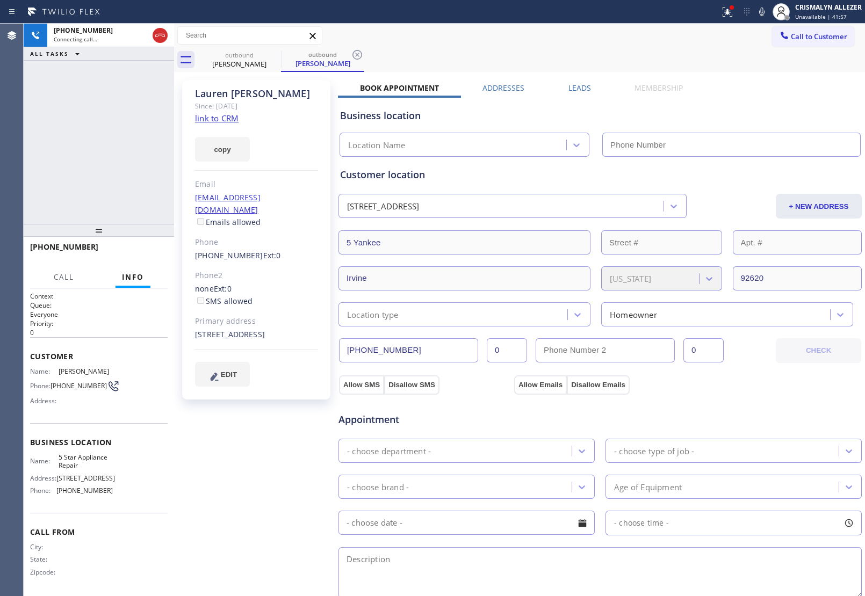
click at [216, 117] on link "link to CRM" at bounding box center [217, 118] width 44 height 11
type input "[PHONE_NUMBER]"
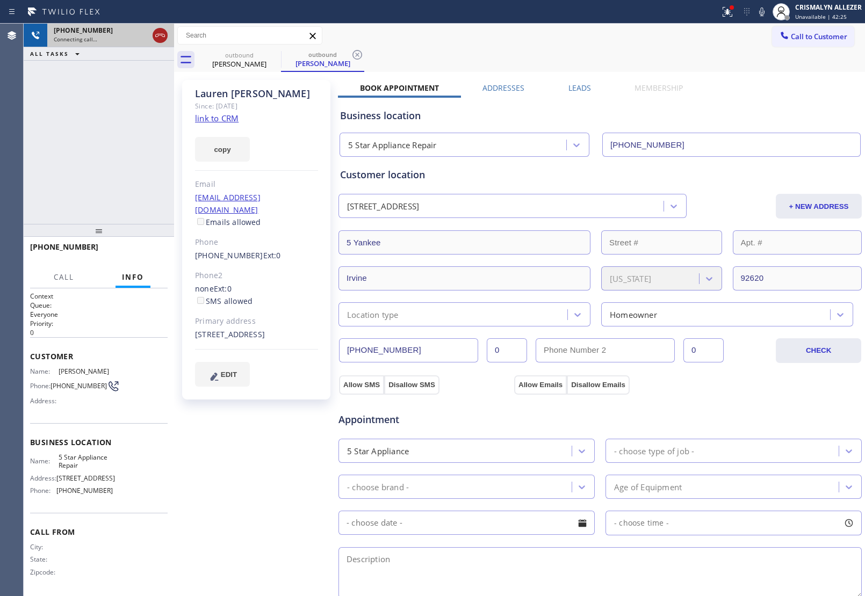
click at [156, 37] on icon at bounding box center [160, 35] width 10 height 3
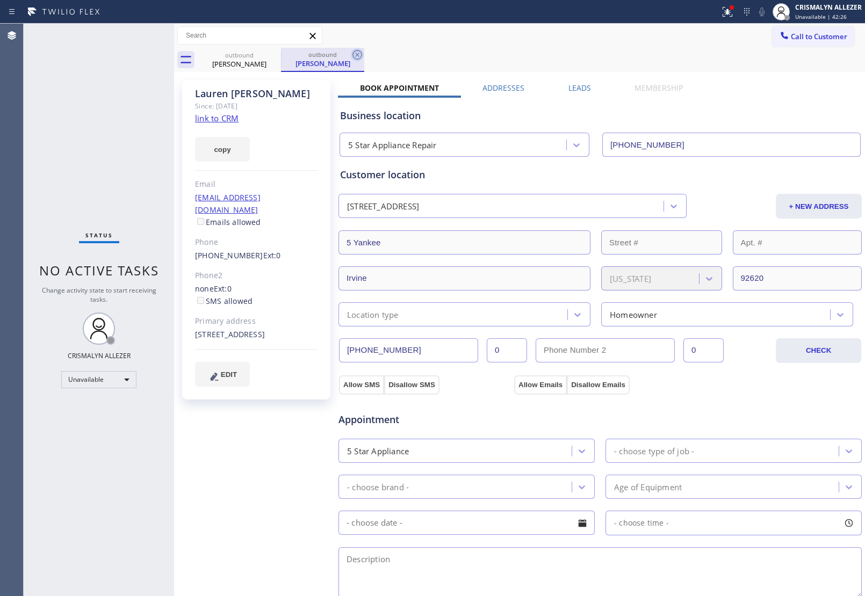
drag, startPoint x: 353, startPoint y: 53, endPoint x: 301, endPoint y: 57, distance: 51.8
click at [352, 53] on icon at bounding box center [357, 54] width 13 height 13
click at [270, 56] on icon at bounding box center [274, 54] width 13 height 13
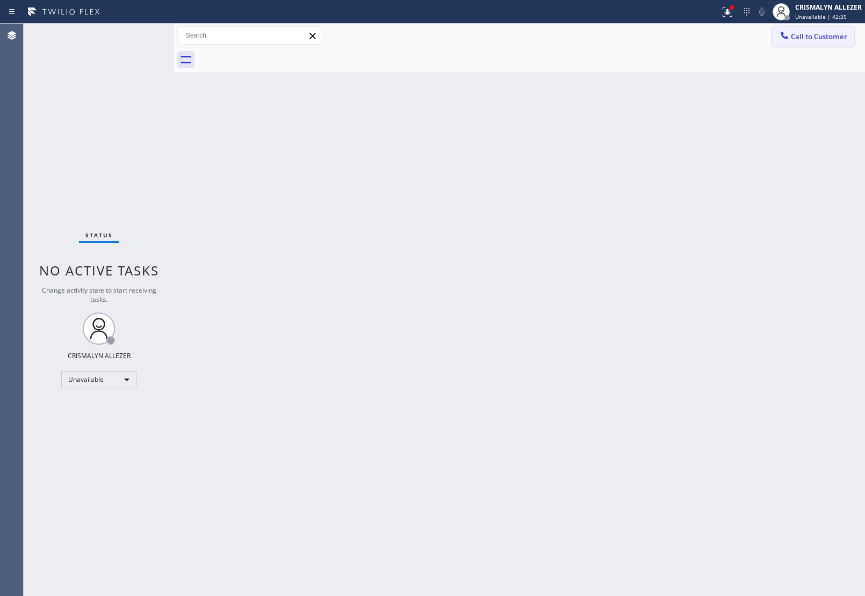
click at [822, 41] on button "Call to Customer" at bounding box center [813, 36] width 82 height 20
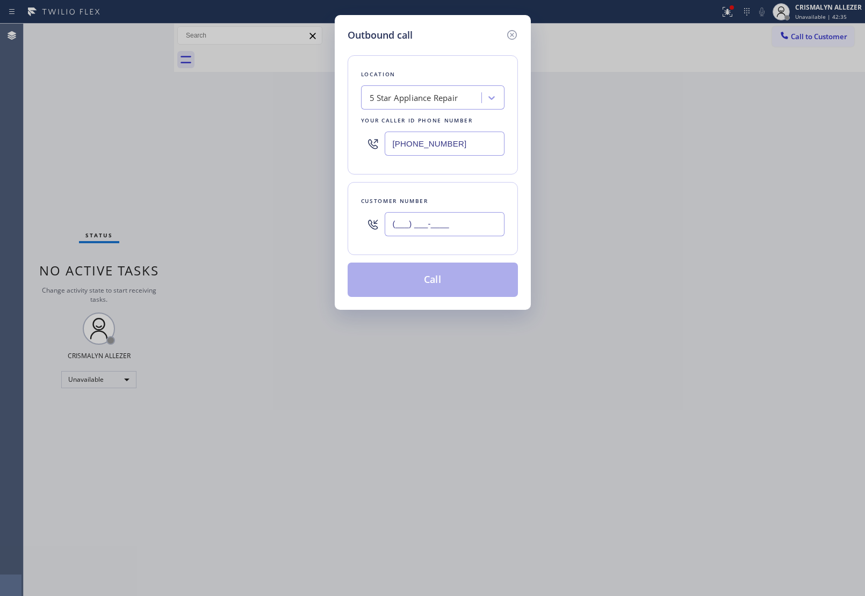
click at [488, 224] on input "(___) ___-____" at bounding box center [445, 224] width 120 height 24
paste input "414) 745-3032"
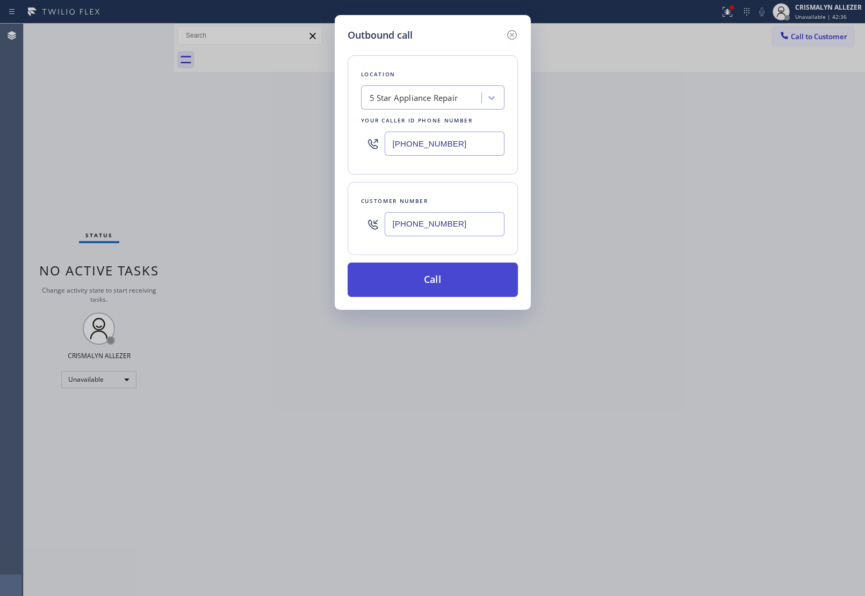
type input "[PHONE_NUMBER]"
click at [439, 289] on button "Call" at bounding box center [433, 280] width 170 height 34
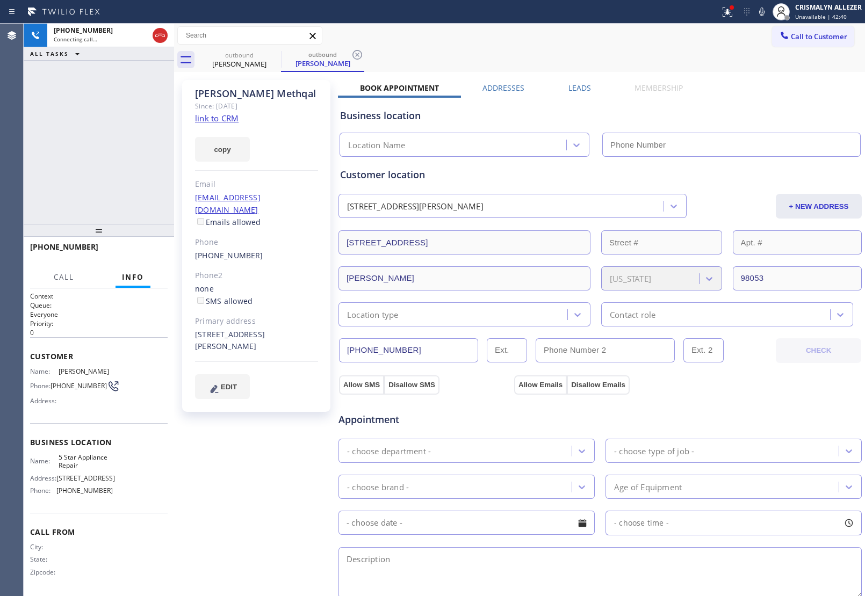
click at [225, 117] on link "link to CRM" at bounding box center [217, 118] width 44 height 11
type input "[PHONE_NUMBER]"
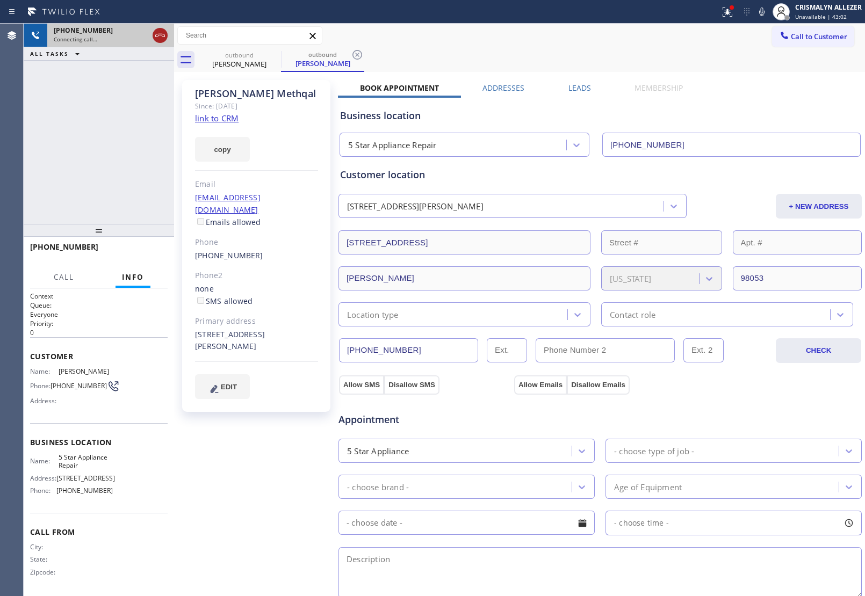
click at [165, 37] on icon at bounding box center [160, 35] width 13 height 13
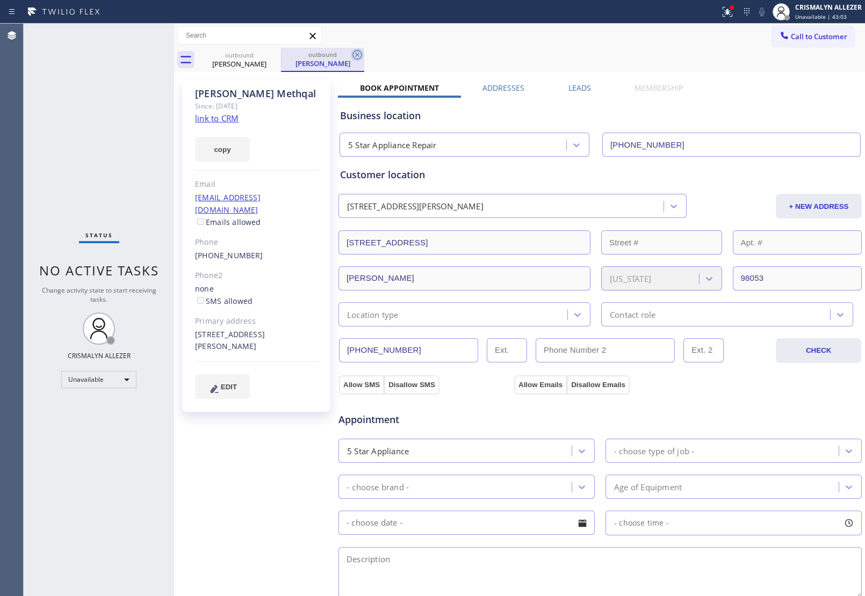
click at [356, 54] on icon at bounding box center [357, 55] width 10 height 10
click at [275, 53] on icon at bounding box center [274, 54] width 13 height 13
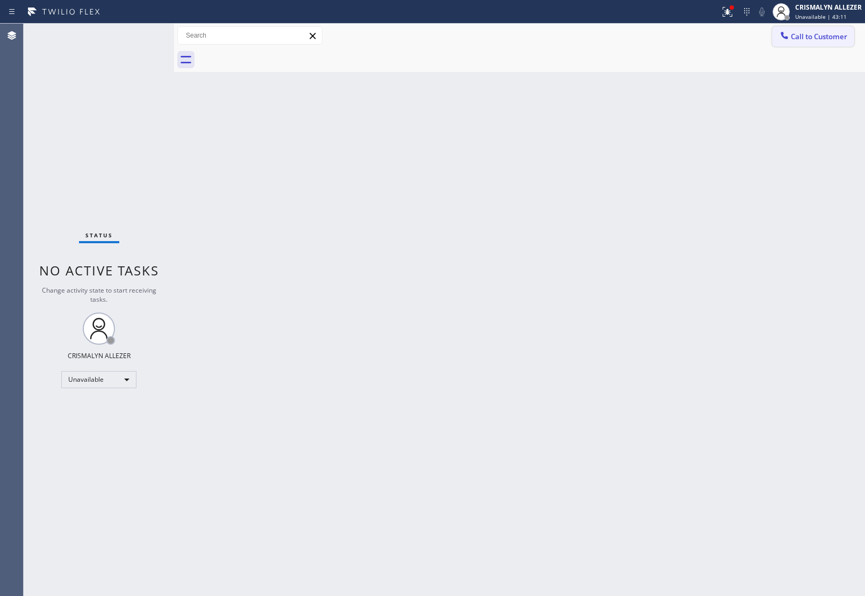
click at [821, 44] on button "Call to Customer" at bounding box center [813, 36] width 82 height 20
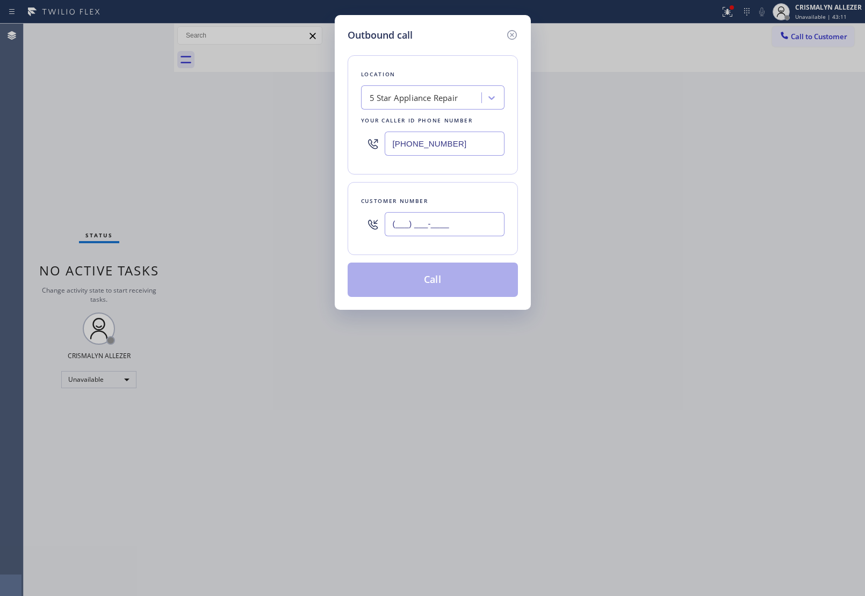
click at [415, 235] on input "(___) ___-____" at bounding box center [445, 224] width 120 height 24
paste input "425) 761-0062"
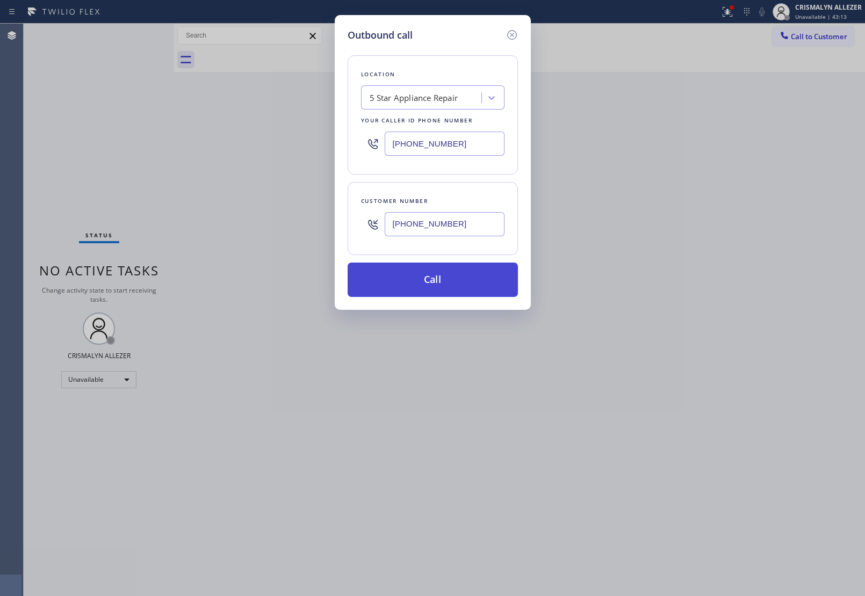
type input "[PHONE_NUMBER]"
click at [447, 285] on button "Call" at bounding box center [433, 280] width 170 height 34
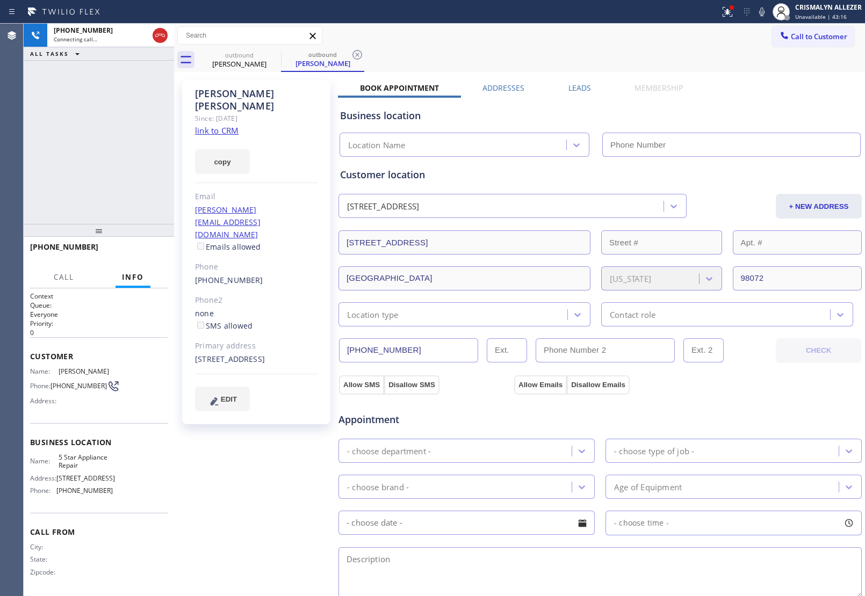
click at [210, 125] on link "link to CRM" at bounding box center [217, 130] width 44 height 11
type input "[PHONE_NUMBER]"
click at [133, 249] on span "HANG UP" at bounding box center [142, 252] width 33 height 8
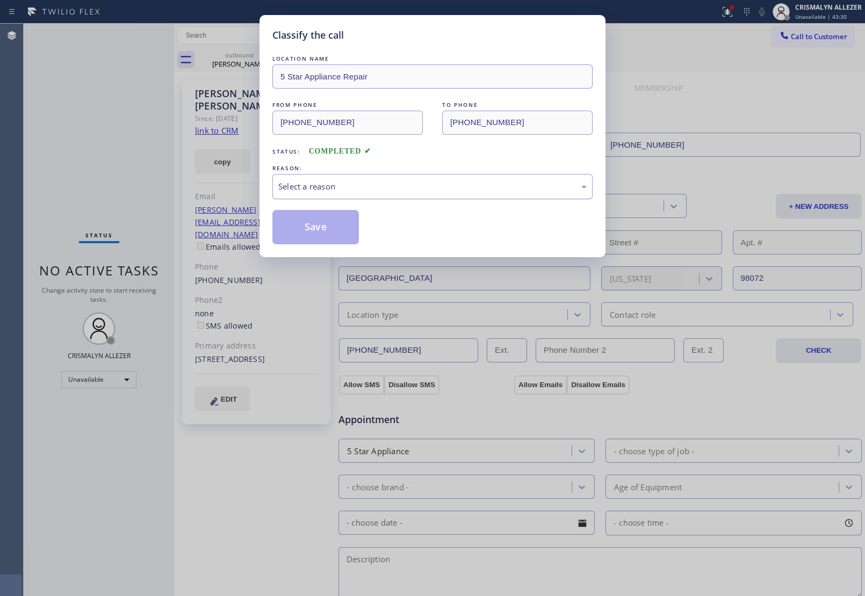
drag, startPoint x: 423, startPoint y: 184, endPoint x: 415, endPoint y: 187, distance: 8.5
click at [415, 187] on div "Select a reason" at bounding box center [432, 186] width 308 height 12
click at [293, 232] on button "Save" at bounding box center [315, 227] width 86 height 34
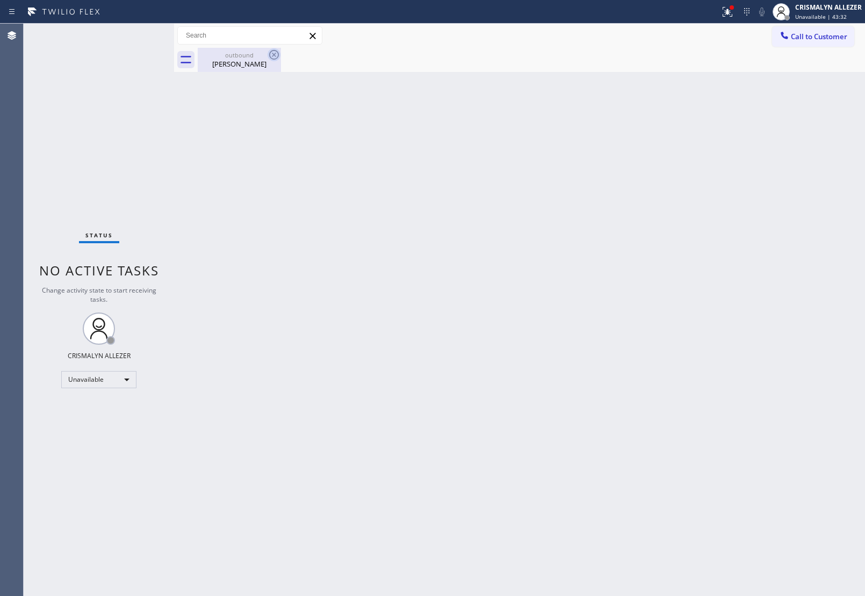
drag, startPoint x: 242, startPoint y: 60, endPoint x: 270, endPoint y: 56, distance: 28.1
click at [248, 60] on div "[PERSON_NAME]" at bounding box center [239, 64] width 81 height 10
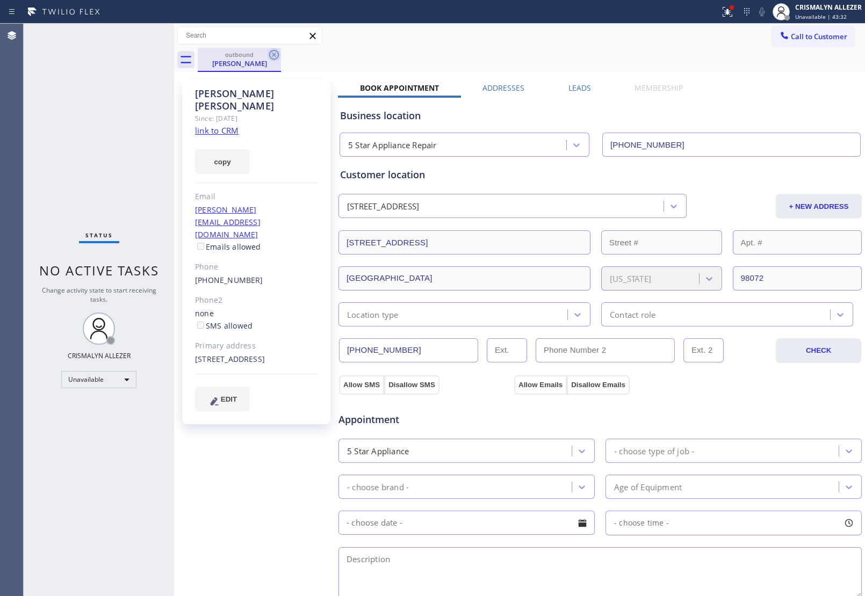
click at [270, 55] on icon at bounding box center [274, 54] width 13 height 13
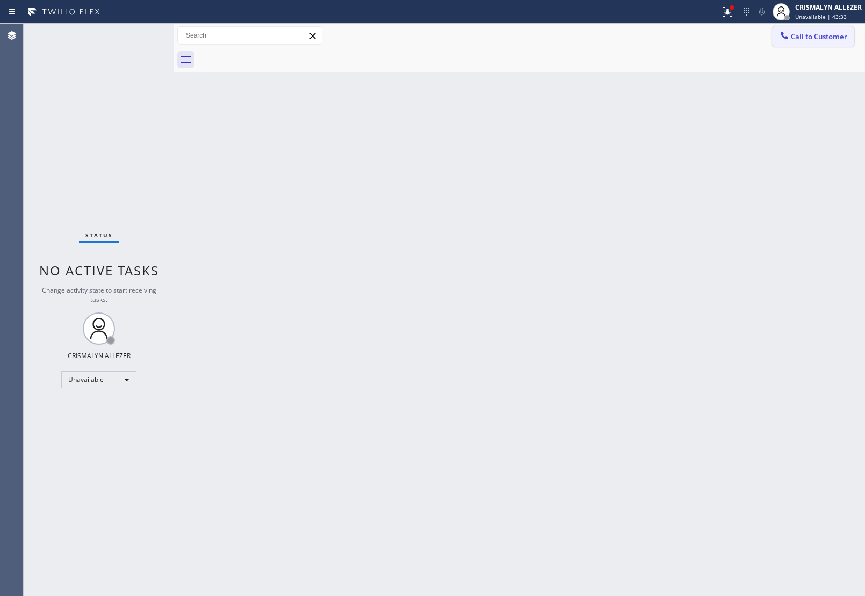
click at [821, 41] on span "Call to Customer" at bounding box center [819, 37] width 56 height 10
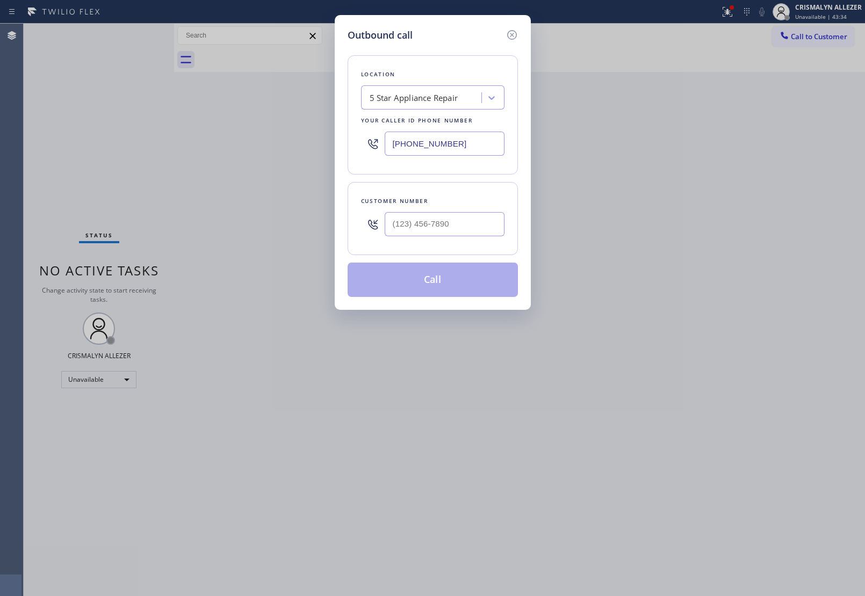
drag, startPoint x: 490, startPoint y: 143, endPoint x: 216, endPoint y: 129, distance: 273.8
click at [216, 129] on div "Outbound call Location 5 Star Appliance Repair Your caller id phone number [PHO…" at bounding box center [432, 298] width 865 height 596
paste input "206) 558-5953"
type input "[PHONE_NUMBER]"
click at [438, 235] on input "(___) ___-____" at bounding box center [445, 224] width 120 height 24
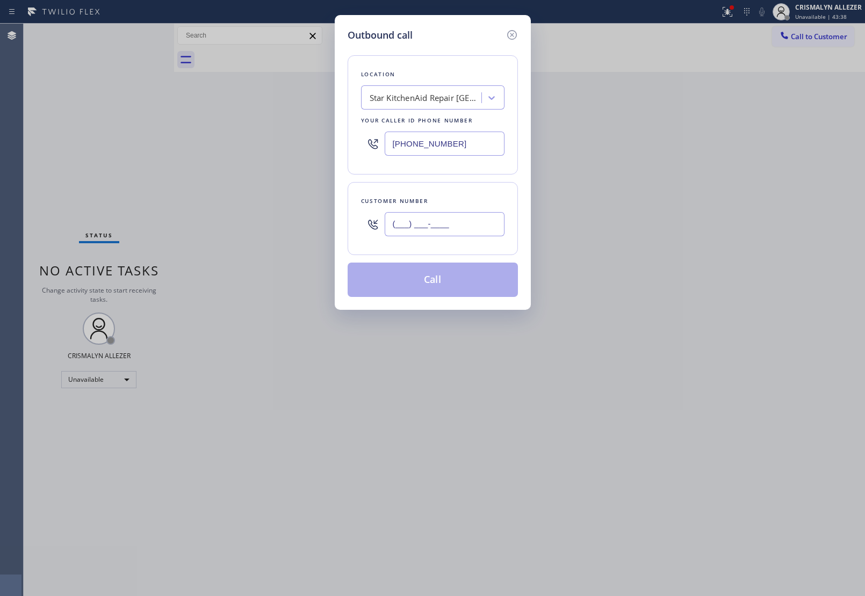
paste input "425) 761-0062"
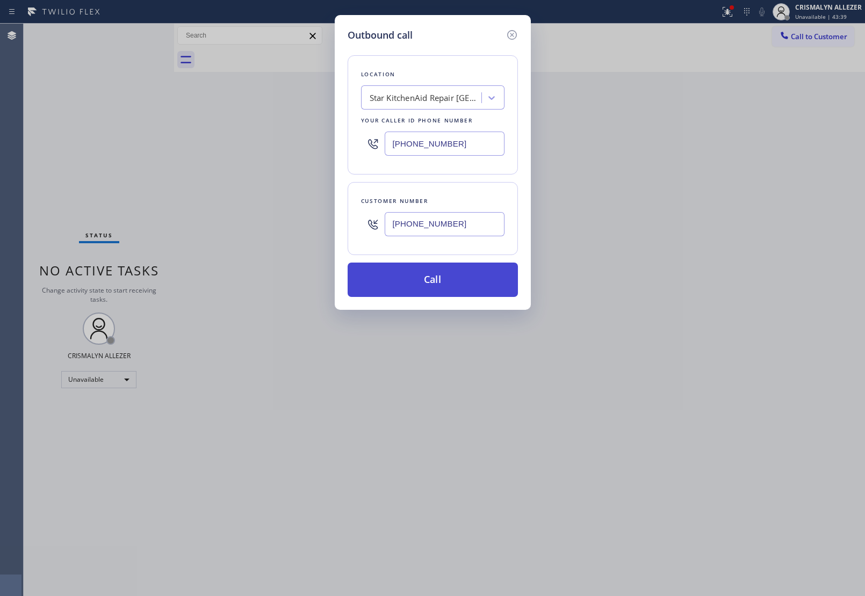
type input "[PHONE_NUMBER]"
click at [434, 286] on button "Call" at bounding box center [433, 280] width 170 height 34
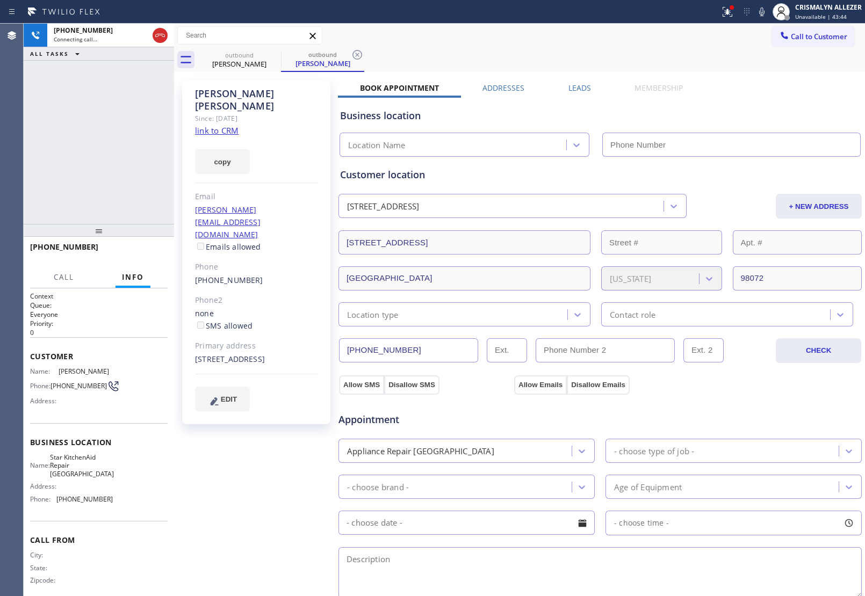
type input "[PHONE_NUMBER]"
click at [135, 254] on span "HANG UP" at bounding box center [142, 252] width 33 height 8
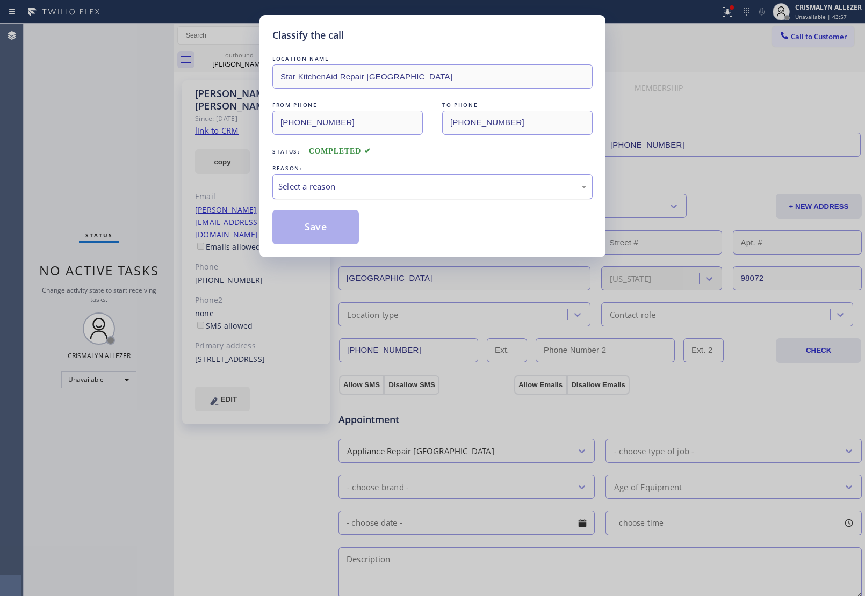
click at [404, 187] on div "Select a reason" at bounding box center [432, 186] width 308 height 12
click at [319, 227] on button "Save" at bounding box center [315, 227] width 86 height 34
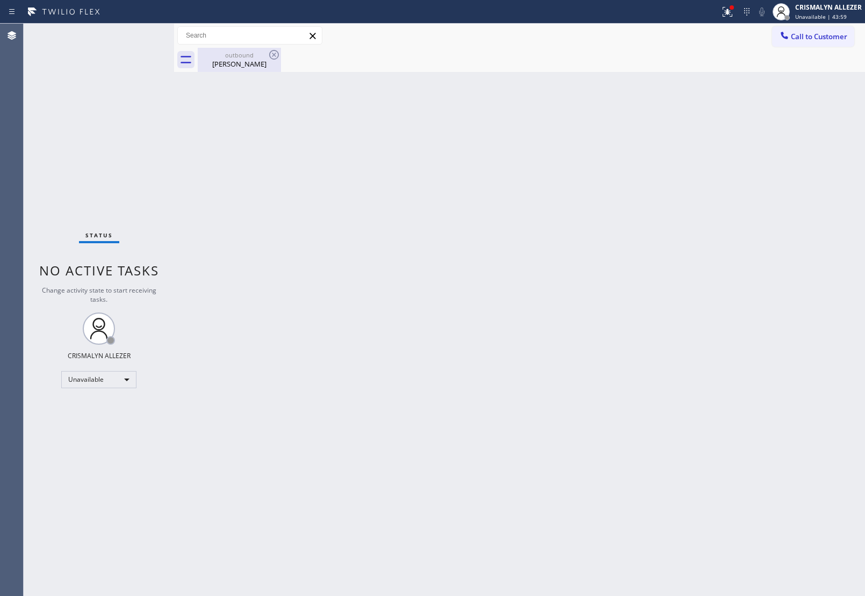
click at [253, 60] on div "[PERSON_NAME]" at bounding box center [239, 64] width 81 height 10
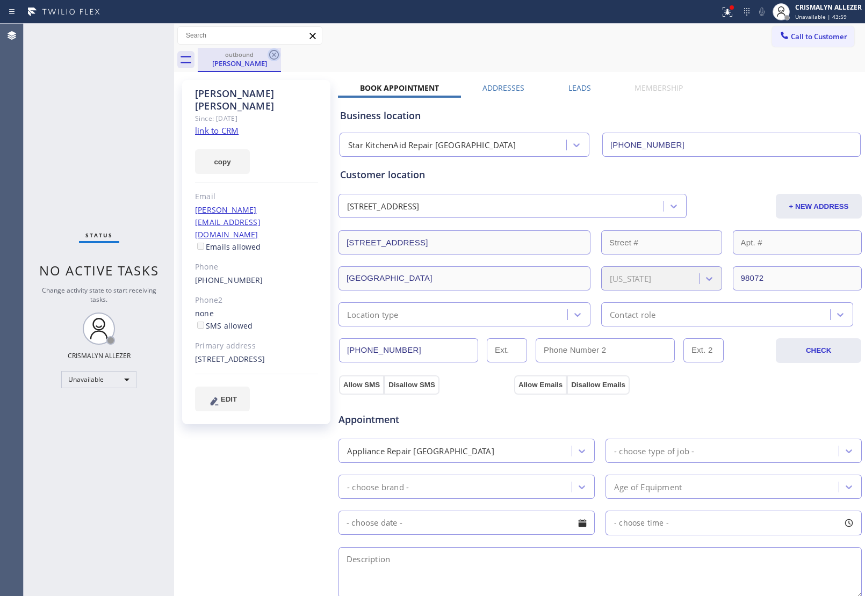
click at [275, 53] on icon at bounding box center [274, 54] width 13 height 13
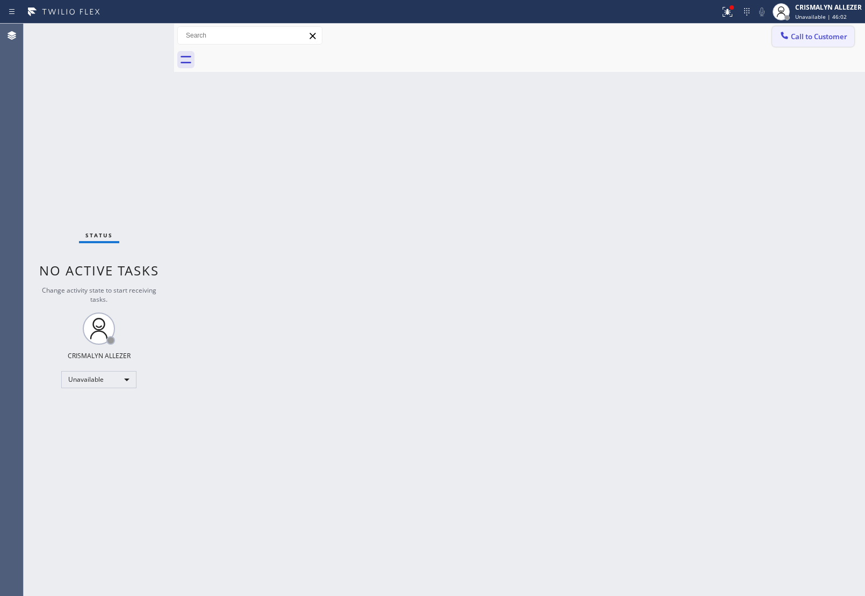
click at [817, 39] on span "Call to Customer" at bounding box center [819, 37] width 56 height 10
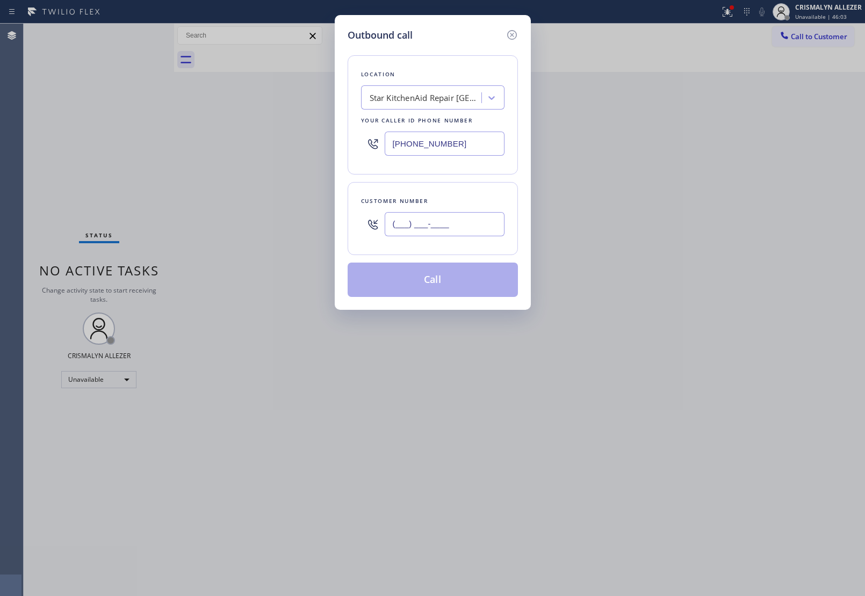
click at [455, 225] on input "(___) ___-____" at bounding box center [445, 224] width 120 height 24
paste input "541) 510-5172"
type input "[PHONE_NUMBER]"
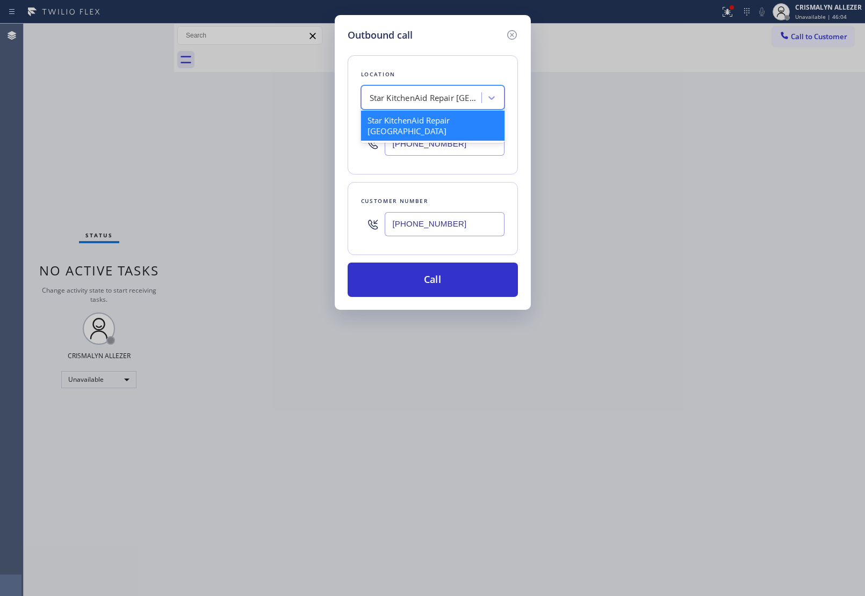
click at [461, 98] on div "Star KitchenAid Repair [GEOGRAPHIC_DATA]" at bounding box center [426, 98] width 113 height 12
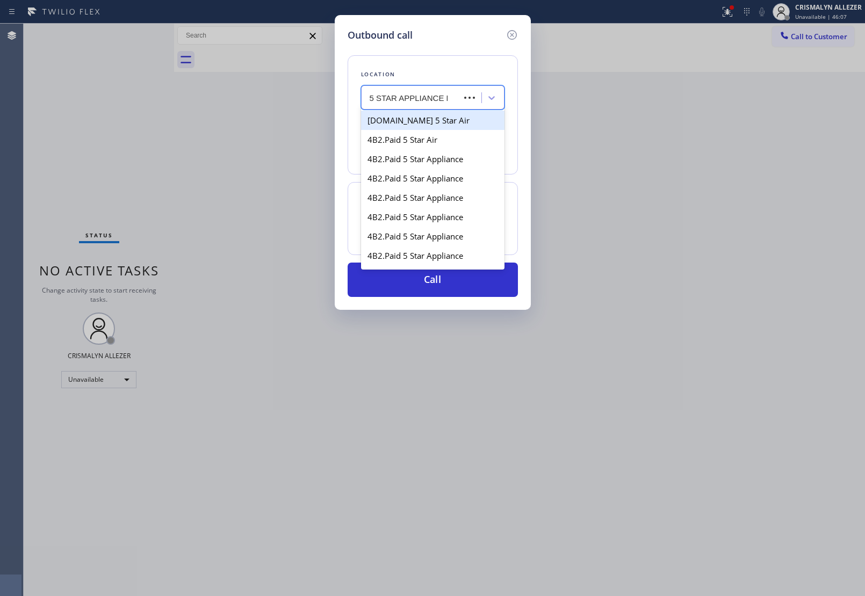
type input "5 STAR APPLIANCE RE"
click at [435, 122] on div "5 Star Appliance Repair" at bounding box center [432, 120] width 143 height 19
type input "[PHONE_NUMBER]"
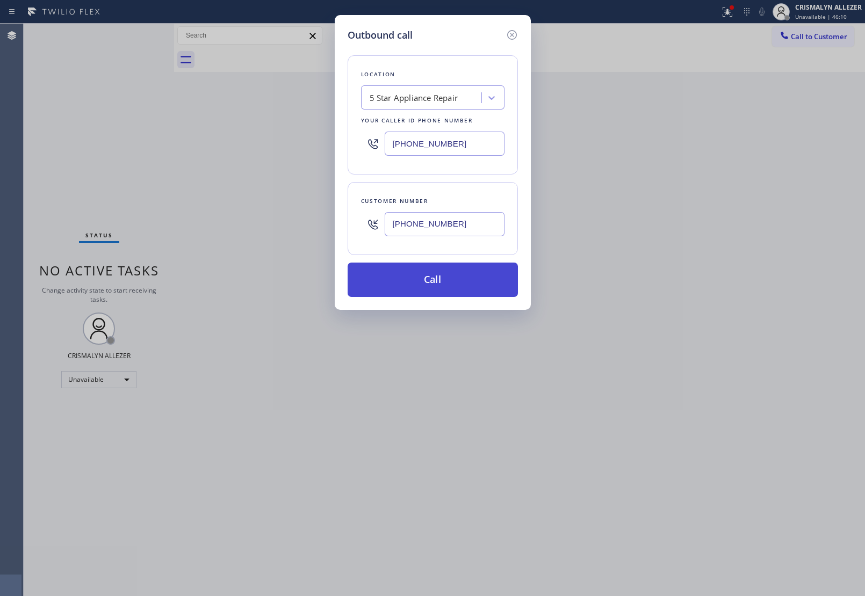
click at [439, 276] on button "Call" at bounding box center [433, 280] width 170 height 34
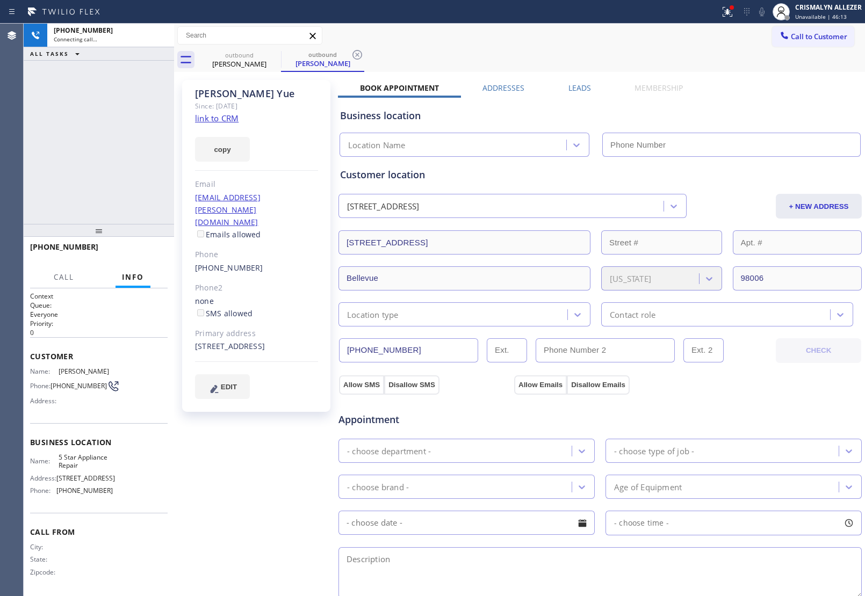
click at [215, 114] on link "link to CRM" at bounding box center [217, 118] width 44 height 11
type input "[PHONE_NUMBER]"
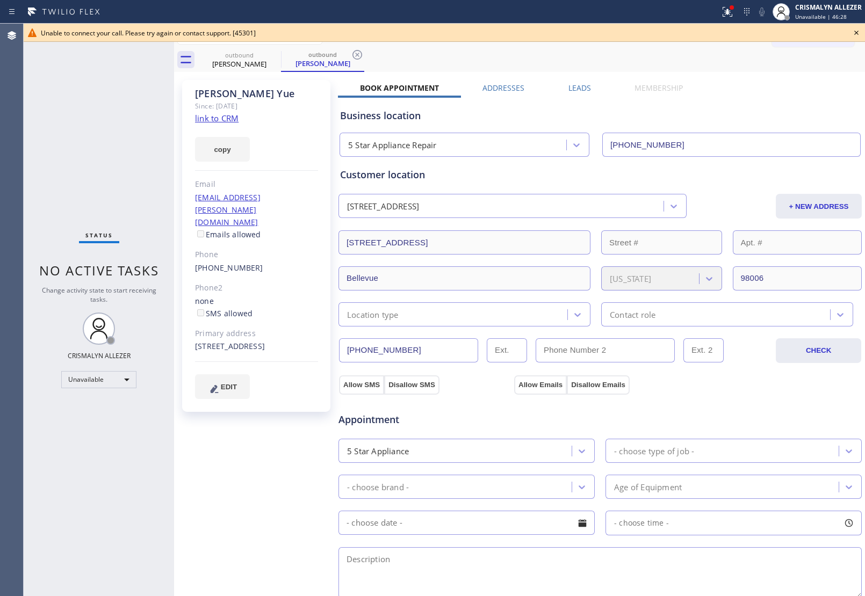
click at [855, 31] on icon at bounding box center [856, 33] width 4 height 4
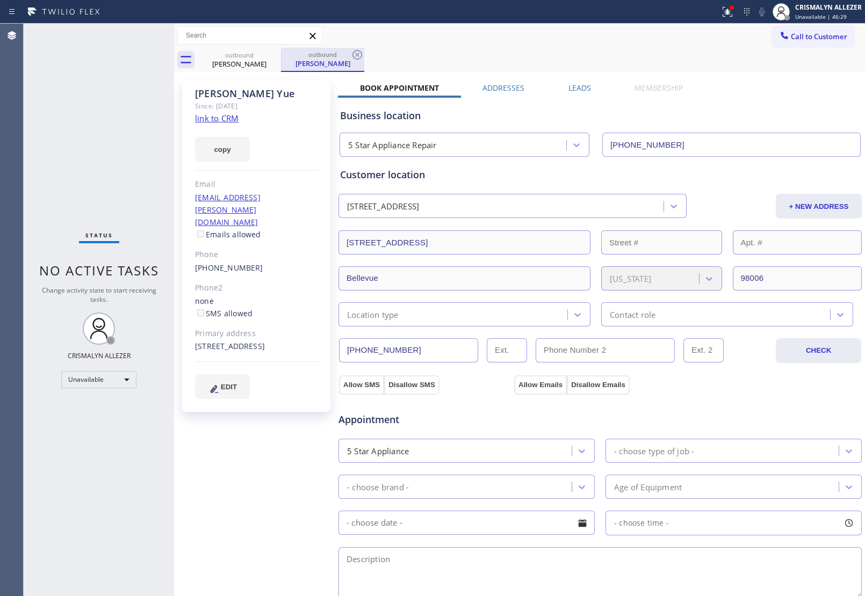
drag, startPoint x: 357, startPoint y: 53, endPoint x: 298, endPoint y: 57, distance: 59.2
click at [348, 55] on div "outbound [PERSON_NAME]" at bounding box center [322, 60] width 83 height 24
click at [276, 55] on icon at bounding box center [274, 54] width 13 height 13
click at [360, 52] on icon at bounding box center [357, 54] width 13 height 13
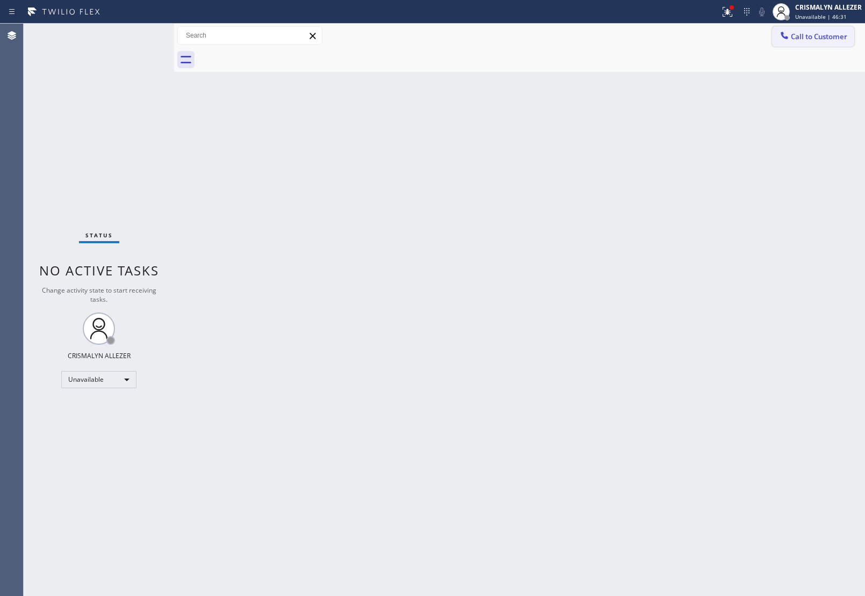
click at [792, 38] on span "Call to Customer" at bounding box center [819, 37] width 56 height 10
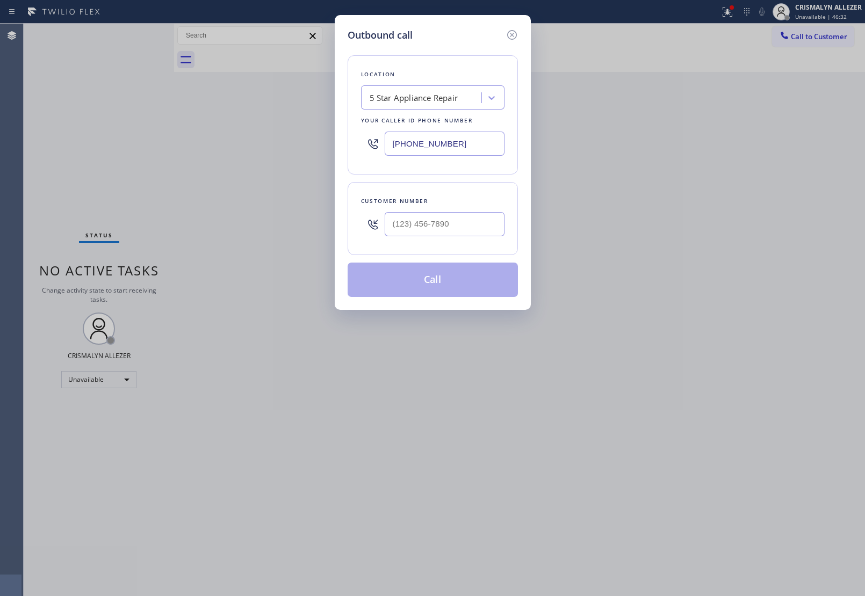
drag, startPoint x: 488, startPoint y: 144, endPoint x: 232, endPoint y: 137, distance: 256.3
click at [254, 138] on div "Outbound call Location 5 Star Appliance Repair Your caller id phone number [PHO…" at bounding box center [432, 298] width 865 height 596
paste input "425) 448-8081"
type input "[PHONE_NUMBER]"
drag, startPoint x: 463, startPoint y: 239, endPoint x: 463, endPoint y: 226, distance: 12.9
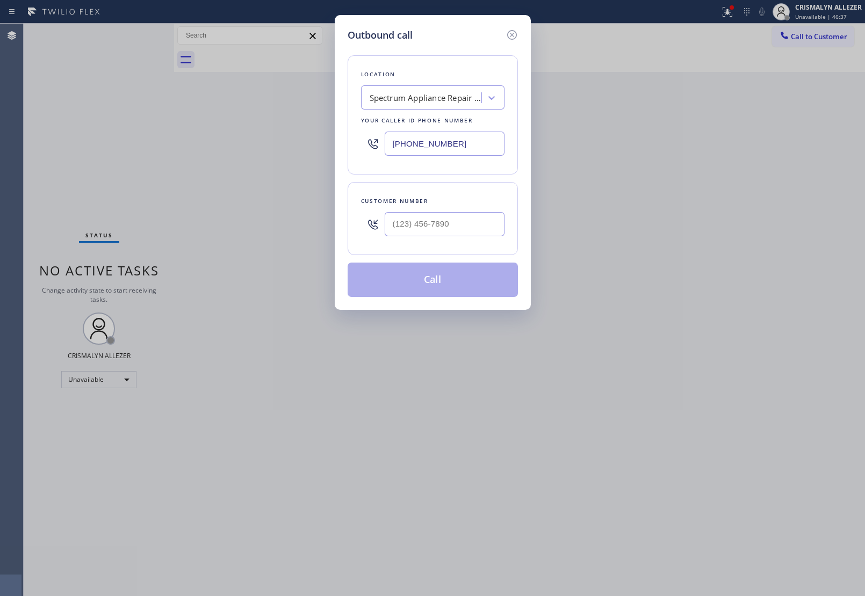
click at [463, 238] on div at bounding box center [445, 224] width 120 height 35
click at [463, 226] on input "(___) ___-____" at bounding box center [445, 224] width 120 height 24
paste input "541) 510-5172"
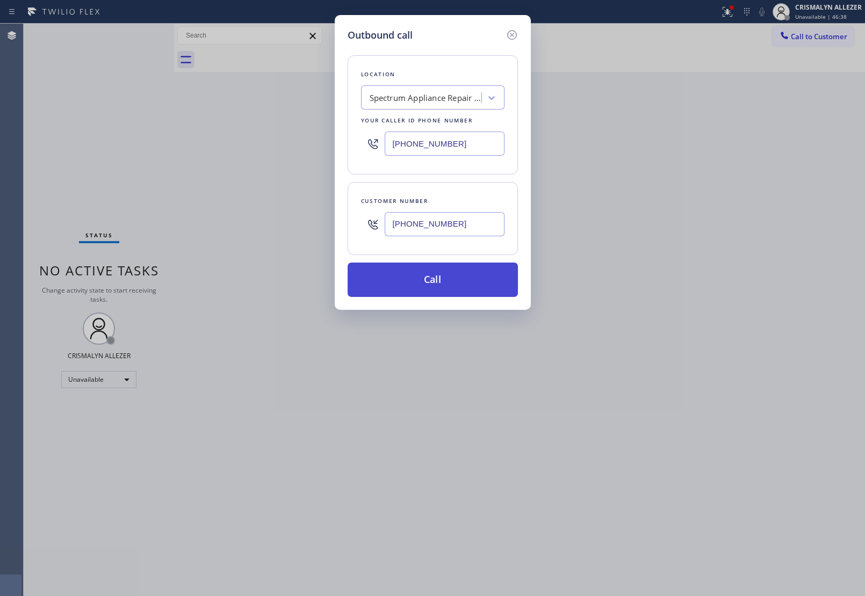
type input "[PHONE_NUMBER]"
click at [437, 288] on button "Call" at bounding box center [433, 280] width 170 height 34
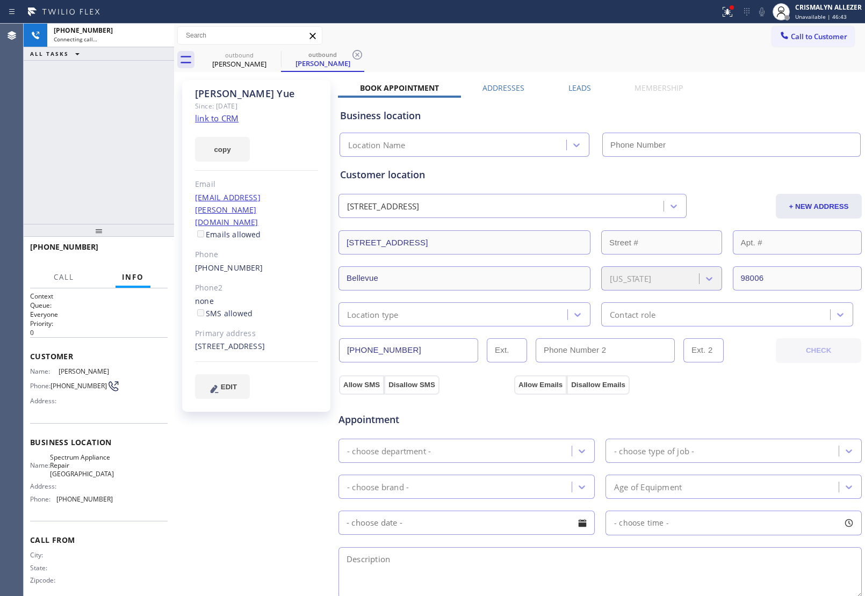
type input "[PHONE_NUMBER]"
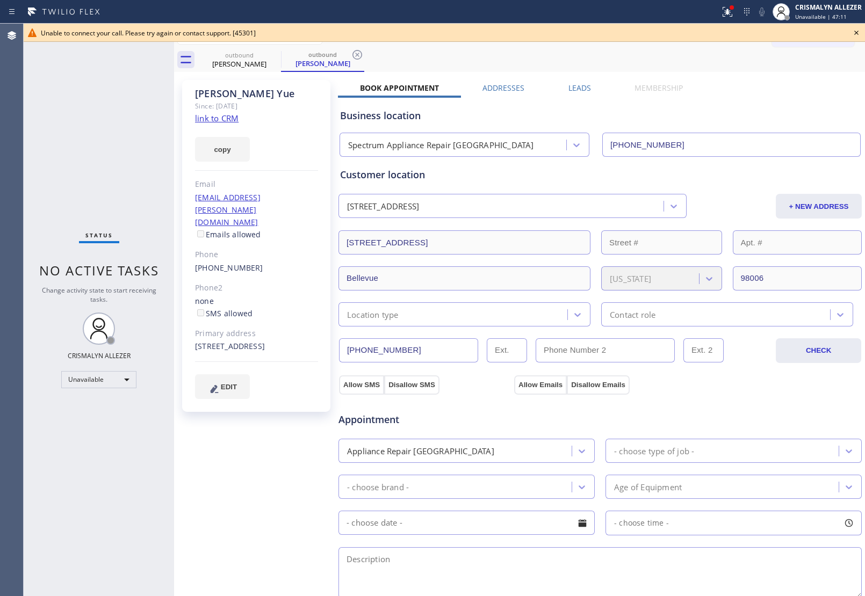
click at [856, 31] on icon at bounding box center [856, 32] width 13 height 13
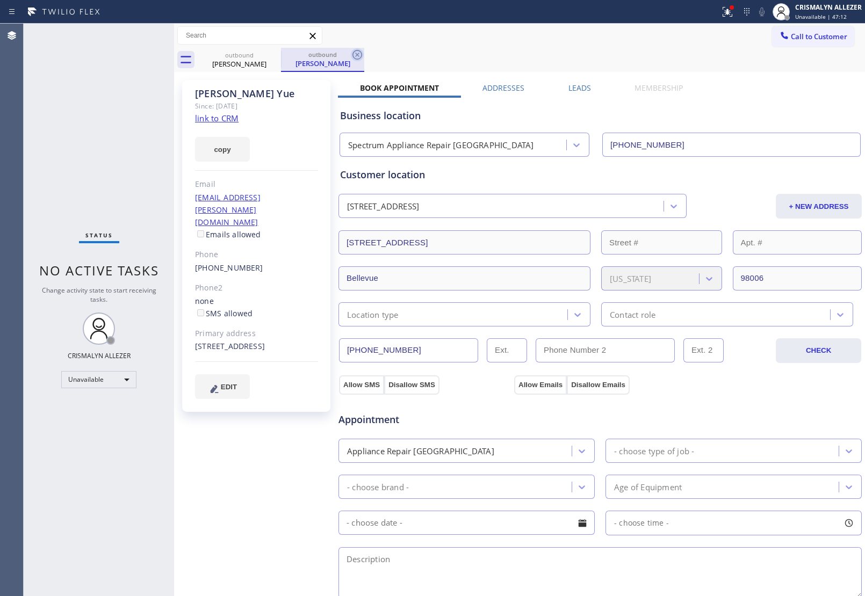
click at [352, 55] on icon at bounding box center [357, 55] width 10 height 10
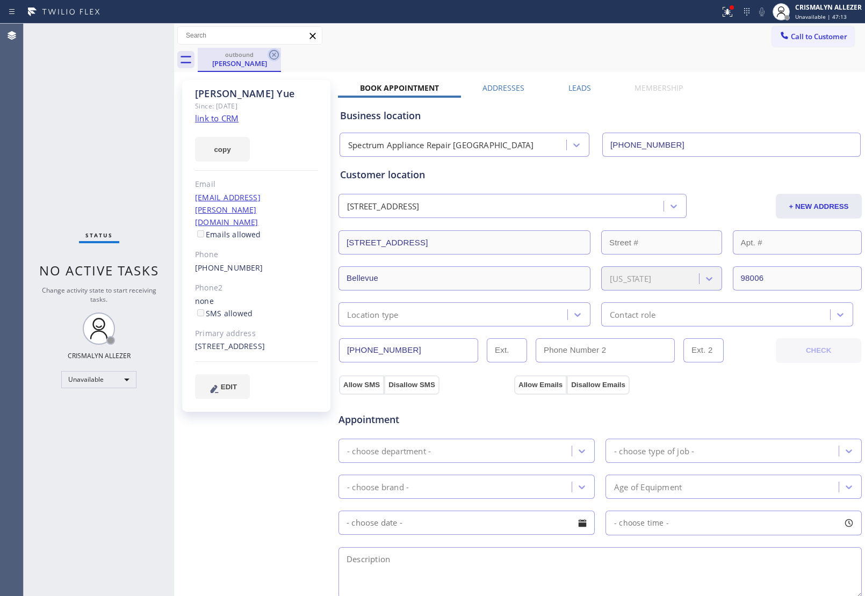
click at [274, 55] on icon at bounding box center [274, 55] width 10 height 10
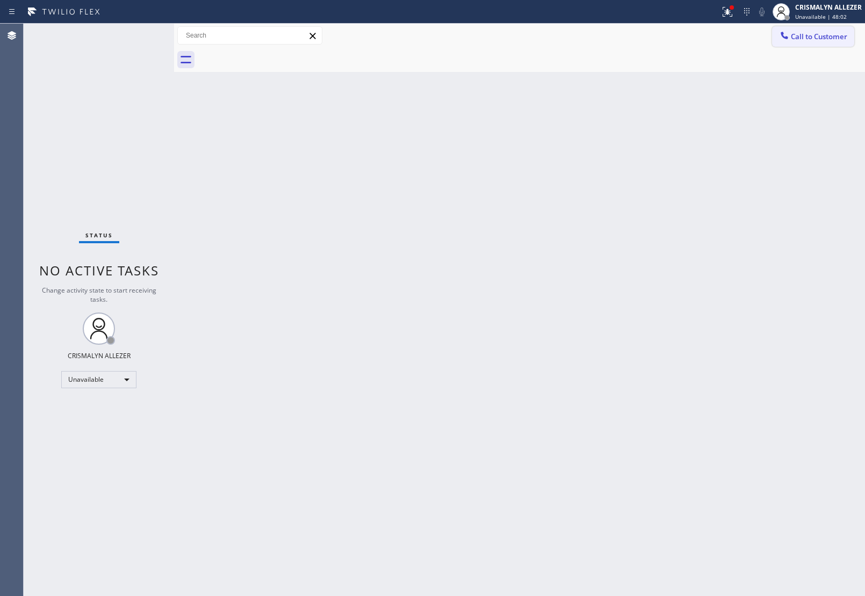
click at [815, 41] on span "Call to Customer" at bounding box center [819, 37] width 56 height 10
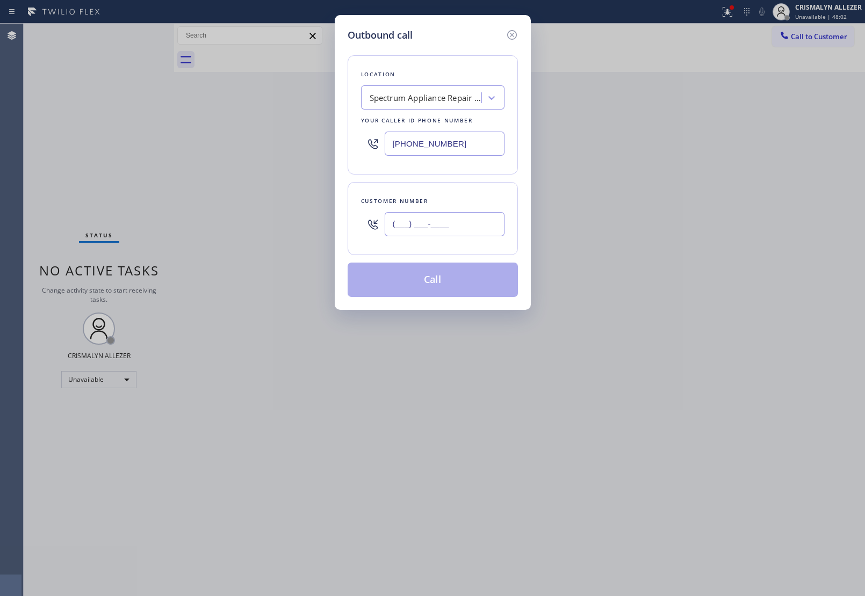
click at [477, 213] on input "(___) ___-____" at bounding box center [445, 224] width 120 height 24
paste input "253) 332-4289"
type input "[PHONE_NUMBER]"
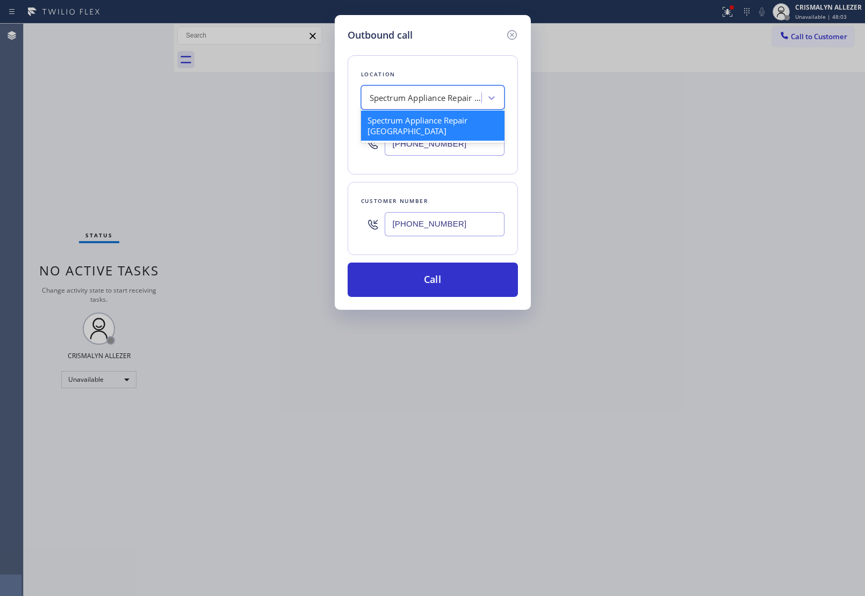
click at [450, 99] on div "Spectrum Appliance Repair [GEOGRAPHIC_DATA]" at bounding box center [426, 98] width 113 height 12
type input "5 STAR APPLIANCE RE"
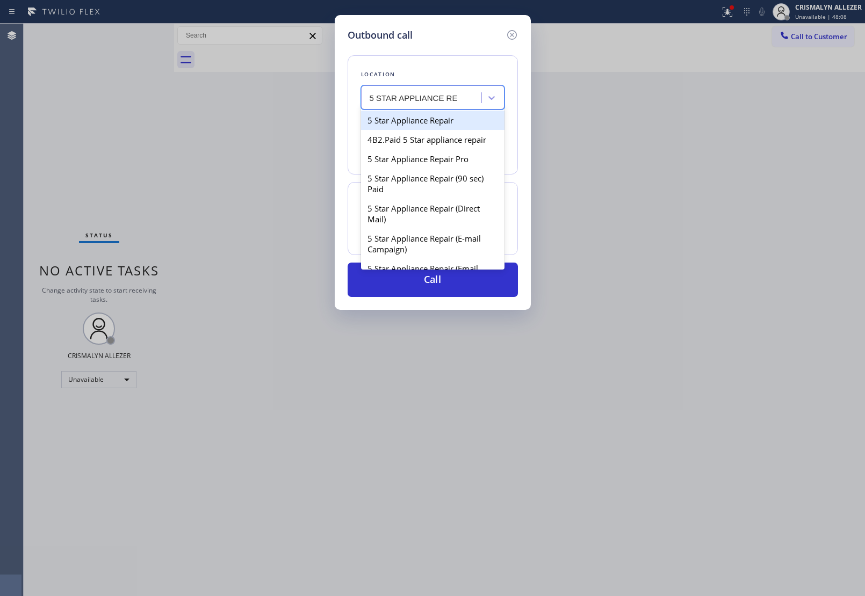
click at [439, 117] on div "5 Star Appliance Repair" at bounding box center [432, 120] width 143 height 19
type input "[PHONE_NUMBER]"
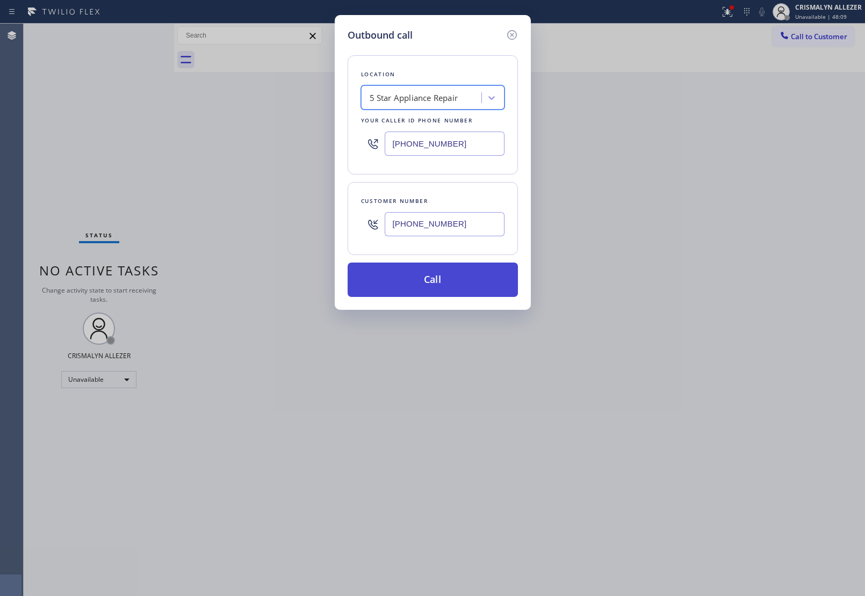
click at [441, 286] on button "Call" at bounding box center [433, 280] width 170 height 34
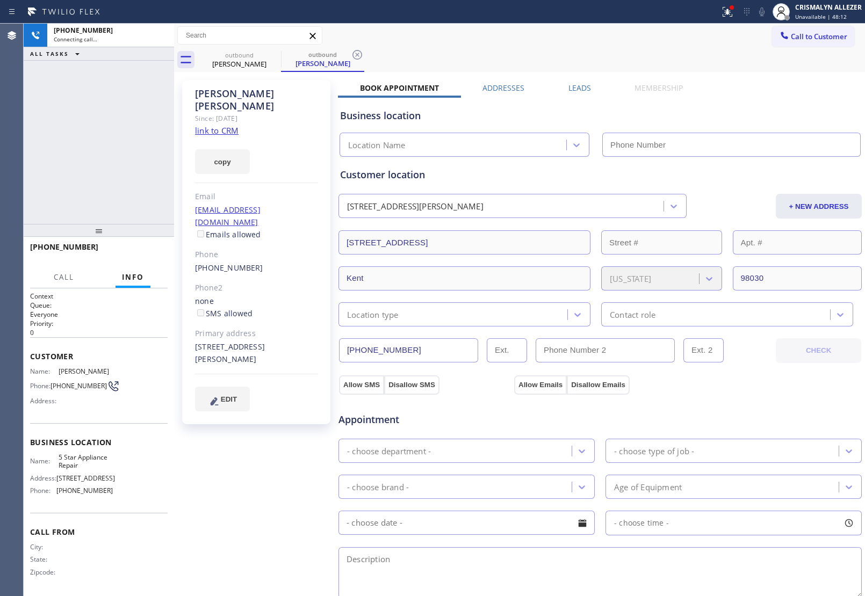
click at [236, 125] on link "link to CRM" at bounding box center [217, 130] width 44 height 11
type input "[PHONE_NUMBER]"
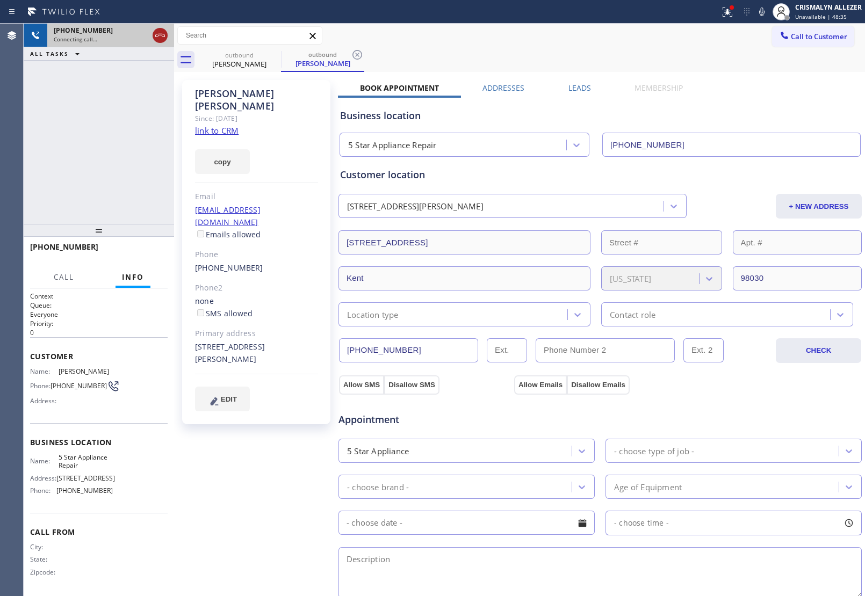
click at [154, 35] on icon at bounding box center [160, 35] width 13 height 13
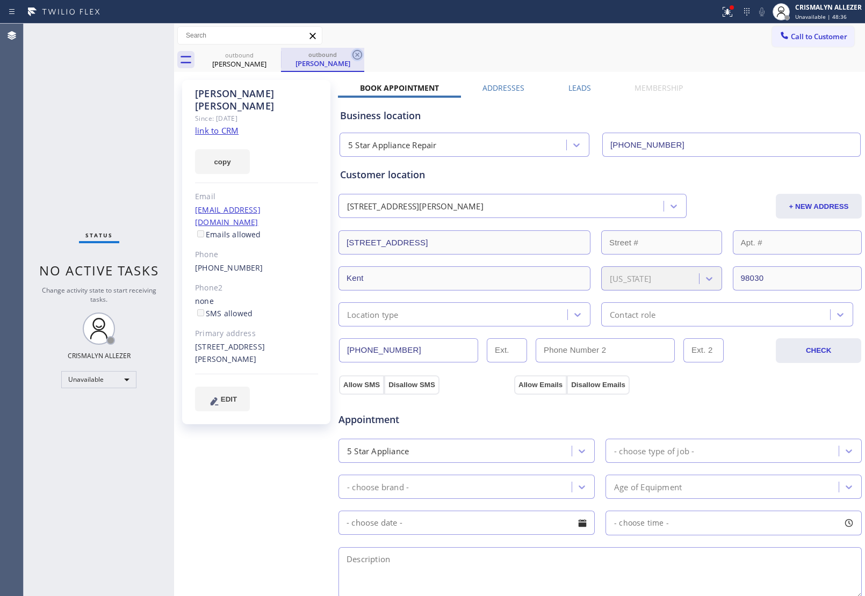
click at [360, 57] on icon at bounding box center [357, 54] width 13 height 13
click at [274, 58] on icon at bounding box center [274, 54] width 13 height 13
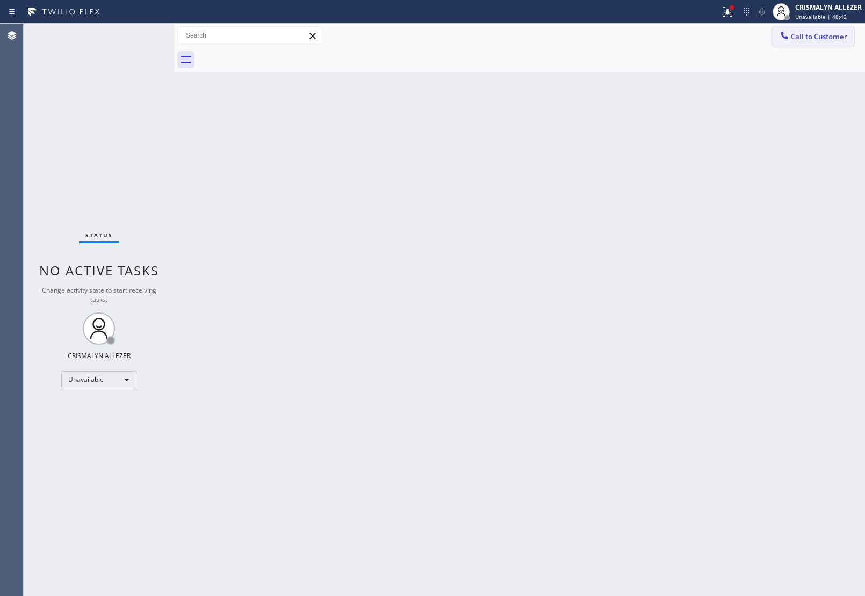
click at [812, 41] on span "Call to Customer" at bounding box center [819, 37] width 56 height 10
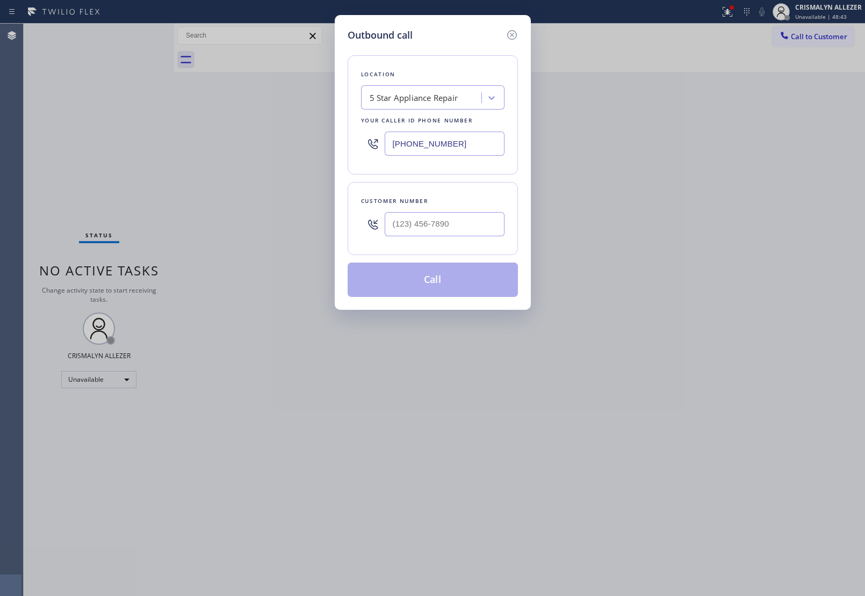
drag, startPoint x: 474, startPoint y: 146, endPoint x: 165, endPoint y: 136, distance: 309.6
click at [256, 141] on div "Outbound call Location 5 Star Appliance Repair Your caller id phone number [PHO…" at bounding box center [432, 298] width 865 height 596
paste input "425) 686-8906"
type input "[PHONE_NUMBER]"
click at [449, 233] on input "(___) ___-____" at bounding box center [445, 224] width 120 height 24
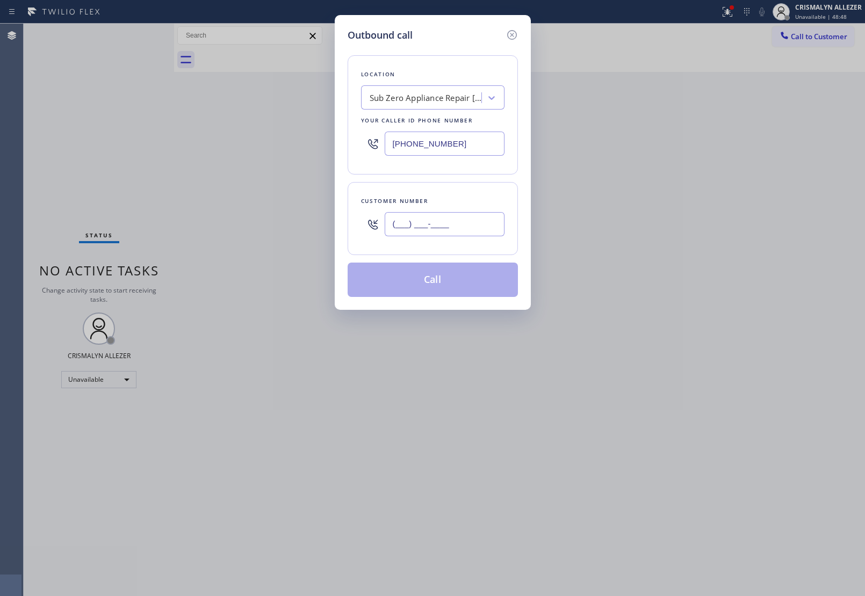
paste input "253) 332-4289"
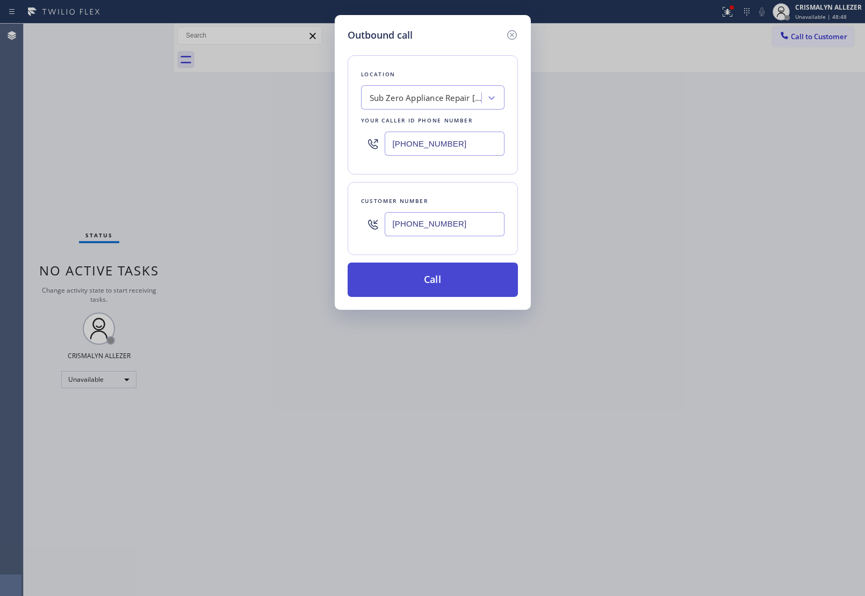
type input "[PHONE_NUMBER]"
click at [425, 278] on button "Call" at bounding box center [433, 280] width 170 height 34
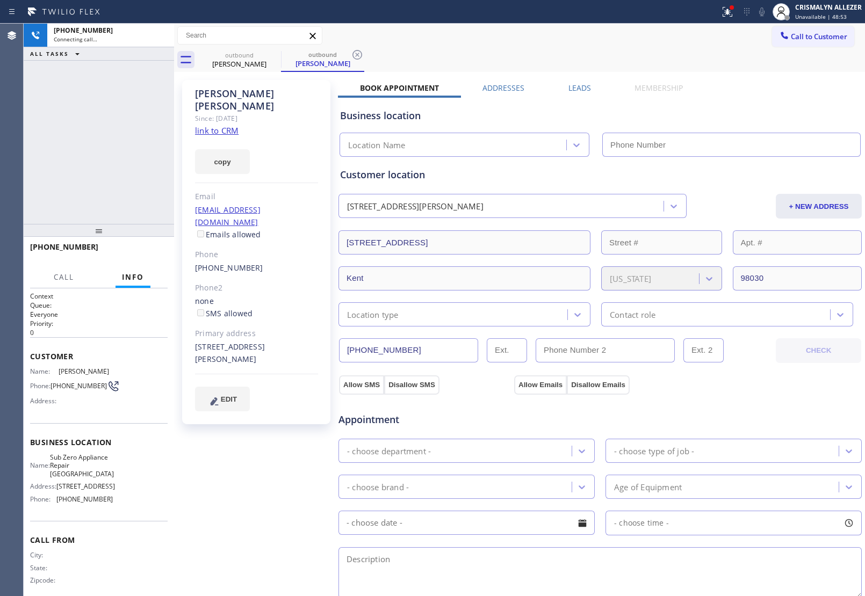
type input "[PHONE_NUMBER]"
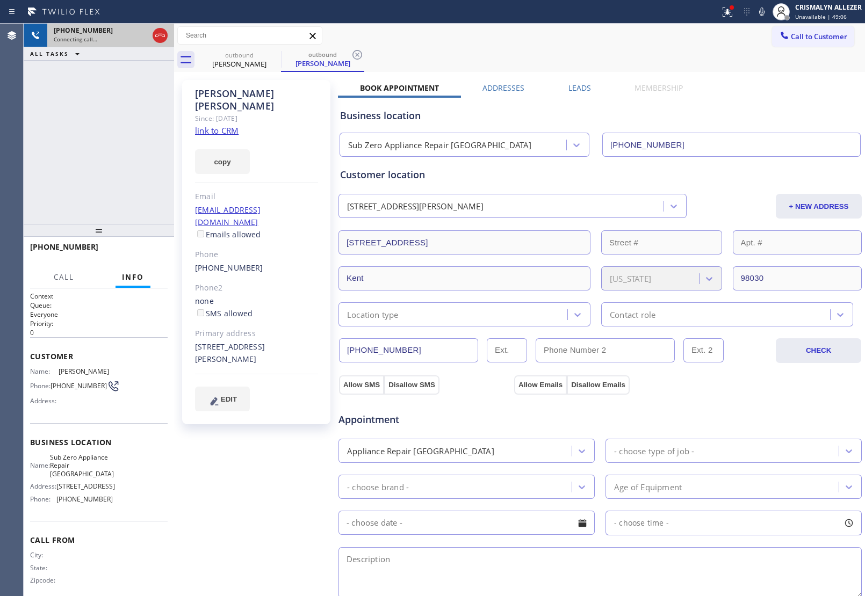
click at [154, 42] on div at bounding box center [159, 36] width 19 height 24
click at [160, 39] on icon at bounding box center [160, 35] width 13 height 13
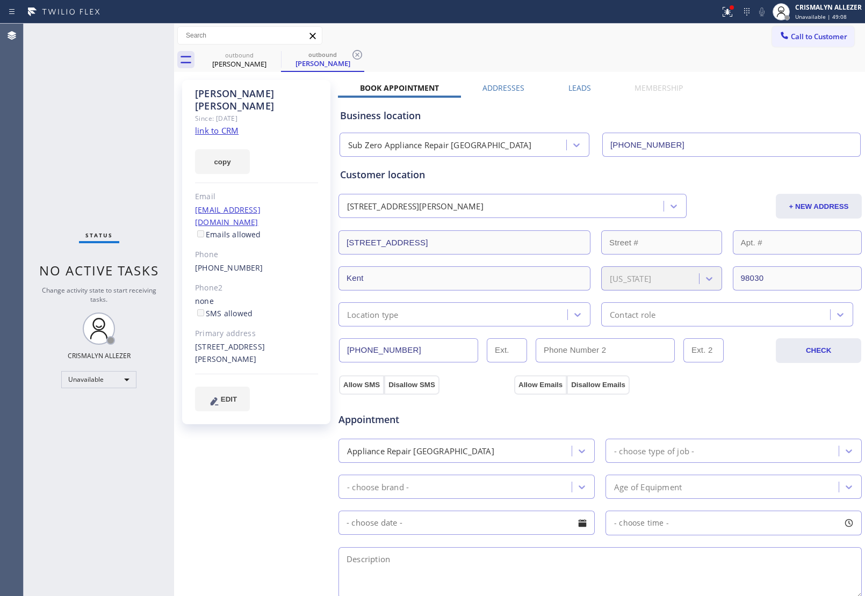
drag, startPoint x: 360, startPoint y: 57, endPoint x: 312, endPoint y: 55, distance: 48.4
click at [360, 57] on icon at bounding box center [357, 55] width 10 height 10
drag, startPoint x: 272, startPoint y: 54, endPoint x: 293, endPoint y: 3, distance: 55.2
click at [272, 51] on icon at bounding box center [274, 54] width 13 height 13
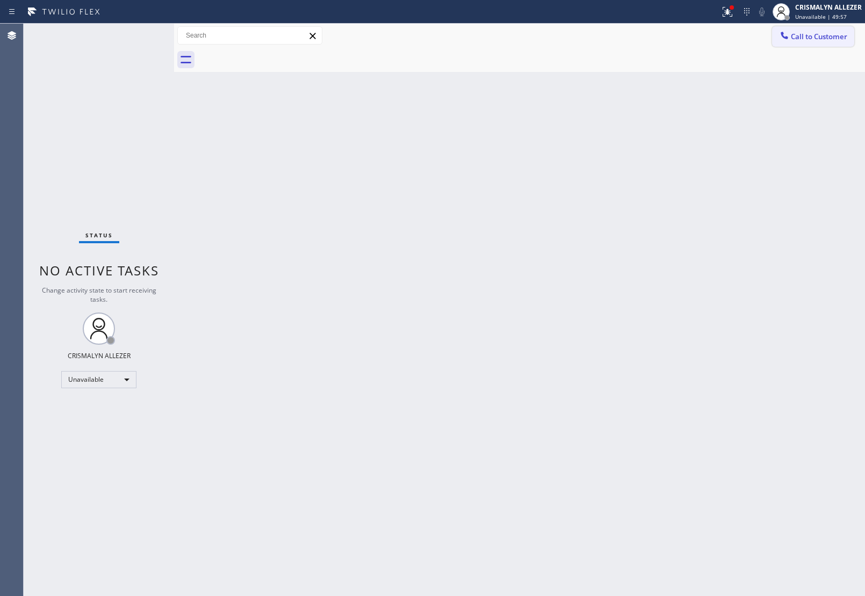
click at [811, 41] on button "Call to Customer" at bounding box center [813, 36] width 82 height 20
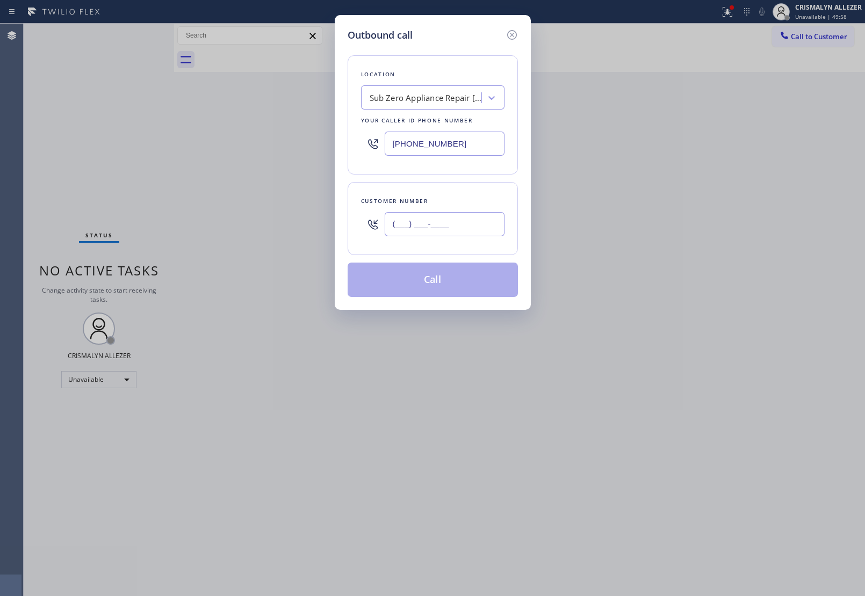
click at [471, 226] on input "(___) ___-____" at bounding box center [445, 224] width 120 height 24
paste input "858) 361-6940"
type input "[PHONE_NUMBER]"
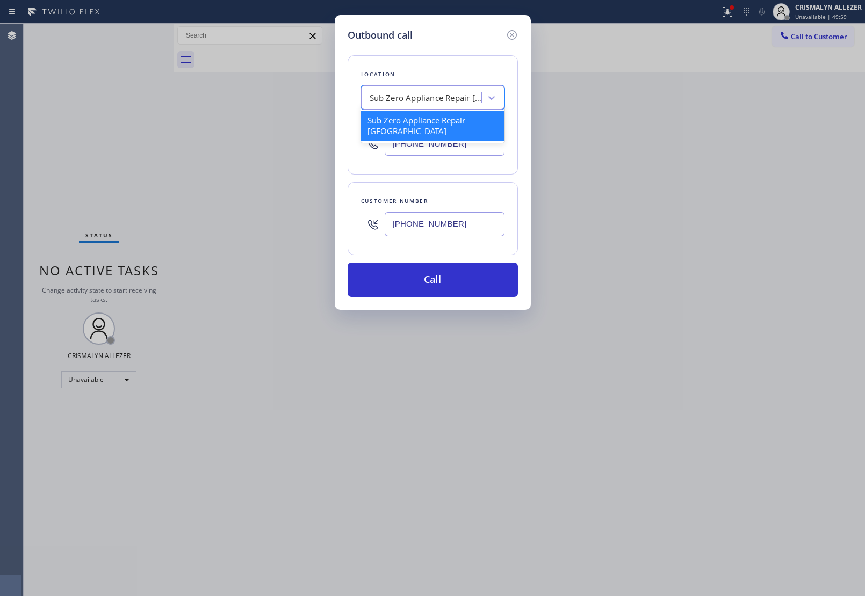
click at [452, 94] on div "Sub Zero Appliance Repair [GEOGRAPHIC_DATA]" at bounding box center [426, 98] width 113 height 12
type input "5 STAR APPLIANCE RE"
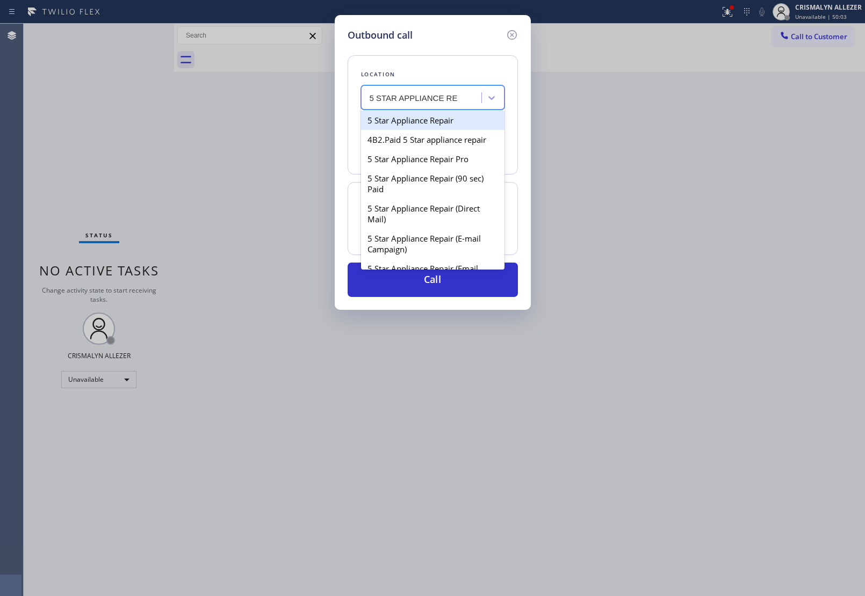
click at [434, 127] on div "5 Star Appliance Repair" at bounding box center [432, 120] width 143 height 19
type input "[PHONE_NUMBER]"
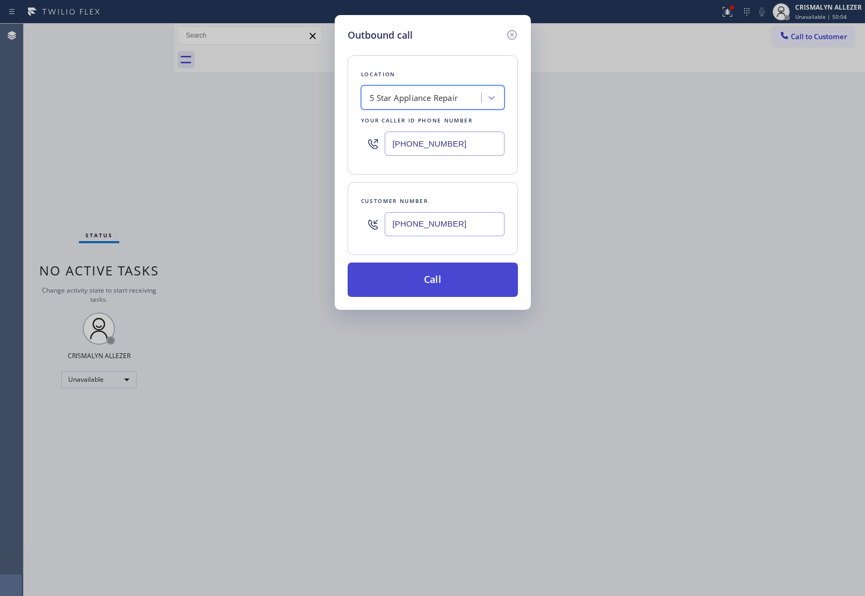
click at [444, 282] on button "Call" at bounding box center [433, 280] width 170 height 34
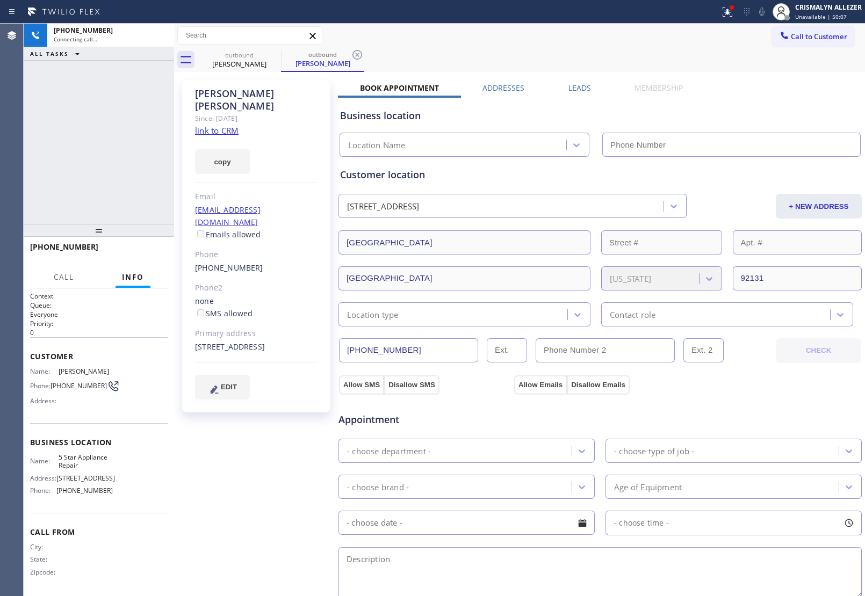
click at [218, 125] on link "link to CRM" at bounding box center [217, 130] width 44 height 11
type input "[PHONE_NUMBER]"
click at [154, 246] on button "HANG UP" at bounding box center [143, 251] width 50 height 15
click at [153, 251] on span "HANG UP" at bounding box center [142, 252] width 33 height 8
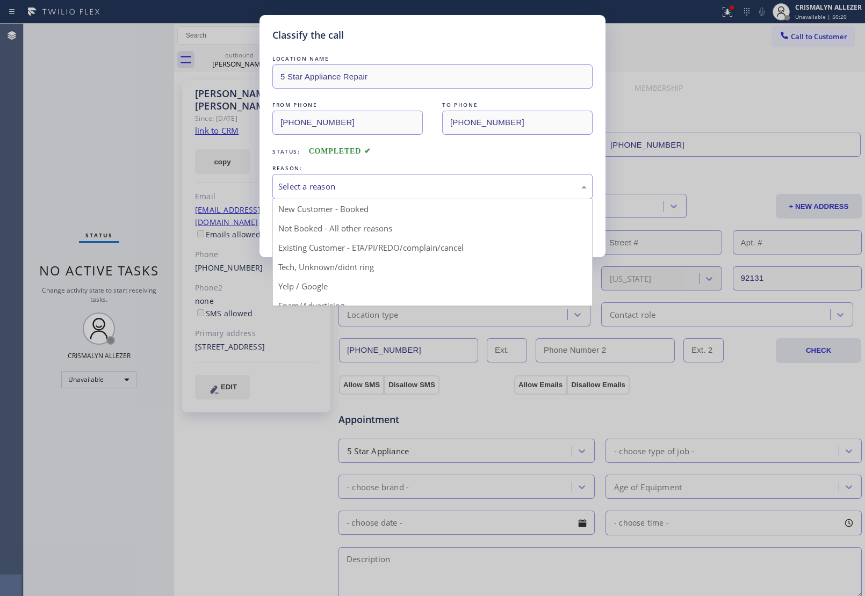
click at [414, 190] on div "Select a reason" at bounding box center [432, 186] width 308 height 12
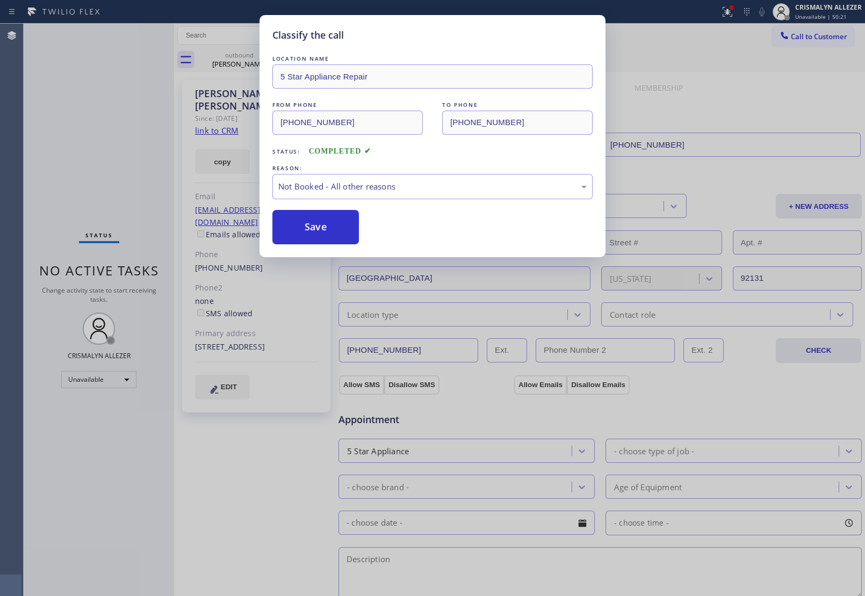
click at [340, 226] on button "Save" at bounding box center [315, 227] width 86 height 34
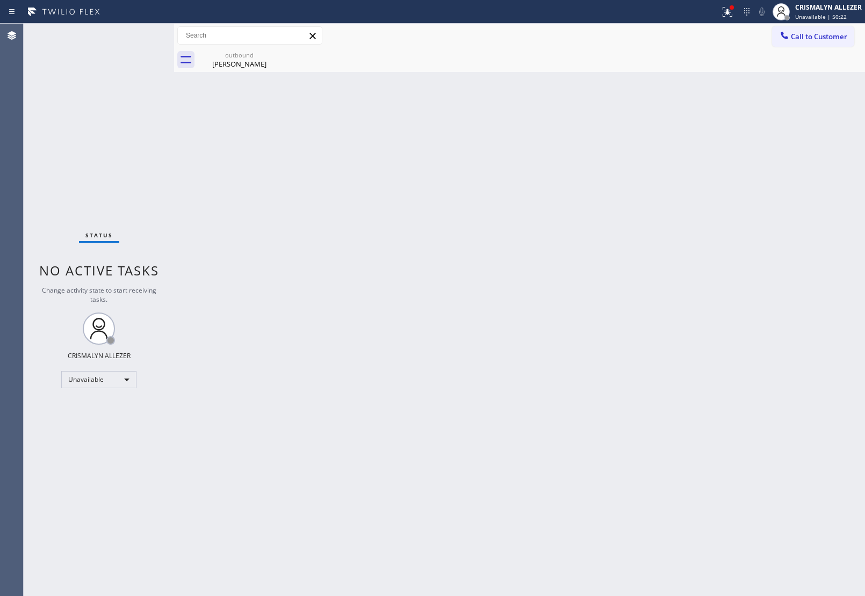
click at [248, 57] on div "outbound" at bounding box center [239, 55] width 81 height 8
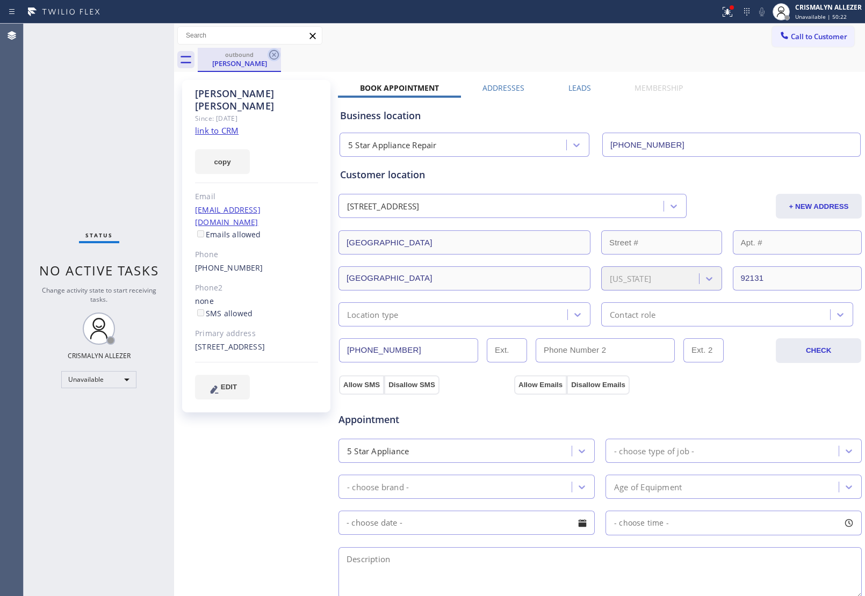
click at [272, 57] on icon at bounding box center [274, 54] width 13 height 13
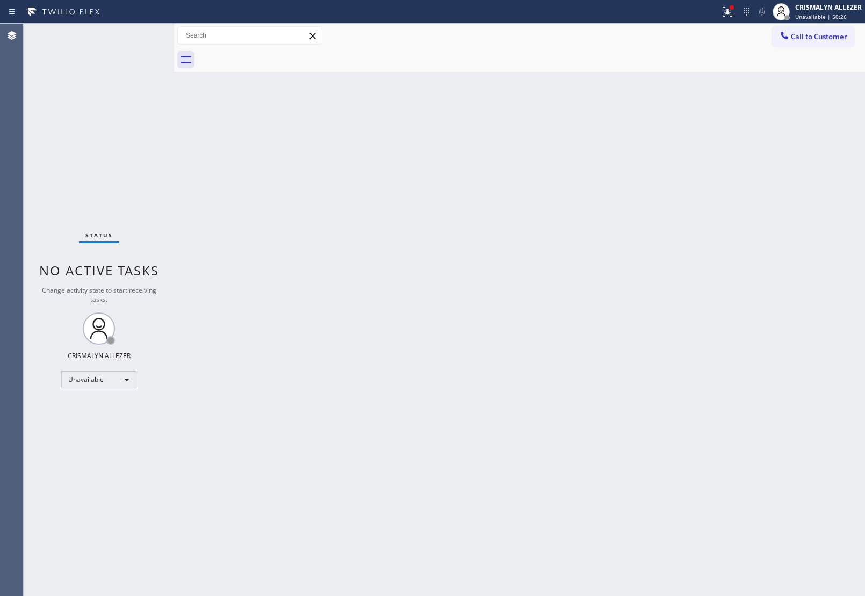
drag, startPoint x: 815, startPoint y: 39, endPoint x: 594, endPoint y: 129, distance: 239.5
click at [812, 44] on button "Call to Customer" at bounding box center [813, 36] width 82 height 20
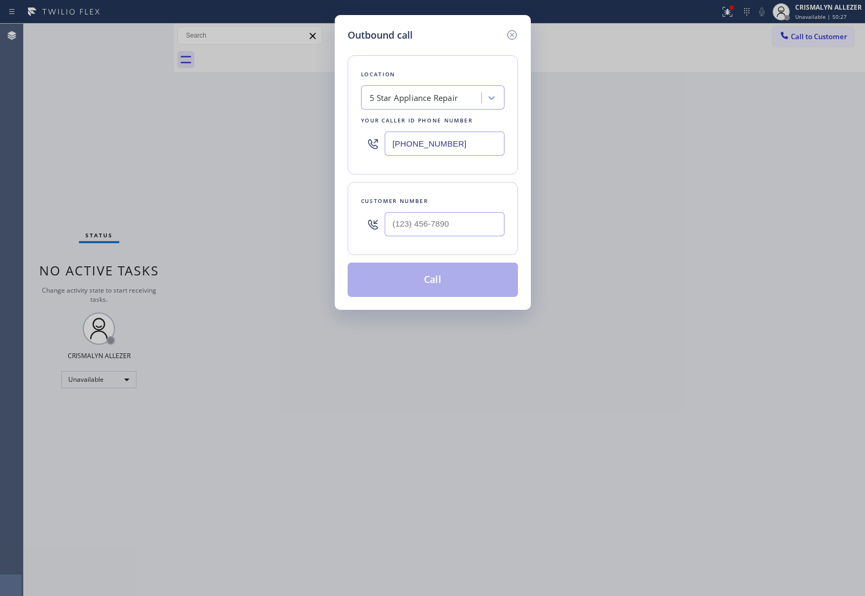
click at [411, 98] on div "5 Star Appliance Repair" at bounding box center [414, 98] width 89 height 12
paste input "San Diego All Year Appliance"
type input "San Diego All Year Appliance"
click at [408, 122] on div "San Diego All Year Appliance" at bounding box center [432, 120] width 143 height 19
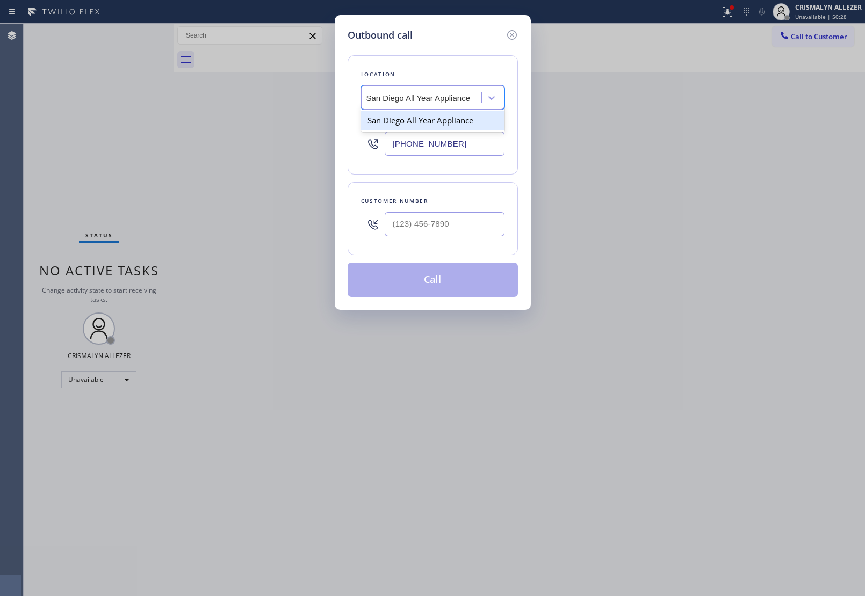
type input "[PHONE_NUMBER]"
click at [470, 231] on input "(___) ___-____" at bounding box center [445, 224] width 120 height 24
paste input "858) 361-6940"
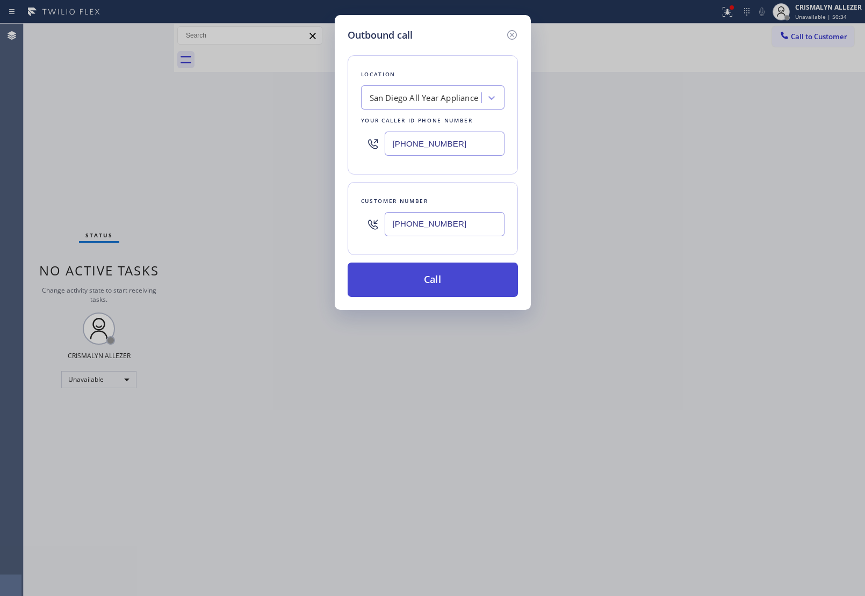
type input "[PHONE_NUMBER]"
click at [449, 283] on button "Call" at bounding box center [433, 280] width 170 height 34
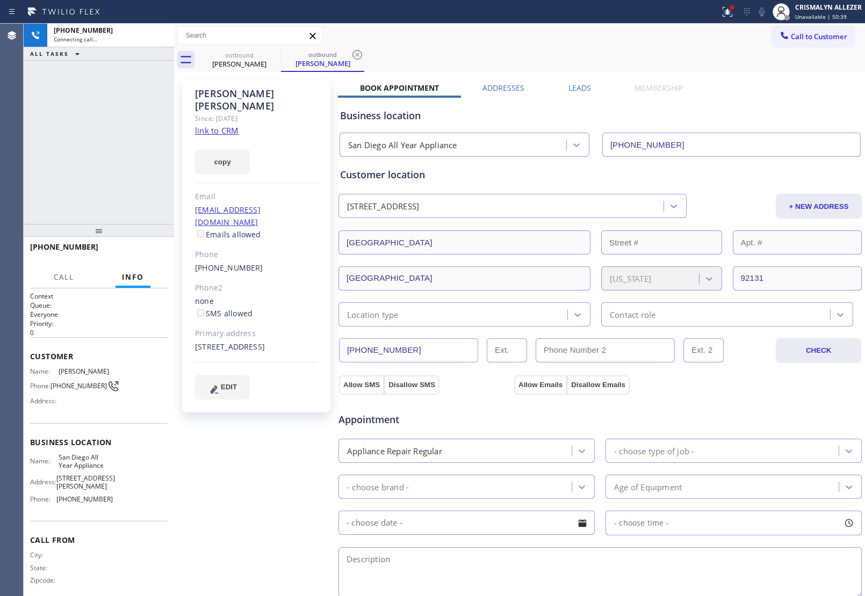
type input "[PHONE_NUMBER]"
click at [142, 254] on span "HANG UP" at bounding box center [142, 252] width 33 height 8
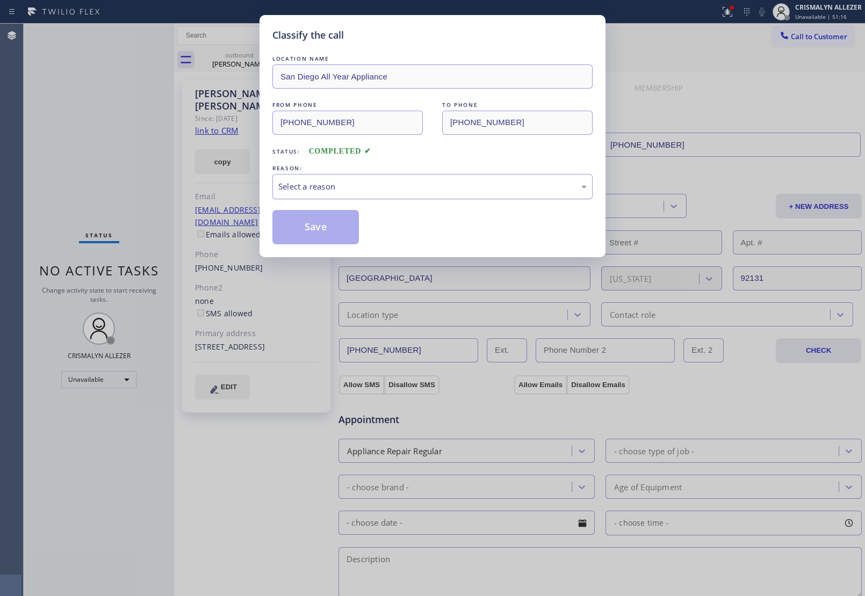
drag, startPoint x: 430, startPoint y: 188, endPoint x: 419, endPoint y: 197, distance: 14.1
click at [428, 191] on div "Select a reason" at bounding box center [432, 186] width 308 height 12
click at [339, 233] on button "Save" at bounding box center [315, 227] width 86 height 34
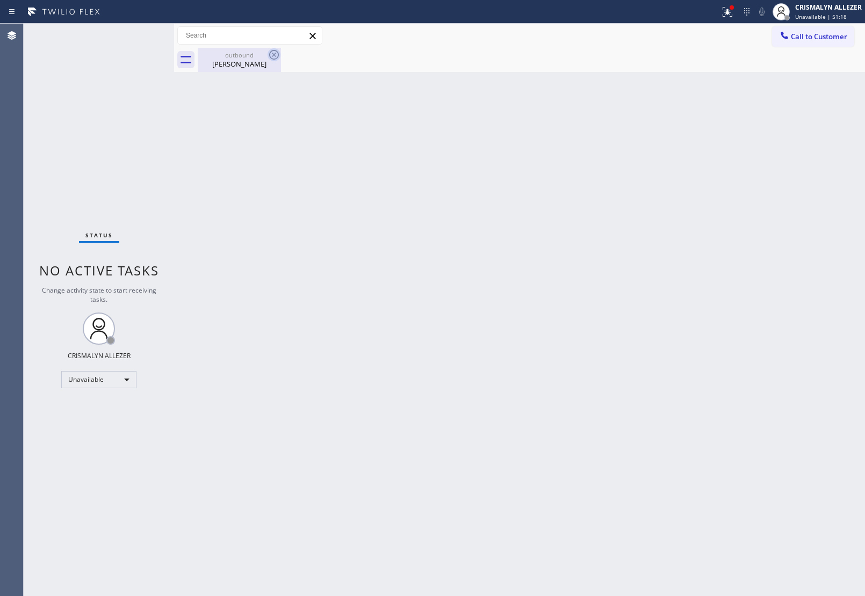
drag, startPoint x: 244, startPoint y: 63, endPoint x: 270, endPoint y: 54, distance: 26.7
click at [248, 62] on div "[PERSON_NAME]" at bounding box center [239, 64] width 81 height 10
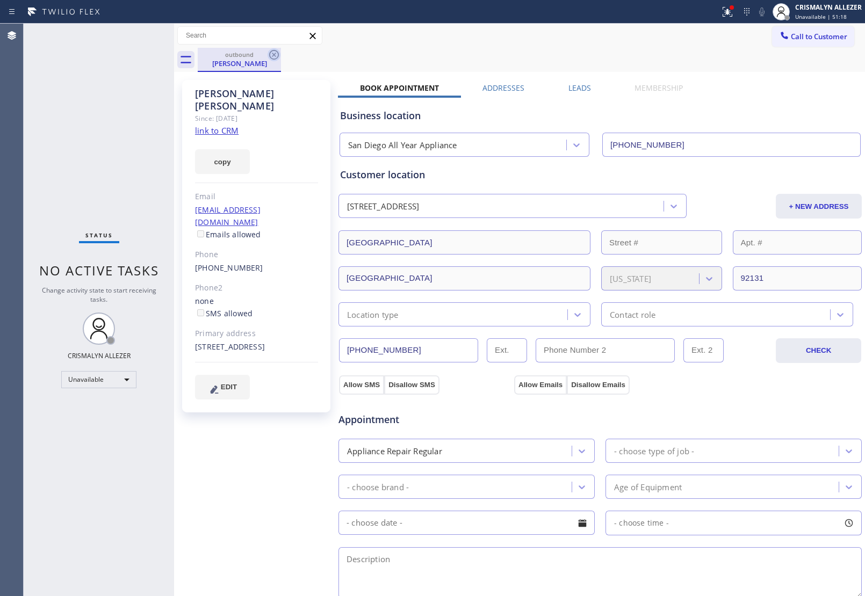
click at [270, 54] on icon at bounding box center [274, 54] width 13 height 13
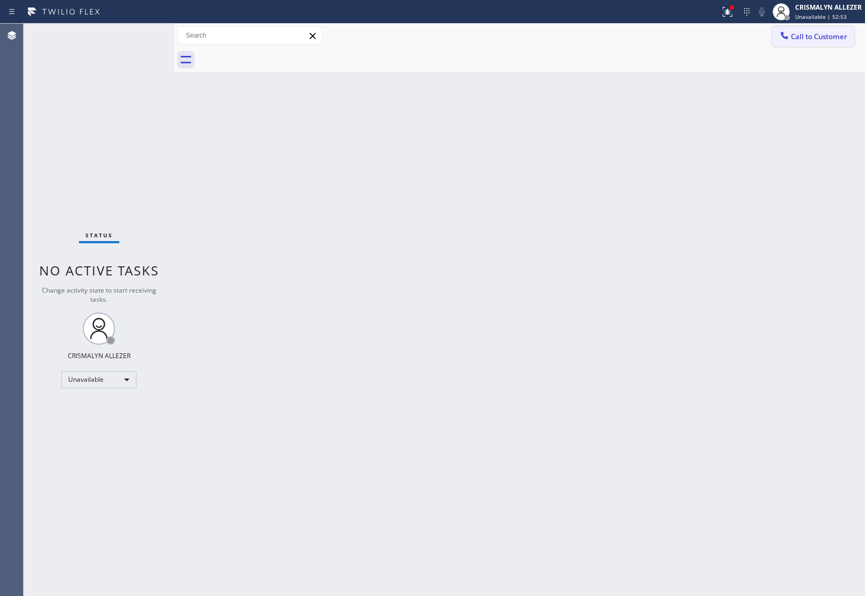
click at [819, 40] on span "Call to Customer" at bounding box center [819, 37] width 56 height 10
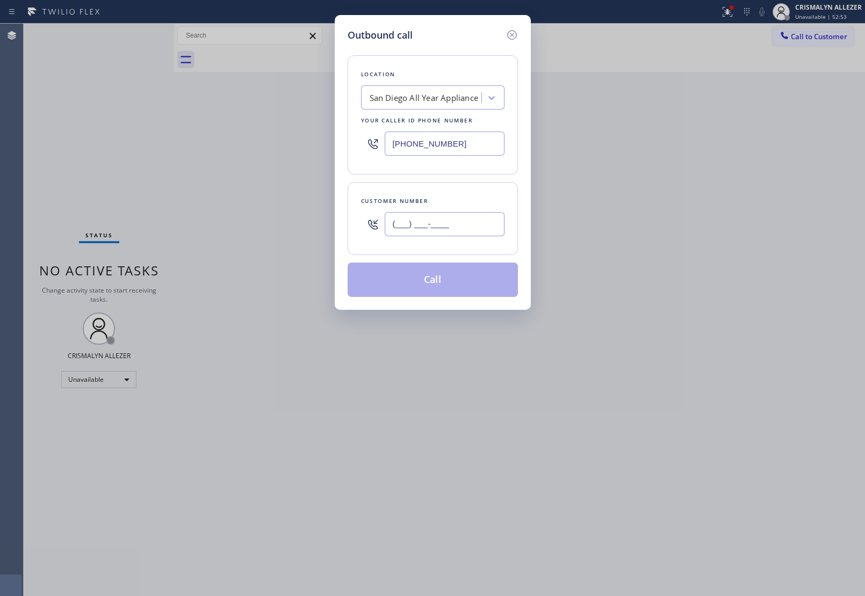
click at [482, 223] on input "(___) ___-____" at bounding box center [445, 224] width 120 height 24
paste input "347) 752-2800"
type input "[PHONE_NUMBER]"
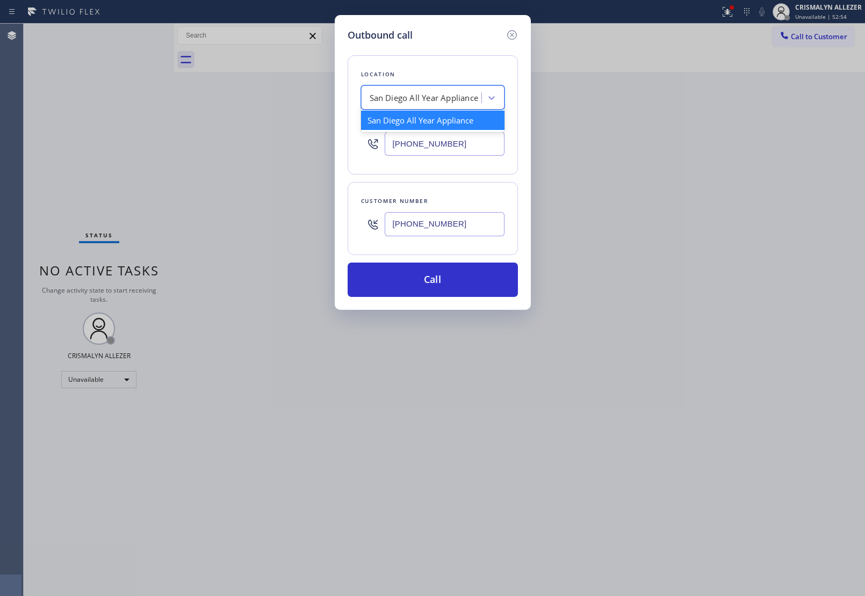
click at [471, 100] on div "San Diego All Year Appliance" at bounding box center [424, 98] width 109 height 12
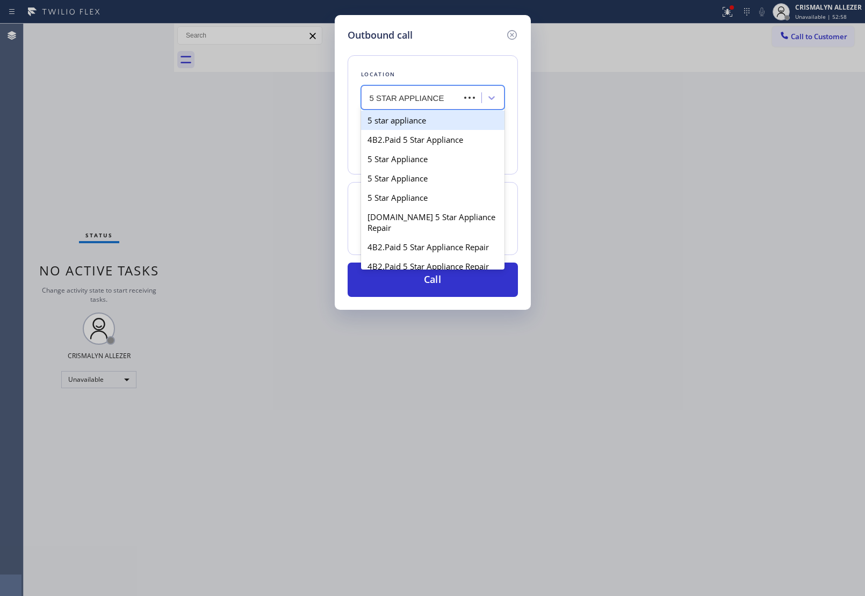
type input "5 STAR APPLIANCE RE"
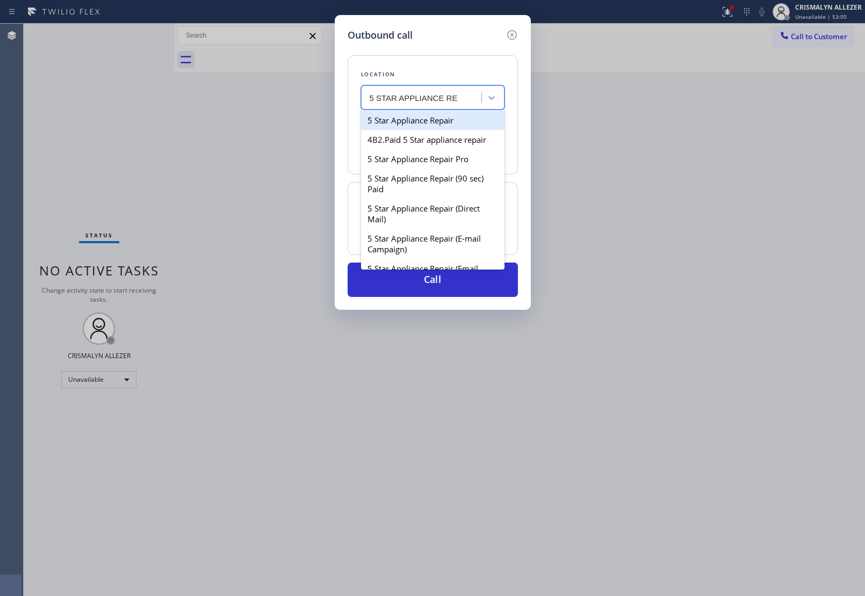
click at [443, 122] on div "5 Star Appliance Repair" at bounding box center [432, 120] width 143 height 19
type input "[PHONE_NUMBER]"
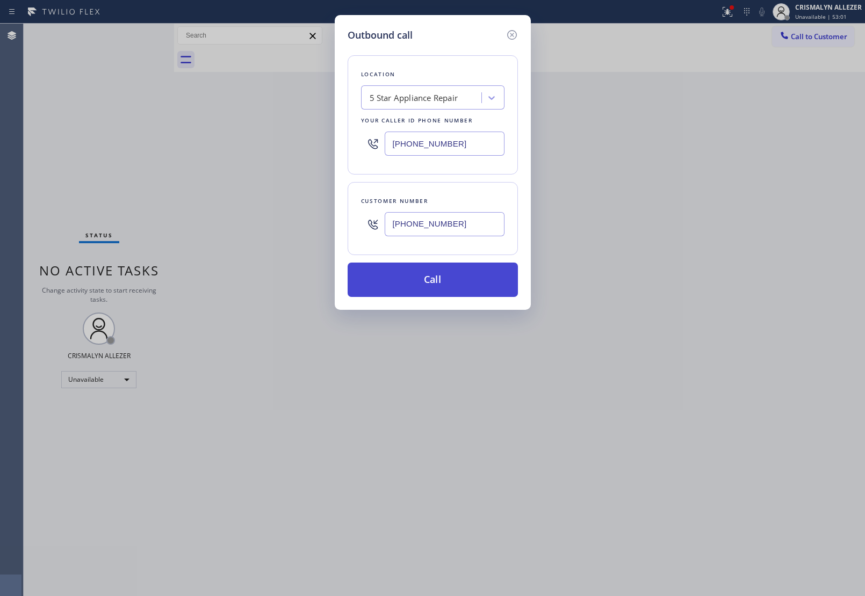
click at [438, 292] on button "Call" at bounding box center [433, 280] width 170 height 34
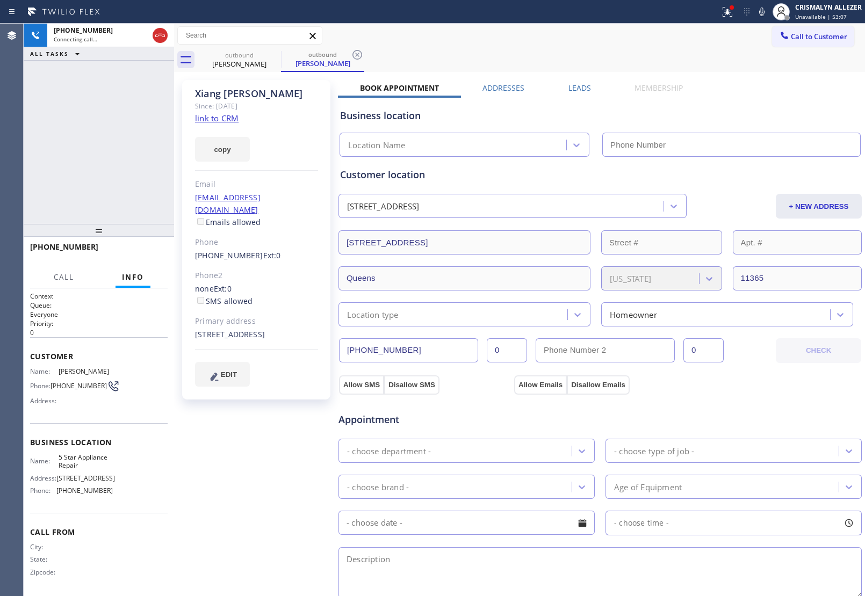
type input "[PHONE_NUMBER]"
click at [216, 121] on link "link to CRM" at bounding box center [217, 118] width 44 height 11
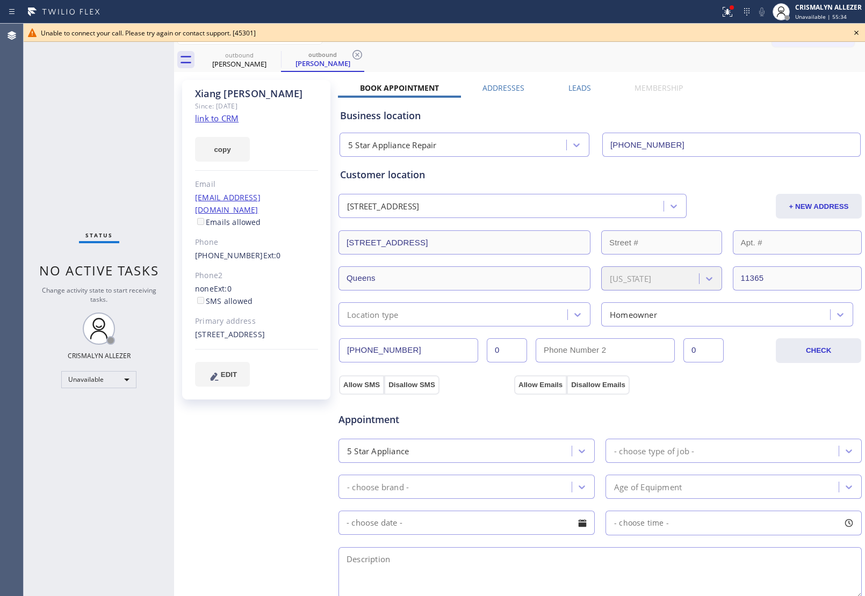
click at [857, 31] on icon at bounding box center [856, 32] width 13 height 13
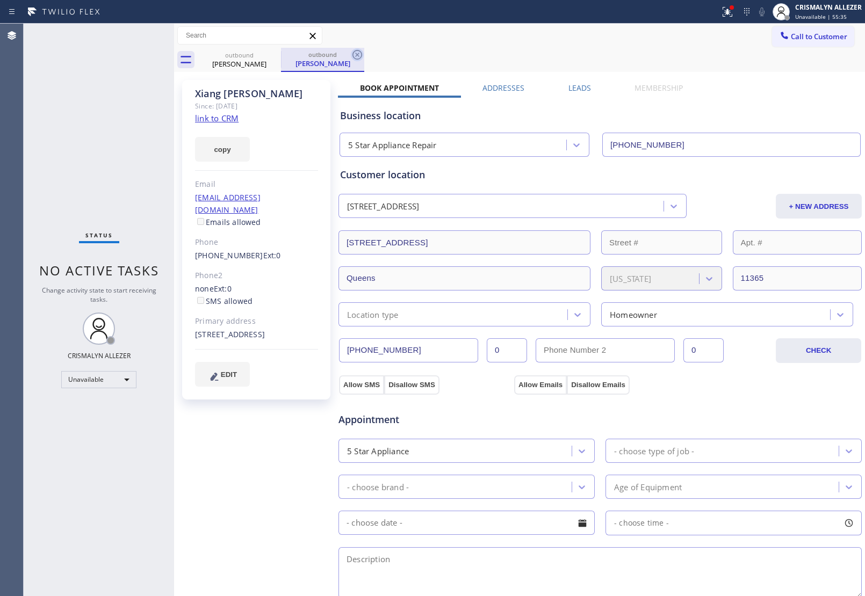
click at [355, 50] on icon at bounding box center [357, 54] width 13 height 13
click at [272, 56] on icon at bounding box center [274, 55] width 10 height 10
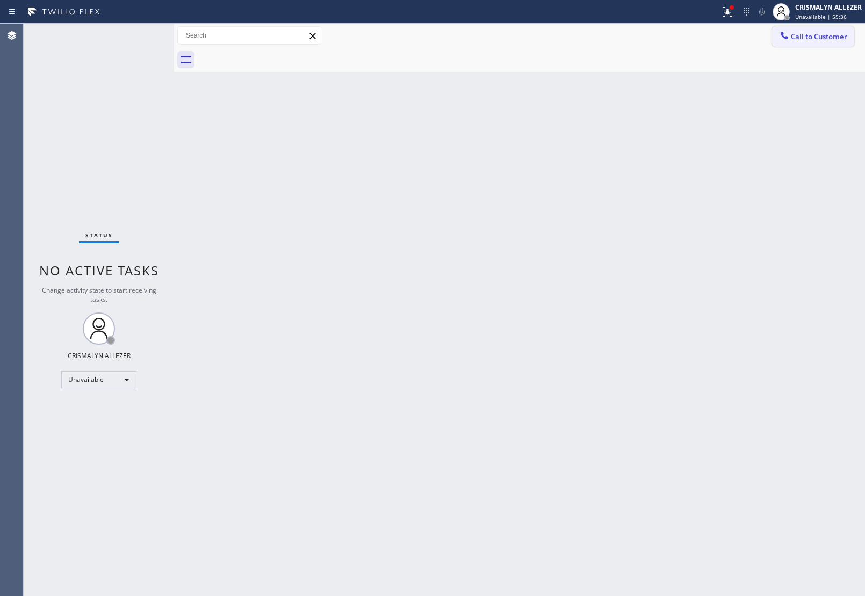
click at [826, 38] on span "Call to Customer" at bounding box center [819, 37] width 56 height 10
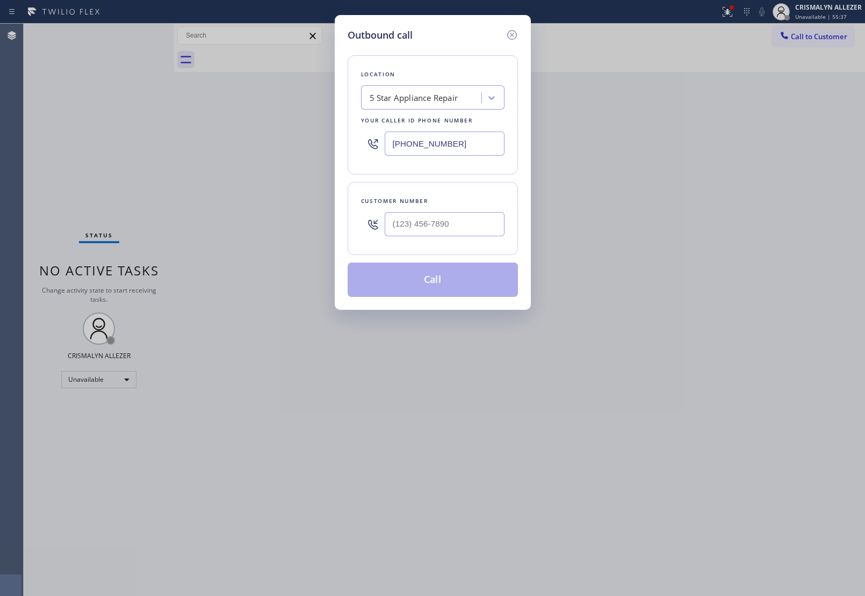
drag, startPoint x: 482, startPoint y: 146, endPoint x: 196, endPoint y: 133, distance: 286.6
click at [278, 138] on div "Outbound call Location 5 Star Appliance Repair Your caller id phone number [PHO…" at bounding box center [432, 298] width 865 height 596
paste input "917) 970-9273"
type input "[PHONE_NUMBER]"
click at [465, 227] on input "(___) ___-____" at bounding box center [445, 224] width 120 height 24
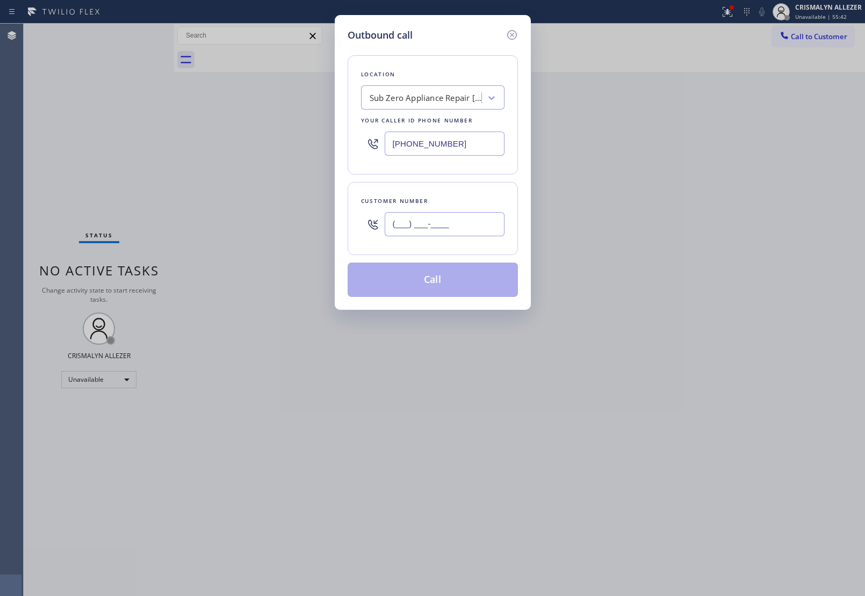
paste input "347) 752-2800"
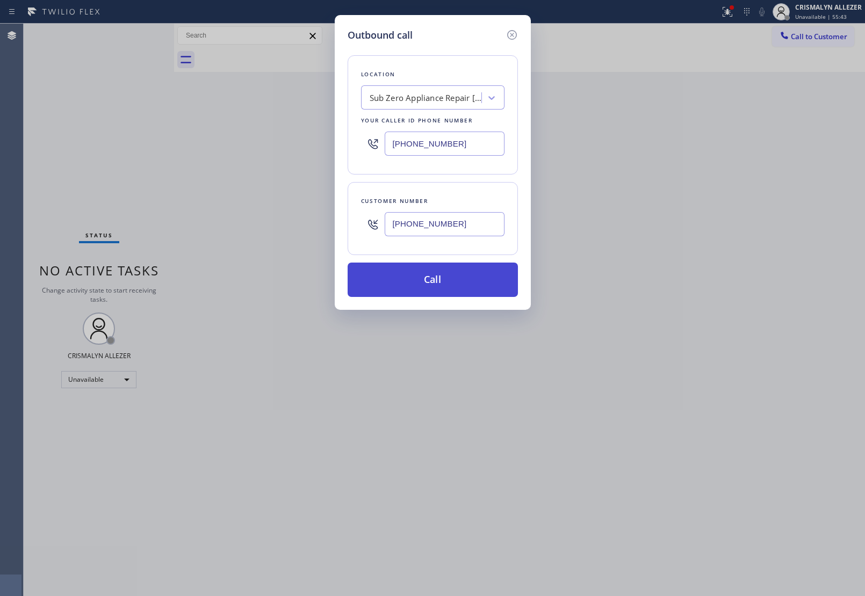
type input "[PHONE_NUMBER]"
click at [436, 287] on button "Call" at bounding box center [433, 280] width 170 height 34
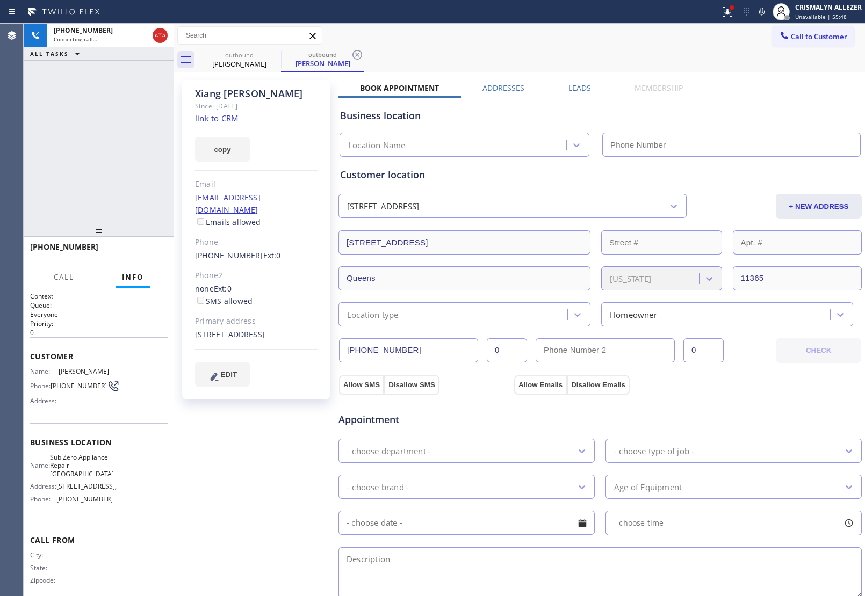
type input "[PHONE_NUMBER]"
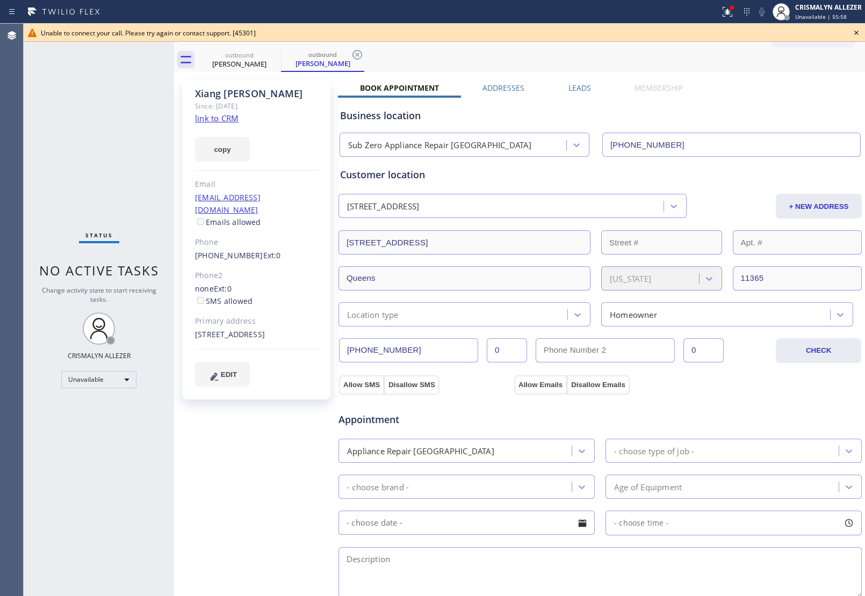
click at [860, 31] on icon at bounding box center [856, 32] width 13 height 13
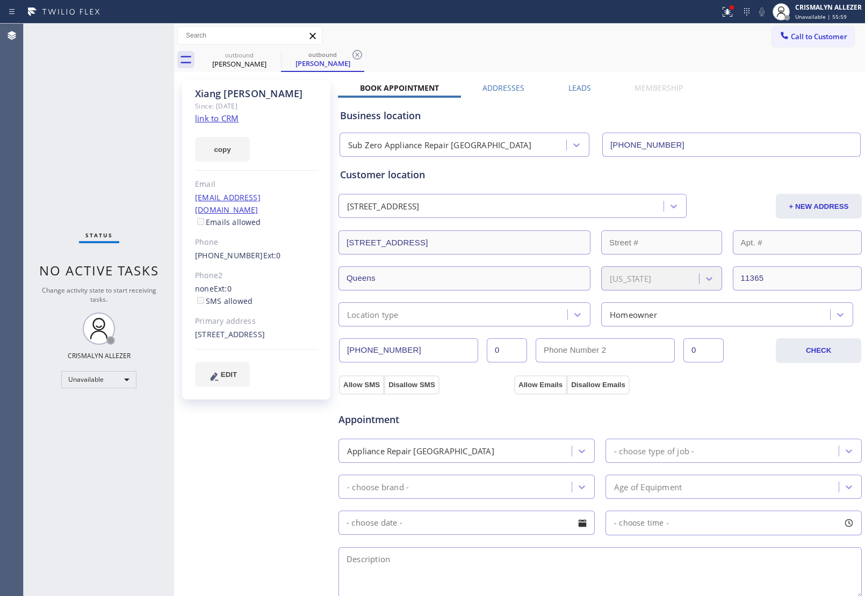
click at [365, 52] on div "outbound [PERSON_NAME] outbound [PERSON_NAME]" at bounding box center [531, 60] width 667 height 24
click at [356, 52] on icon at bounding box center [357, 54] width 13 height 13
click at [262, 54] on div "outbound" at bounding box center [239, 54] width 81 height 8
click at [271, 52] on icon at bounding box center [274, 54] width 13 height 13
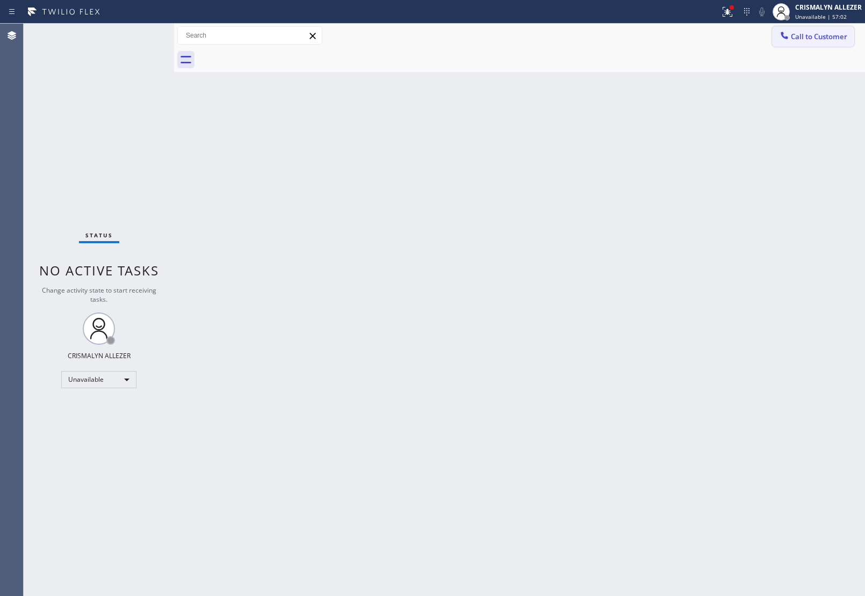
click at [819, 35] on span "Call to Customer" at bounding box center [819, 37] width 56 height 10
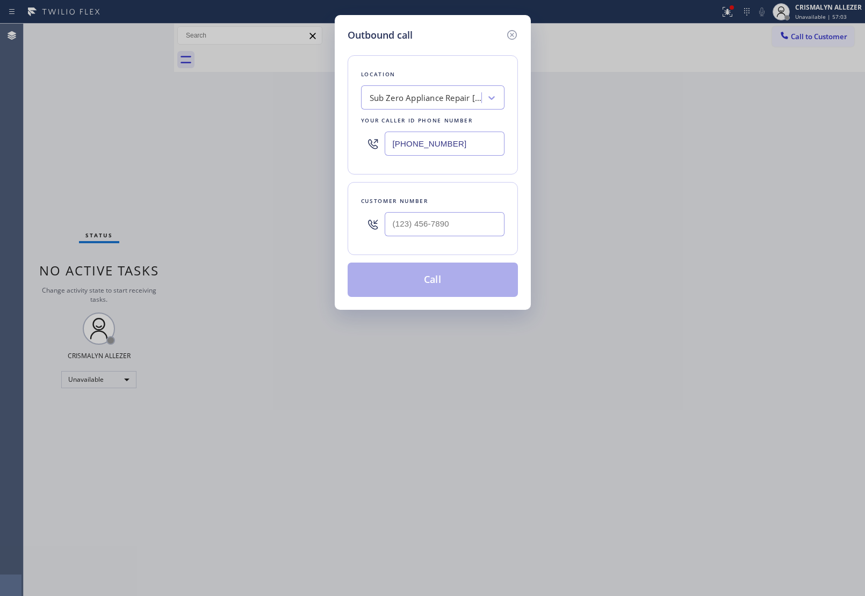
click at [472, 238] on div at bounding box center [445, 224] width 120 height 35
click at [477, 222] on input "(___) ___-____" at bounding box center [445, 224] width 120 height 24
paste input "310) 422-9407"
type input "[PHONE_NUMBER]"
click at [454, 92] on div "Sub Zero Appliance Repair [GEOGRAPHIC_DATA]" at bounding box center [426, 98] width 113 height 12
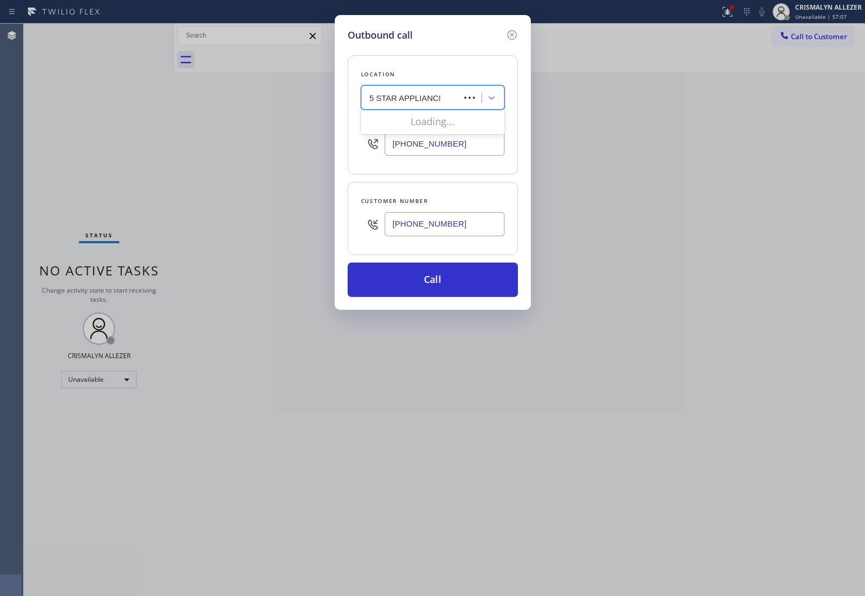
type input "5 STAR APPLIANCE RE"
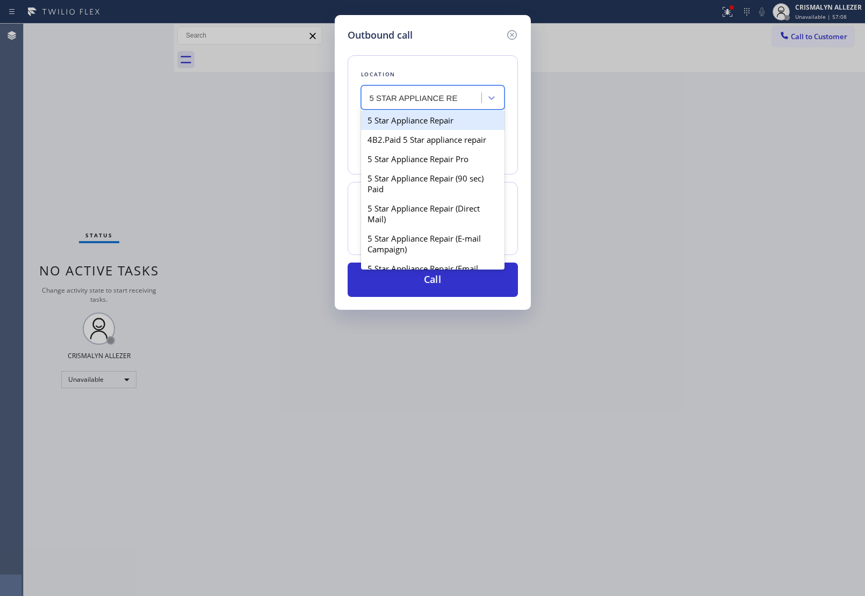
click at [434, 114] on div "5 Star Appliance Repair" at bounding box center [432, 120] width 143 height 19
type input "[PHONE_NUMBER]"
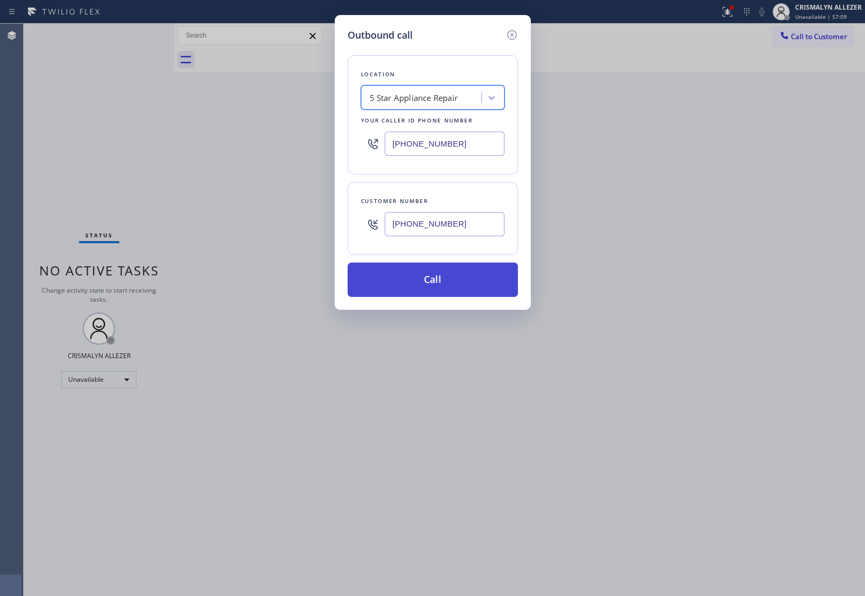
click at [428, 283] on button "Call" at bounding box center [433, 280] width 170 height 34
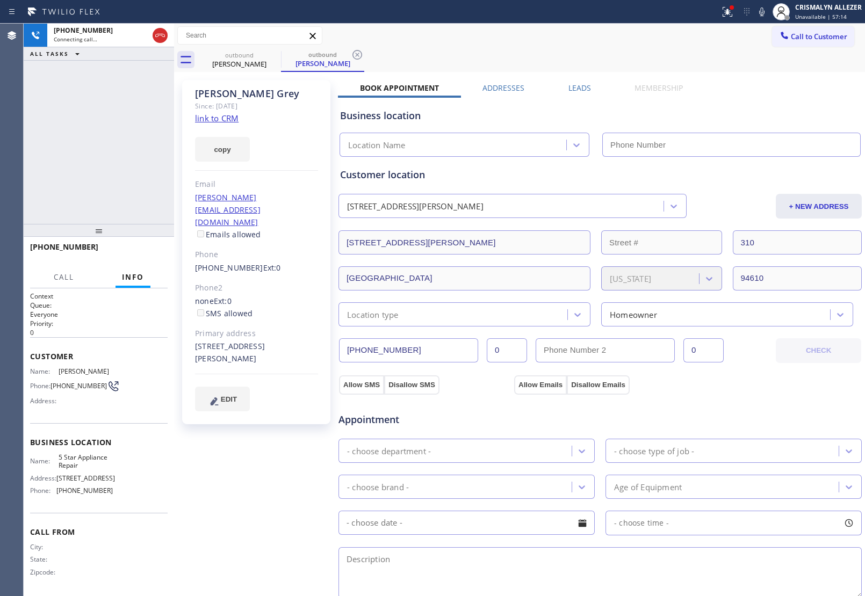
click at [226, 122] on link "link to CRM" at bounding box center [217, 118] width 44 height 11
type input "[PHONE_NUMBER]"
click at [140, 250] on span "HANG UP" at bounding box center [142, 252] width 33 height 8
click at [140, 251] on span "HANG UP" at bounding box center [142, 252] width 33 height 8
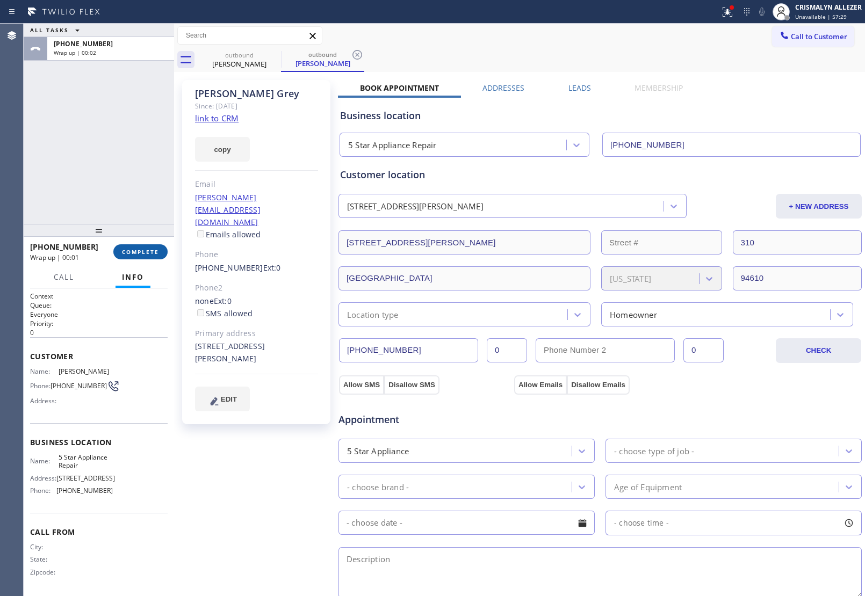
click at [141, 256] on button "COMPLETE" at bounding box center [140, 251] width 54 height 15
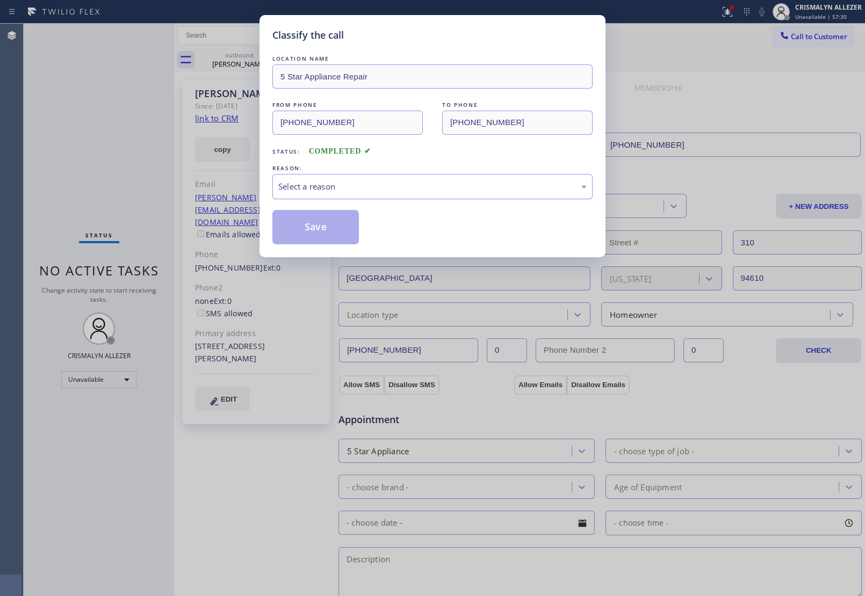
click at [439, 191] on div "Select a reason" at bounding box center [432, 186] width 308 height 12
click at [313, 232] on button "Save" at bounding box center [315, 227] width 86 height 34
click at [282, 68] on div "[PERSON_NAME]" at bounding box center [322, 64] width 81 height 10
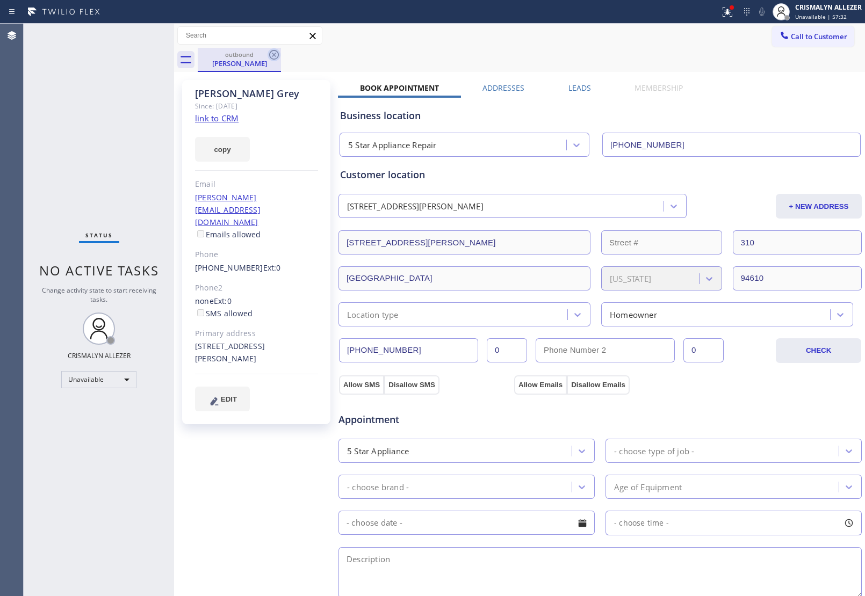
click at [274, 55] on icon at bounding box center [274, 54] width 13 height 13
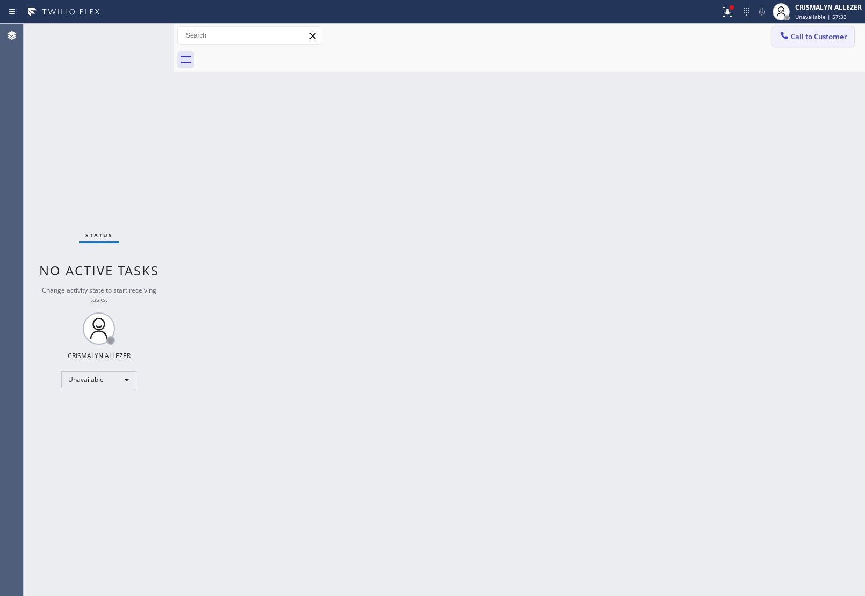
click at [806, 46] on button "Call to Customer" at bounding box center [813, 36] width 82 height 20
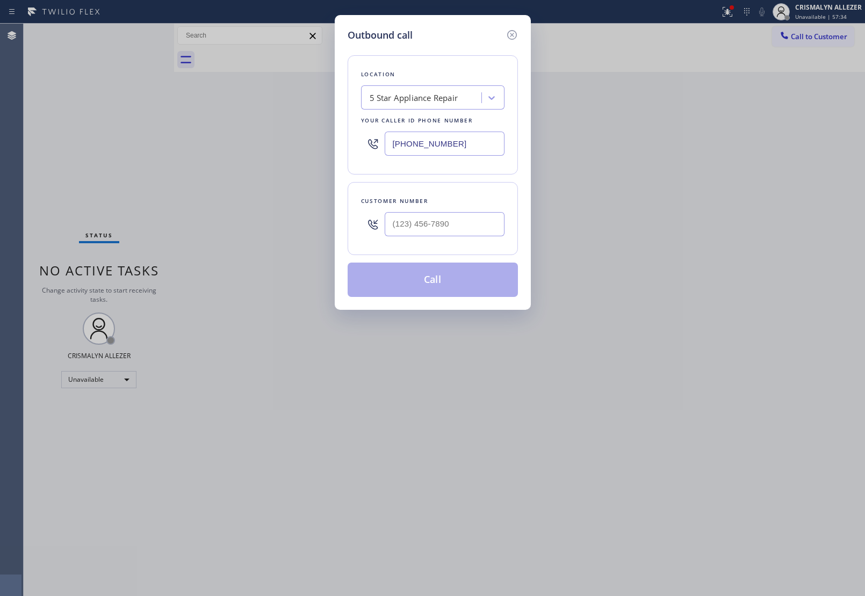
drag, startPoint x: 517, startPoint y: 143, endPoint x: 246, endPoint y: 141, distance: 270.8
click at [250, 141] on div "Outbound call Location 5 Star Appliance Repair Your caller id phone number [PHO…" at bounding box center [432, 298] width 865 height 596
type input "[PHONE_NUMBER]"
click at [466, 226] on input "(___) ___-____" at bounding box center [445, 224] width 120 height 24
paste input "310) 422-9407"
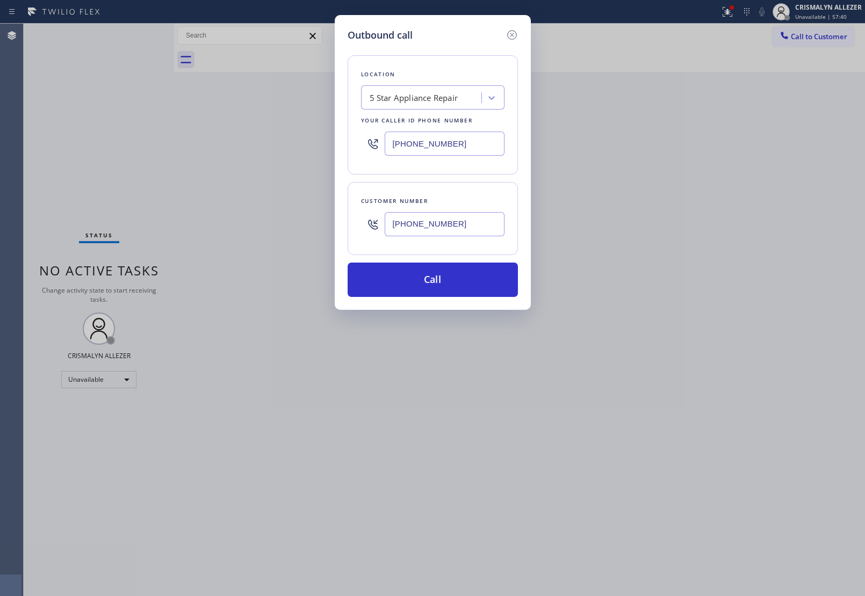
type input "[PHONE_NUMBER]"
drag, startPoint x: 471, startPoint y: 143, endPoint x: 172, endPoint y: 138, distance: 298.2
click at [167, 137] on div "Outbound call Location 5 Star Appliance Repair Your caller id phone number [PHO…" at bounding box center [432, 298] width 865 height 596
paste input "510) 694-1317"
type input "[PHONE_NUMBER]"
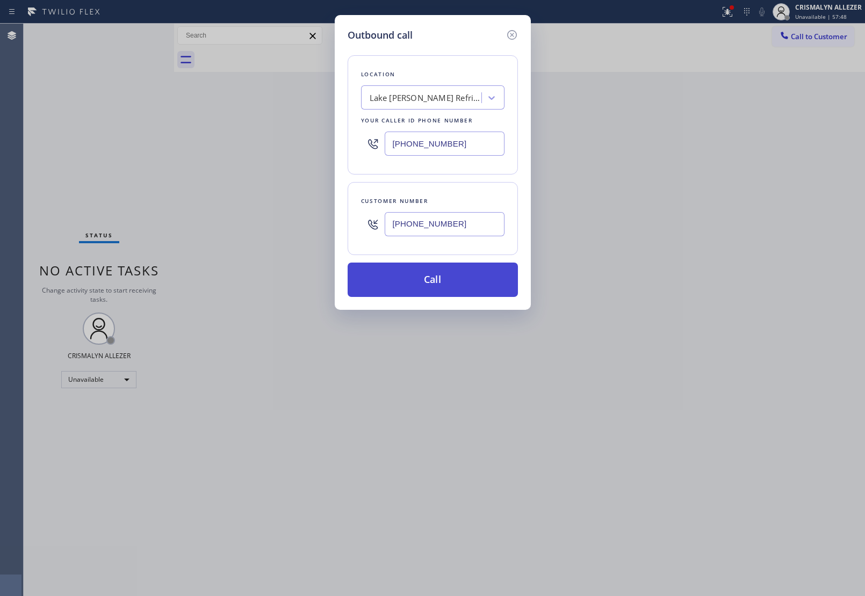
click at [436, 291] on button "Call" at bounding box center [433, 280] width 170 height 34
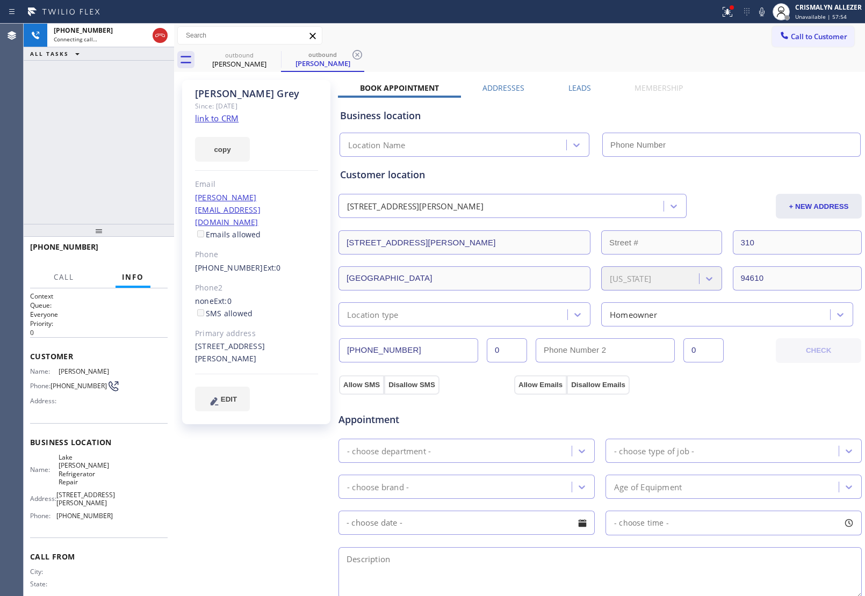
type input "[PHONE_NUMBER]"
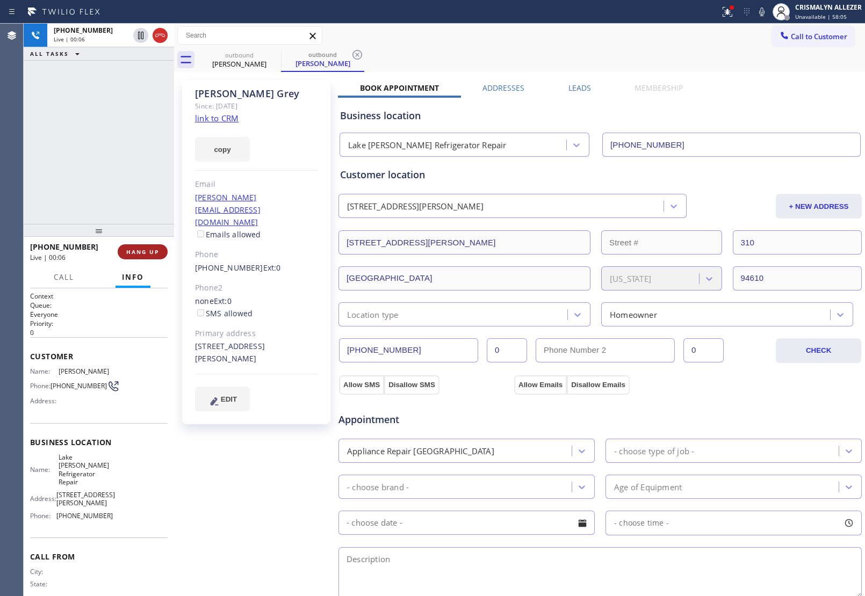
click at [139, 250] on span "HANG UP" at bounding box center [142, 252] width 33 height 8
click at [139, 250] on span "COMPLETE" at bounding box center [140, 252] width 37 height 8
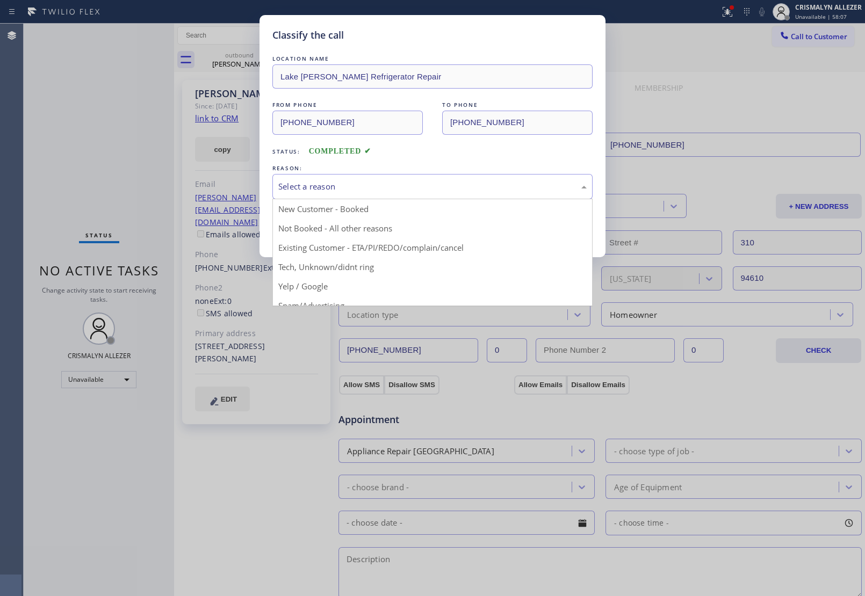
click at [438, 188] on div "Select a reason" at bounding box center [432, 186] width 308 height 12
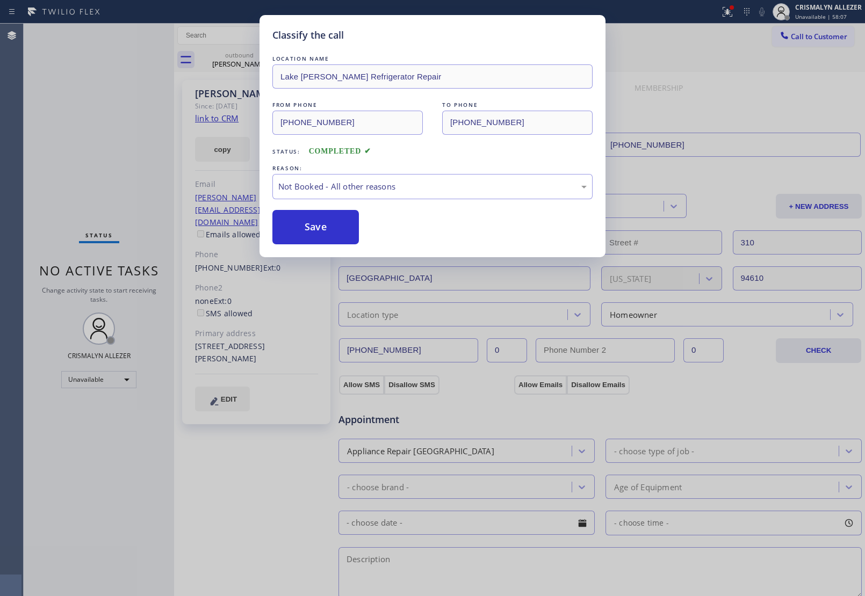
click at [315, 220] on button "Save" at bounding box center [315, 227] width 86 height 34
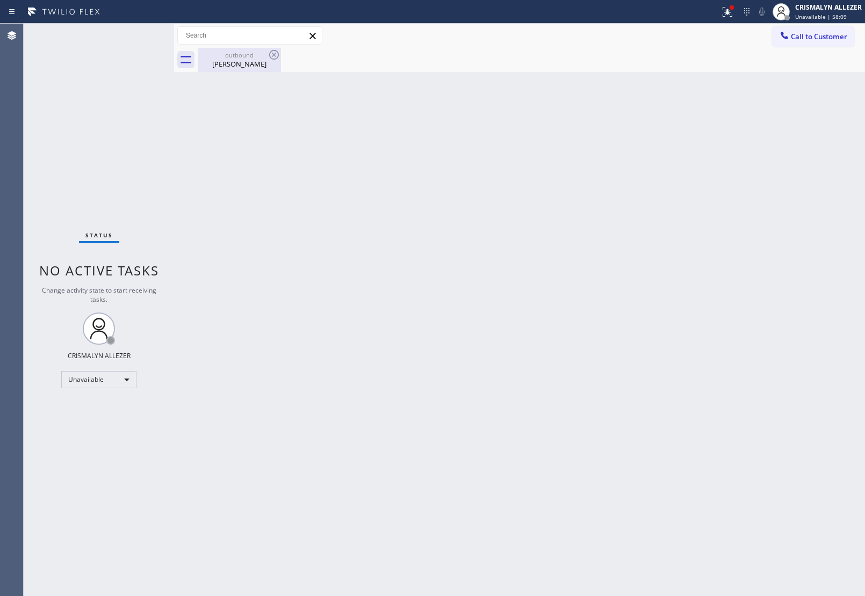
click at [244, 60] on div "[PERSON_NAME]" at bounding box center [239, 64] width 81 height 10
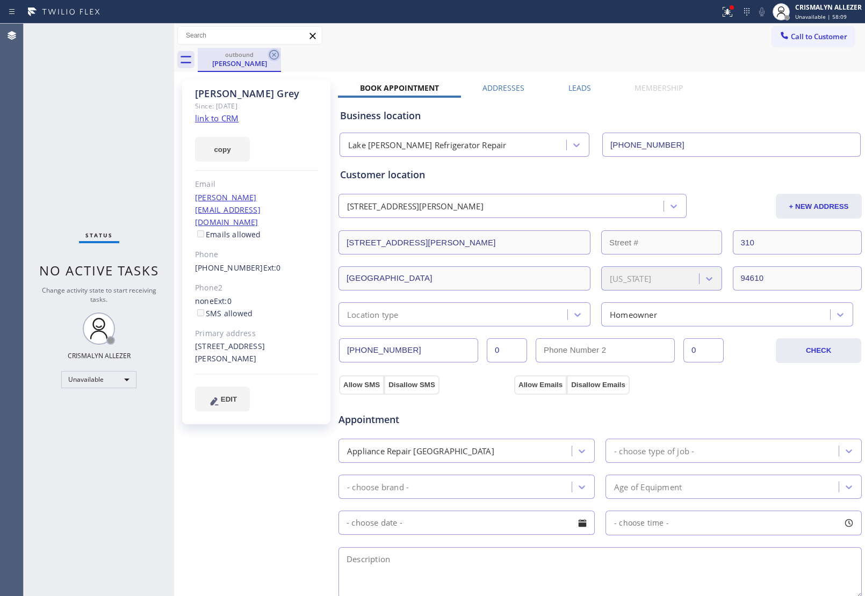
click at [272, 55] on icon at bounding box center [274, 54] width 13 height 13
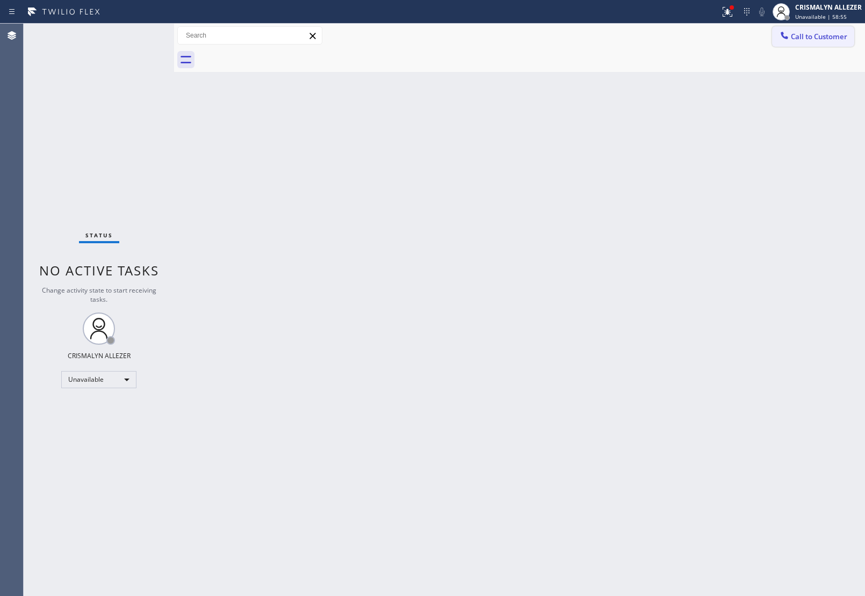
click at [806, 36] on span "Call to Customer" at bounding box center [819, 37] width 56 height 10
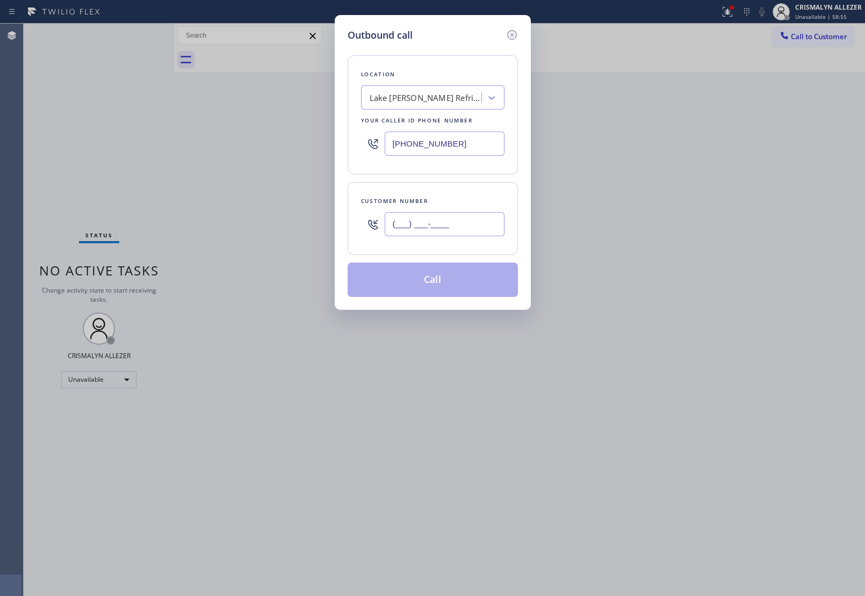
click at [464, 224] on input "(___) ___-____" at bounding box center [445, 224] width 120 height 24
paste input "404) 432-1212"
type input "[PHONE_NUMBER]"
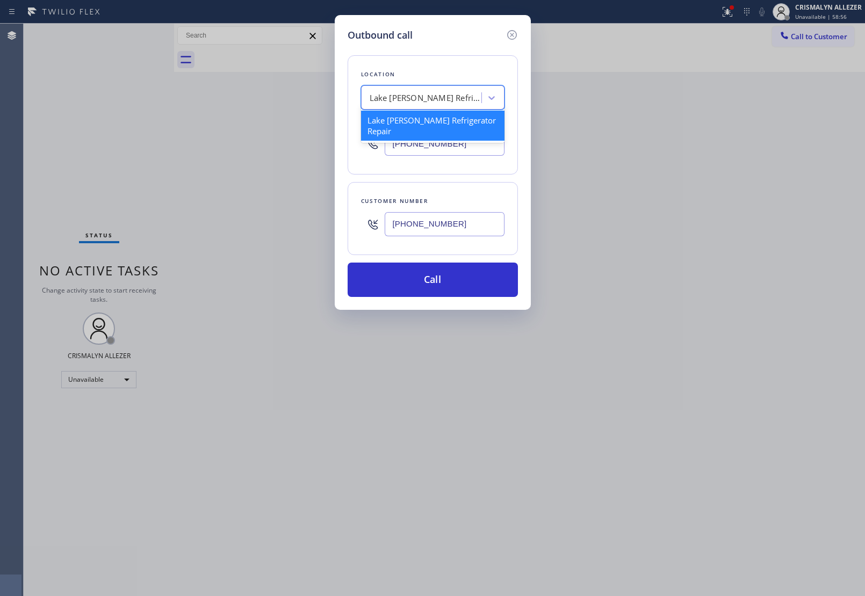
click at [453, 97] on div "Lake [PERSON_NAME] Refrigerator Repair" at bounding box center [426, 98] width 113 height 12
type input "5 STAR APPLIANCE RE"
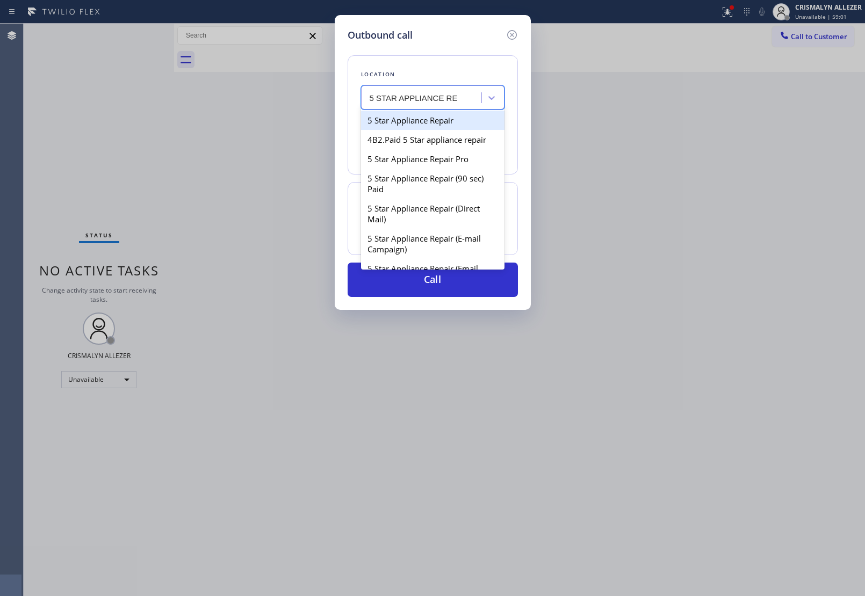
click at [439, 119] on div "5 Star Appliance Repair" at bounding box center [432, 120] width 143 height 19
type input "[PHONE_NUMBER]"
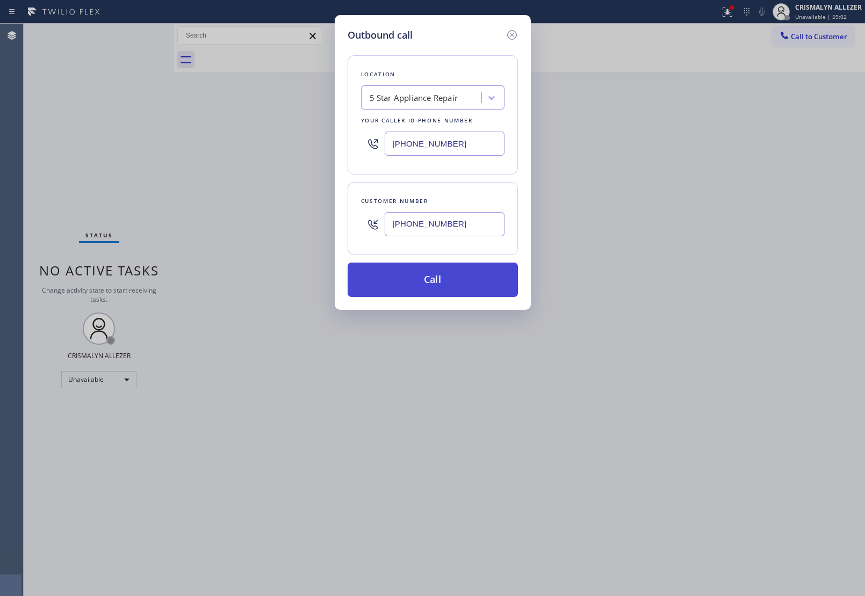
click at [452, 283] on button "Call" at bounding box center [433, 280] width 170 height 34
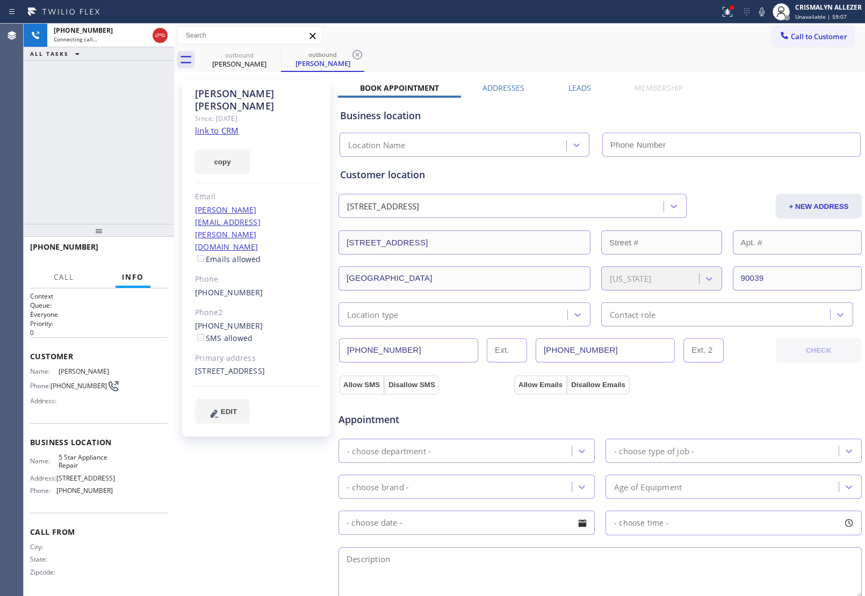
click at [227, 125] on link "link to CRM" at bounding box center [217, 130] width 44 height 11
type input "[PHONE_NUMBER]"
click at [143, 254] on span "HANG UP" at bounding box center [142, 252] width 33 height 8
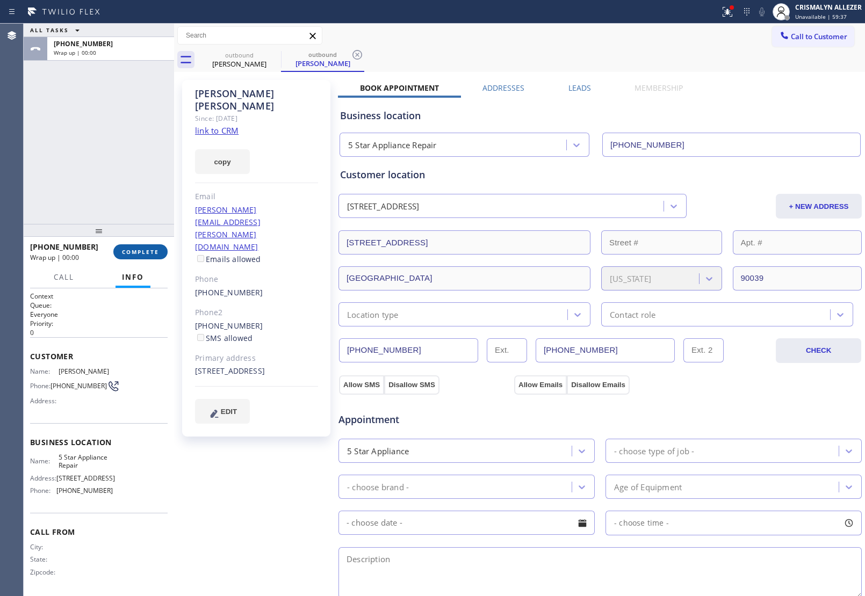
click at [146, 255] on span "COMPLETE" at bounding box center [140, 252] width 37 height 8
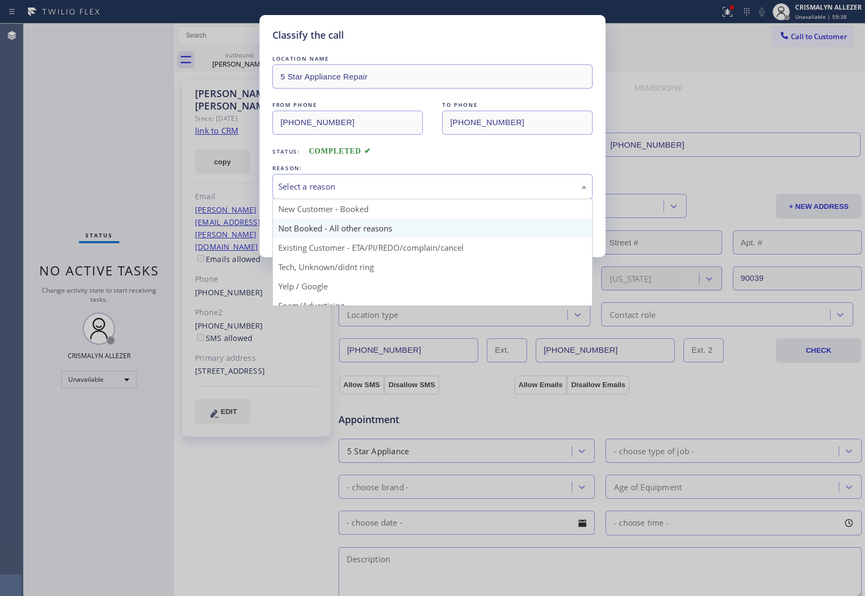
drag, startPoint x: 441, startPoint y: 188, endPoint x: 357, endPoint y: 226, distance: 91.4
click at [431, 193] on div "Select a reason" at bounding box center [432, 186] width 308 height 12
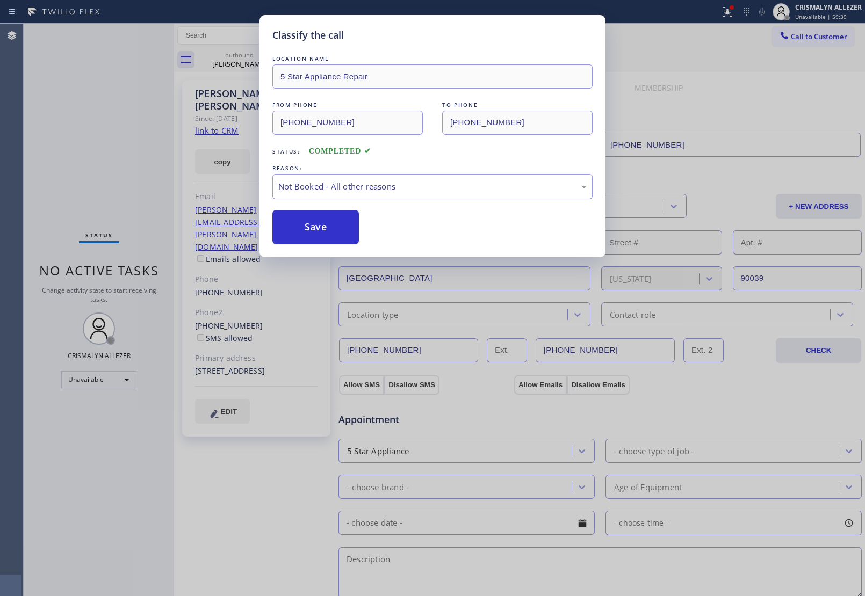
click at [343, 227] on button "Save" at bounding box center [315, 227] width 86 height 34
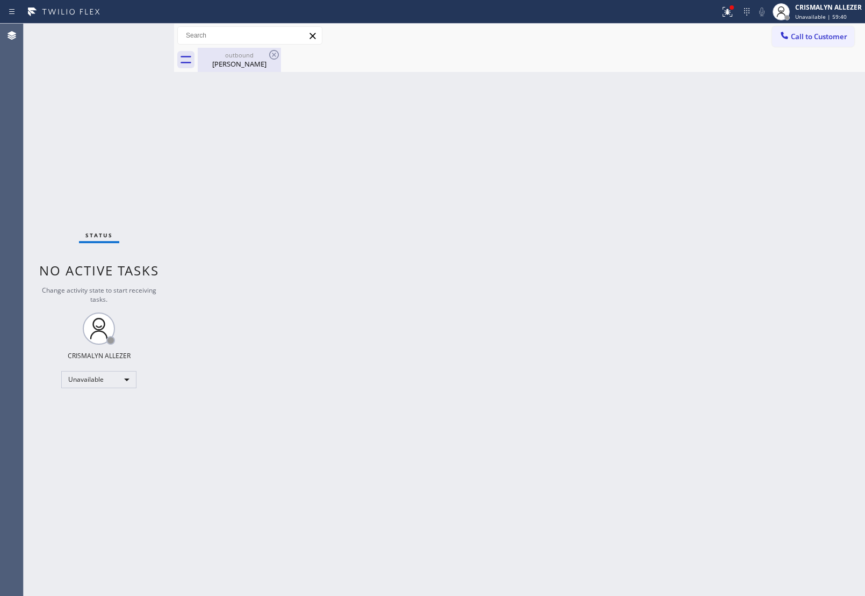
click at [251, 63] on div "[PERSON_NAME]" at bounding box center [239, 64] width 81 height 10
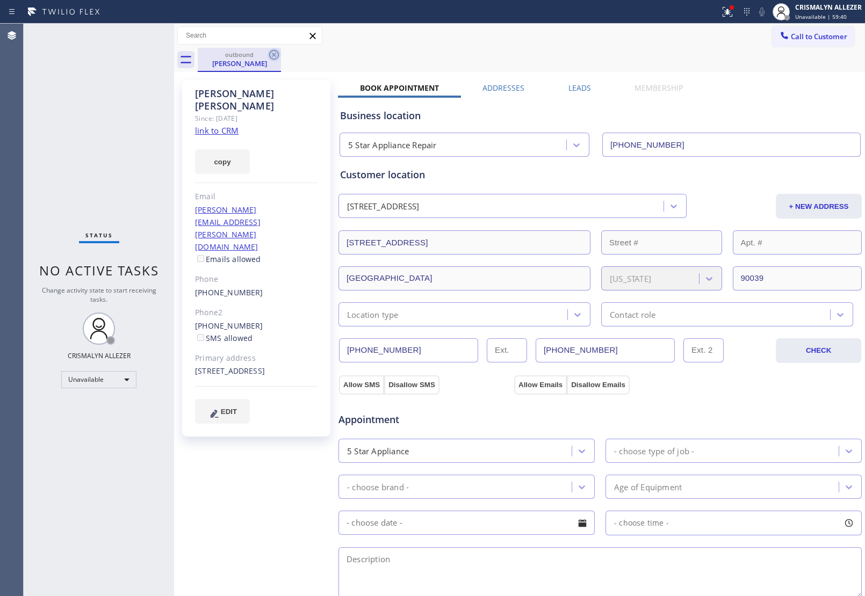
click at [272, 56] on icon at bounding box center [274, 55] width 10 height 10
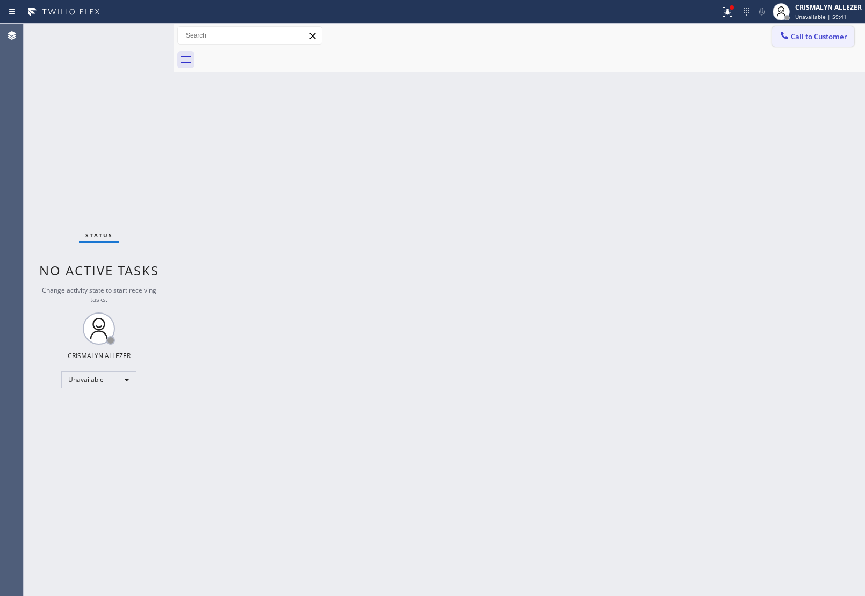
click at [831, 36] on span "Call to Customer" at bounding box center [819, 37] width 56 height 10
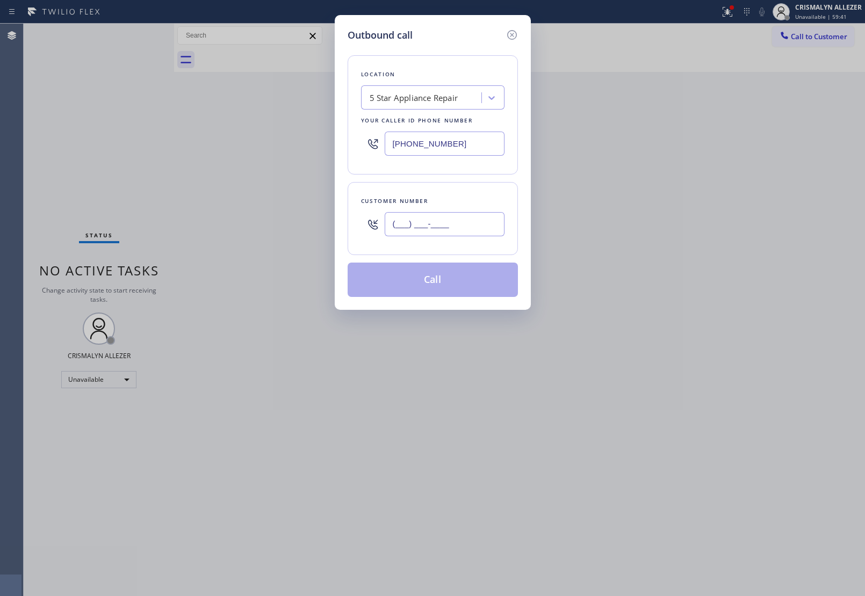
click at [459, 225] on input "(___) ___-____" at bounding box center [445, 224] width 120 height 24
paste input "617) 775-7952"
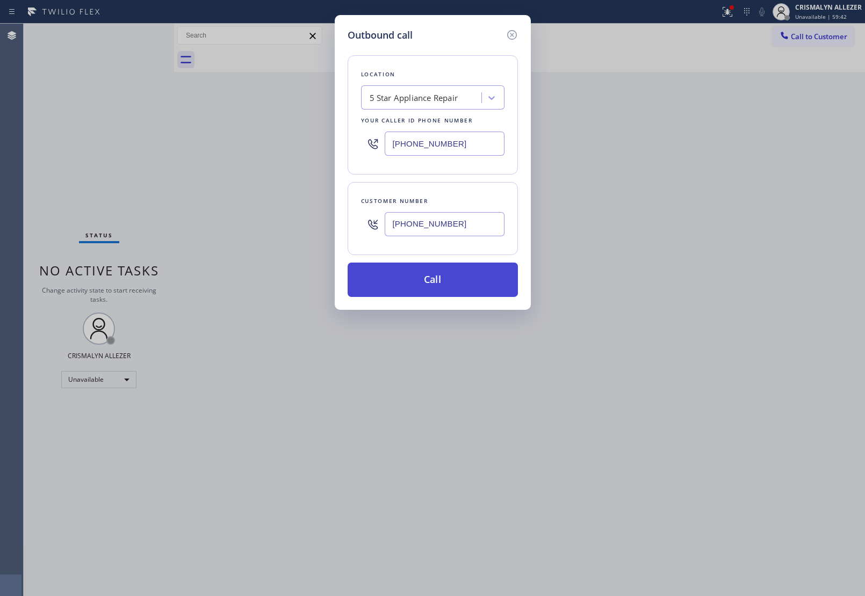
type input "[PHONE_NUMBER]"
click at [432, 285] on button "Call" at bounding box center [433, 280] width 170 height 34
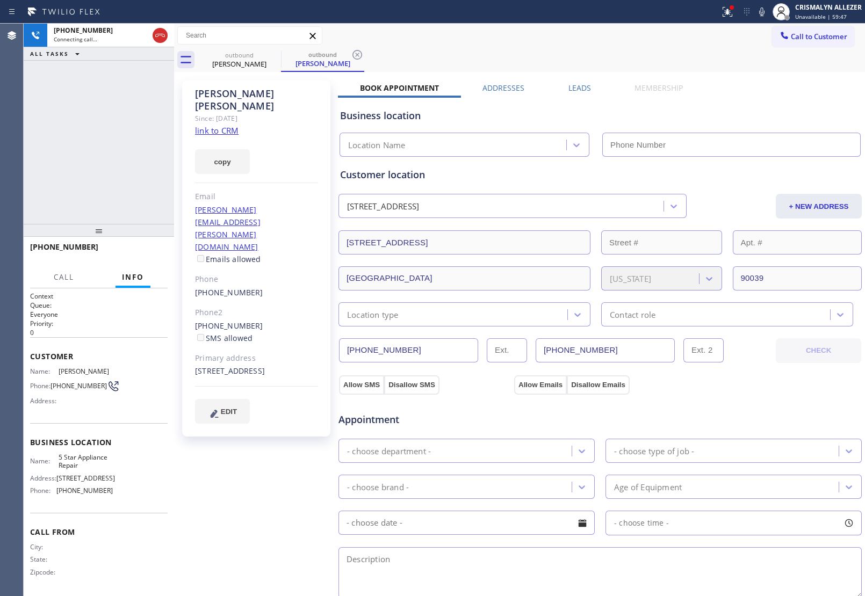
type input "[PHONE_NUMBER]"
click at [136, 247] on button "HANG UP" at bounding box center [143, 251] width 50 height 15
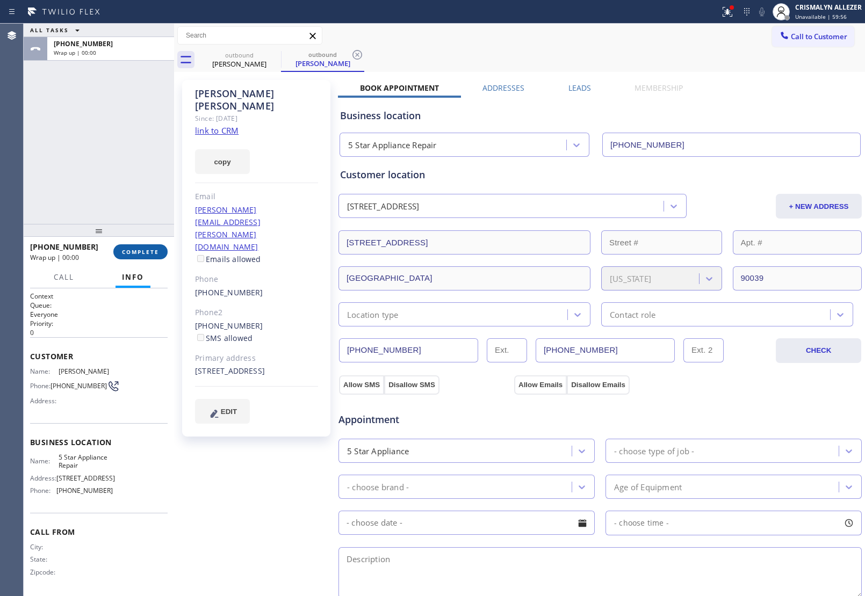
click at [136, 247] on button "COMPLETE" at bounding box center [140, 251] width 54 height 15
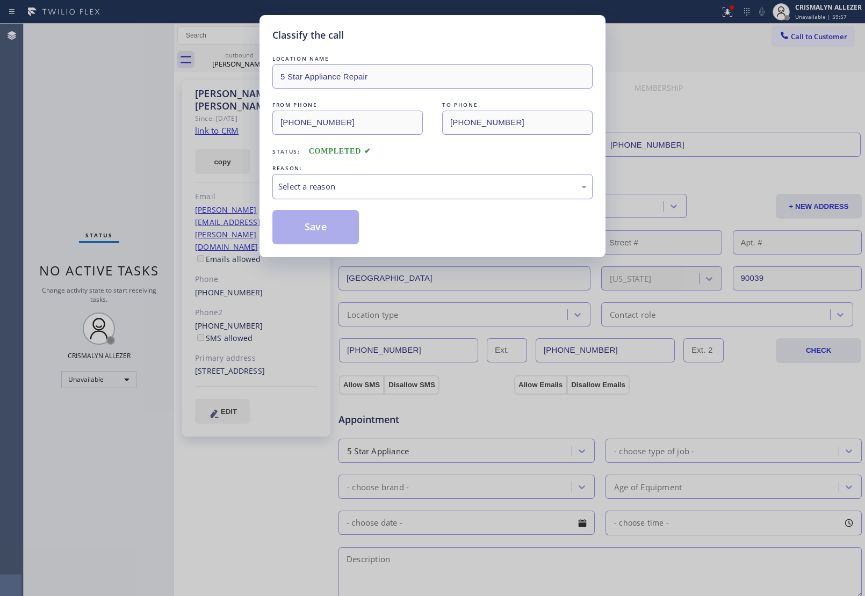
click at [457, 190] on div "Select a reason" at bounding box center [432, 186] width 308 height 12
click at [315, 236] on button "Save" at bounding box center [315, 227] width 86 height 34
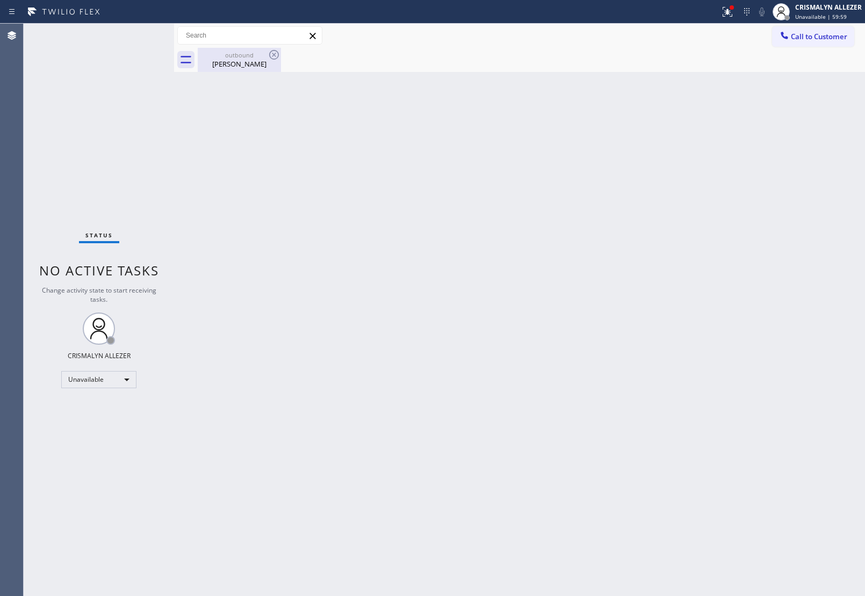
click at [246, 62] on div "[PERSON_NAME]" at bounding box center [239, 64] width 81 height 10
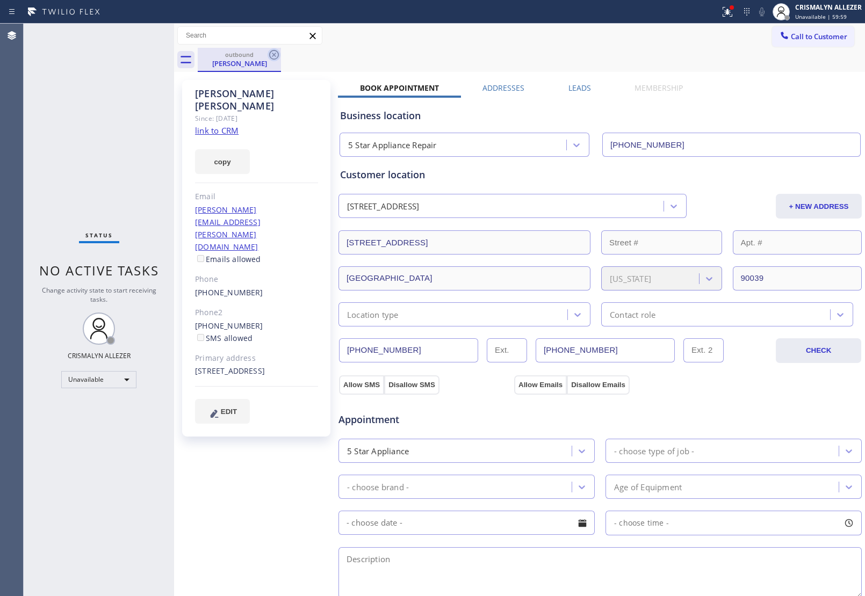
click at [269, 56] on icon at bounding box center [274, 54] width 13 height 13
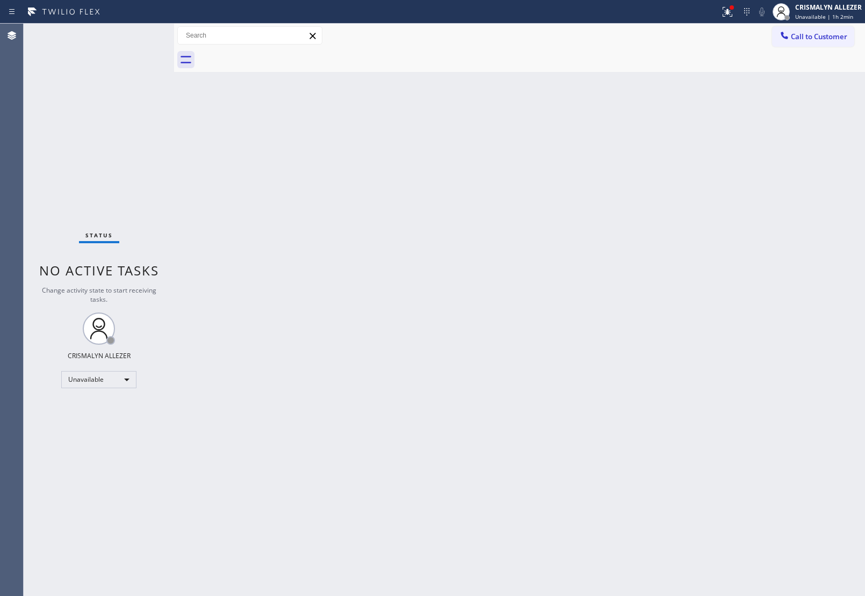
click at [796, 41] on span "Call to Customer" at bounding box center [819, 37] width 56 height 10
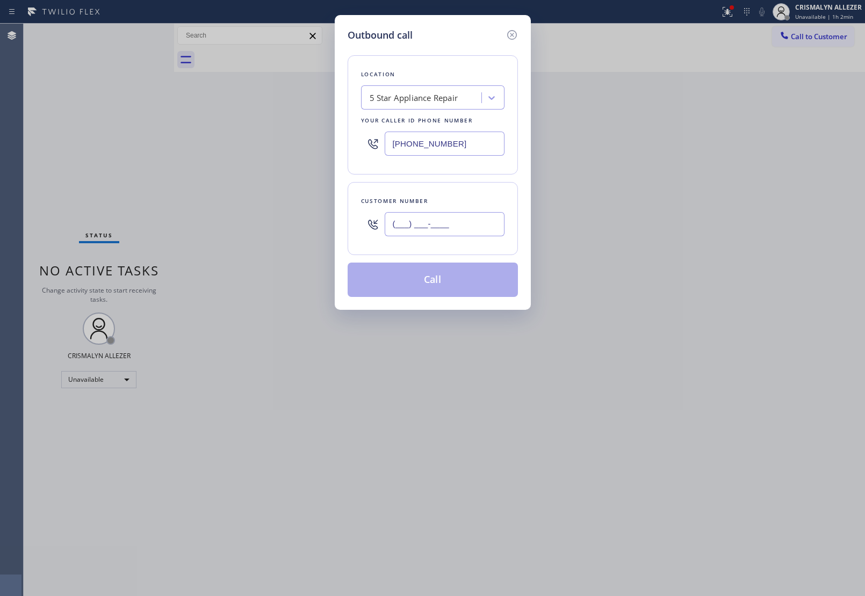
click at [476, 229] on input "(___) ___-____" at bounding box center [445, 224] width 120 height 24
paste input "206) 734-7519"
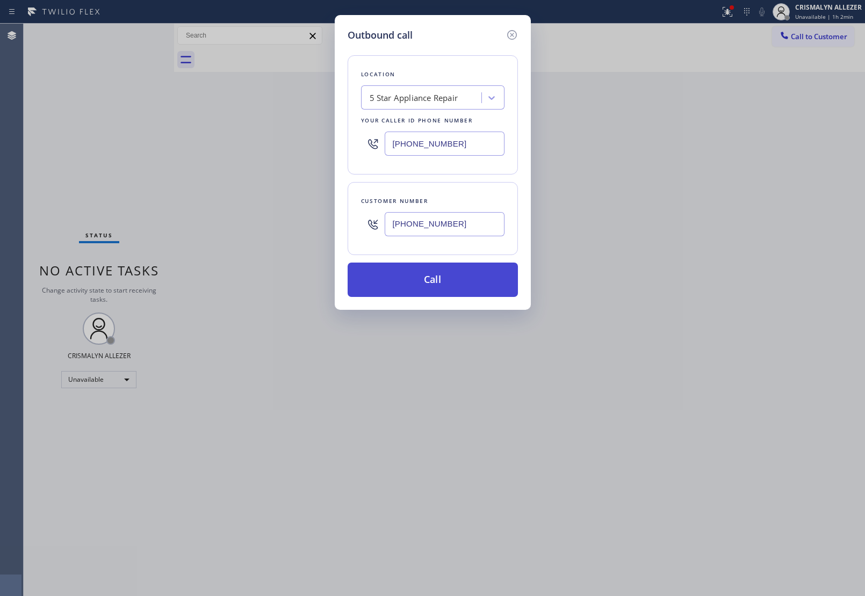
type input "[PHONE_NUMBER]"
click at [446, 276] on button "Call" at bounding box center [433, 280] width 170 height 34
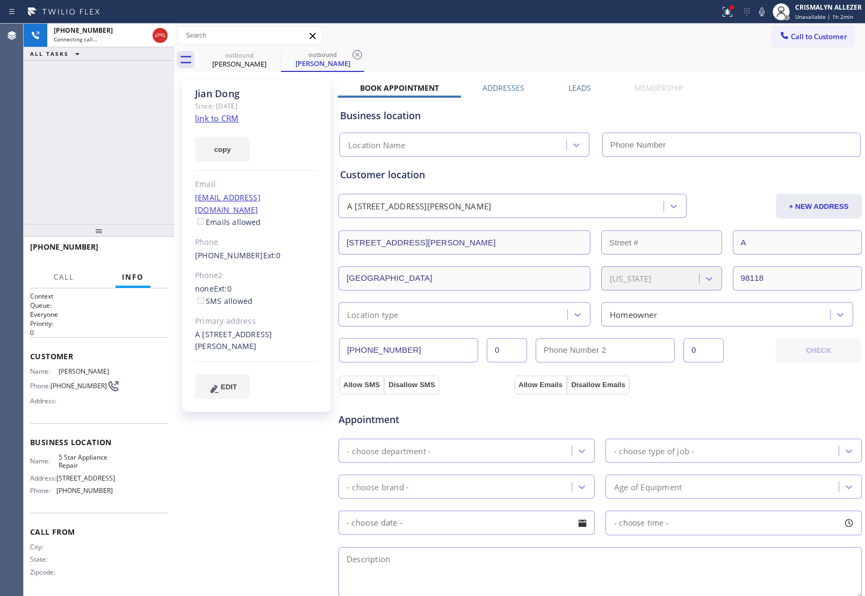
click at [229, 119] on link "link to CRM" at bounding box center [217, 118] width 44 height 11
type input "[PHONE_NUMBER]"
click at [140, 250] on span "HANG UP" at bounding box center [142, 252] width 33 height 8
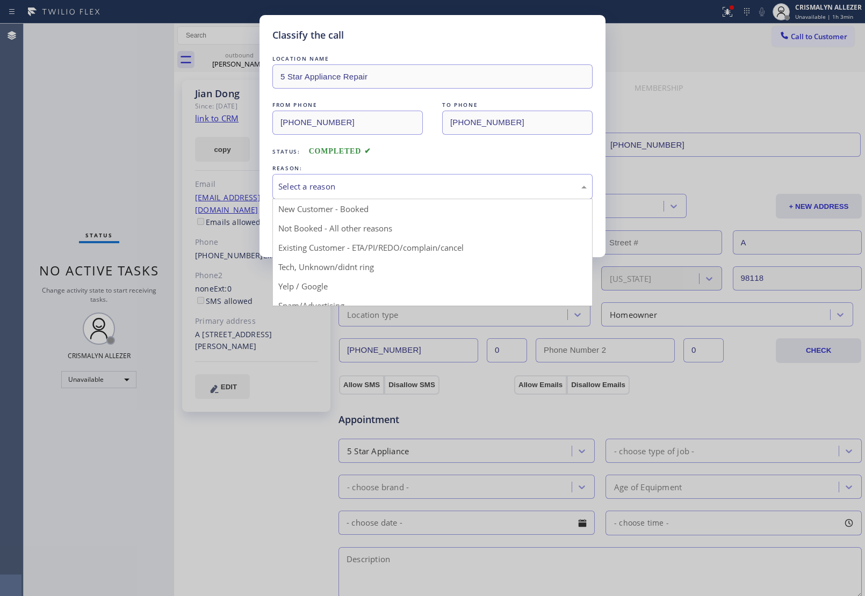
click at [441, 191] on div "Select a reason" at bounding box center [432, 186] width 308 height 12
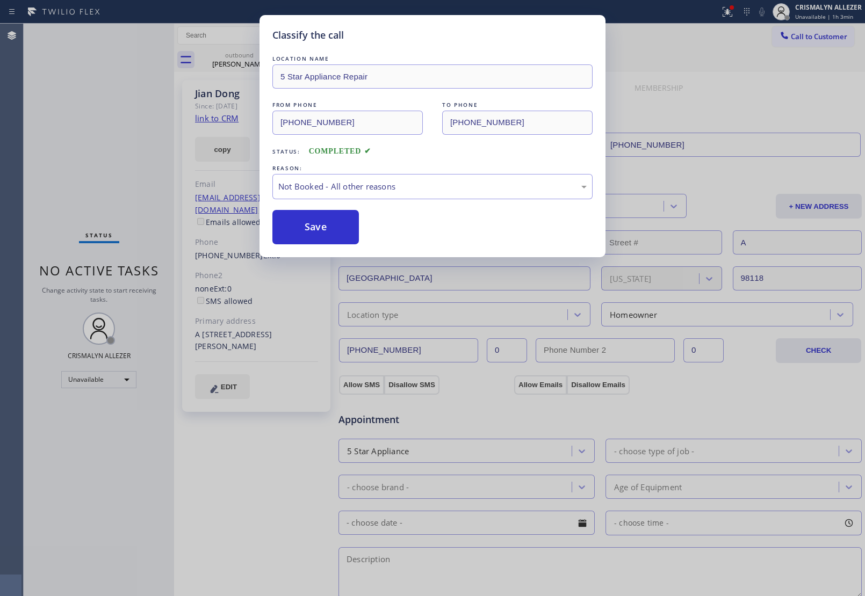
click at [334, 228] on button "Save" at bounding box center [315, 227] width 86 height 34
click at [244, 58] on div "Classify the call LOCATION NAME 5 Star Appliance Repair FROM PHONE [PHONE_NUMBE…" at bounding box center [432, 298] width 865 height 596
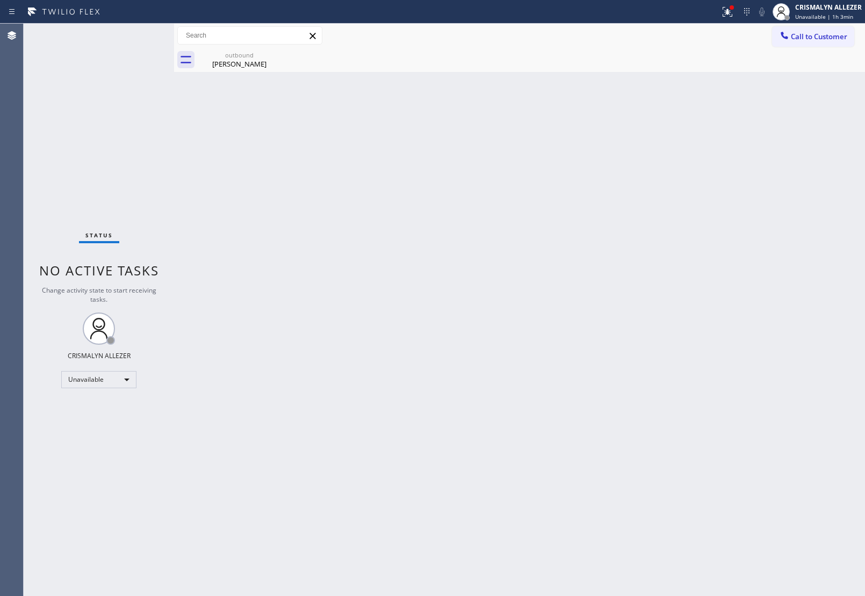
click at [232, 60] on div "[PERSON_NAME]" at bounding box center [239, 64] width 81 height 10
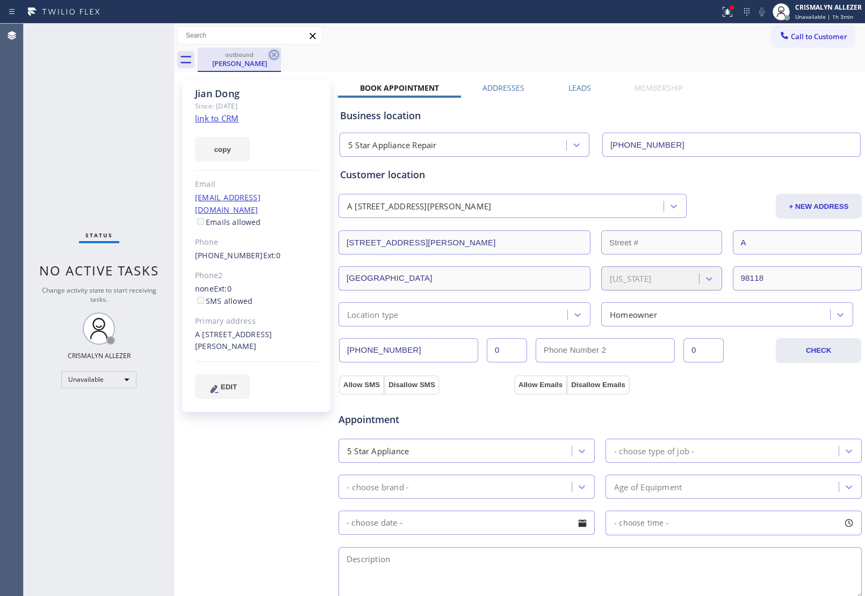
click at [275, 55] on icon at bounding box center [274, 55] width 10 height 10
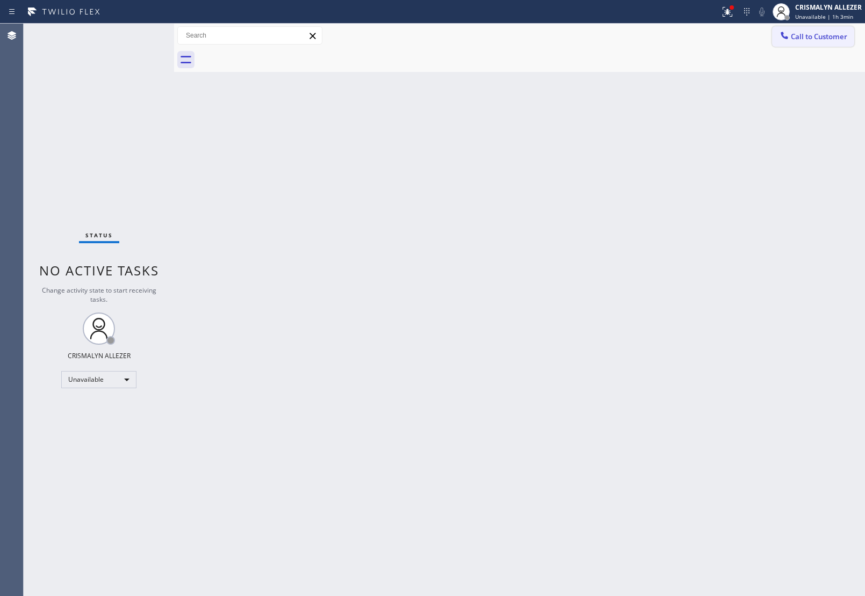
click at [822, 39] on span "Call to Customer" at bounding box center [819, 37] width 56 height 10
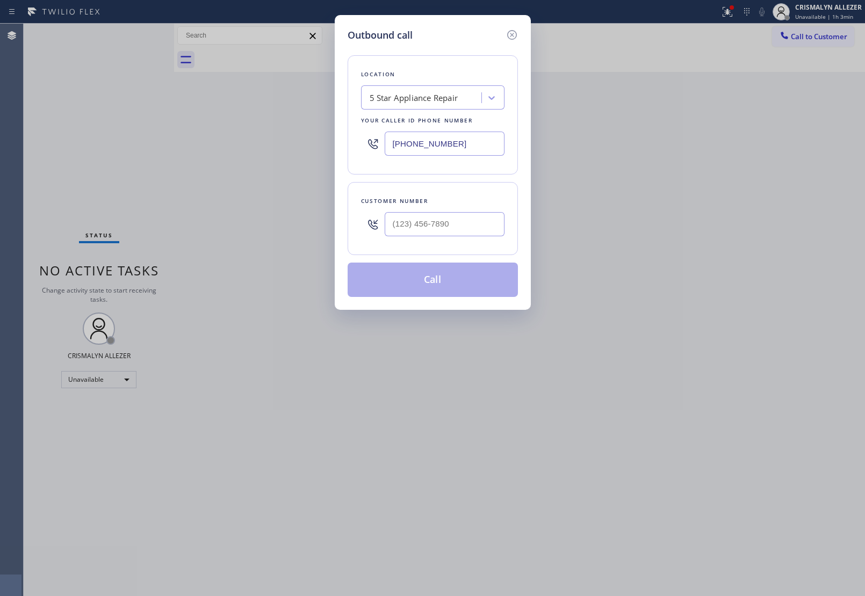
click at [466, 238] on div at bounding box center [445, 224] width 120 height 35
click at [467, 227] on input "(___) ___-____" at bounding box center [445, 224] width 120 height 24
paste input "206) 556-7896"
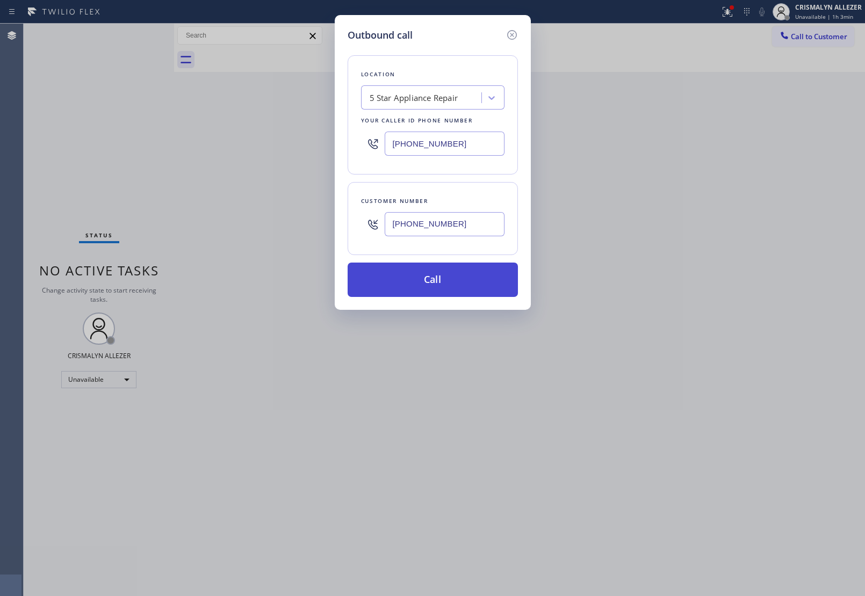
type input "[PHONE_NUMBER]"
drag, startPoint x: 442, startPoint y: 287, endPoint x: 852, endPoint y: 118, distance: 443.9
click at [446, 286] on button "Call" at bounding box center [433, 280] width 170 height 34
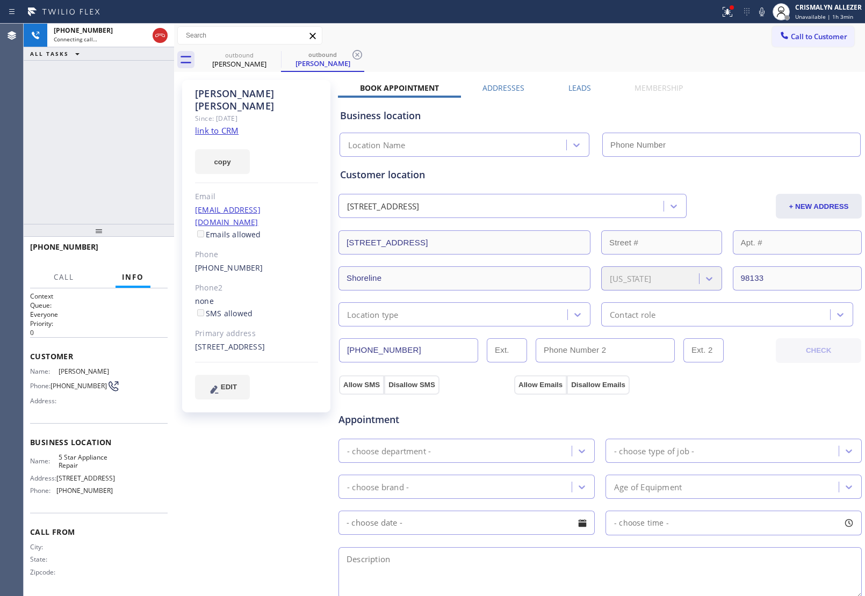
type input "[PHONE_NUMBER]"
click at [226, 125] on link "link to CRM" at bounding box center [217, 130] width 44 height 11
click at [137, 250] on span "HANG UP" at bounding box center [142, 252] width 33 height 8
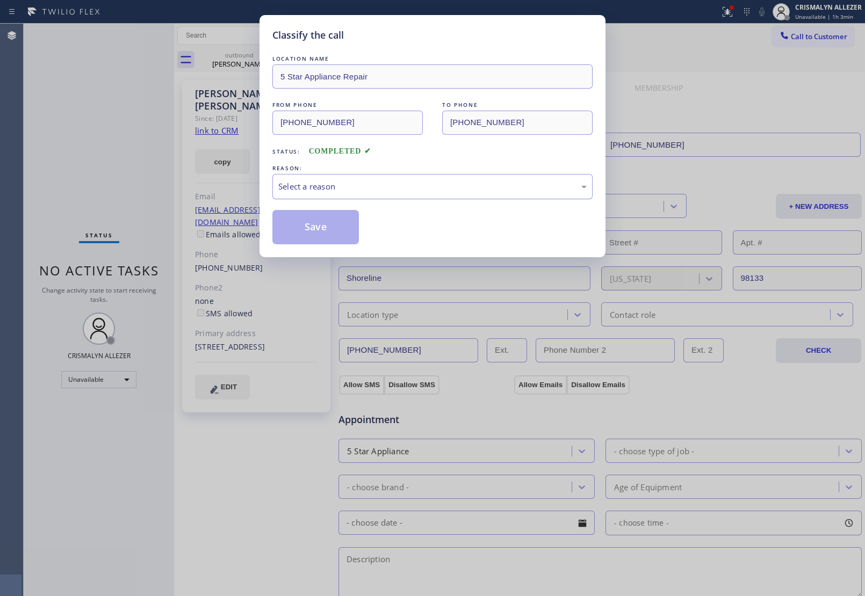
click at [443, 182] on div "Select a reason" at bounding box center [432, 186] width 308 height 12
click at [307, 226] on button "Save" at bounding box center [315, 227] width 86 height 34
click at [282, 65] on div "[PERSON_NAME]" at bounding box center [322, 64] width 81 height 10
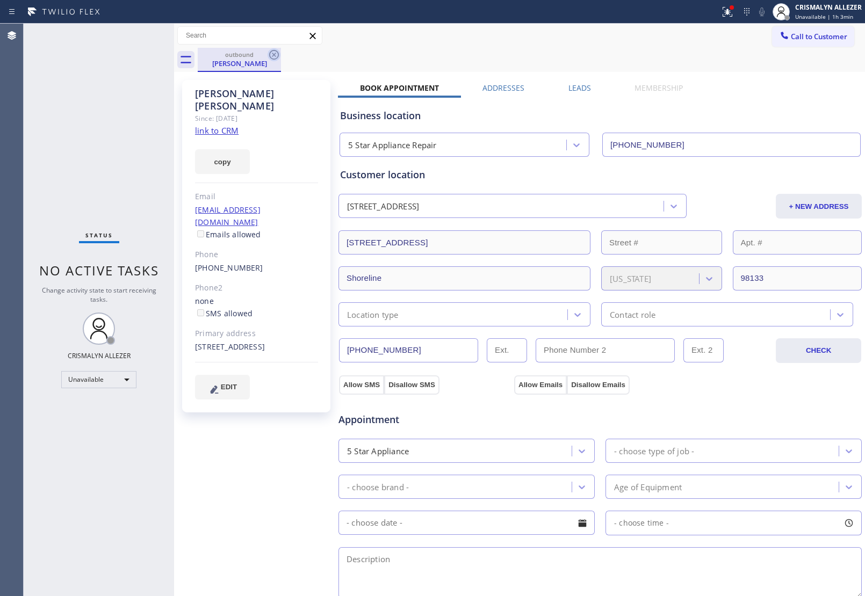
click at [269, 57] on icon at bounding box center [274, 54] width 13 height 13
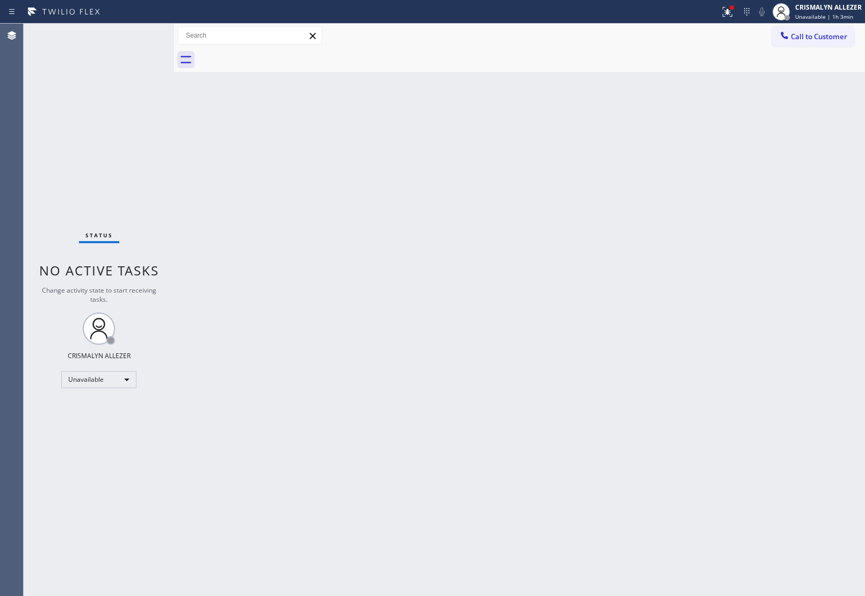
click at [796, 39] on span "Call to Customer" at bounding box center [819, 37] width 56 height 10
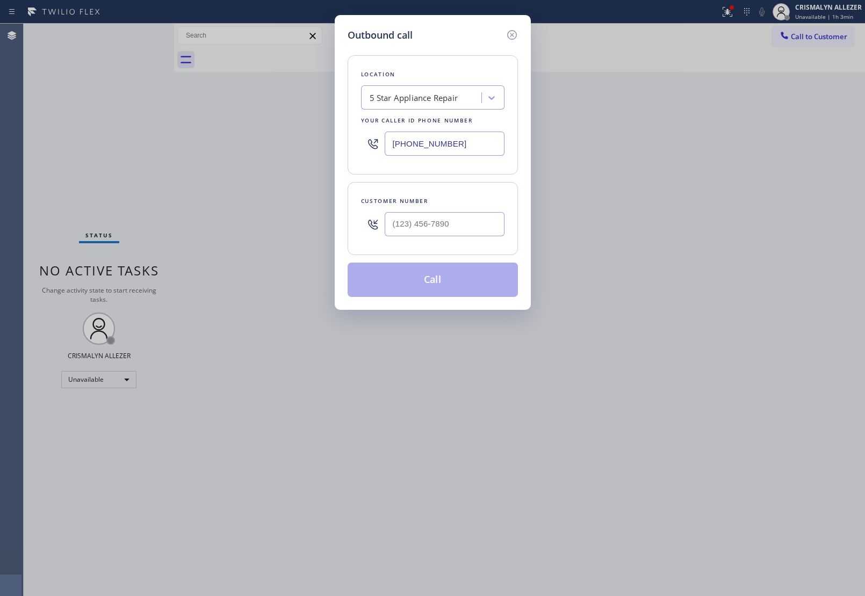
drag, startPoint x: 482, startPoint y: 148, endPoint x: 150, endPoint y: 127, distance: 332.7
click at [233, 125] on div "Outbound call Location 5 Star Appliance Repair Your caller id phone number [PHO…" at bounding box center [432, 298] width 865 height 596
paste input "206) 558-8857"
type input "[PHONE_NUMBER]"
click at [465, 234] on input "(___) ___-____" at bounding box center [445, 224] width 120 height 24
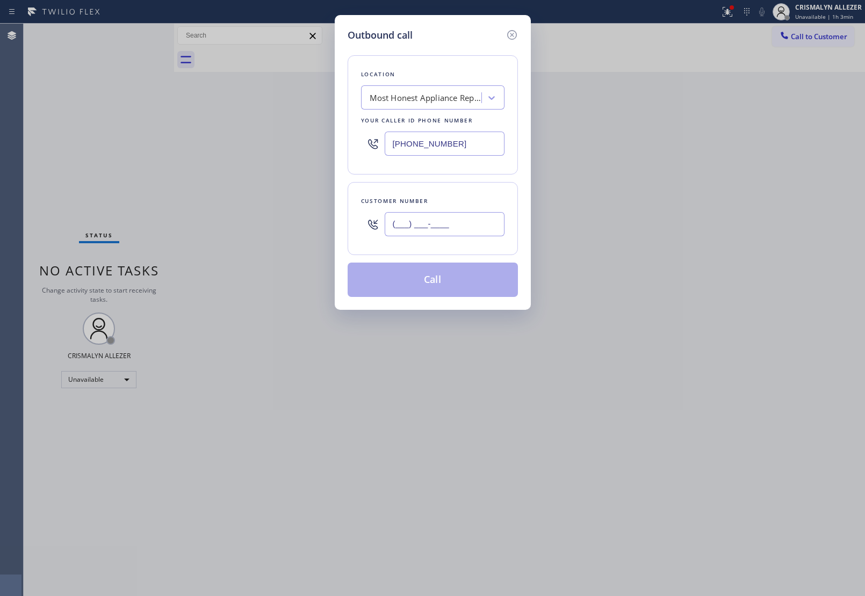
paste input "206) 556-7896"
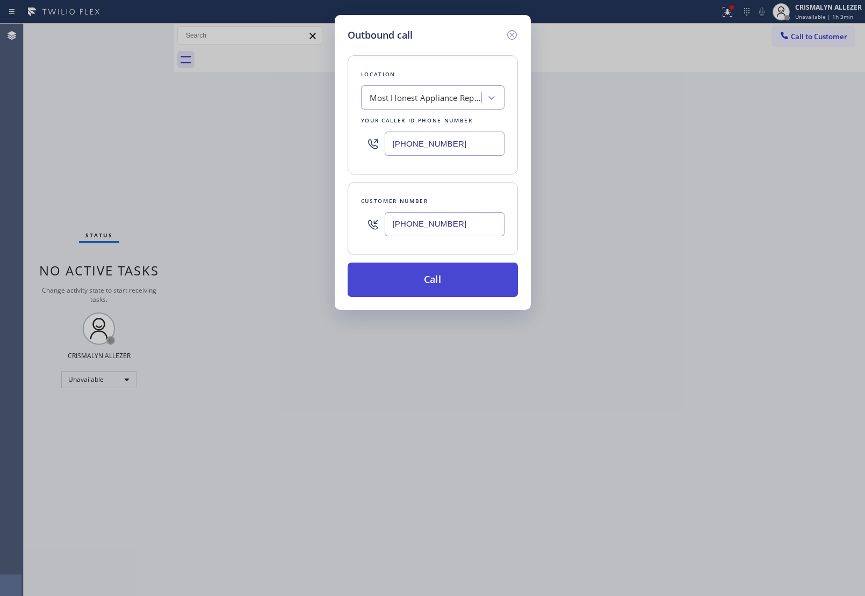
type input "[PHONE_NUMBER]"
click at [421, 296] on button "Call" at bounding box center [433, 280] width 170 height 34
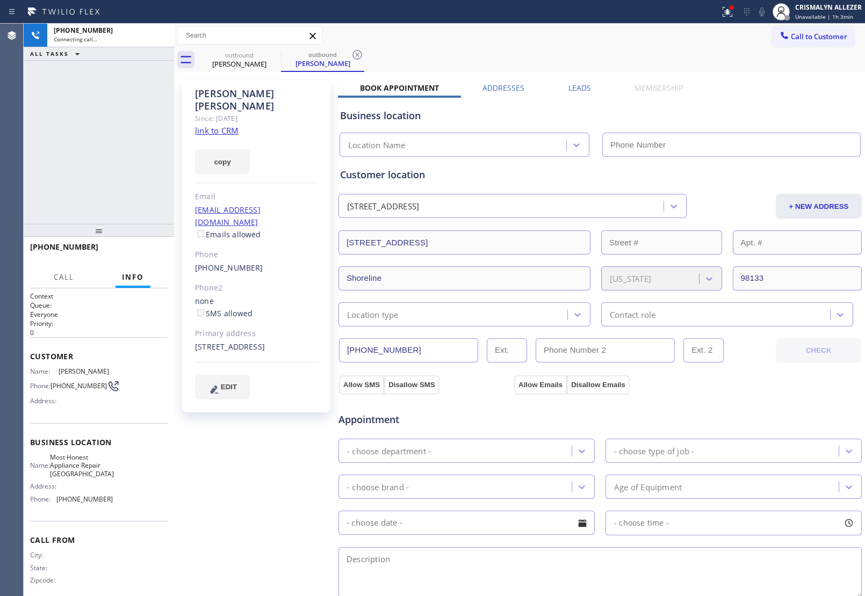
type input "[PHONE_NUMBER]"
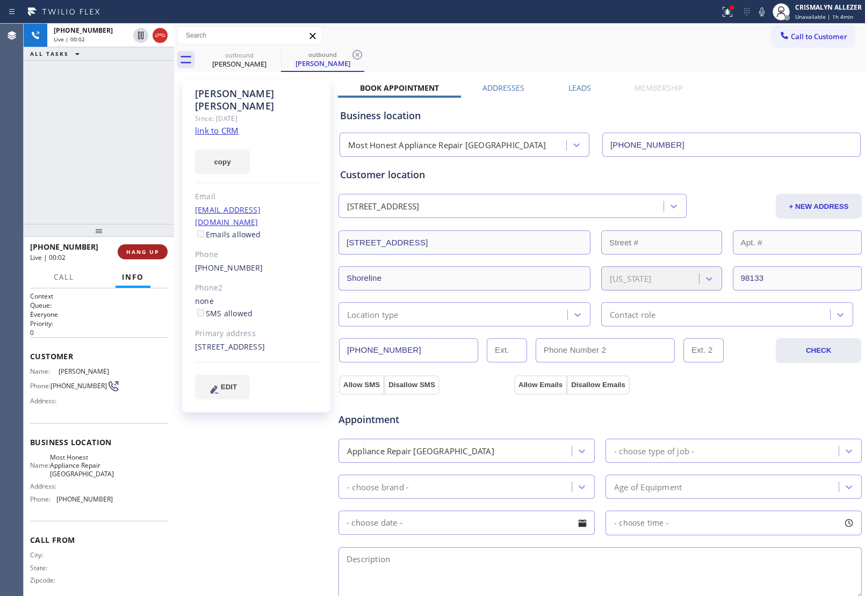
click at [134, 250] on span "HANG UP" at bounding box center [142, 252] width 33 height 8
click at [132, 249] on span "HANG UP" at bounding box center [142, 252] width 33 height 8
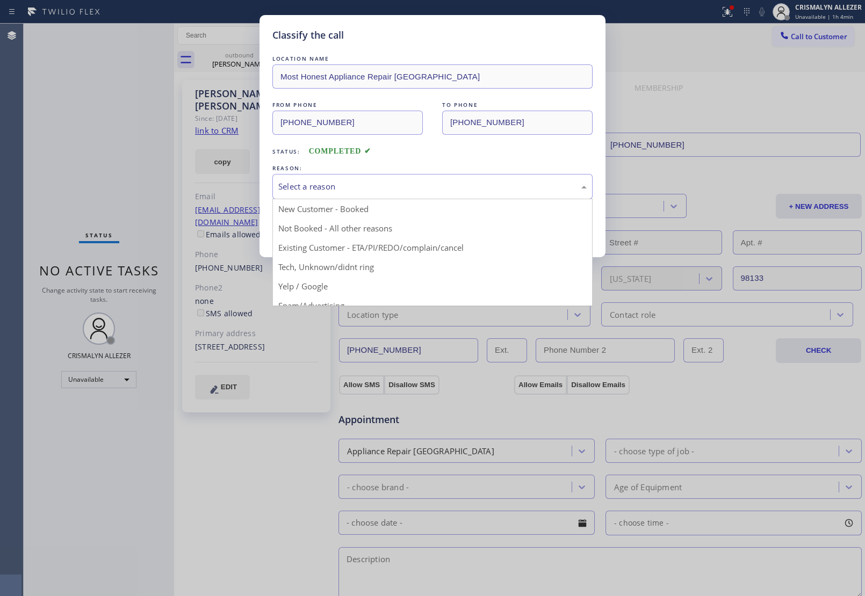
click at [427, 192] on div "Select a reason" at bounding box center [432, 186] width 308 height 12
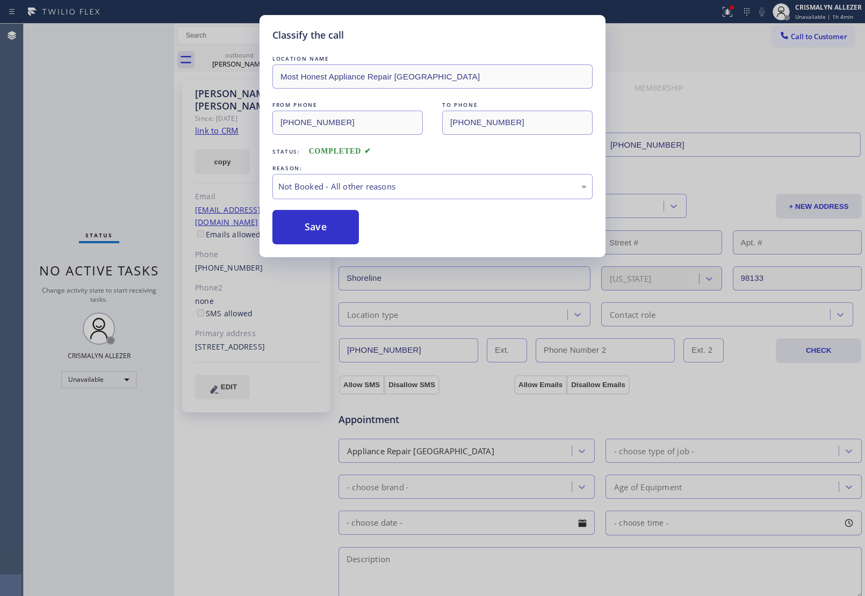
click at [328, 229] on button "Save" at bounding box center [315, 227] width 86 height 34
click at [245, 62] on div "Classify the call LOCATION NAME Red Apple Appliance Repair [GEOGRAPHIC_DATA] FR…" at bounding box center [444, 310] width 841 height 573
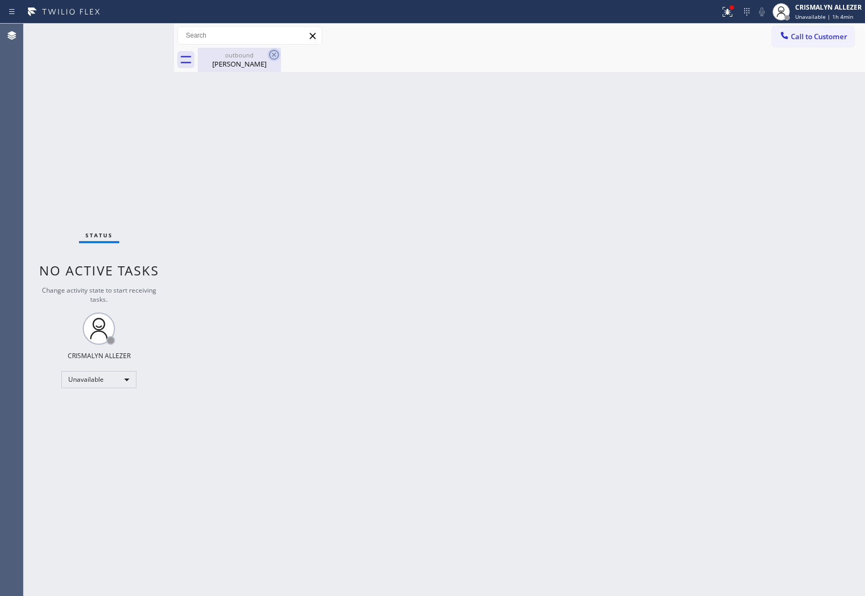
click at [270, 54] on icon at bounding box center [274, 55] width 10 height 10
click at [246, 51] on div "outbound" at bounding box center [239, 55] width 81 height 8
click at [822, 44] on button "Call to Customer" at bounding box center [813, 36] width 82 height 20
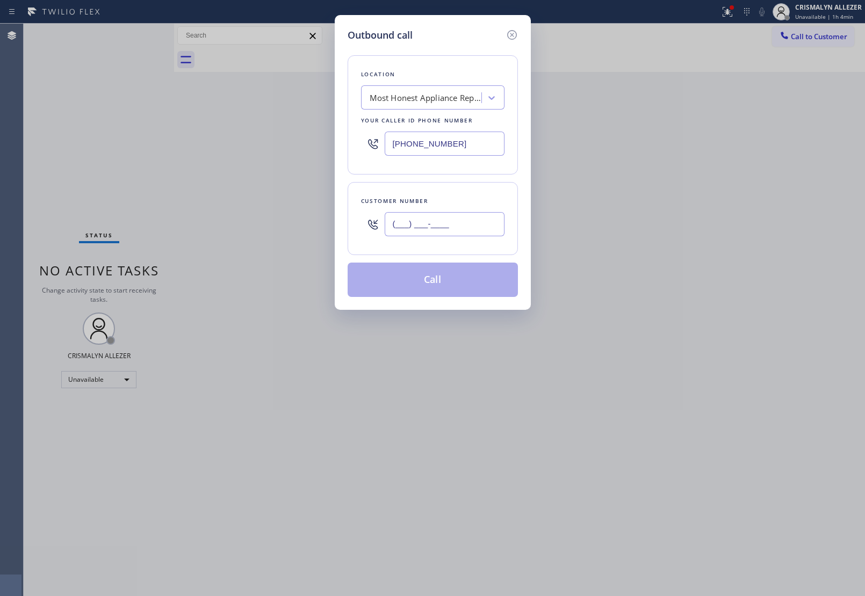
click at [476, 216] on input "(___) ___-____" at bounding box center [445, 224] width 120 height 24
paste input "202) 257-0487"
type input "[PHONE_NUMBER]"
click at [468, 101] on div "Most Honest Appliance Repair [GEOGRAPHIC_DATA]" at bounding box center [426, 98] width 113 height 12
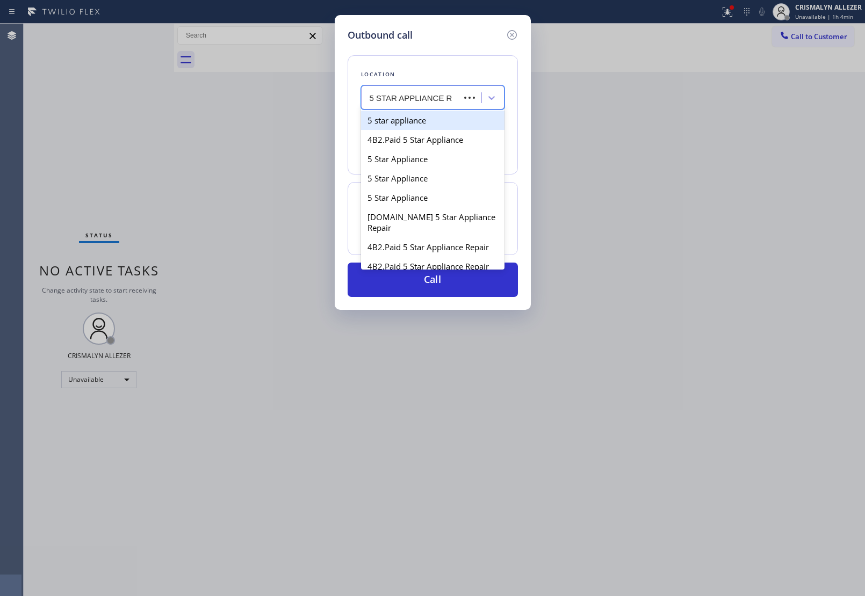
type input "5 STAR APPLIANCE RE"
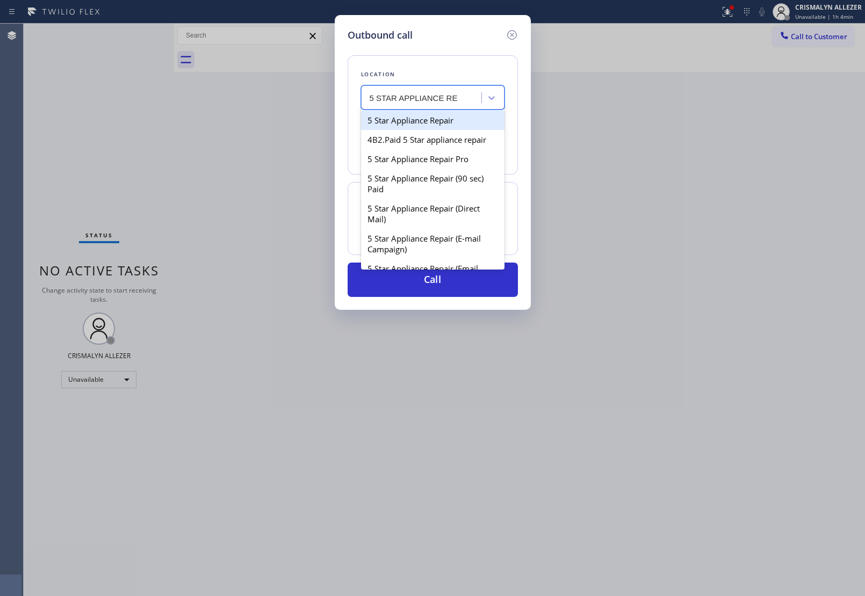
click at [434, 126] on div "5 Star Appliance Repair" at bounding box center [432, 120] width 143 height 19
type input "[PHONE_NUMBER]"
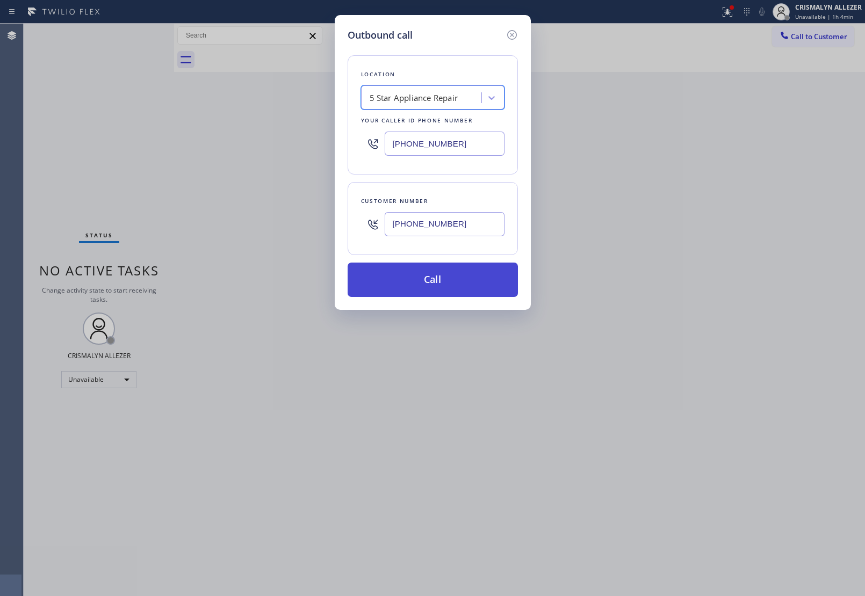
click at [430, 286] on button "Call" at bounding box center [433, 280] width 170 height 34
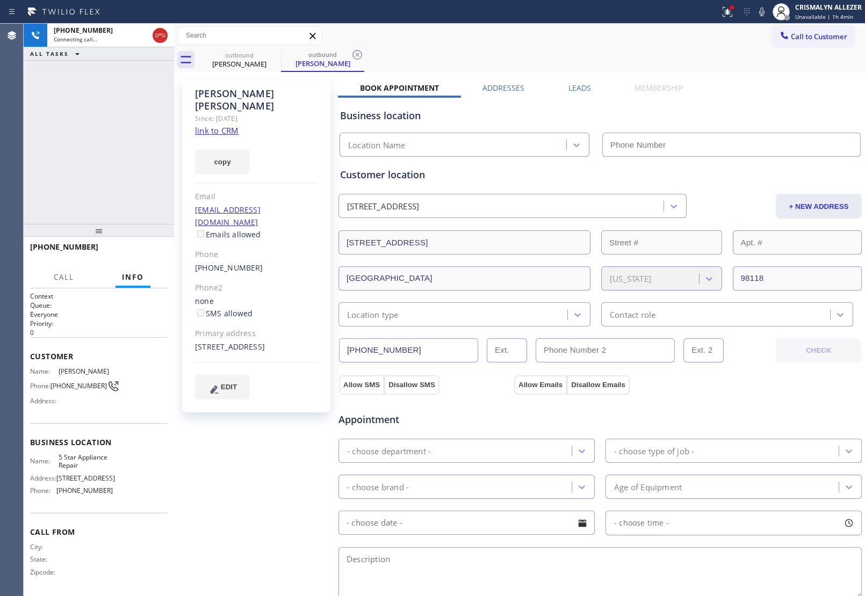
click at [228, 125] on link "link to CRM" at bounding box center [217, 130] width 44 height 11
type input "[PHONE_NUMBER]"
click at [143, 256] on button "HANG UP" at bounding box center [143, 251] width 50 height 15
click at [143, 256] on button "COMPLETE" at bounding box center [140, 251] width 54 height 15
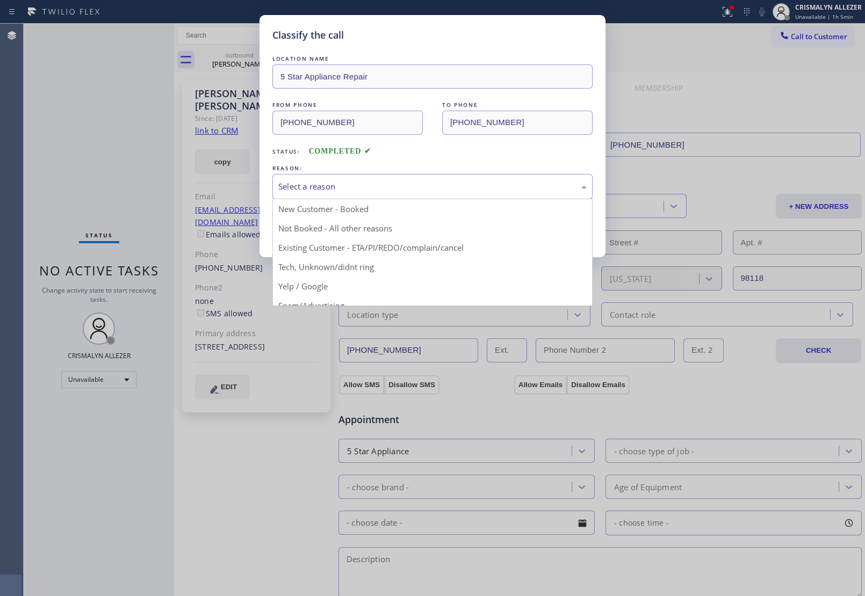
click at [412, 192] on div "Select a reason" at bounding box center [432, 186] width 308 height 12
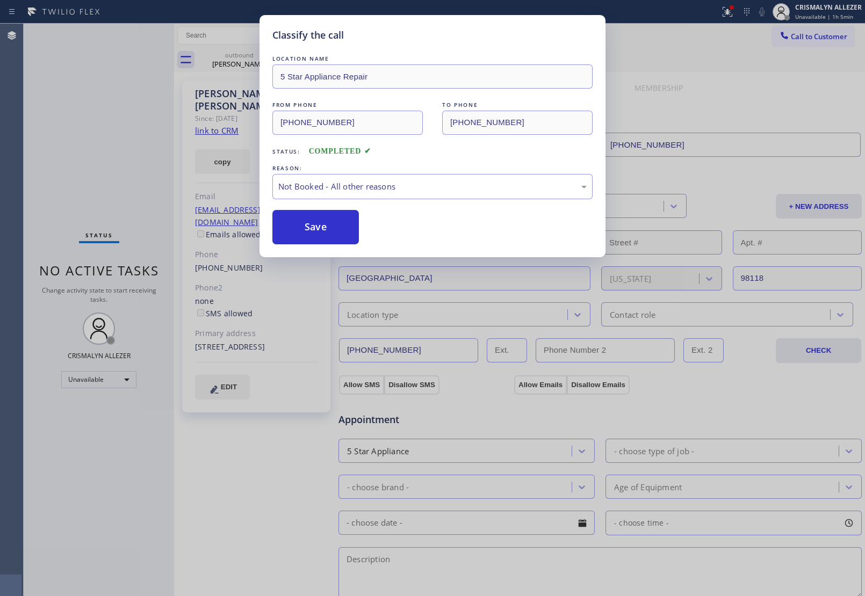
click at [301, 230] on button "Save" at bounding box center [315, 227] width 86 height 34
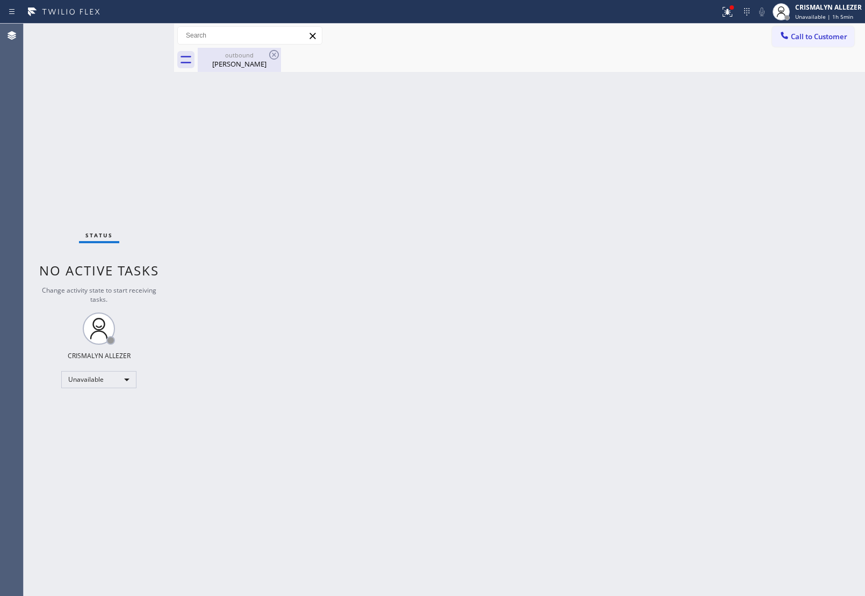
click at [248, 62] on div "[PERSON_NAME]" at bounding box center [239, 64] width 81 height 10
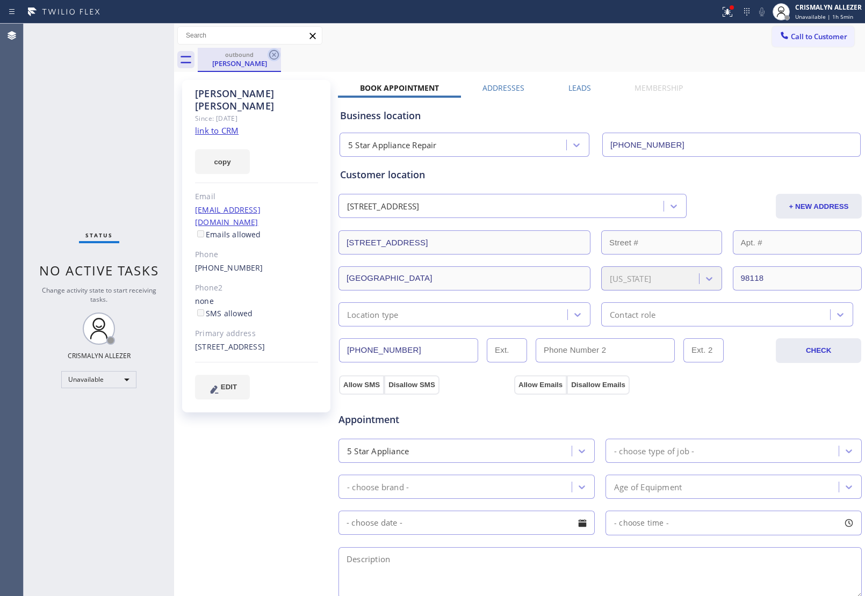
click at [273, 56] on icon at bounding box center [274, 54] width 13 height 13
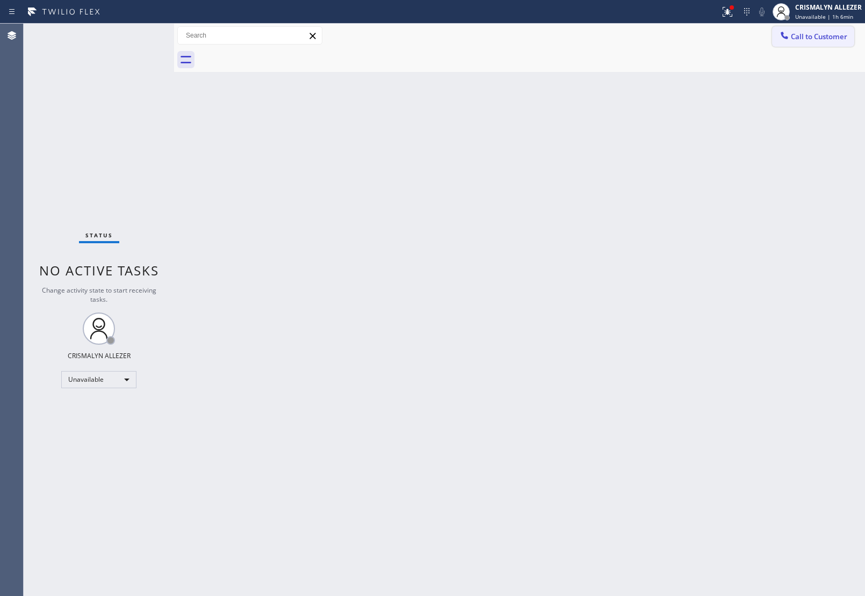
click at [817, 40] on span "Call to Customer" at bounding box center [819, 37] width 56 height 10
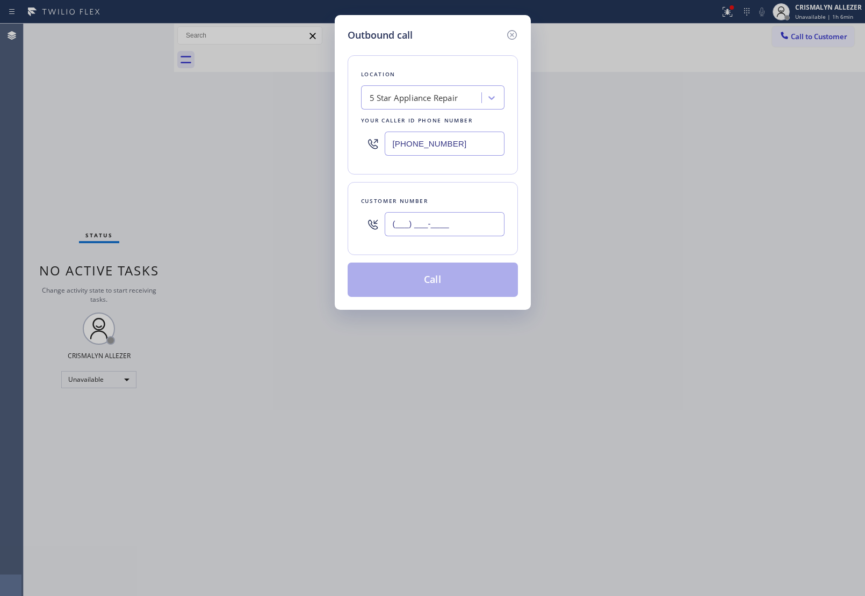
click at [473, 234] on input "(___) ___-____" at bounding box center [445, 224] width 120 height 24
paste input "310) 614-5995"
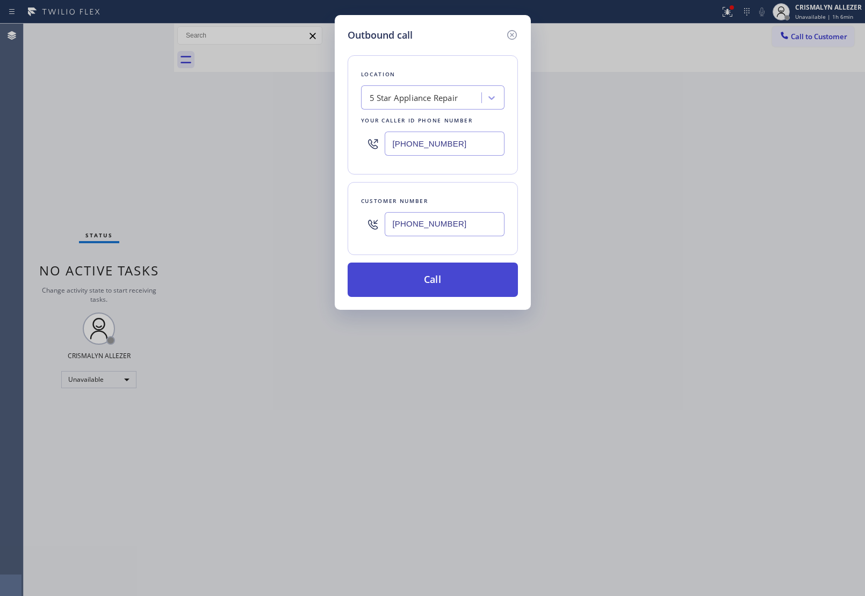
type input "[PHONE_NUMBER]"
click at [446, 273] on button "Call" at bounding box center [433, 280] width 170 height 34
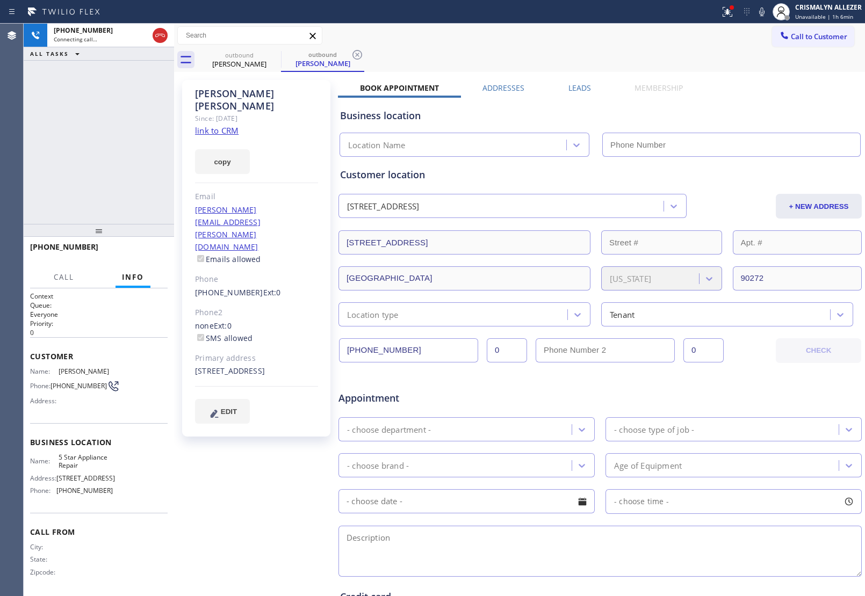
click at [213, 125] on link "link to CRM" at bounding box center [217, 130] width 44 height 11
type input "[PHONE_NUMBER]"
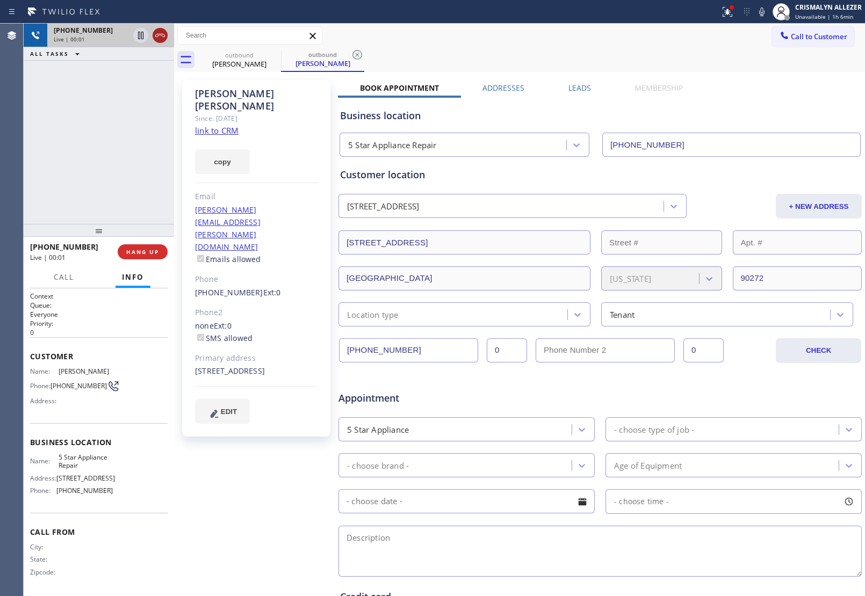
click at [162, 38] on icon at bounding box center [160, 35] width 13 height 13
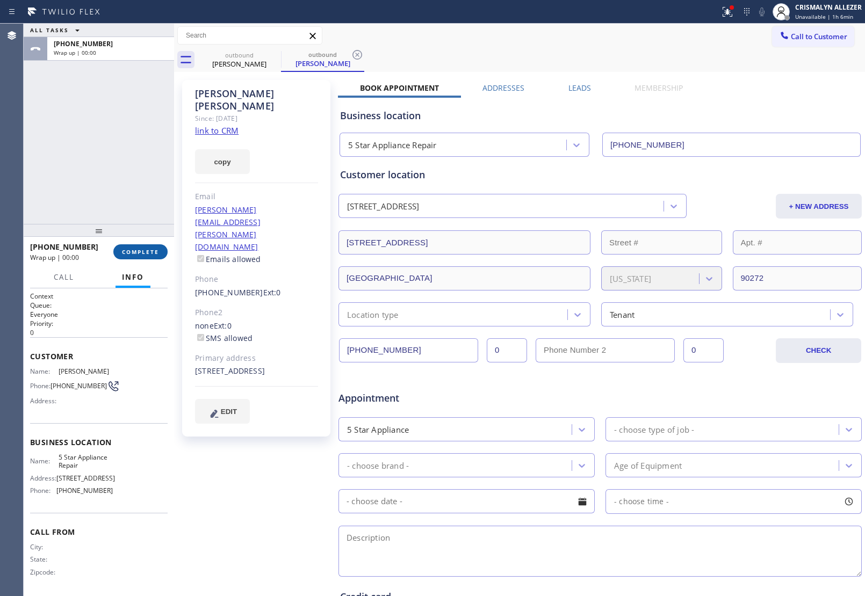
click at [137, 253] on span "COMPLETE" at bounding box center [140, 252] width 37 height 8
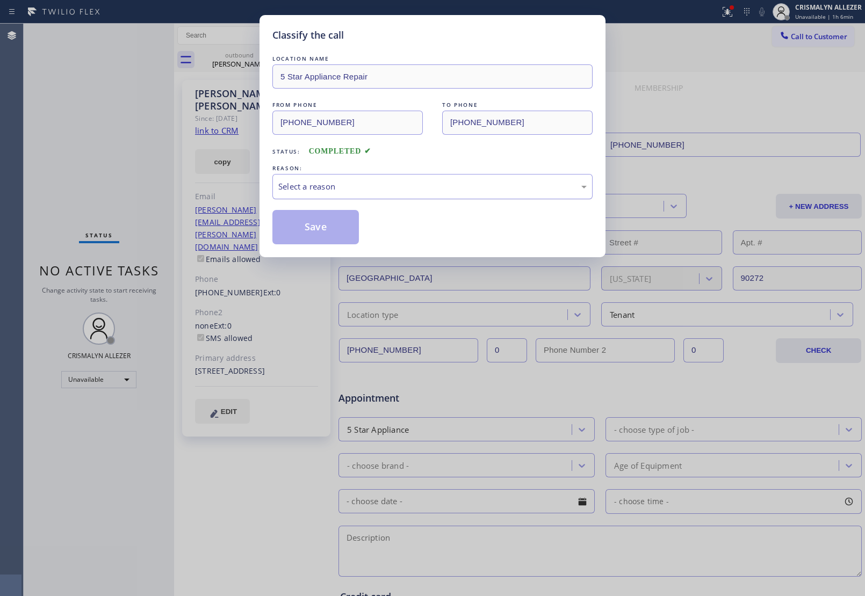
drag, startPoint x: 436, startPoint y: 188, endPoint x: 403, endPoint y: 197, distance: 33.5
click at [429, 190] on div "Select a reason" at bounding box center [432, 186] width 308 height 12
click at [304, 227] on button "Save" at bounding box center [315, 227] width 86 height 34
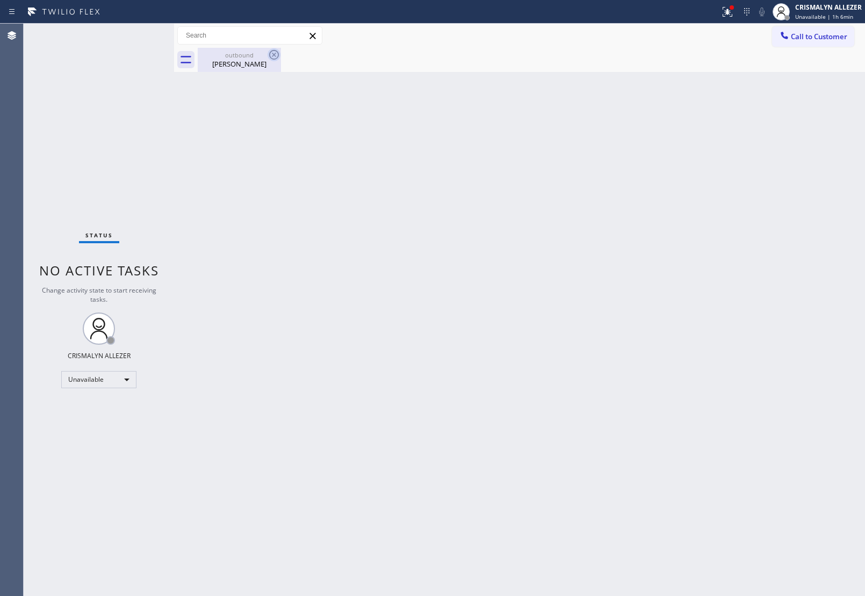
drag, startPoint x: 255, startPoint y: 60, endPoint x: 270, endPoint y: 57, distance: 14.9
click at [257, 60] on div "[PERSON_NAME]" at bounding box center [239, 64] width 81 height 10
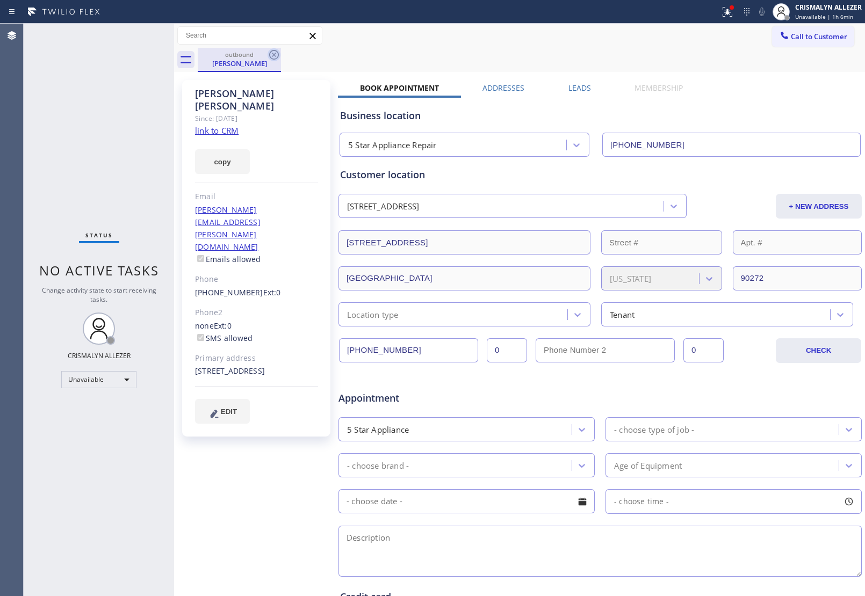
click at [270, 57] on icon at bounding box center [274, 55] width 10 height 10
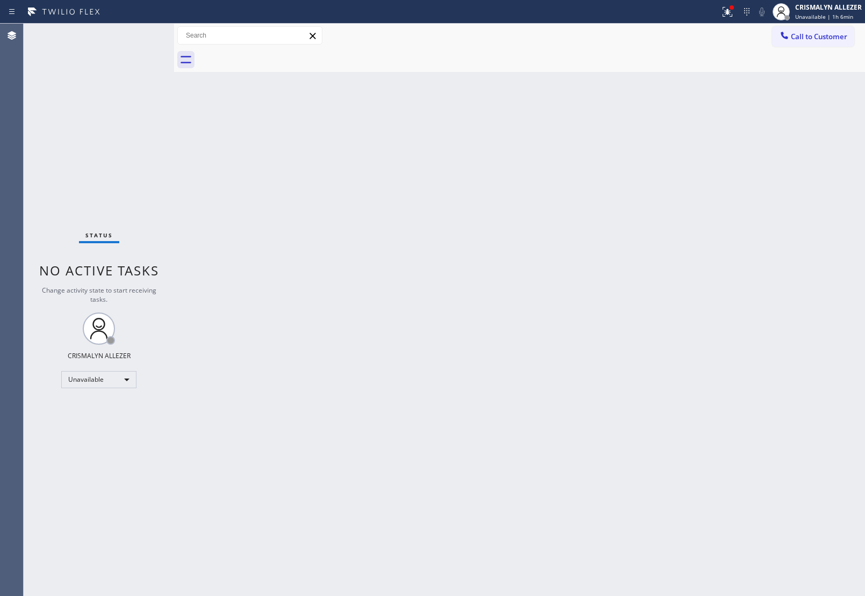
click at [629, 333] on div "Back to Dashboard Change Sender ID Customers Technicians Select a contact Outbo…" at bounding box center [519, 310] width 691 height 573
drag, startPoint x: 820, startPoint y: 35, endPoint x: 554, endPoint y: 125, distance: 281.0
click at [818, 37] on span "Call to Customer" at bounding box center [819, 37] width 56 height 10
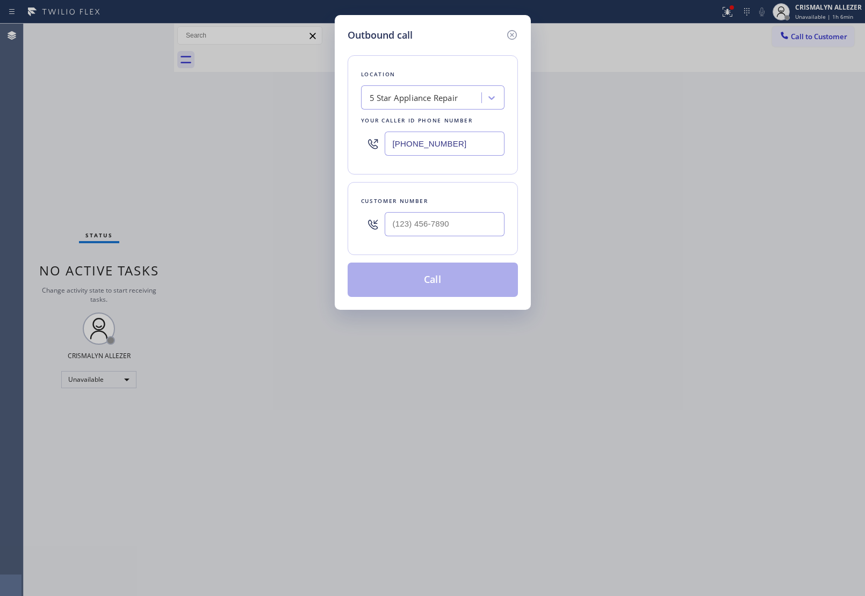
drag, startPoint x: 434, startPoint y: 145, endPoint x: 215, endPoint y: 160, distance: 219.1
click at [270, 159] on div "Outbound call Location 5 Star Appliance Repair Your caller id phone number [PHO…" at bounding box center [432, 298] width 865 height 596
paste input "213) 566-122"
type input "[PHONE_NUMBER]"
click at [470, 232] on input "(___) ___-____" at bounding box center [445, 224] width 120 height 24
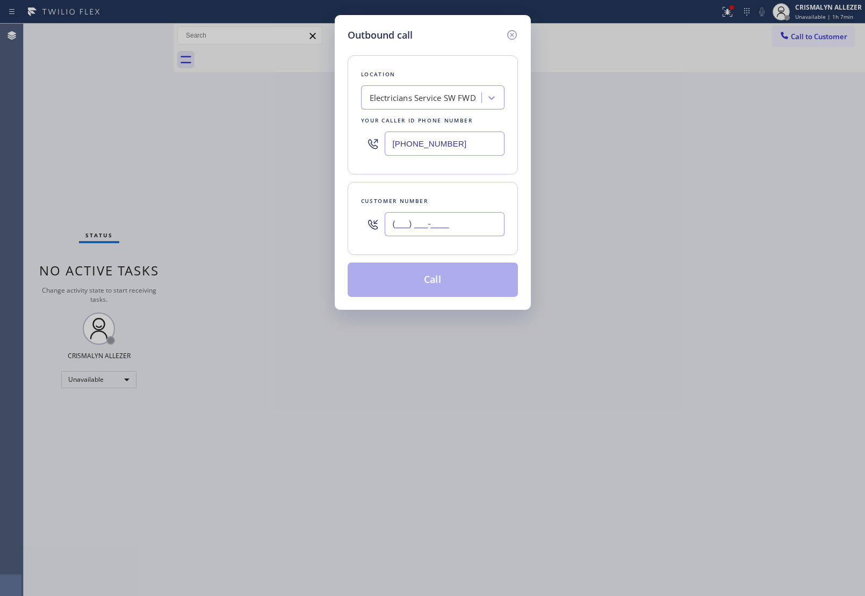
paste input "732) 539-1013"
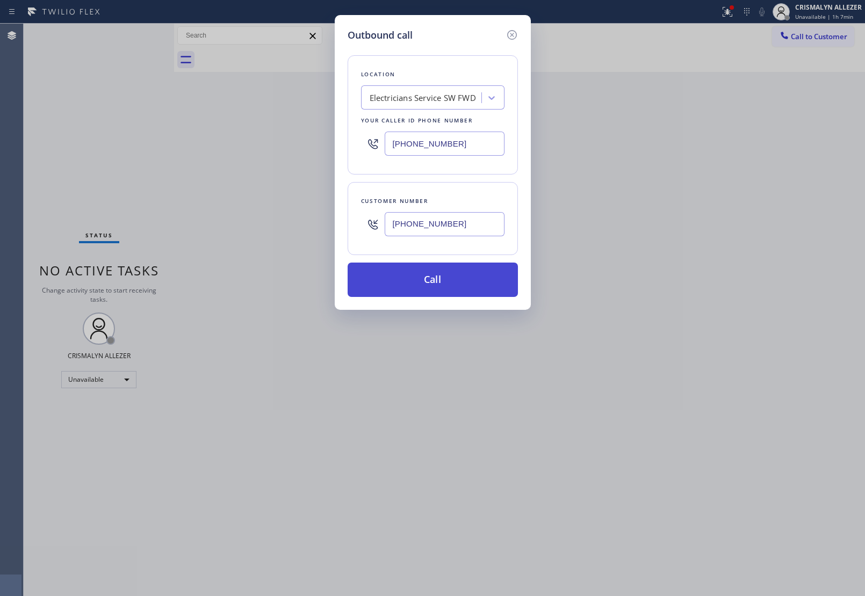
type input "[PHONE_NUMBER]"
click at [449, 277] on button "Call" at bounding box center [433, 280] width 170 height 34
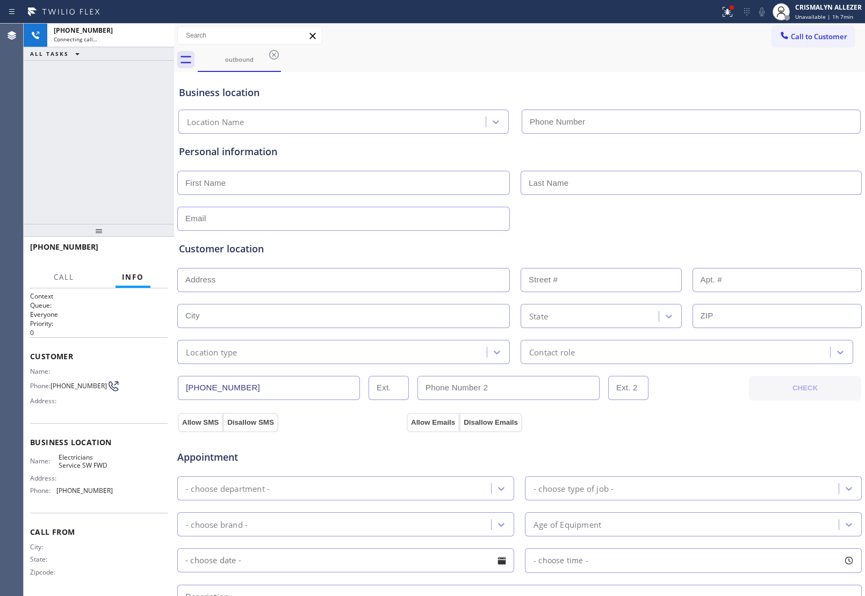
type input "[PHONE_NUMBER]"
click at [357, 445] on div "Appointment" at bounding box center [290, 451] width 229 height 25
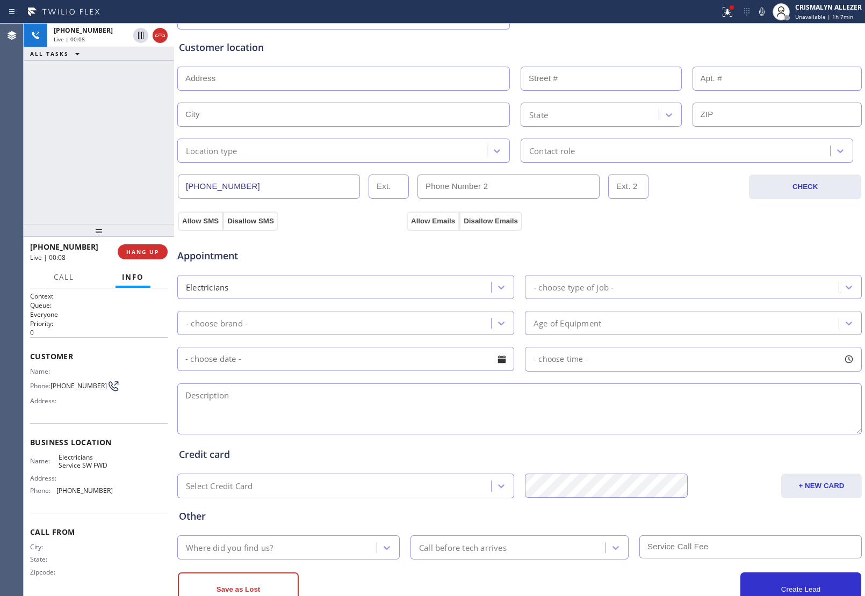
scroll to position [238, 0]
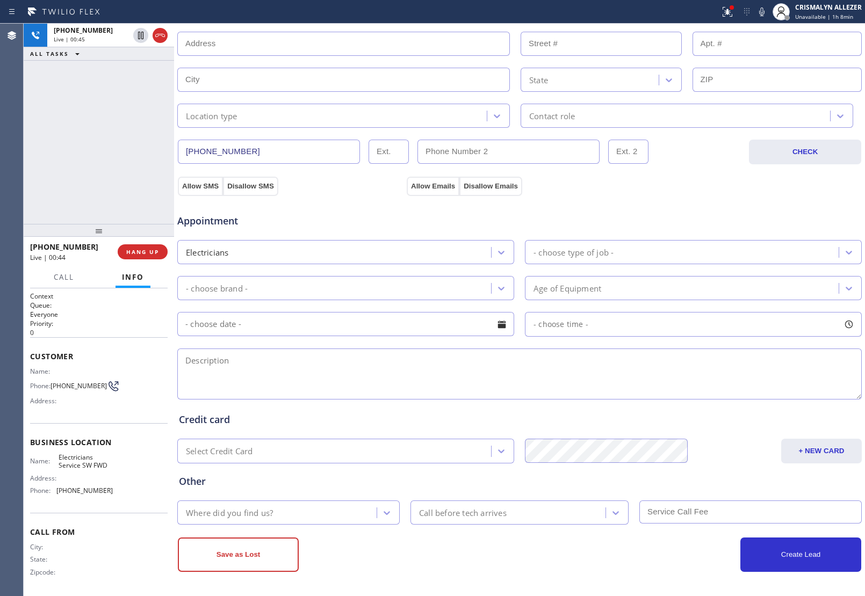
click at [389, 371] on textarea at bounding box center [519, 374] width 684 height 51
click at [142, 251] on span "HANG UP" at bounding box center [142, 252] width 33 height 8
click at [142, 251] on span "COMPLETE" at bounding box center [140, 252] width 37 height 8
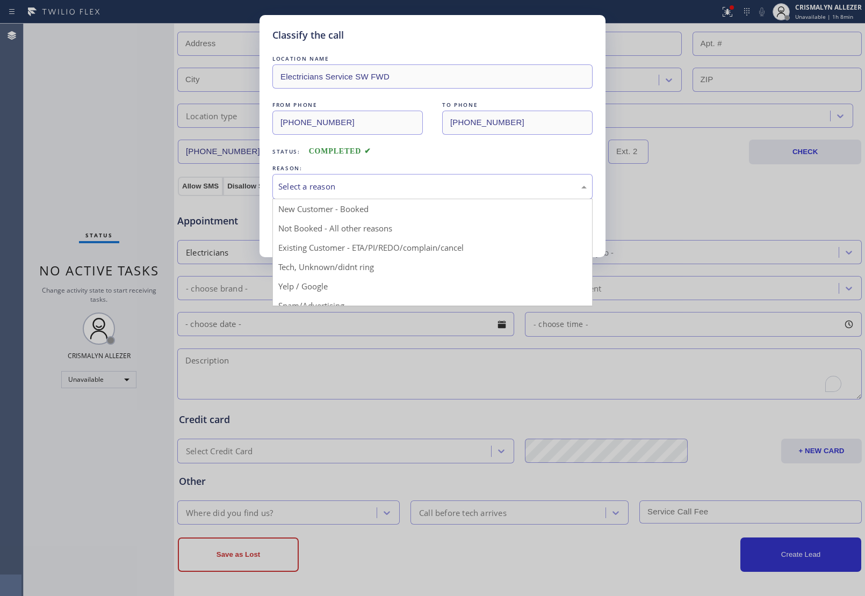
click at [442, 191] on div "Select a reason" at bounding box center [432, 186] width 308 height 12
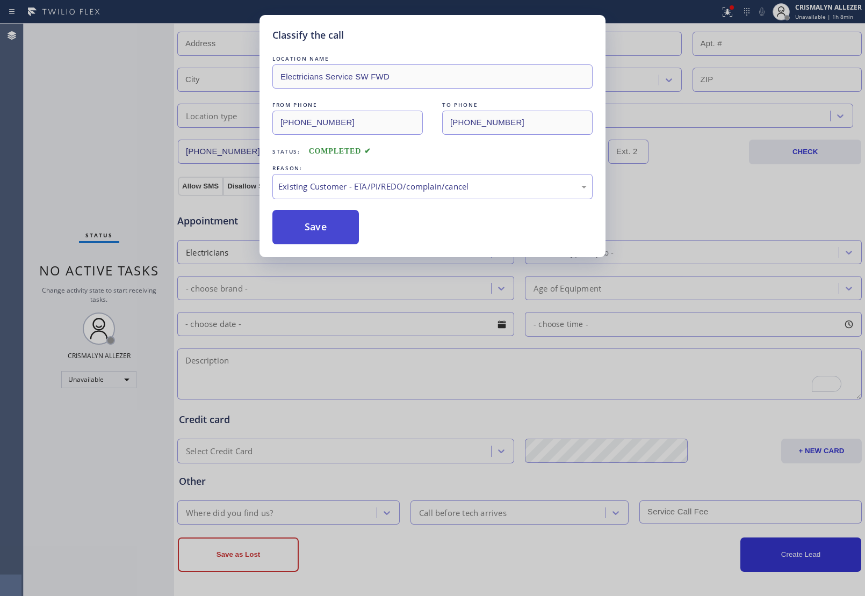
click at [315, 237] on button "Save" at bounding box center [315, 227] width 86 height 34
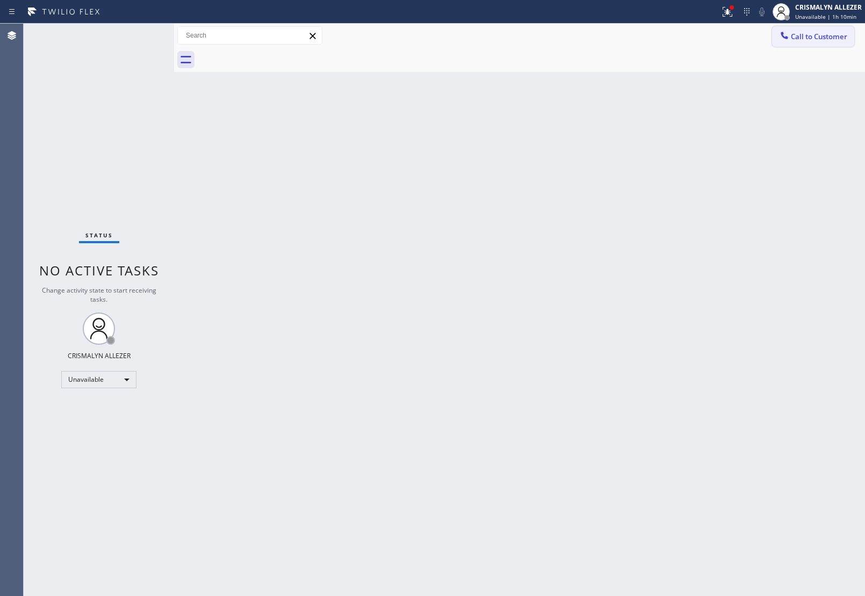
click at [817, 41] on button "Call to Customer" at bounding box center [813, 36] width 82 height 20
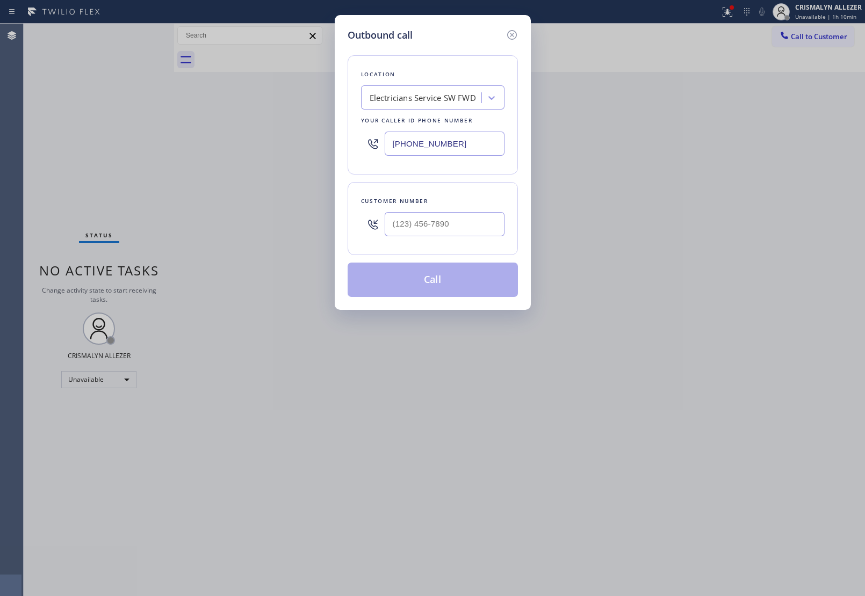
drag, startPoint x: 482, startPoint y: 149, endPoint x: 295, endPoint y: 156, distance: 186.5
click at [309, 155] on div "Outbound call Location Electricians Service SW FWD Your caller id phone number …" at bounding box center [432, 298] width 865 height 596
paste input "310) 997-4770"
type input "[PHONE_NUMBER]"
click at [447, 229] on input "(___) ___-____" at bounding box center [445, 224] width 120 height 24
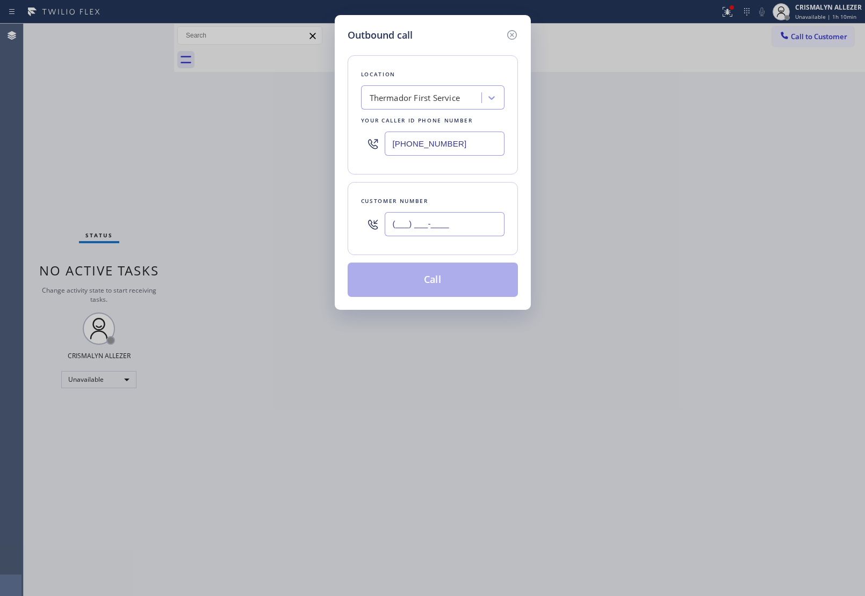
paste input "424) 476-4274"
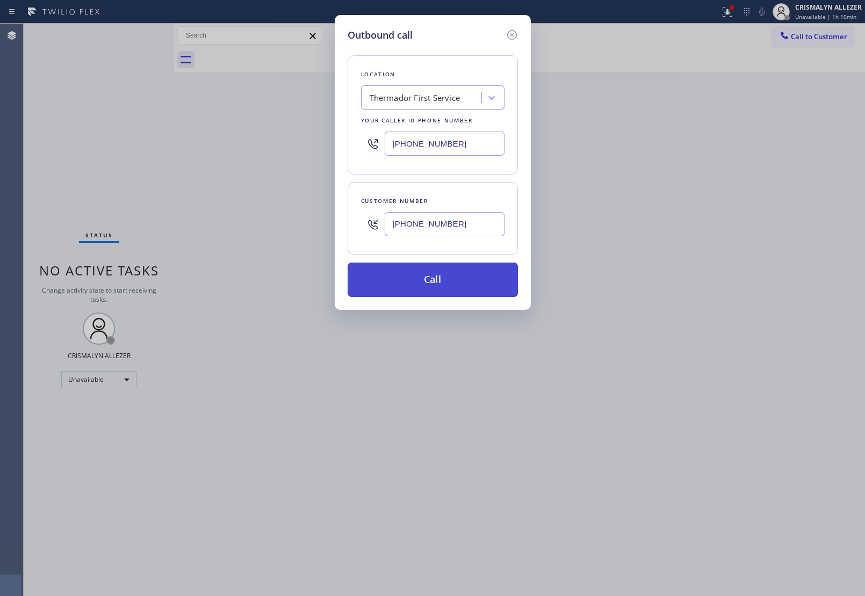
type input "[PHONE_NUMBER]"
click at [435, 294] on button "Call" at bounding box center [433, 280] width 170 height 34
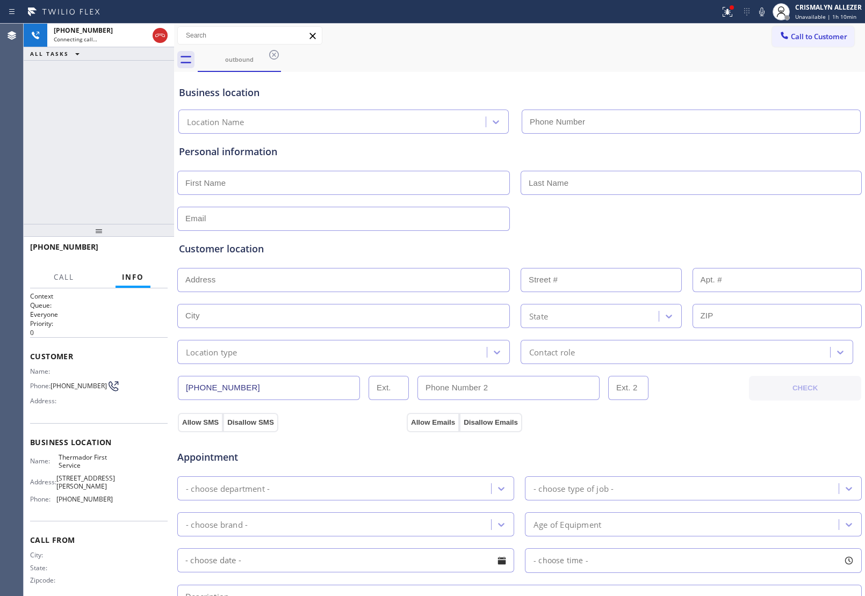
type input "[PHONE_NUMBER]"
click at [141, 254] on span "HANG UP" at bounding box center [142, 252] width 33 height 8
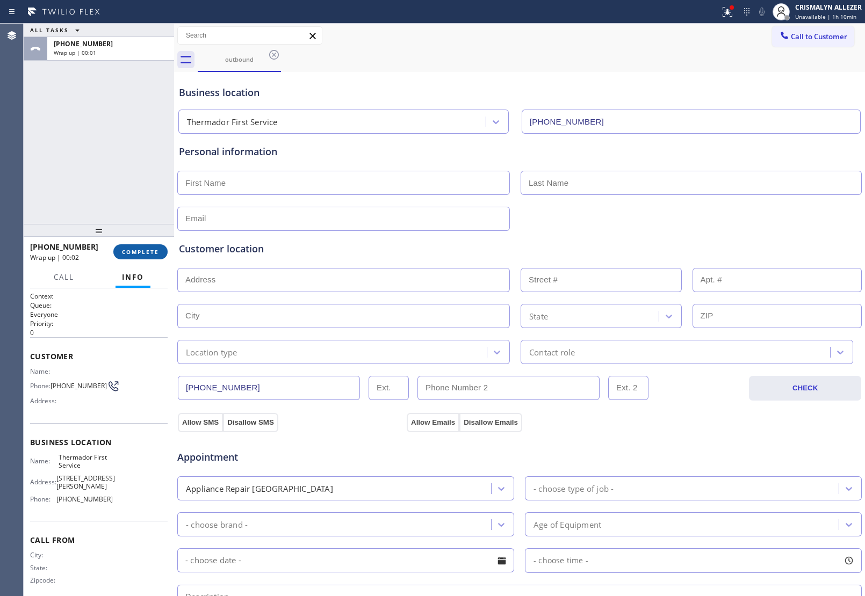
click at [139, 251] on span "COMPLETE" at bounding box center [140, 252] width 37 height 8
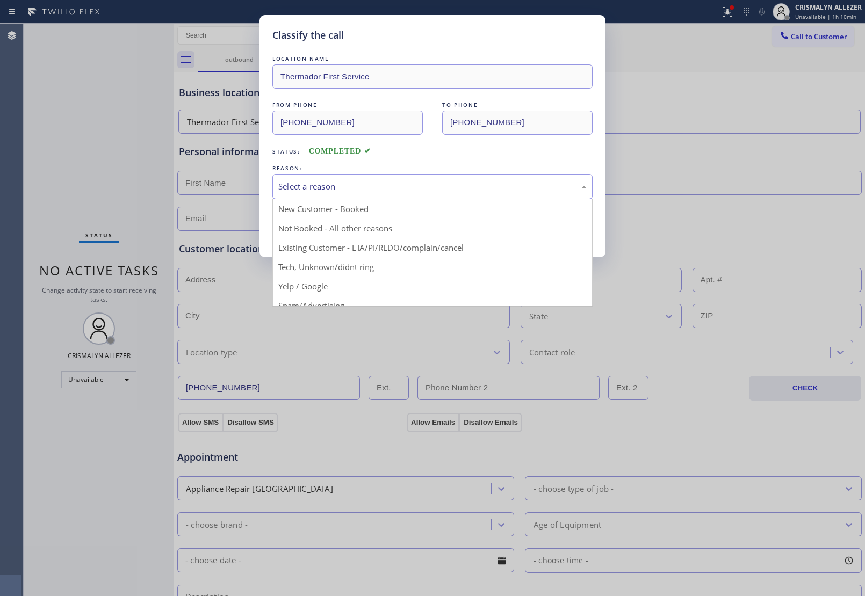
click at [425, 188] on div "Select a reason" at bounding box center [432, 186] width 308 height 12
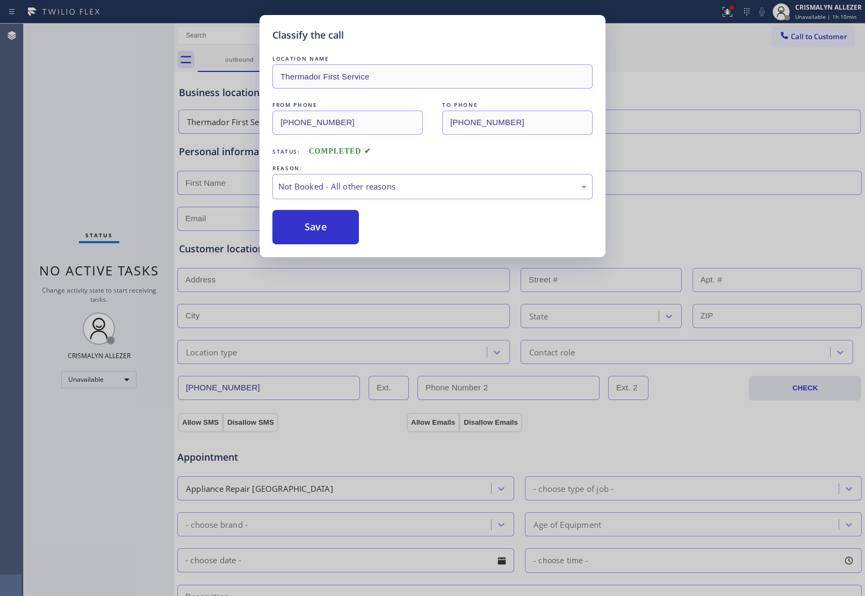
click at [326, 230] on button "Save" at bounding box center [315, 227] width 86 height 34
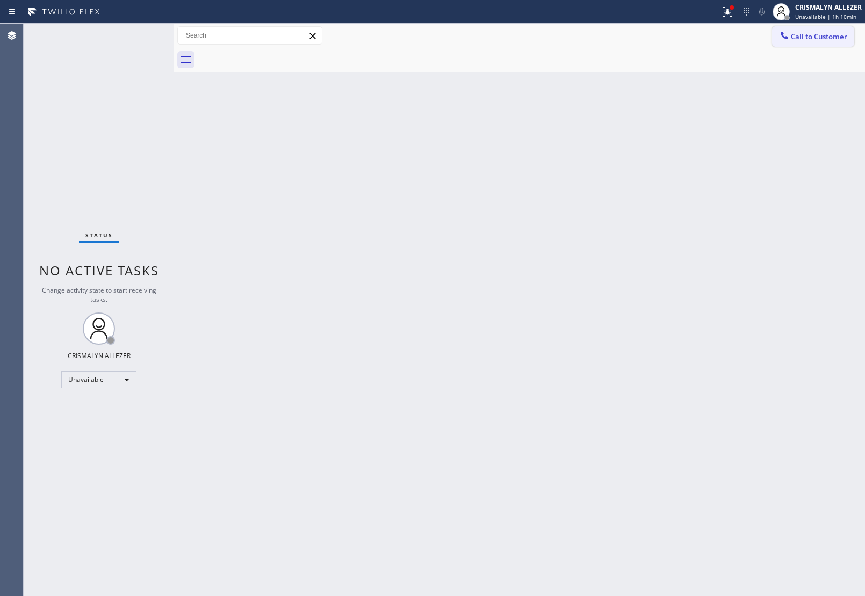
click at [810, 37] on span "Call to Customer" at bounding box center [819, 37] width 56 height 10
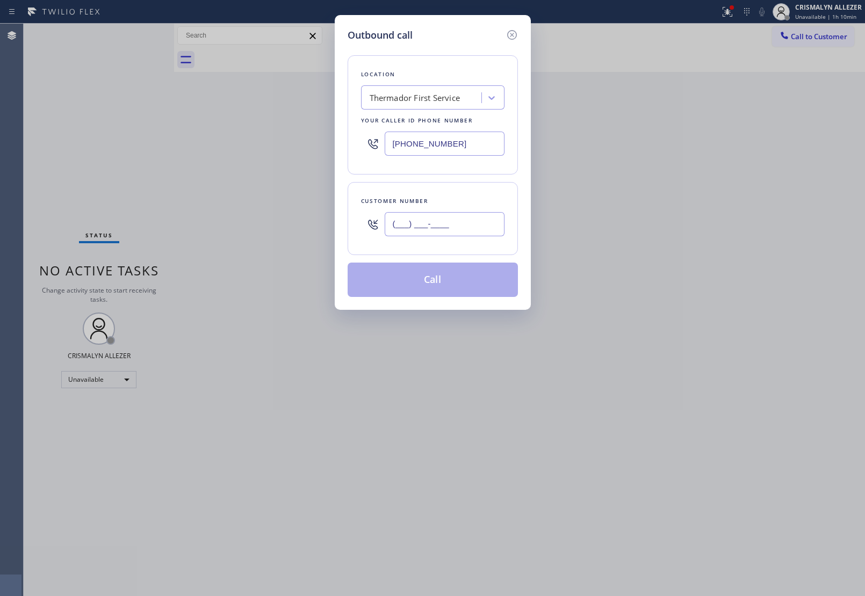
click at [472, 235] on input "(___) ___-____" at bounding box center [445, 224] width 120 height 24
paste input "424) 476-4274"
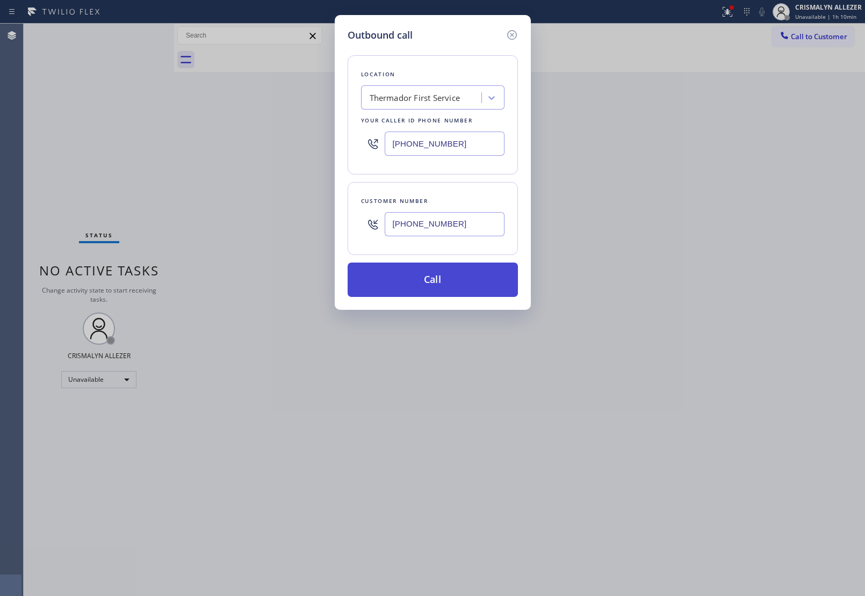
type input "[PHONE_NUMBER]"
click at [433, 277] on button "Call" at bounding box center [433, 280] width 170 height 34
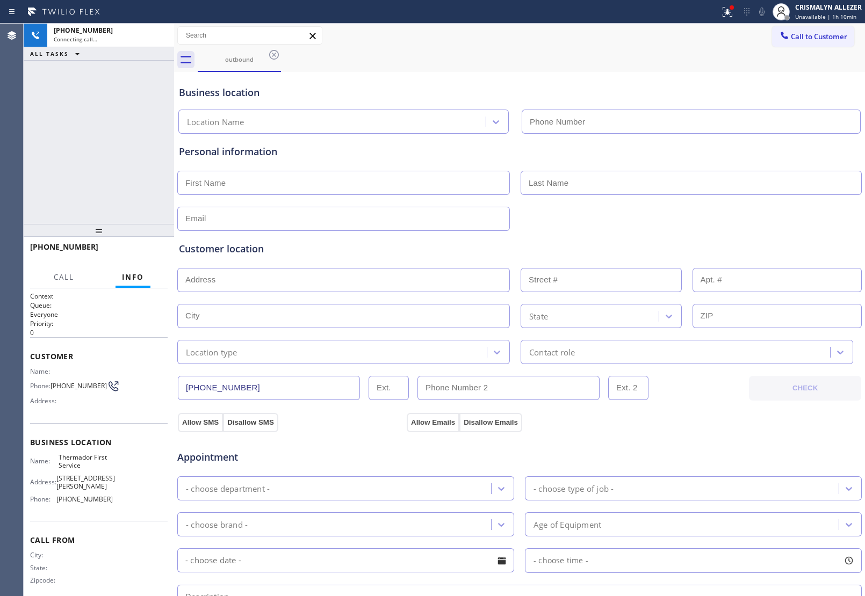
type input "[PHONE_NUMBER]"
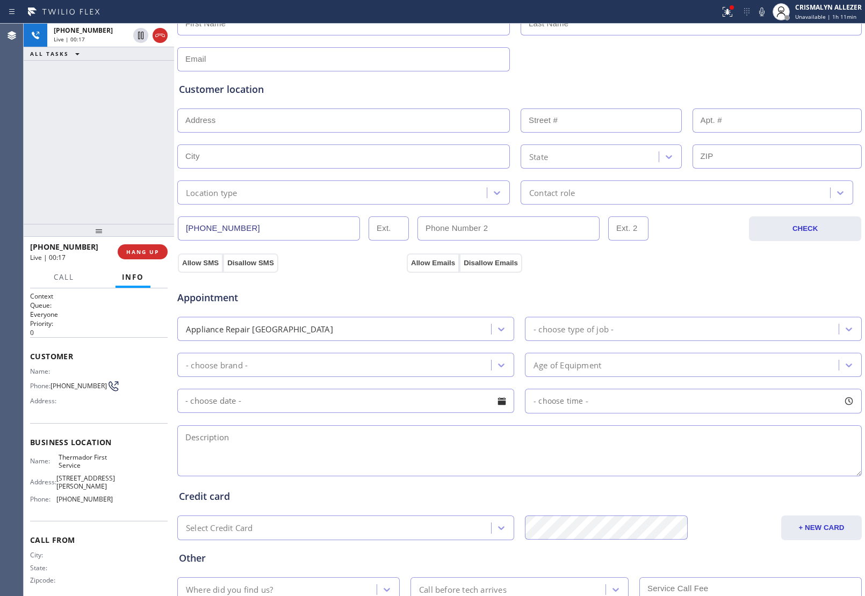
scroll to position [238, 0]
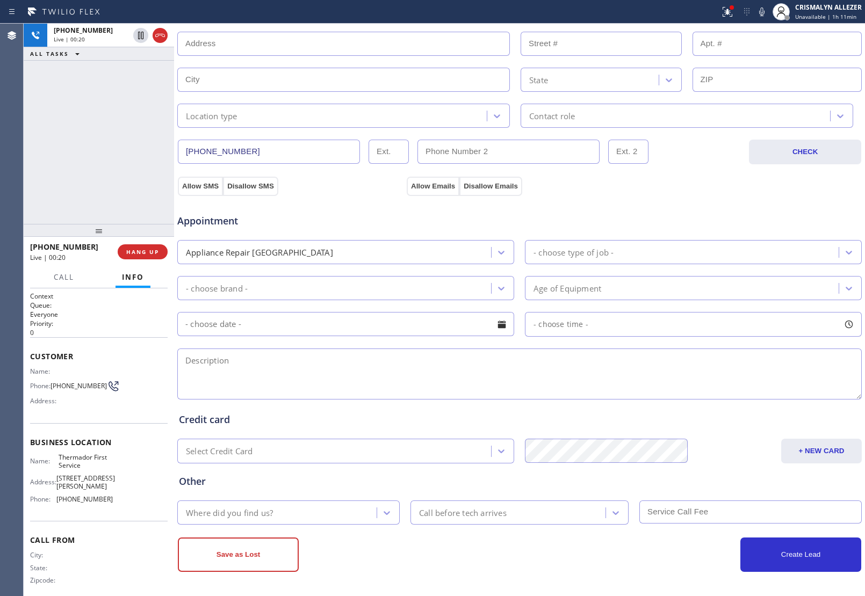
click at [371, 370] on textarea at bounding box center [519, 374] width 684 height 51
click at [140, 250] on span "HANG UP" at bounding box center [142, 252] width 33 height 8
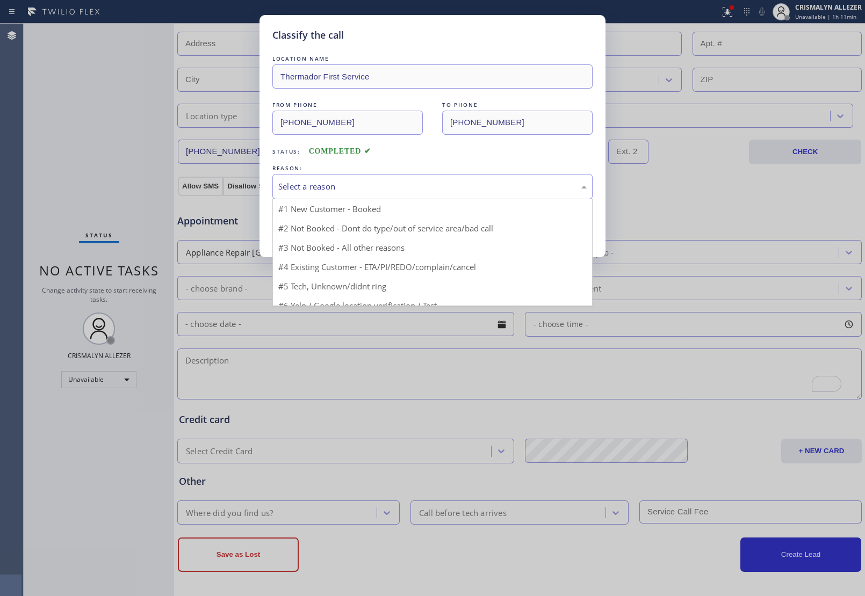
click at [421, 188] on div "Select a reason" at bounding box center [432, 186] width 308 height 12
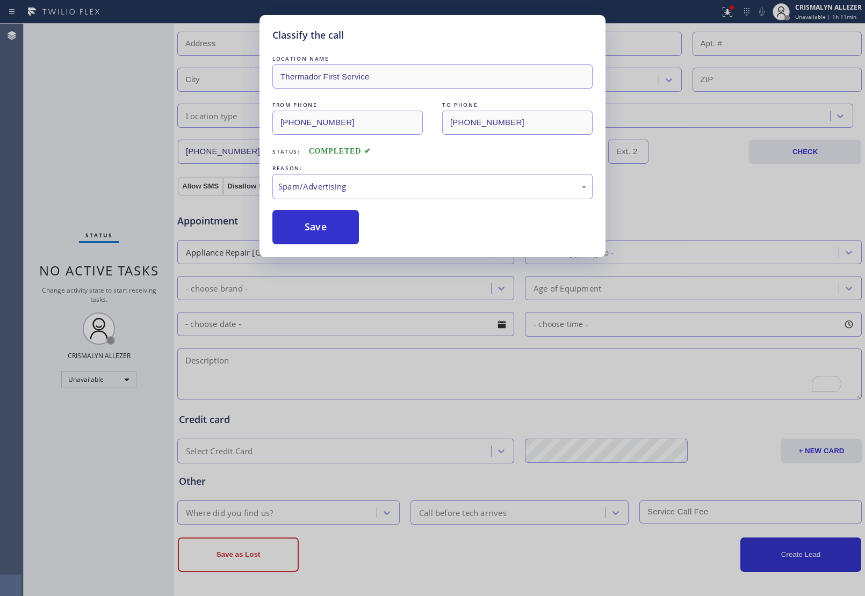
click at [325, 240] on button "Save" at bounding box center [315, 227] width 86 height 34
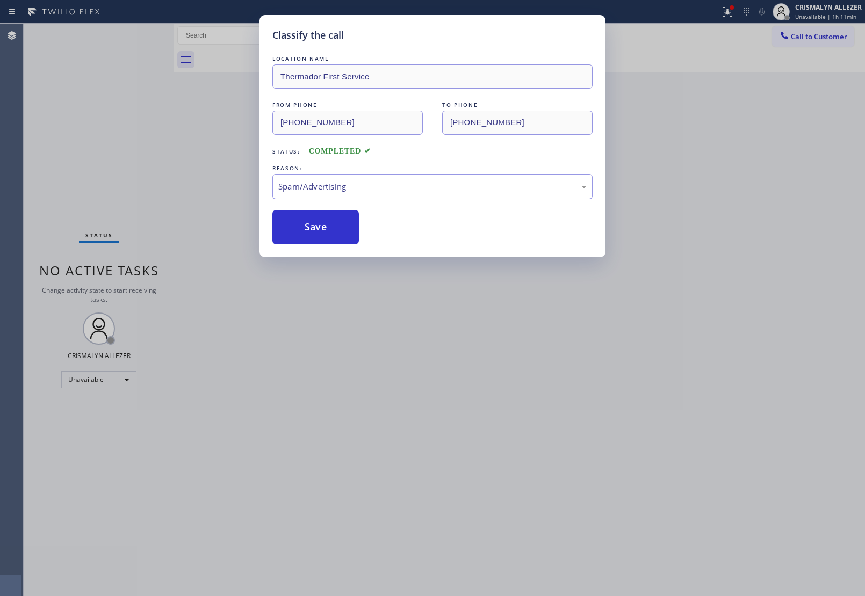
scroll to position [0, 0]
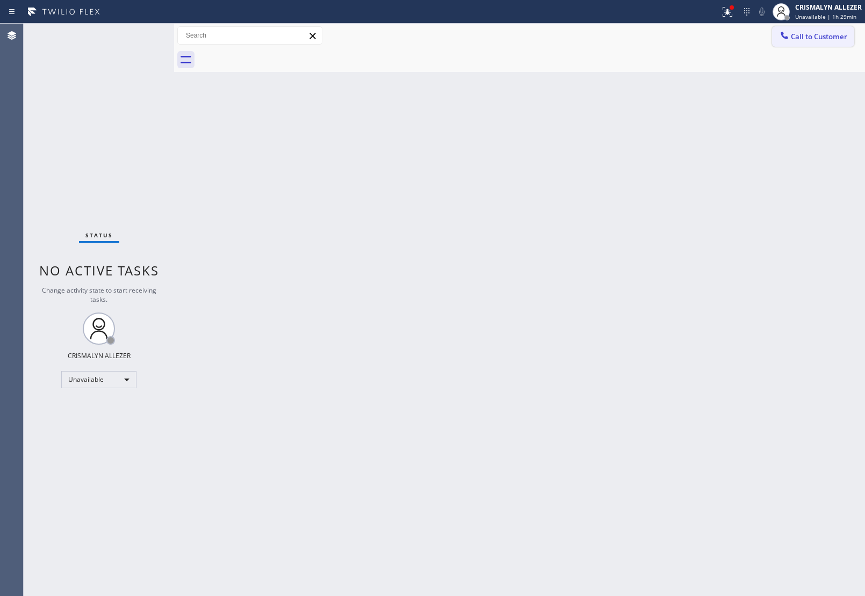
click at [808, 32] on span "Call to Customer" at bounding box center [819, 37] width 56 height 10
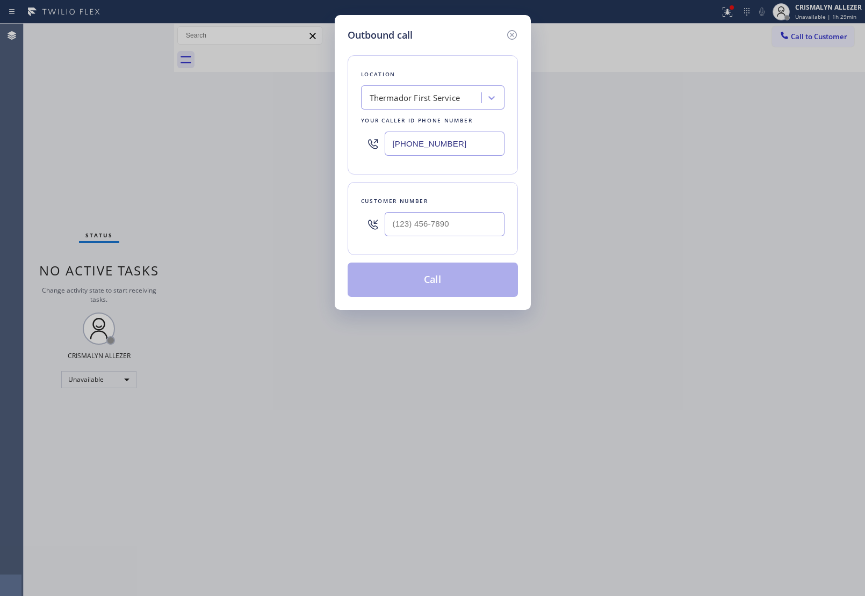
drag, startPoint x: 465, startPoint y: 146, endPoint x: 192, endPoint y: 124, distance: 273.2
click at [244, 127] on div "Outbound call Location Thermador First Service Your caller id phone number [PHO…" at bounding box center [432, 298] width 865 height 596
paste input "415) 740-8668"
type input "[PHONE_NUMBER]"
click at [467, 228] on input "(___) ___-____" at bounding box center [445, 224] width 120 height 24
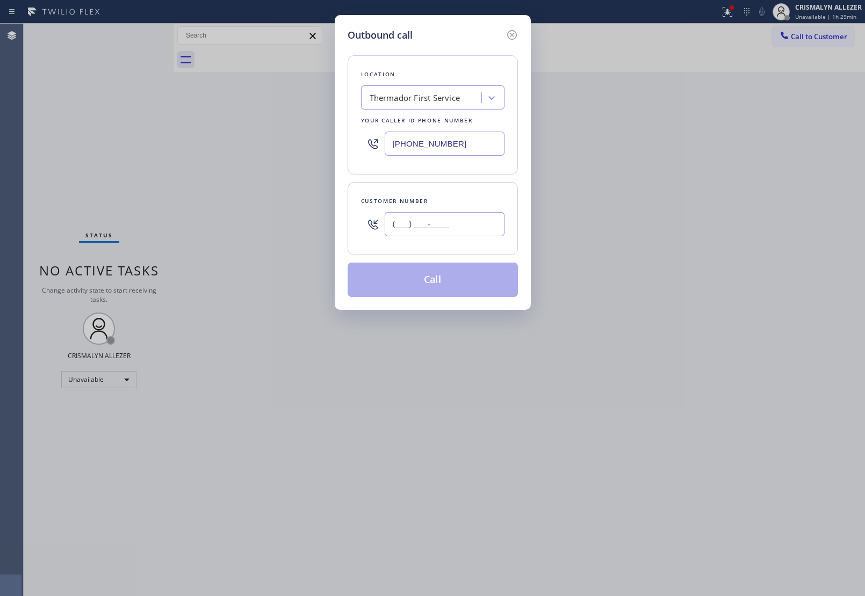
paste input "415) 740-8668"
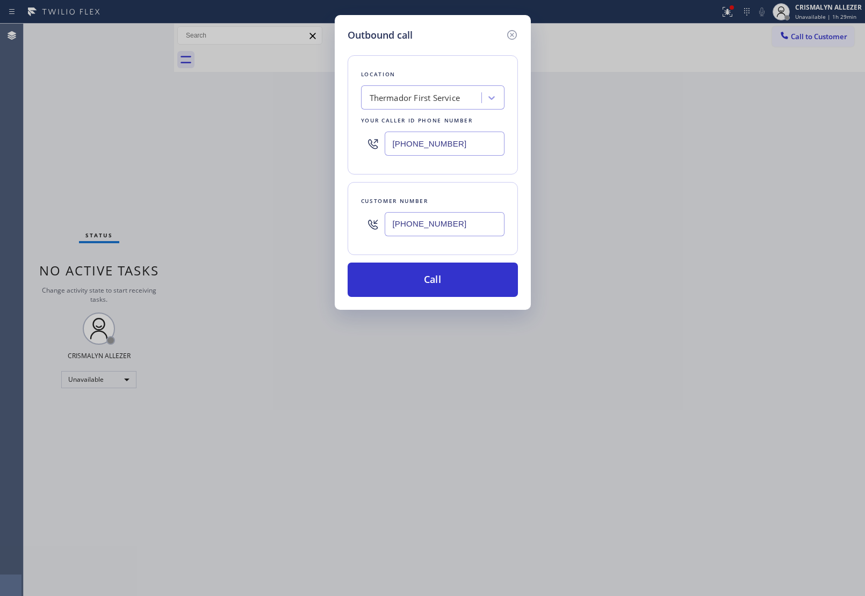
type input "[PHONE_NUMBER]"
click at [455, 101] on div "Thermador First Service" at bounding box center [415, 98] width 91 height 12
type input "5 star appliance re"
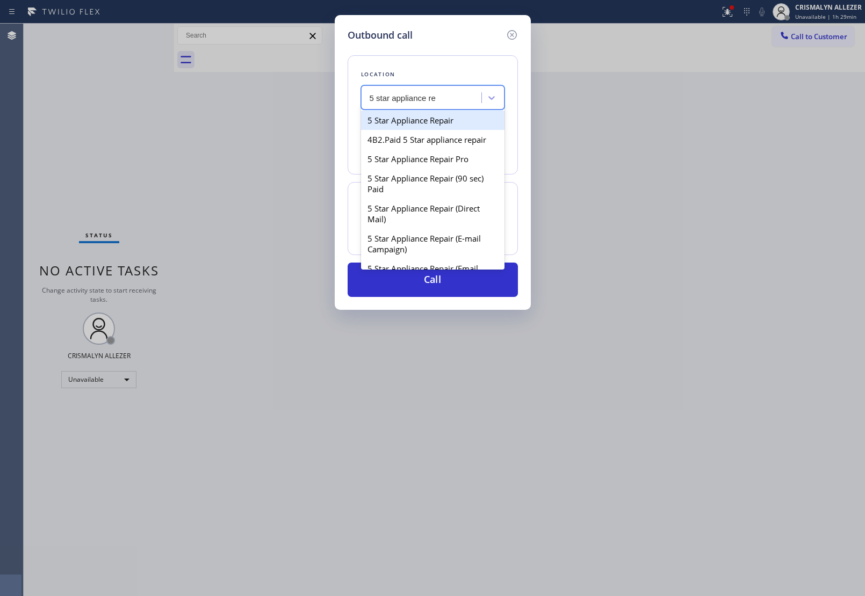
click at [444, 124] on div "5 Star Appliance Repair" at bounding box center [432, 120] width 143 height 19
type input "[PHONE_NUMBER]"
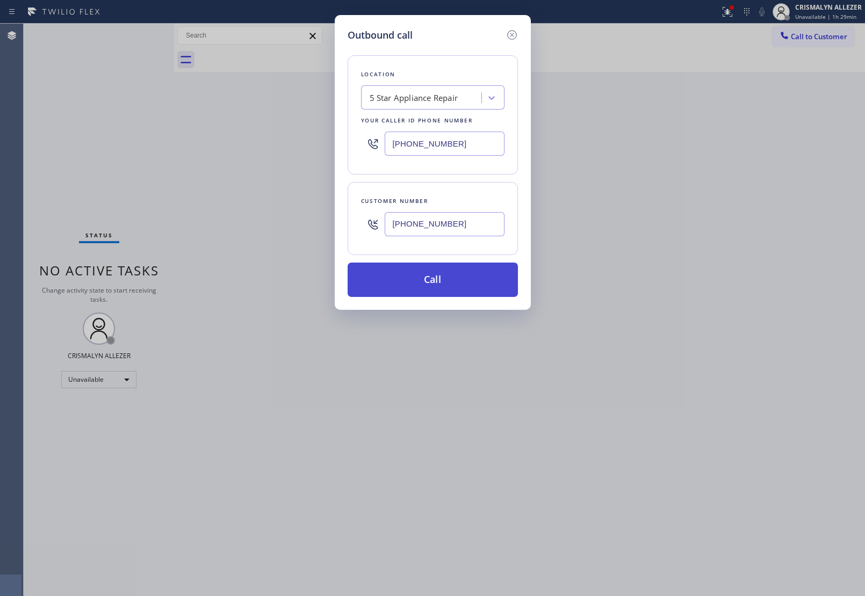
click at [446, 279] on button "Call" at bounding box center [433, 280] width 170 height 34
drag, startPoint x: 430, startPoint y: 278, endPoint x: 549, endPoint y: 47, distance: 259.7
click at [430, 278] on button "Call" at bounding box center [433, 280] width 170 height 34
click at [438, 284] on button "Call" at bounding box center [433, 280] width 170 height 34
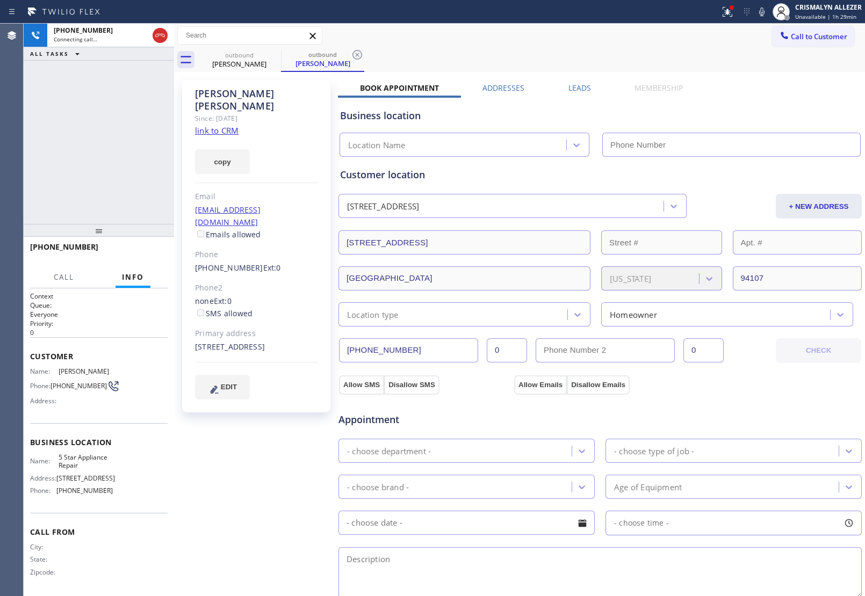
click at [224, 125] on link "link to CRM" at bounding box center [217, 130] width 44 height 11
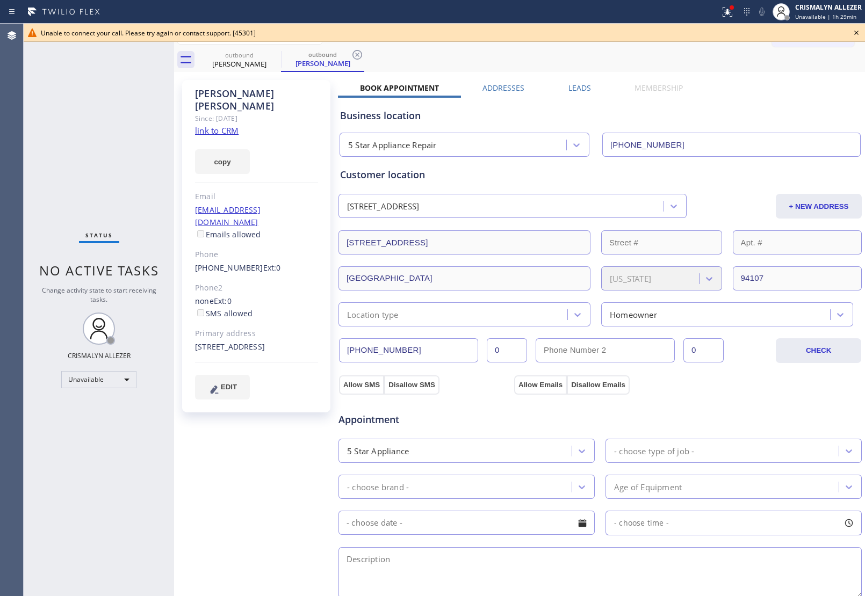
type input "[PHONE_NUMBER]"
click at [857, 31] on icon at bounding box center [856, 32] width 13 height 13
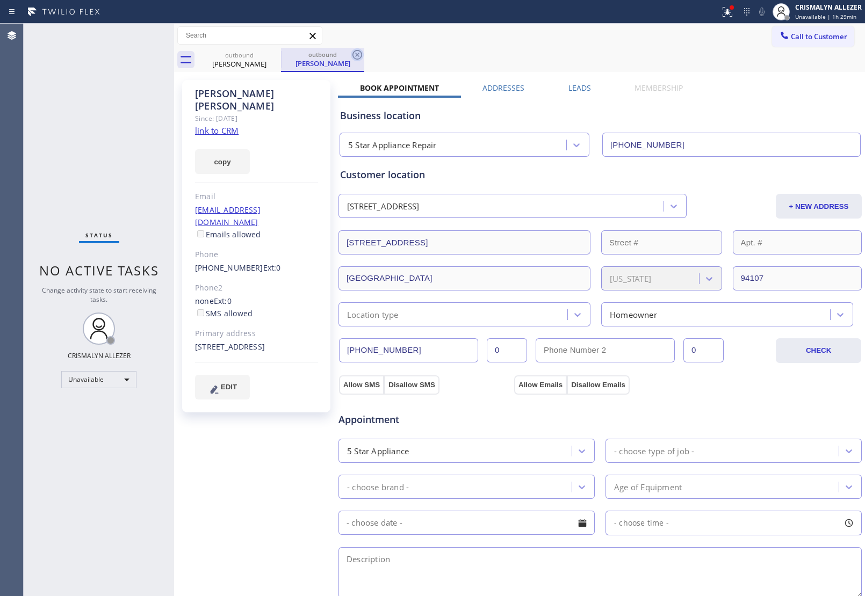
click at [361, 52] on icon at bounding box center [357, 55] width 10 height 10
click at [269, 54] on icon at bounding box center [274, 54] width 13 height 13
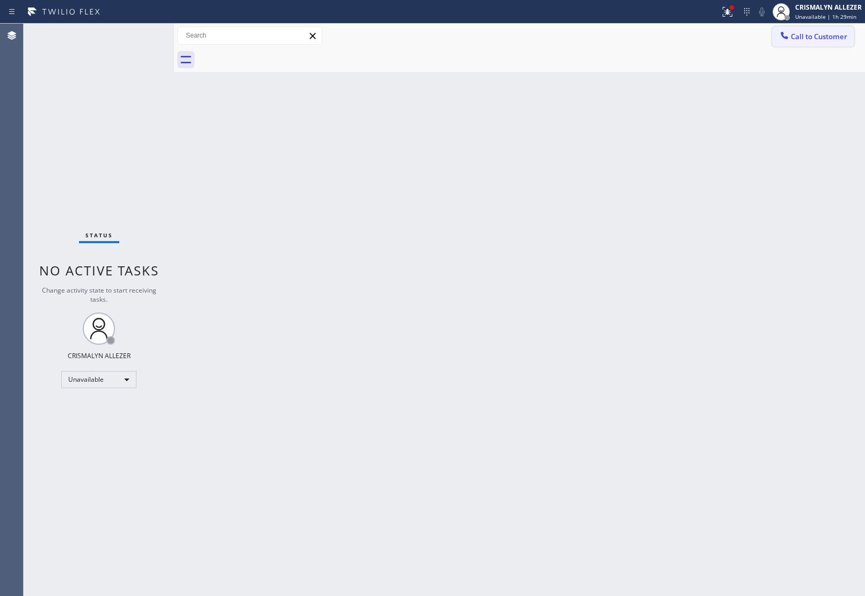
click at [820, 39] on span "Call to Customer" at bounding box center [819, 37] width 56 height 10
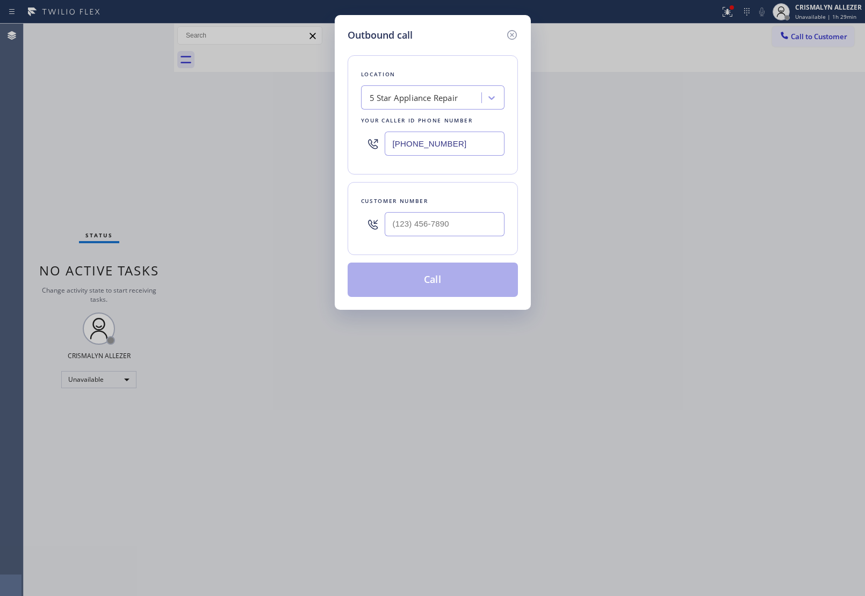
drag, startPoint x: 486, startPoint y: 143, endPoint x: 138, endPoint y: 127, distance: 348.5
click at [219, 133] on div "Outbound call Location 5 Star Appliance Repair Your caller id phone number [PHO…" at bounding box center [432, 298] width 865 height 596
paste input "415) 968-5430"
type input "[PHONE_NUMBER]"
click at [454, 222] on input "(___) ___-____" at bounding box center [445, 224] width 120 height 24
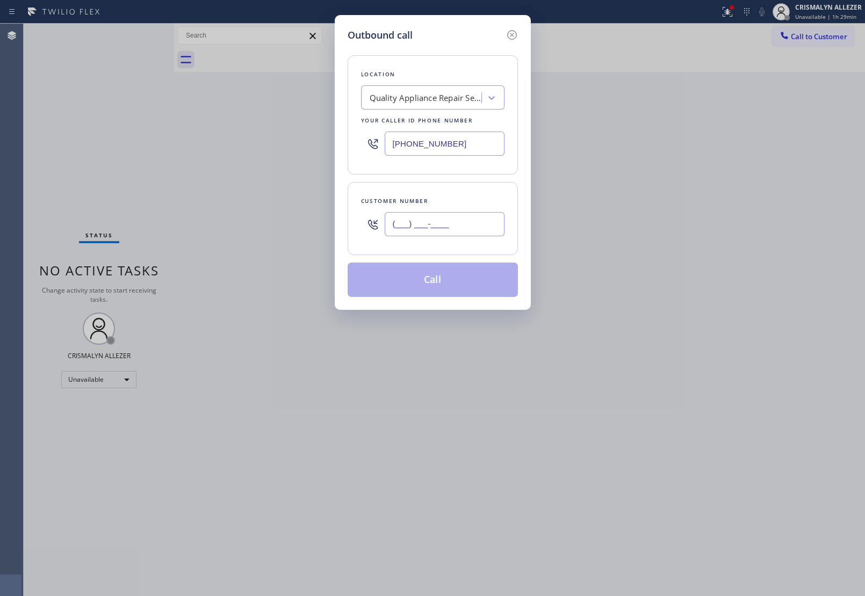
paste input "415) 740-8668"
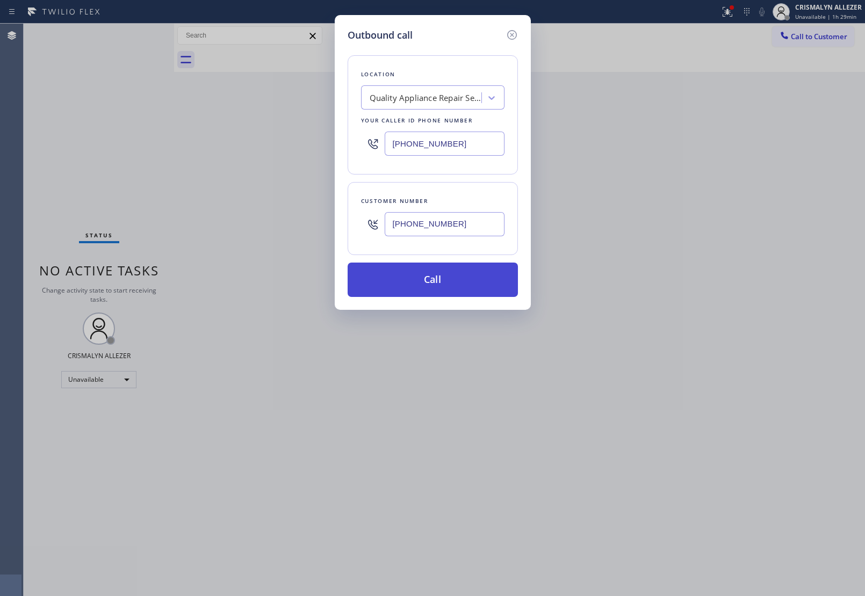
type input "[PHONE_NUMBER]"
click at [441, 278] on button "Call" at bounding box center [433, 280] width 170 height 34
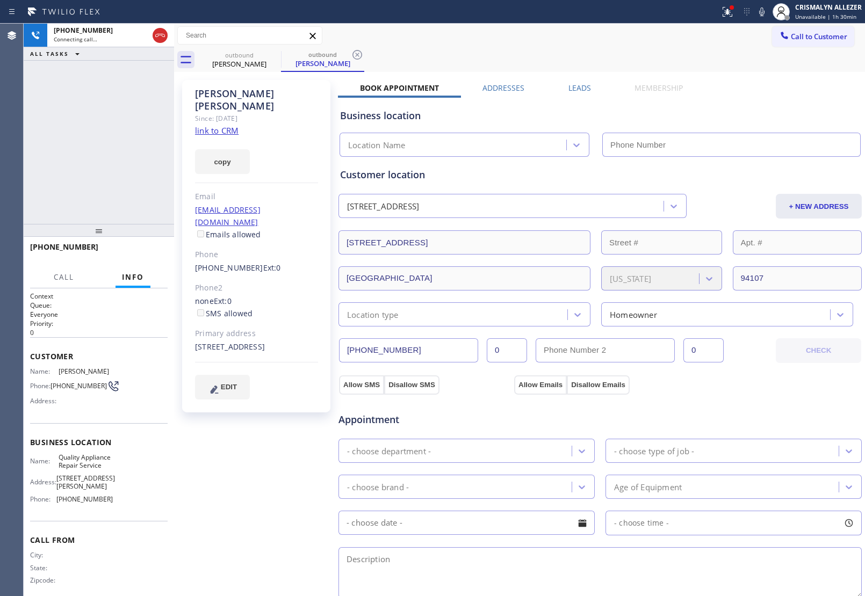
type input "[PHONE_NUMBER]"
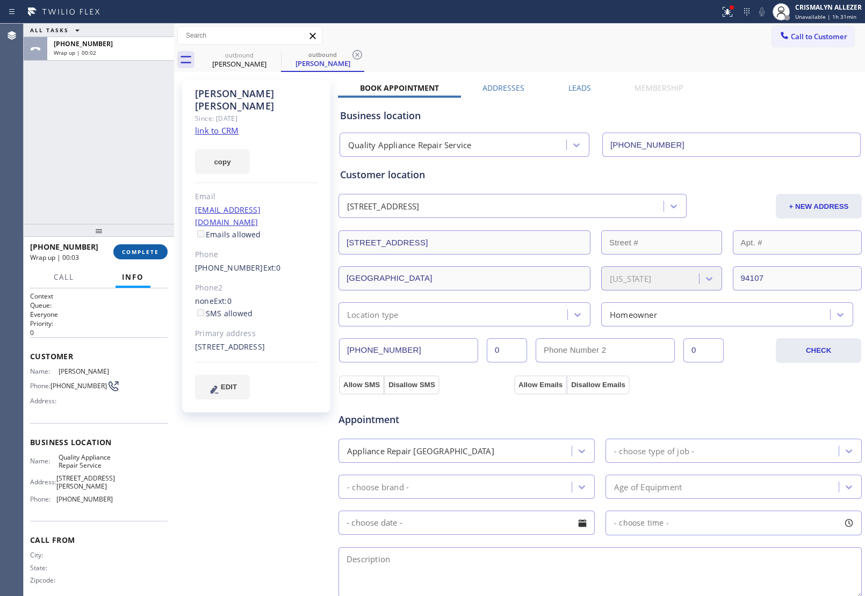
click at [138, 254] on span "COMPLETE" at bounding box center [140, 252] width 37 height 8
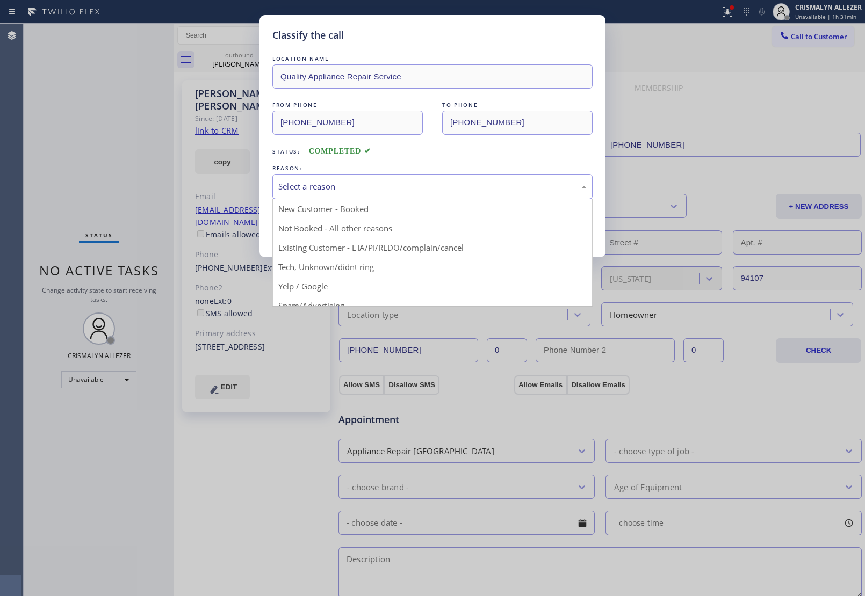
click at [425, 192] on div "Select a reason" at bounding box center [432, 186] width 308 height 12
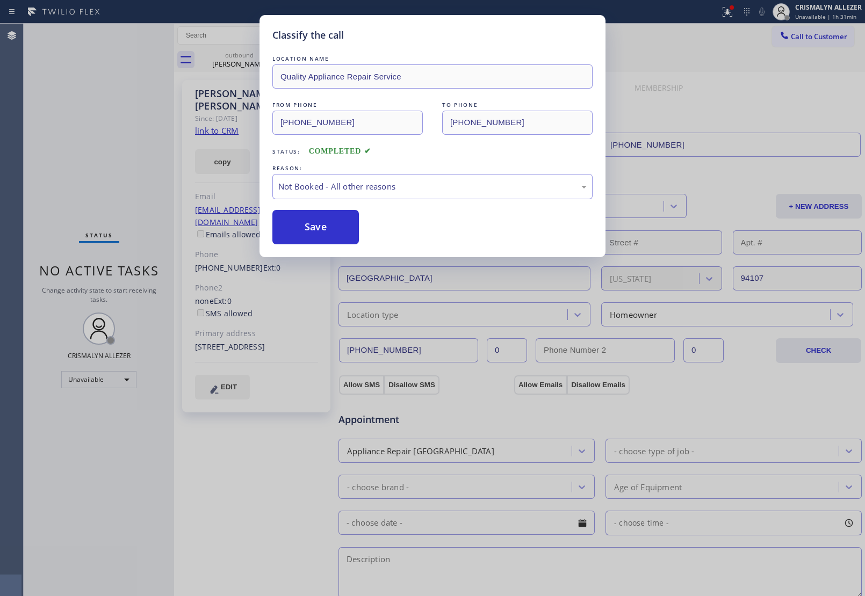
click at [328, 230] on button "Save" at bounding box center [315, 227] width 86 height 34
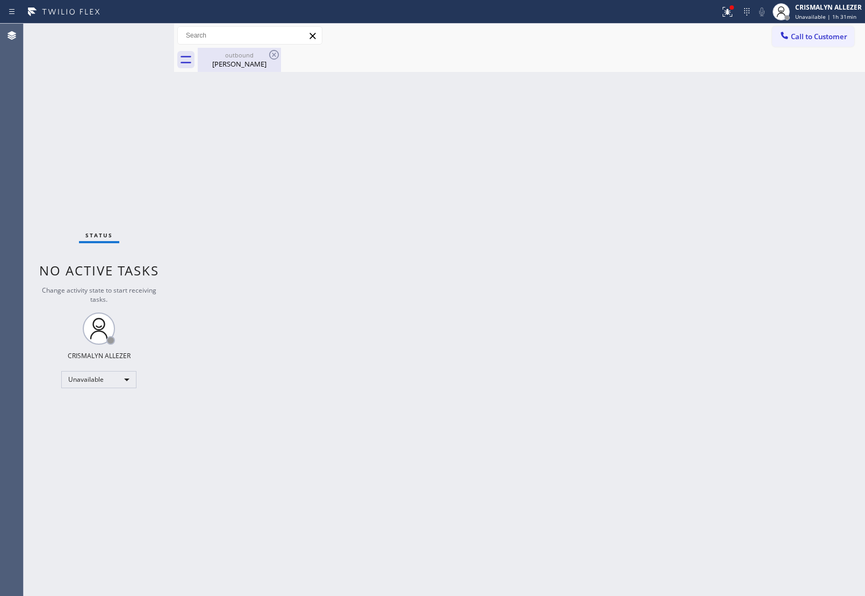
click at [247, 64] on div "[PERSON_NAME]" at bounding box center [239, 64] width 81 height 10
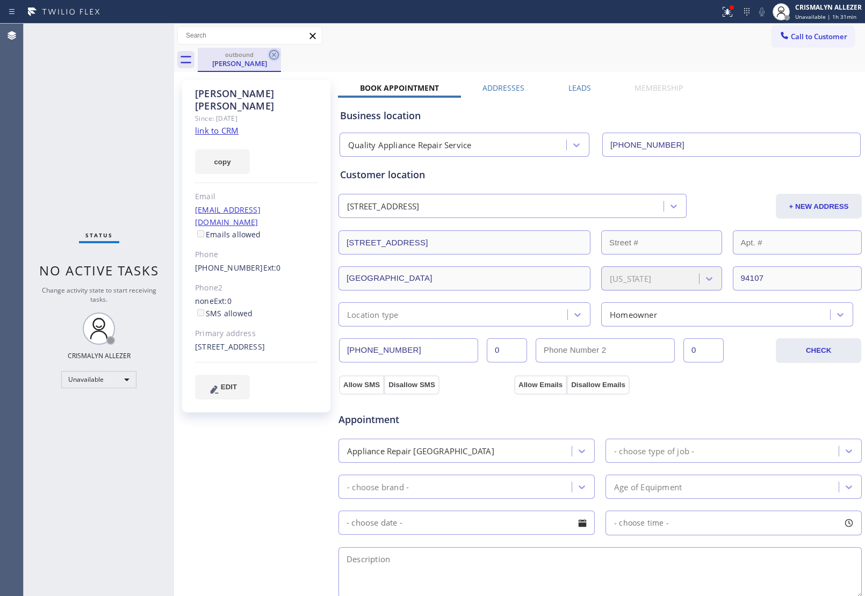
click at [275, 55] on icon at bounding box center [274, 55] width 10 height 10
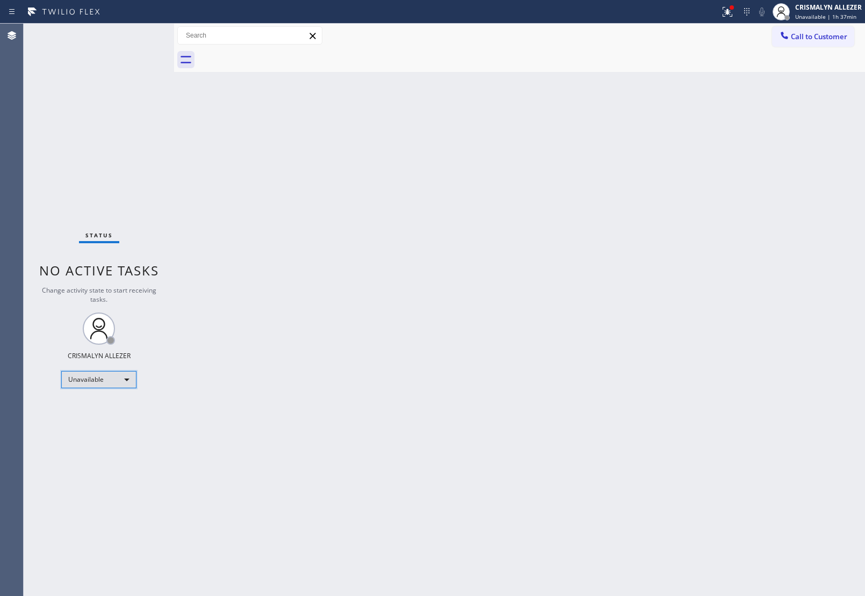
click at [128, 379] on div "Unavailable" at bounding box center [98, 379] width 75 height 17
click at [104, 409] on li "Available" at bounding box center [98, 407] width 73 height 13
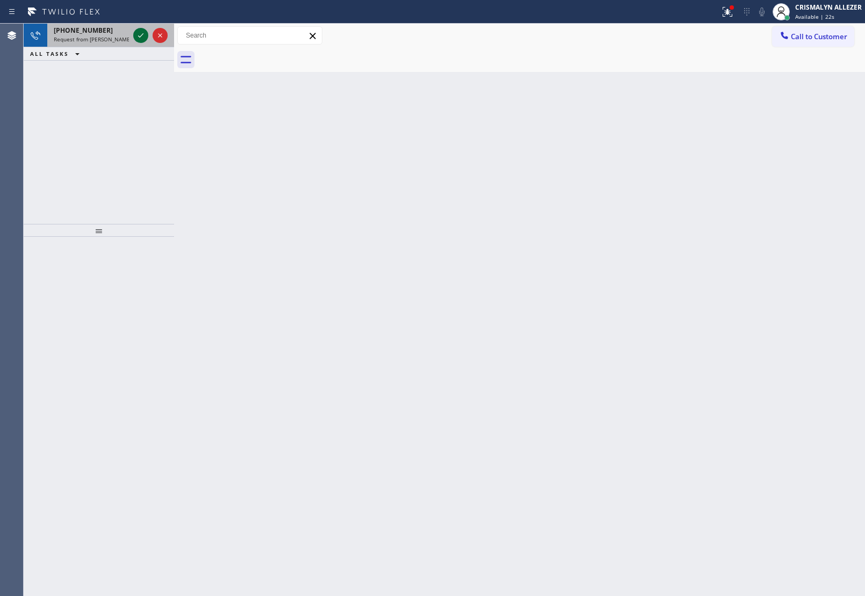
click at [139, 38] on icon at bounding box center [140, 35] width 13 height 13
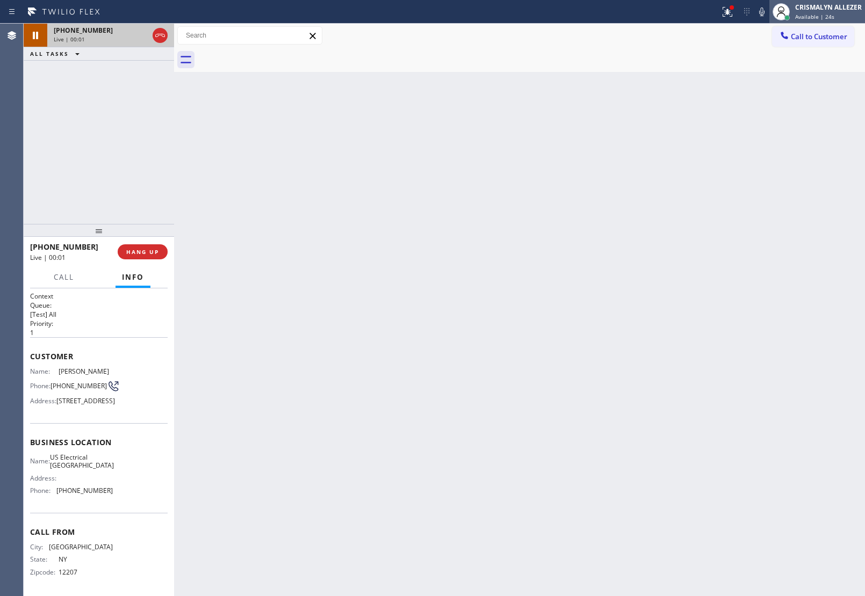
click at [828, 17] on span "Available | 24s" at bounding box center [814, 17] width 39 height 8
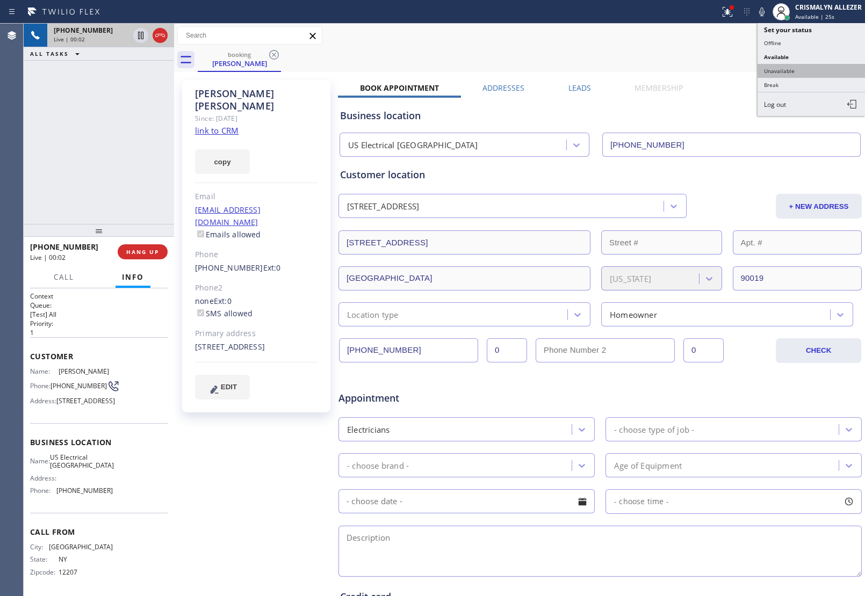
type input "[PHONE_NUMBER]"
click at [793, 73] on button "Unavailable" at bounding box center [810, 71] width 107 height 14
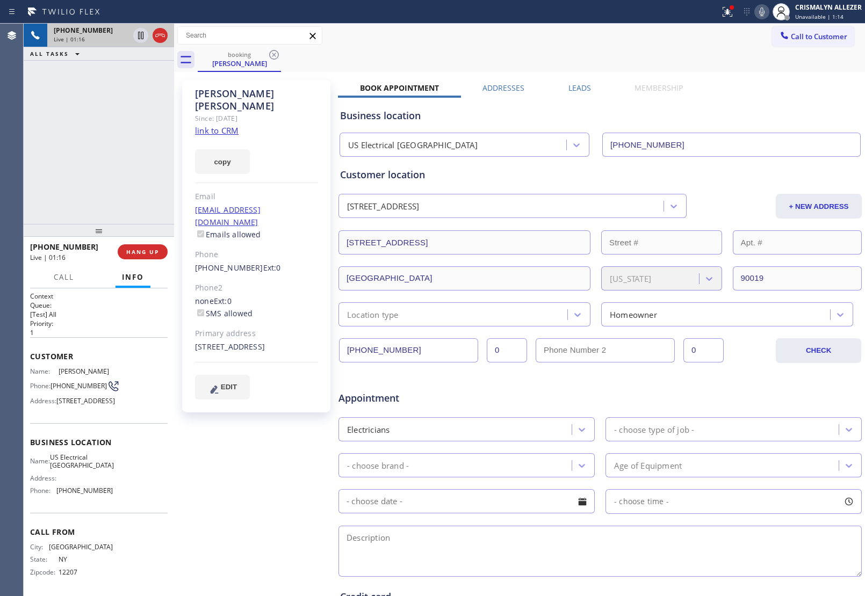
click at [763, 14] on icon at bounding box center [761, 12] width 5 height 9
click at [605, 118] on div "Business location" at bounding box center [600, 116] width 520 height 15
drag, startPoint x: 600, startPoint y: 184, endPoint x: 653, endPoint y: 154, distance: 61.1
click at [603, 182] on div "Customer location [STREET_ADDRESS] + NEW ADDRESS [STREET_ADDRESS][US_STATE] Loc…" at bounding box center [600, 247] width 520 height 159
click at [758, 12] on icon at bounding box center [761, 11] width 13 height 13
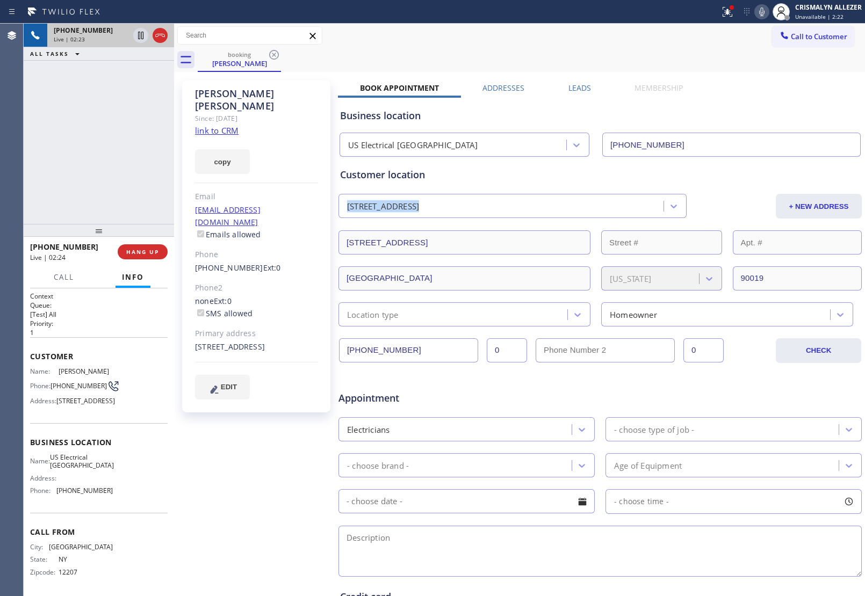
click at [632, 172] on div "Customer location" at bounding box center [600, 175] width 520 height 15
click at [761, 13] on icon at bounding box center [761, 11] width 13 height 13
drag, startPoint x: 650, startPoint y: 187, endPoint x: 716, endPoint y: 114, distance: 98.1
click at [654, 183] on div "Customer location [STREET_ADDRESS] + NEW ADDRESS [STREET_ADDRESS][US_STATE] Loc…" at bounding box center [600, 247] width 520 height 159
drag, startPoint x: 766, startPoint y: 9, endPoint x: 736, endPoint y: 54, distance: 53.9
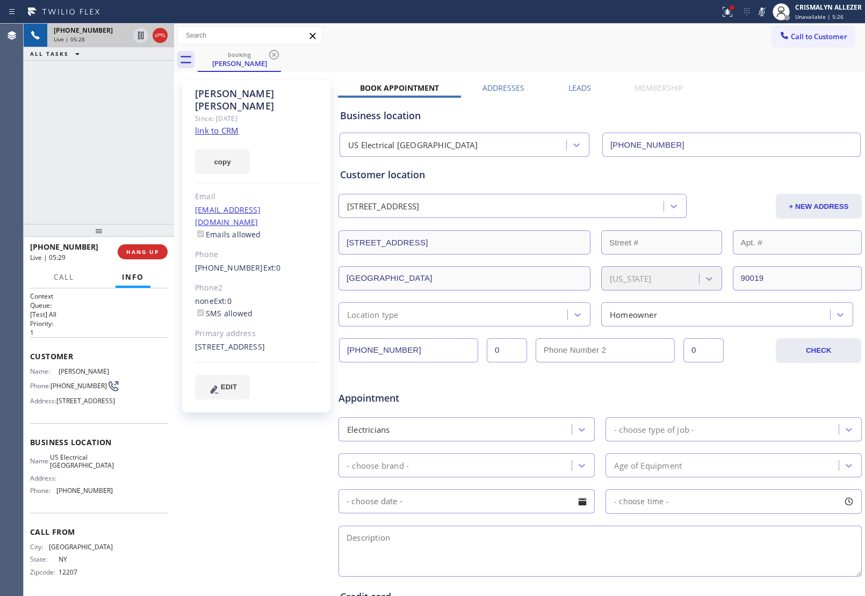
click at [764, 9] on icon at bounding box center [761, 11] width 13 height 13
click at [133, 249] on span "HANG UP" at bounding box center [142, 252] width 33 height 8
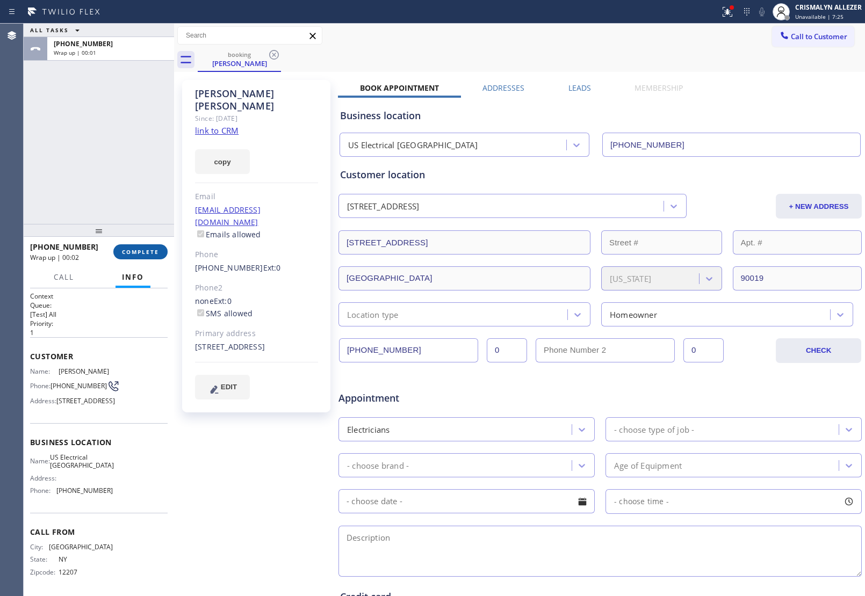
click at [138, 251] on span "COMPLETE" at bounding box center [140, 252] width 37 height 8
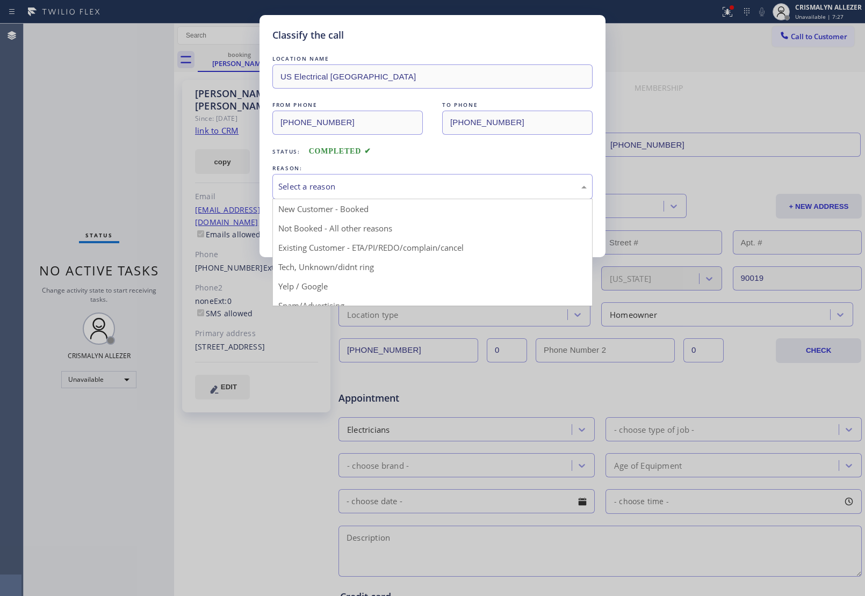
click at [435, 188] on div "Select a reason" at bounding box center [432, 186] width 308 height 12
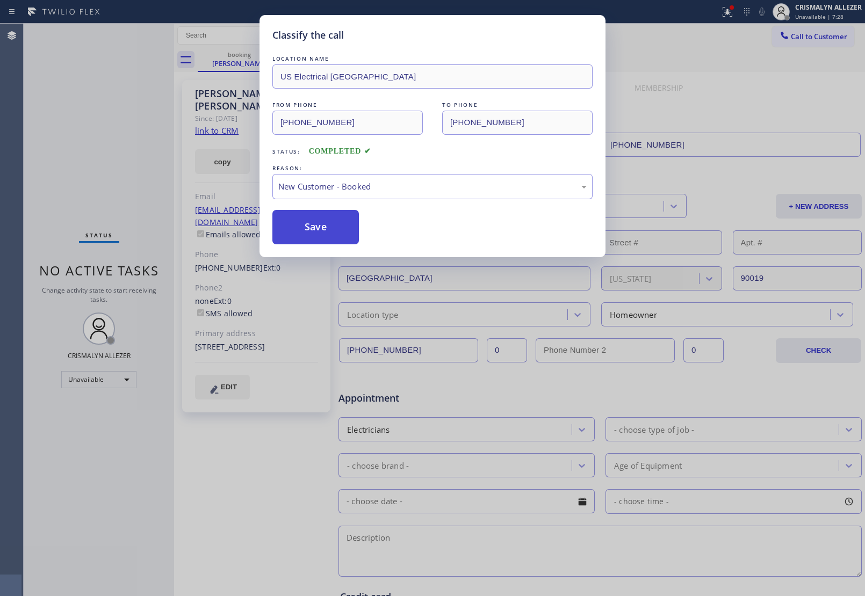
click at [320, 229] on button "Save" at bounding box center [315, 227] width 86 height 34
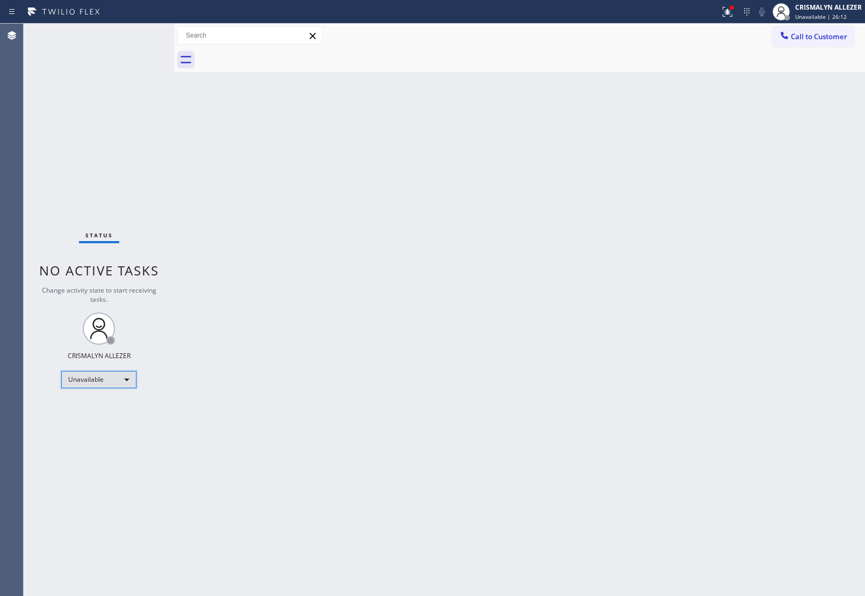
click at [128, 377] on div "Unavailable" at bounding box center [98, 379] width 75 height 17
click at [111, 434] on li "Break" at bounding box center [98, 434] width 73 height 13
drag, startPoint x: 568, startPoint y: 162, endPoint x: 634, endPoint y: 66, distance: 117.0
click at [570, 152] on div "Back to Dashboard Change Sender ID Customers Technicians Select a contact Outbo…" at bounding box center [519, 310] width 691 height 573
